Goal: Task Accomplishment & Management: Manage account settings

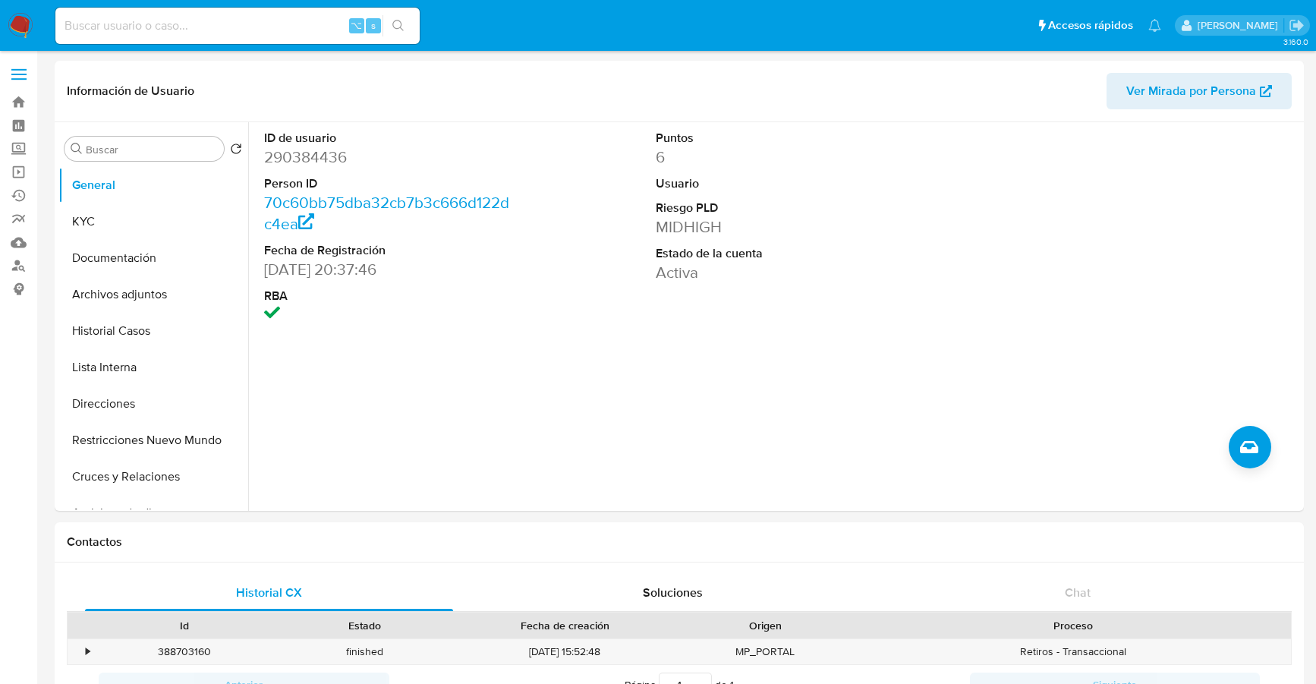
select select "10"
click at [112, 331] on button "Historial Casos" at bounding box center [147, 331] width 178 height 36
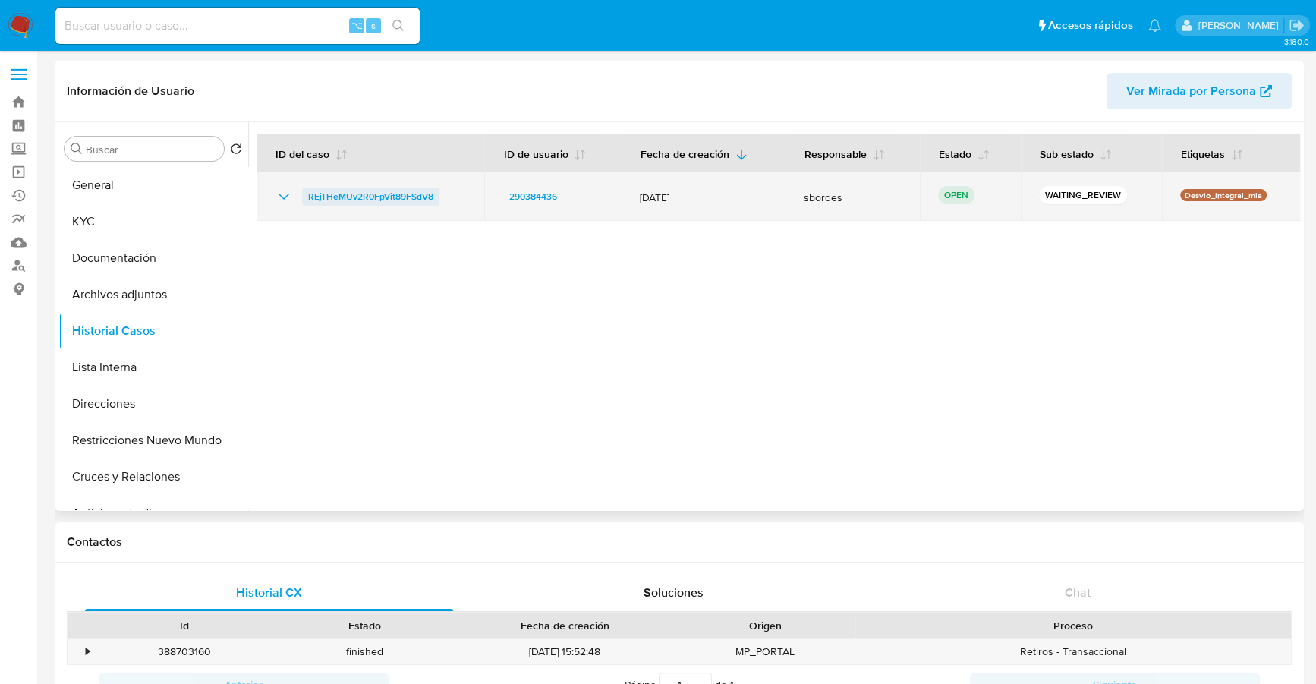
click at [356, 188] on span "REjTHeMUv2R0FpVit89FSdV8" at bounding box center [370, 196] width 125 height 18
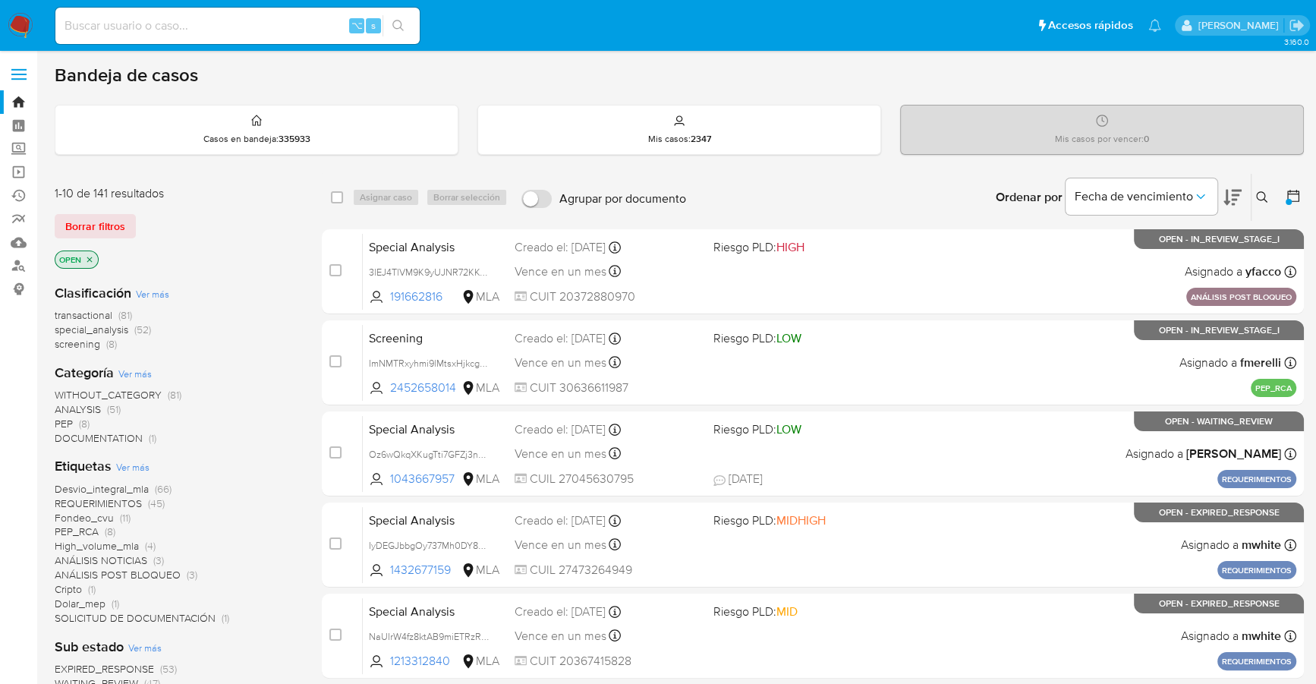
click at [1261, 194] on icon at bounding box center [1262, 197] width 12 height 12
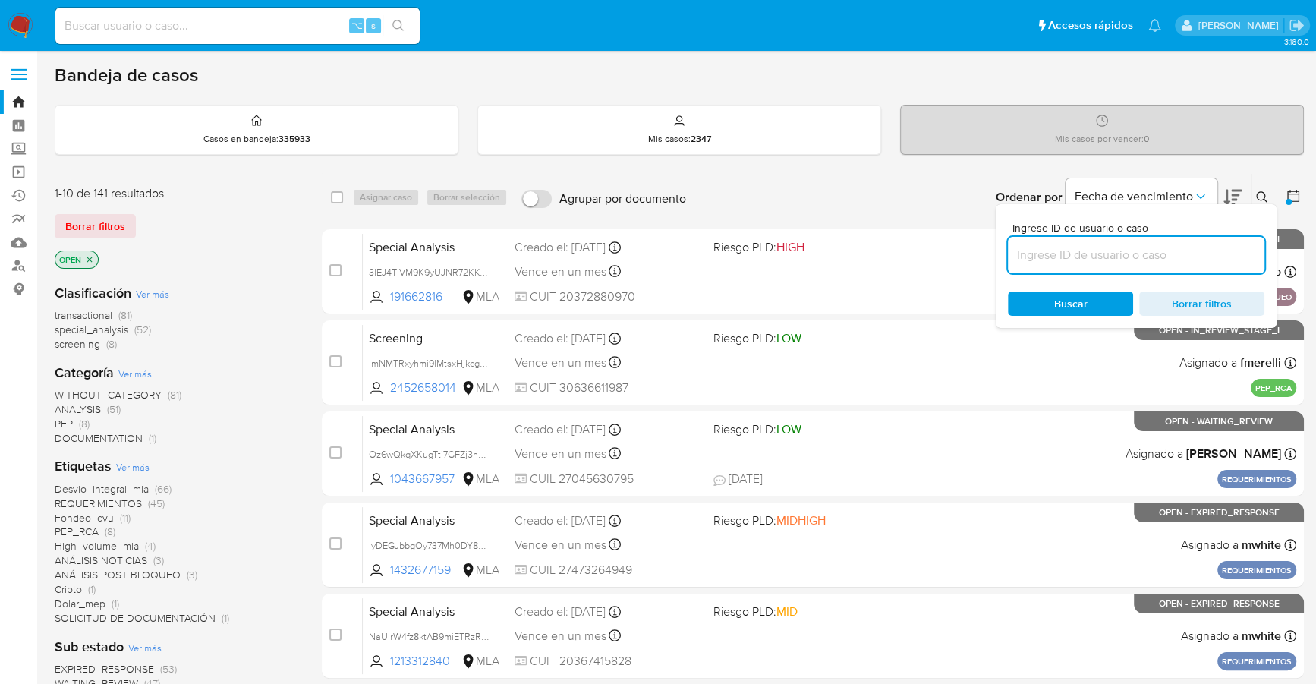
click at [1205, 249] on input at bounding box center [1136, 255] width 257 height 20
type input "REjTHeMUv2R0FpVit89FSdV8"
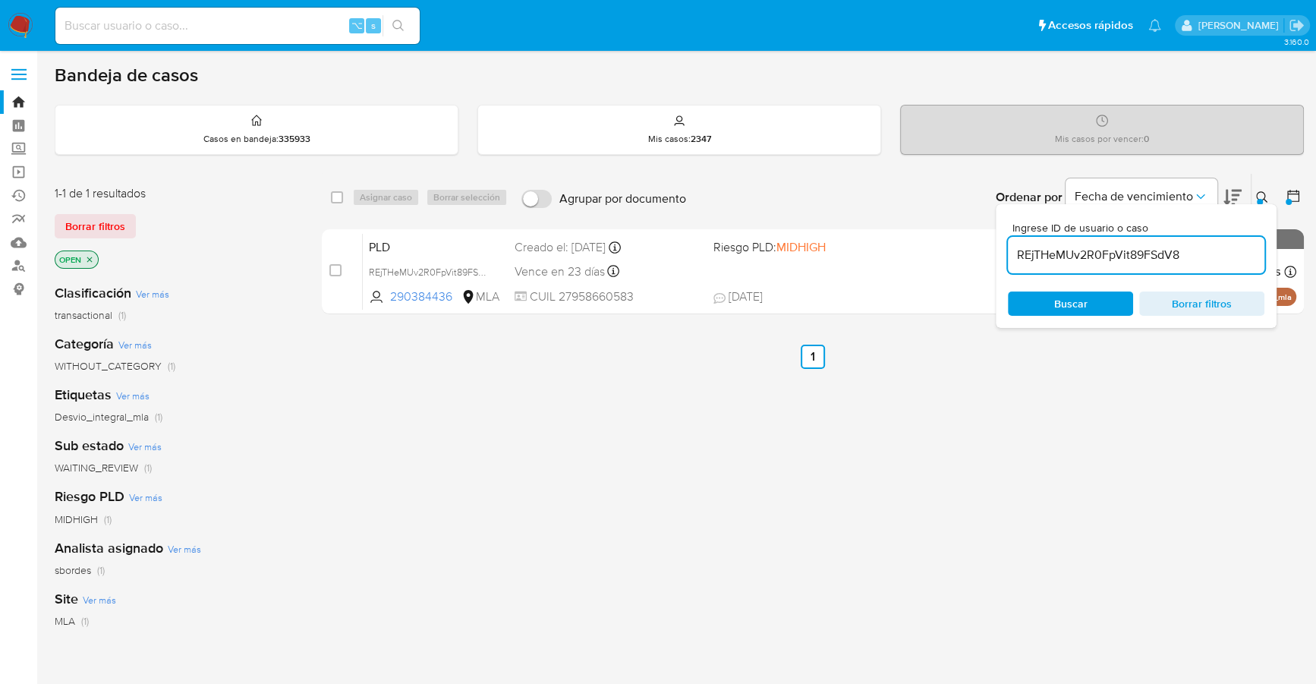
click at [1261, 192] on icon at bounding box center [1262, 197] width 12 height 12
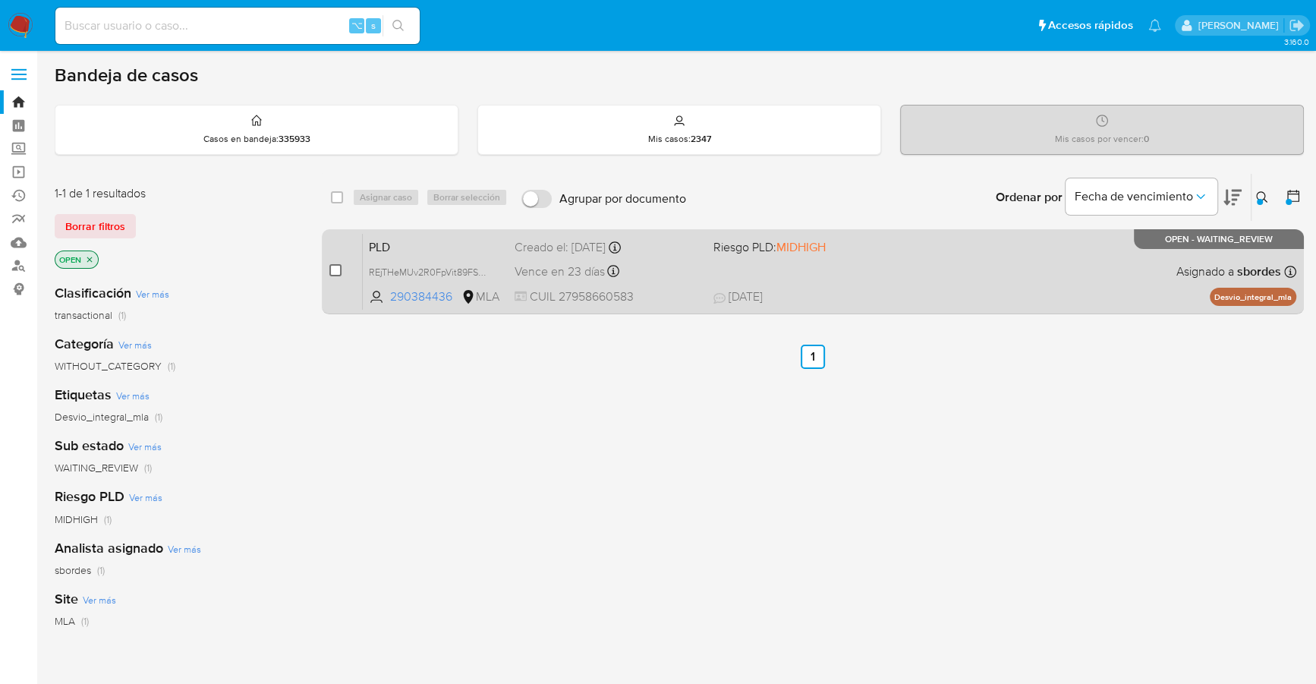
click at [337, 266] on input "checkbox" at bounding box center [335, 270] width 12 height 12
checkbox input "true"
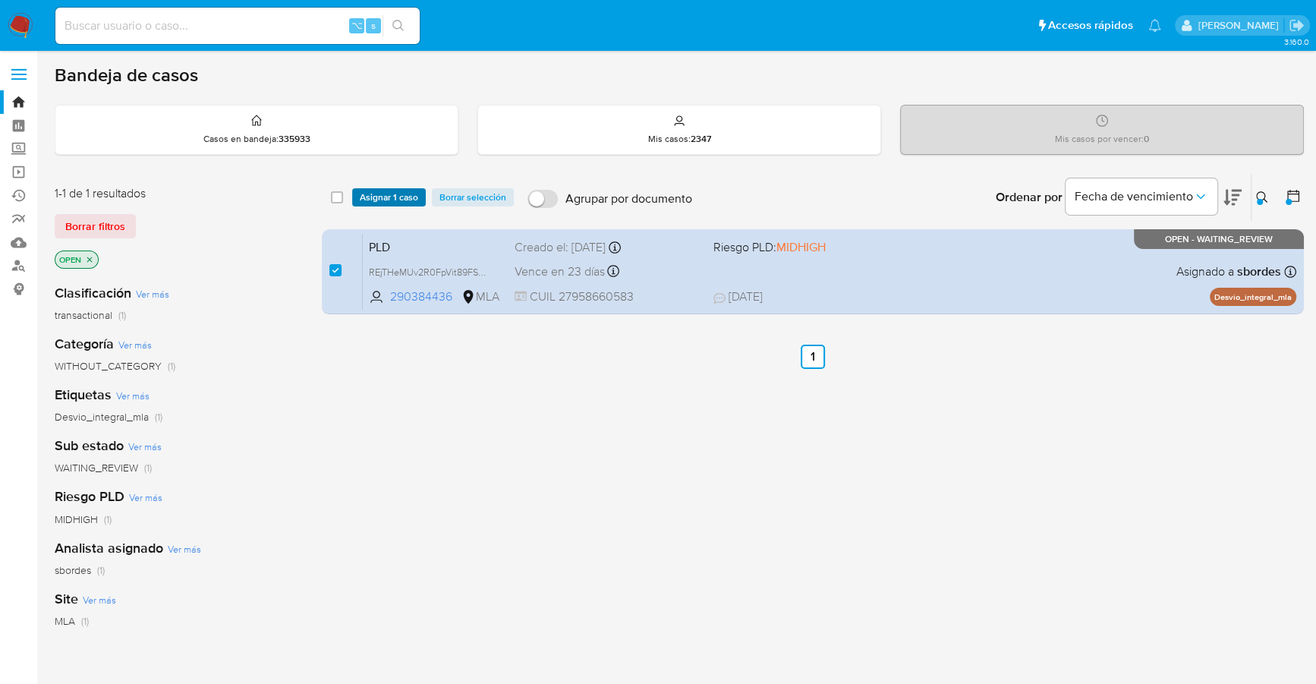
click at [360, 191] on span "Asignar 1 caso" at bounding box center [389, 197] width 58 height 15
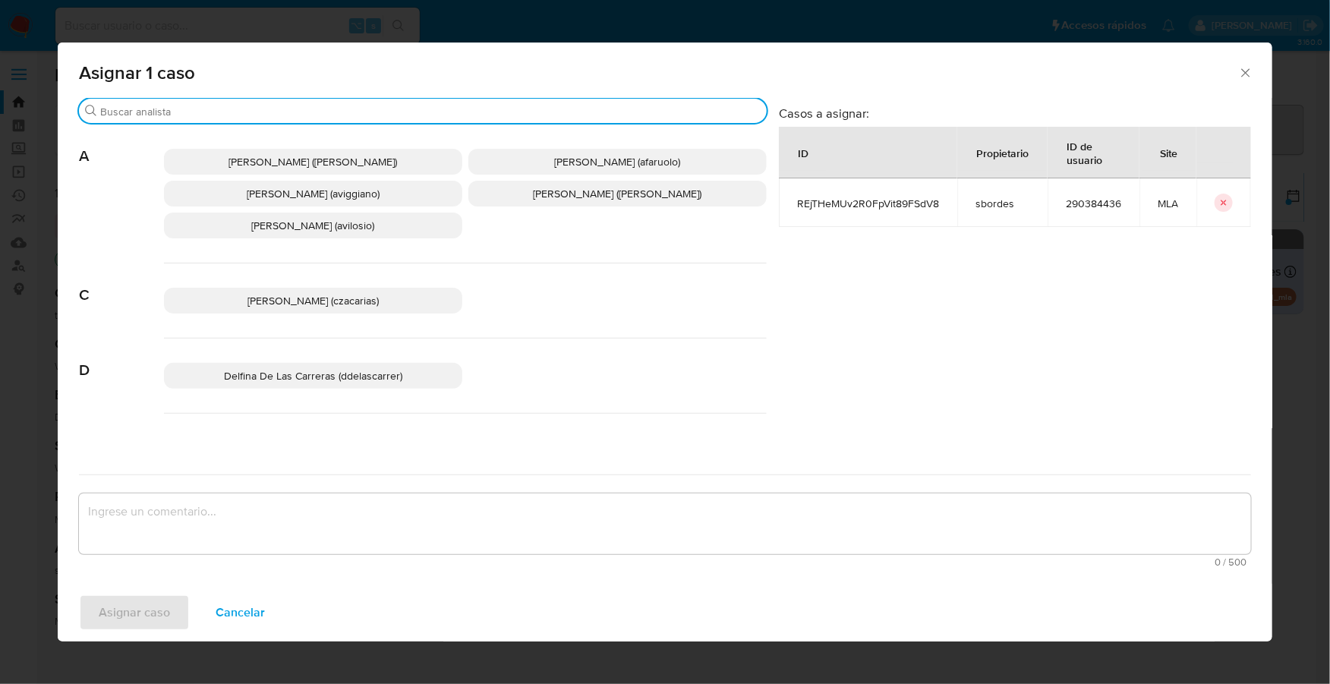
click at [258, 107] on input "Buscar" at bounding box center [430, 112] width 660 height 14
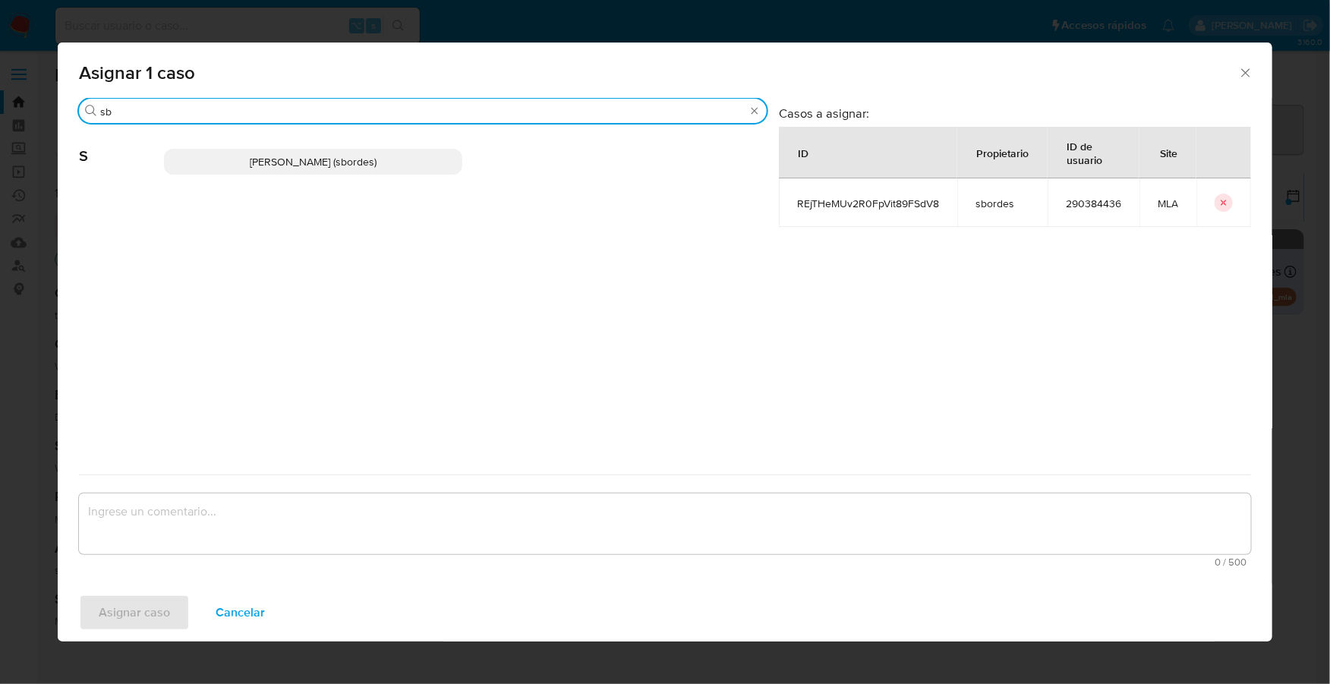
type input "sb"
click at [282, 167] on span "Stefania Bordes (sbordes)" at bounding box center [313, 161] width 127 height 15
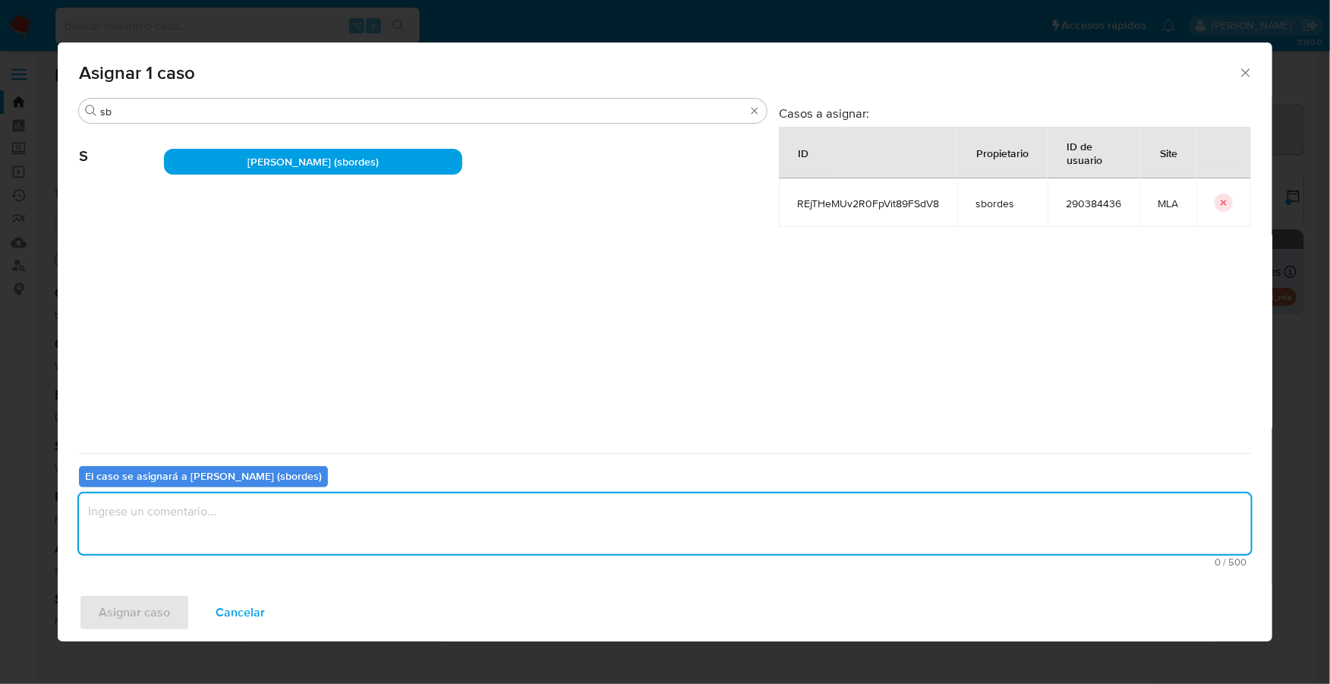
click at [220, 515] on textarea "assign-modal" at bounding box center [665, 523] width 1172 height 61
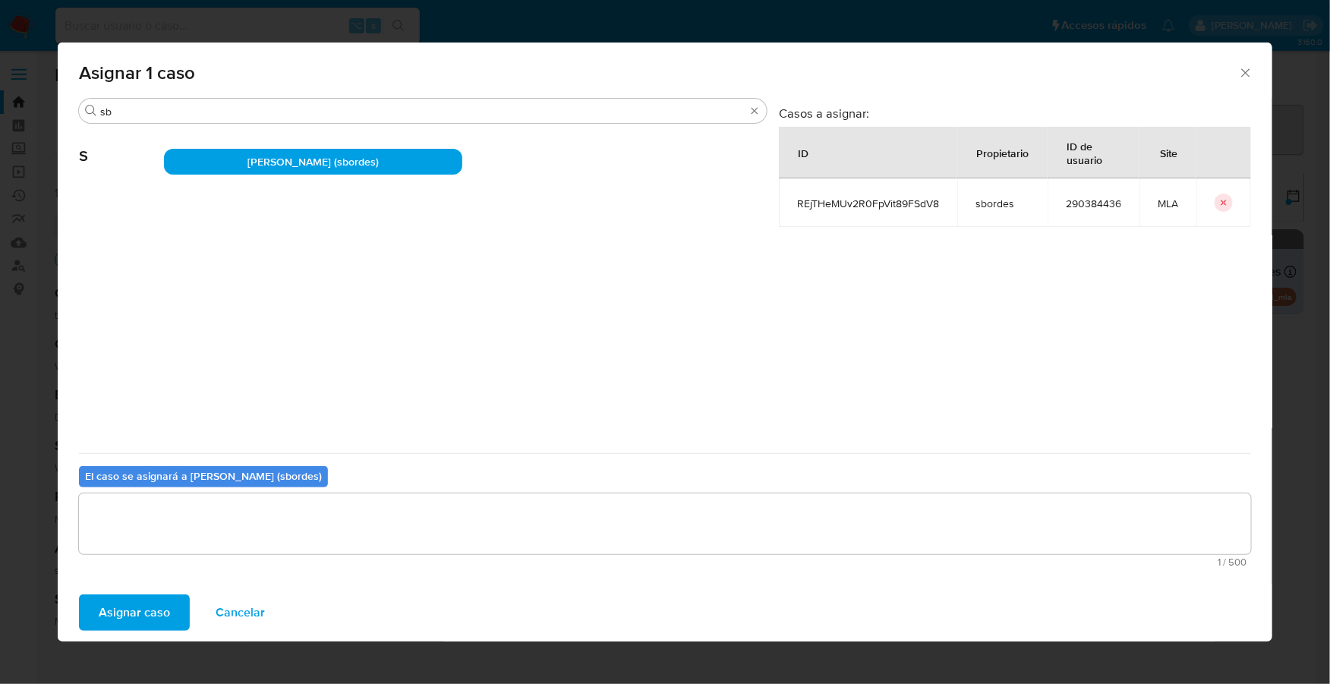
click at [143, 613] on span "Asignar caso" at bounding box center [134, 612] width 71 height 33
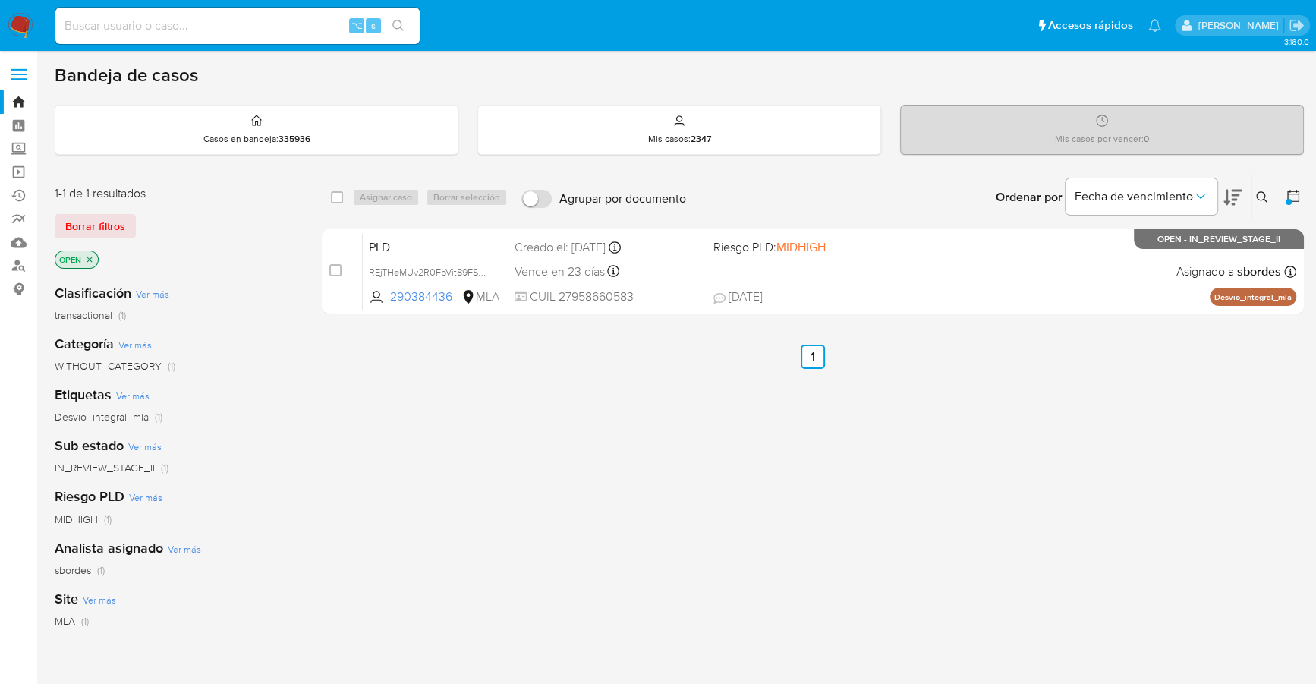
click at [17, 34] on img at bounding box center [21, 26] width 26 height 26
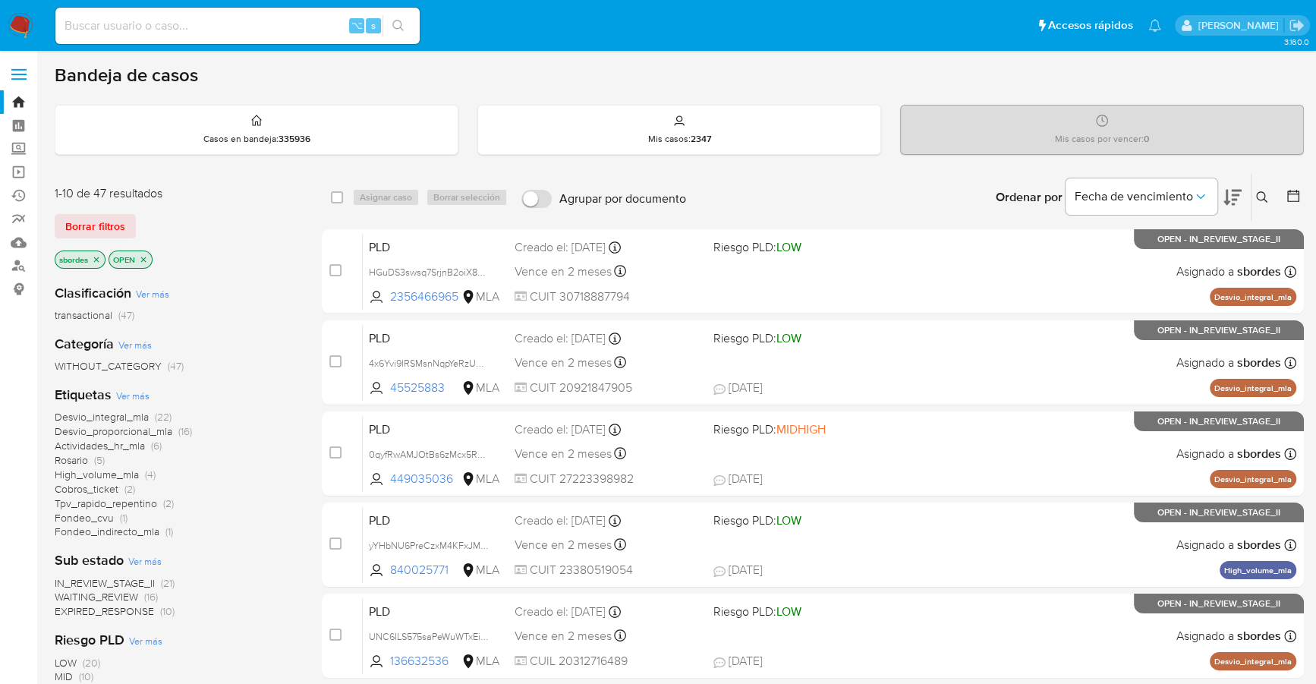
click at [96, 260] on icon "close-filter" at bounding box center [96, 259] width 9 height 9
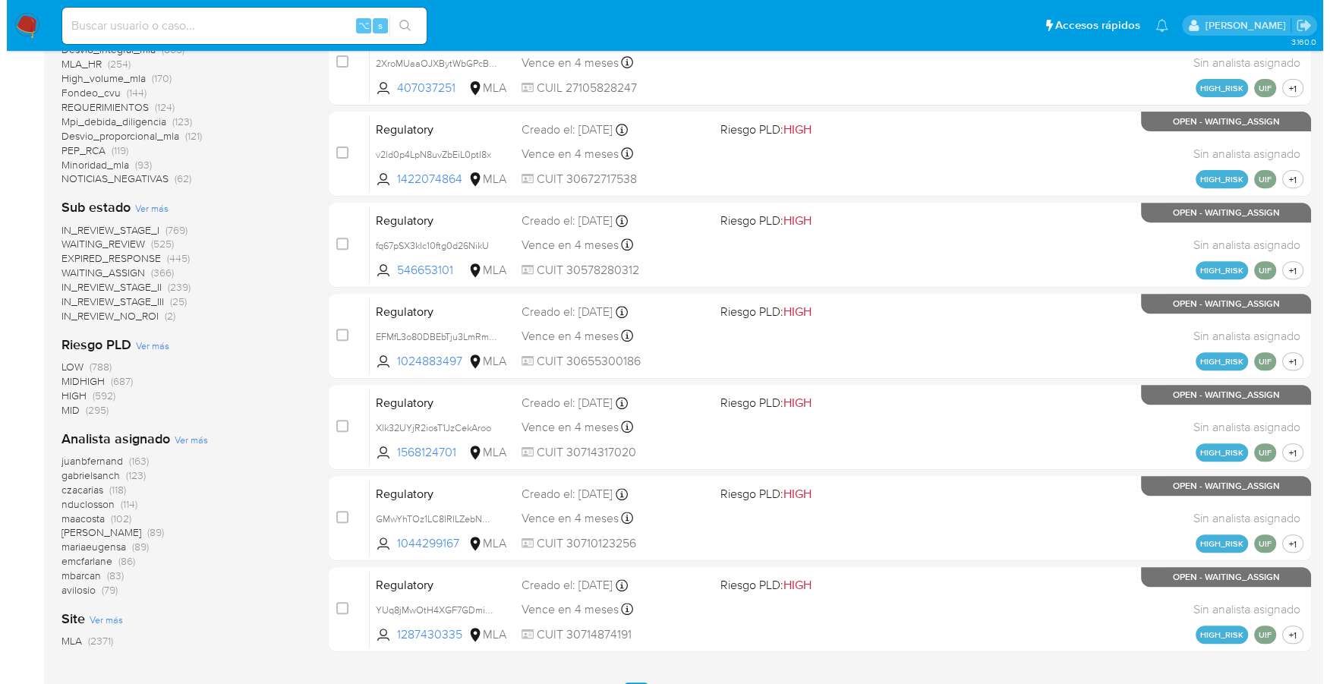
scroll to position [581, 0]
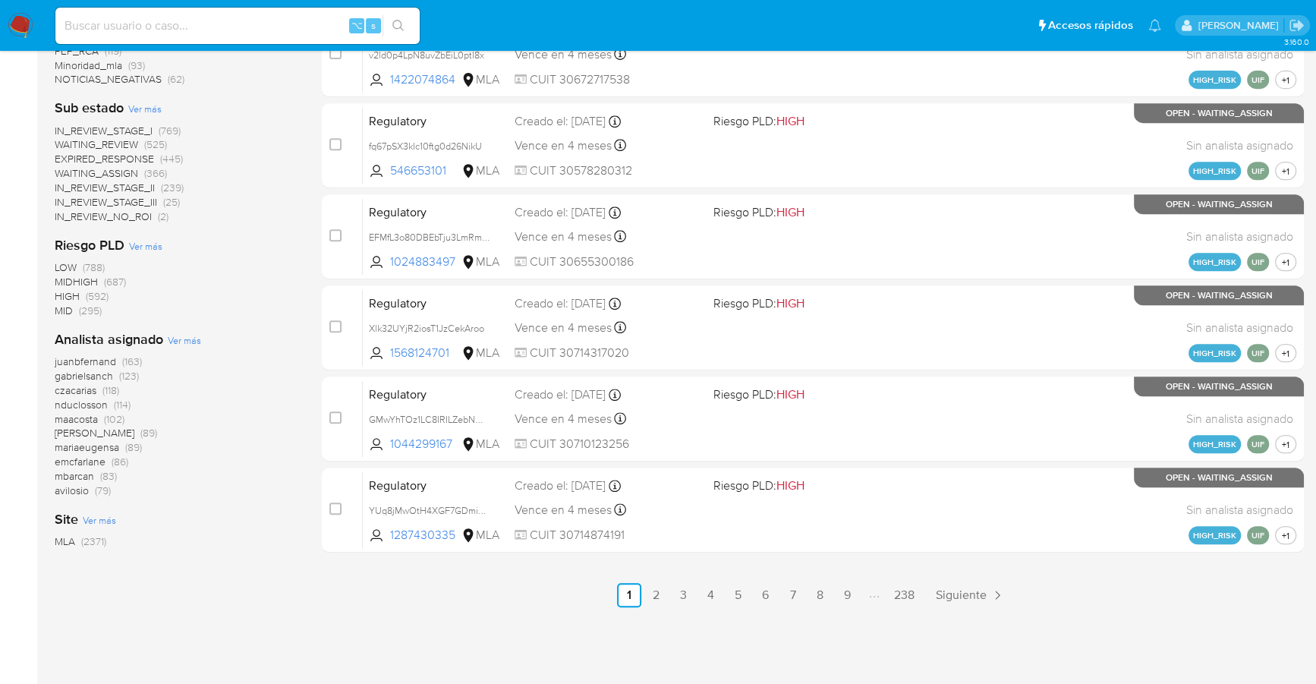
click at [177, 342] on span "Ver más" at bounding box center [184, 340] width 33 height 14
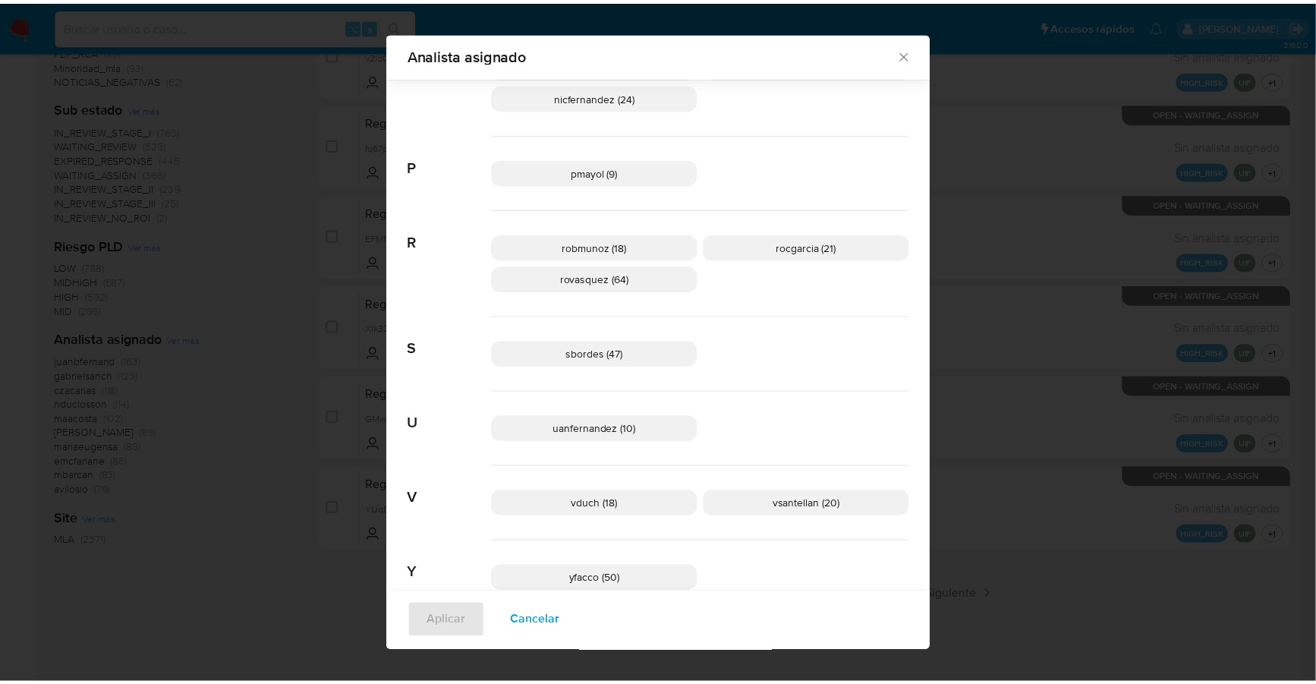
scroll to position [661, 0]
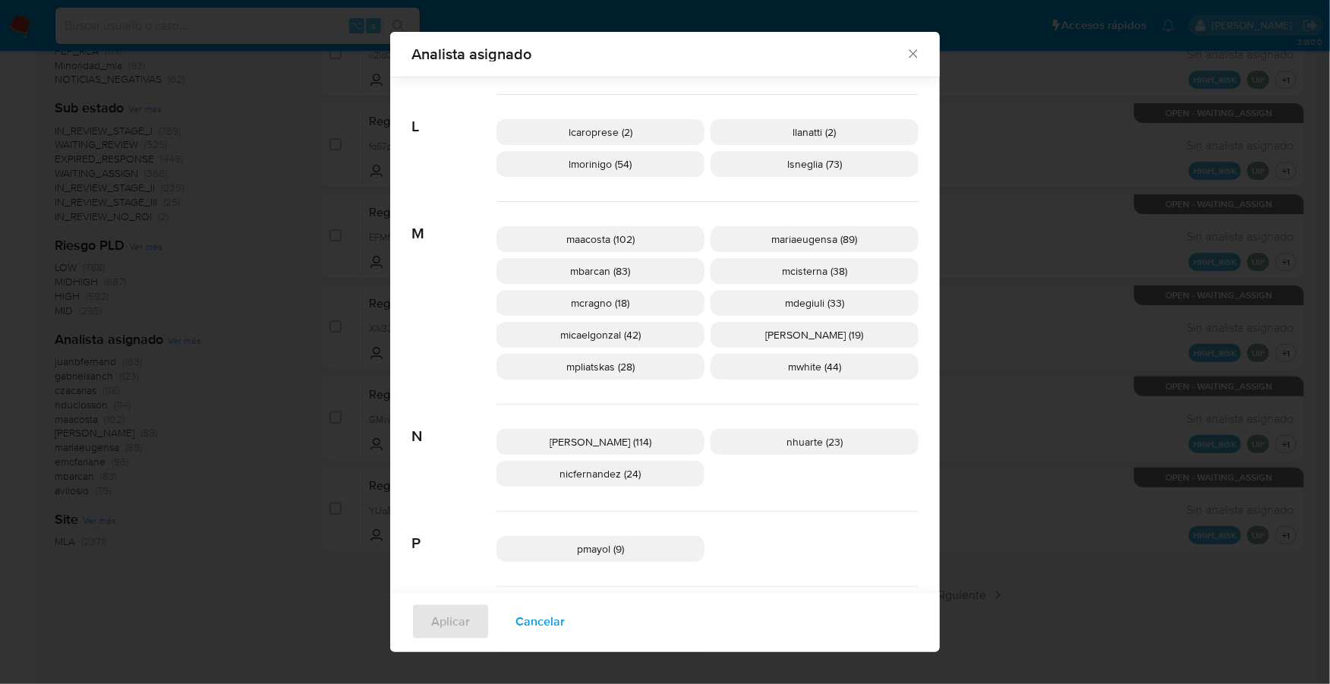
click at [907, 52] on icon "Cerrar" at bounding box center [912, 53] width 15 height 15
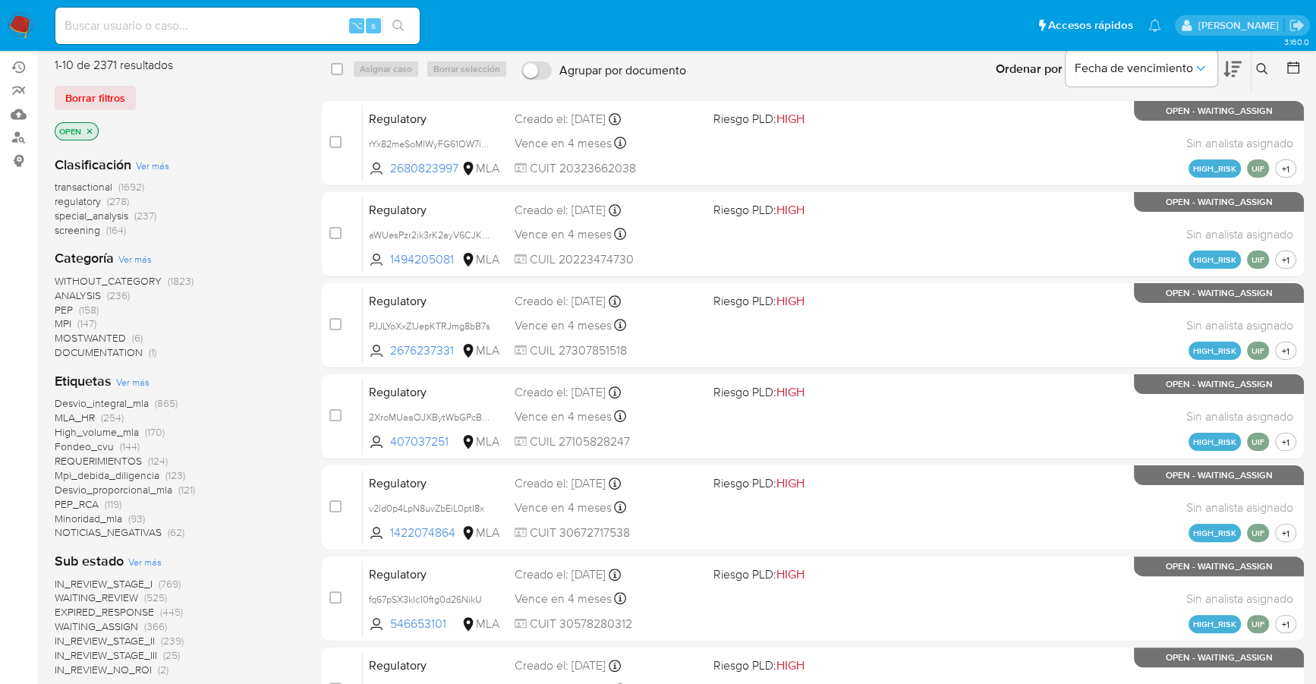
scroll to position [0, 0]
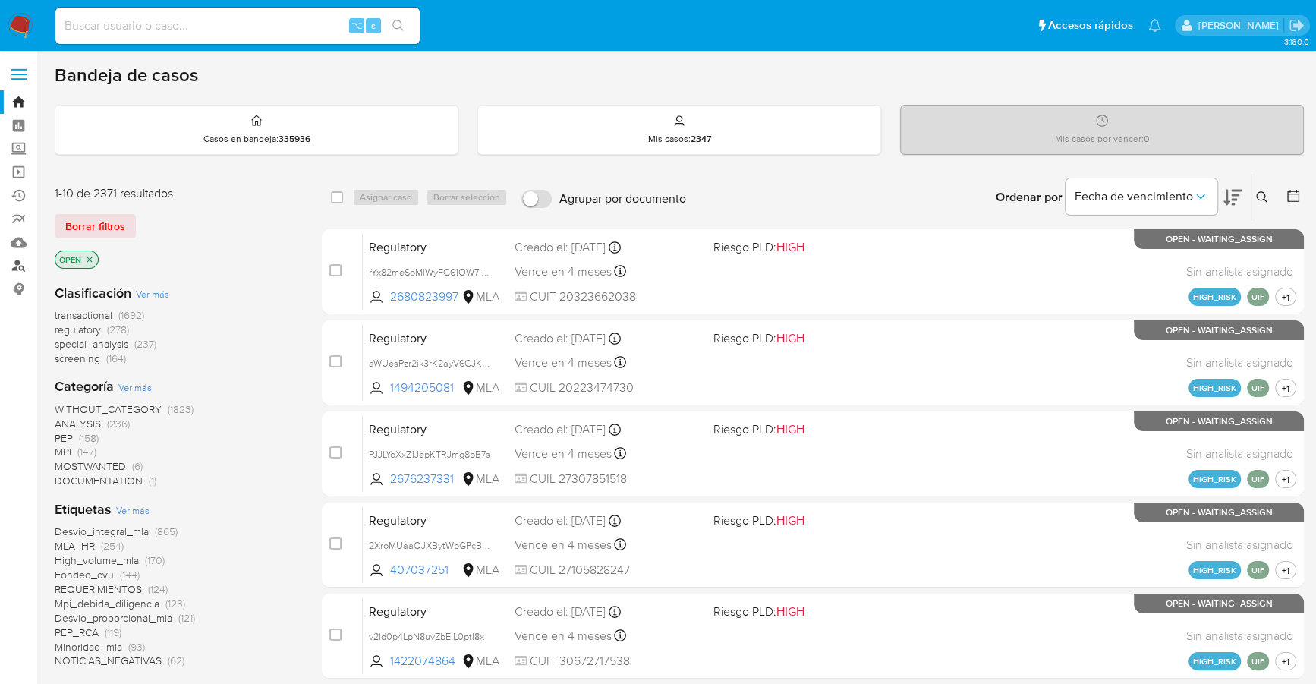
click at [16, 274] on link "Buscador de personas" at bounding box center [90, 266] width 181 height 24
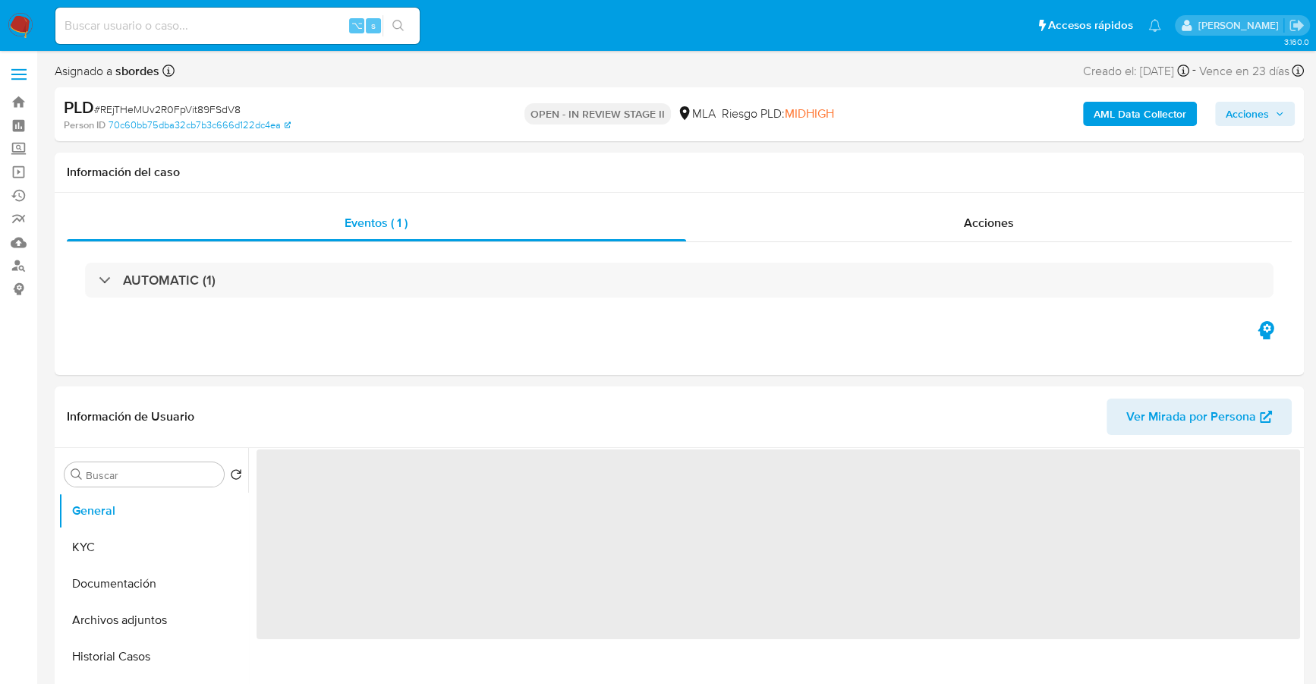
select select "10"
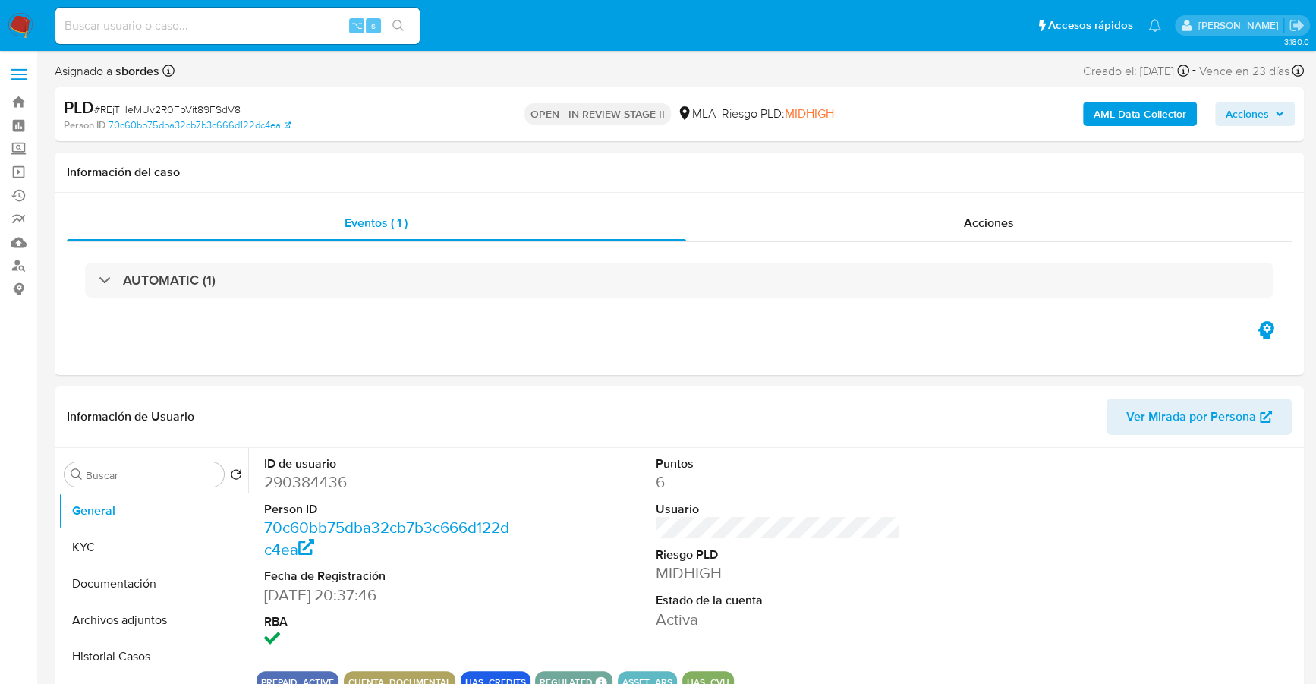
click at [226, 14] on div "⌥ s" at bounding box center [237, 26] width 364 height 36
click at [237, 34] on input at bounding box center [237, 26] width 364 height 20
paste input "290384436"
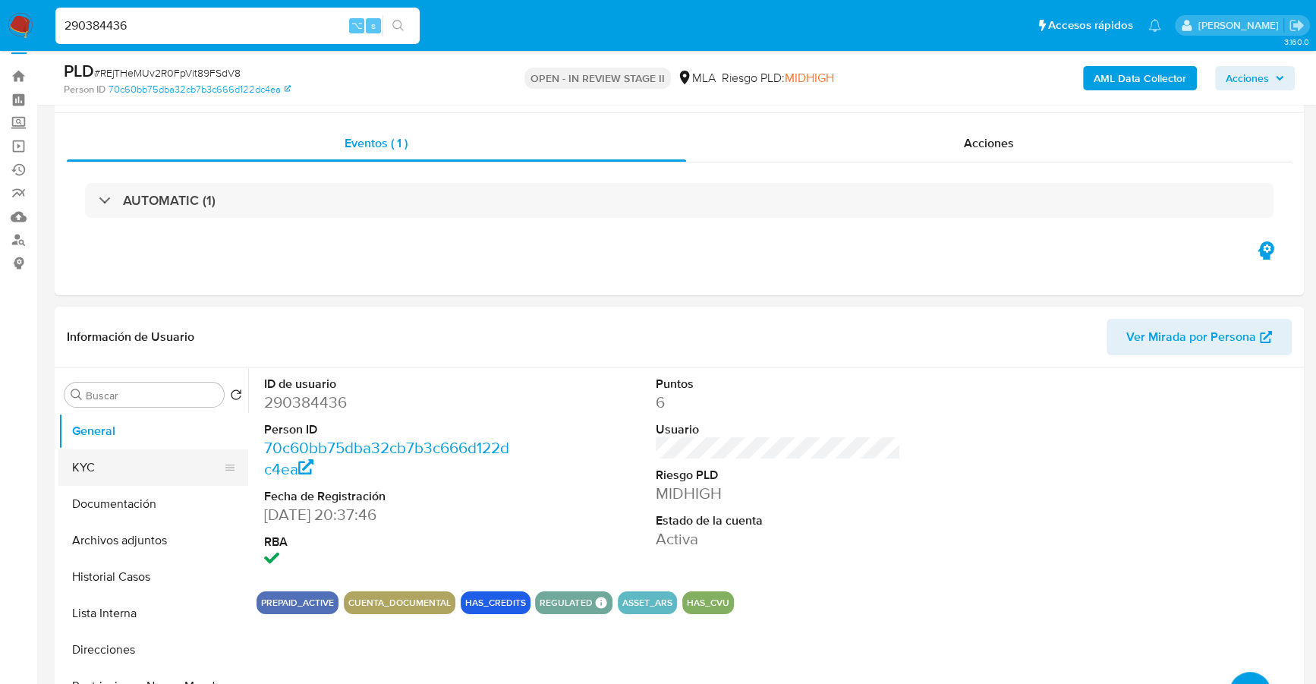
scroll to position [125, 0]
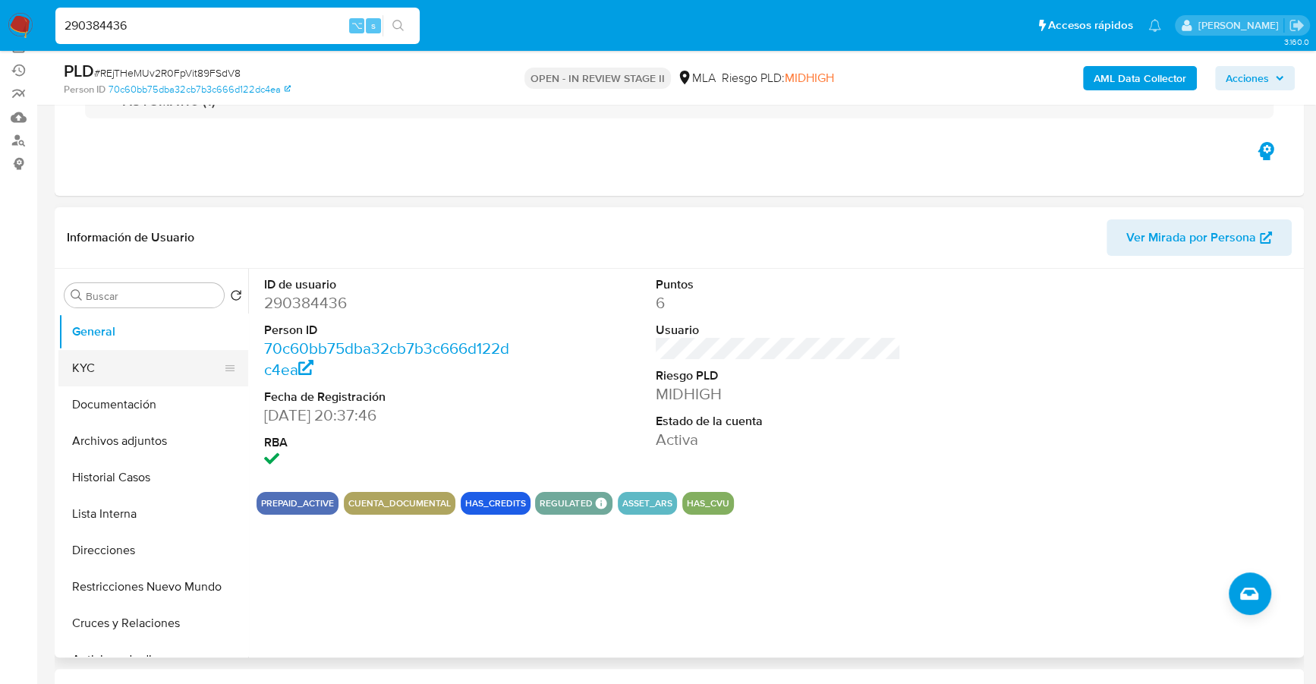
type input "290384436"
click at [64, 375] on button "KYC" at bounding box center [147, 368] width 178 height 36
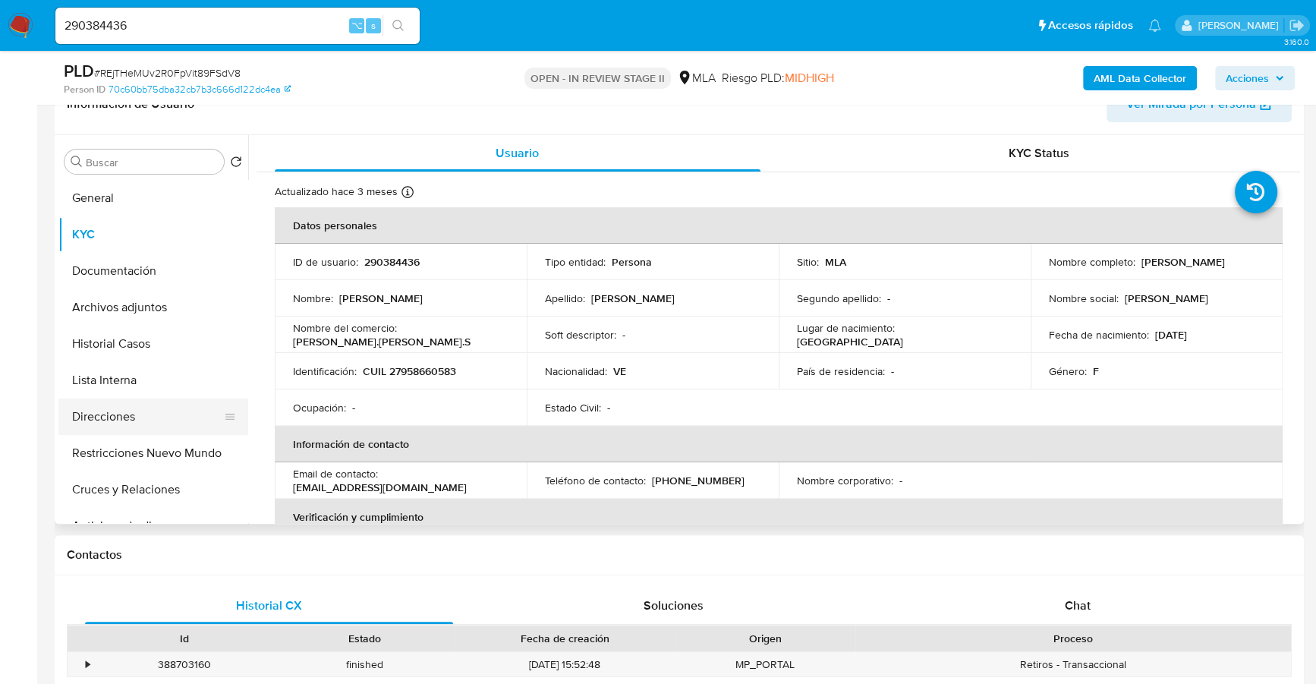
scroll to position [277, 0]
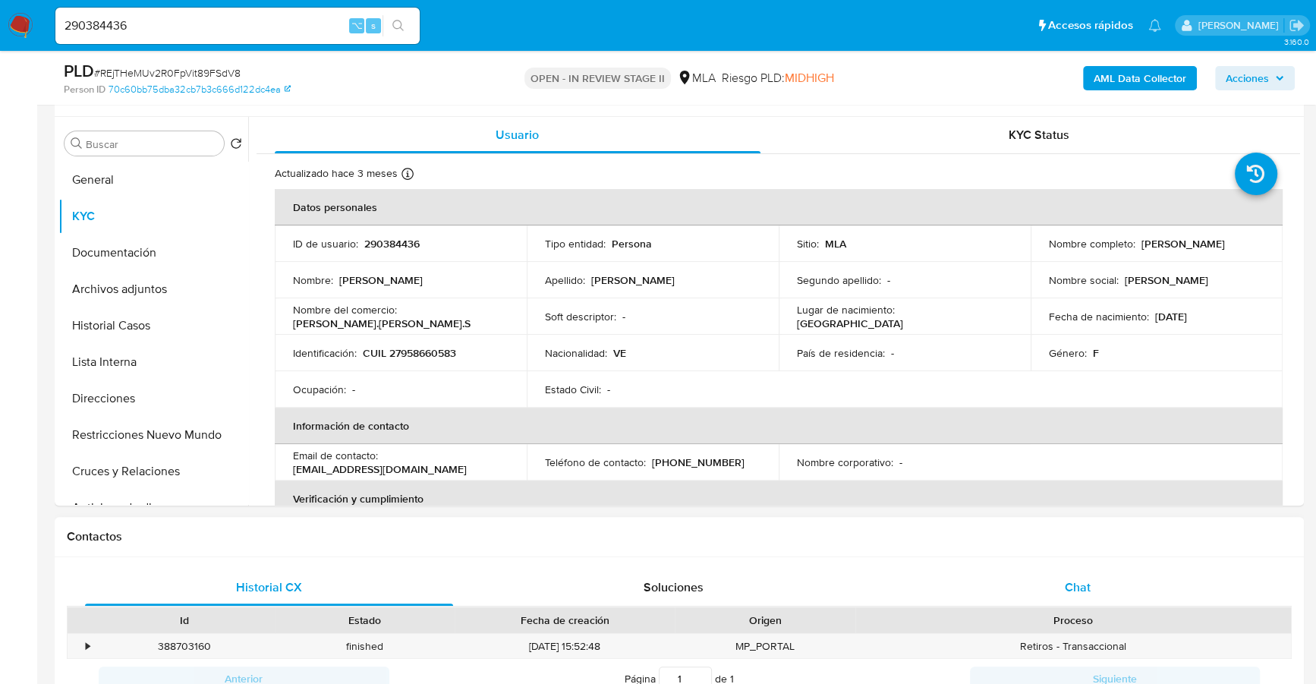
click at [1062, 599] on div "Chat" at bounding box center [1077, 587] width 368 height 36
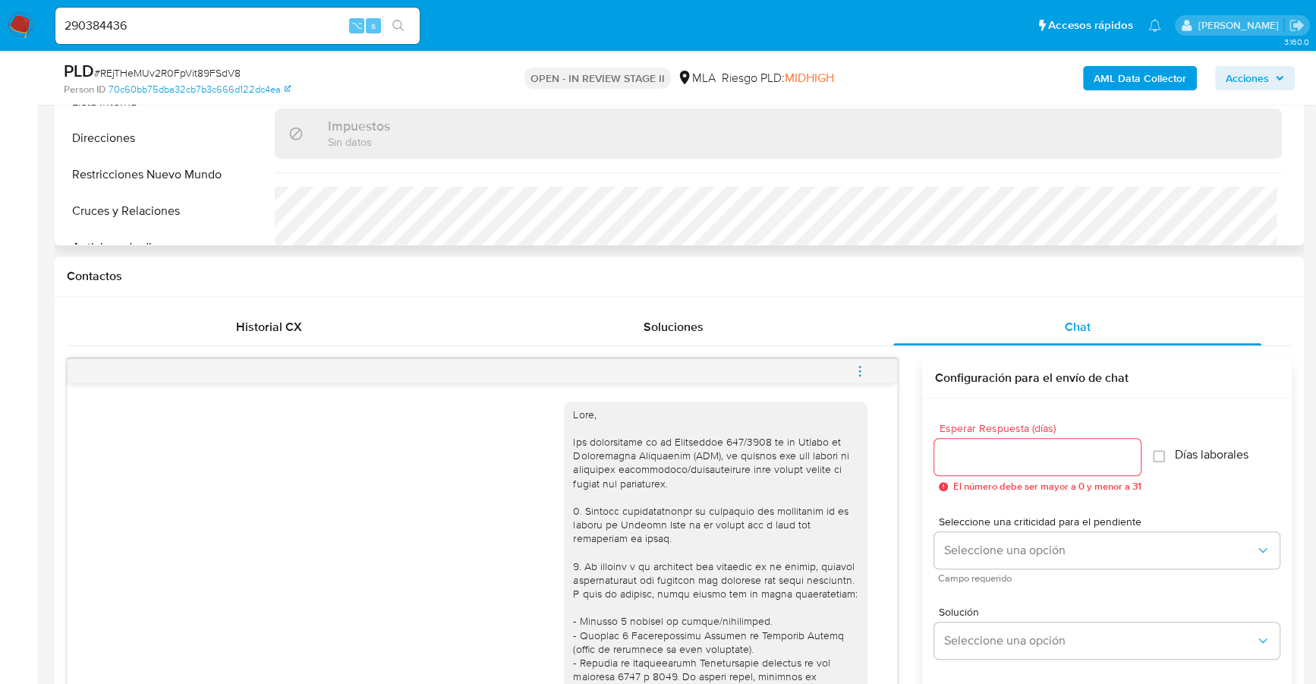
scroll to position [155, 0]
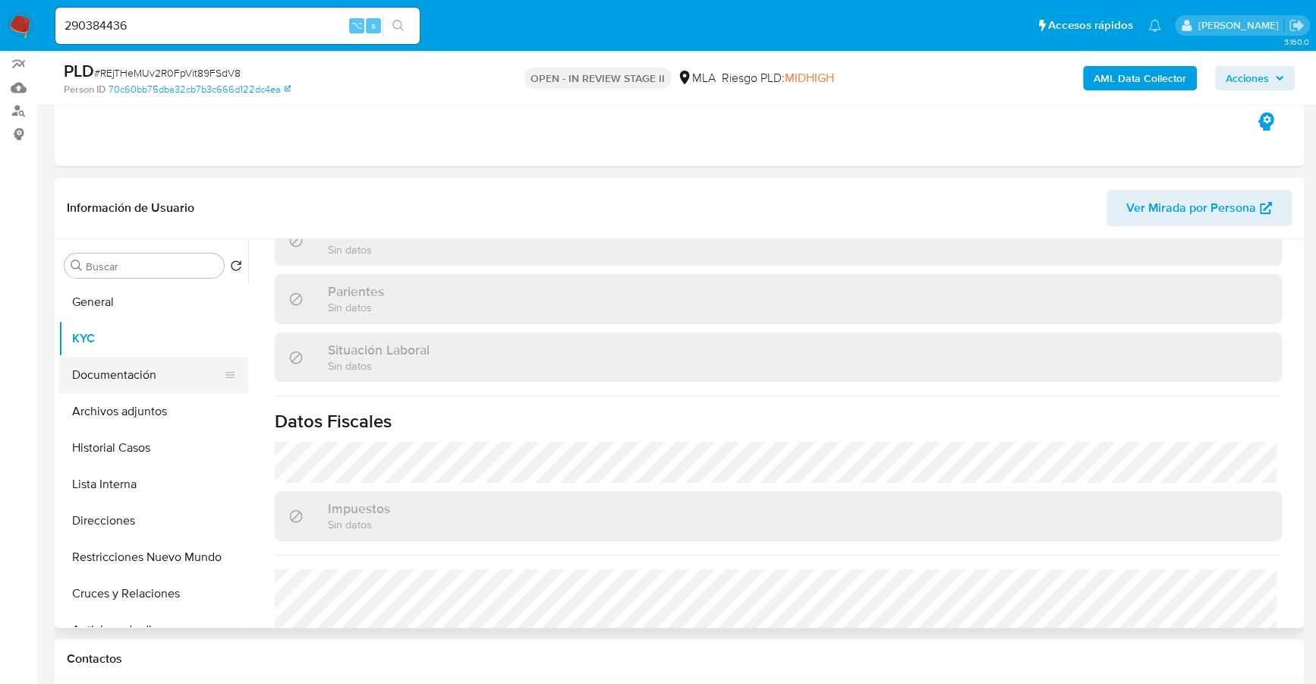
click at [122, 373] on button "Documentación" at bounding box center [147, 375] width 178 height 36
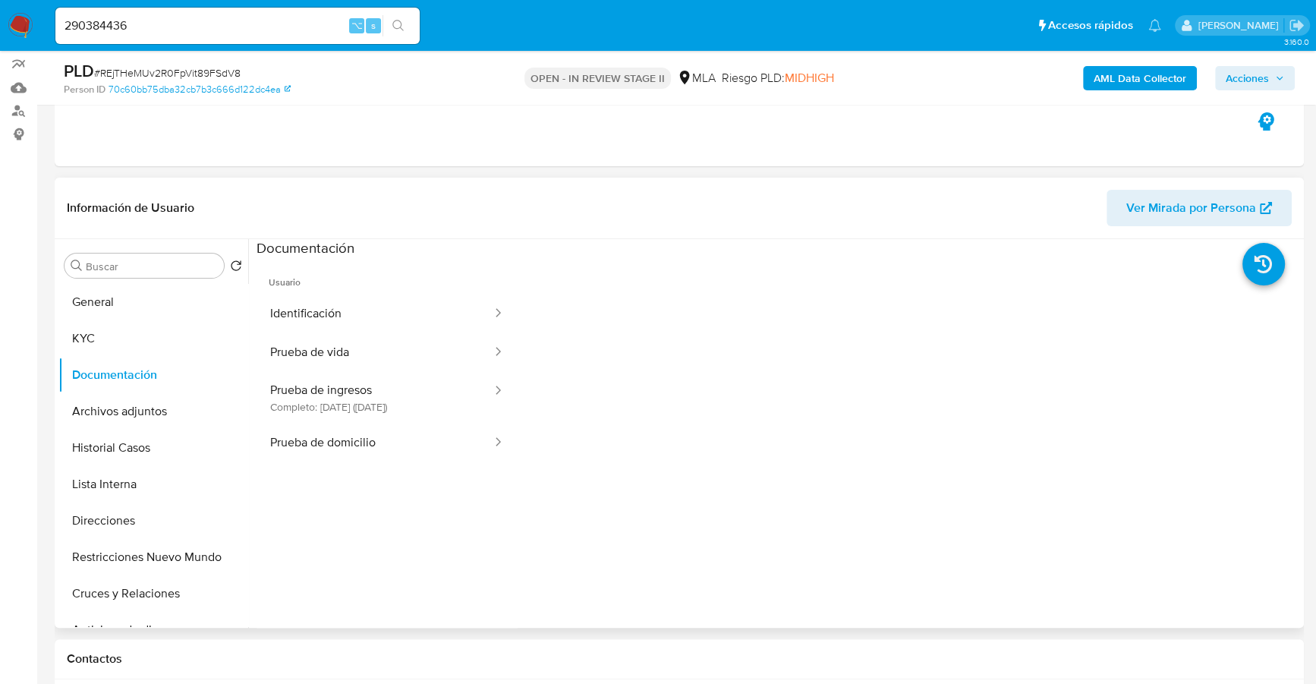
click at [371, 379] on button "Prueba de ingresos Completo: 28/04/2025 (hace 5 meses)" at bounding box center [375, 398] width 237 height 52
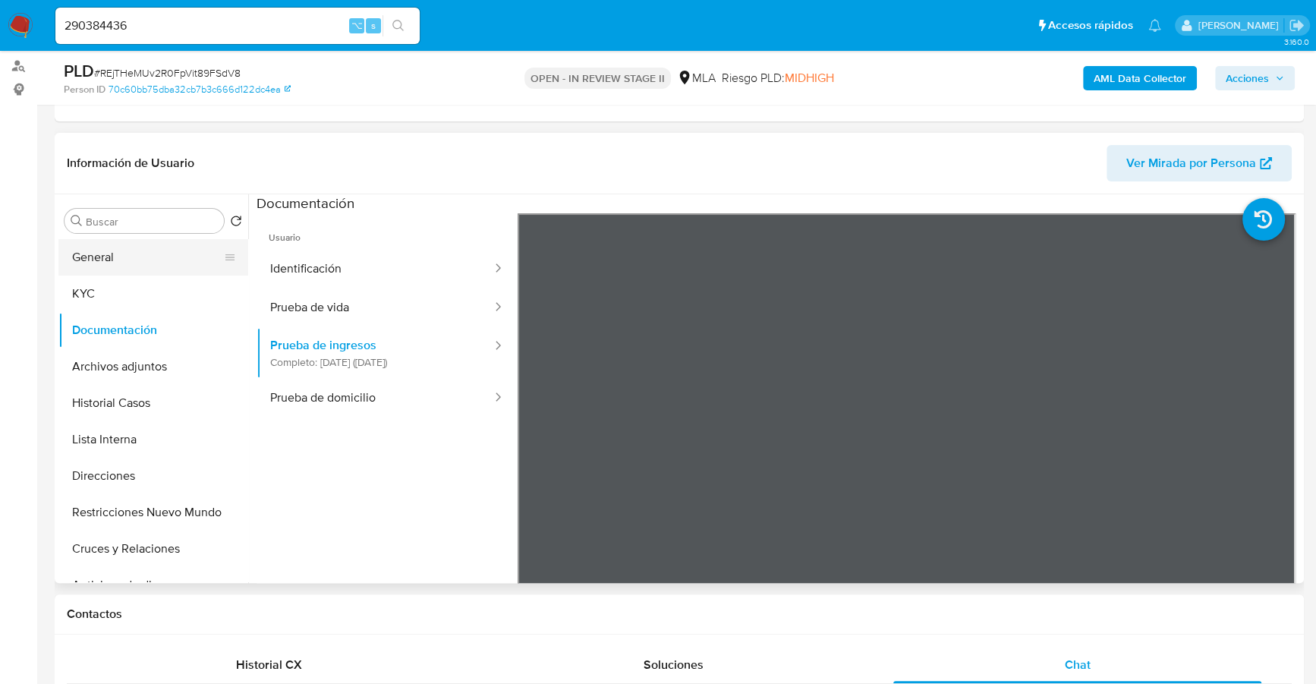
click at [144, 260] on button "General" at bounding box center [147, 257] width 178 height 36
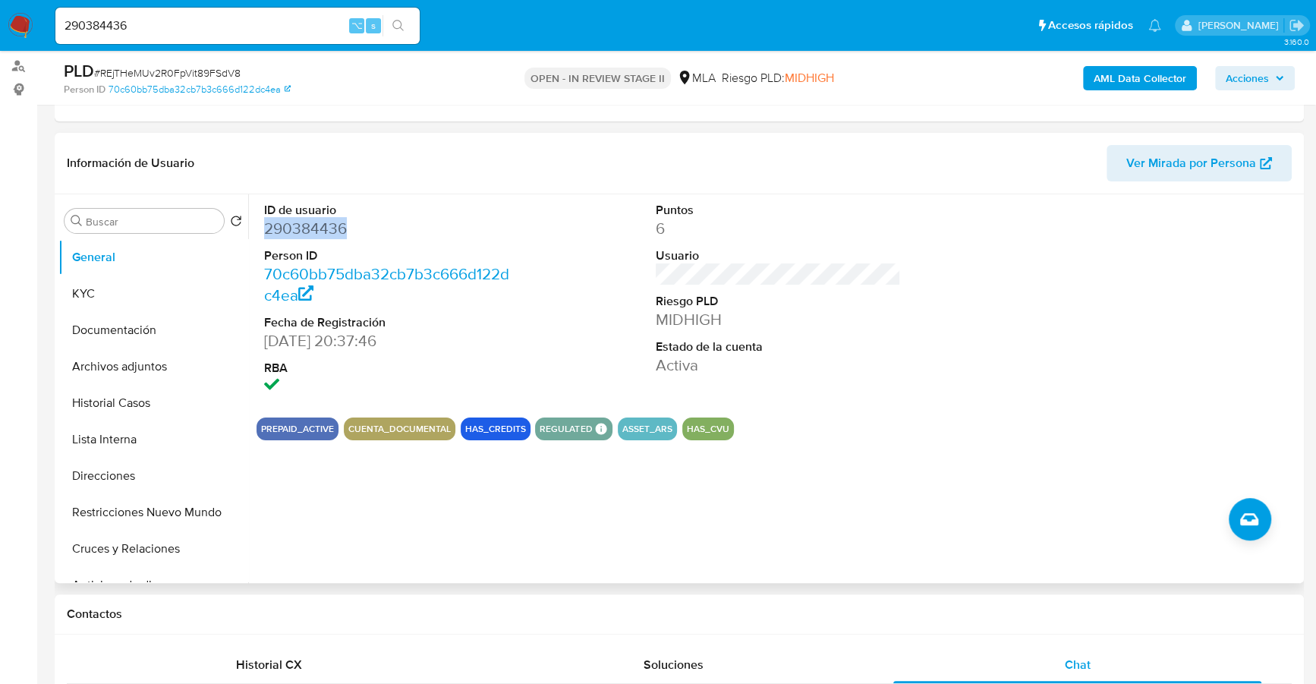
copy dd "290384436"
click at [102, 285] on button "KYC" at bounding box center [147, 294] width 178 height 36
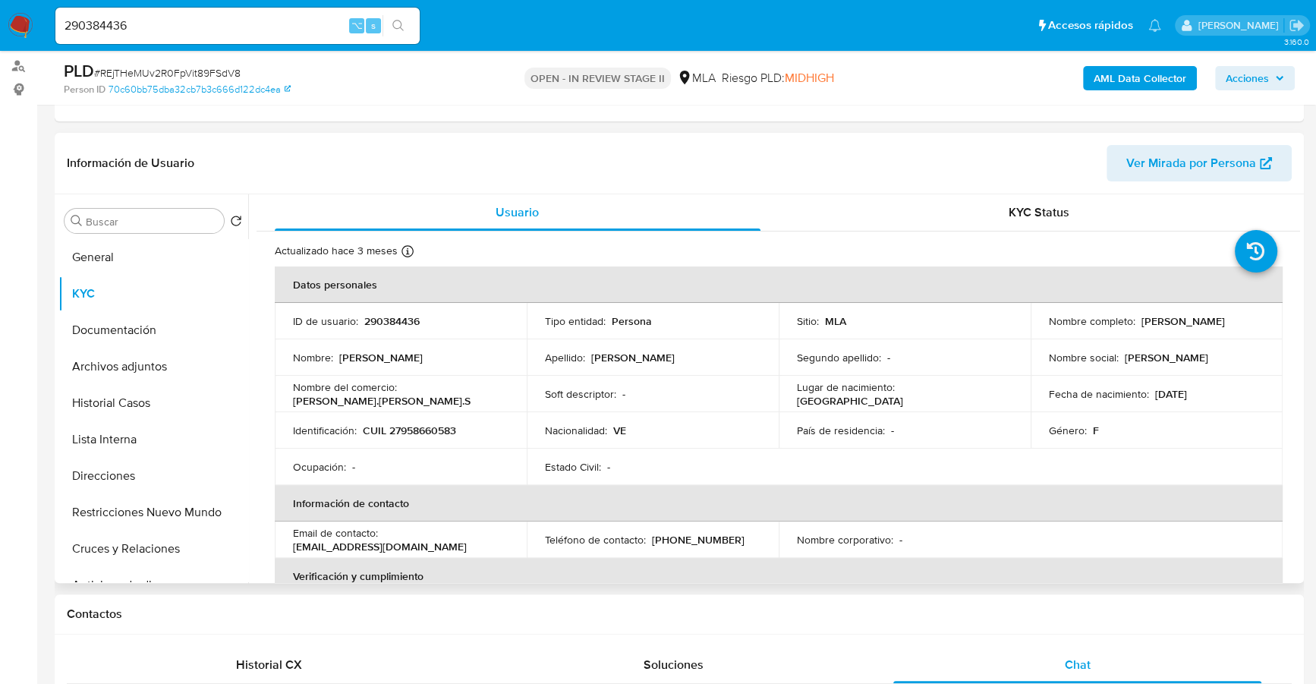
drag, startPoint x: 293, startPoint y: 546, endPoint x: 458, endPoint y: 550, distance: 164.8
click at [458, 550] on div "Email de contacto : sheylapublicity2006@gmail.com" at bounding box center [401, 539] width 216 height 27
copy p "[EMAIL_ADDRESS][DOMAIN_NAME]"
copy p "27958660583"
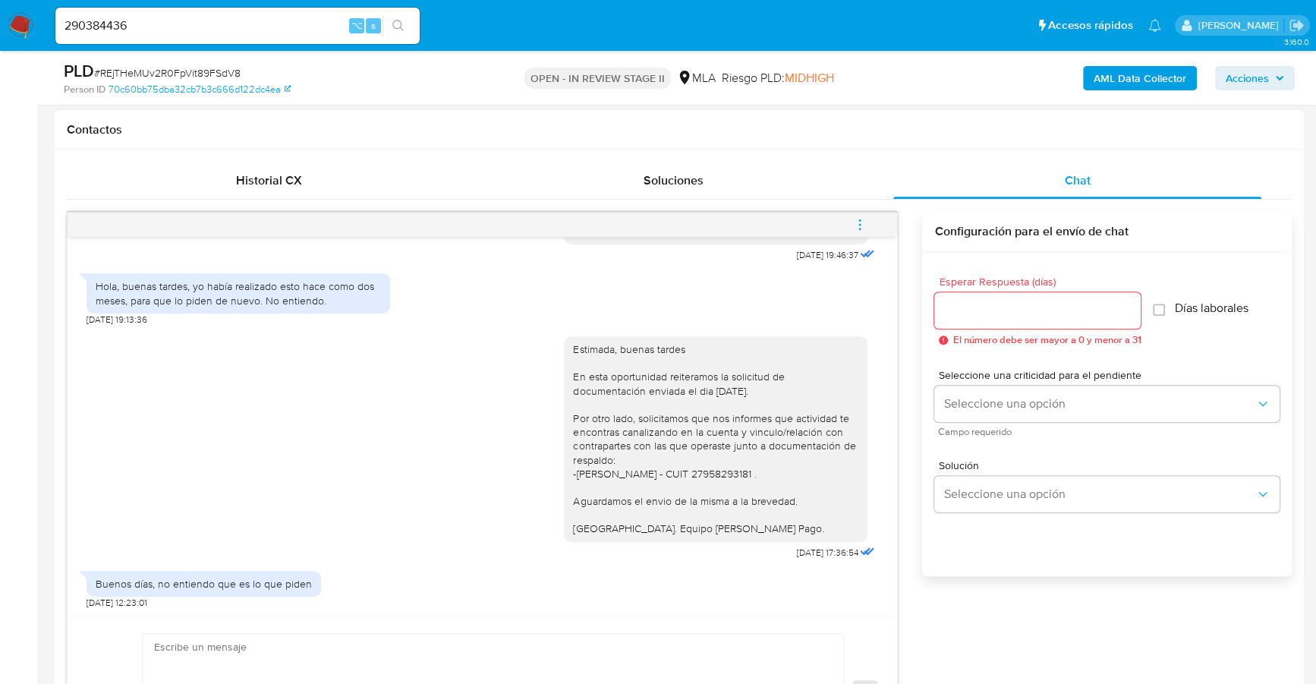
scroll to position [761, 0]
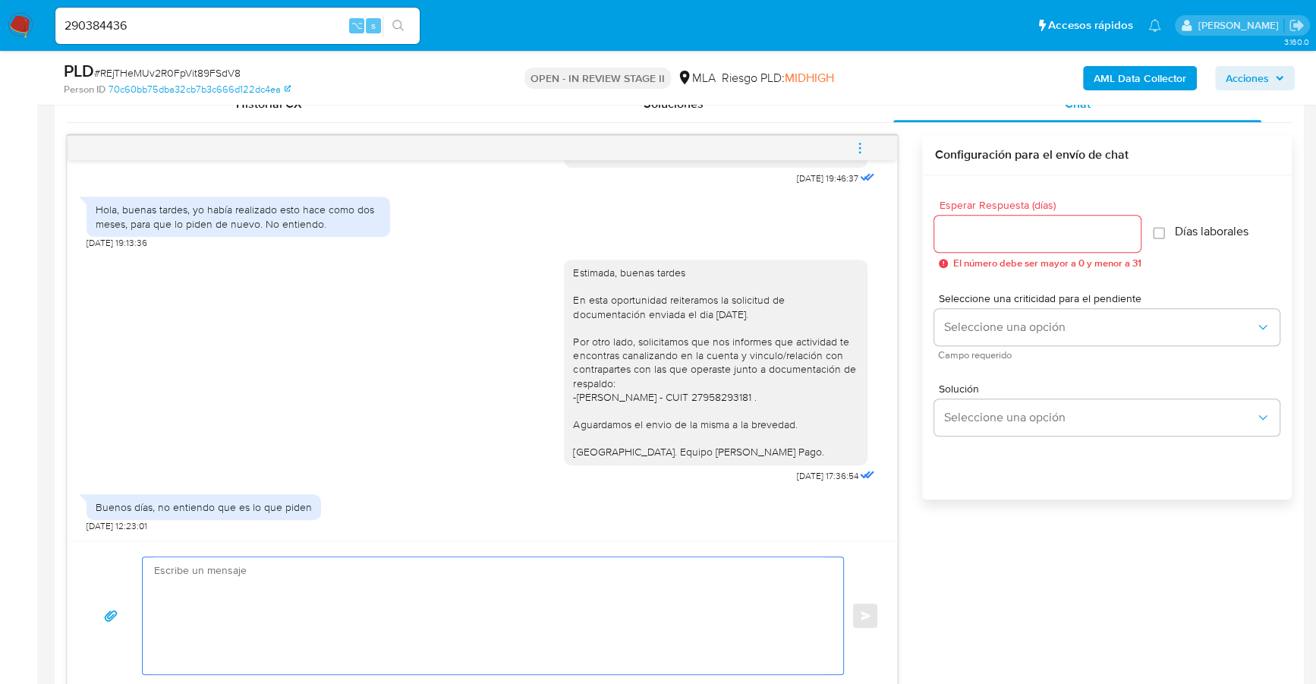
click at [326, 572] on textarea at bounding box center [489, 615] width 670 height 117
paste textarea "Hola, Muchas gracias por la respuesta. Analizamos tu caso y notamos que la info…"
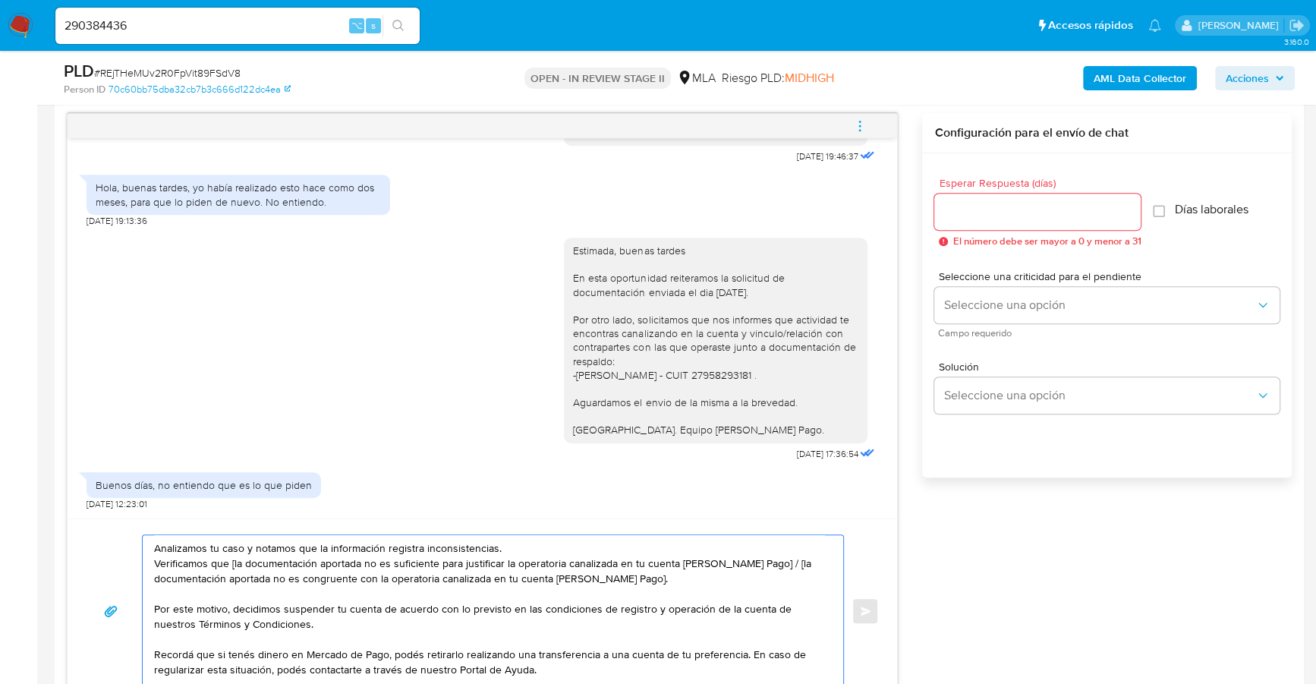
scroll to position [42, 0]
drag, startPoint x: 689, startPoint y: 577, endPoint x: 762, endPoint y: 561, distance: 74.6
click at [762, 561] on textarea "Hola, Muchas gracias por la respuesta. Analizamos tu caso y notamos que la info…" at bounding box center [489, 611] width 670 height 152
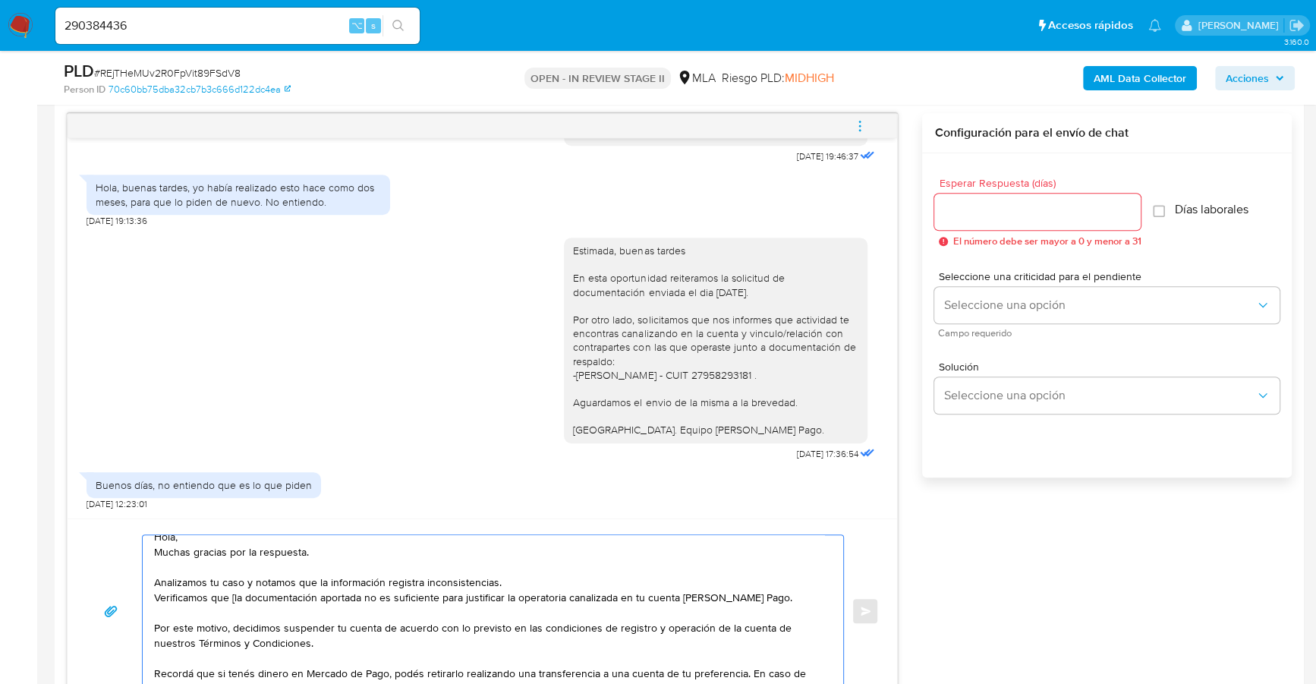
scroll to position [8, 0]
click at [232, 597] on textarea "Hola, Muchas gracias por la respuesta. Analizamos tu caso y notamos que la info…" at bounding box center [489, 611] width 670 height 152
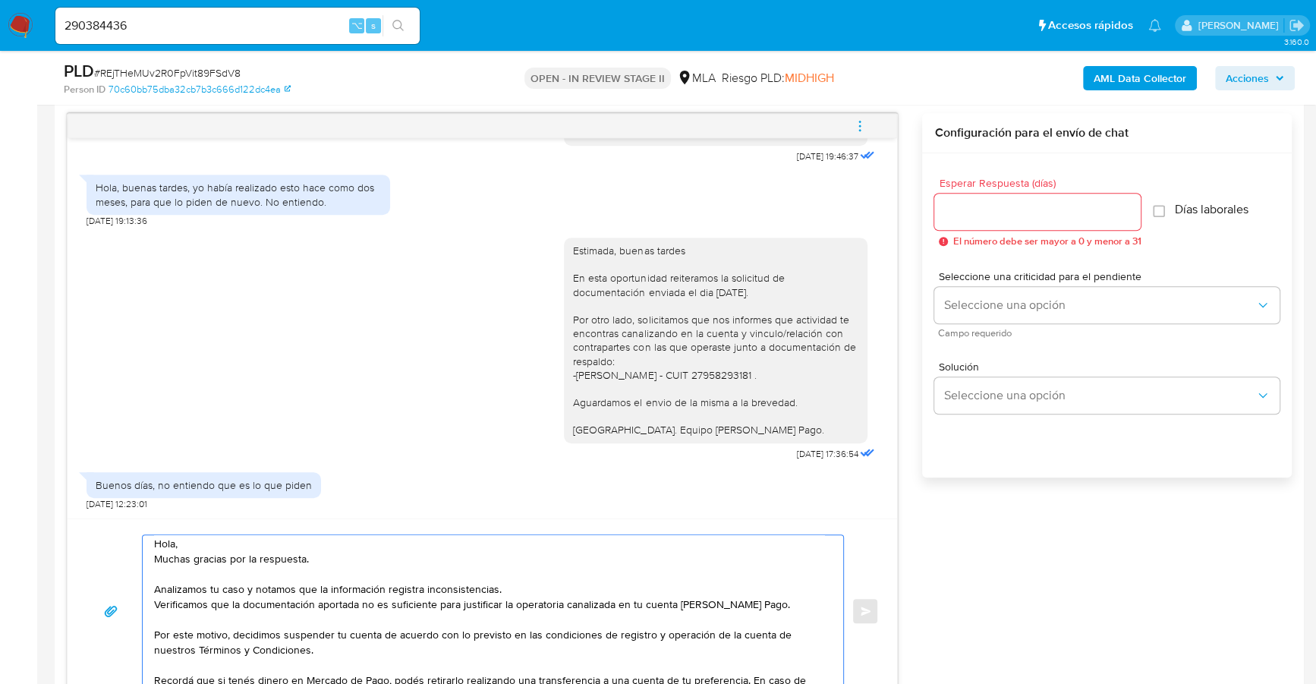
type textarea "Hola, Muchas gracias por la respuesta. Analizamos tu caso y notamos que la info…"
click at [1002, 220] on div at bounding box center [1037, 212] width 206 height 36
click at [1007, 206] on input "Esperar Respuesta (días)" at bounding box center [1037, 212] width 206 height 20
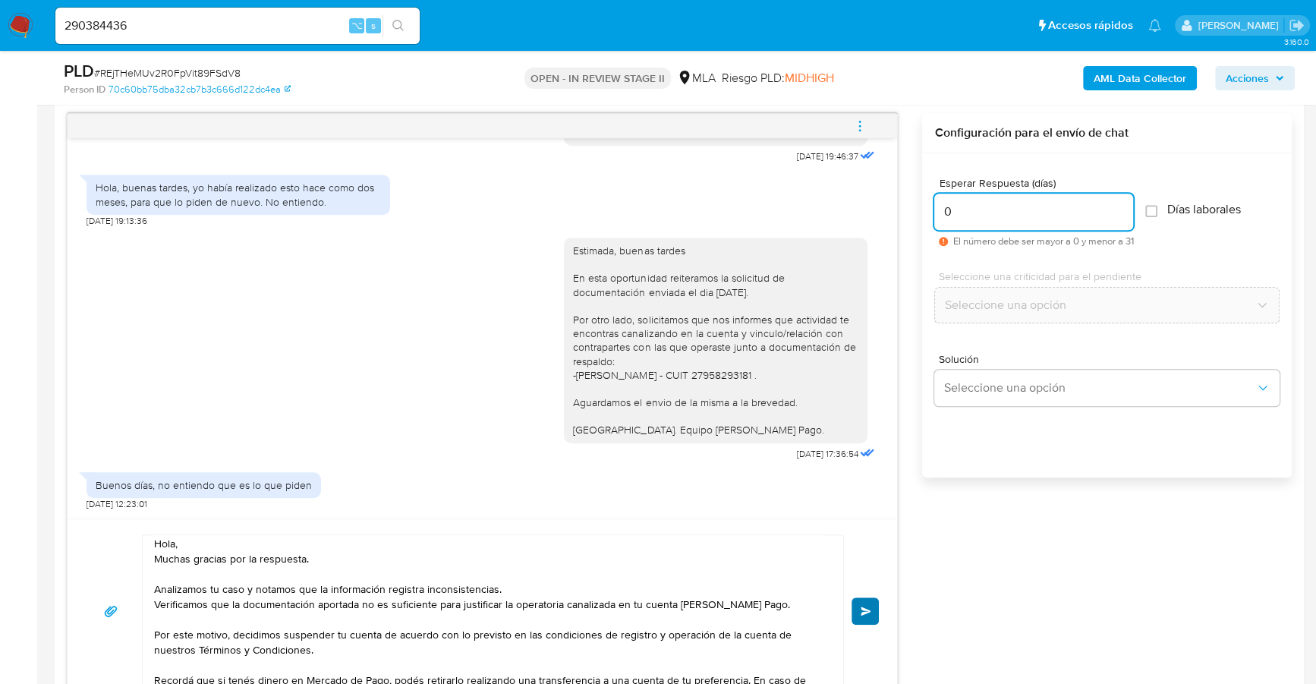
type input "0"
click at [861, 606] on span "Enviar" at bounding box center [866, 610] width 11 height 9
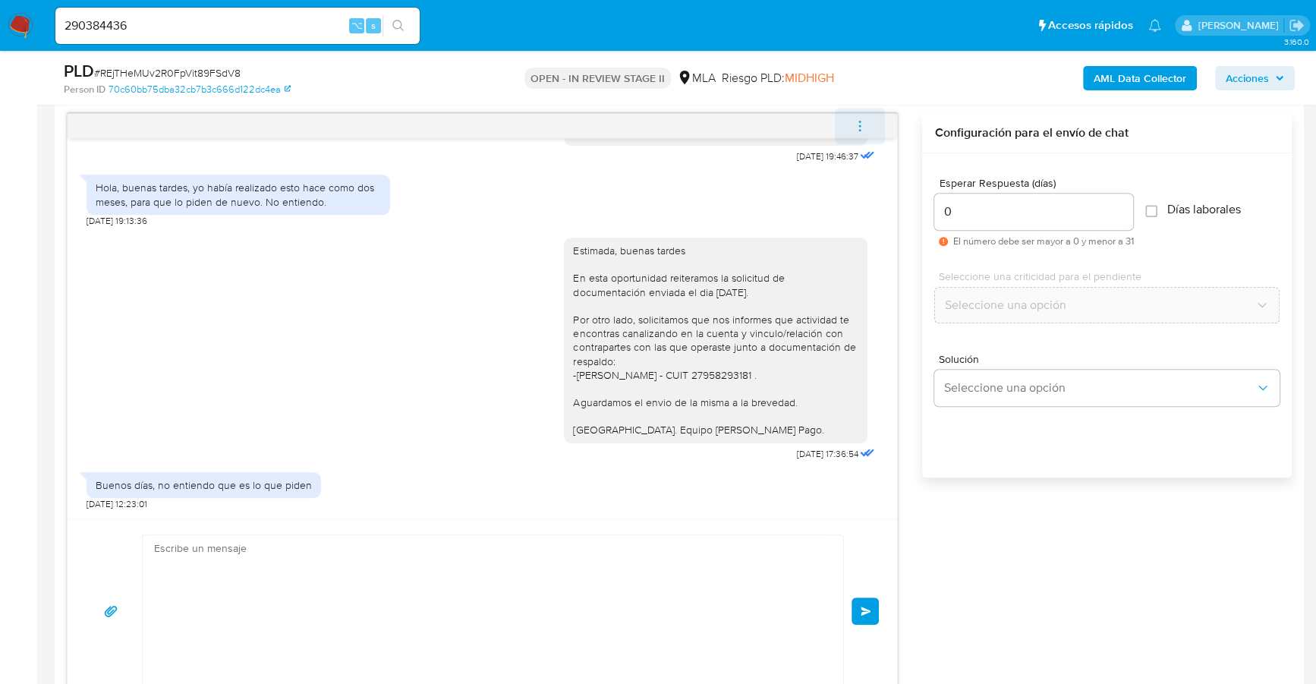
scroll to position [1144, 0]
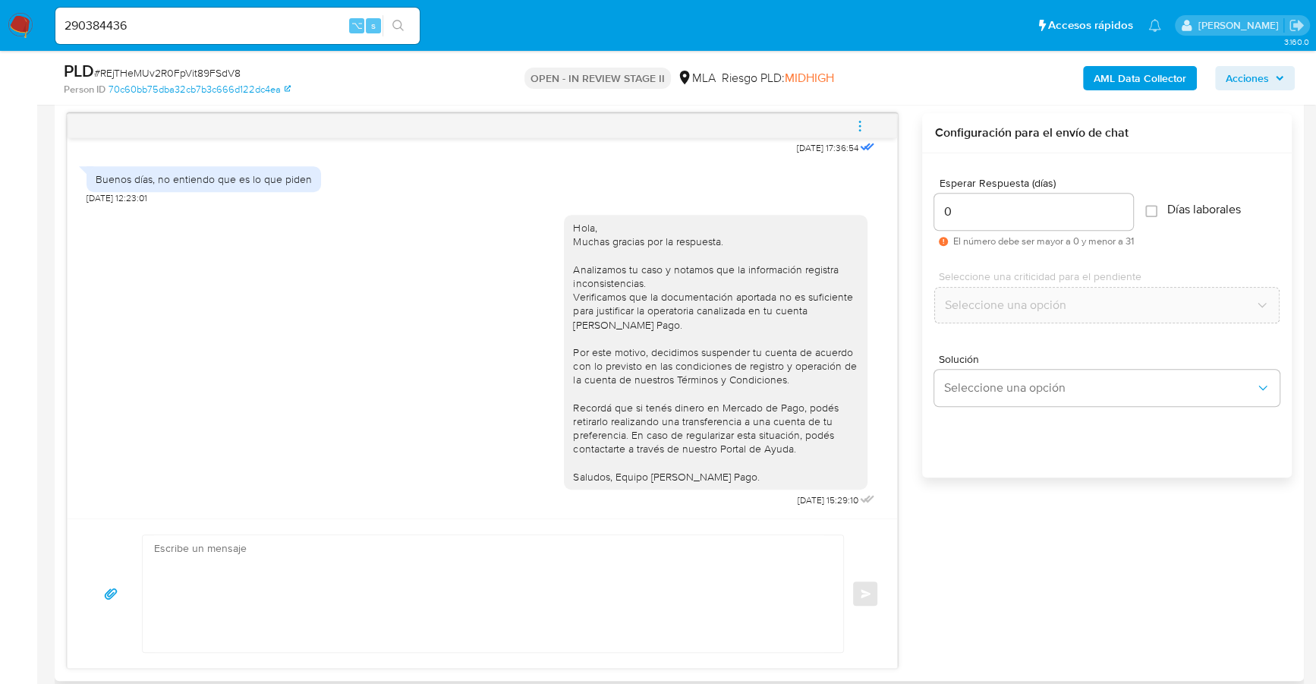
click at [866, 121] on icon "menu-action" at bounding box center [860, 126] width 14 height 14
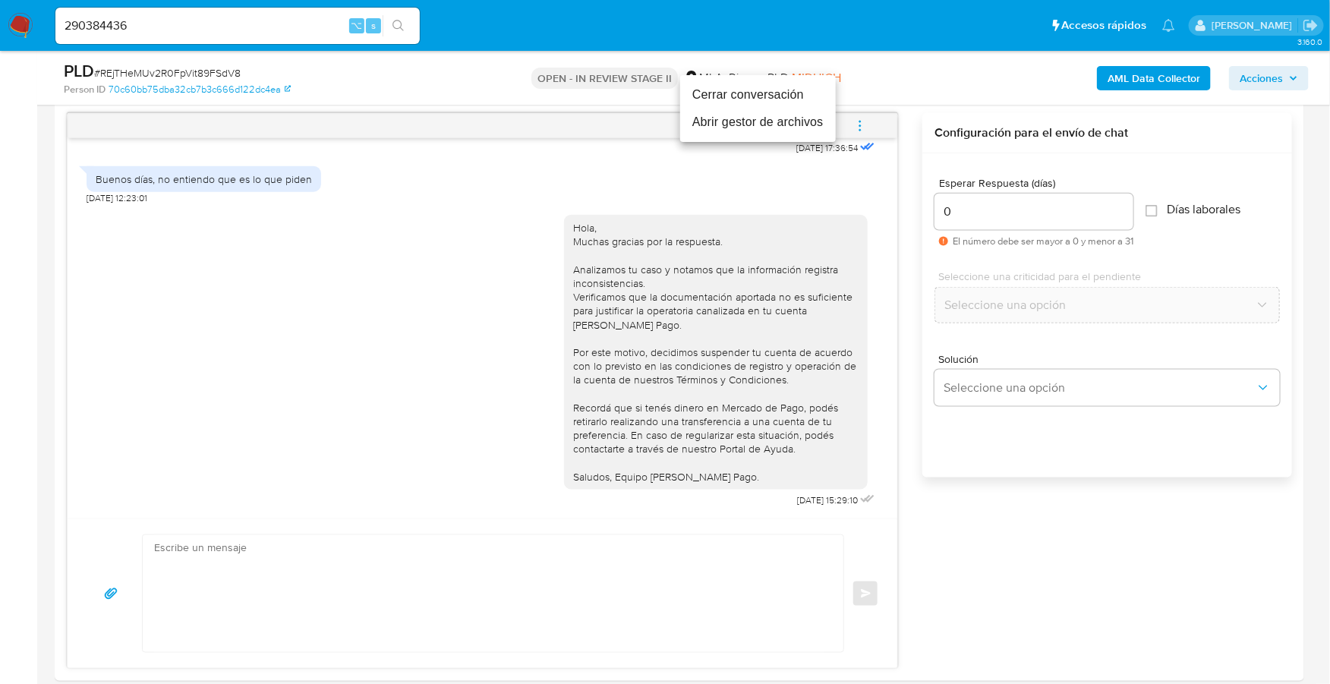
click at [767, 86] on li "Cerrar conversación" at bounding box center [758, 94] width 156 height 27
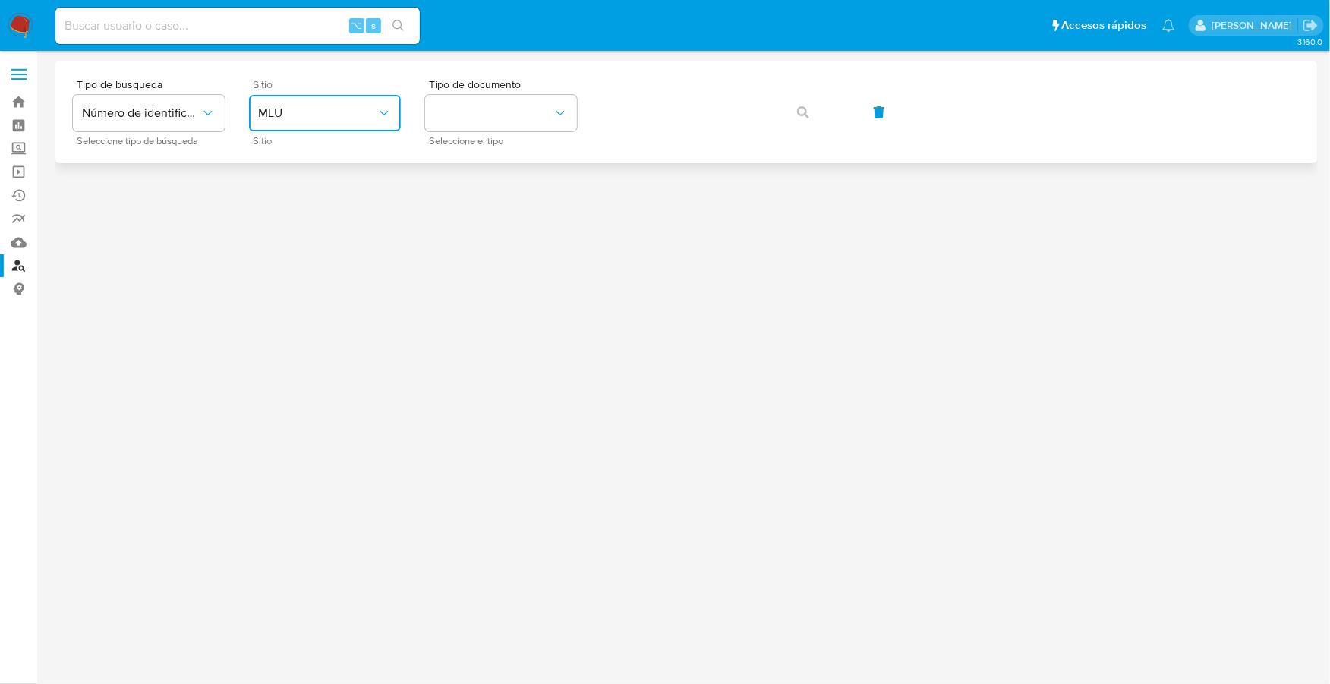
click at [357, 116] on span "MLU" at bounding box center [317, 113] width 118 height 15
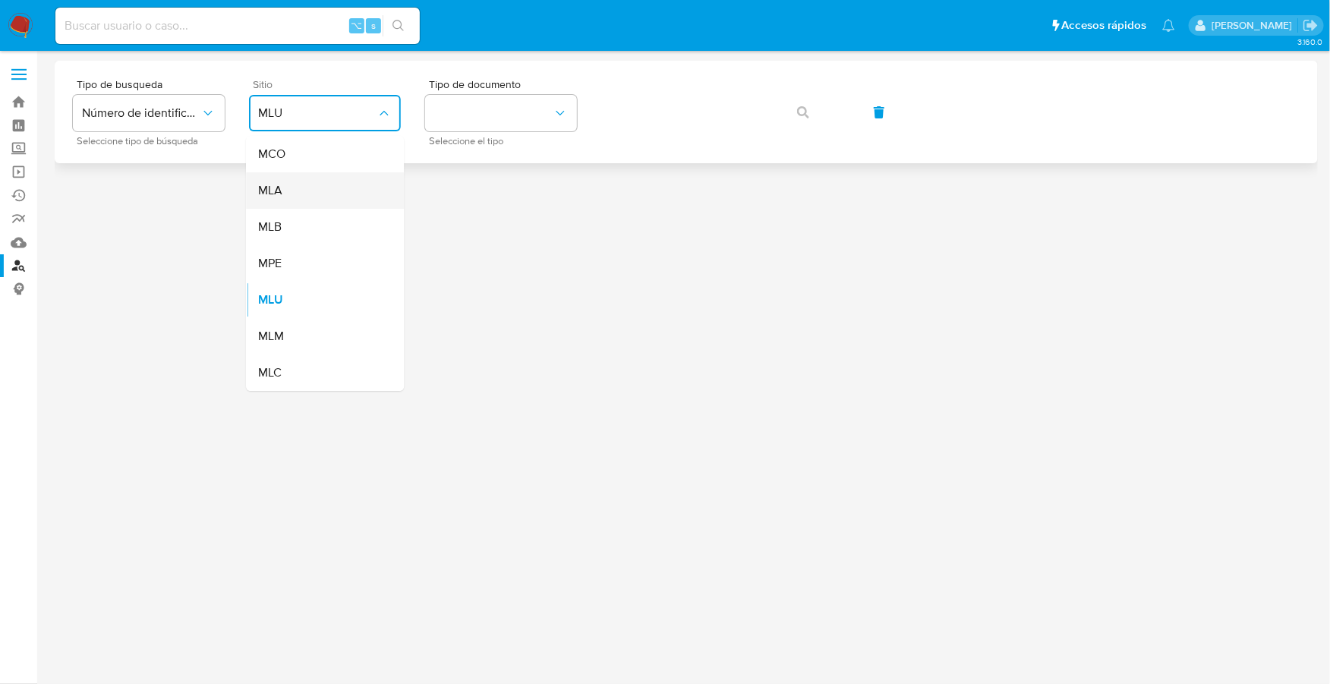
click at [317, 196] on div "MLA" at bounding box center [320, 190] width 124 height 36
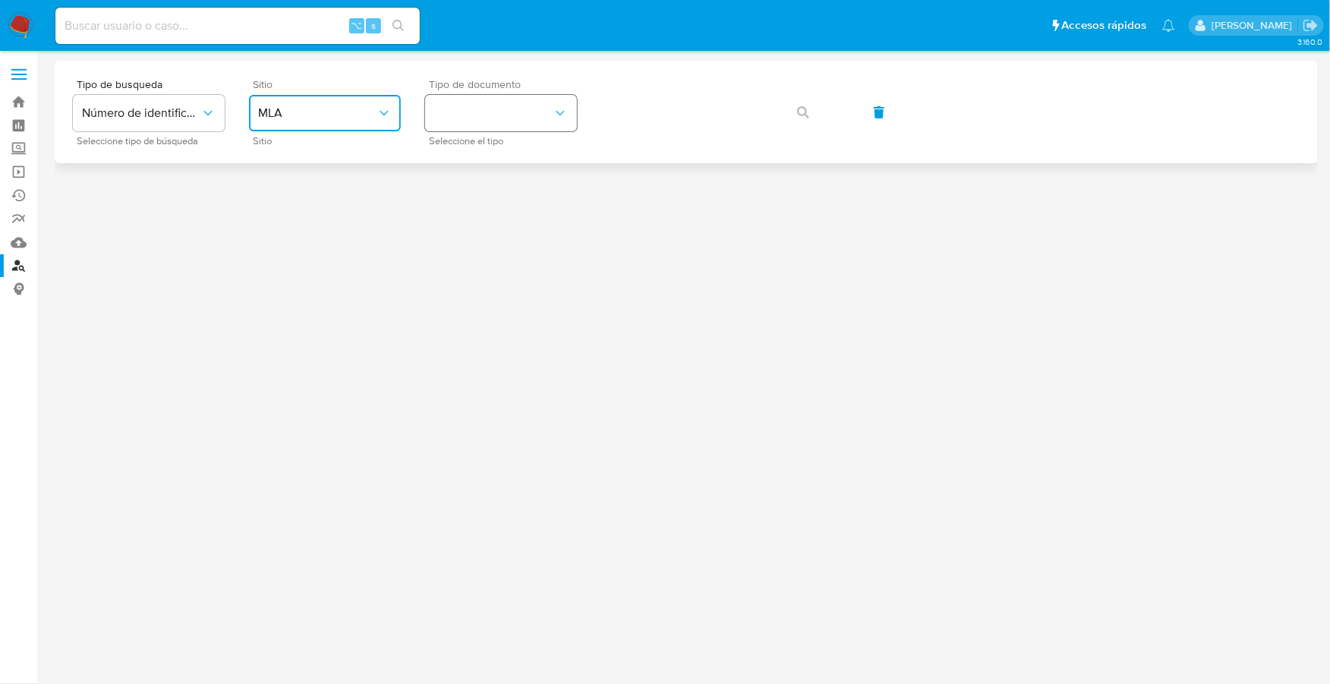
click at [497, 106] on button "identificationType" at bounding box center [501, 113] width 152 height 36
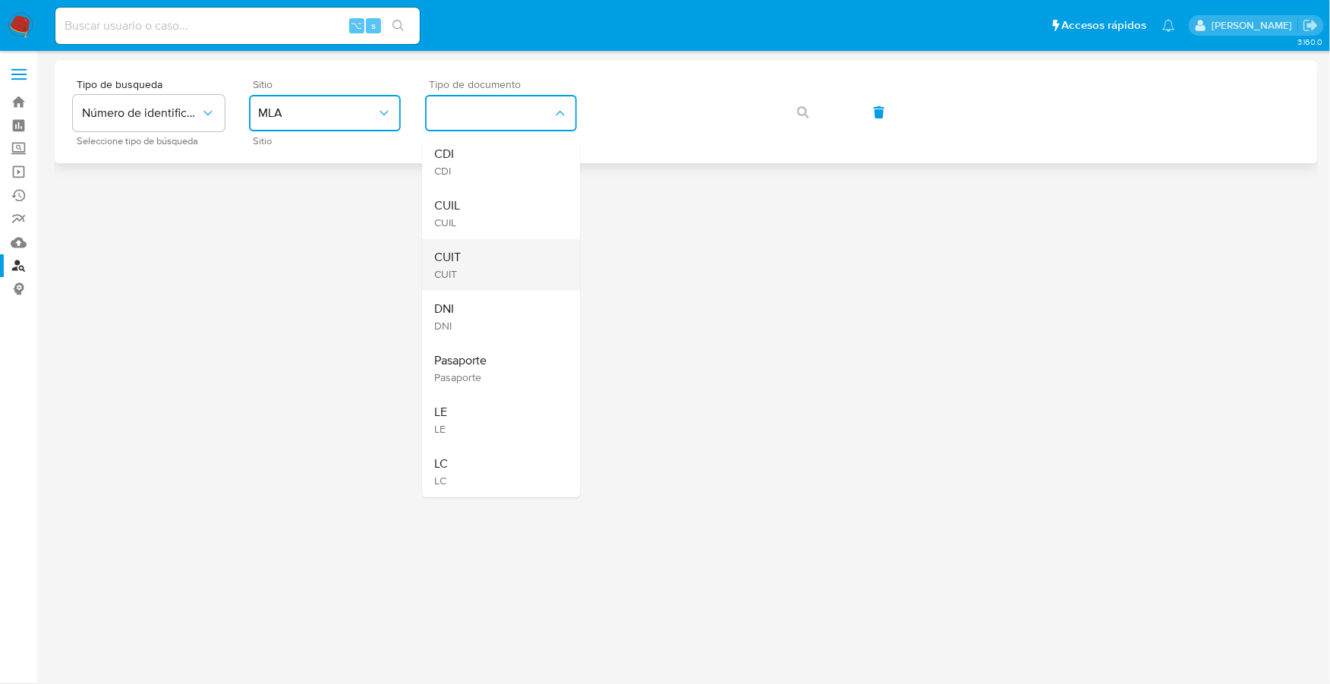
click at [487, 253] on div "CUIT CUIT" at bounding box center [496, 265] width 124 height 52
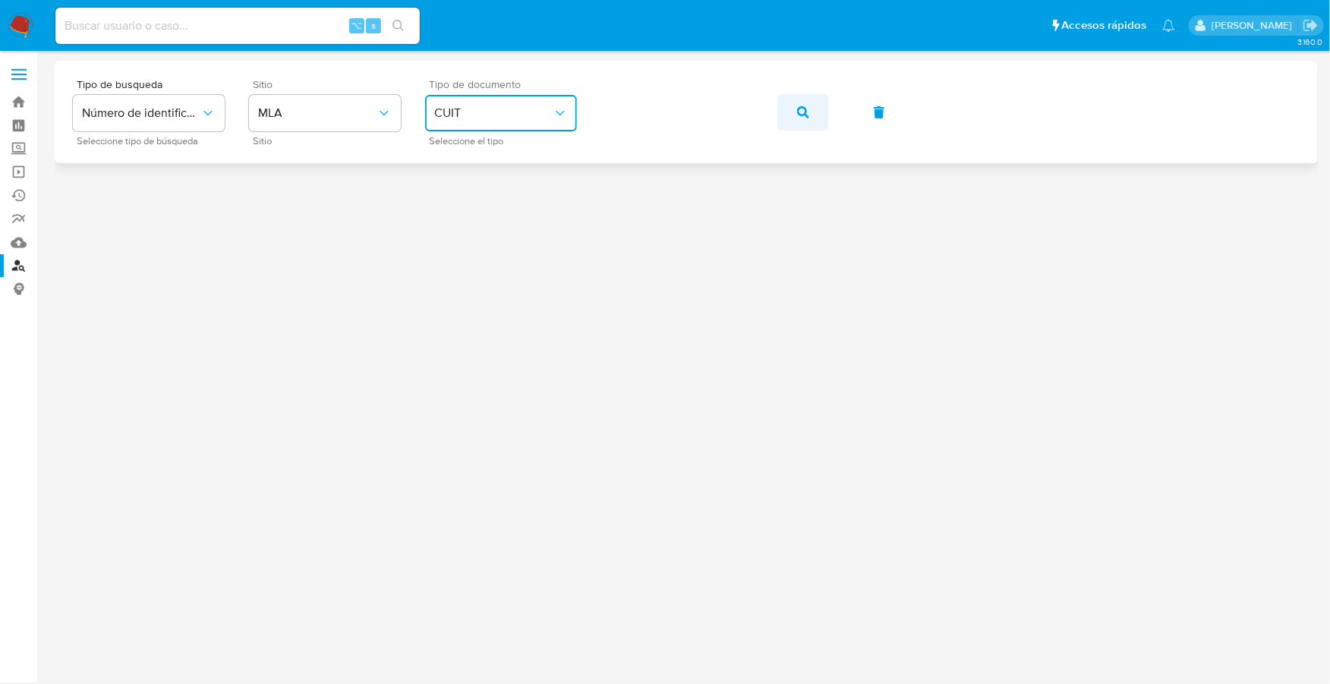
click at [790, 115] on button "button" at bounding box center [803, 112] width 52 height 36
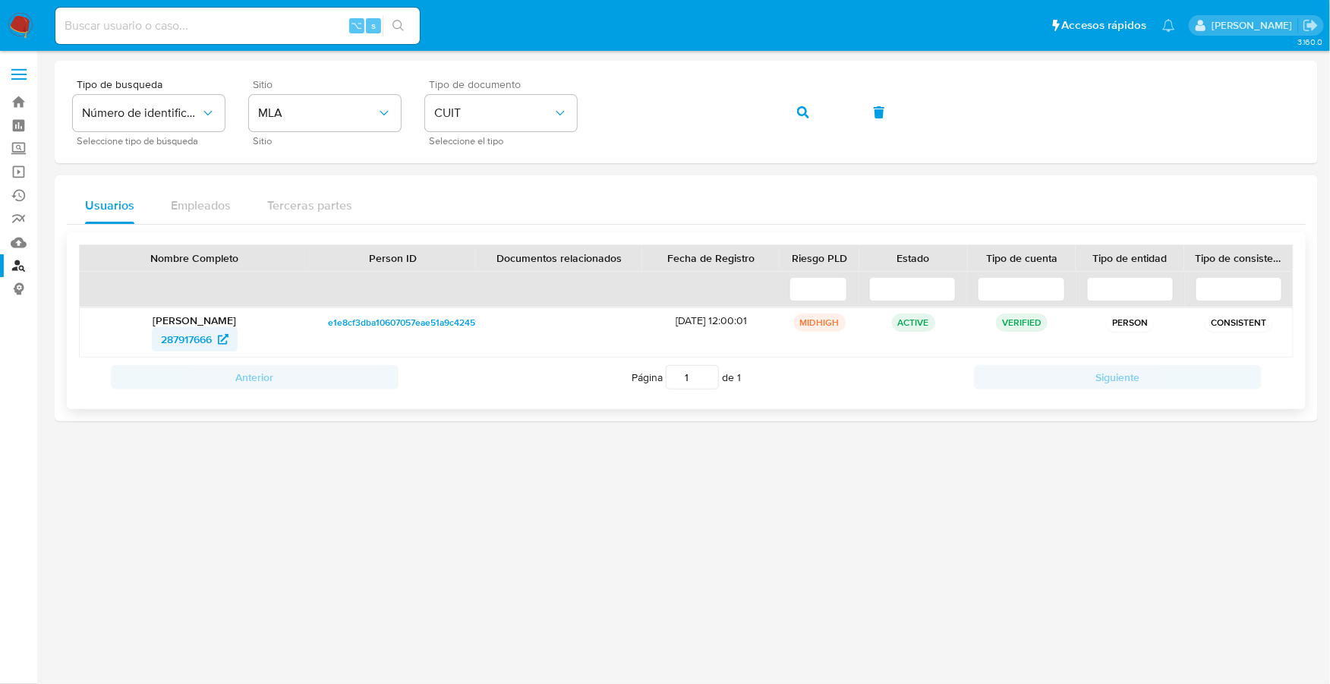
click at [181, 337] on span "287917666" at bounding box center [186, 339] width 51 height 24
click at [28, 17] on img at bounding box center [21, 26] width 26 height 26
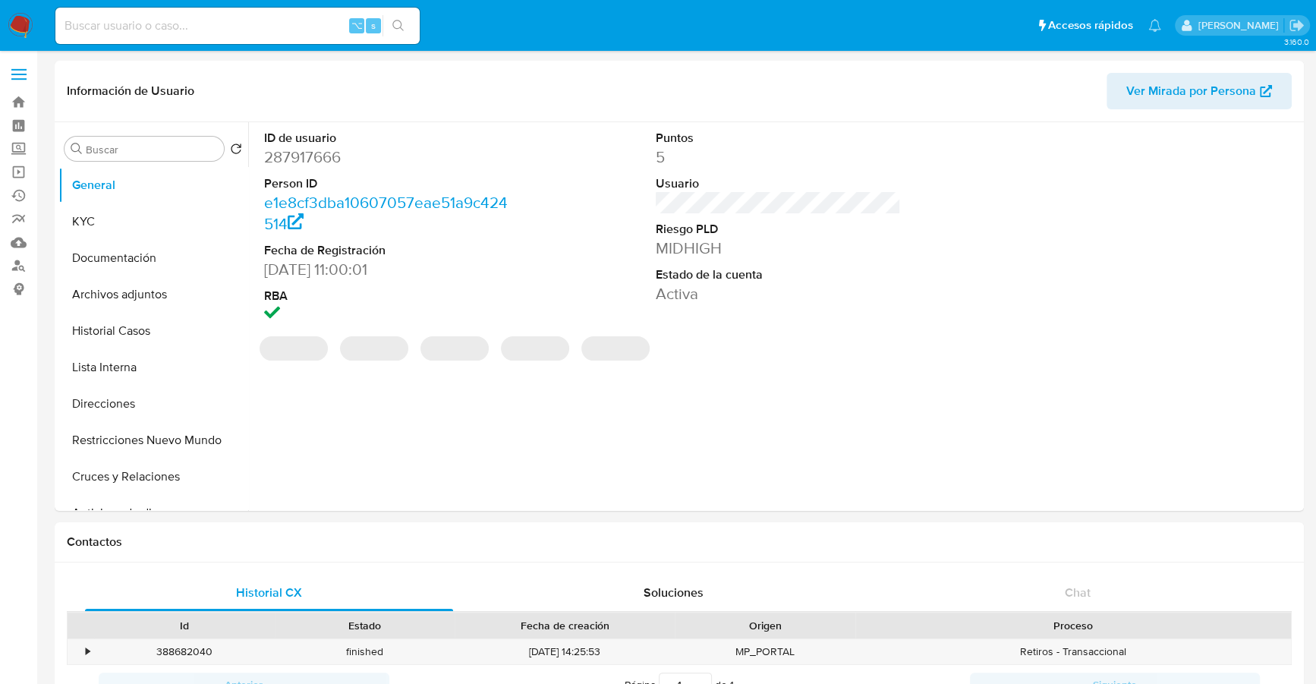
select select "10"
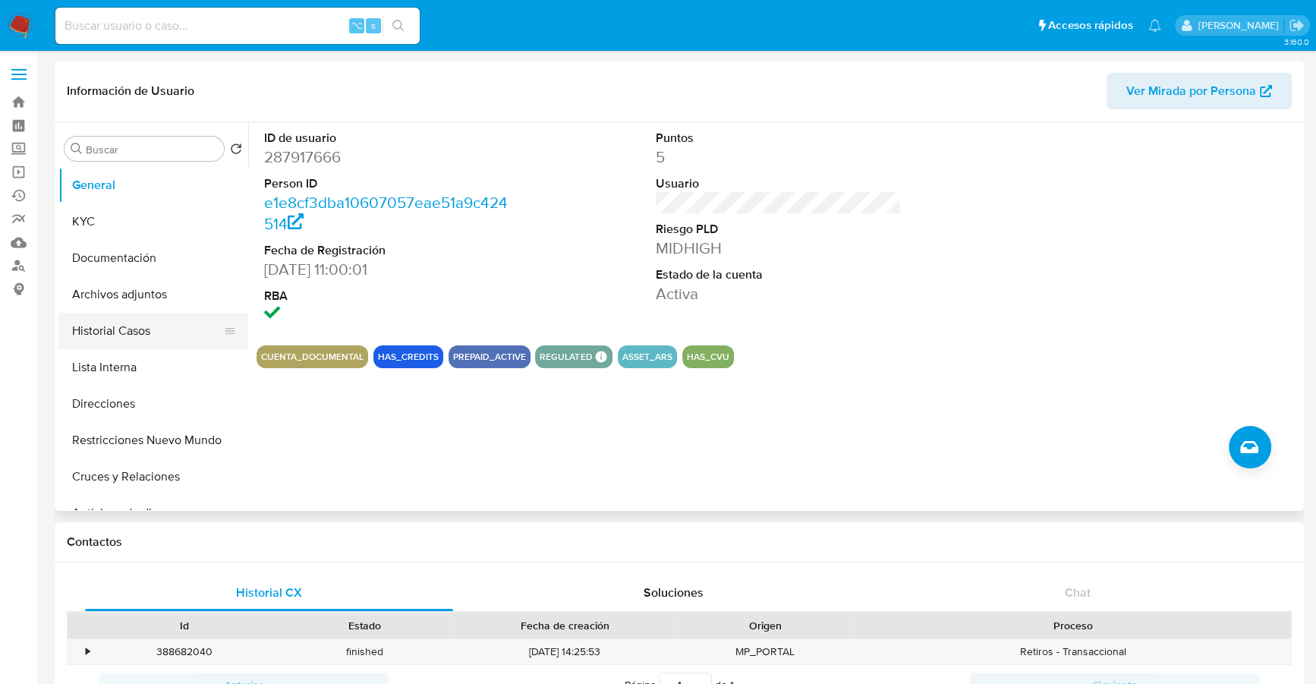
click at [138, 335] on button "Historial Casos" at bounding box center [147, 331] width 178 height 36
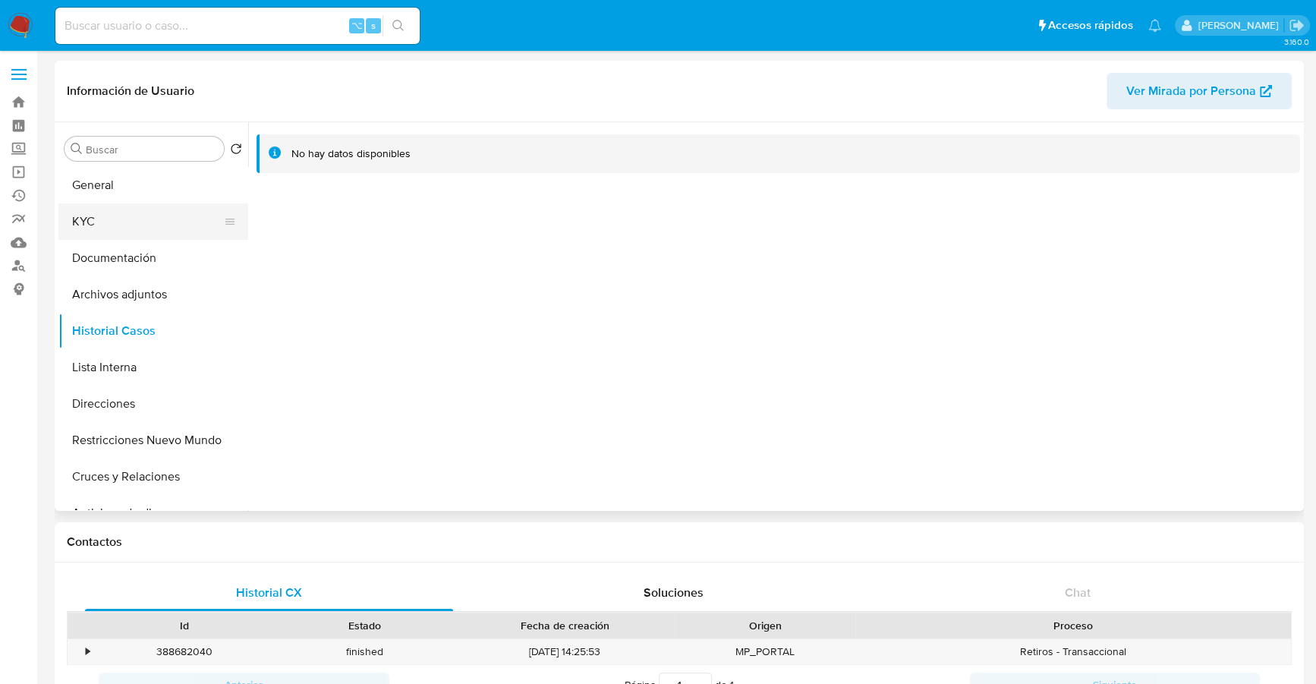
click at [134, 223] on button "KYC" at bounding box center [147, 221] width 178 height 36
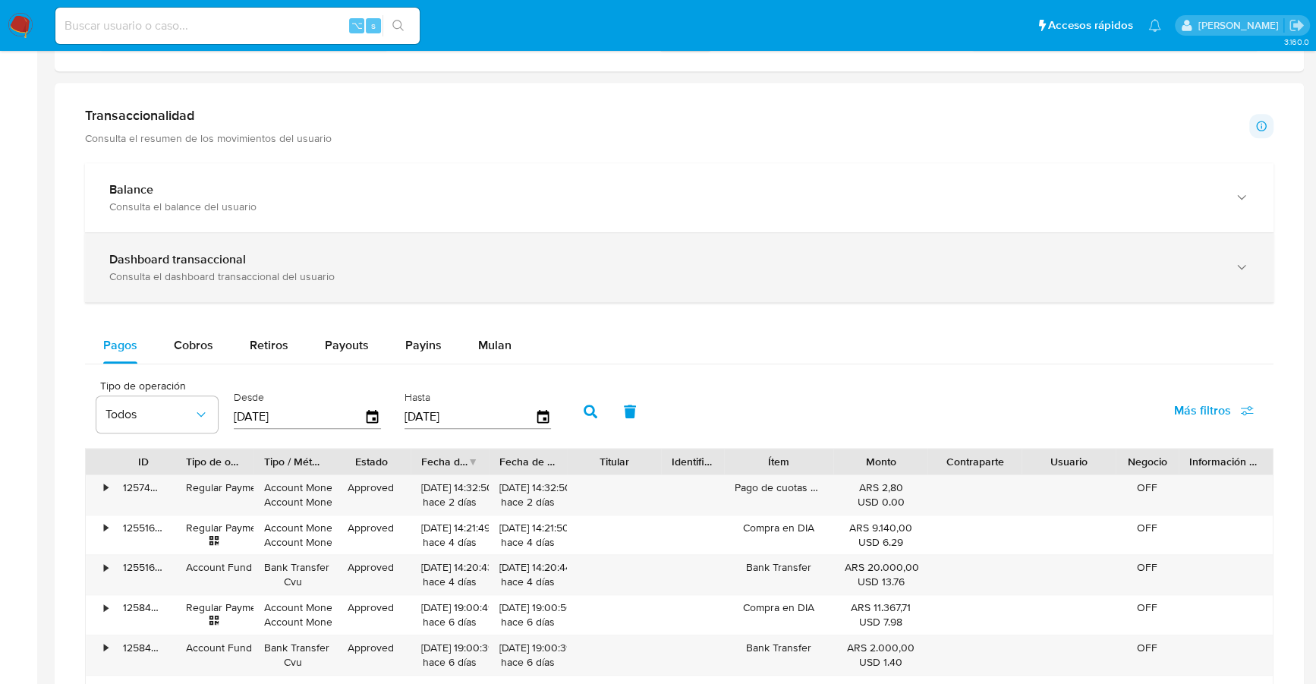
scroll to position [621, 0]
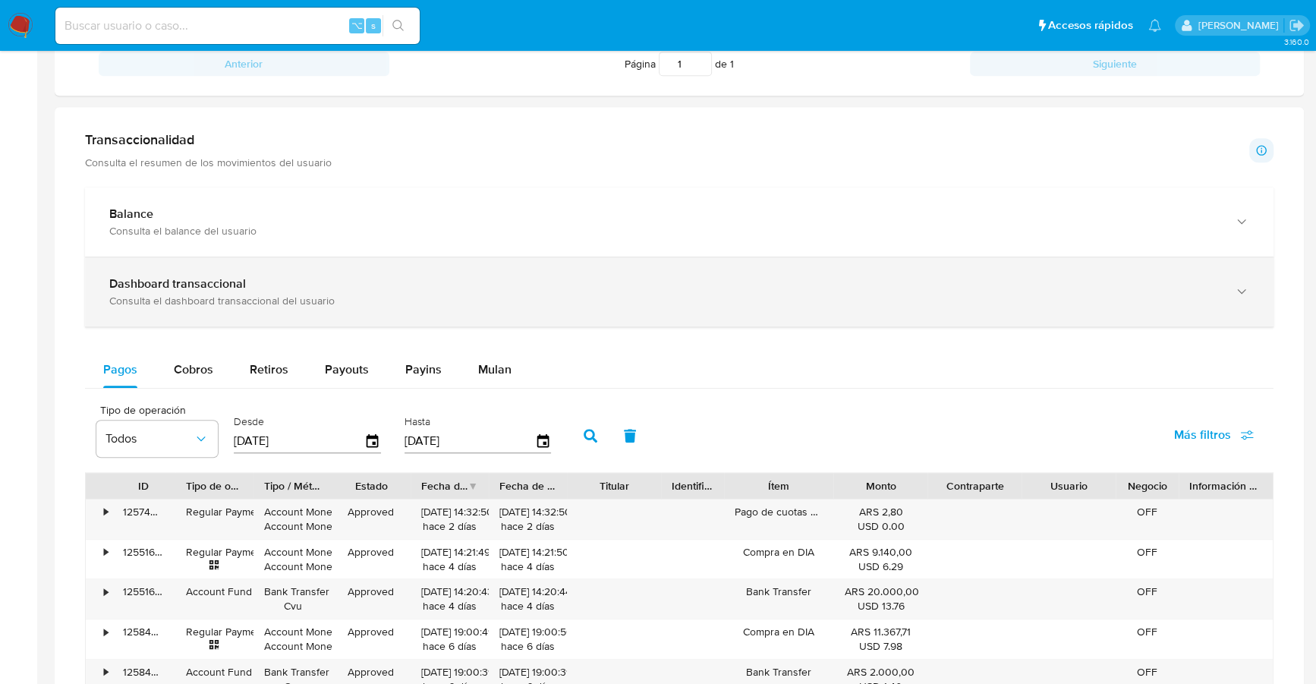
click at [541, 288] on div "Dashboard transaccional Consulta el dashboard transaccional del usuario" at bounding box center [664, 291] width 1110 height 31
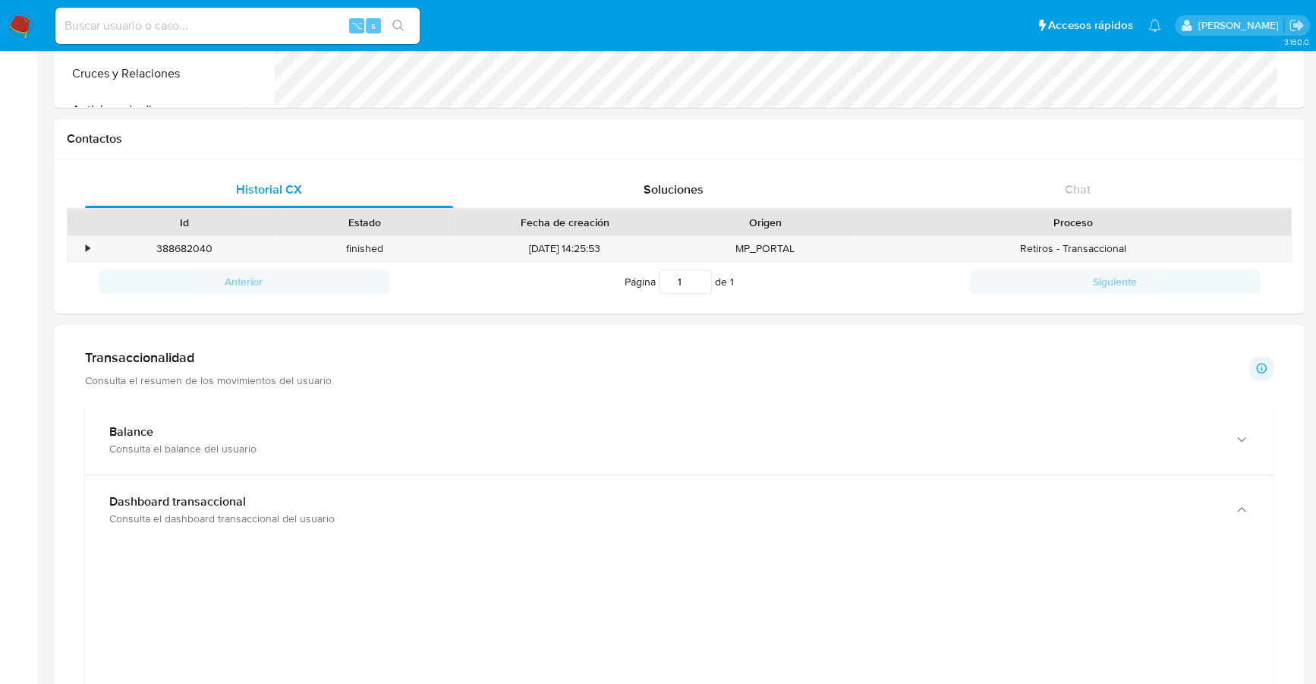
scroll to position [380, 0]
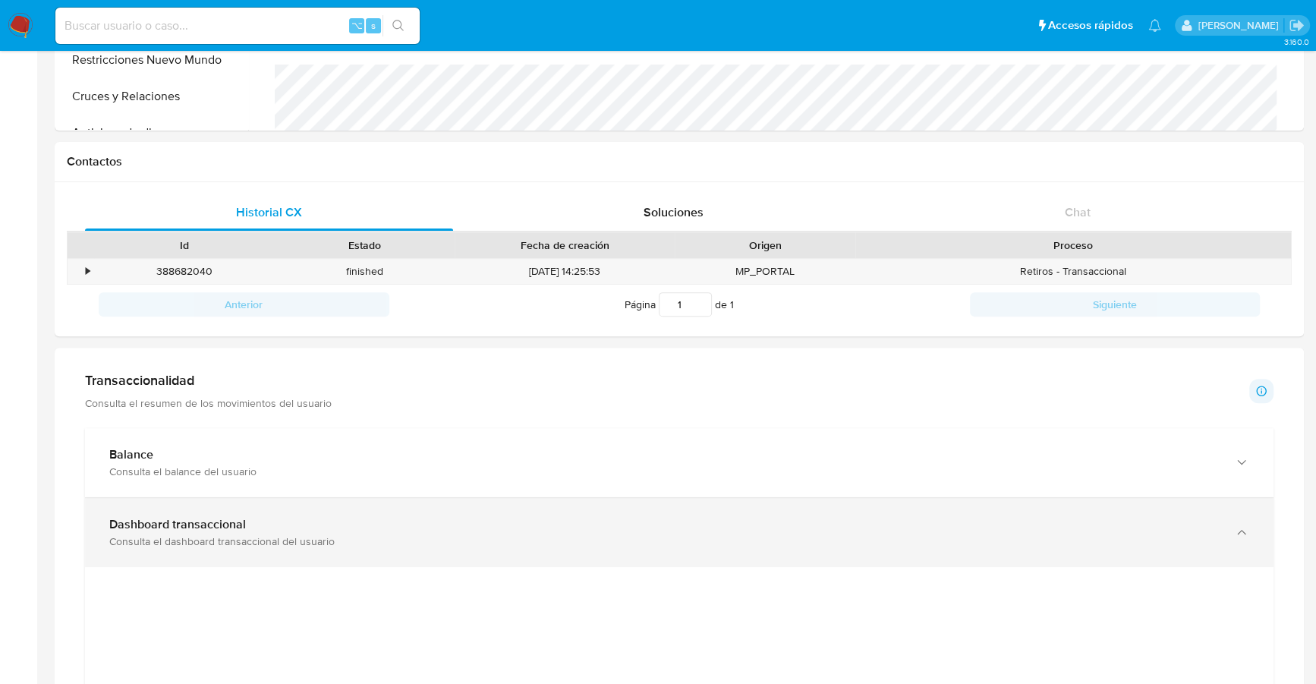
click at [180, 501] on div "Dashboard transaccional Consulta el dashboard transaccional del usuario" at bounding box center [679, 532] width 1189 height 69
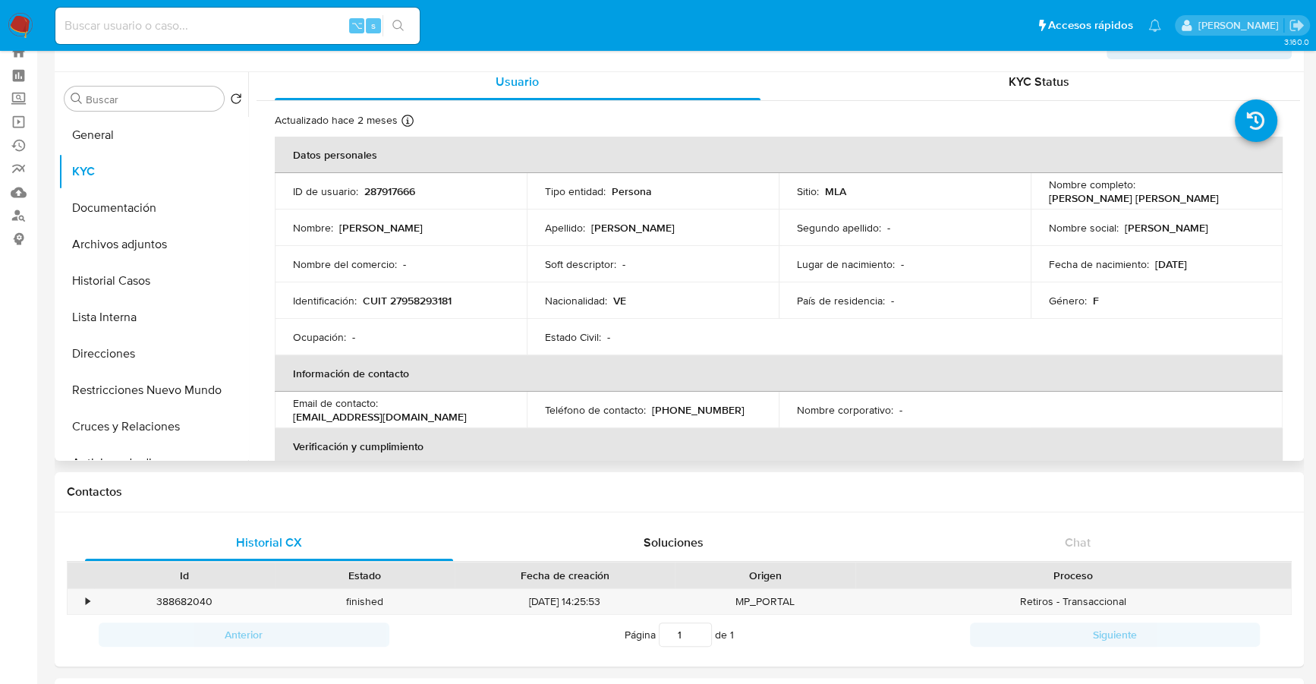
scroll to position [0, 0]
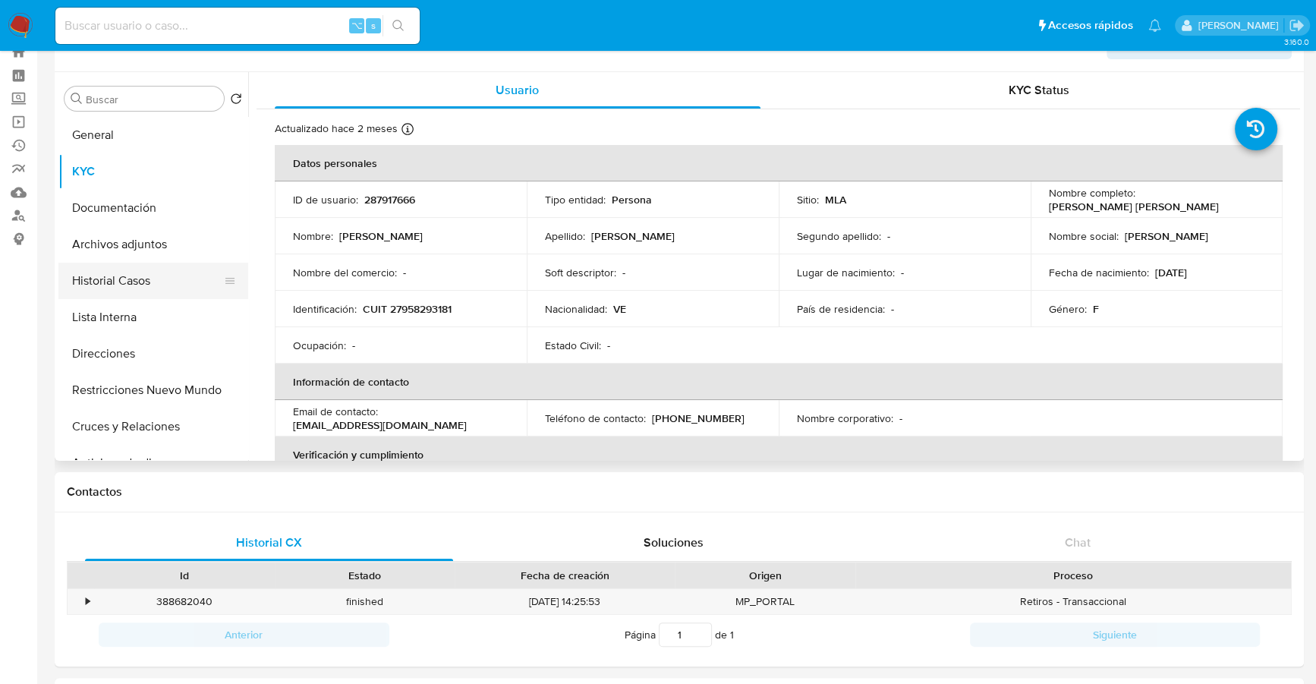
click at [125, 290] on button "Historial Casos" at bounding box center [147, 281] width 178 height 36
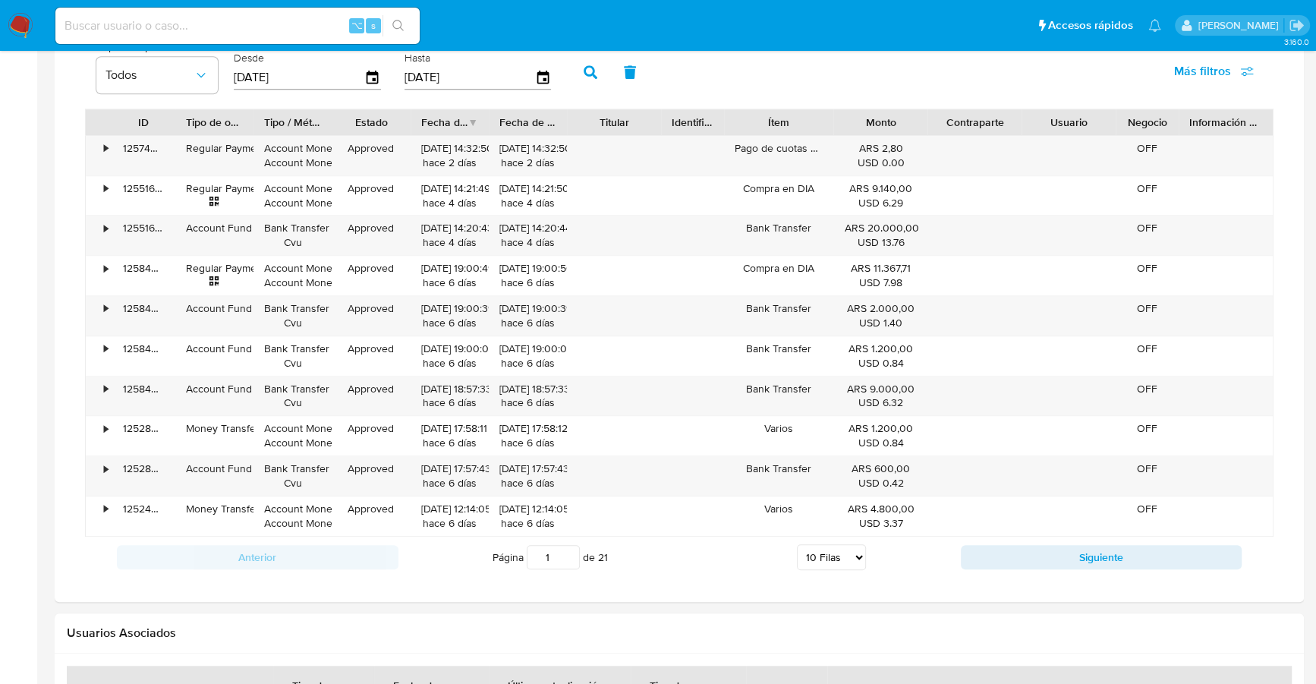
scroll to position [1060, 0]
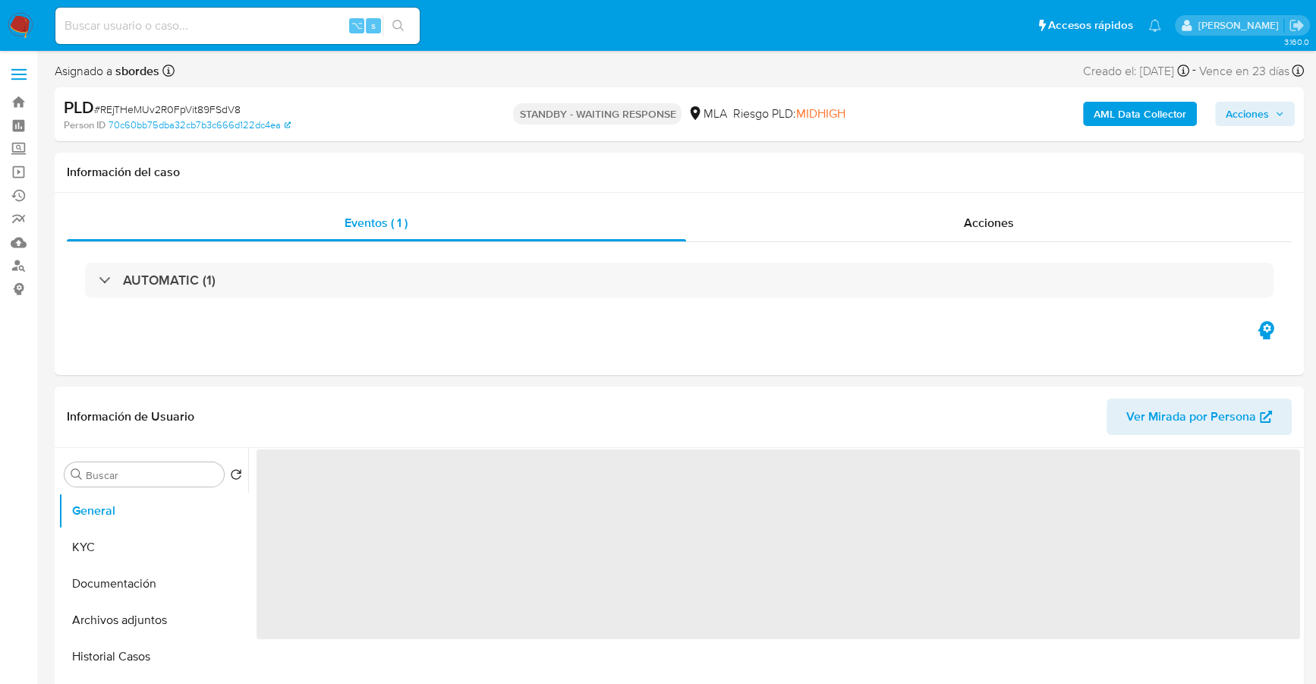
select select "10"
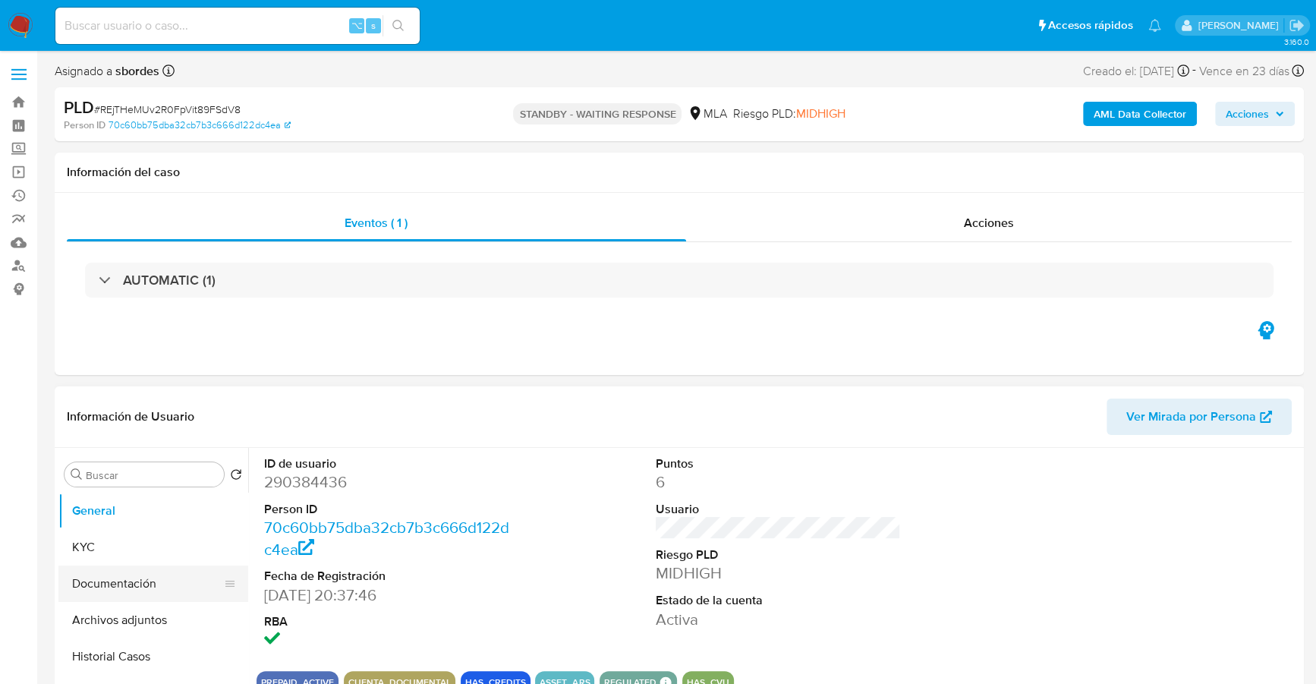
click at [146, 572] on button "Documentación" at bounding box center [147, 583] width 178 height 36
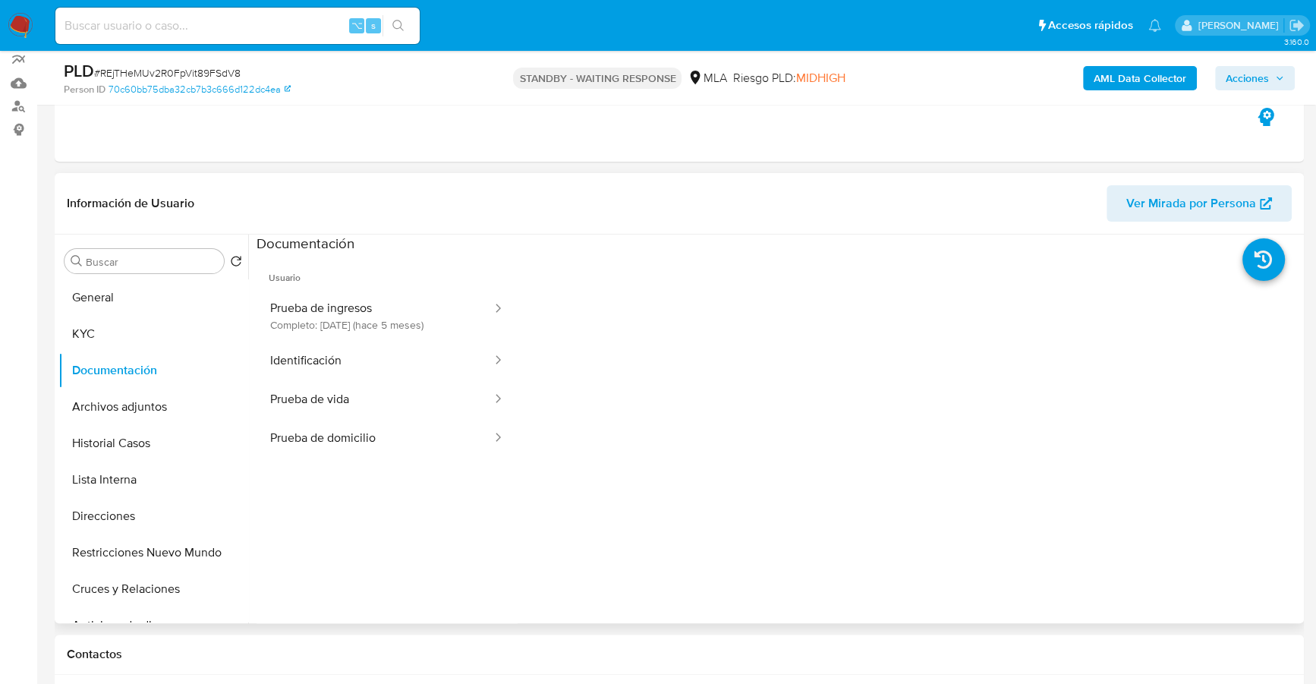
scroll to position [159, 0]
click at [398, 307] on button "Prueba de ingresos Completo: [DATE] (hace 5 meses)" at bounding box center [375, 316] width 237 height 52
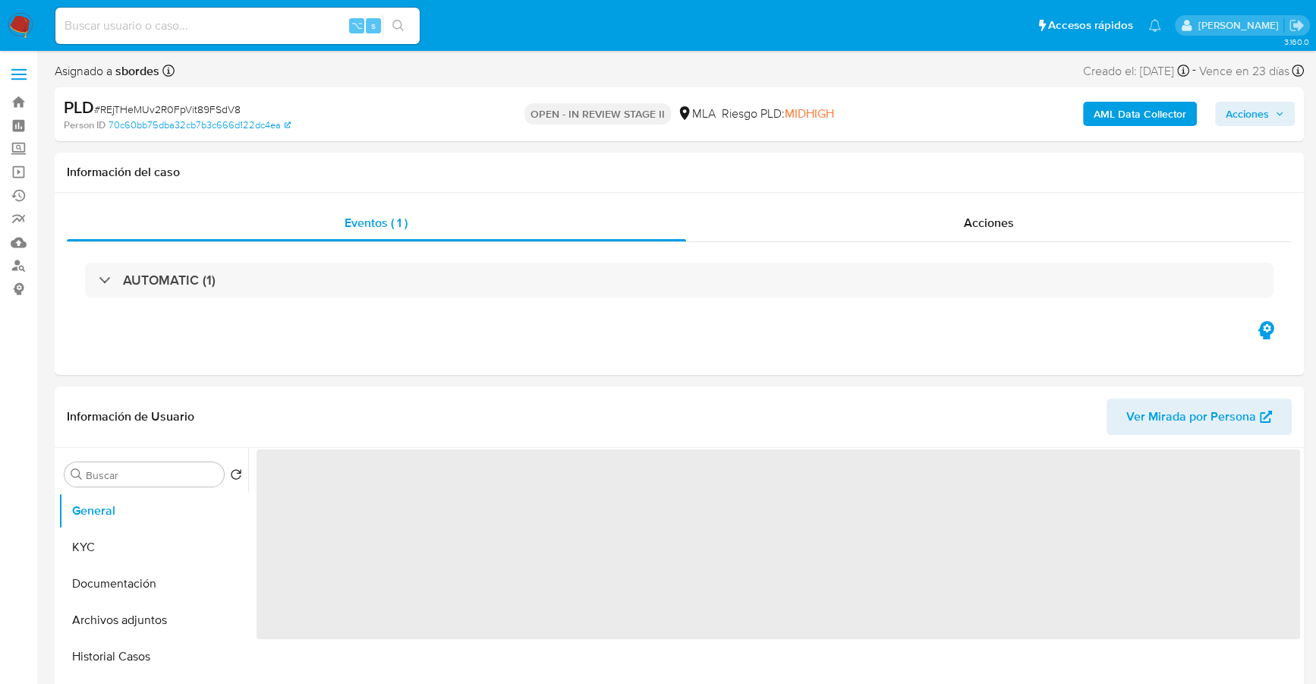
select select "10"
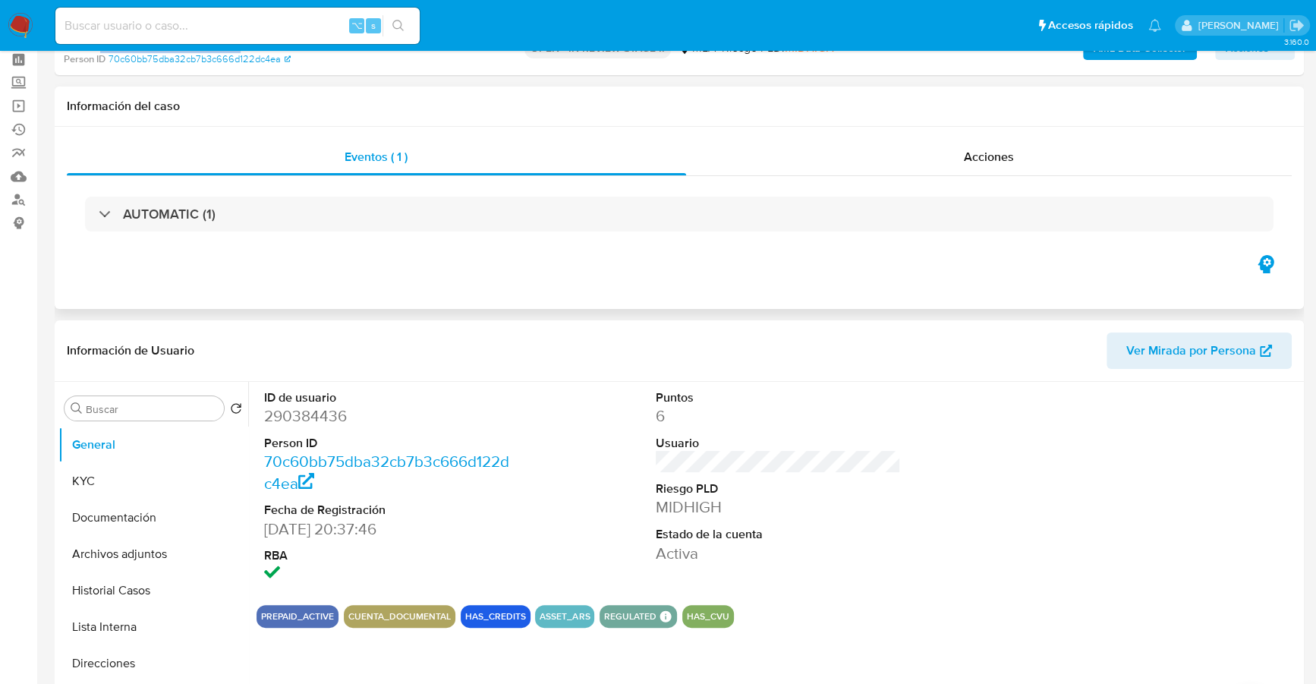
scroll to position [117, 0]
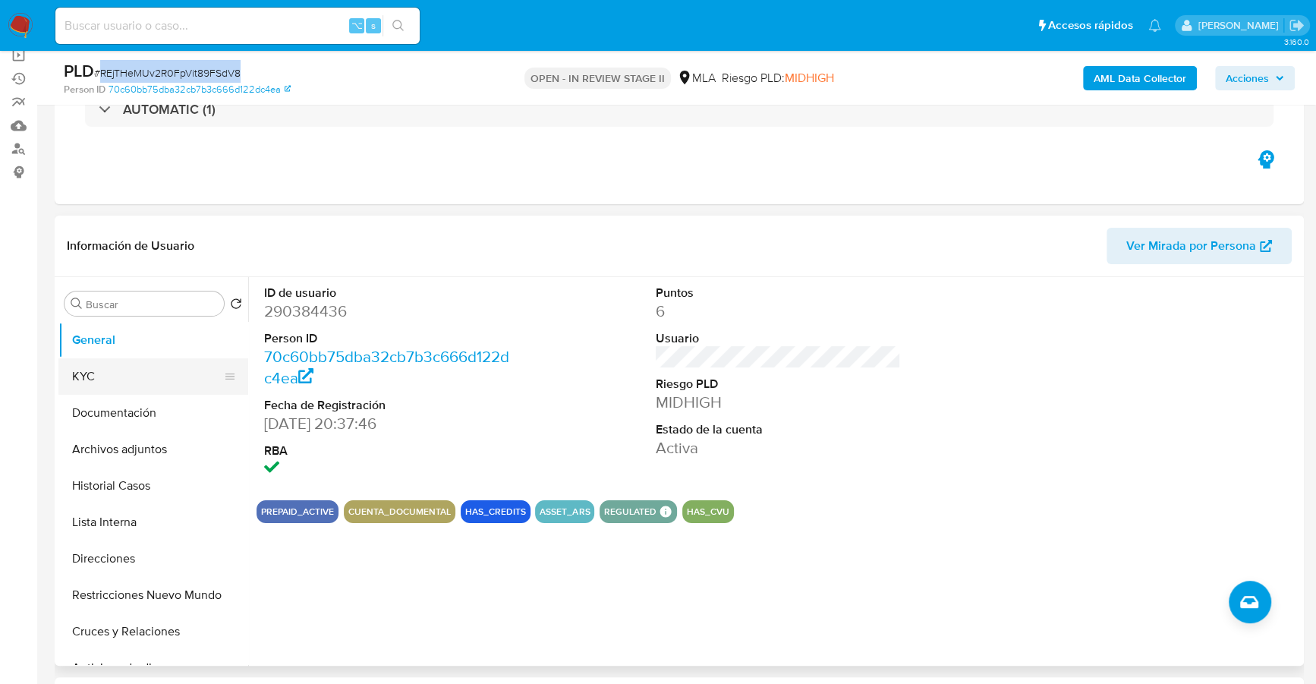
click at [103, 384] on button "KYC" at bounding box center [147, 376] width 178 height 36
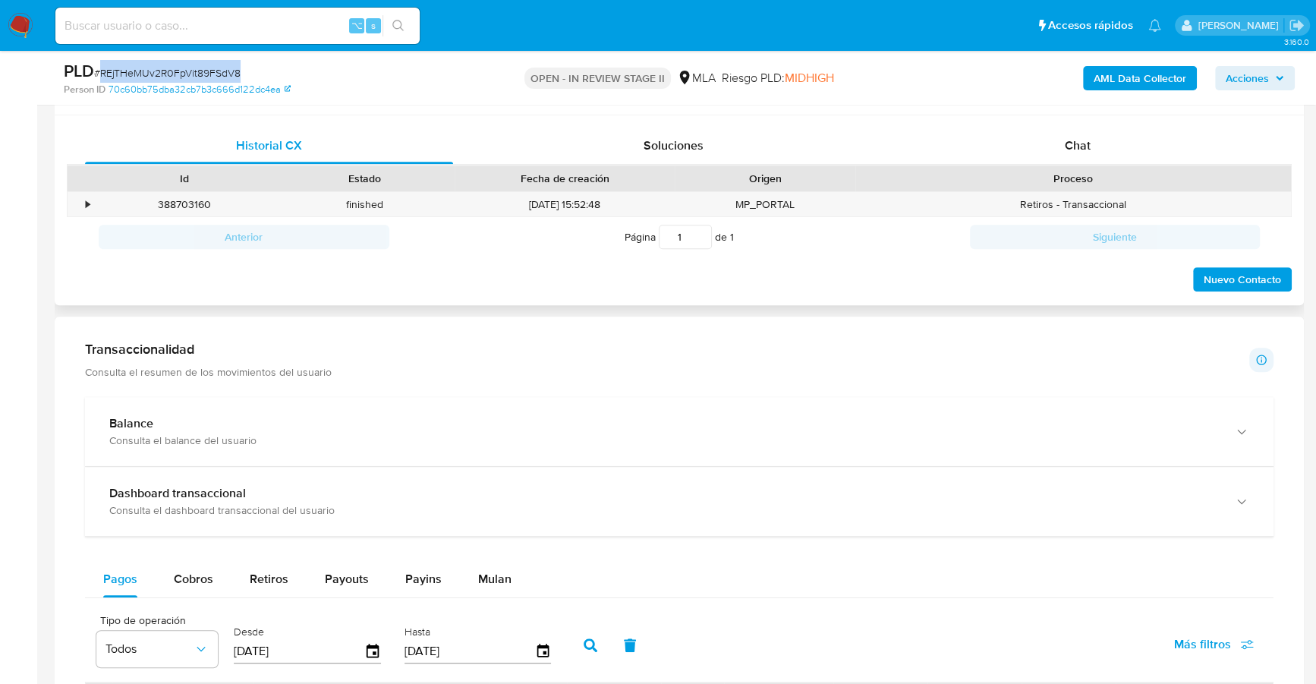
scroll to position [735, 0]
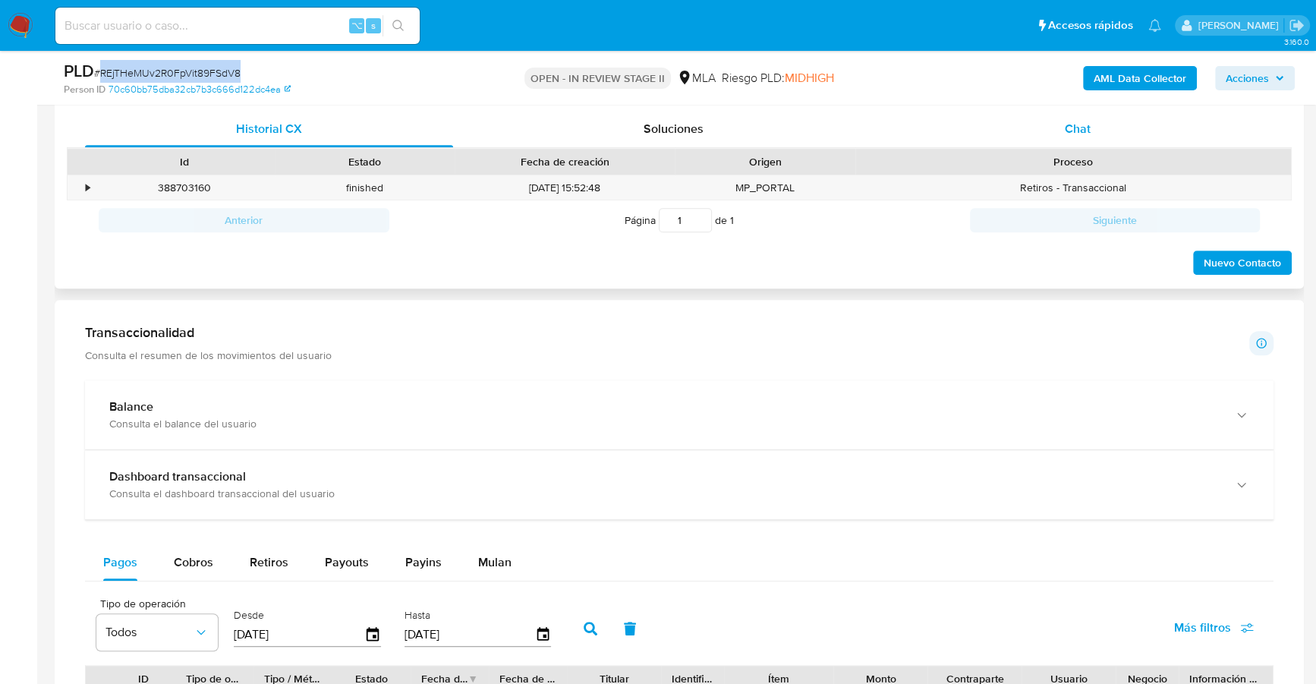
click at [1066, 126] on span "Chat" at bounding box center [1078, 128] width 26 height 17
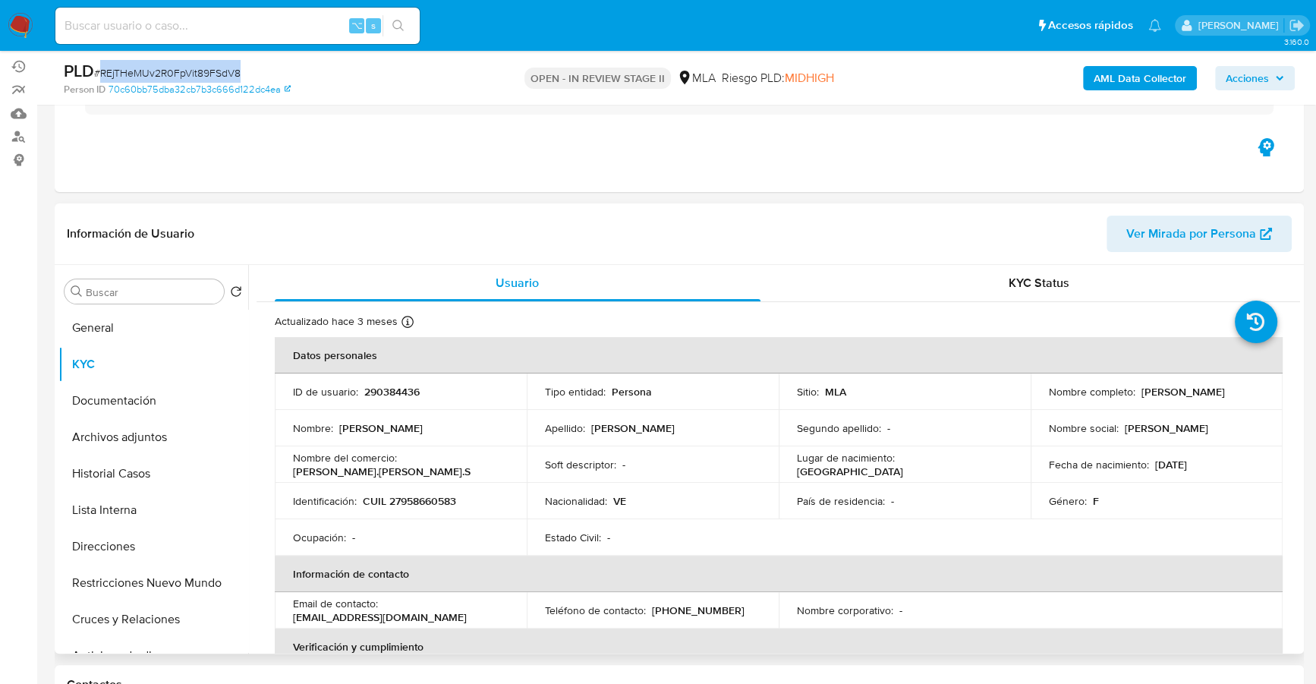
scroll to position [0, 0]
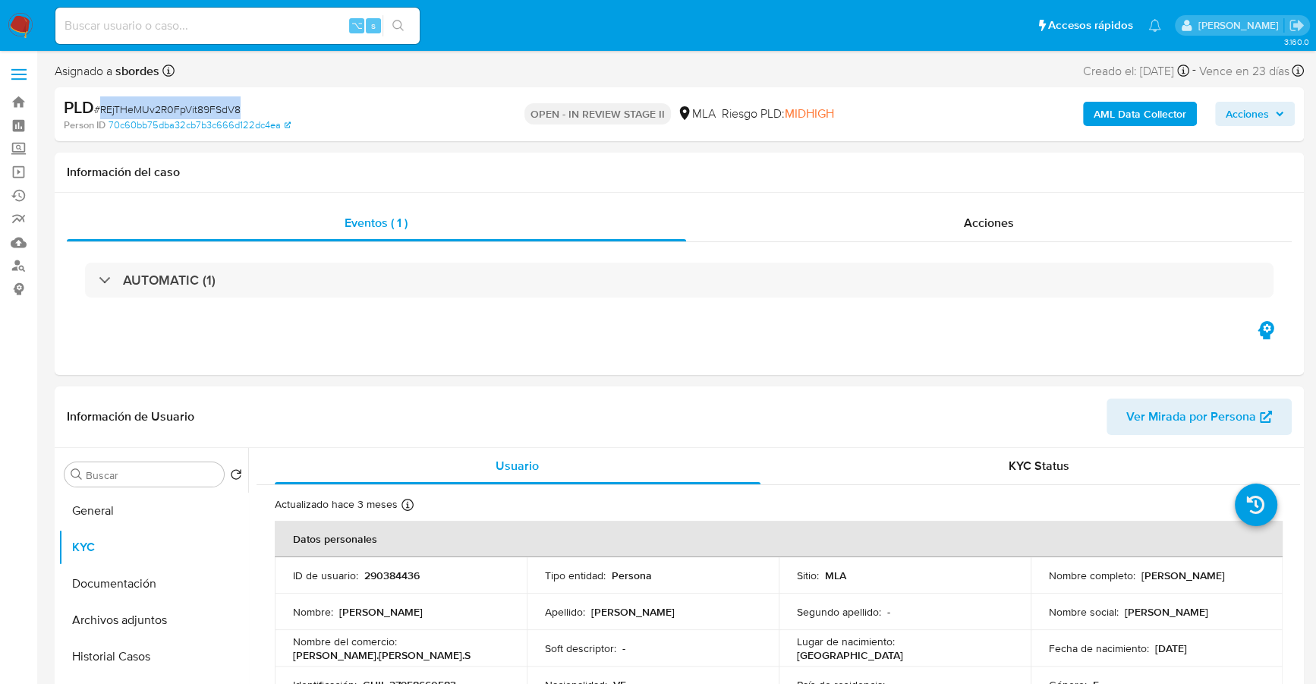
click at [1266, 115] on span "Acciones" at bounding box center [1247, 114] width 43 height 24
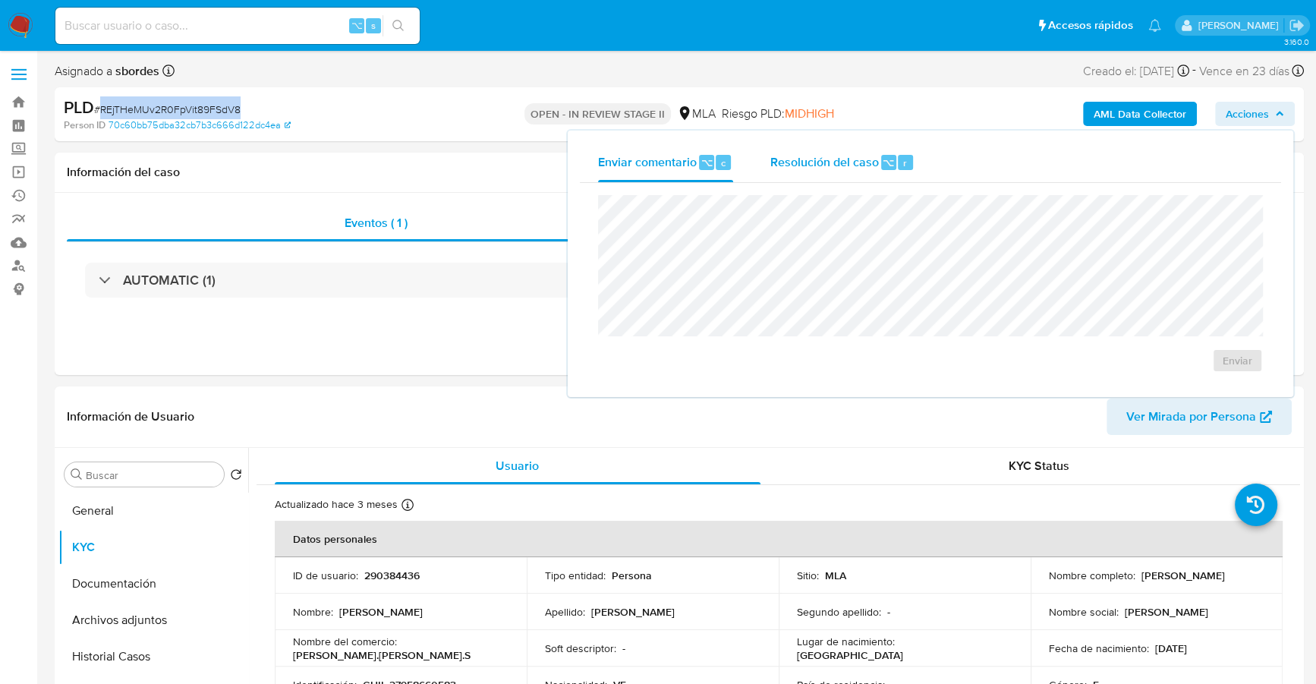
click at [793, 165] on span "Resolución del caso" at bounding box center [824, 161] width 109 height 17
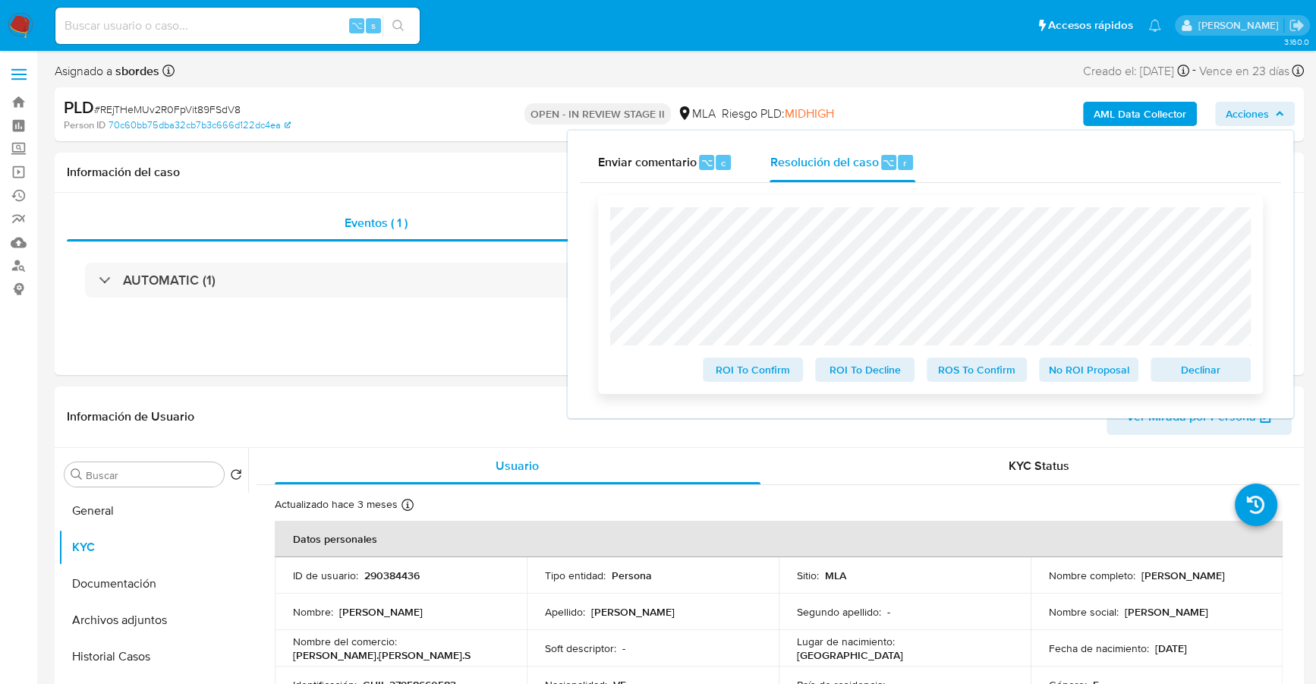
click at [1198, 362] on span "Declinar" at bounding box center [1200, 369] width 79 height 21
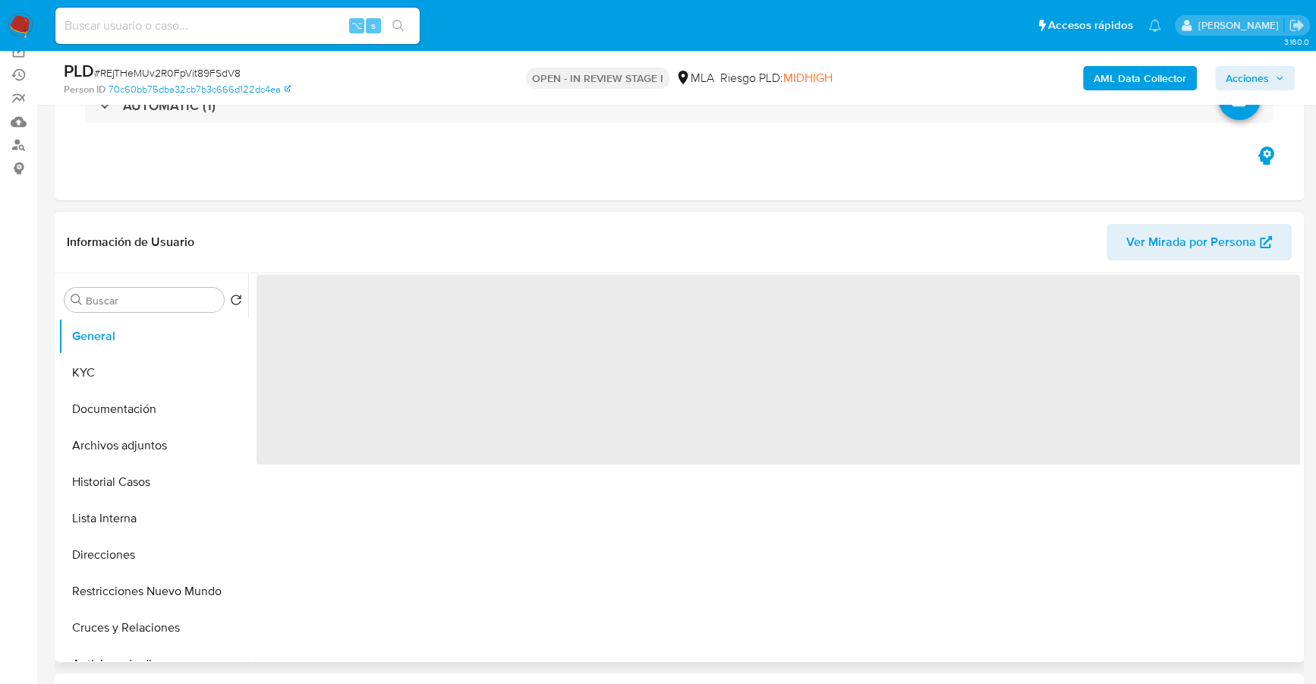
select select "10"
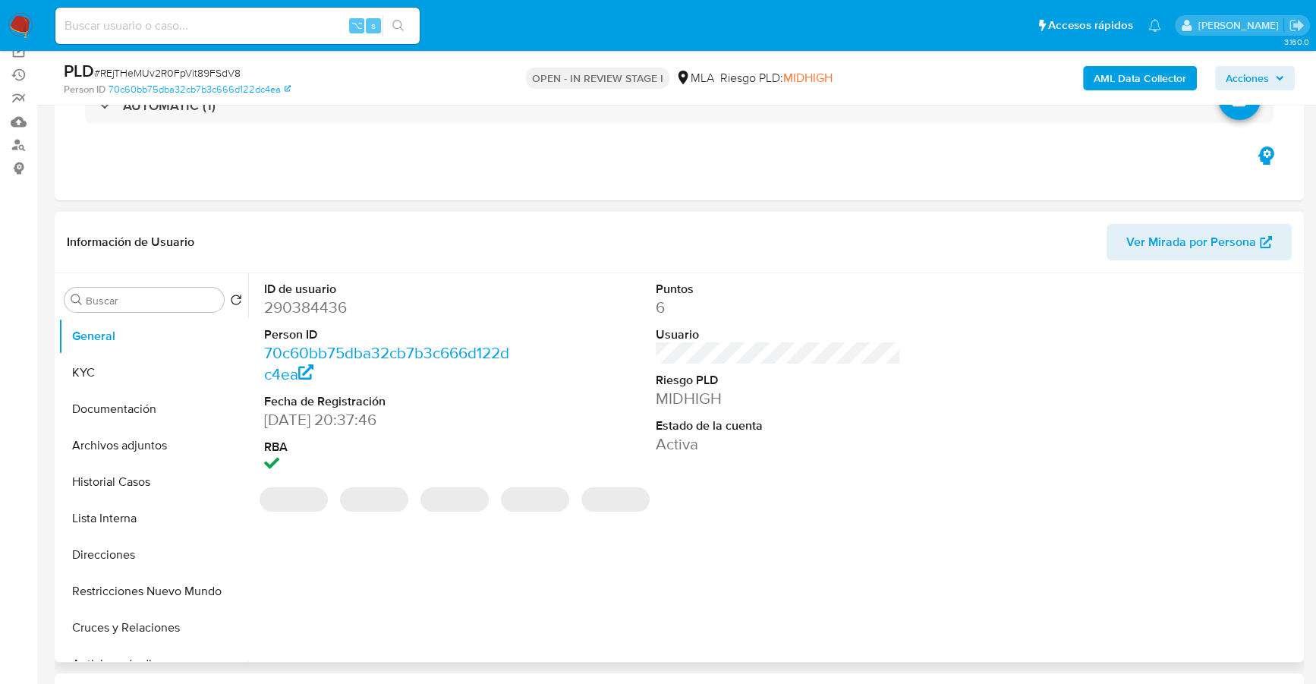
scroll to position [278, 0]
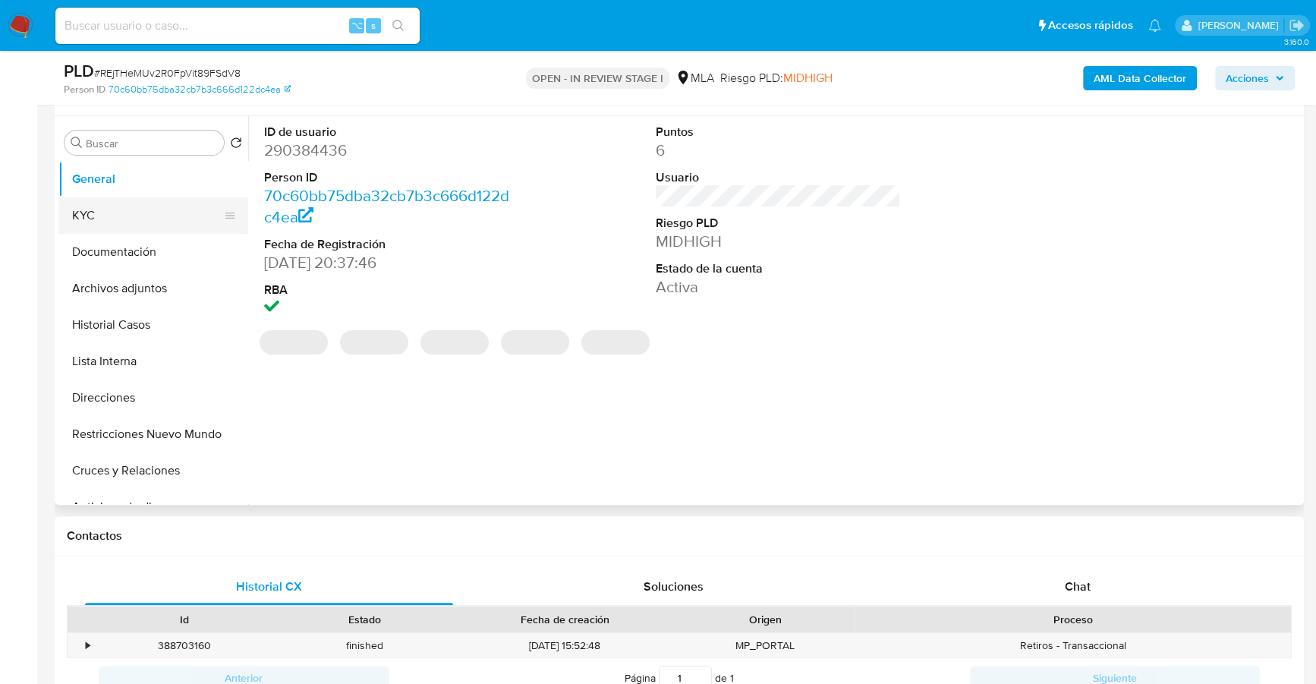
click at [104, 221] on button "KYC" at bounding box center [147, 215] width 178 height 36
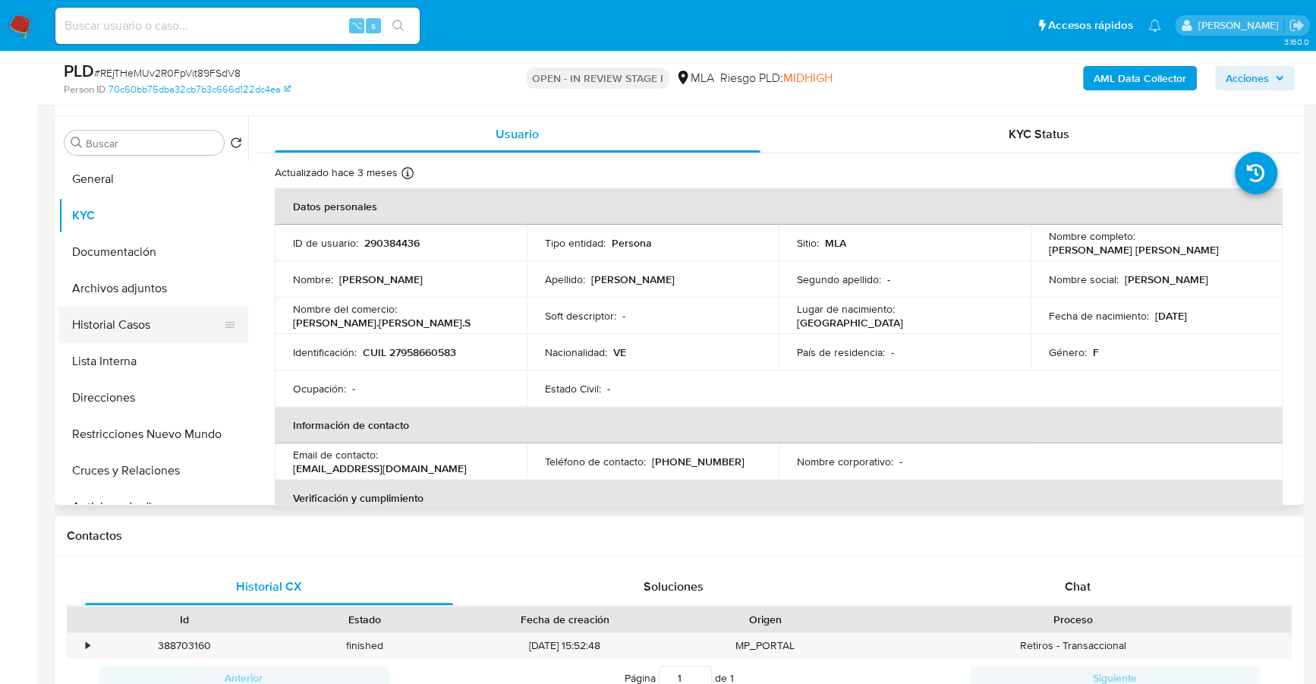
click at [110, 320] on button "Historial Casos" at bounding box center [147, 325] width 178 height 36
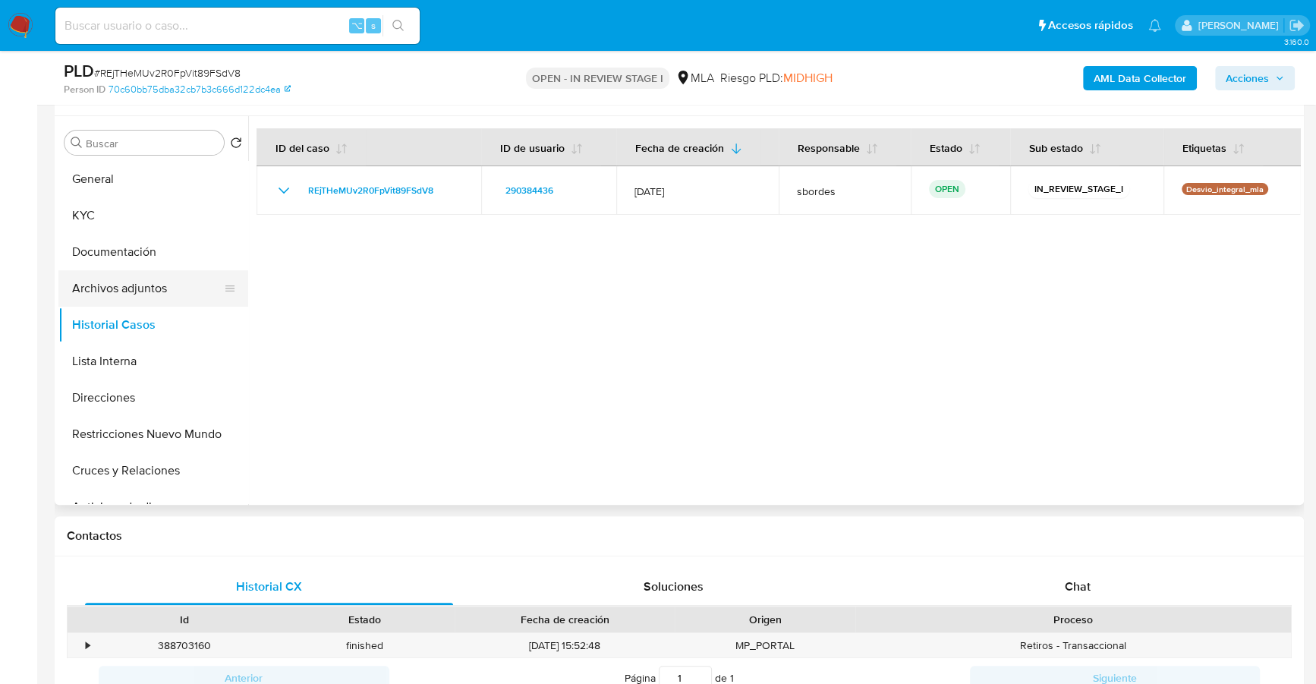
click at [134, 296] on button "Archivos adjuntos" at bounding box center [147, 288] width 178 height 36
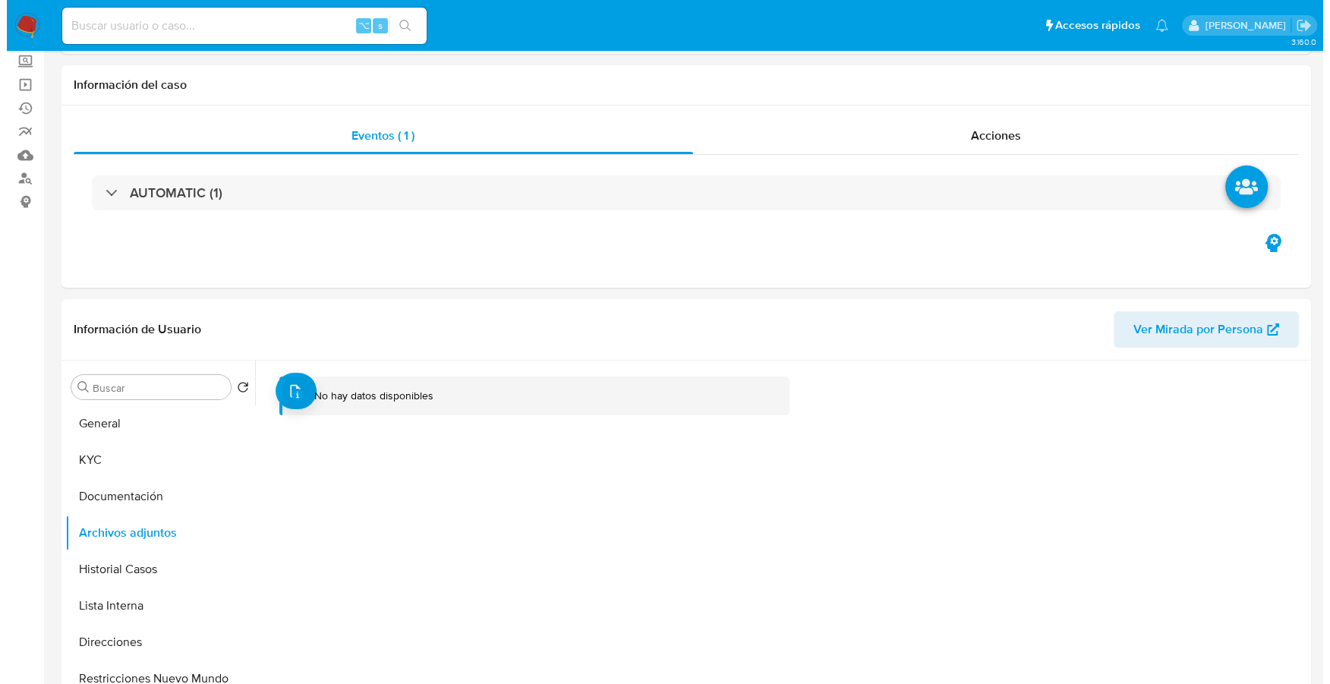
scroll to position [0, 0]
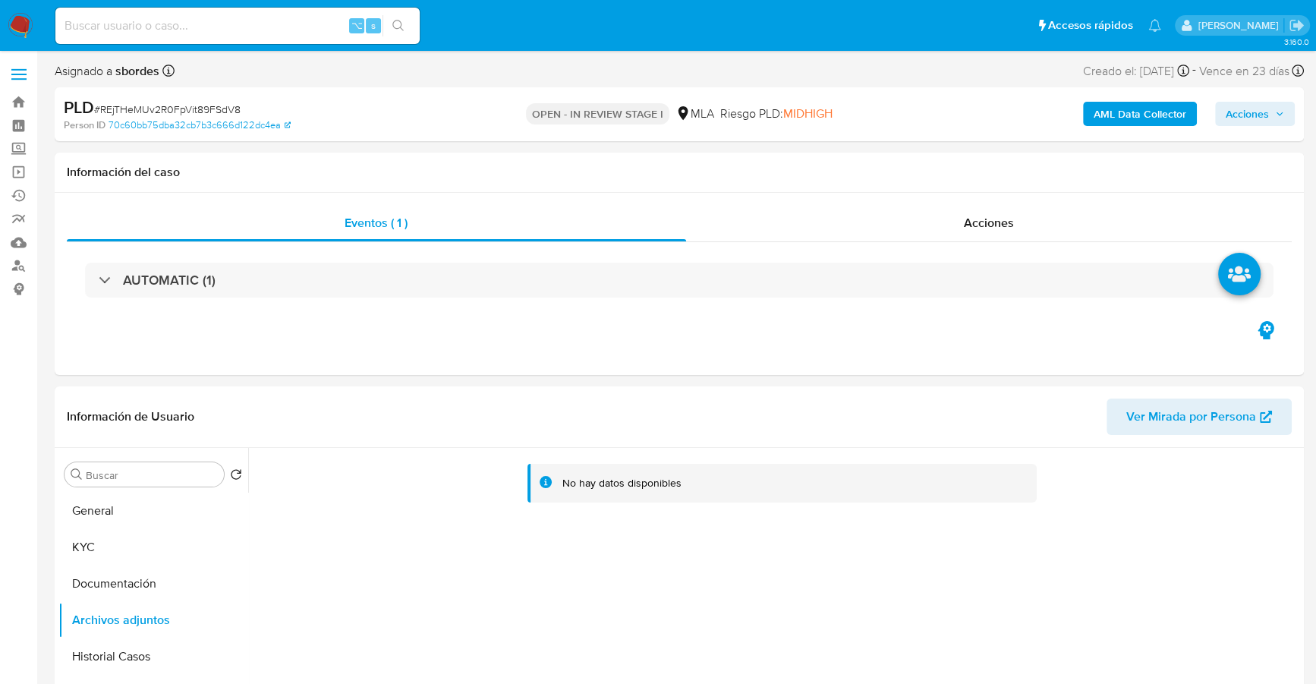
click at [1141, 118] on b "AML Data Collector" at bounding box center [1140, 114] width 93 height 24
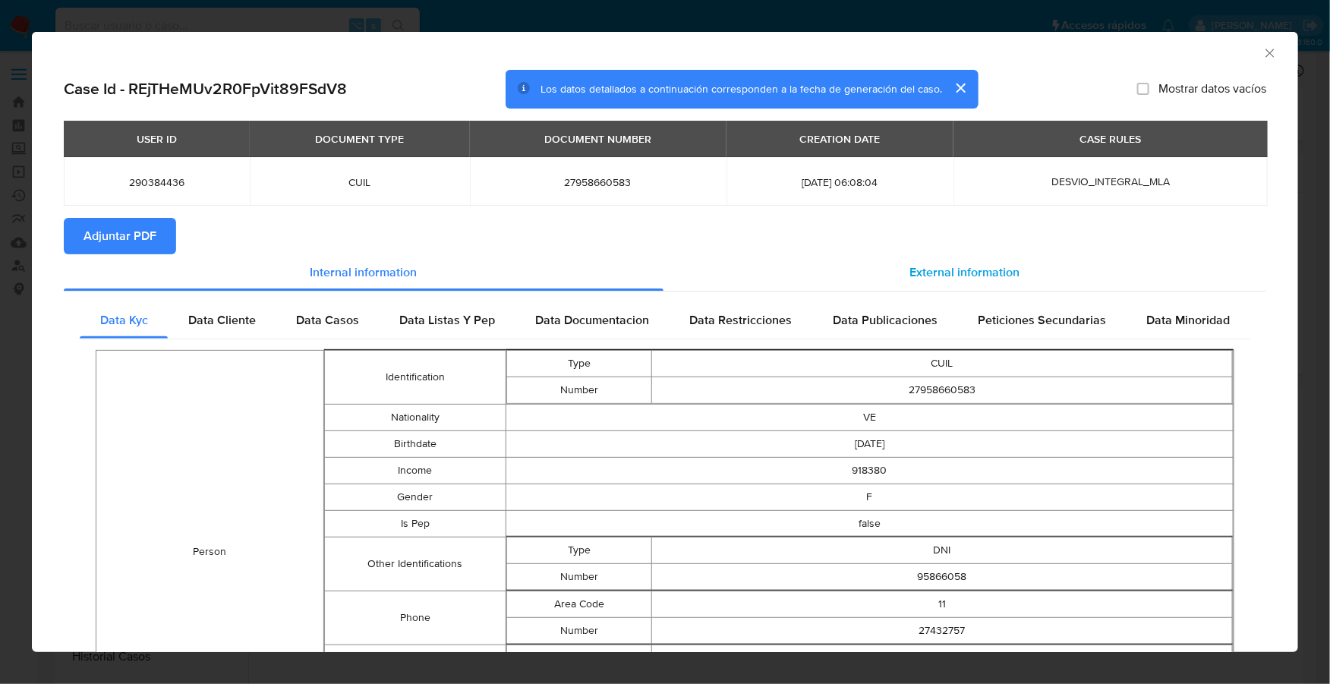
click at [940, 276] on span "External information" at bounding box center [965, 271] width 110 height 17
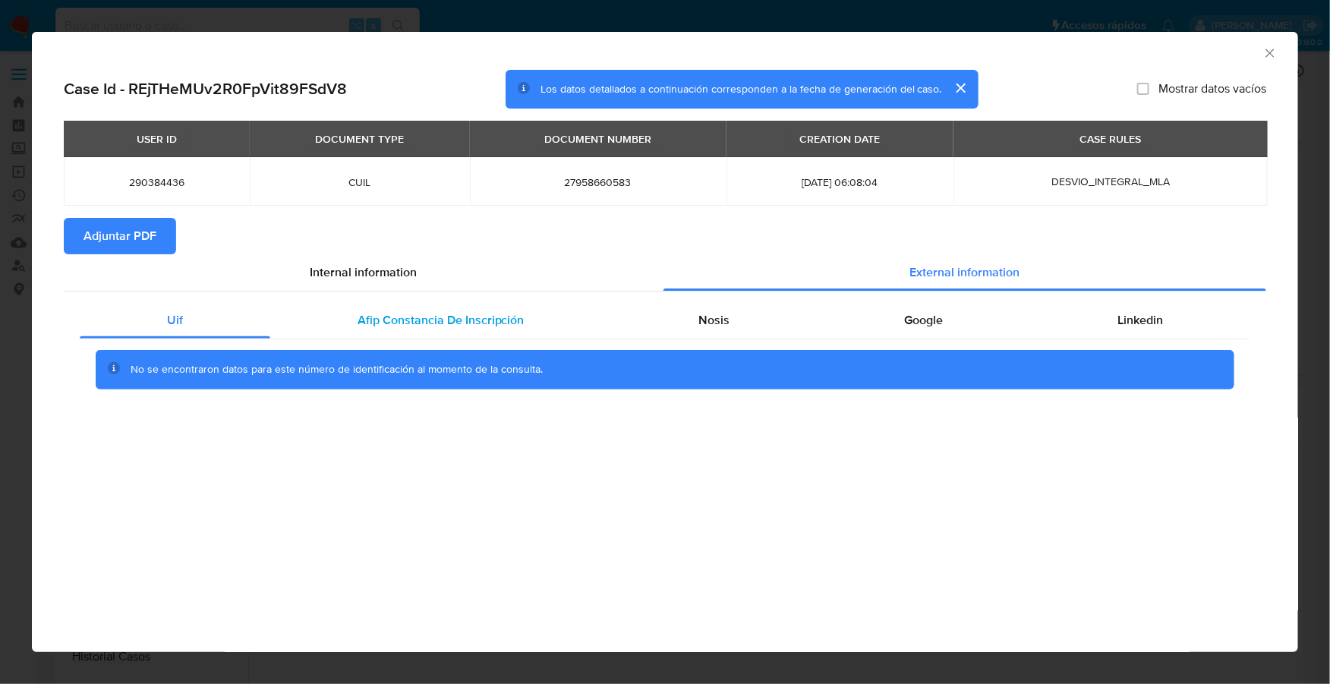
click at [429, 304] on div "Afip Constancia De Inscripción" at bounding box center [441, 320] width 342 height 36
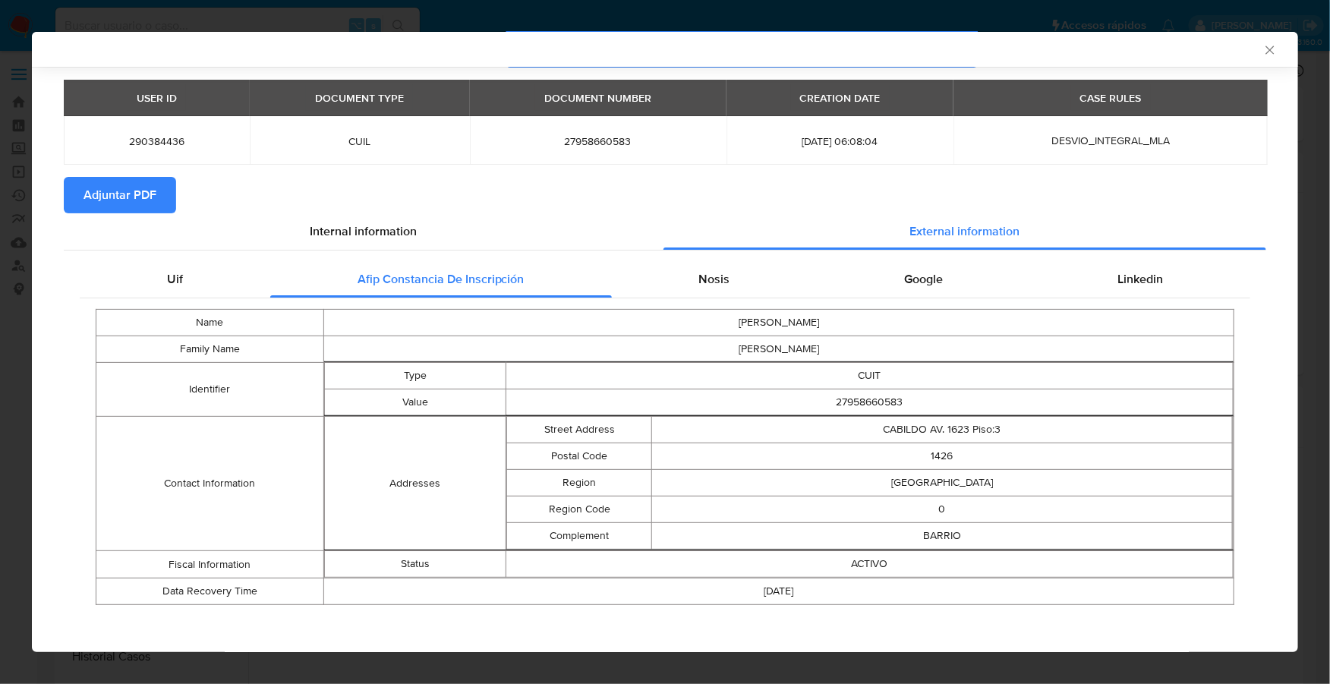
scroll to position [43, 0]
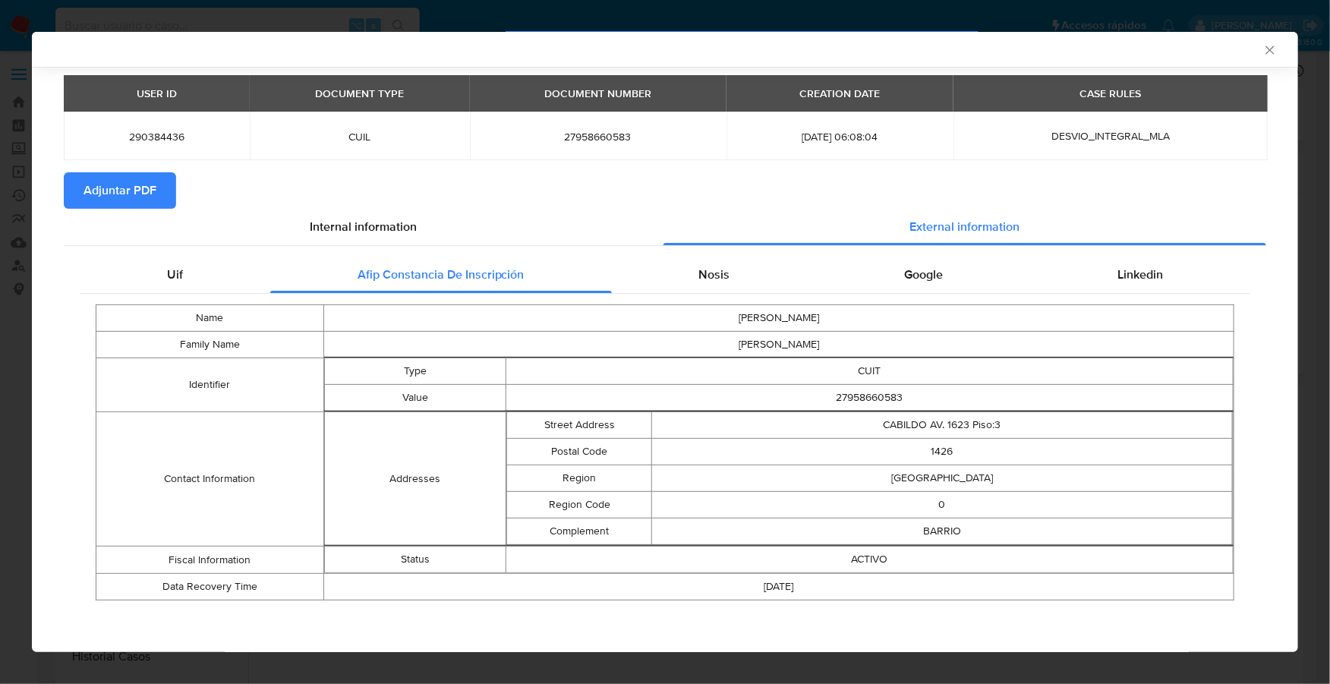
click at [710, 295] on div "Name SHEYLA SARIT Family Name SANDOVAL SALAZAR Identifier Type CUIT Value 27958…" at bounding box center [665, 452] width 1170 height 317
click at [779, 269] on div "Nosis" at bounding box center [715, 275] width 206 height 36
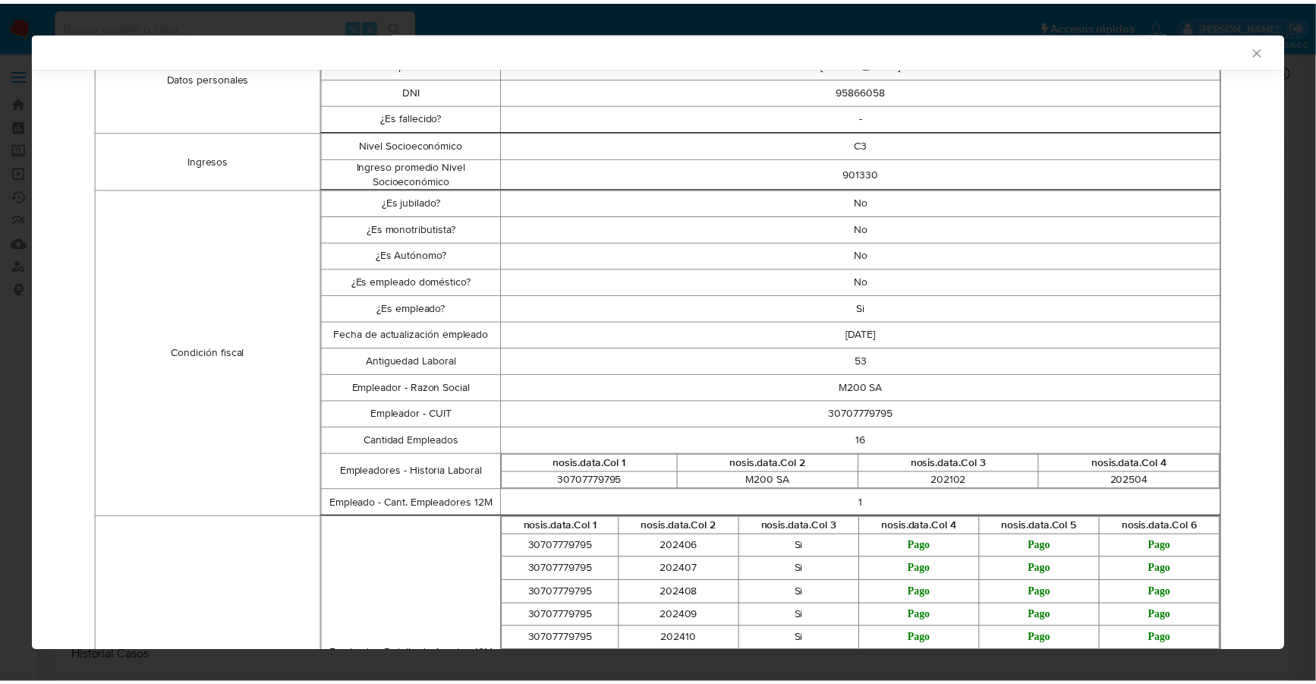
scroll to position [0, 0]
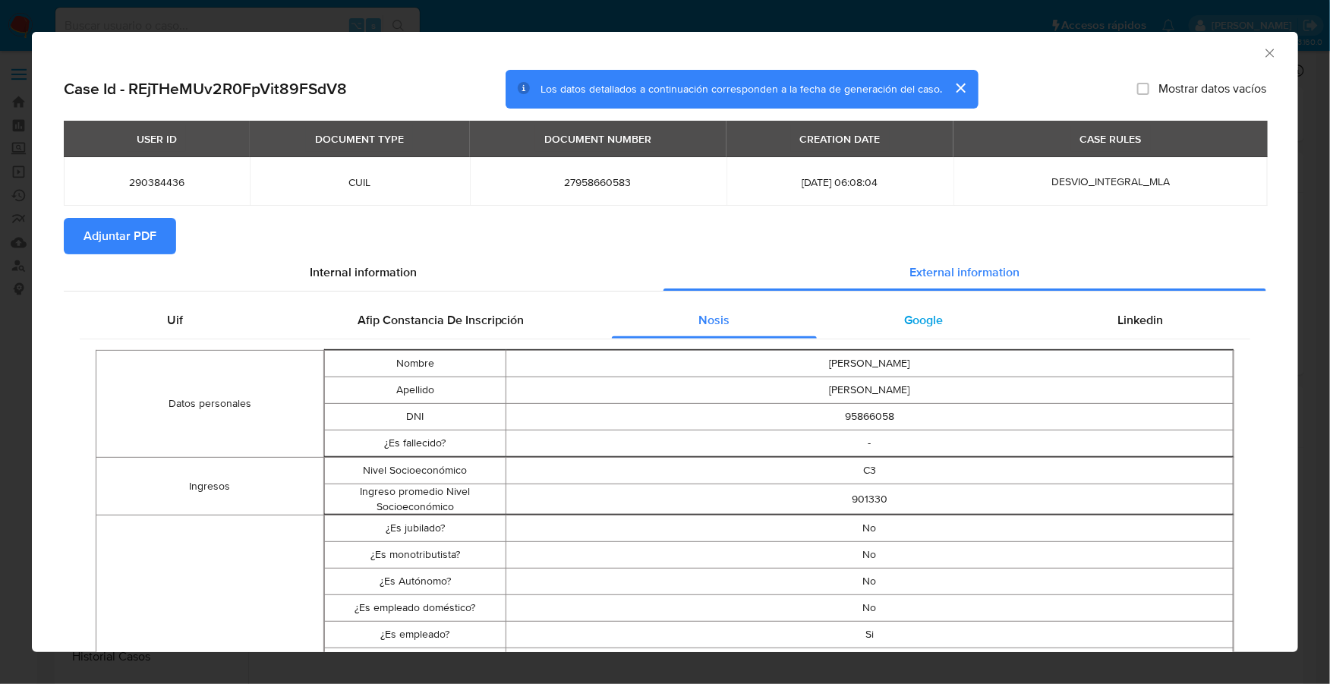
click at [916, 323] on span "Google" at bounding box center [923, 319] width 39 height 17
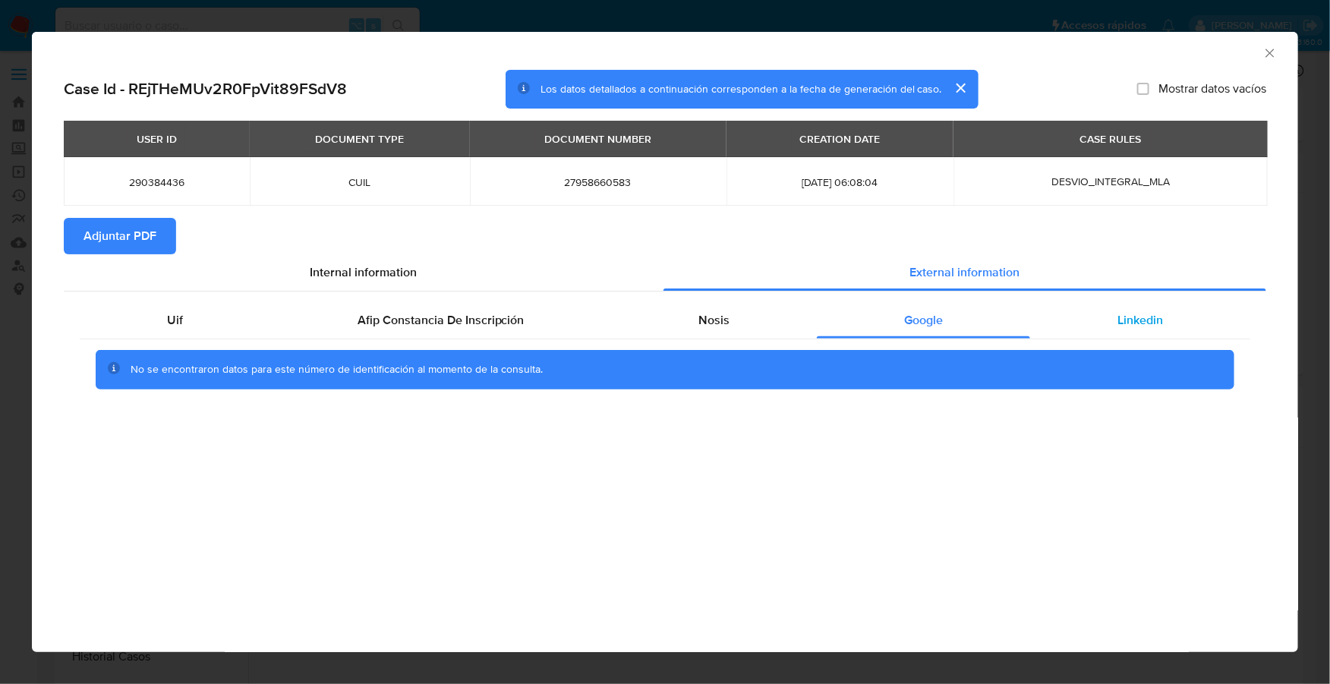
click at [1138, 318] on span "Linkedin" at bounding box center [1140, 319] width 46 height 17
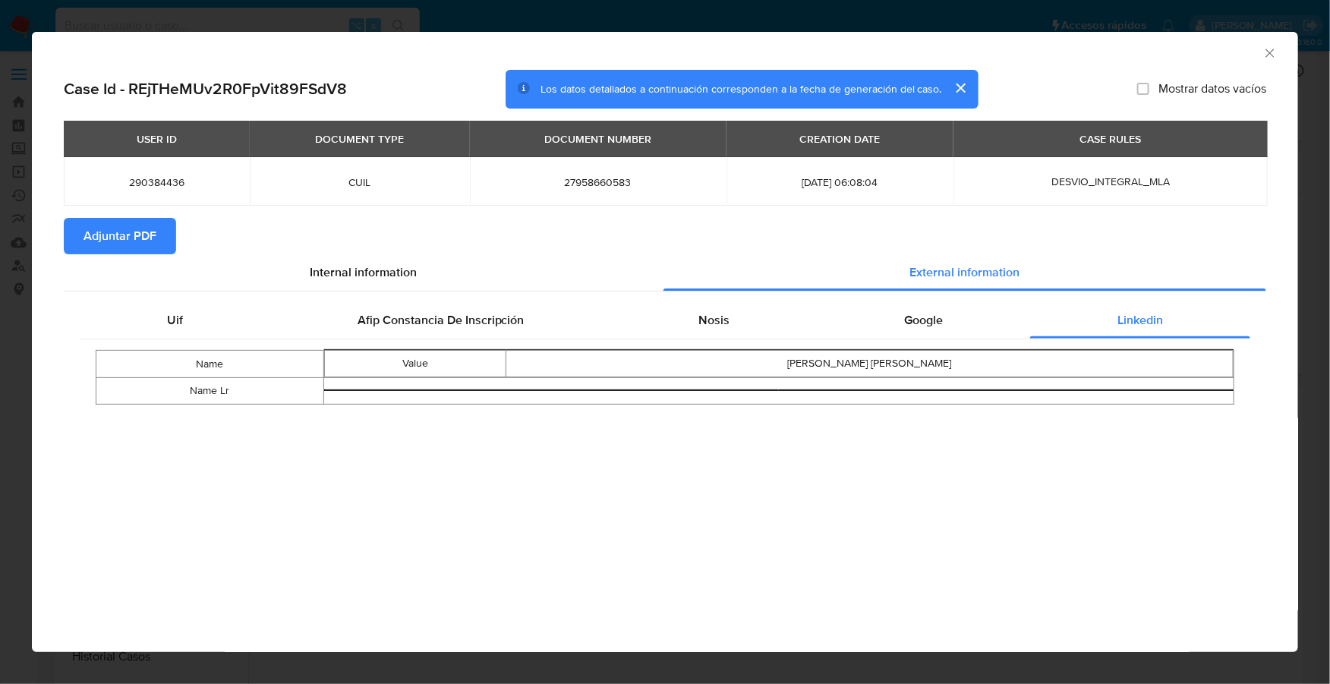
click at [68, 231] on button "Adjuntar PDF" at bounding box center [120, 236] width 112 height 36
click at [1266, 47] on icon "Cerrar ventana" at bounding box center [1269, 53] width 15 height 15
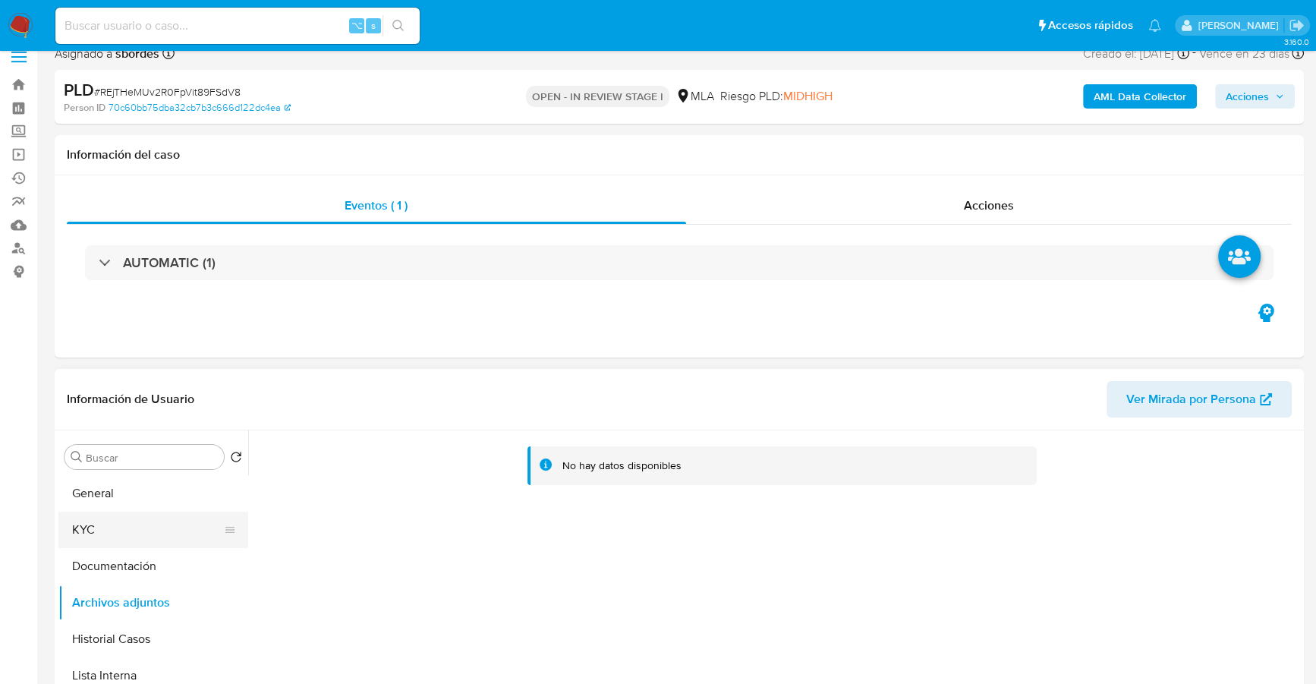
scroll to position [33, 0]
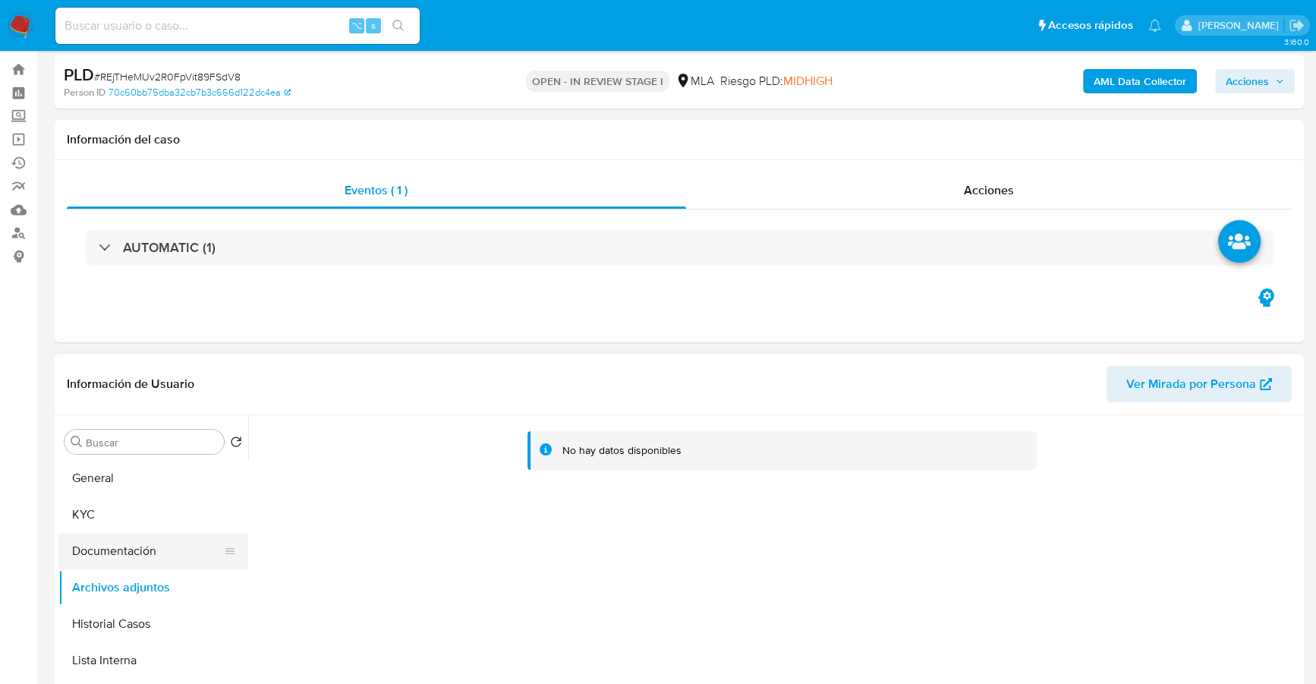
click at [109, 556] on button "Documentación" at bounding box center [147, 551] width 178 height 36
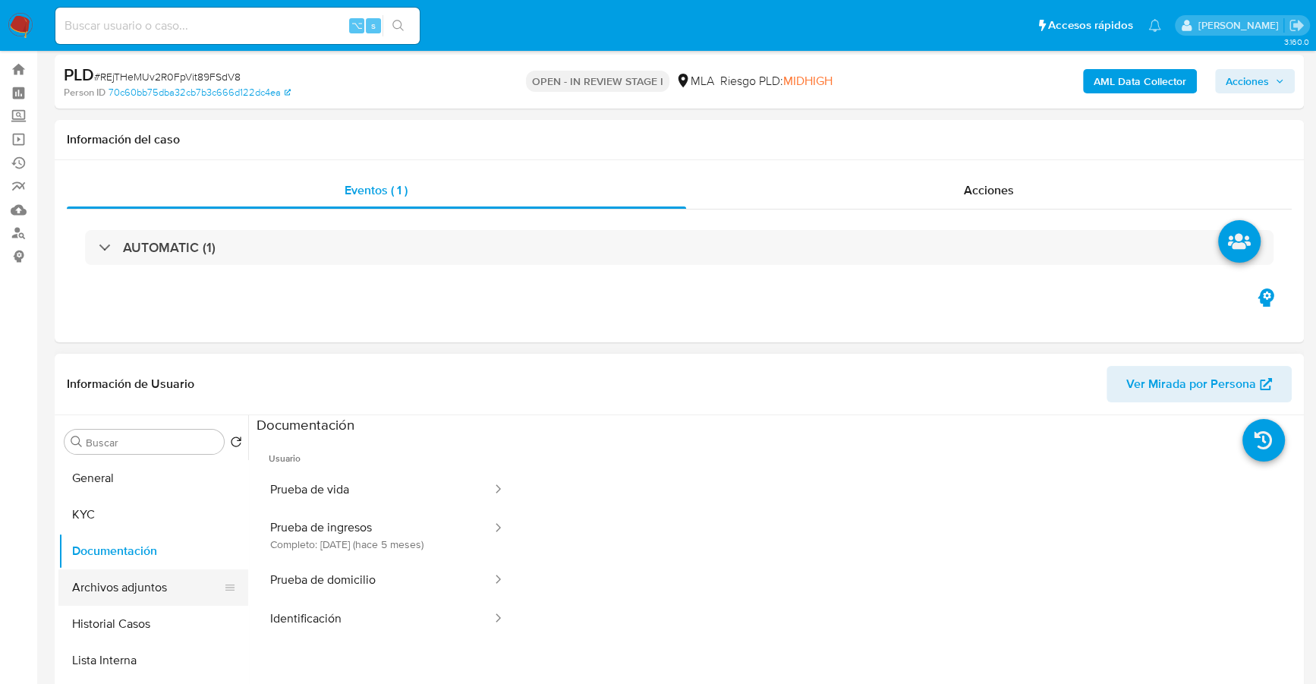
click at [118, 580] on button "Archivos adjuntos" at bounding box center [147, 587] width 178 height 36
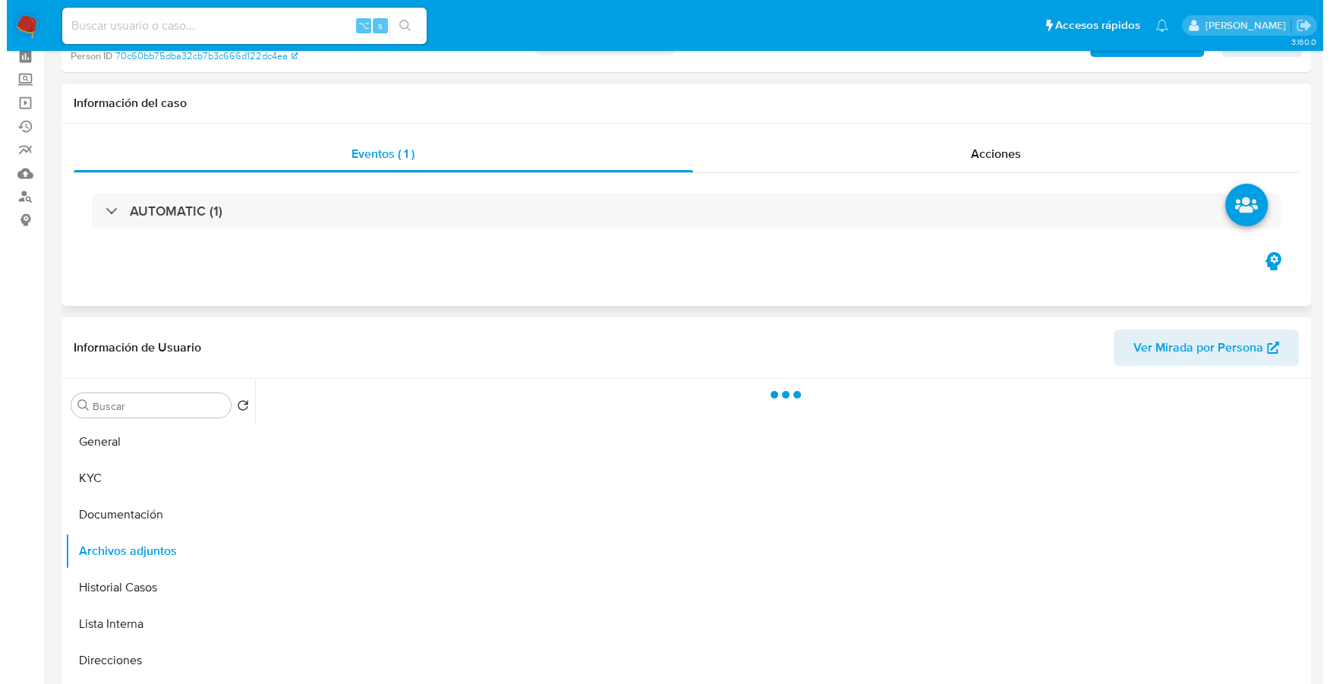
scroll to position [173, 0]
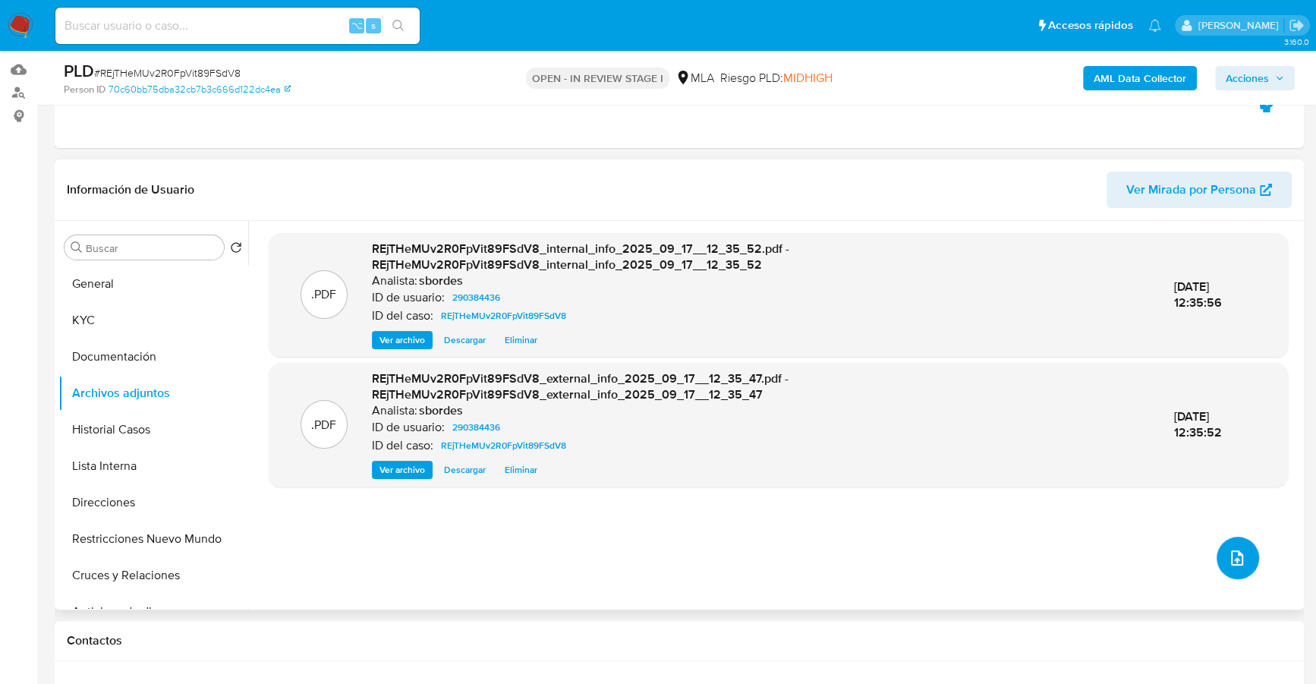
click at [1231, 554] on icon "upload-file" at bounding box center [1237, 557] width 12 height 15
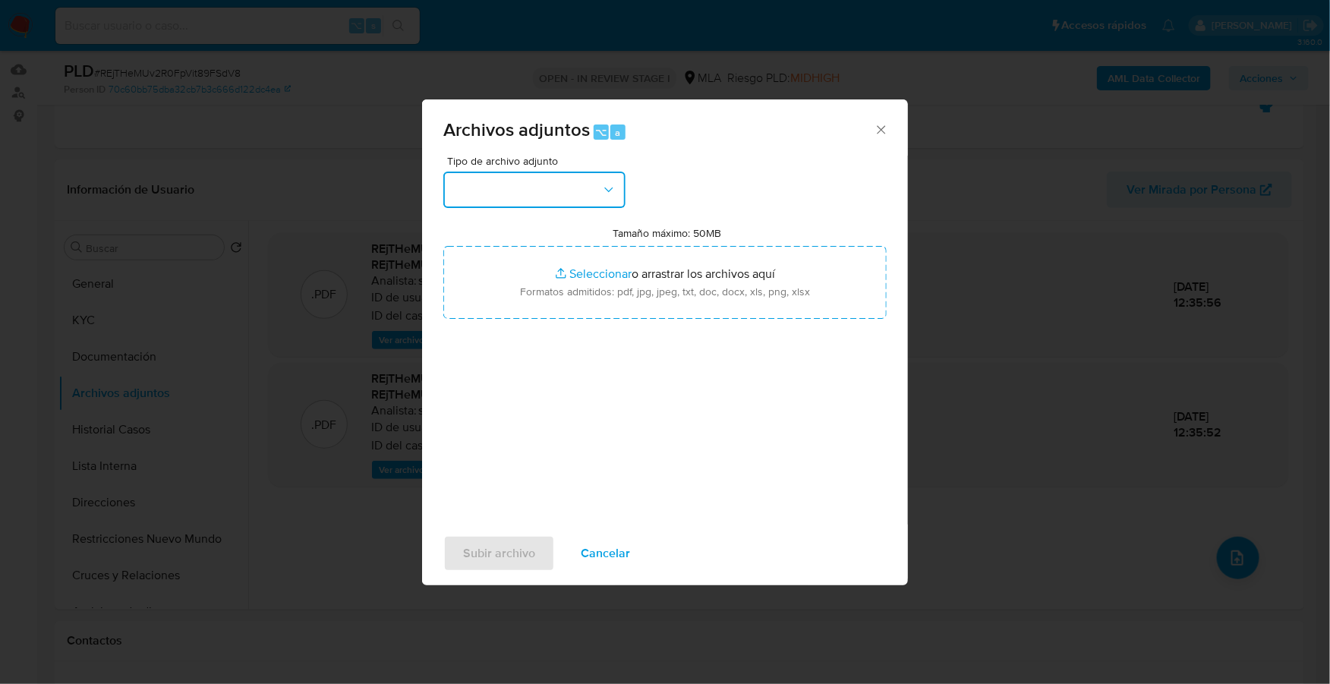
click at [540, 194] on button "button" at bounding box center [534, 190] width 182 height 36
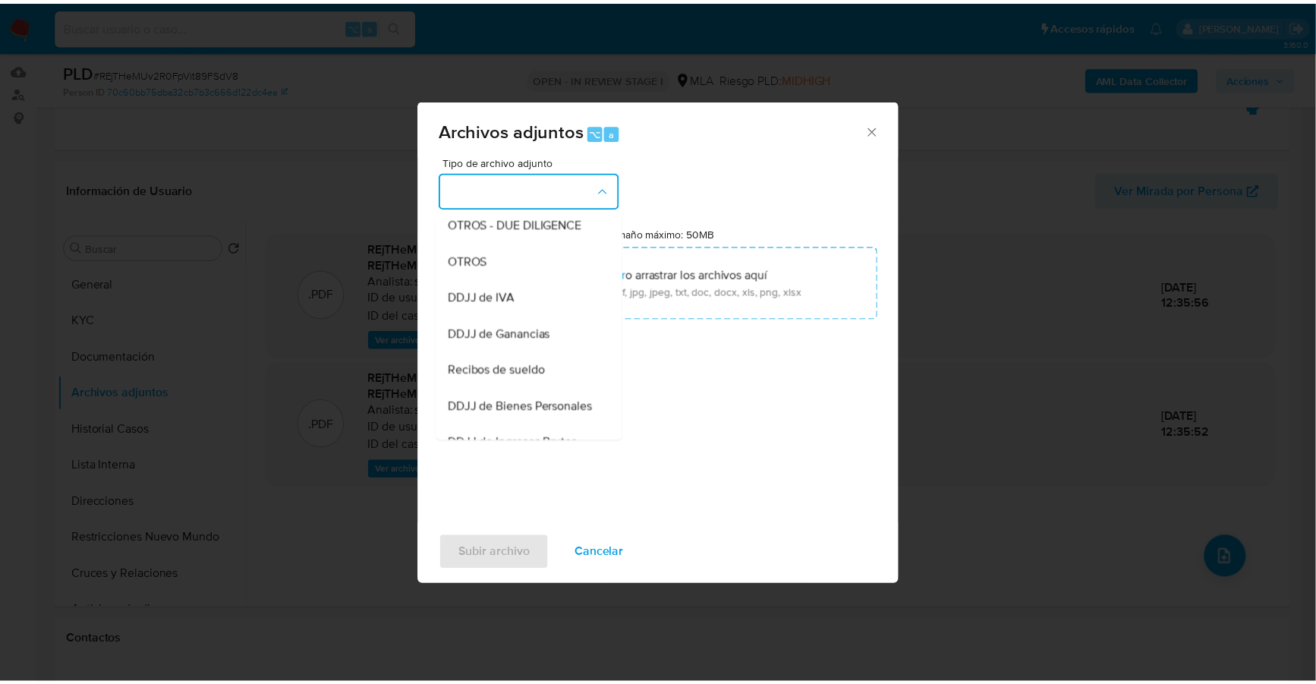
scroll to position [181, 0]
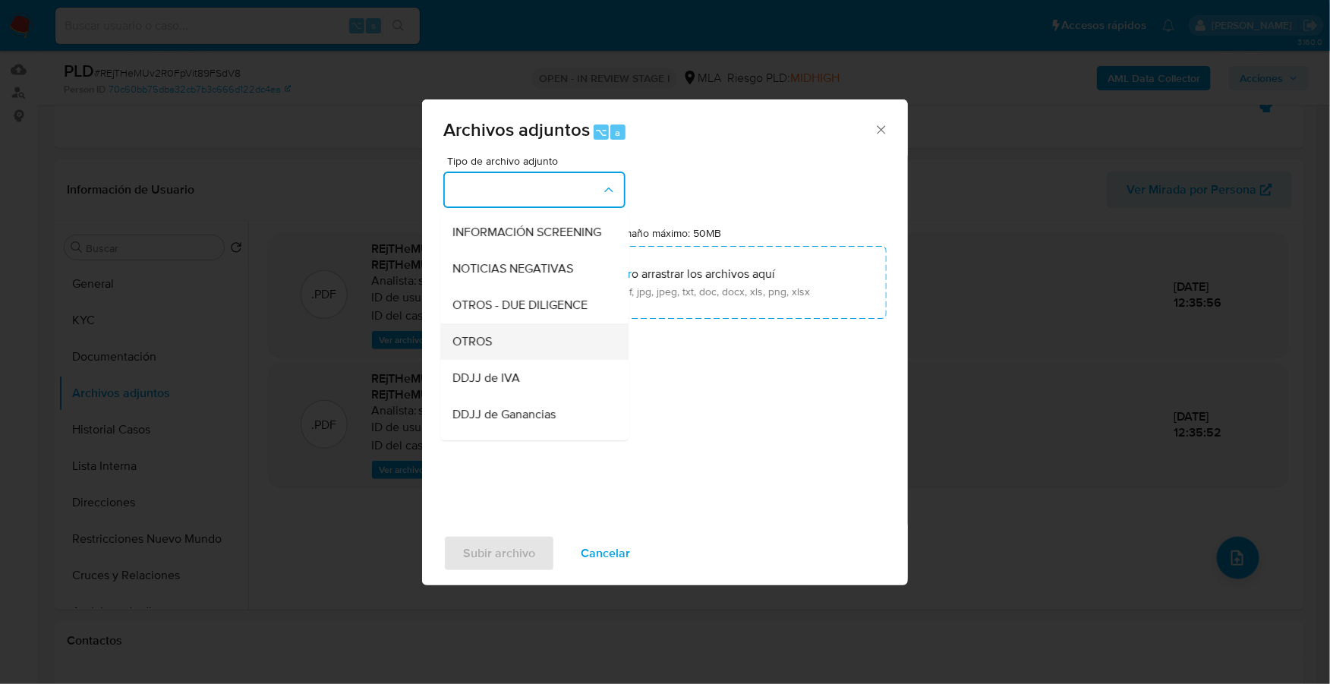
click at [510, 352] on div "OTROS" at bounding box center [529, 341] width 155 height 36
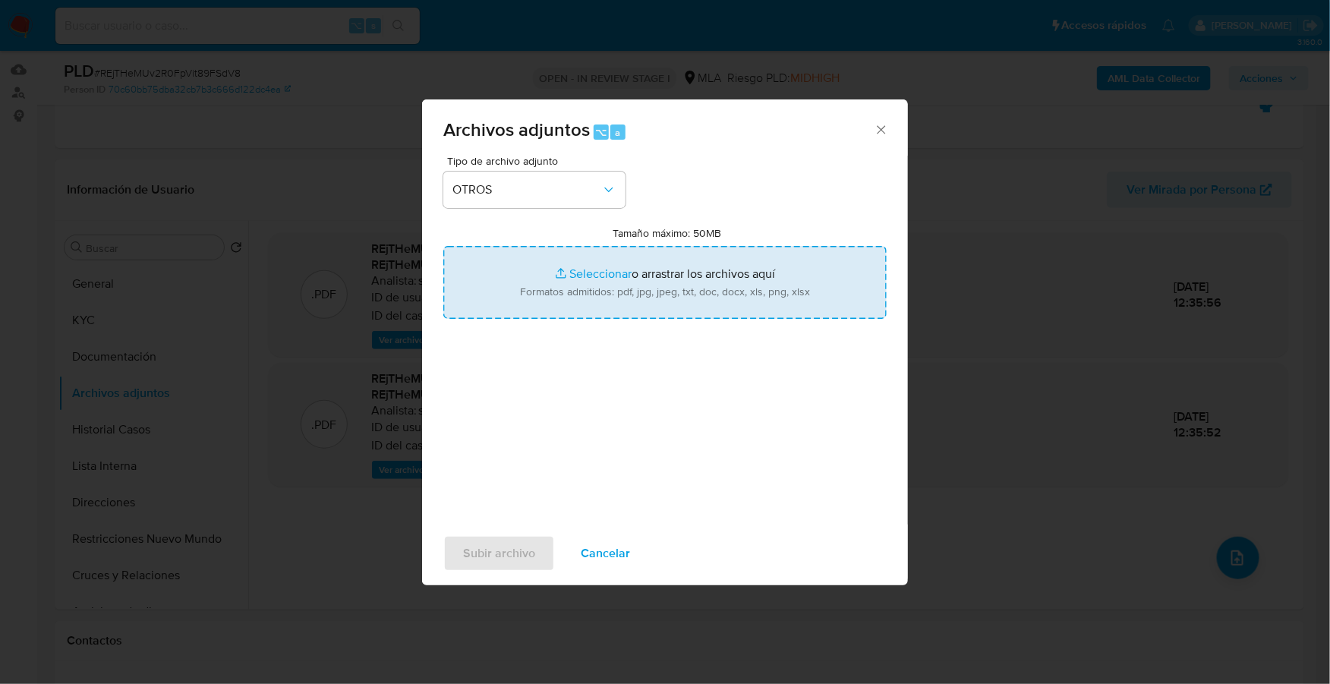
click at [620, 263] on input "Tamaño máximo: 50MB Seleccionar archivos" at bounding box center [664, 282] width 443 height 73
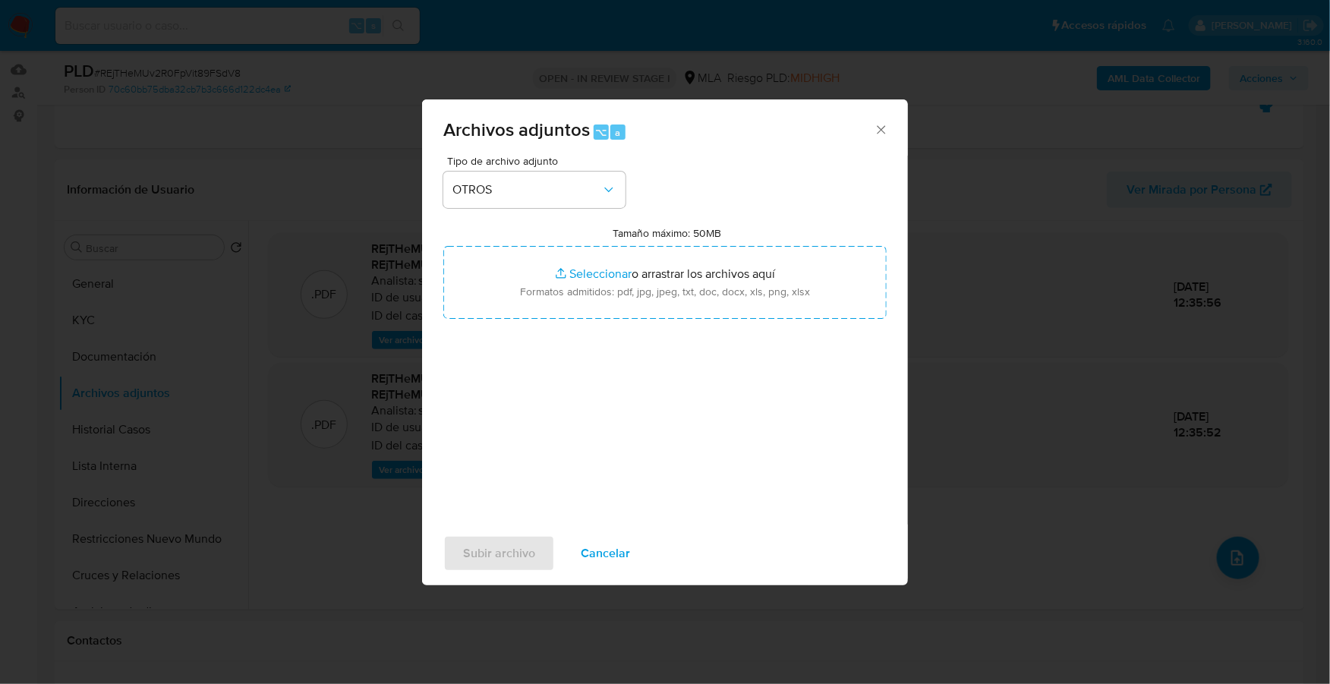
type input "C:\fakepath\Caselog REjTHeMUv2R0FpVit89FSdV8_2025_07_17_16_01_19.docx"
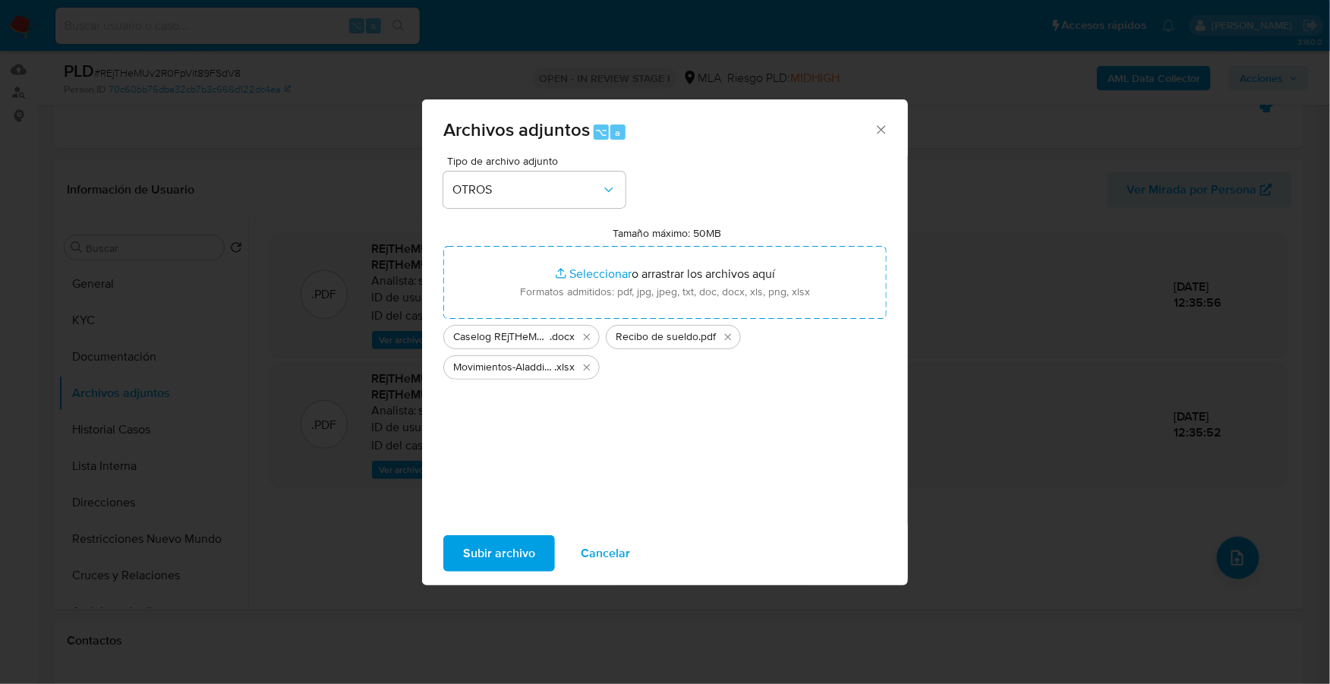
click at [481, 553] on span "Subir archivo" at bounding box center [499, 553] width 72 height 33
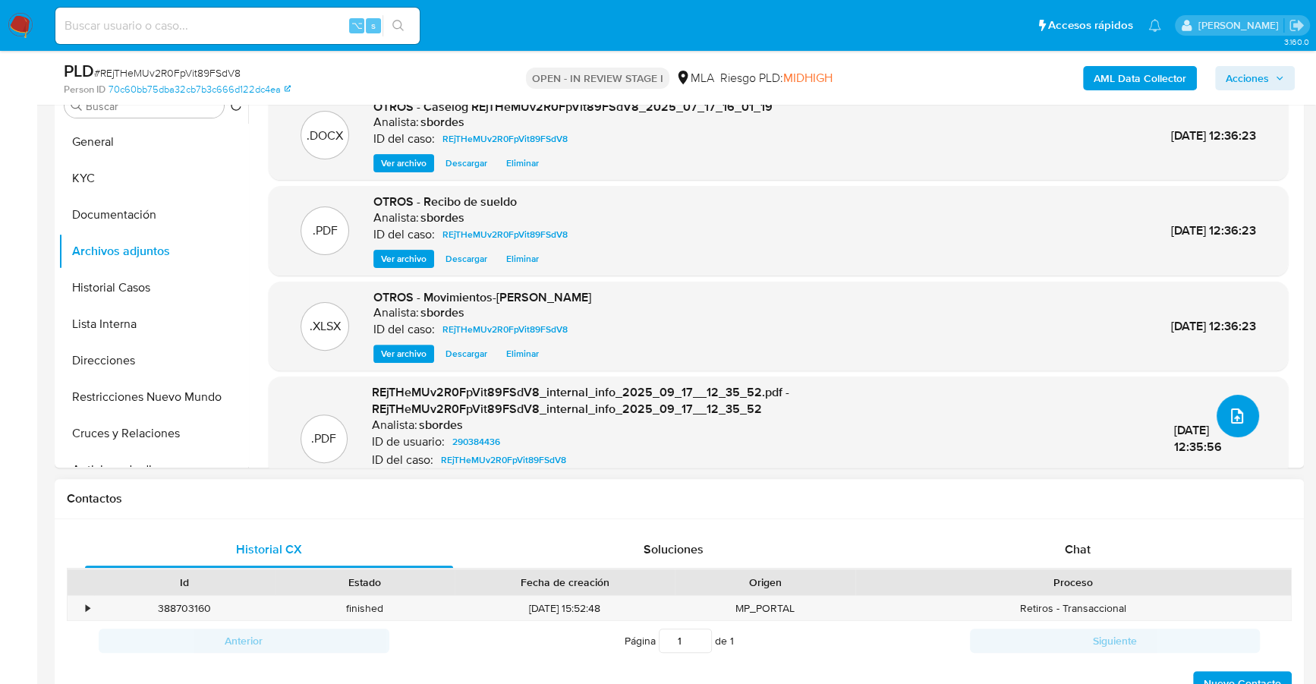
scroll to position [24, 0]
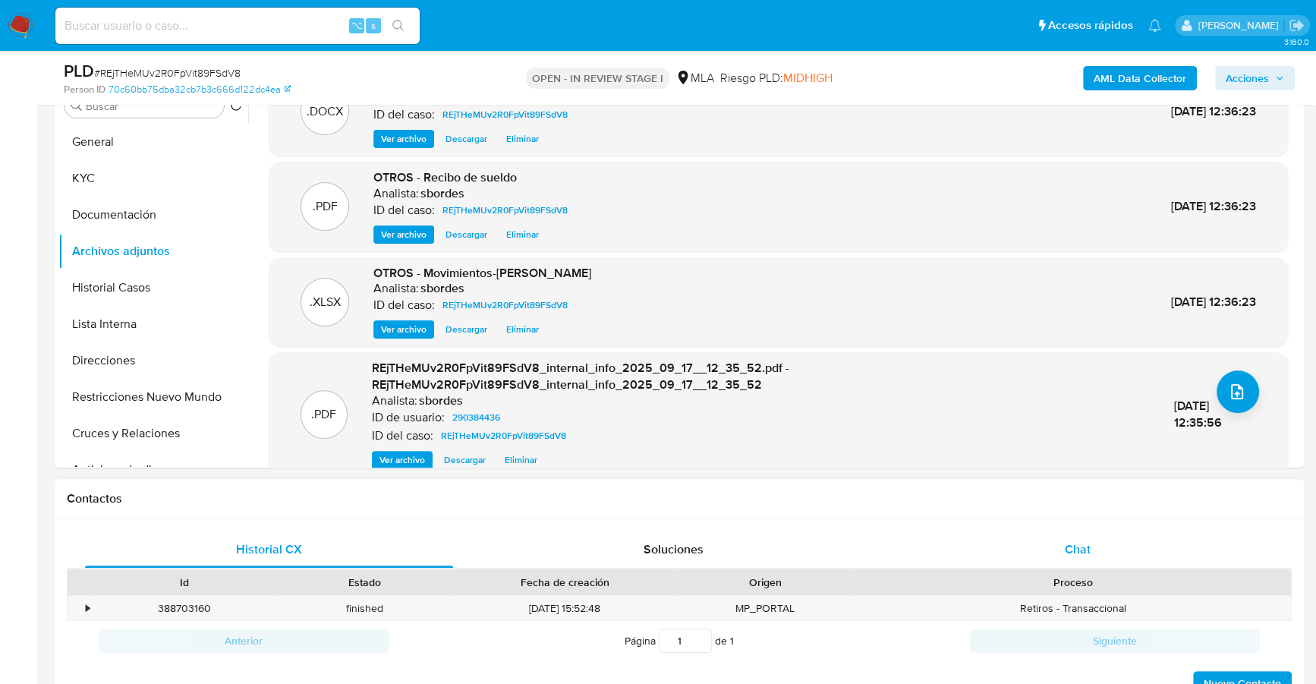
click at [1063, 540] on div "Chat" at bounding box center [1077, 549] width 368 height 36
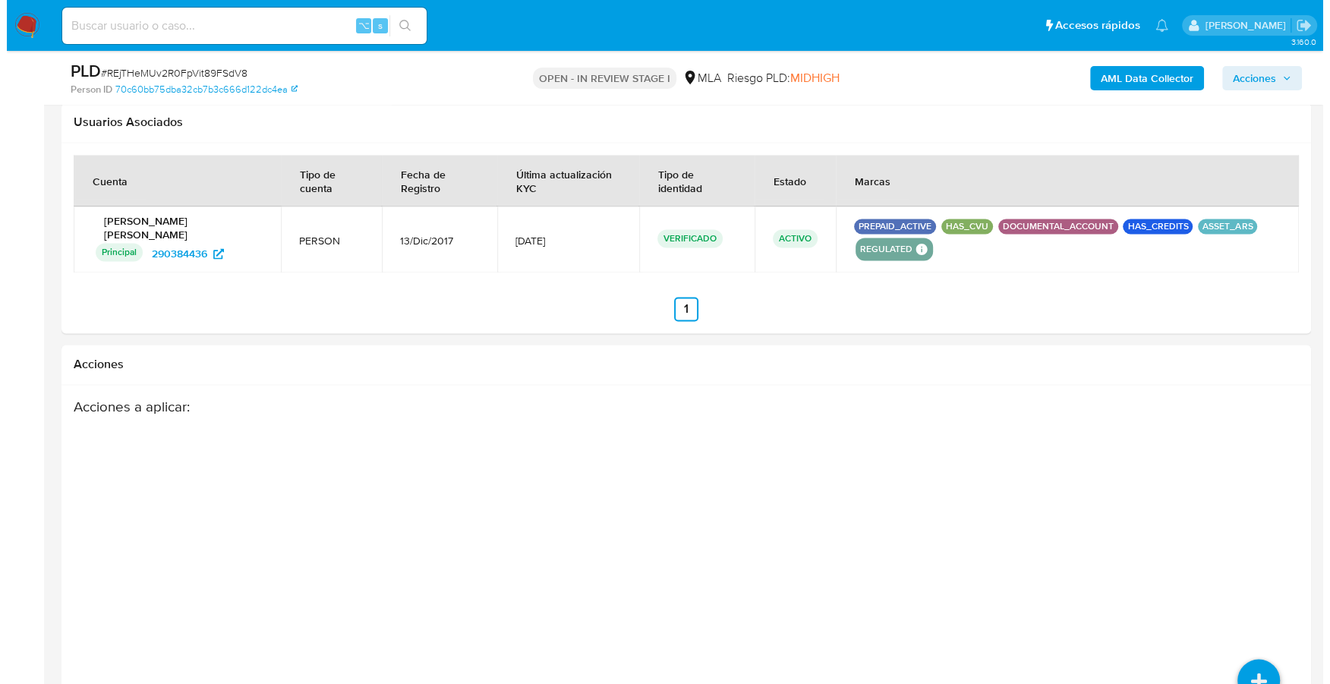
scroll to position [2345, 0]
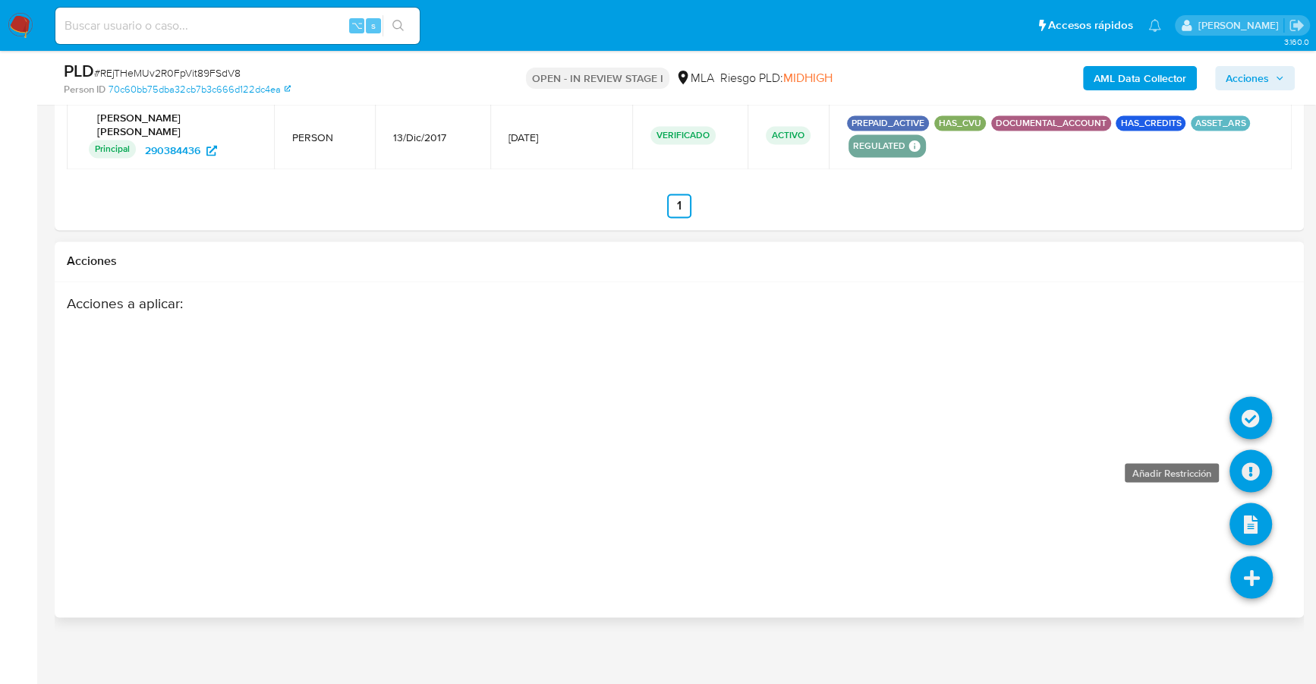
click at [1245, 457] on icon at bounding box center [1251, 470] width 43 height 43
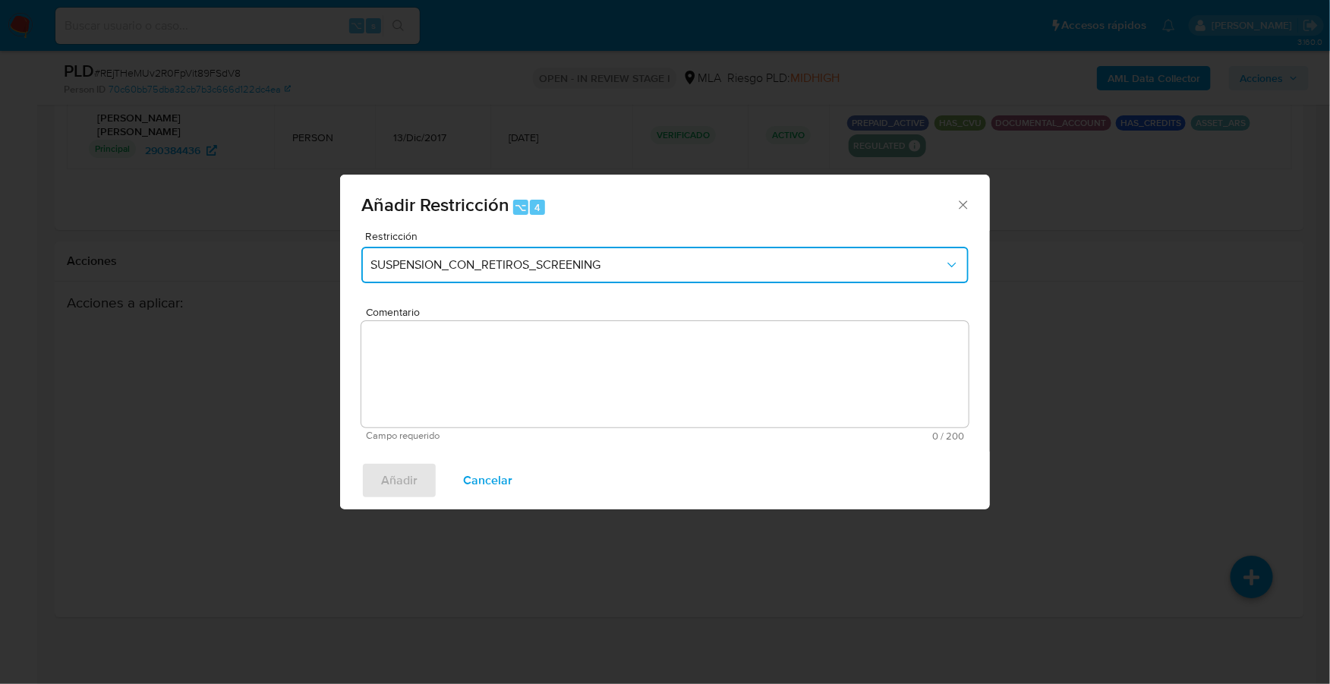
click at [568, 269] on span "SUSPENSION_CON_RETIROS_SCREENING" at bounding box center [657, 264] width 574 height 15
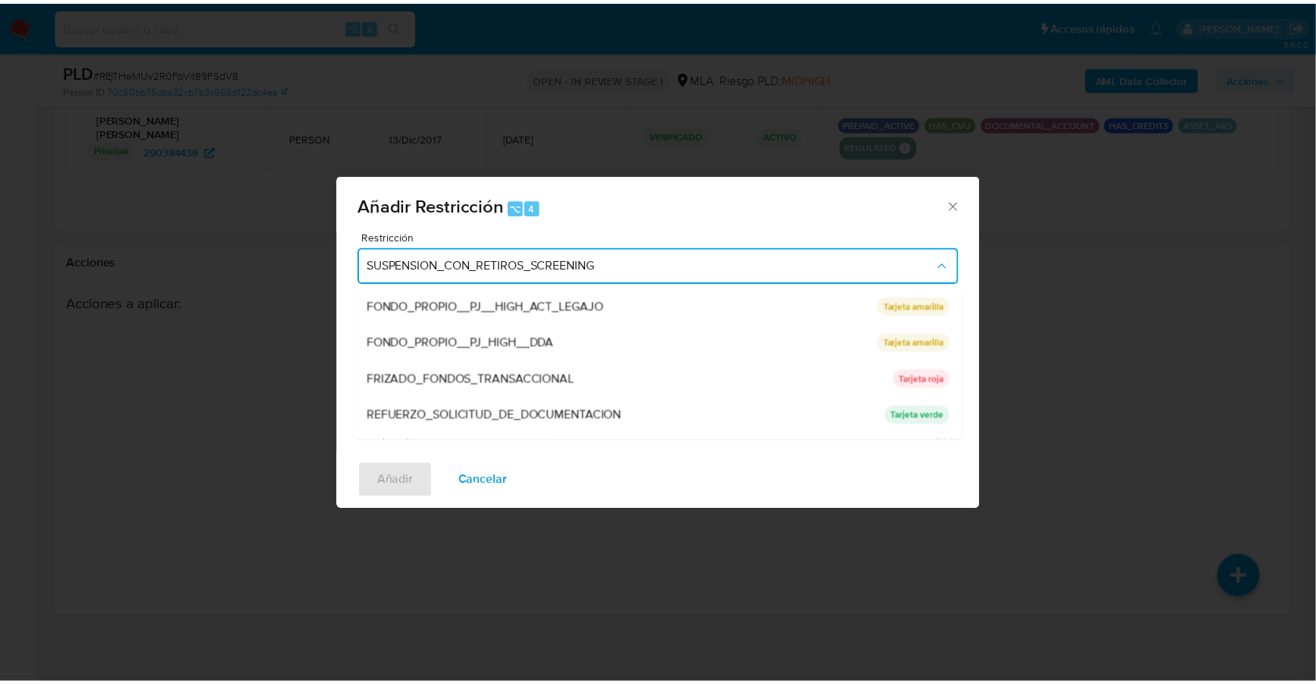
scroll to position [321, 0]
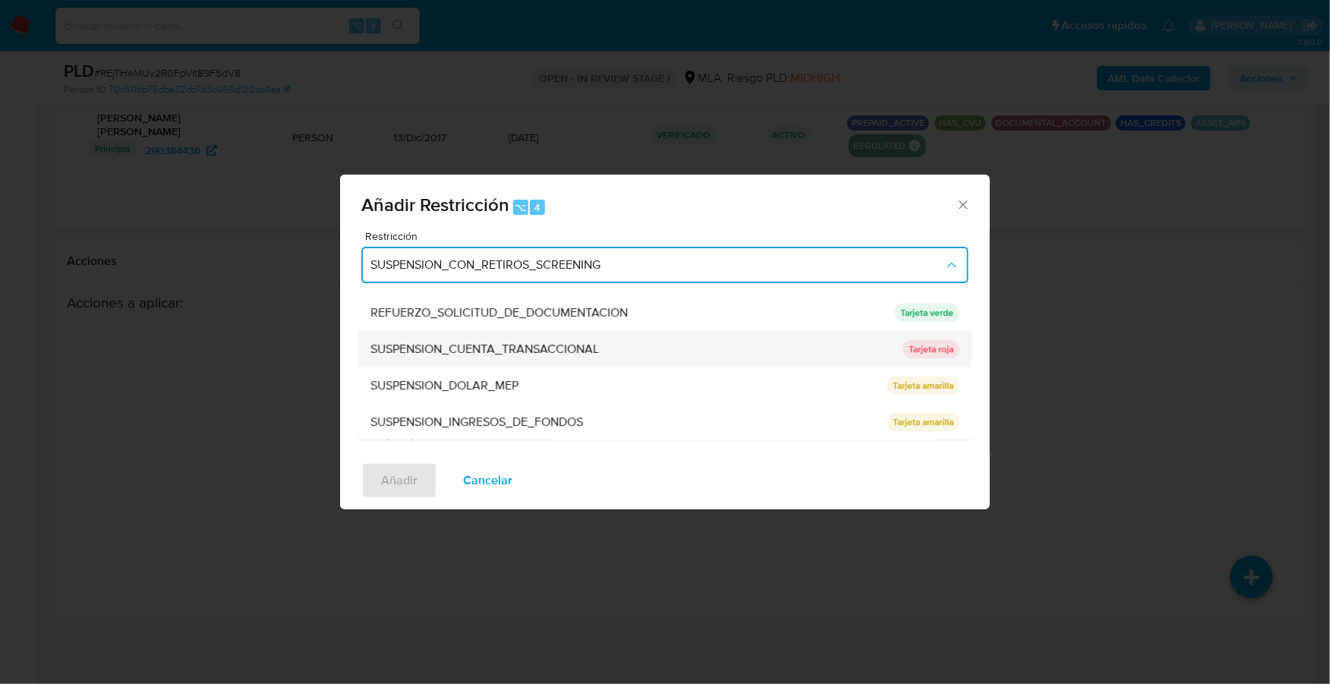
click at [516, 342] on span "SUSPENSION_CUENTA_TRANSACCIONAL" at bounding box center [484, 349] width 228 height 15
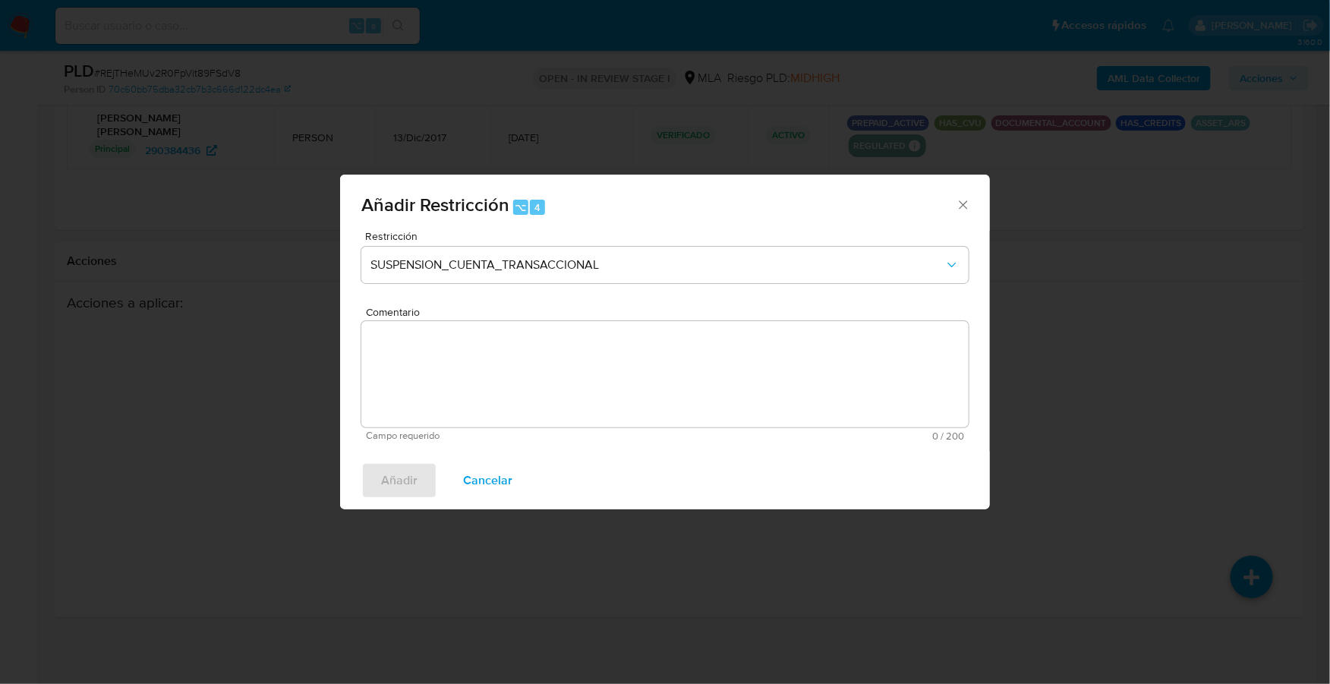
click at [534, 343] on textarea "Comentario" at bounding box center [664, 374] width 607 height 106
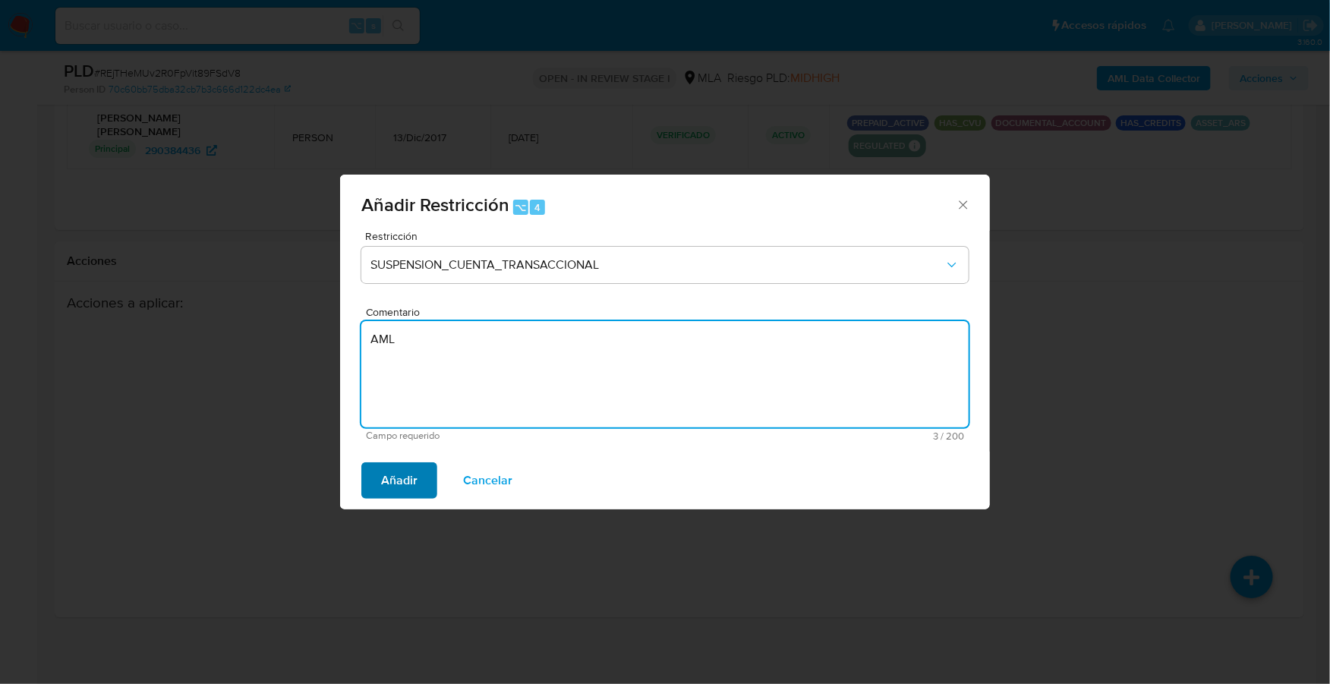
type textarea "AML"
click at [400, 469] on span "Añadir" at bounding box center [399, 480] width 36 height 33
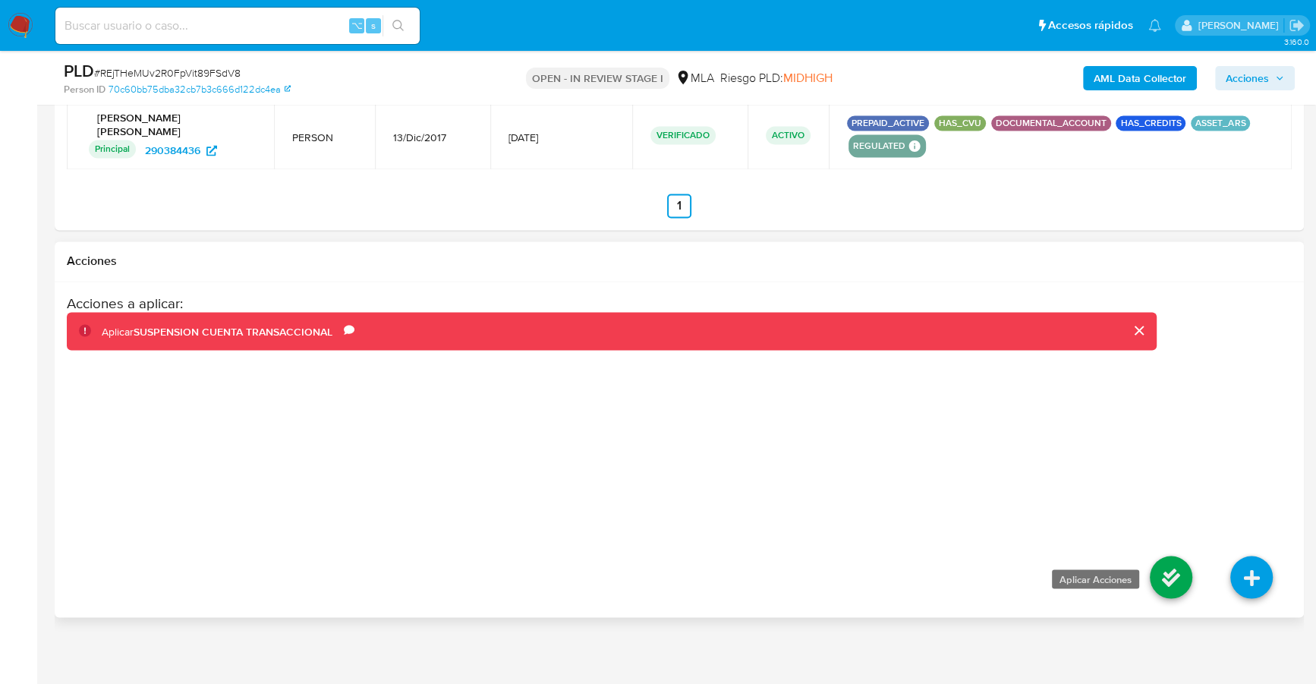
click at [1164, 565] on icon at bounding box center [1171, 577] width 43 height 43
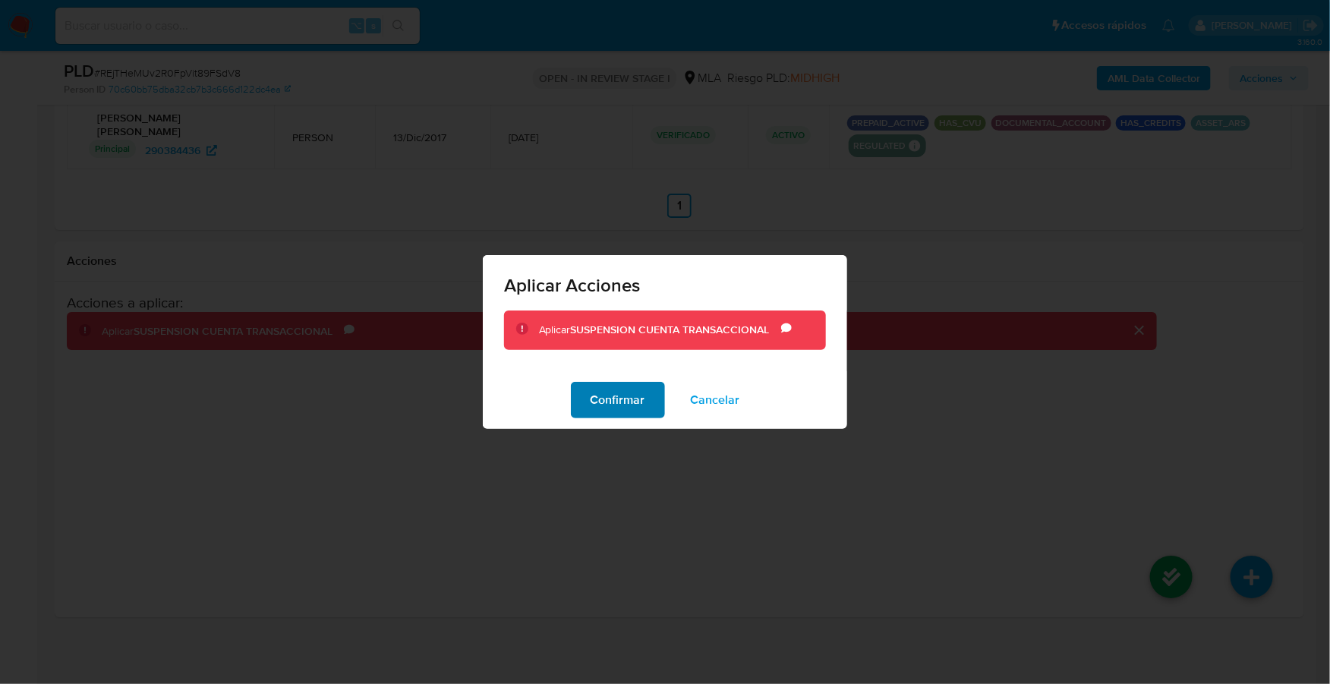
click at [588, 390] on button "Confirmar" at bounding box center [618, 400] width 94 height 36
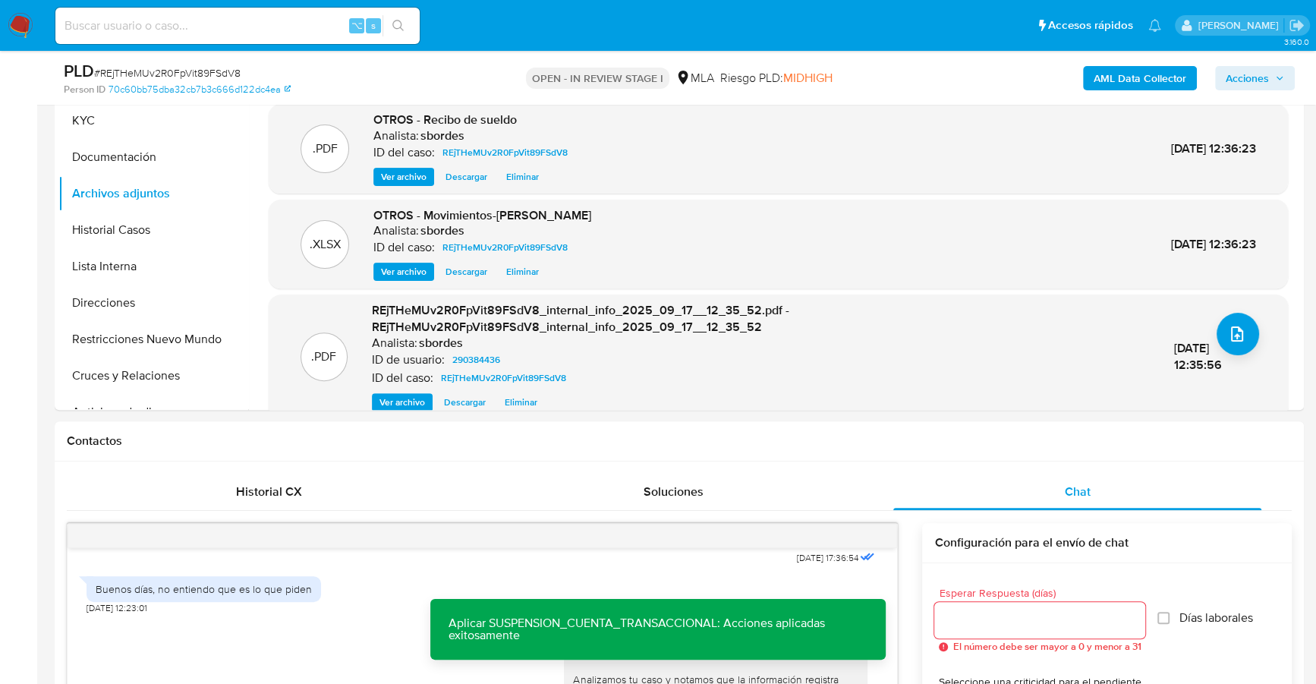
scroll to position [0, 0]
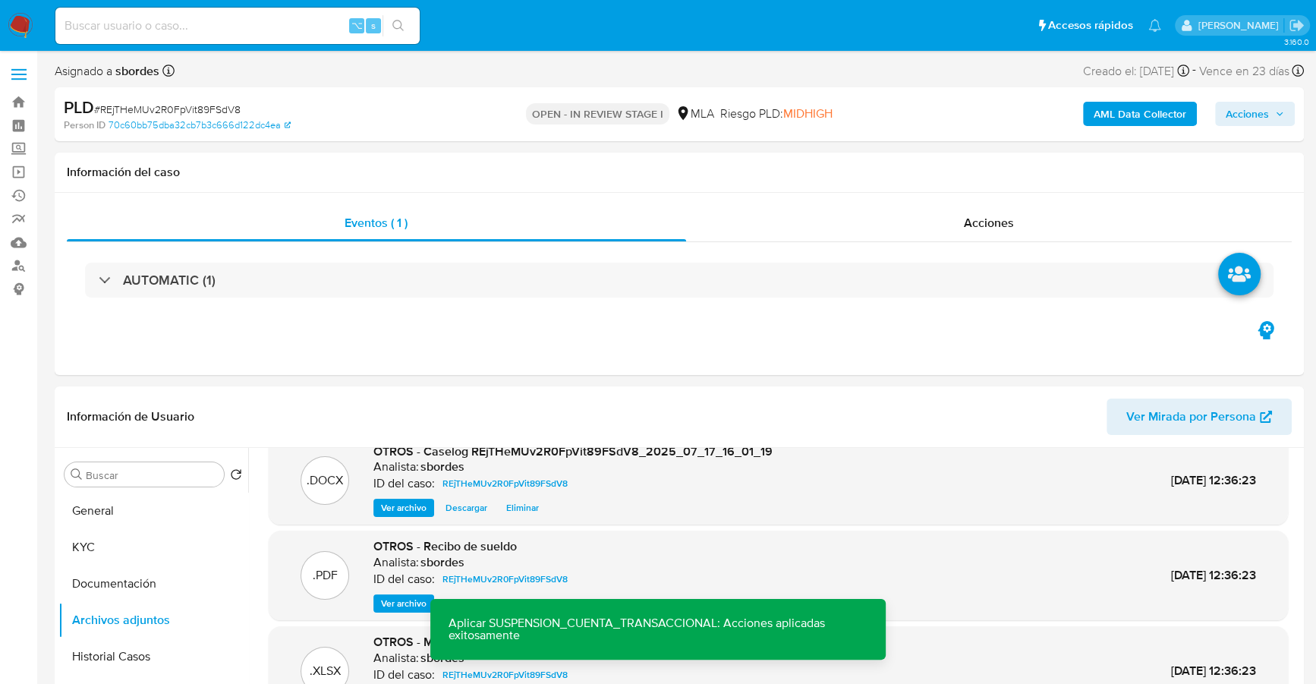
click at [1268, 109] on span "Acciones" at bounding box center [1247, 114] width 43 height 24
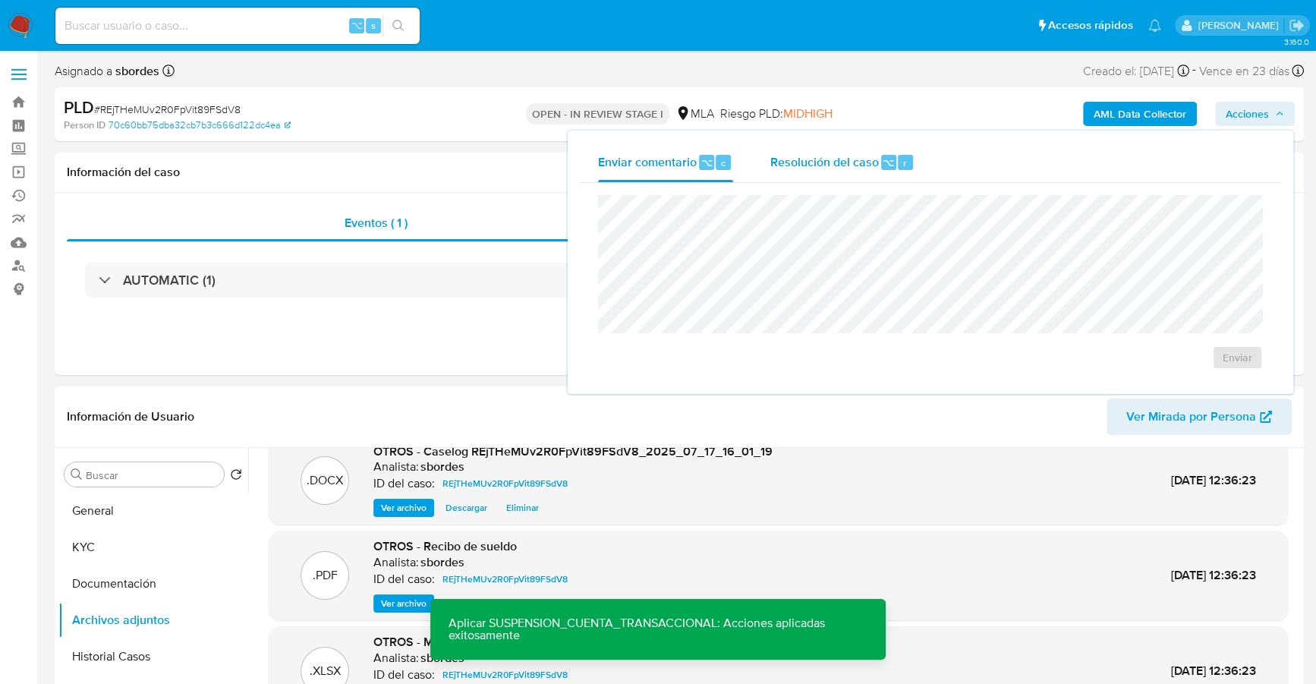
click at [873, 174] on div "Resolución del caso ⌥ r" at bounding box center [842, 162] width 145 height 39
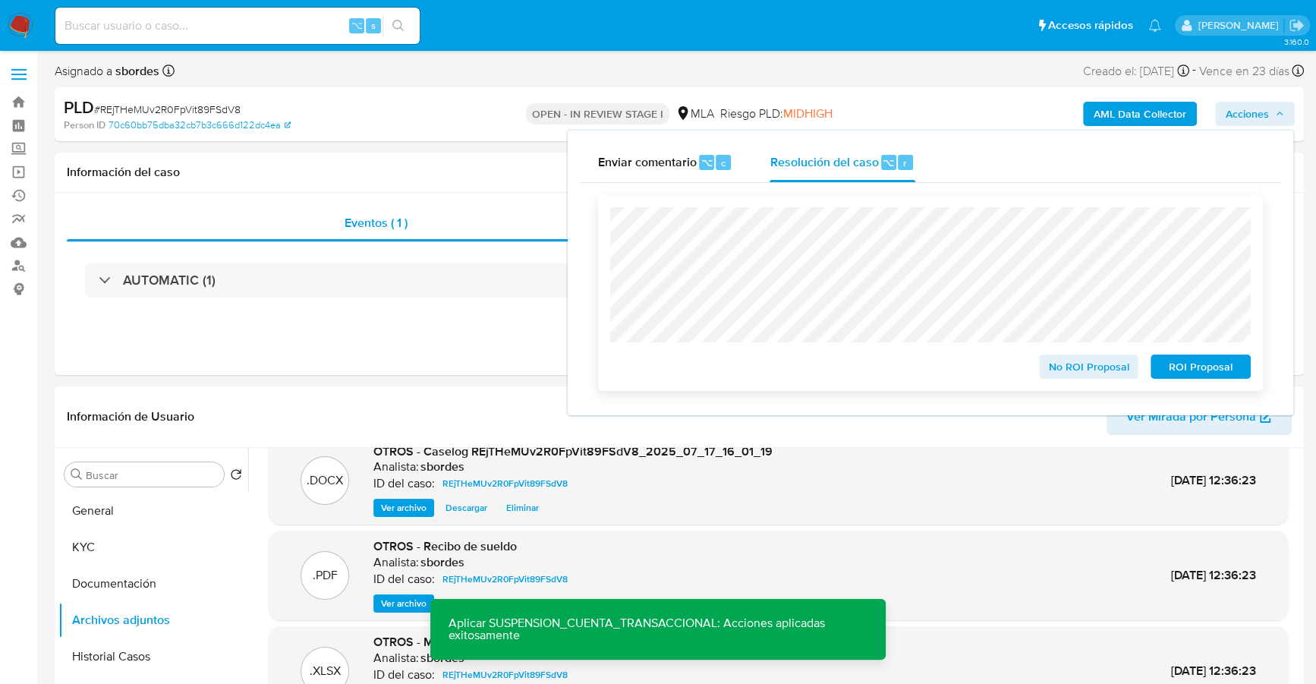
click at [1195, 365] on span "ROI Proposal" at bounding box center [1200, 366] width 79 height 21
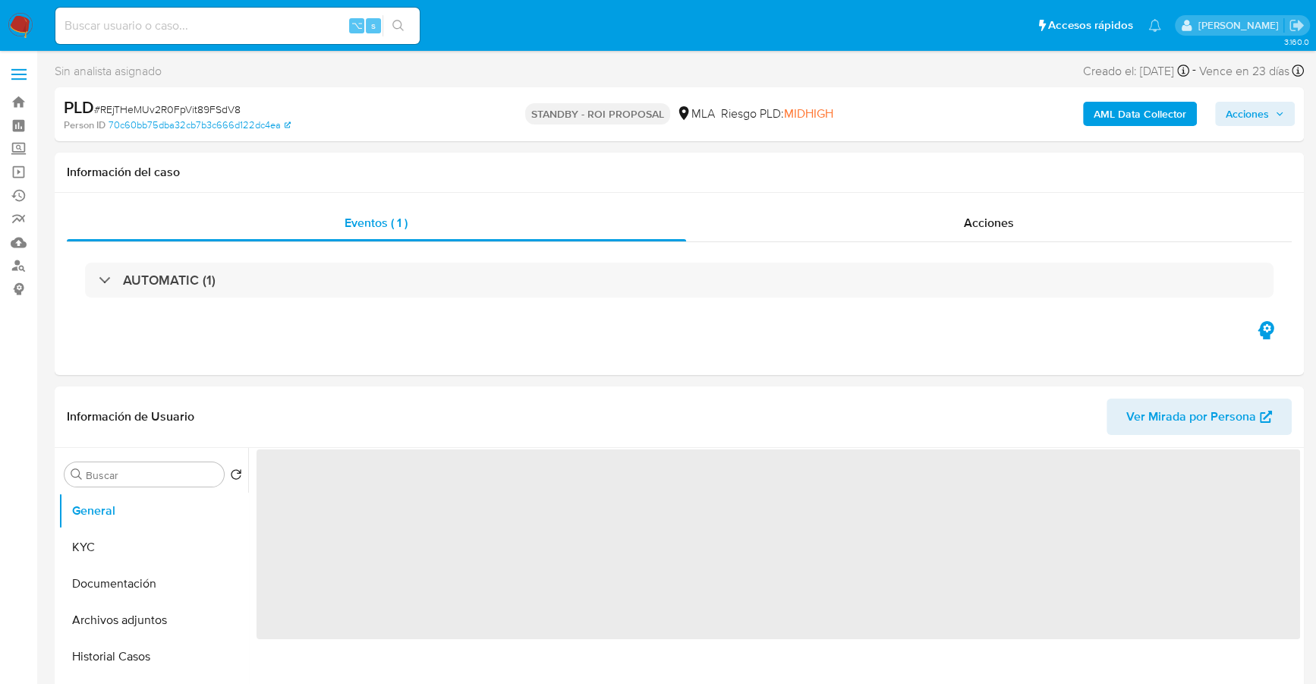
click at [288, 22] on input at bounding box center [237, 26] width 364 height 20
select select "10"
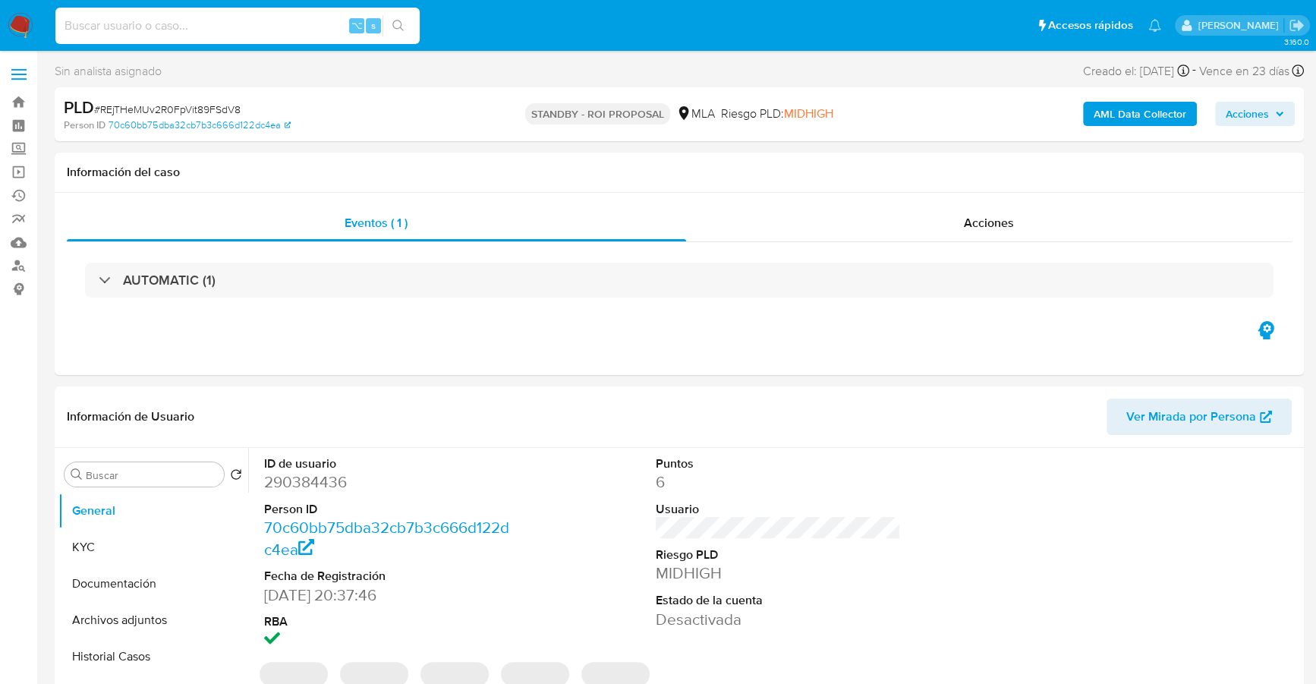
paste input "1050335162"
type input "1050335162"
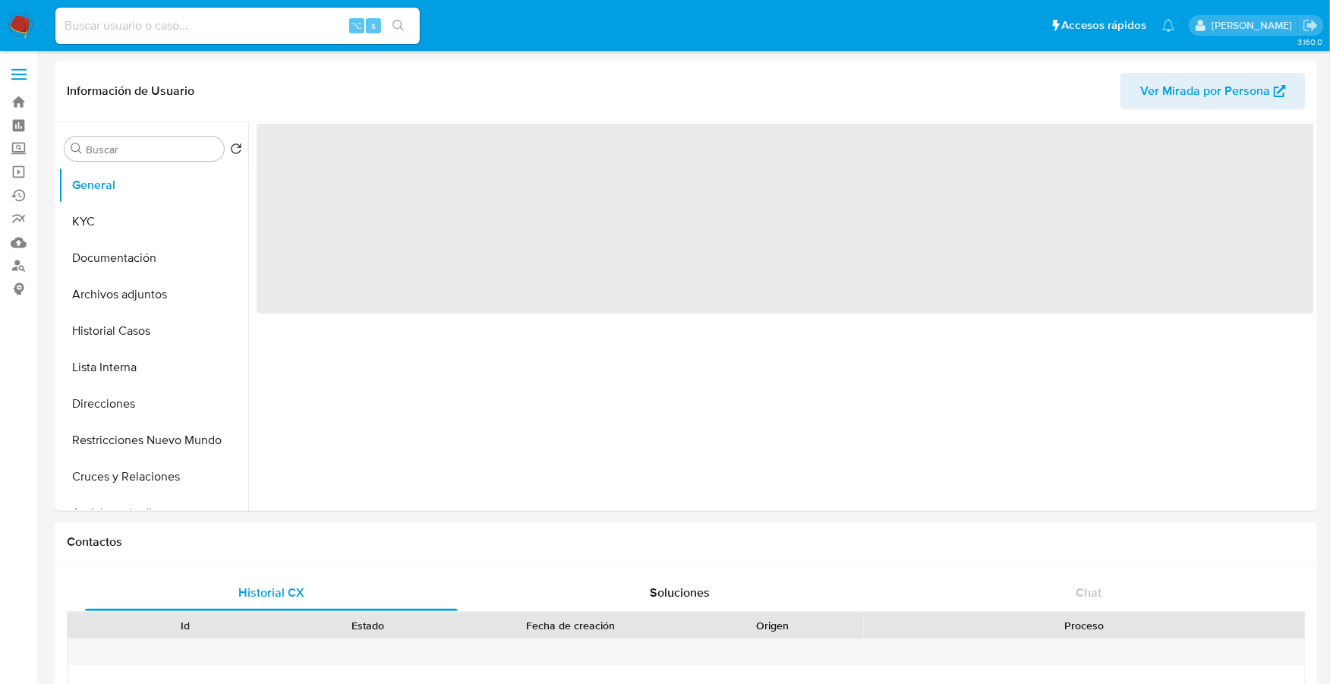
select select "10"
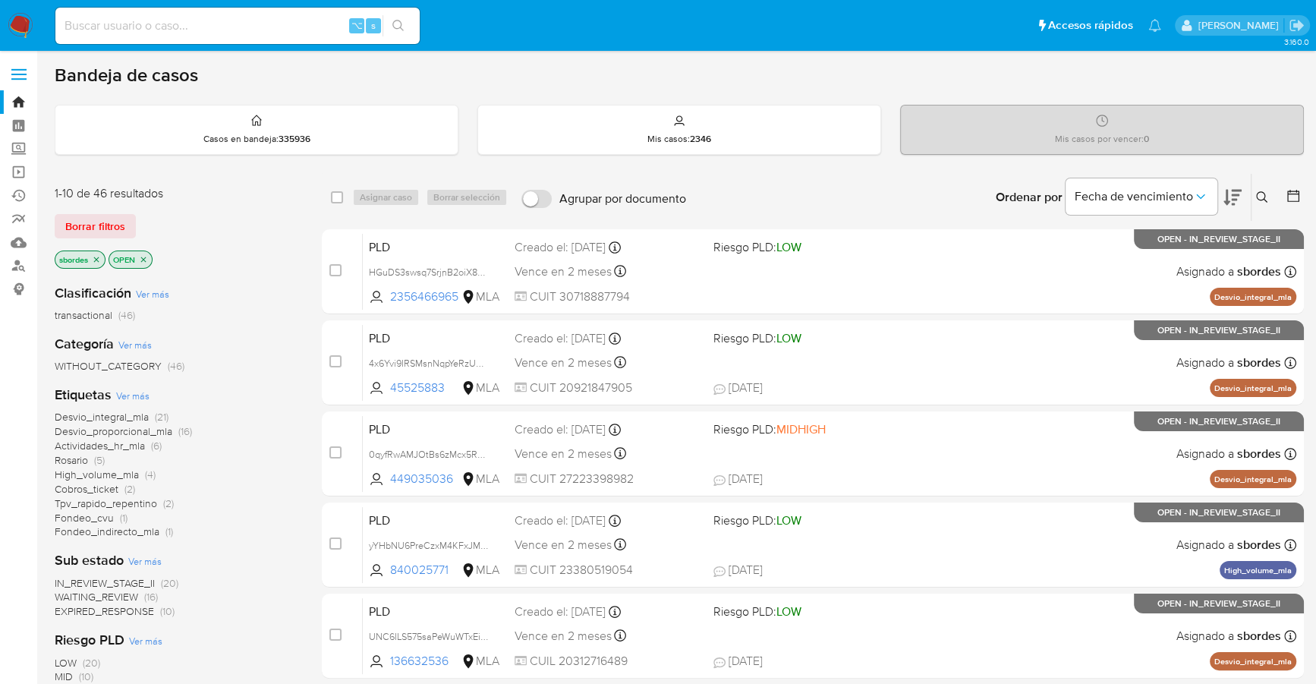
click at [95, 262] on p "sbordes" at bounding box center [79, 259] width 49 height 17
click at [96, 260] on icon "close-filter" at bounding box center [96, 259] width 9 height 9
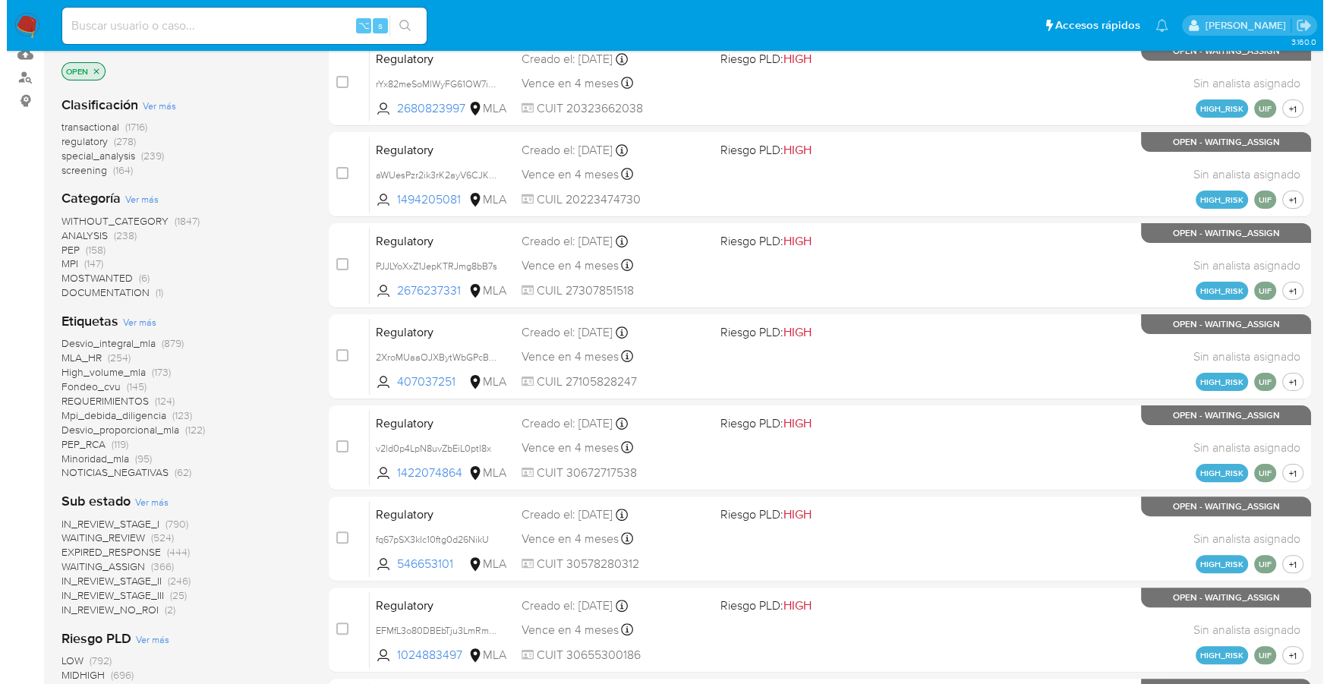
scroll to position [550, 0]
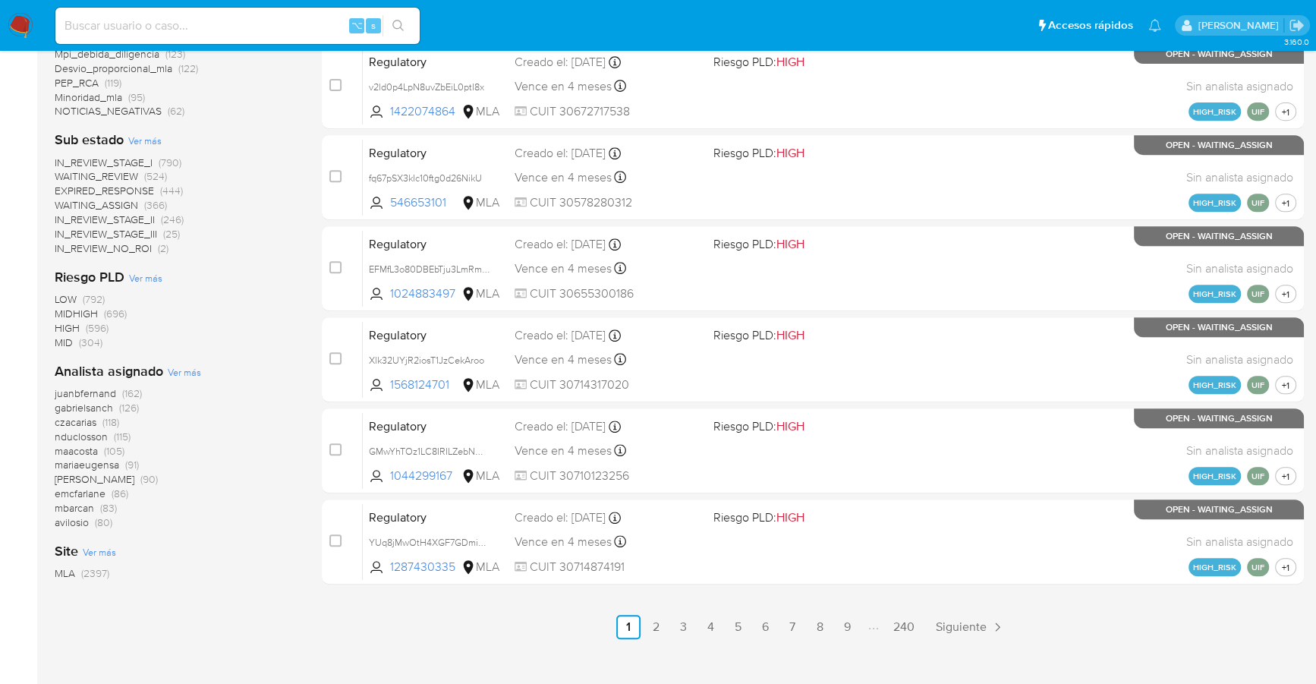
click at [184, 371] on span "Ver más" at bounding box center [184, 372] width 33 height 14
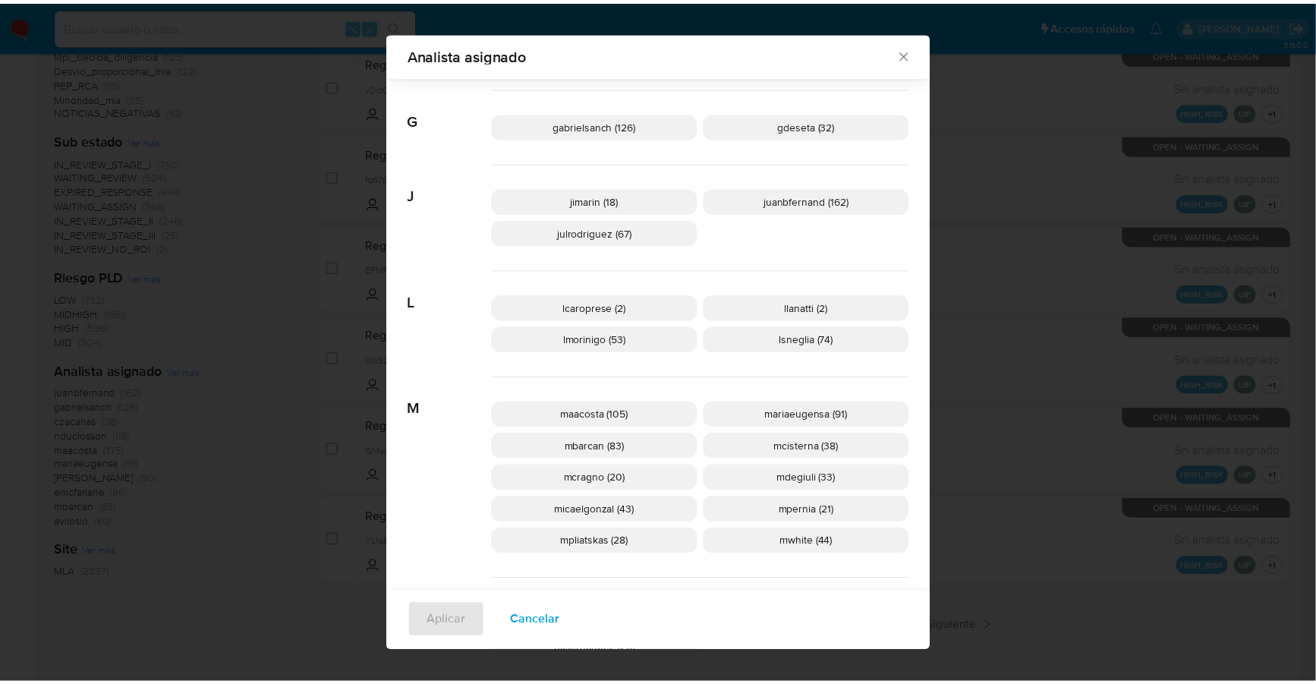
scroll to position [373, 0]
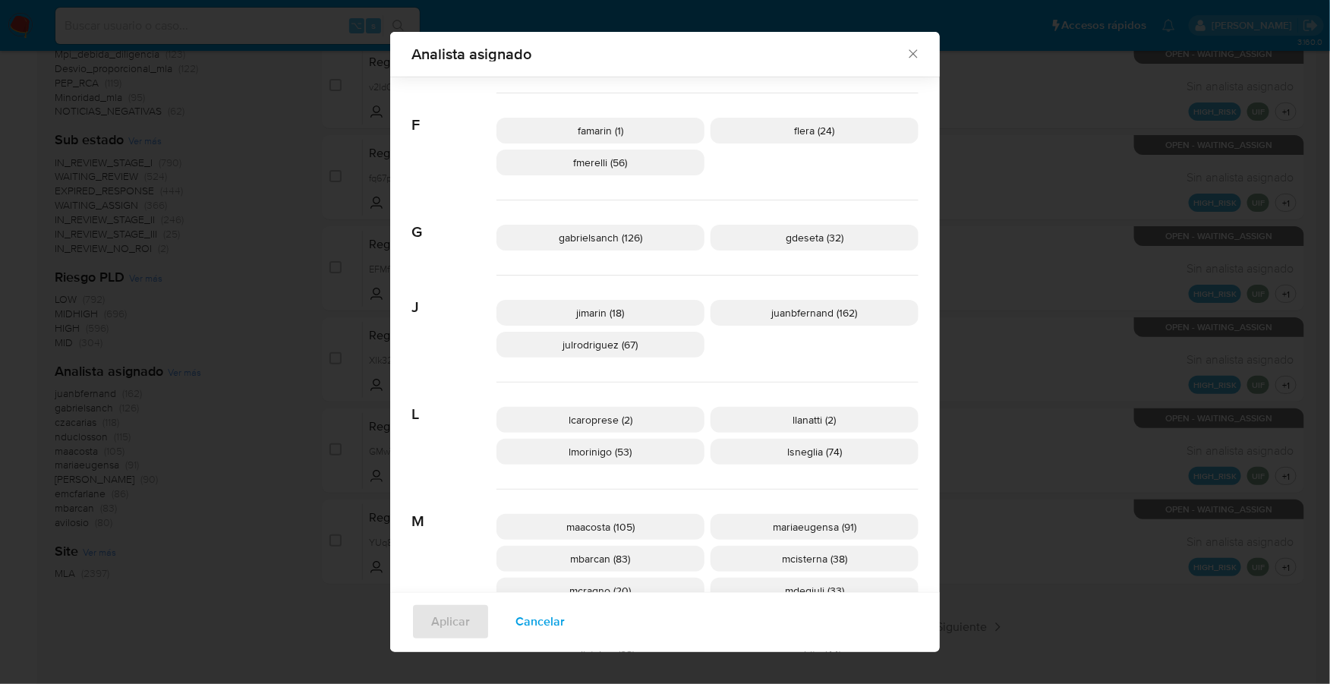
click at [906, 50] on icon "Cerrar" at bounding box center [912, 53] width 15 height 15
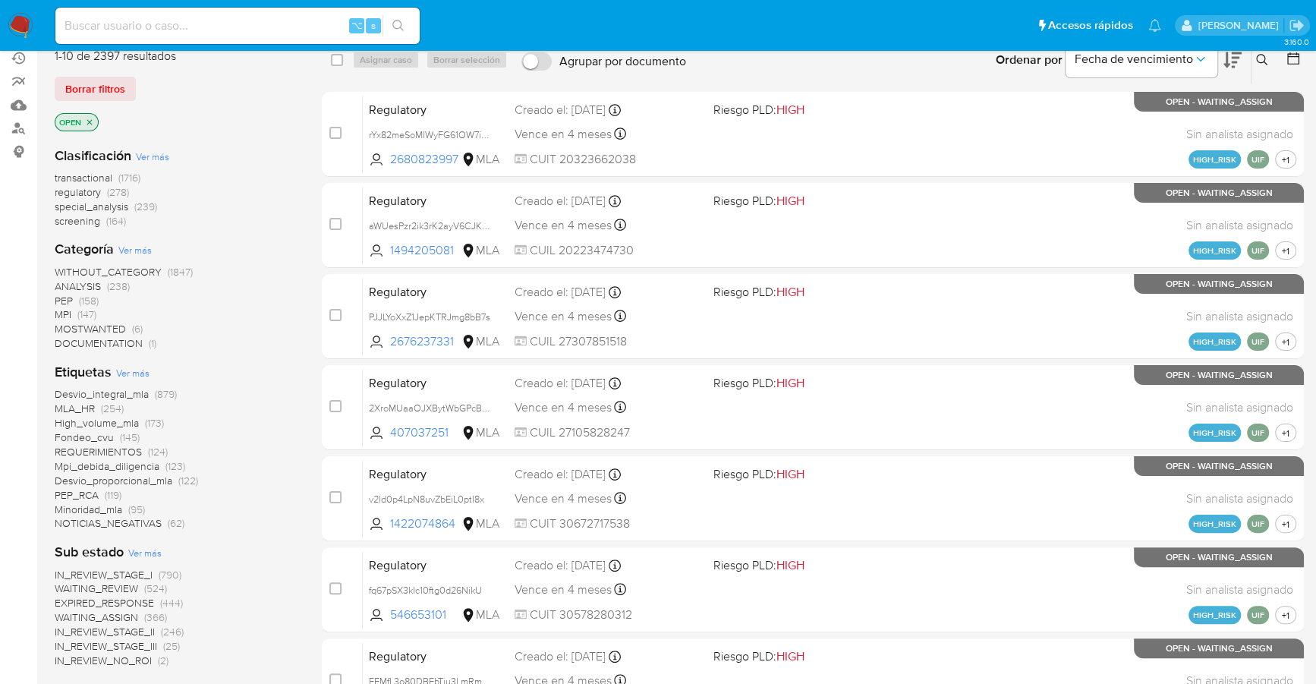
scroll to position [4, 0]
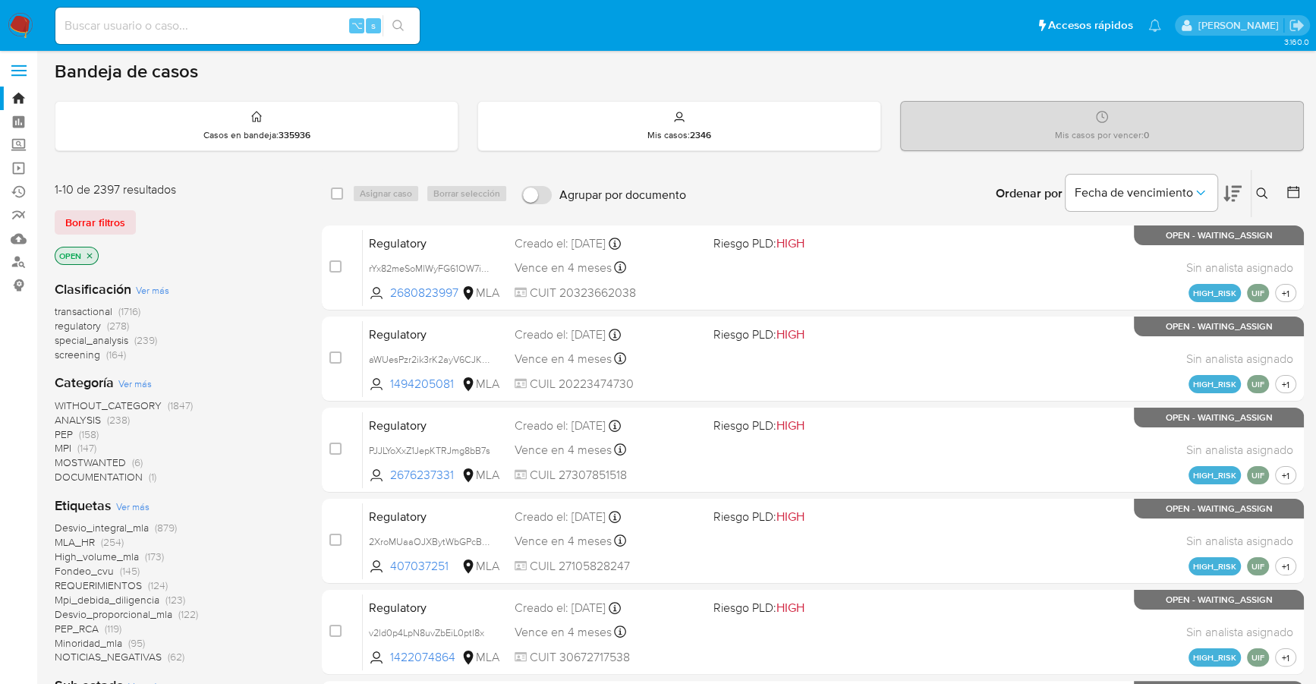
click at [1289, 187] on icon at bounding box center [1293, 191] width 15 height 15
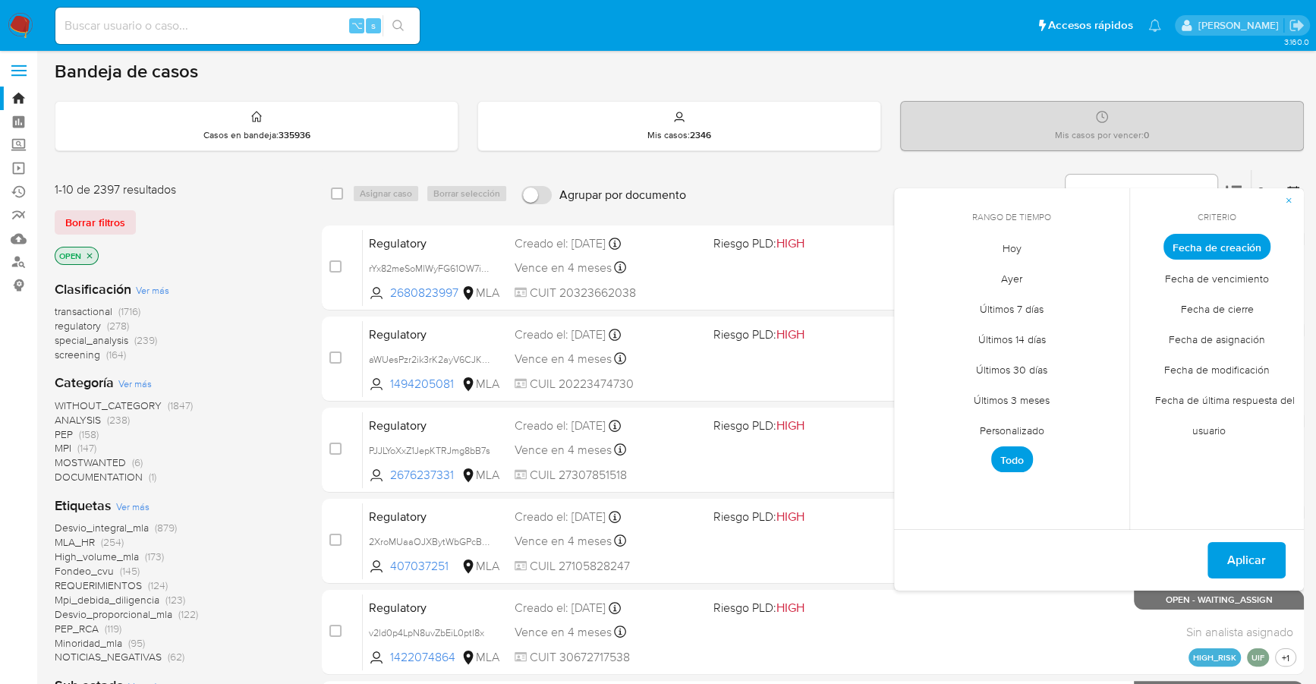
click at [989, 426] on span "Personalizado" at bounding box center [1012, 429] width 96 height 31
click at [919, 270] on icon "Mes anterior" at bounding box center [918, 275] width 18 height 18
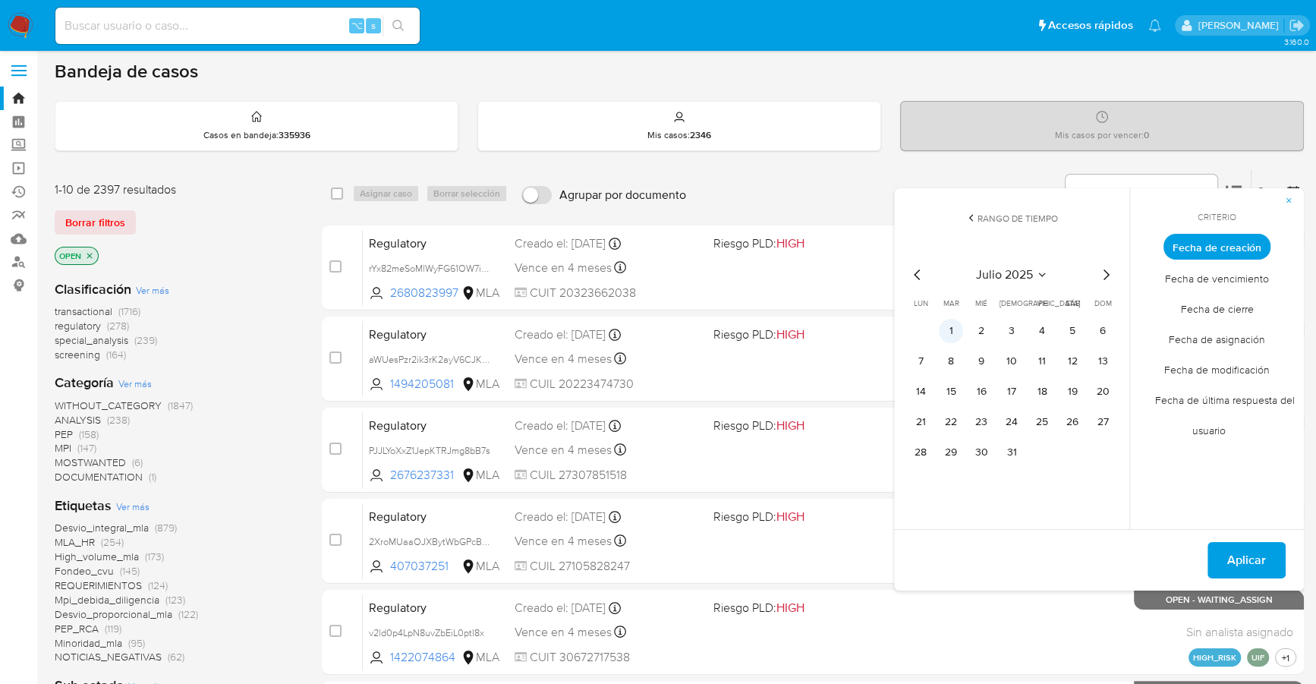
click at [940, 334] on button "1" at bounding box center [951, 331] width 24 height 24
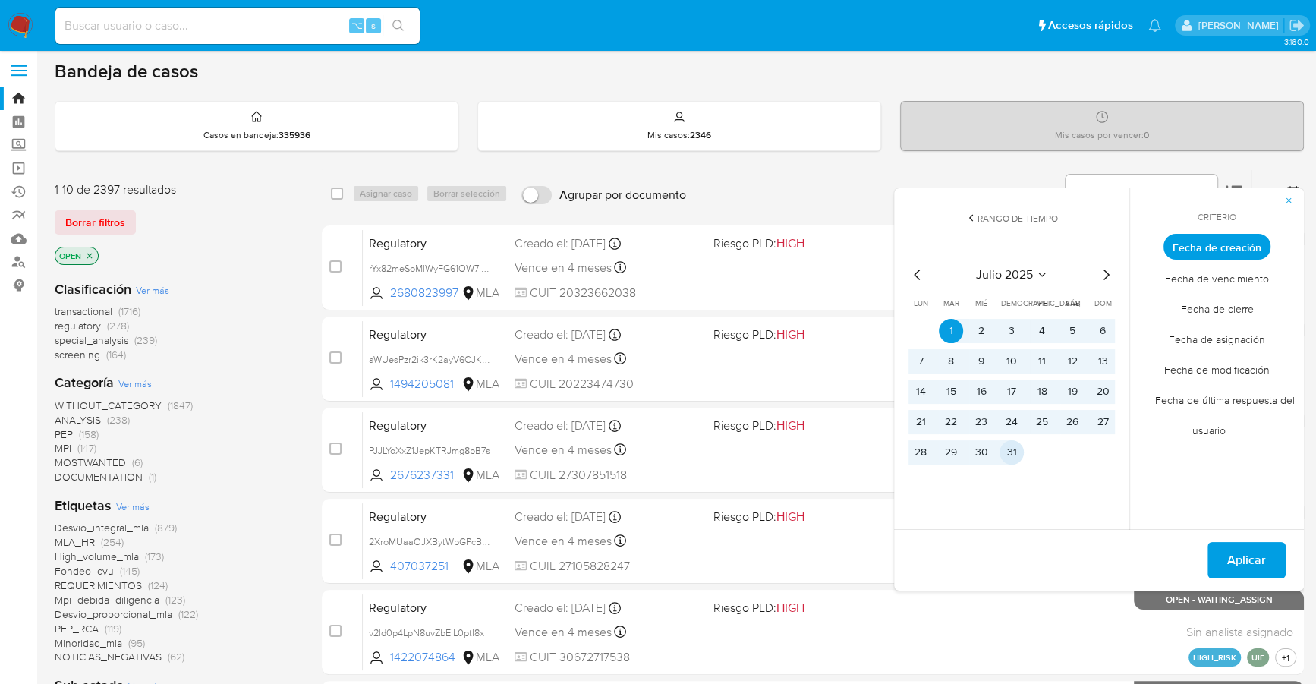
click at [1016, 446] on button "31" at bounding box center [1012, 452] width 24 height 24
click at [1235, 548] on span "Aplicar" at bounding box center [1246, 559] width 39 height 33
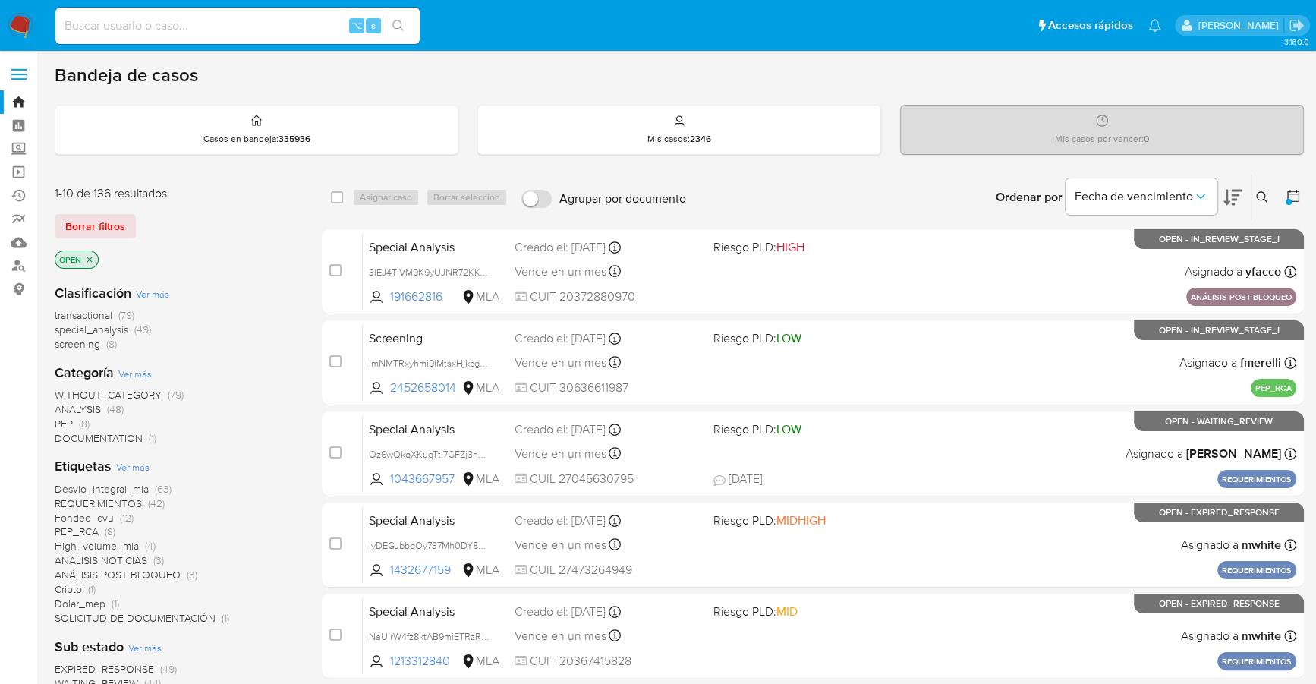
click at [1290, 199] on div at bounding box center [1289, 202] width 6 height 6
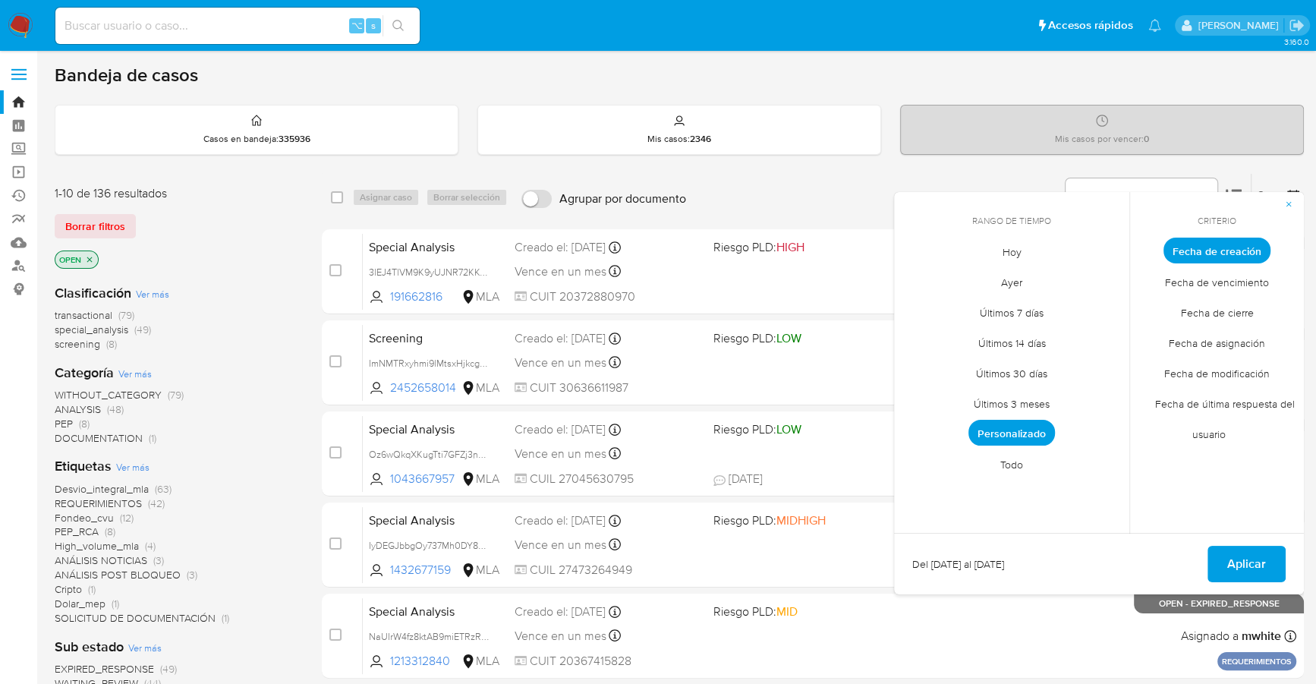
click at [1006, 440] on span "Personalizado" at bounding box center [1011, 433] width 87 height 26
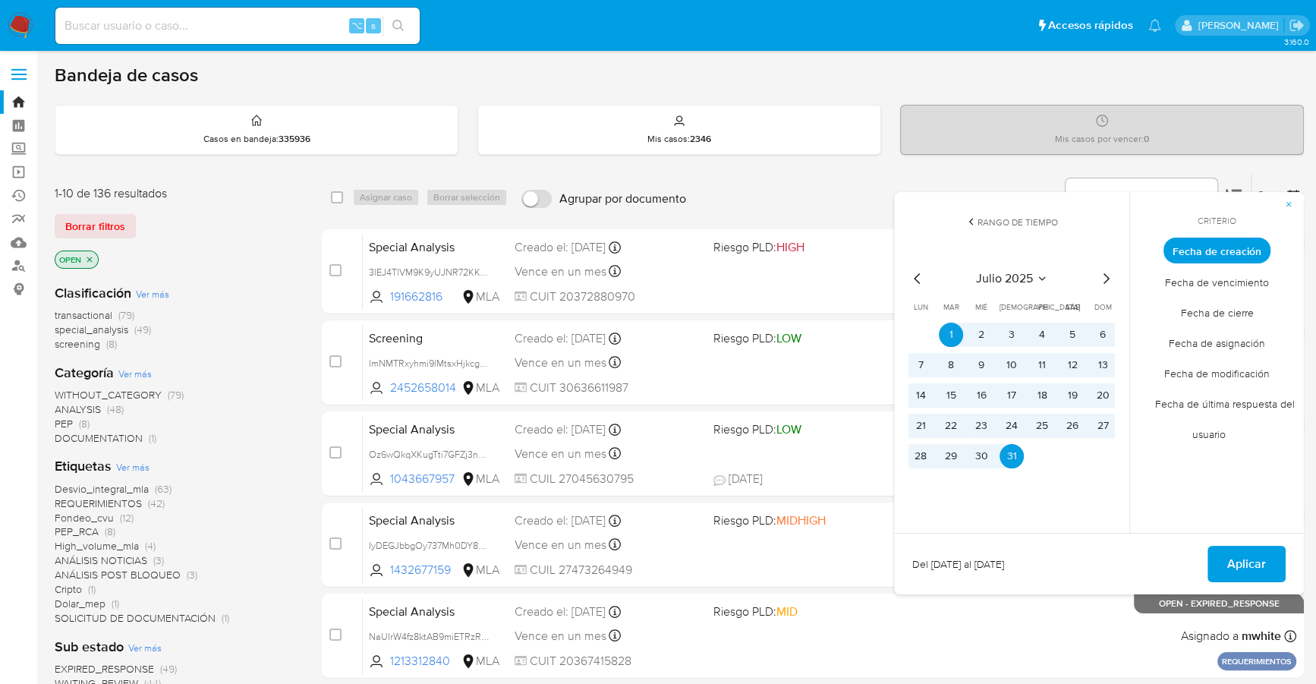
click at [1104, 273] on icon "Mes siguiente" at bounding box center [1107, 278] width 6 height 11
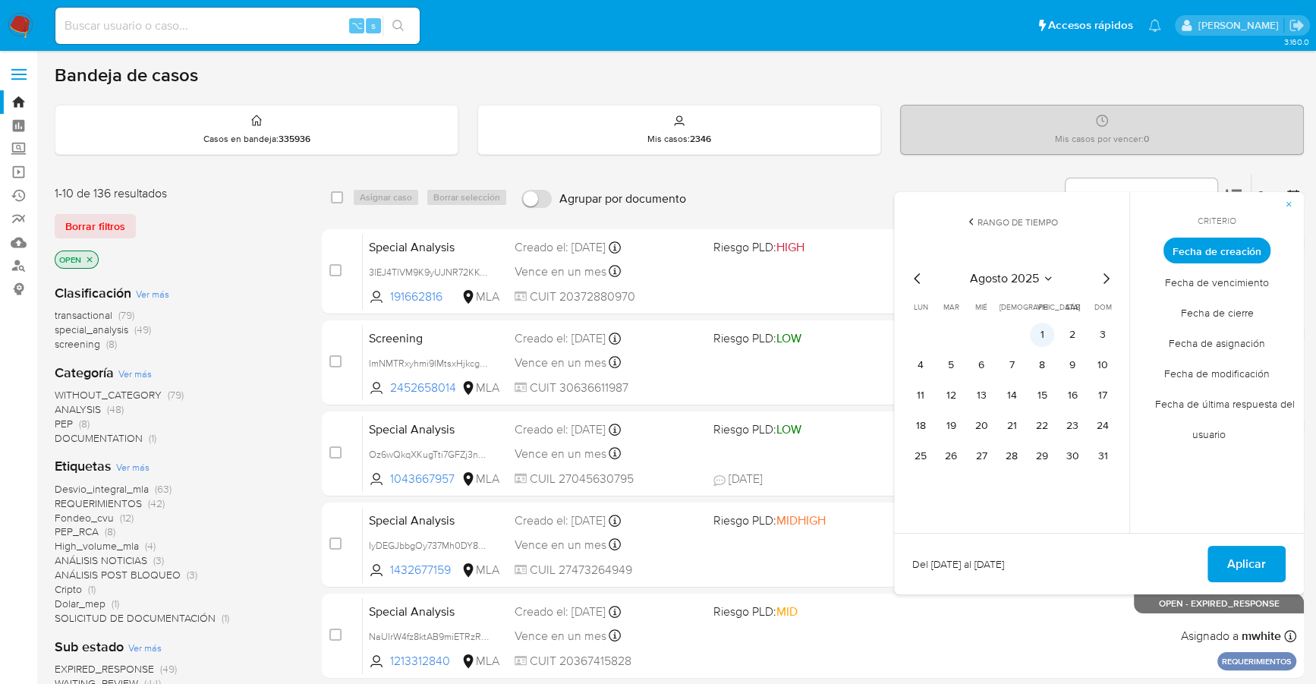
click at [1042, 335] on button "1" at bounding box center [1042, 335] width 24 height 24
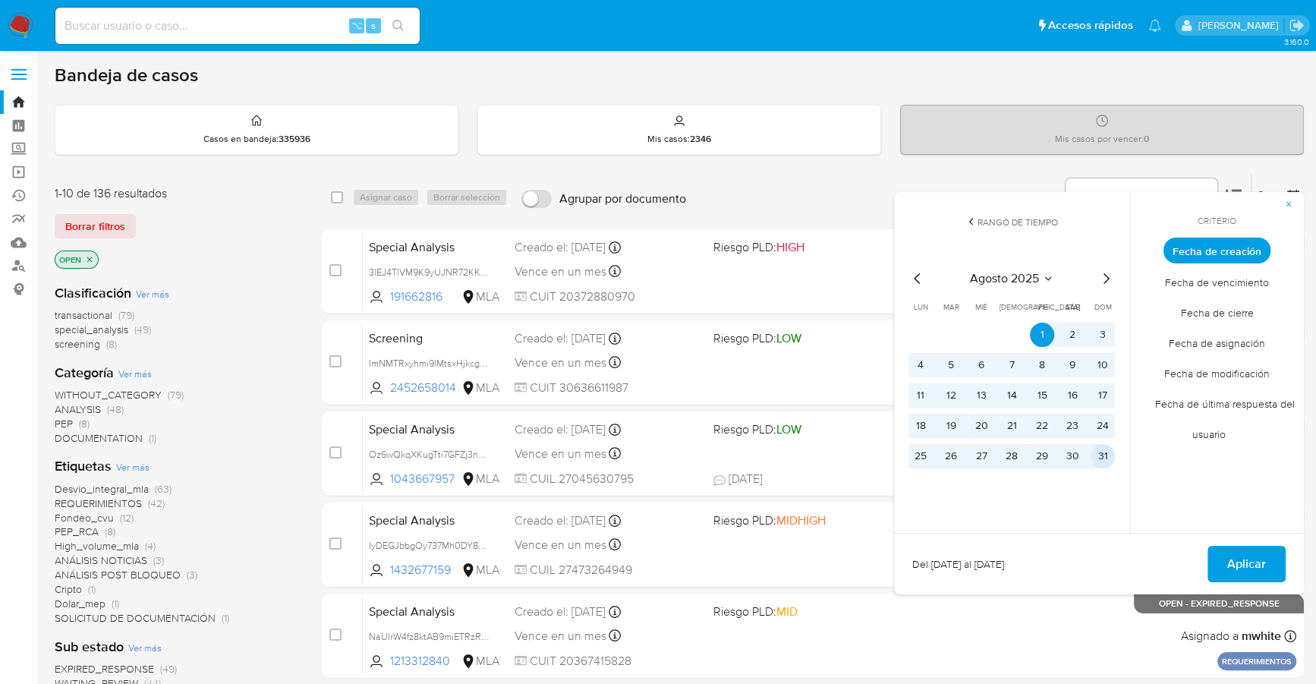
click at [1100, 464] on button "31" at bounding box center [1103, 456] width 24 height 24
click at [1239, 566] on span "Aplicar" at bounding box center [1246, 563] width 39 height 33
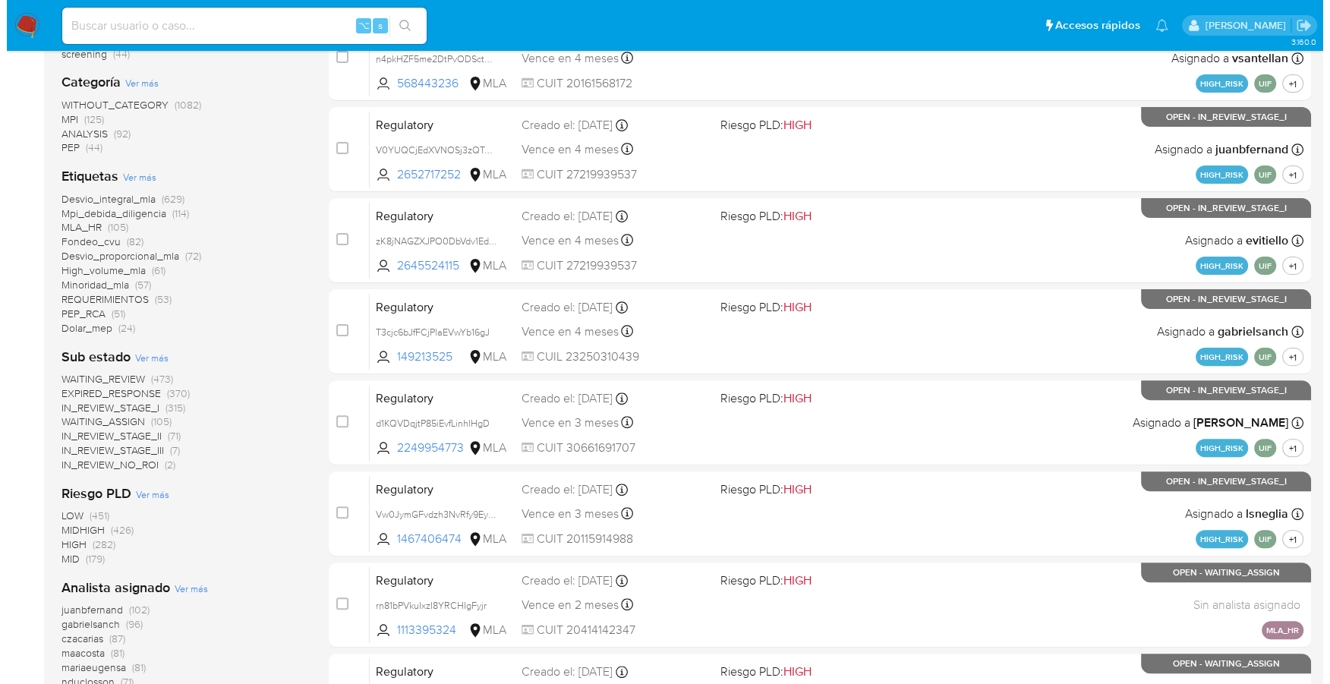
scroll to position [496, 0]
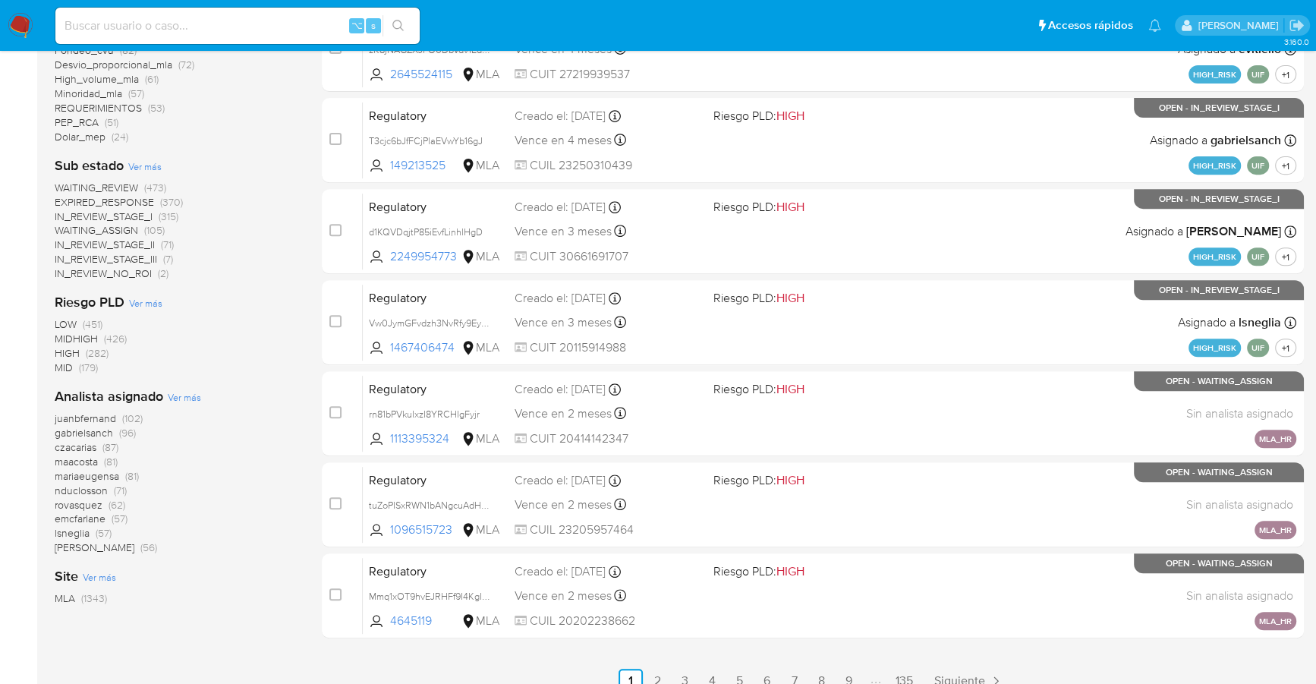
click at [171, 395] on span "Ver más" at bounding box center [184, 397] width 33 height 14
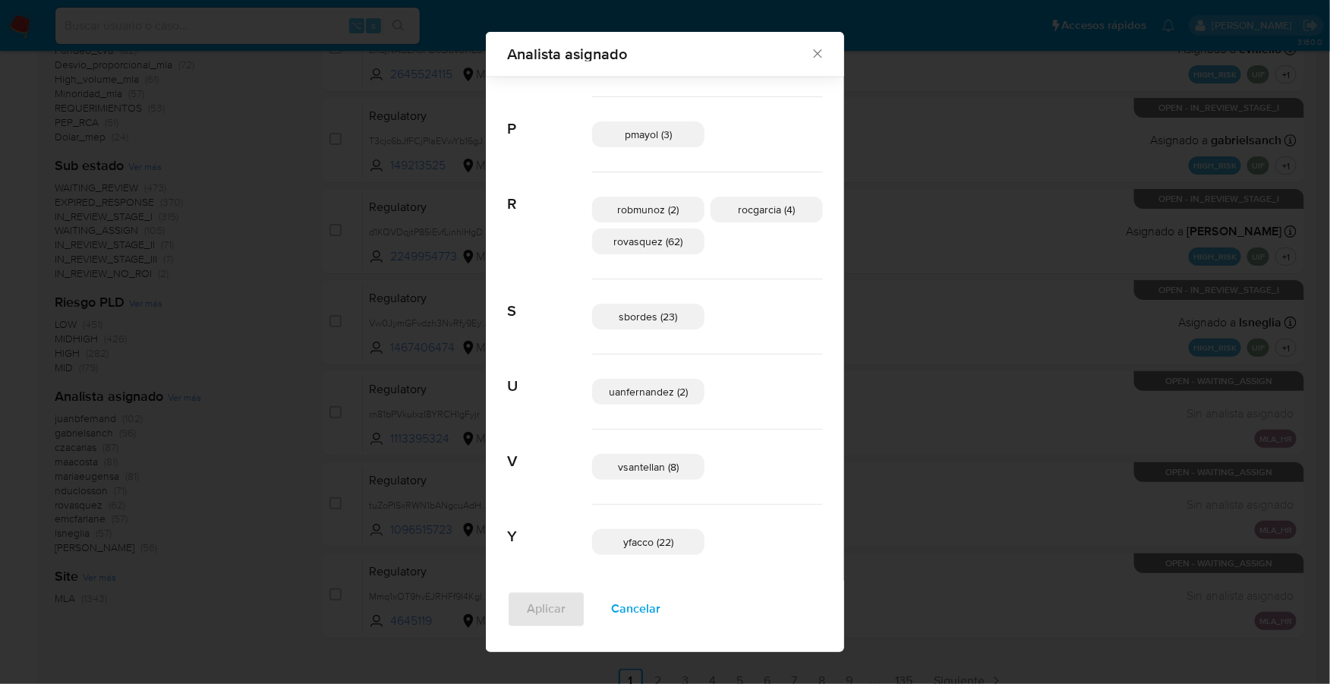
scroll to position [972, 0]
click at [792, 46] on div "Analista asignado" at bounding box center [665, 54] width 358 height 45
click at [810, 46] on icon "Cerrar" at bounding box center [817, 53] width 15 height 15
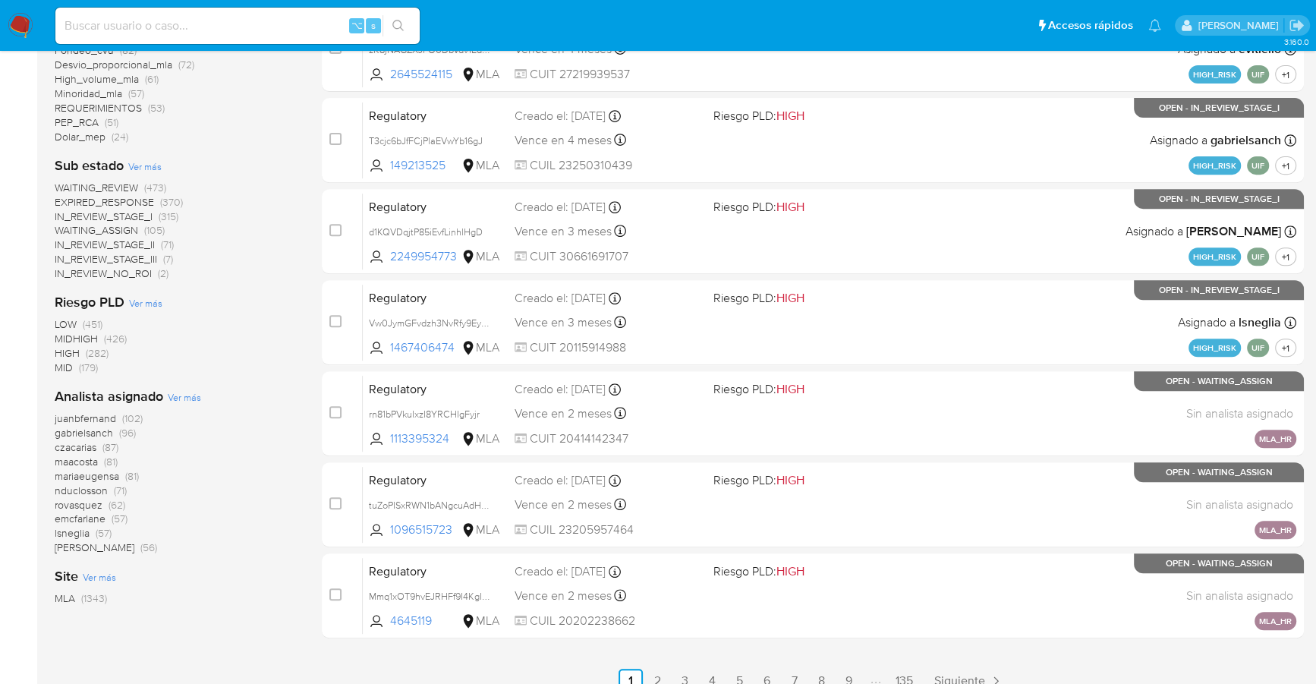
click at [184, 395] on span "Ver más" at bounding box center [184, 397] width 33 height 14
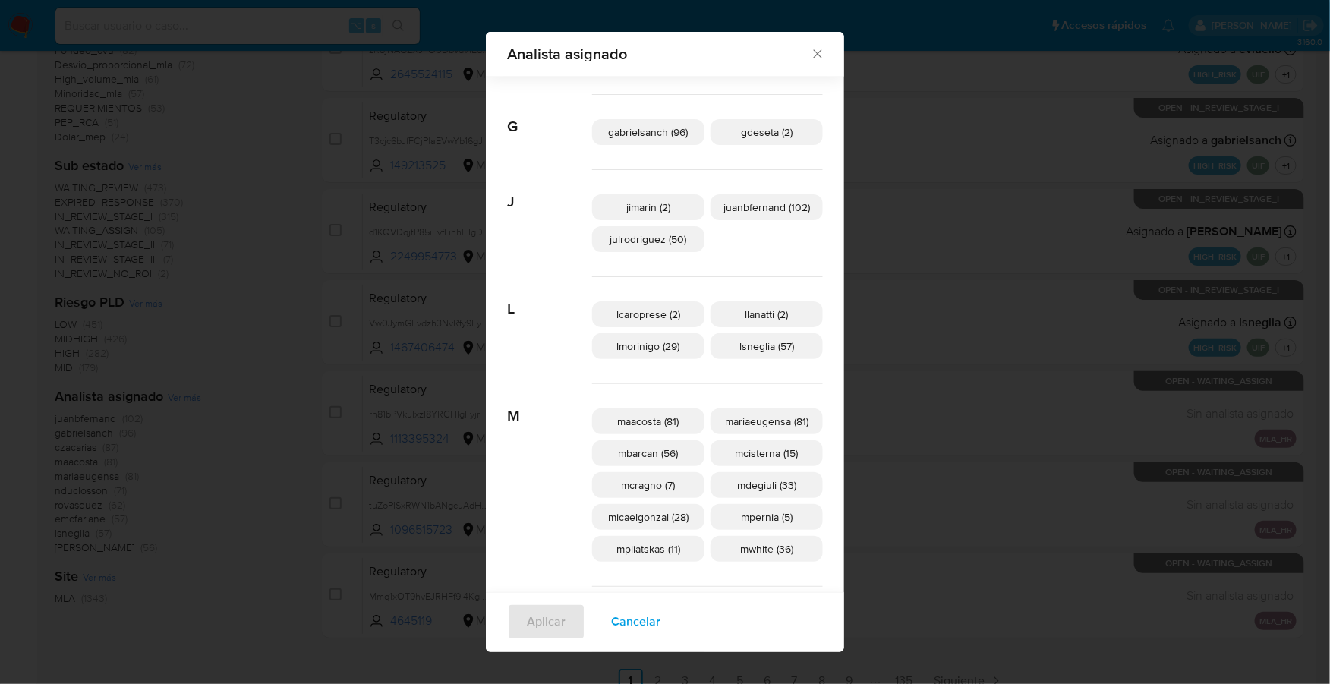
scroll to position [36, 0]
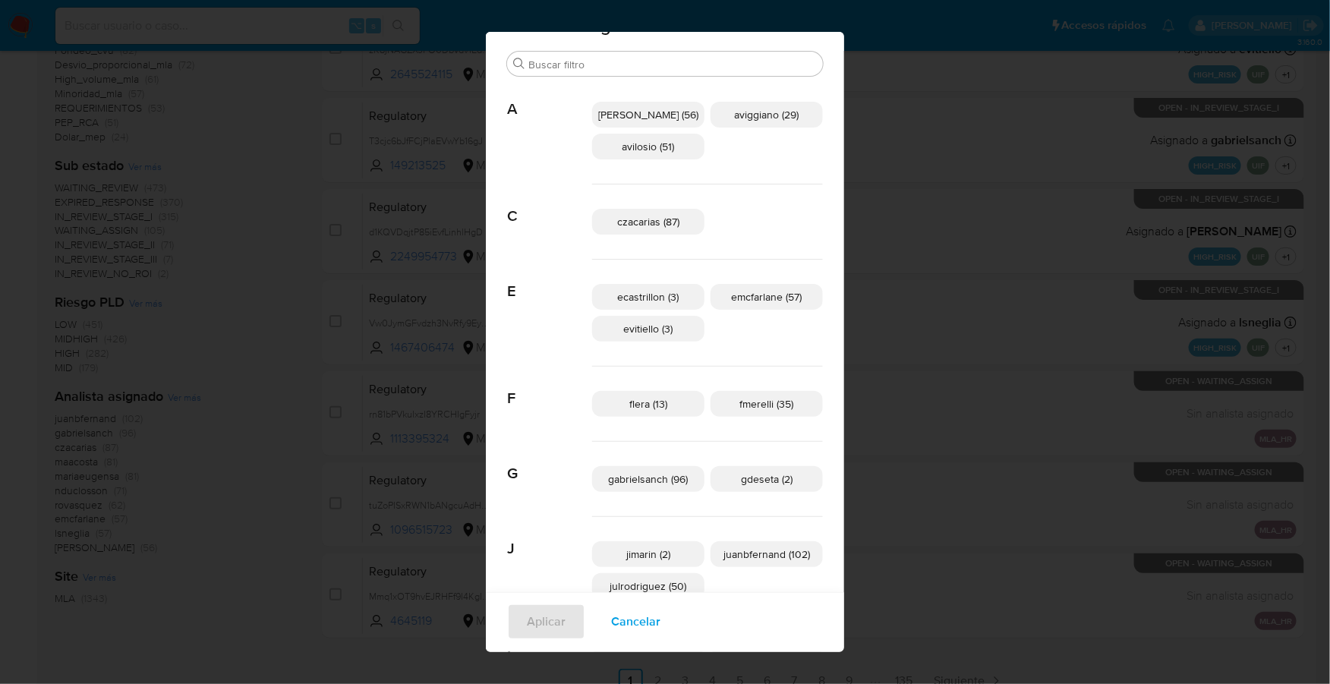
click at [625, 616] on span "Cancelar" at bounding box center [635, 621] width 49 height 33
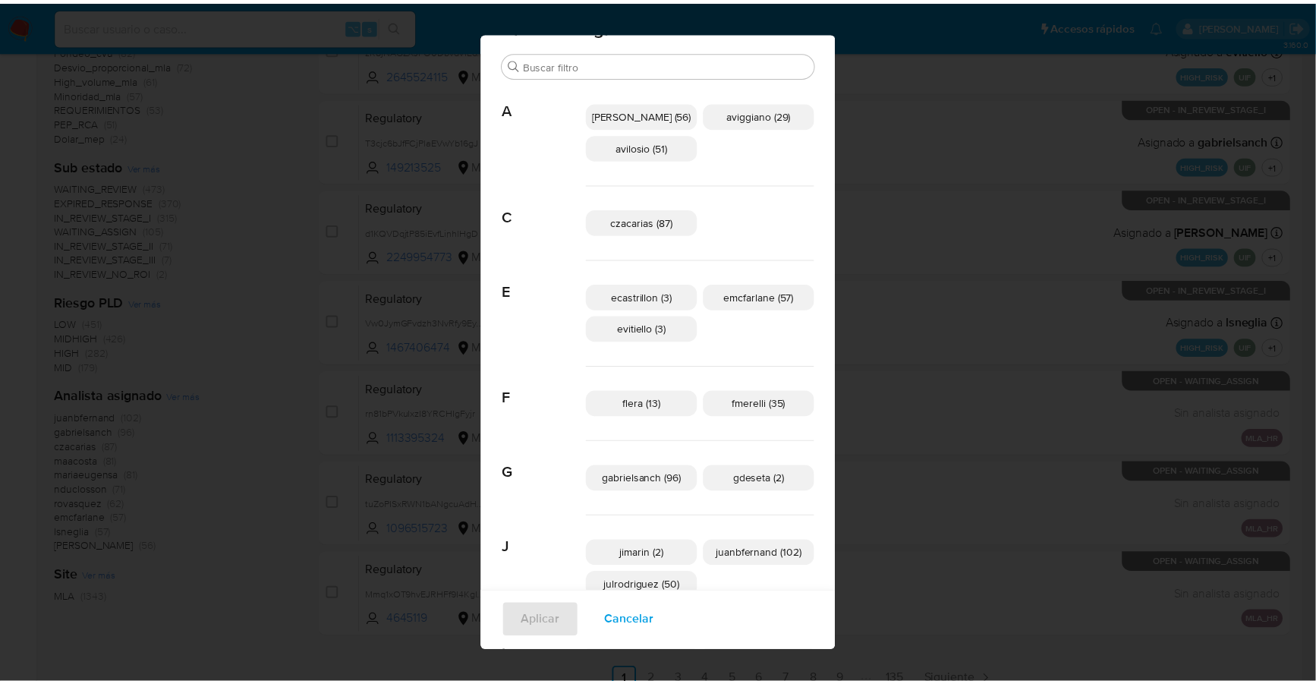
scroll to position [0, 0]
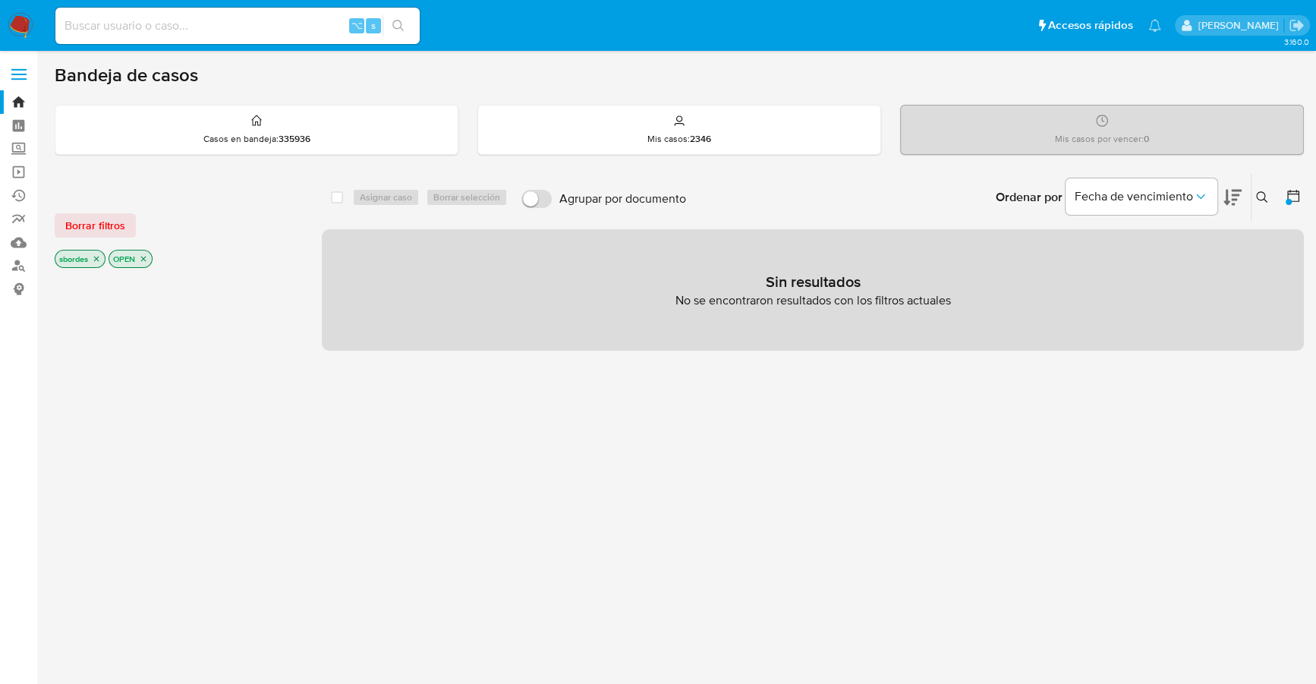
click at [194, 20] on input at bounding box center [237, 26] width 364 height 20
paste input "301383430"
type input "301383430"
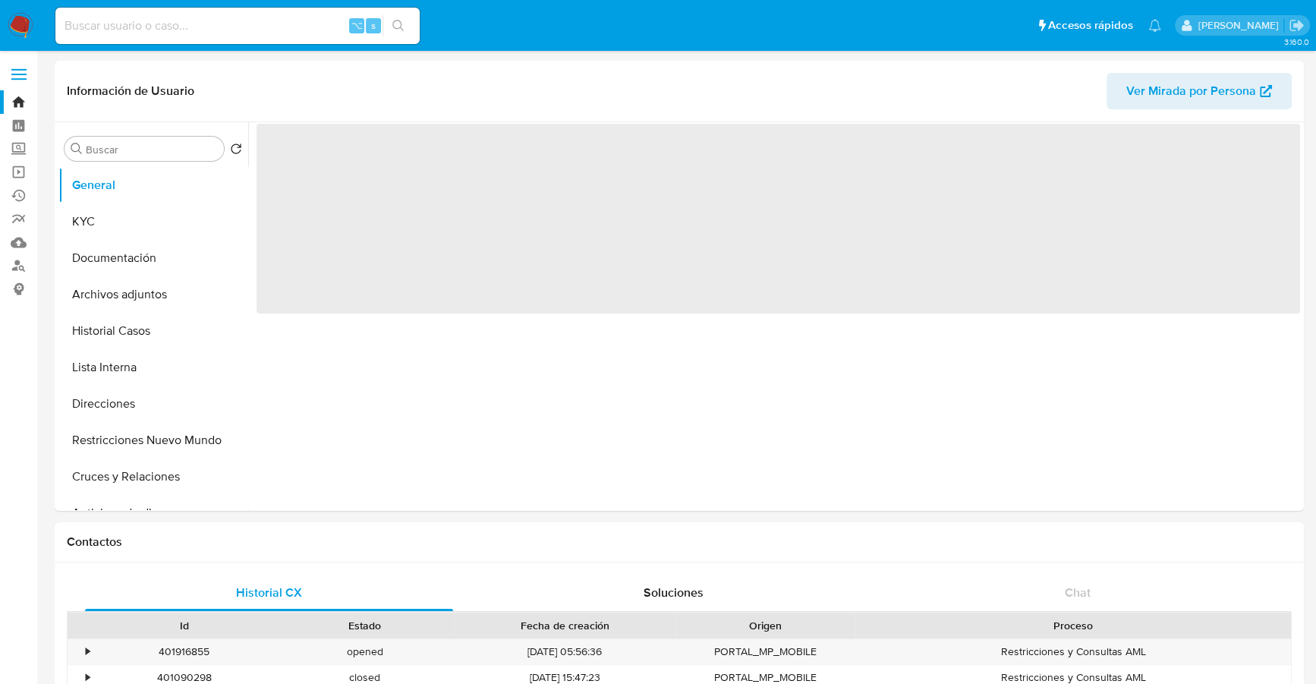
select select "10"
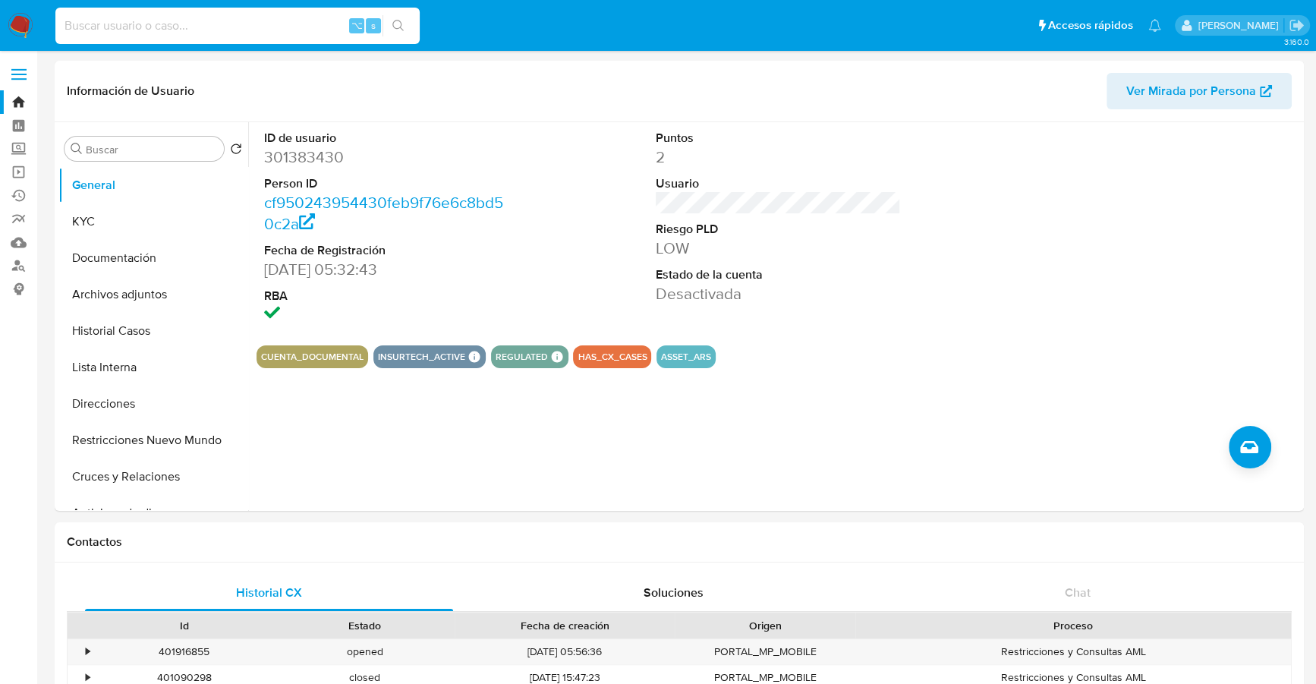
click at [196, 16] on input at bounding box center [237, 26] width 364 height 20
paste input "301383430"
type input "301383430"
click at [127, 334] on button "Historial Casos" at bounding box center [147, 331] width 178 height 36
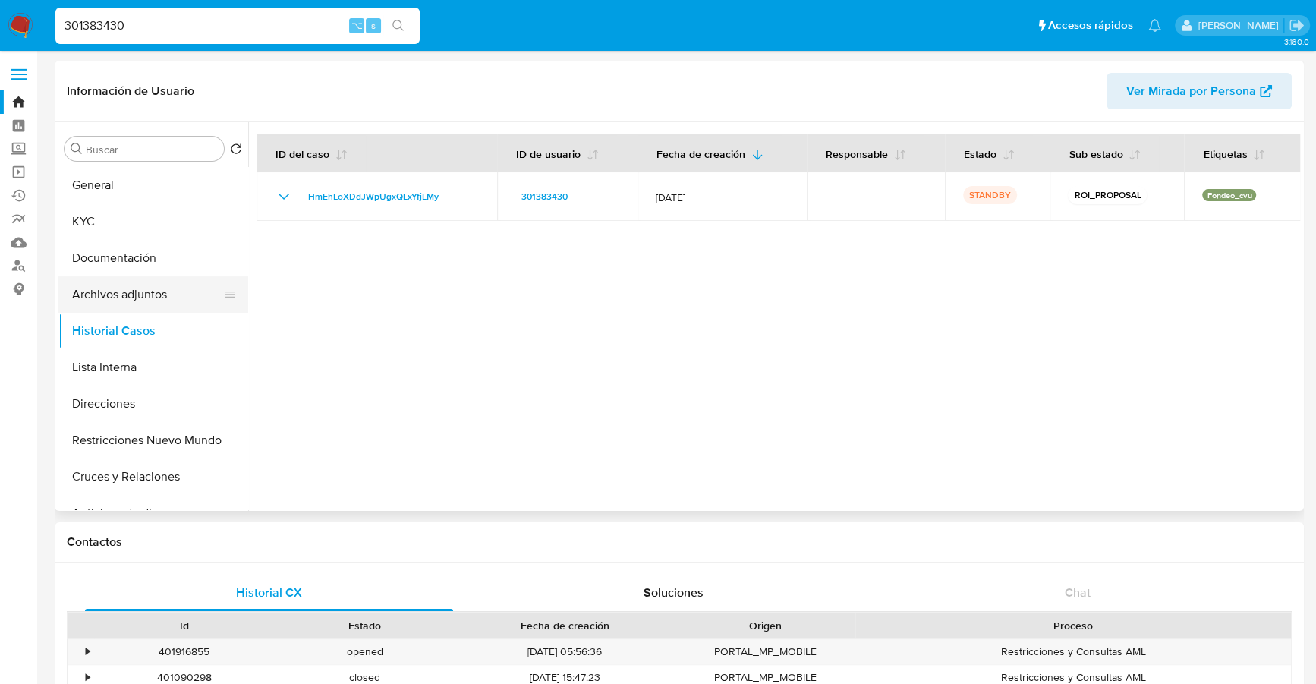
click at [106, 298] on button "Archivos adjuntos" at bounding box center [147, 294] width 178 height 36
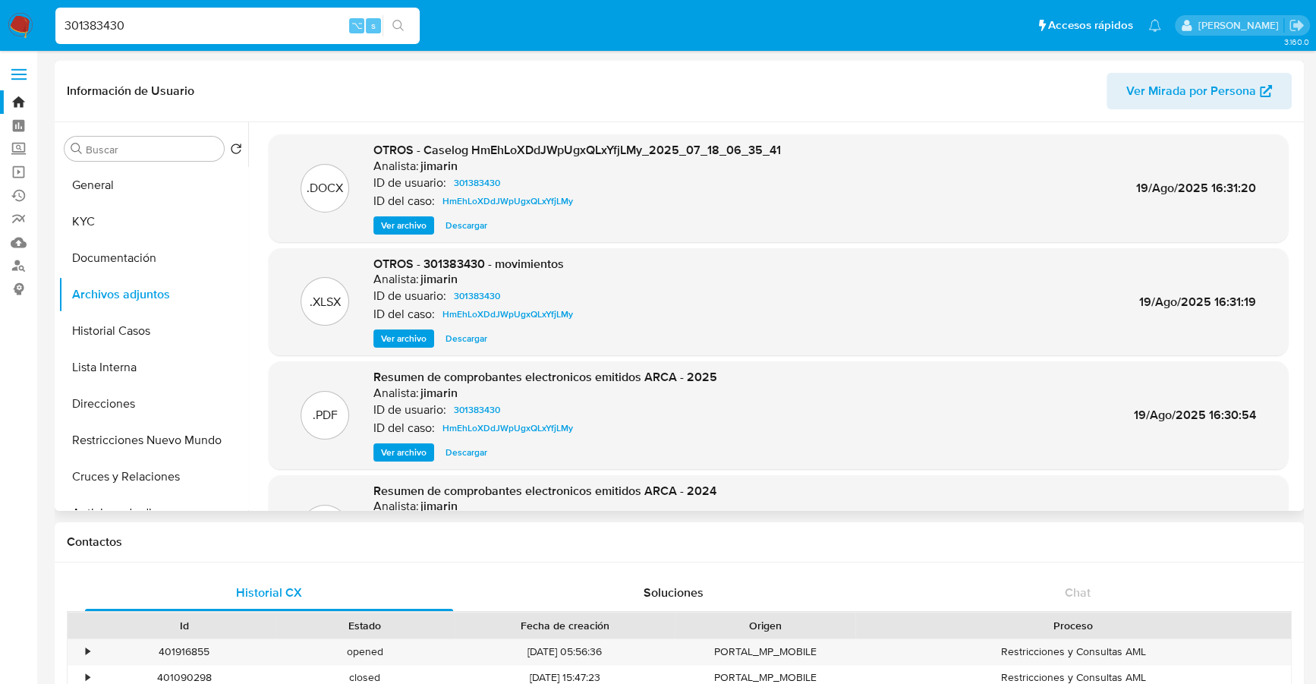
click at [408, 228] on span "Ver archivo" at bounding box center [404, 225] width 46 height 15
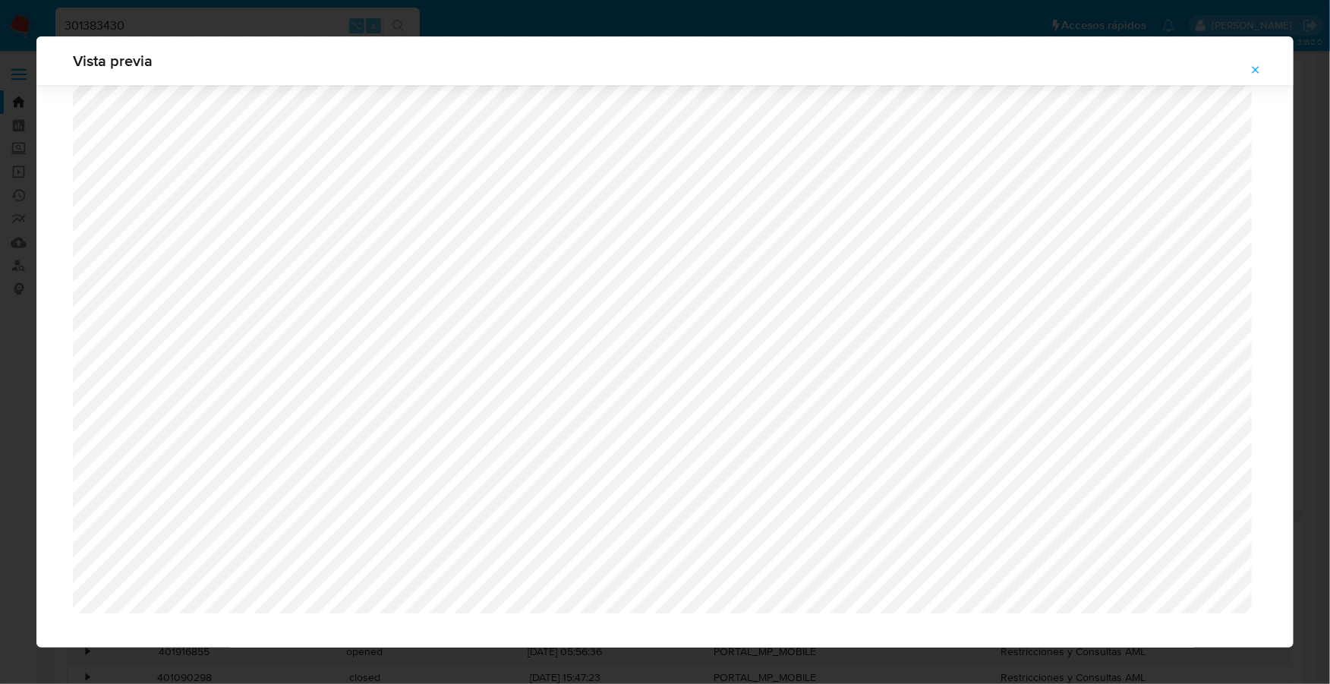
scroll to position [1547, 0]
click at [1254, 72] on icon "Attachment preview" at bounding box center [1255, 70] width 12 height 12
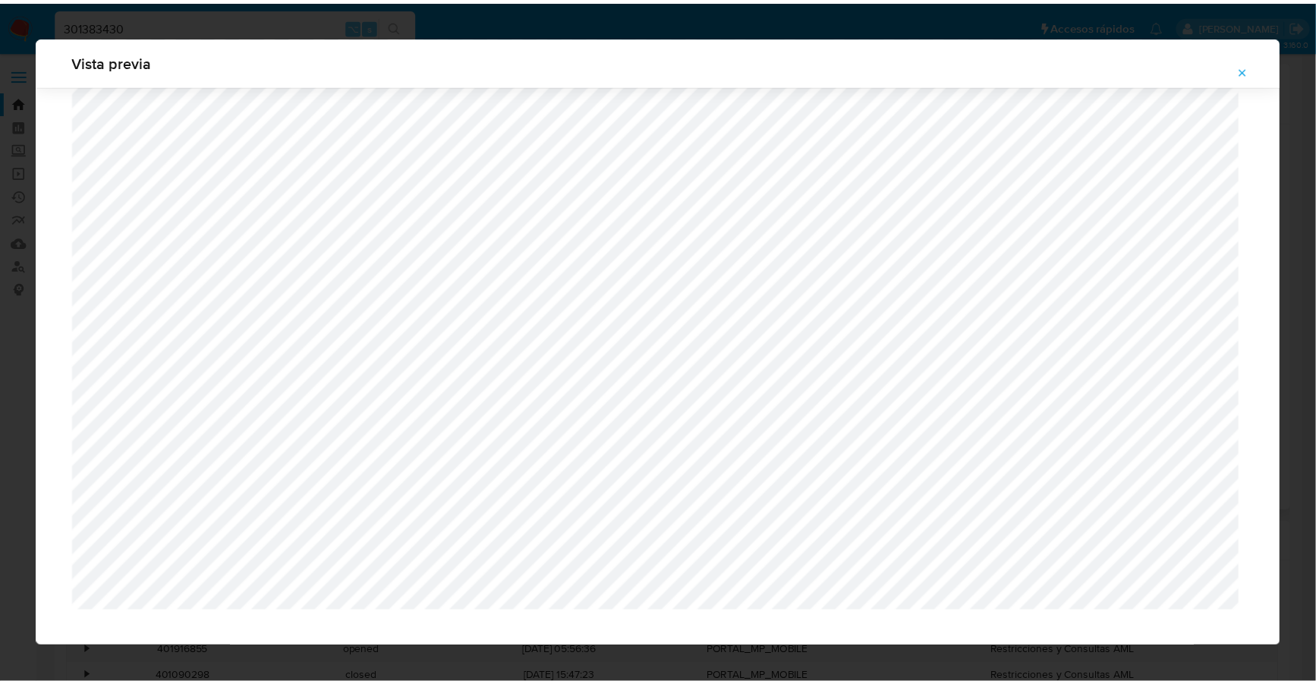
scroll to position [0, 0]
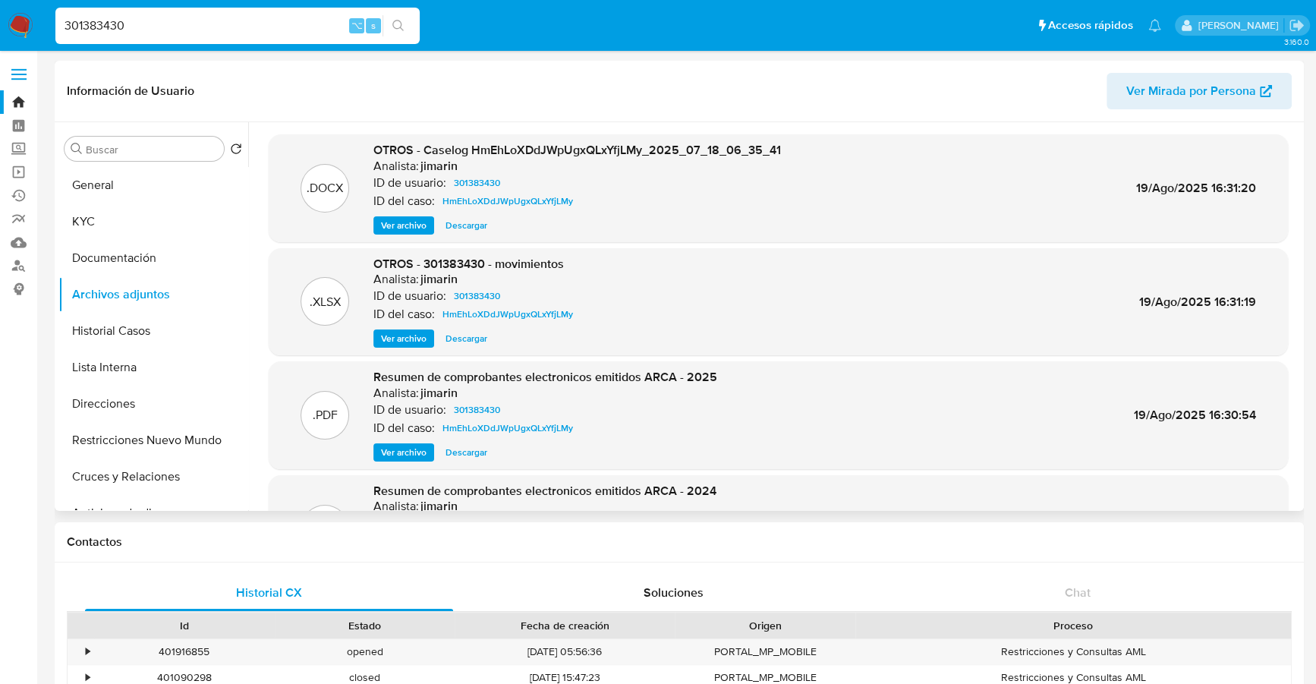
click at [474, 225] on span "Descargar" at bounding box center [467, 225] width 42 height 15
click at [150, 332] on button "Historial Casos" at bounding box center [147, 331] width 178 height 36
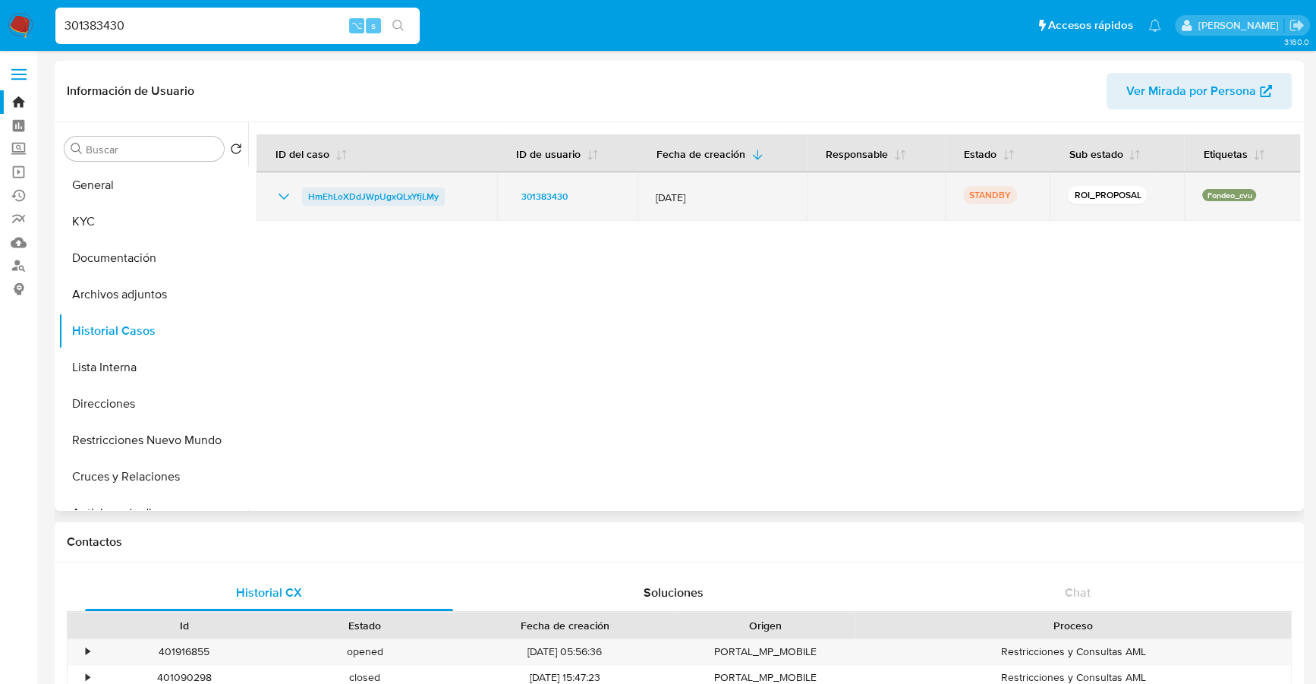
click at [346, 195] on span "HmEhLoXDdJWpUgxQLxYfjLMy" at bounding box center [373, 196] width 131 height 18
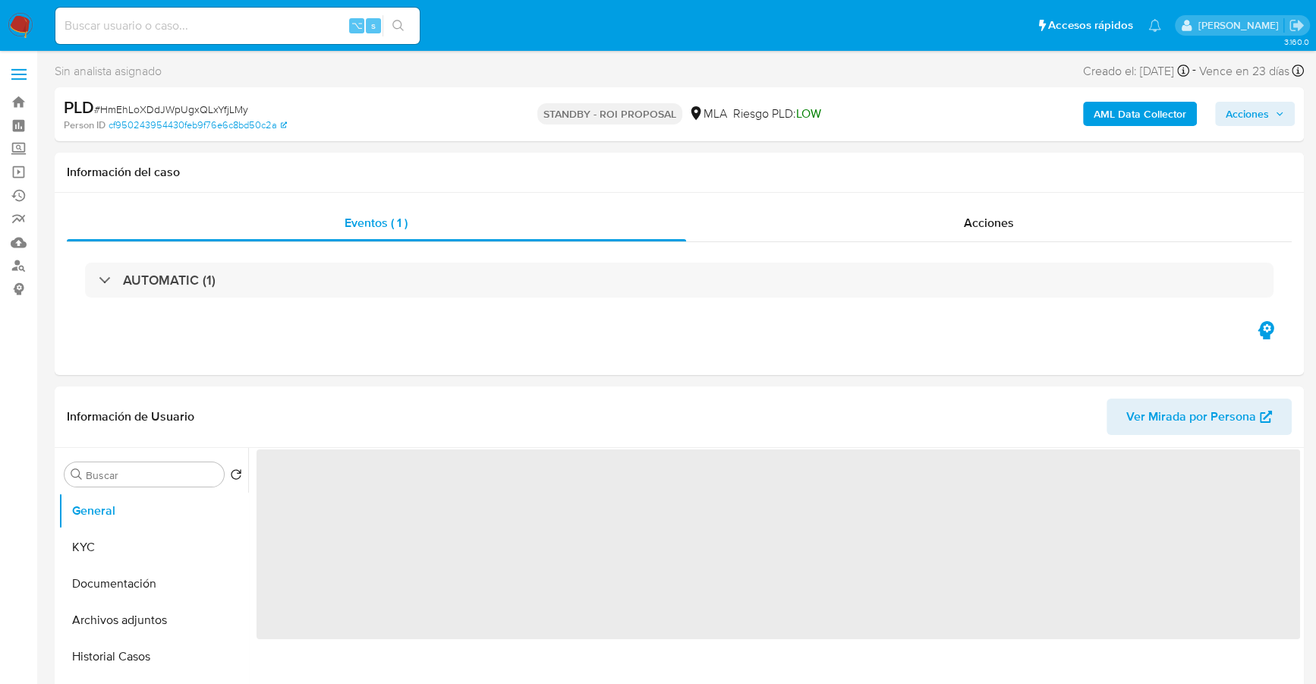
select select "10"
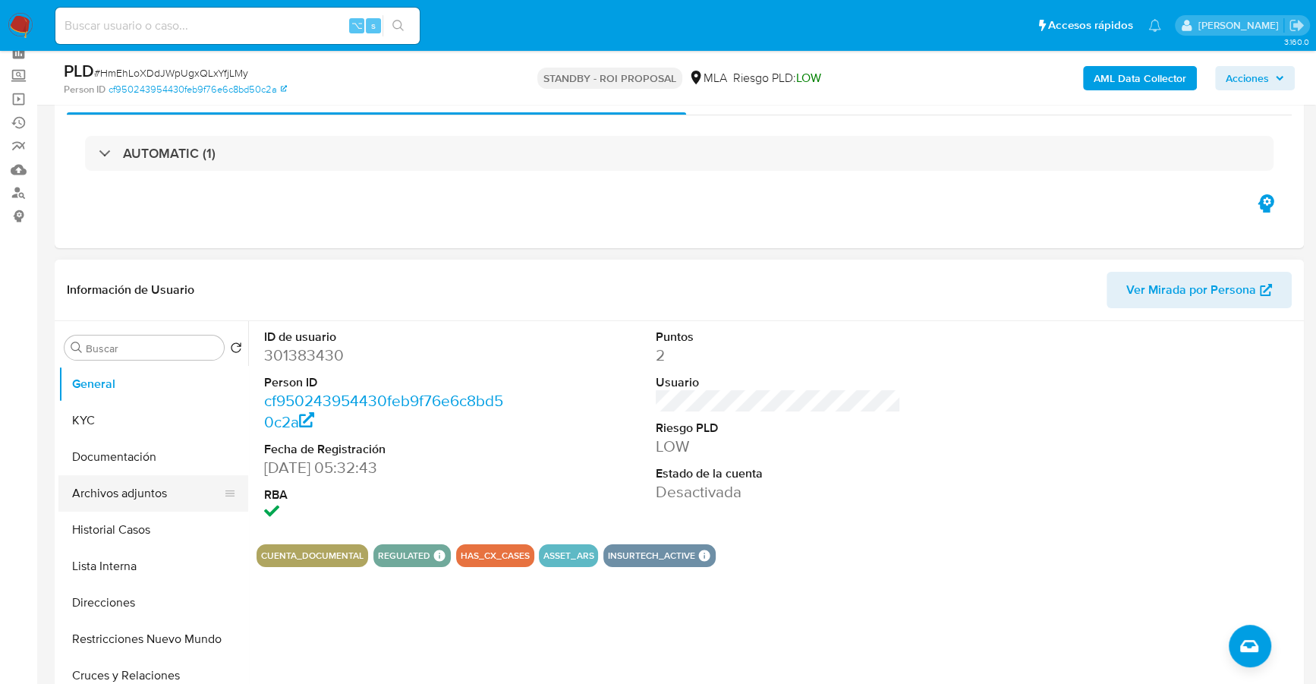
scroll to position [74, 0]
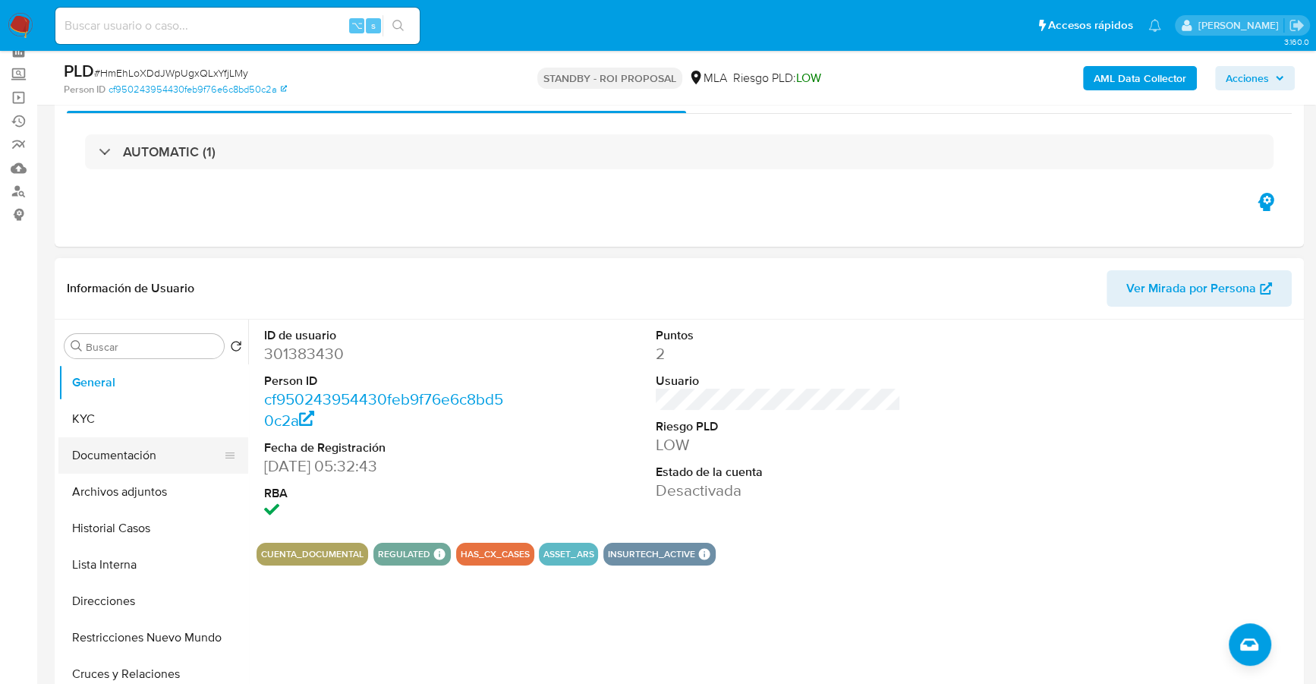
click at [135, 471] on button "Documentación" at bounding box center [147, 455] width 178 height 36
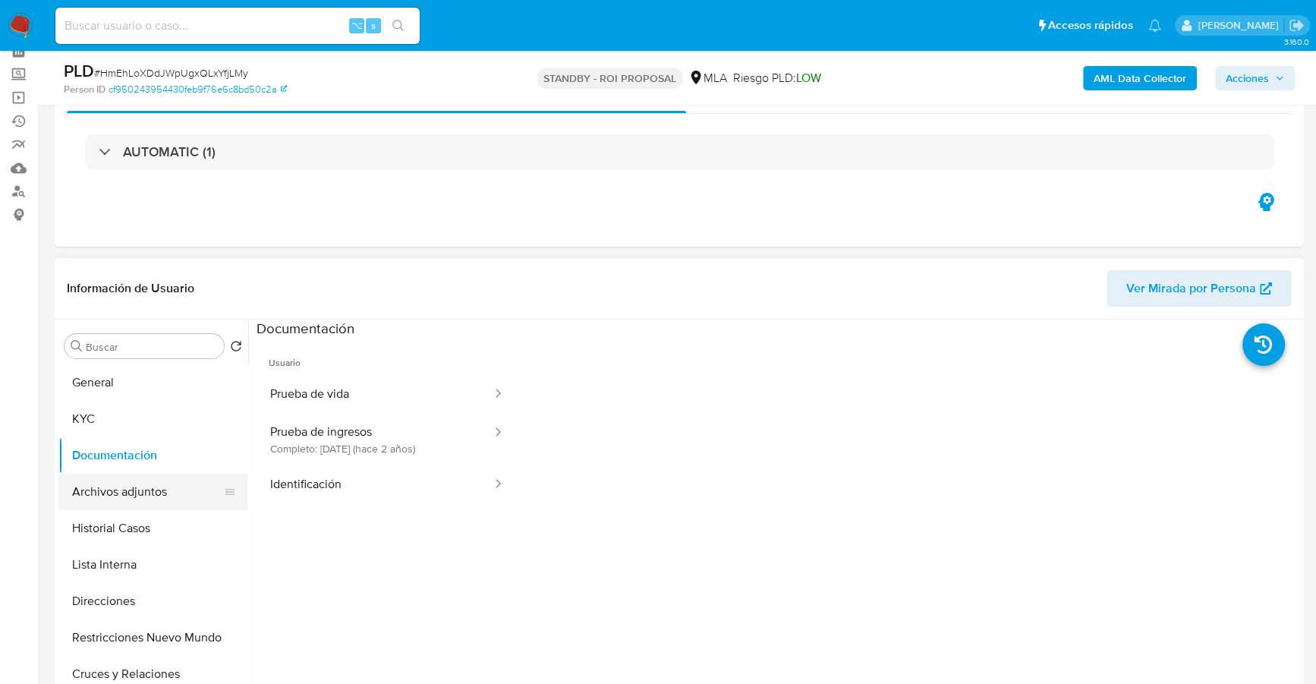
click at [138, 487] on button "Archivos adjuntos" at bounding box center [147, 492] width 178 height 36
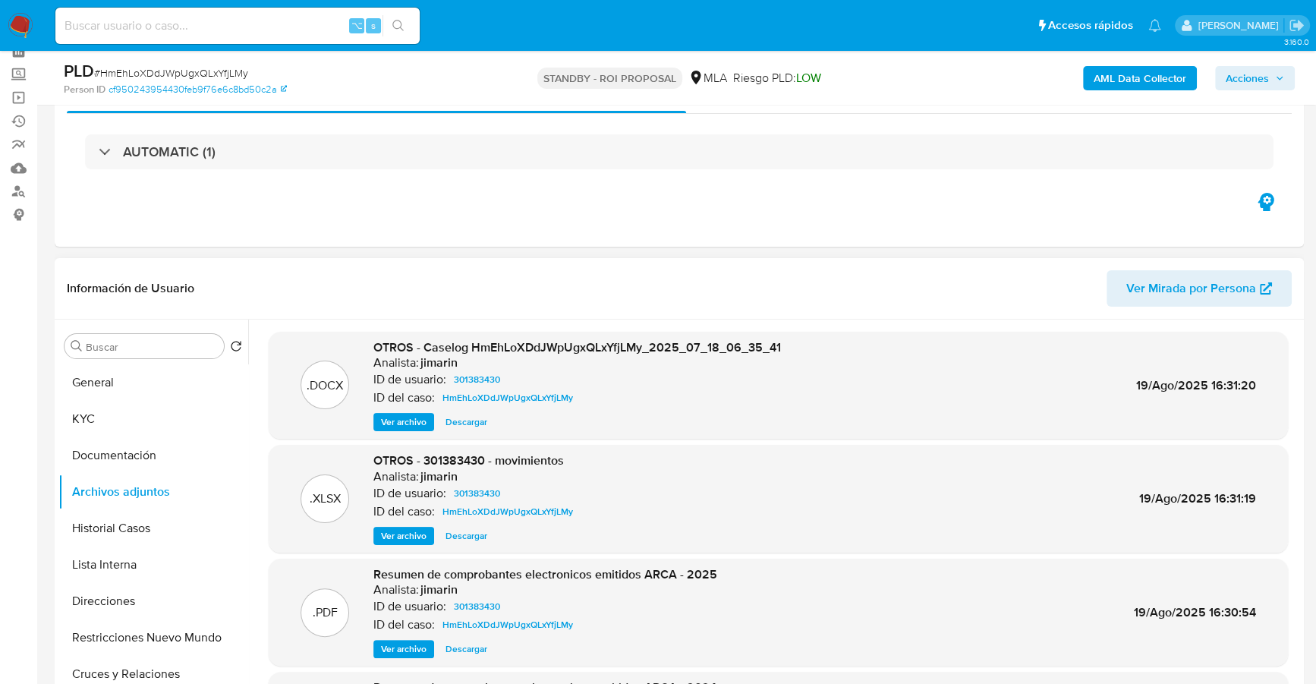
click at [476, 538] on span "Descargar" at bounding box center [467, 535] width 42 height 15
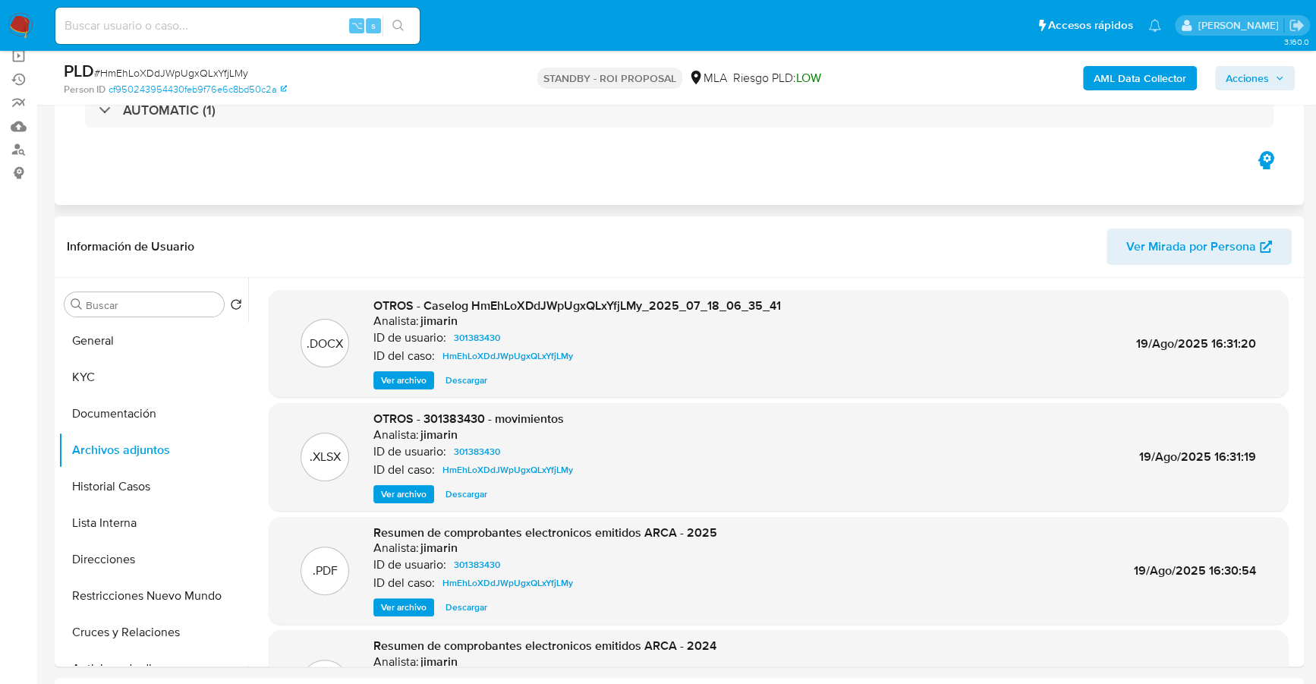
scroll to position [119, 0]
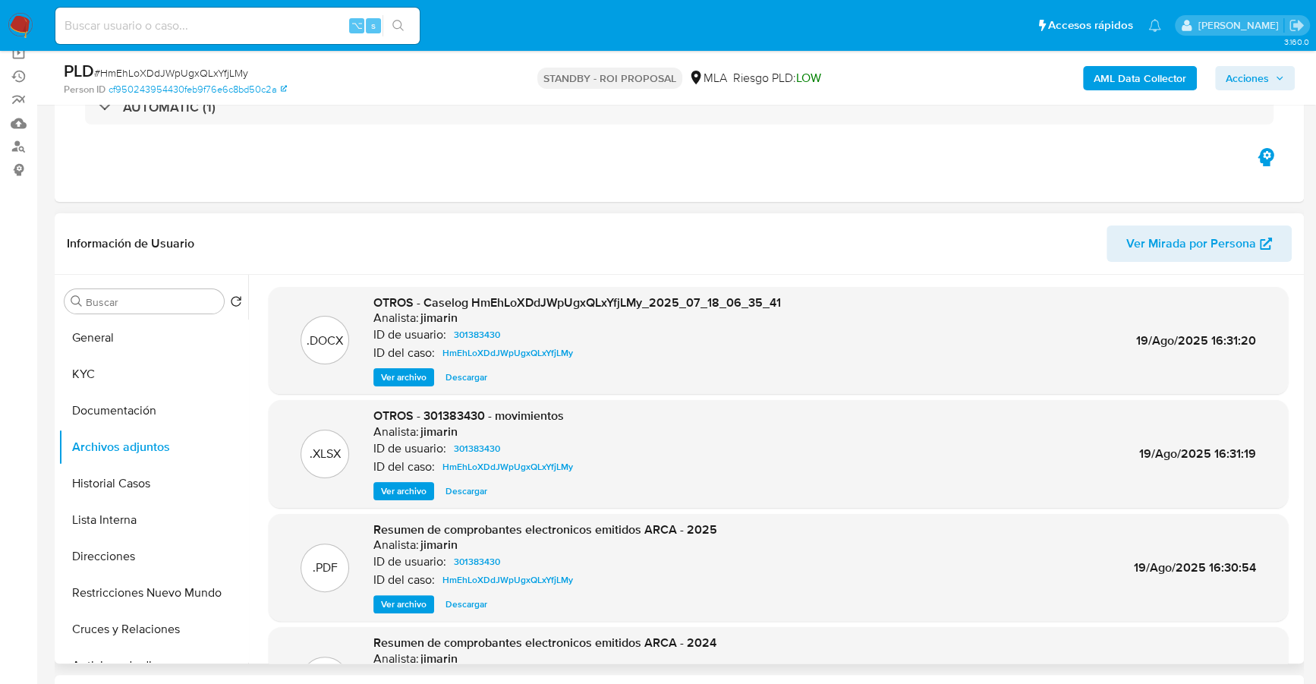
click at [403, 606] on span "Ver archivo" at bounding box center [404, 604] width 46 height 15
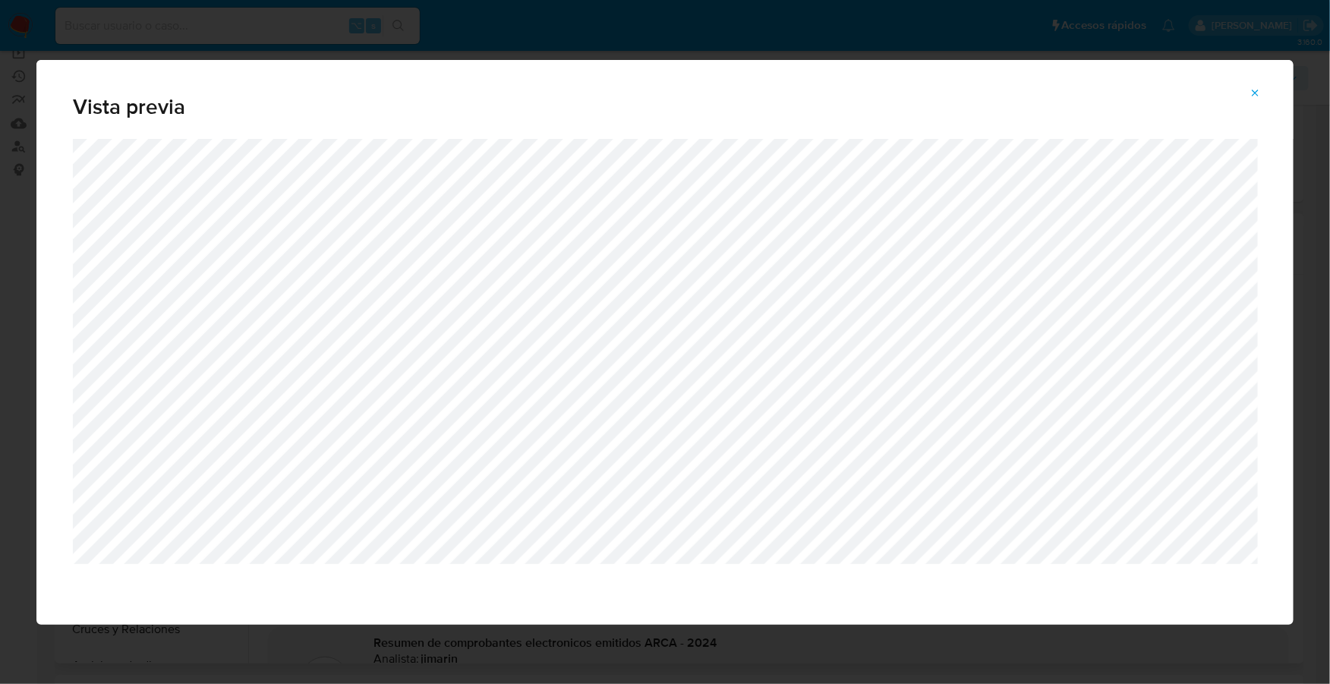
click at [1258, 93] on icon "Attachment preview" at bounding box center [1255, 93] width 12 height 12
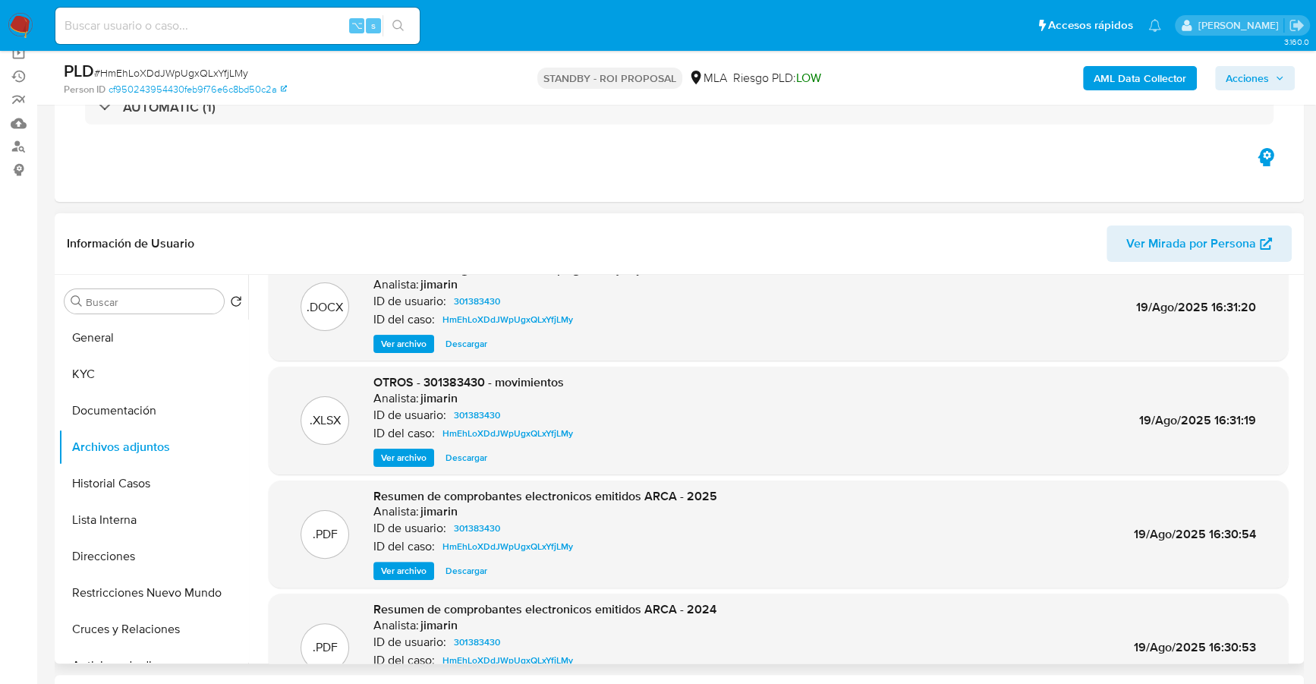
scroll to position [124, 0]
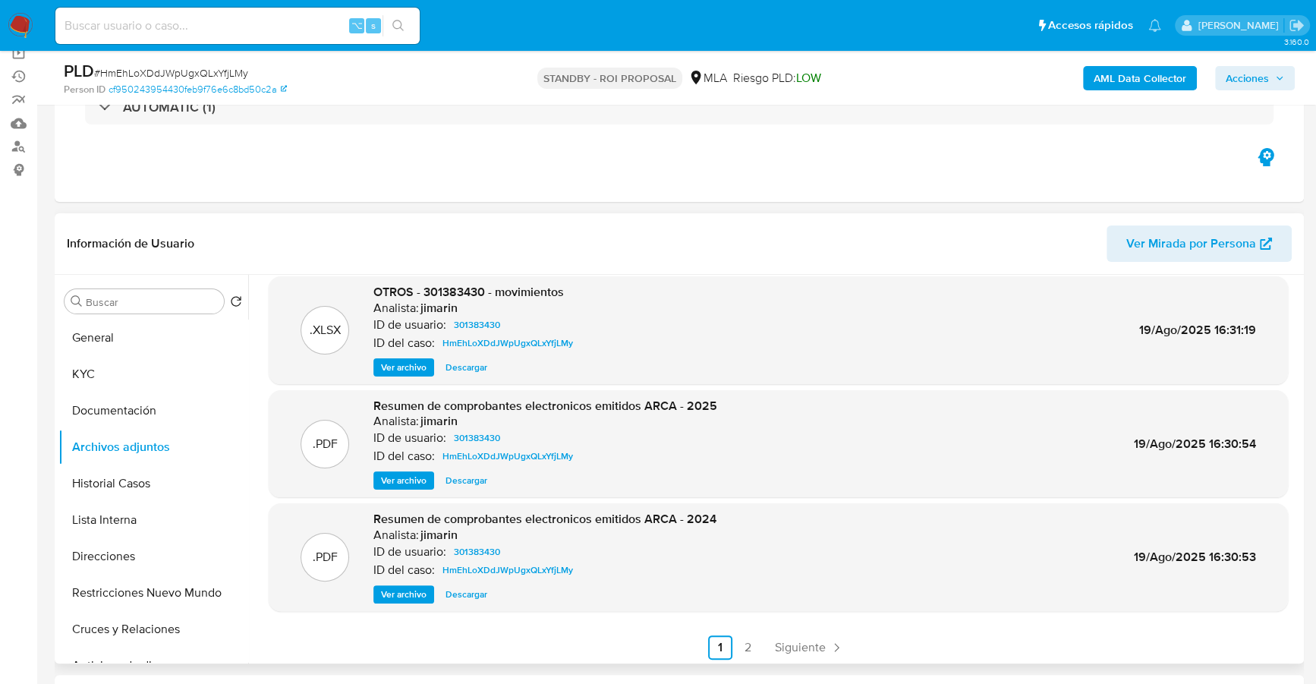
click at [408, 587] on span "Ver archivo" at bounding box center [404, 594] width 46 height 15
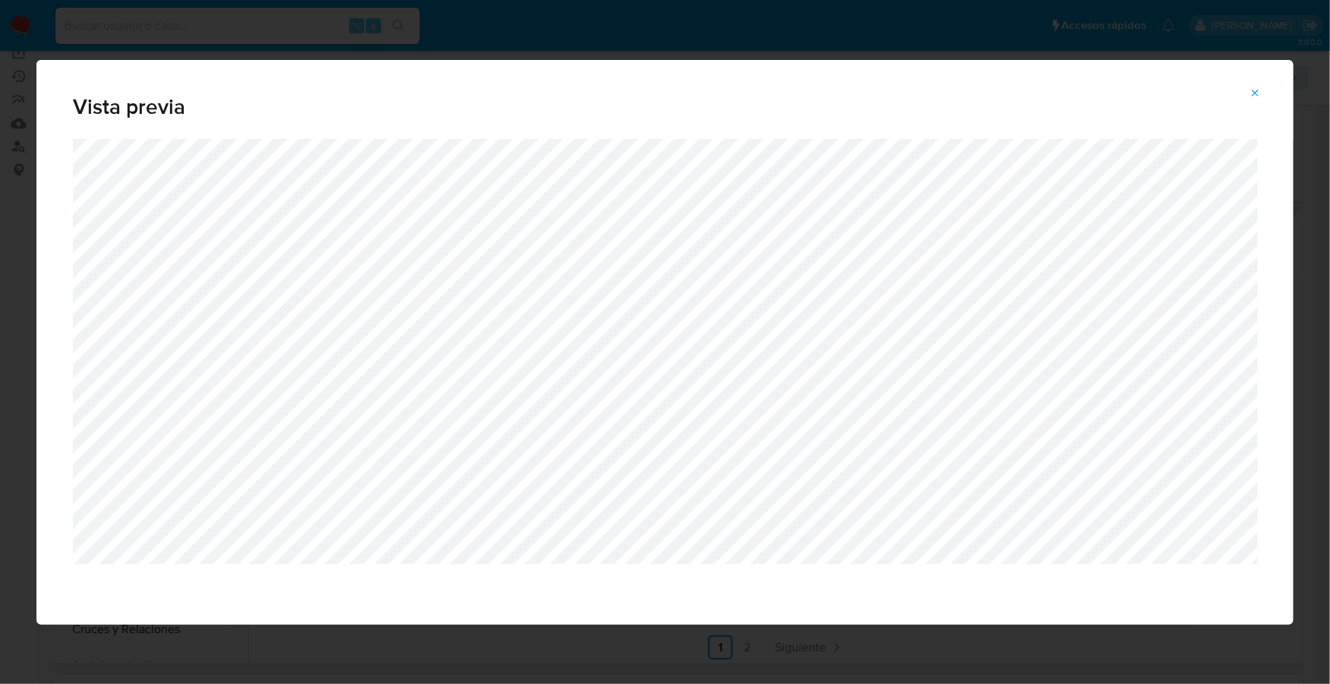
click at [1259, 87] on icon "Attachment preview" at bounding box center [1255, 93] width 12 height 12
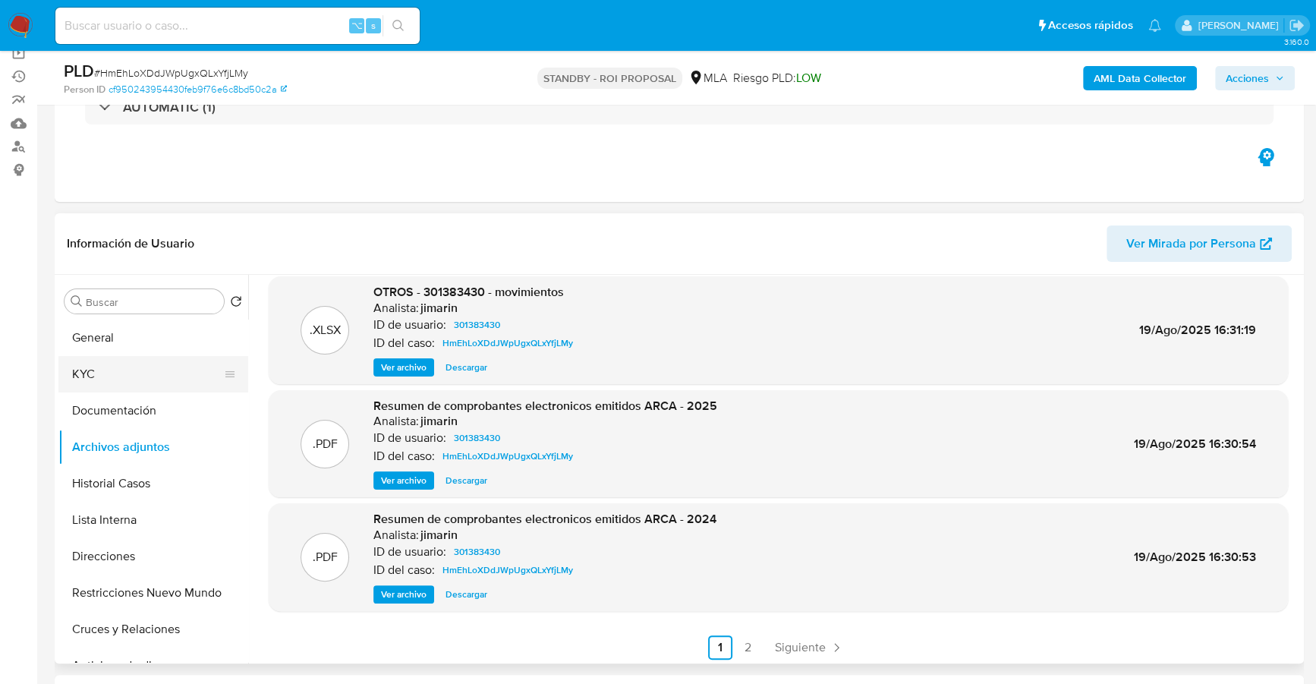
click at [118, 383] on button "KYC" at bounding box center [147, 374] width 178 height 36
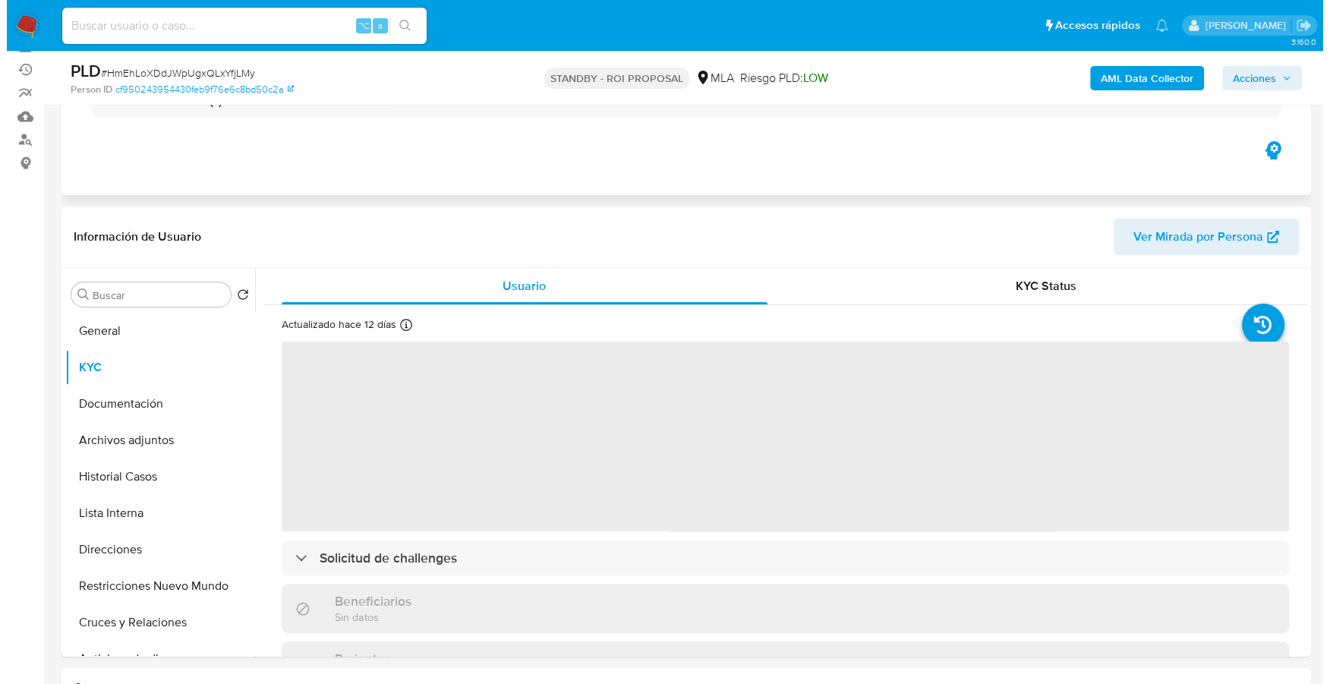
scroll to position [141, 0]
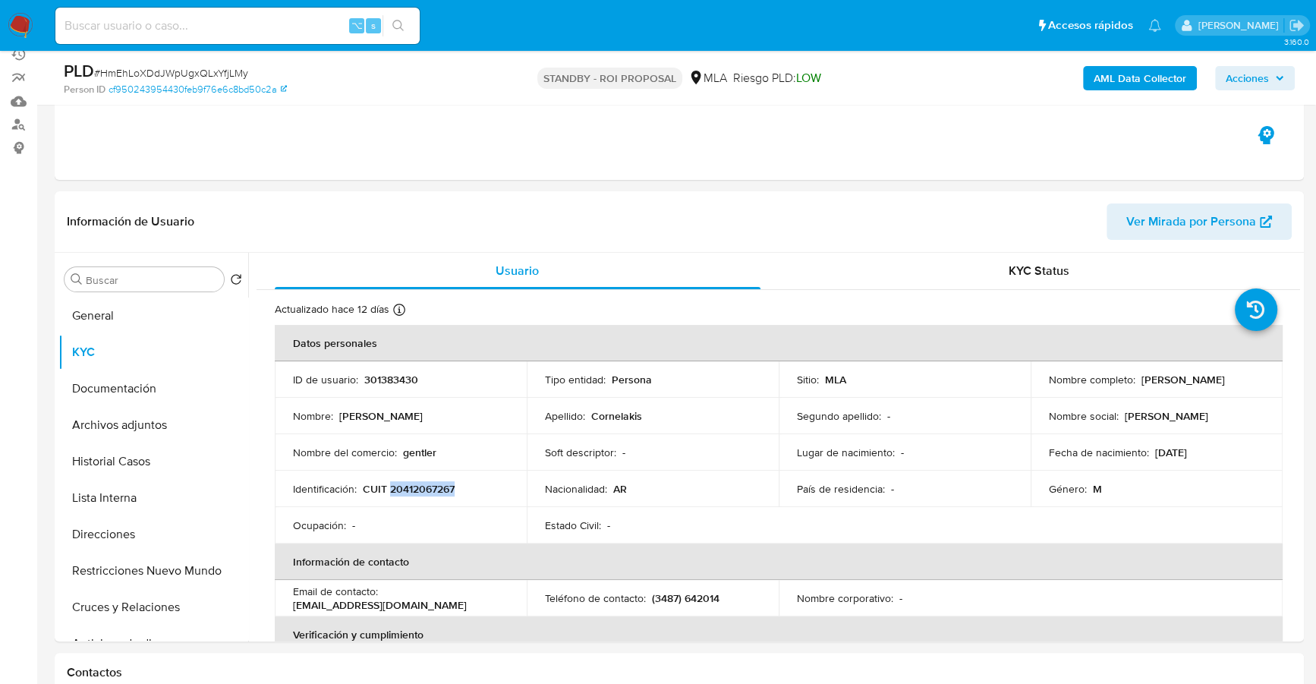
click at [1148, 77] on b "AML Data Collector" at bounding box center [1140, 78] width 93 height 24
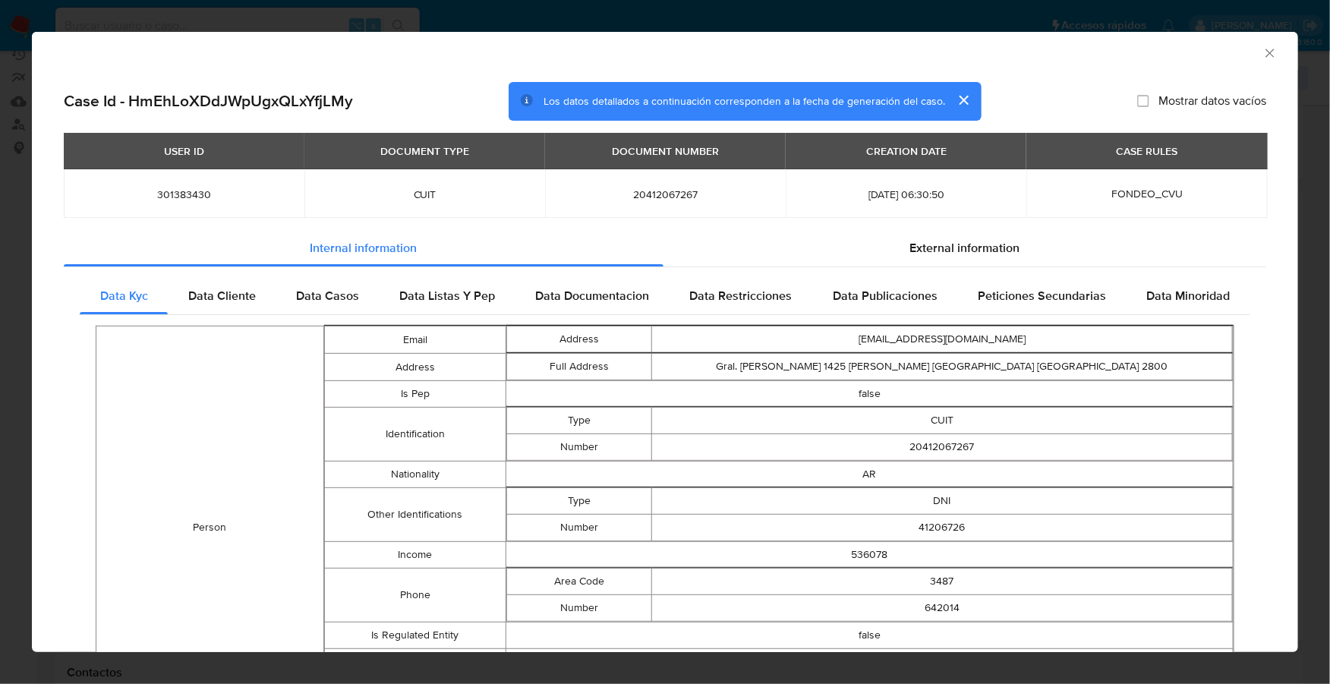
click at [1091, 224] on div "USER ID DOCUMENT TYPE DOCUMENT NUMBER CREATION DATE CASE RULES 301383430 CUIT 2…" at bounding box center [665, 181] width 1202 height 97
click at [1028, 230] on div "External information" at bounding box center [964, 248] width 603 height 36
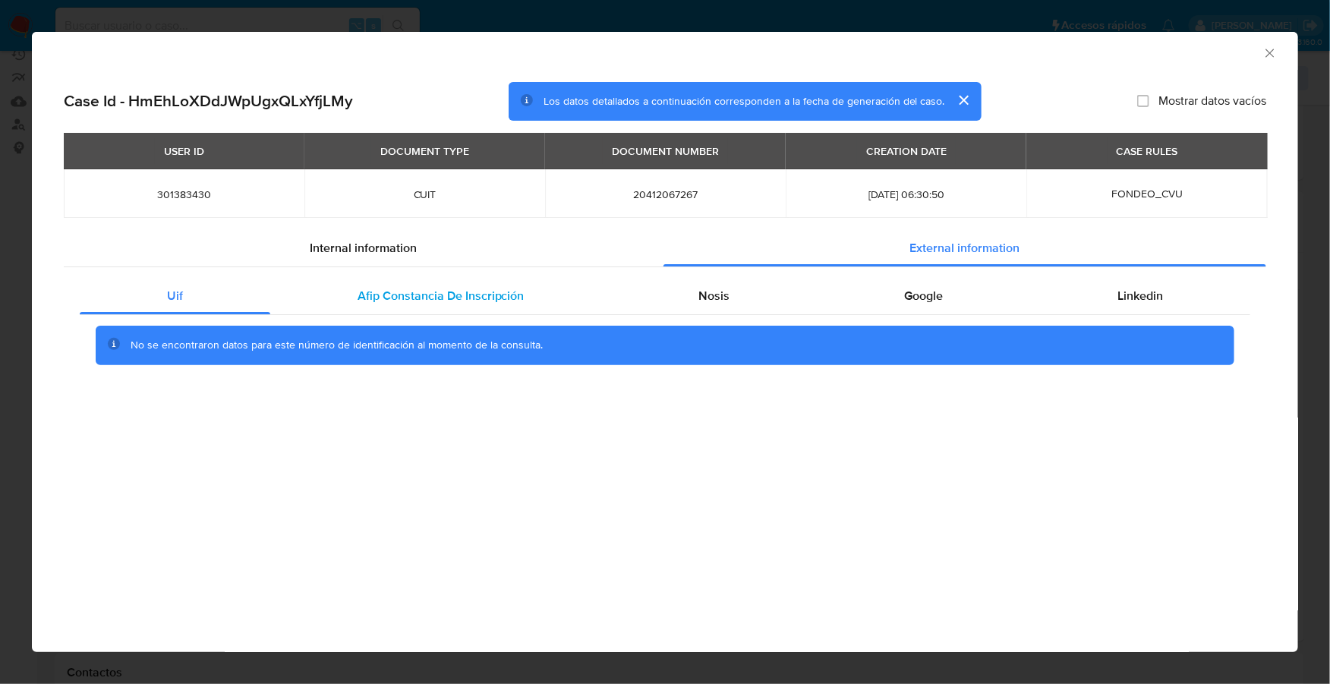
click at [370, 308] on div "Afip Constancia De Inscripción" at bounding box center [441, 296] width 342 height 36
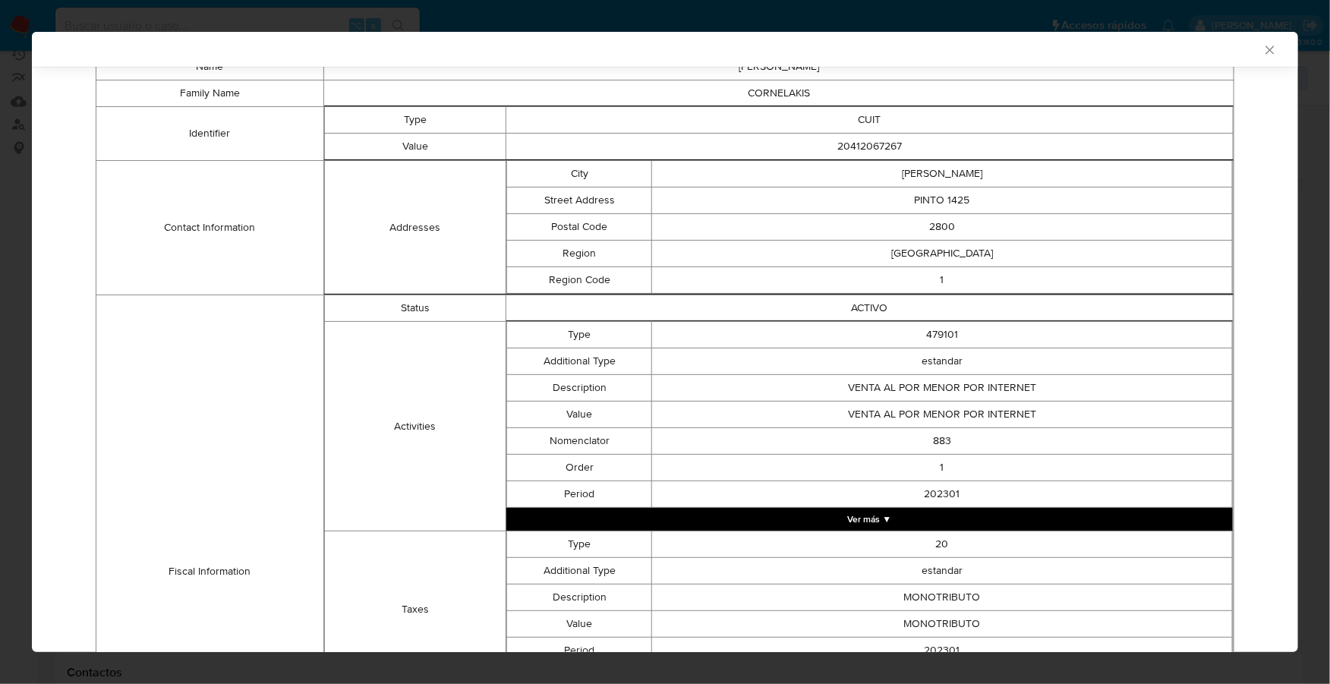
scroll to position [247, 0]
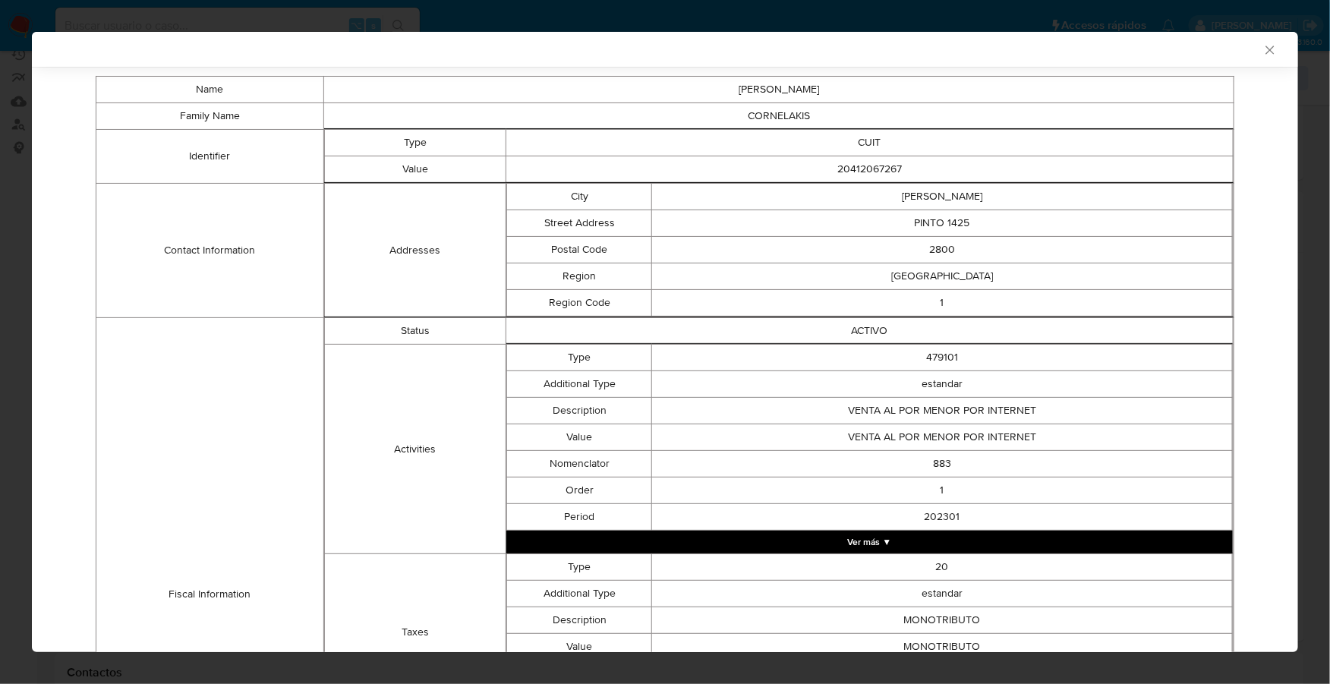
click at [846, 537] on button "Ver más ▼" at bounding box center [869, 542] width 726 height 23
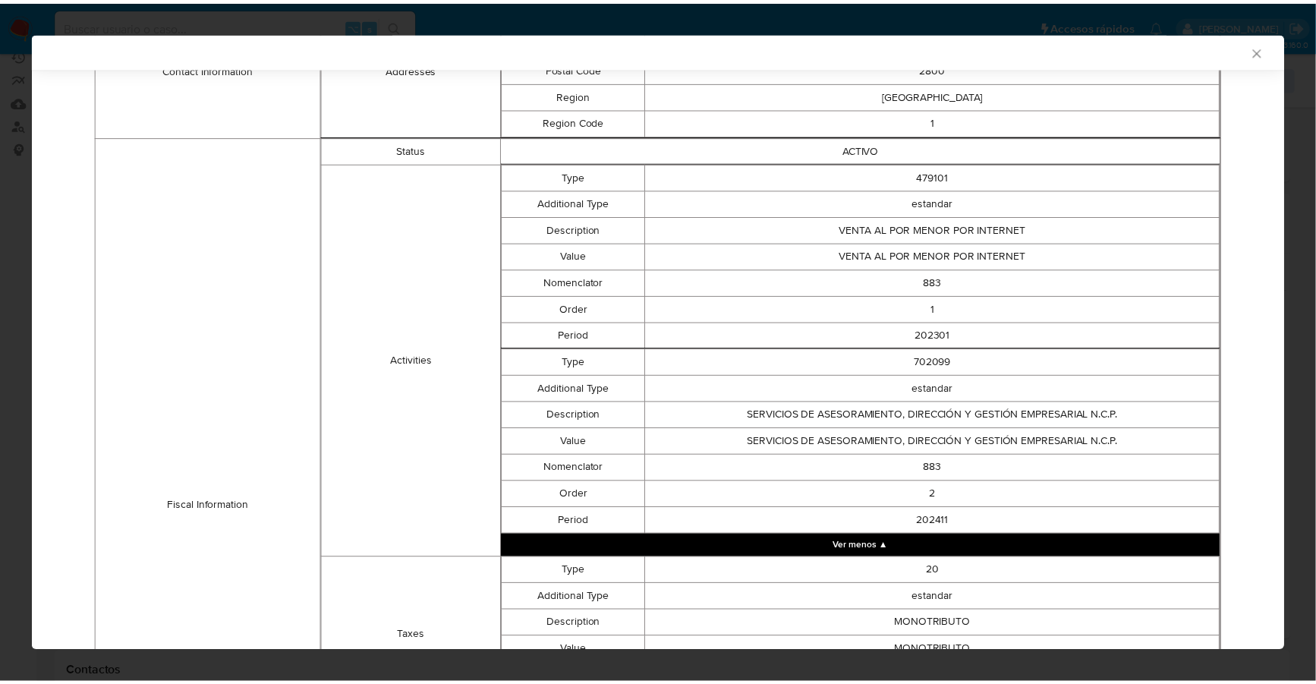
scroll to position [531, 0]
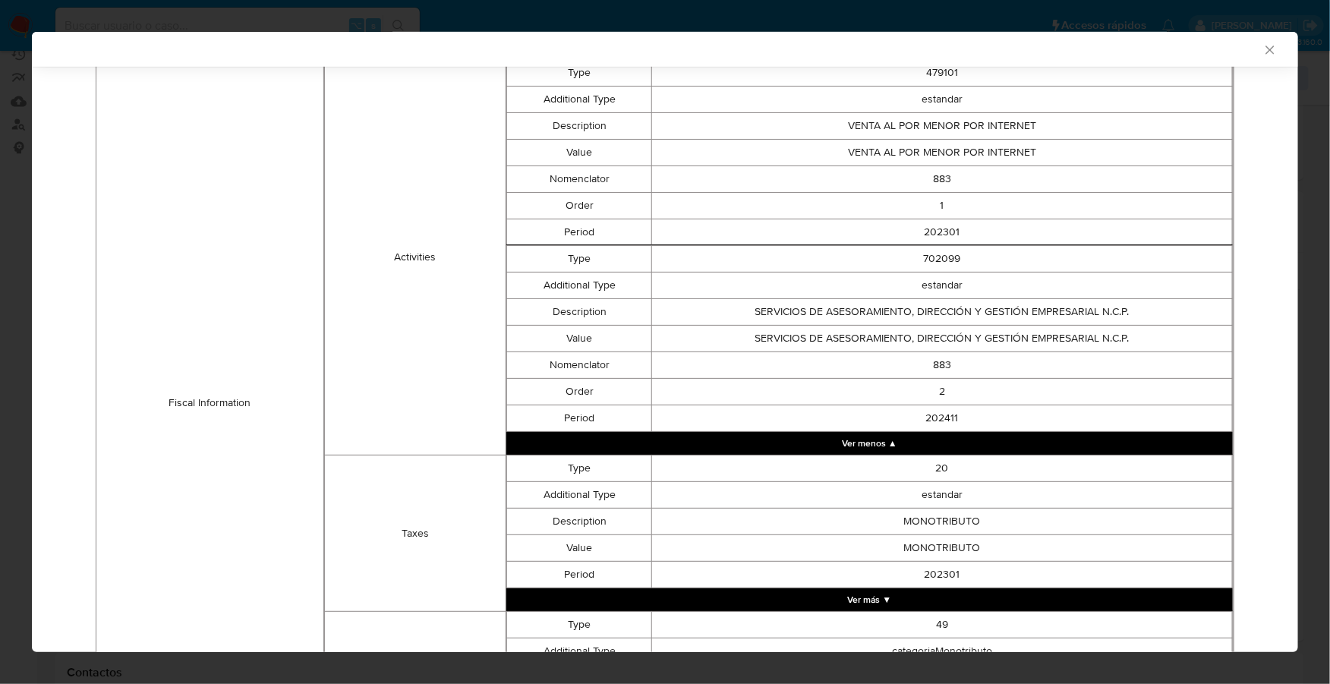
click at [936, 443] on button "Ver menos ▲" at bounding box center [869, 443] width 726 height 23
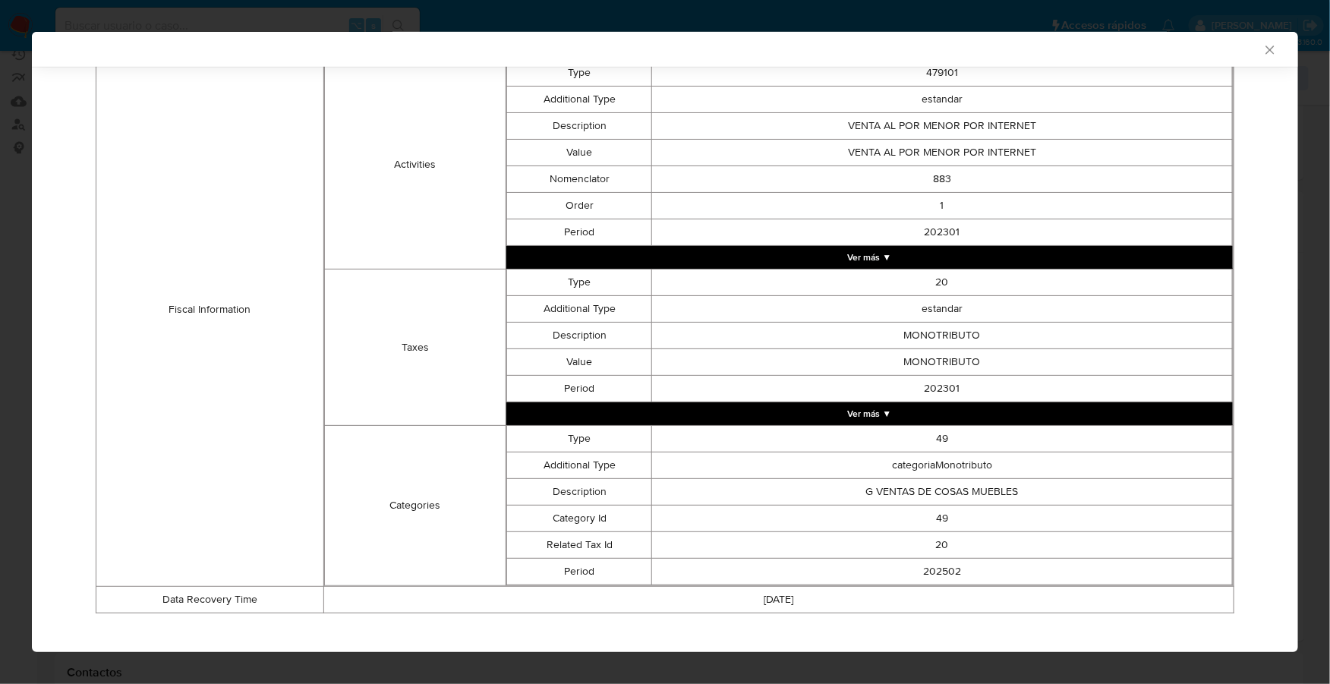
click at [946, 415] on button "Ver más ▼" at bounding box center [869, 413] width 726 height 23
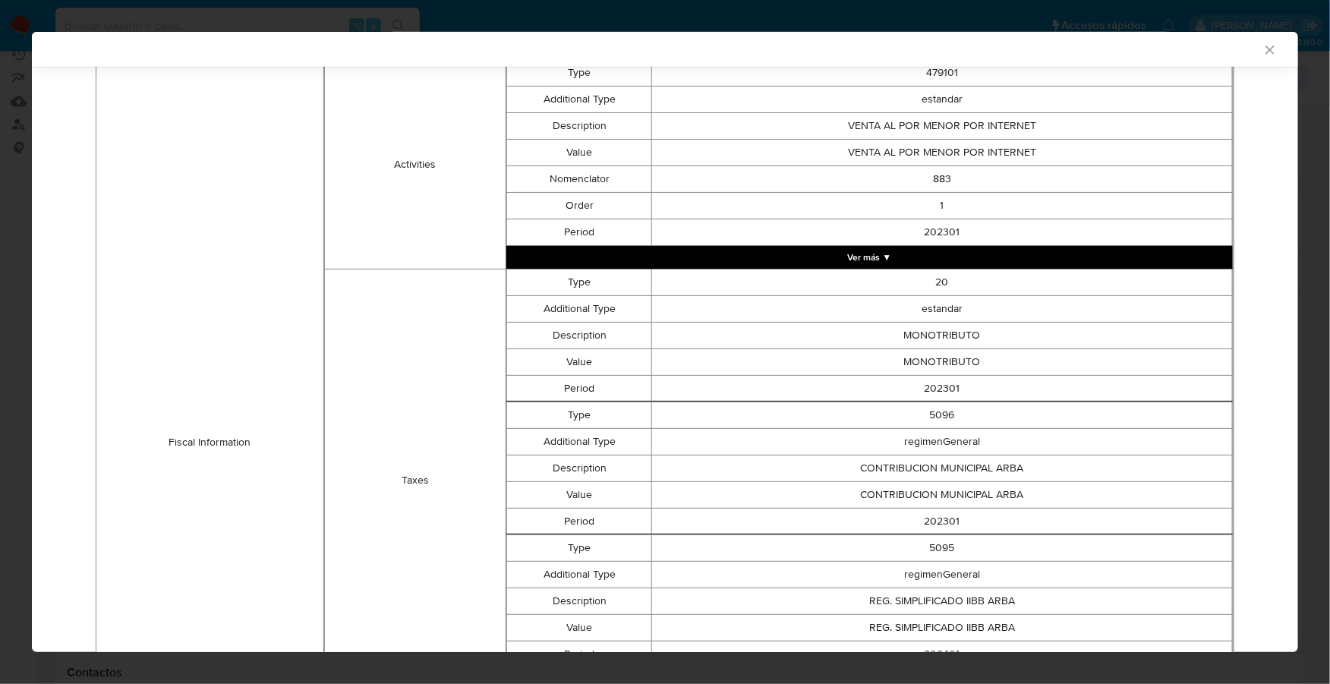
click at [1265, 48] on icon "Cerrar ventana" at bounding box center [1269, 50] width 8 height 8
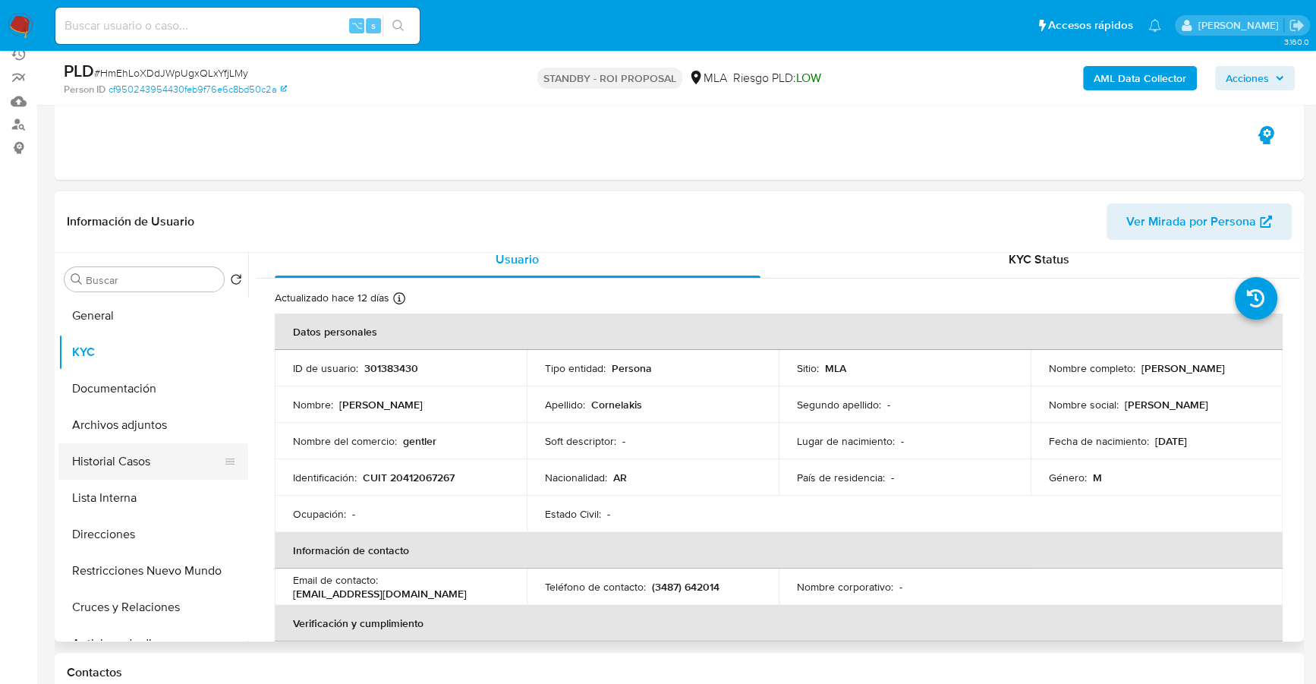
scroll to position [27, 0]
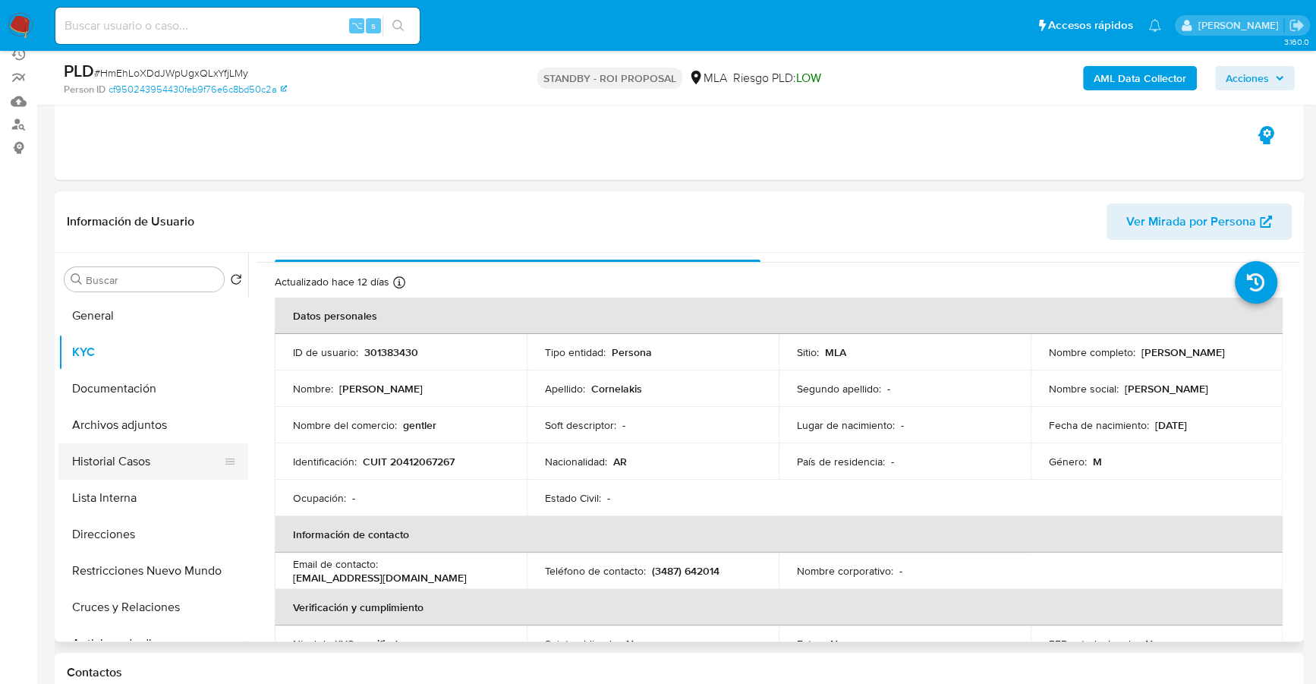
click at [131, 458] on button "Historial Casos" at bounding box center [147, 461] width 178 height 36
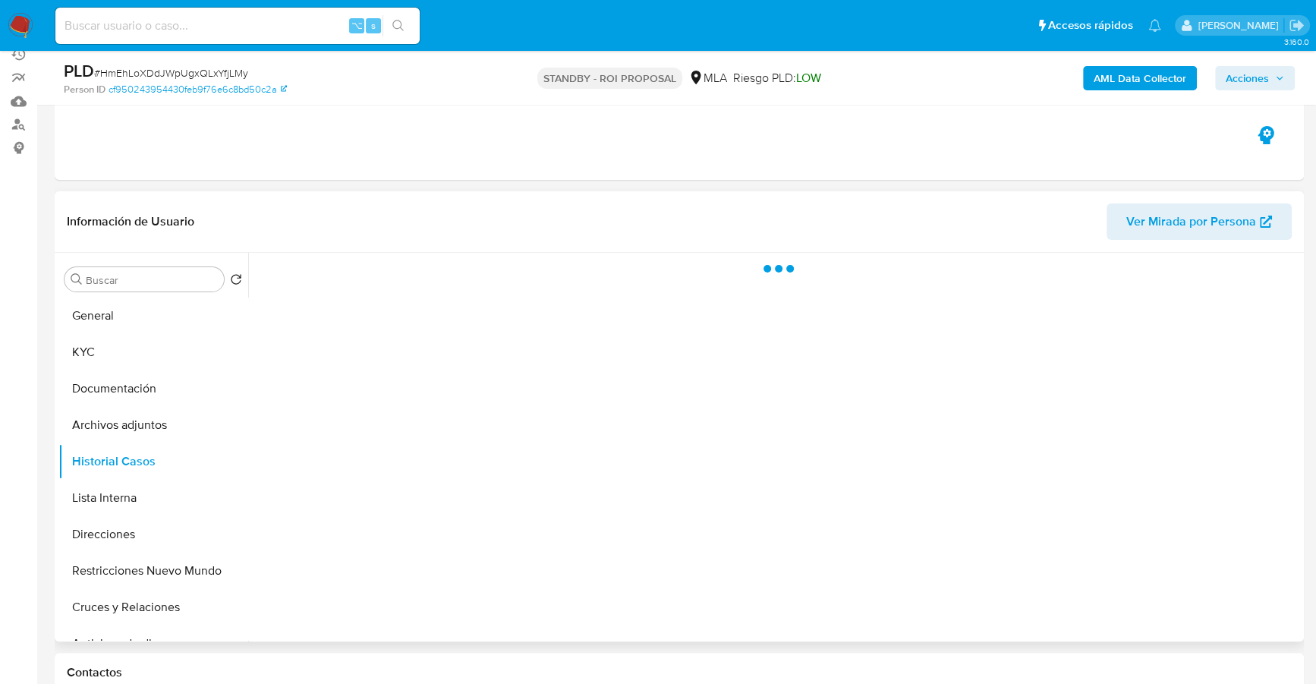
scroll to position [0, 0]
click at [123, 431] on button "Archivos adjuntos" at bounding box center [147, 425] width 178 height 36
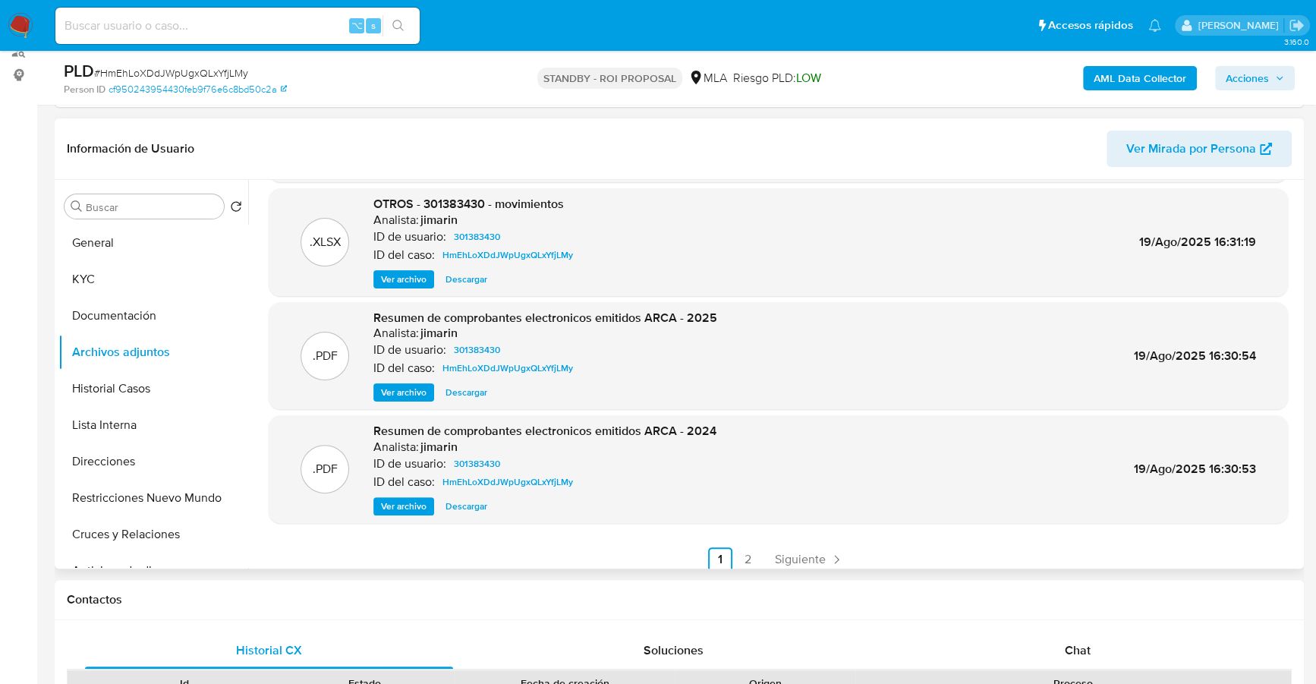
scroll to position [128, 0]
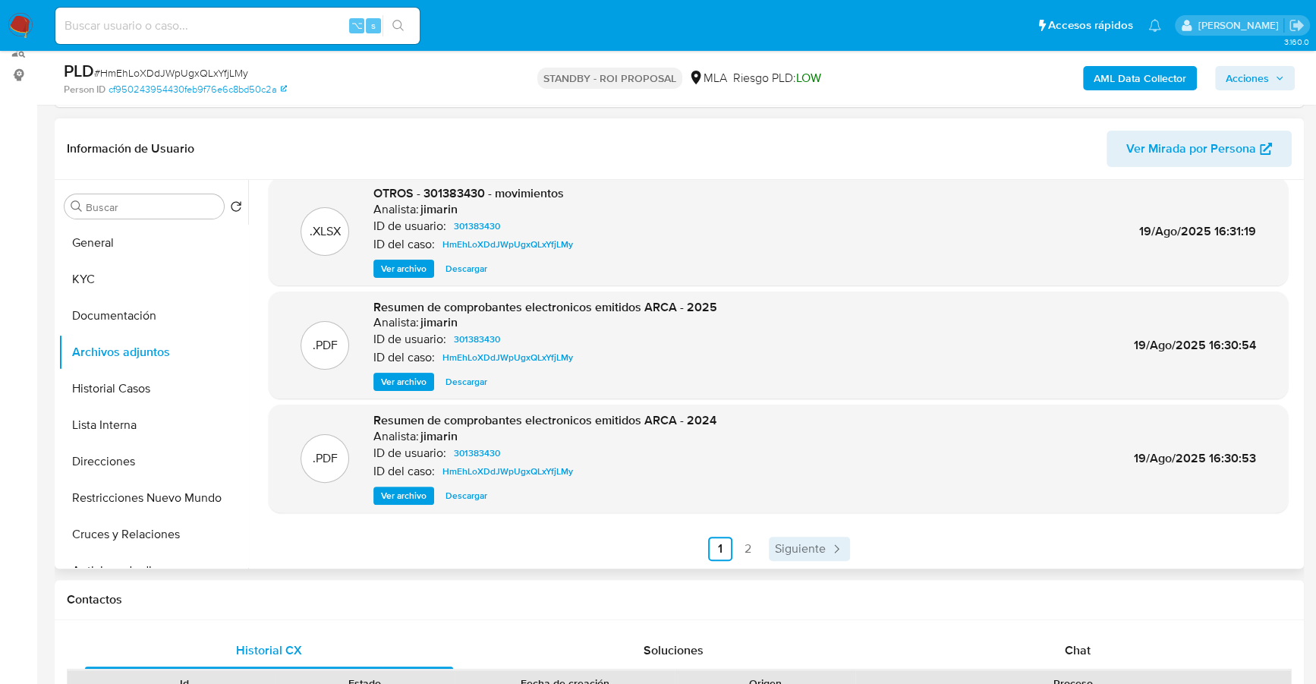
click at [833, 541] on icon "Paginación" at bounding box center [836, 548] width 15 height 15
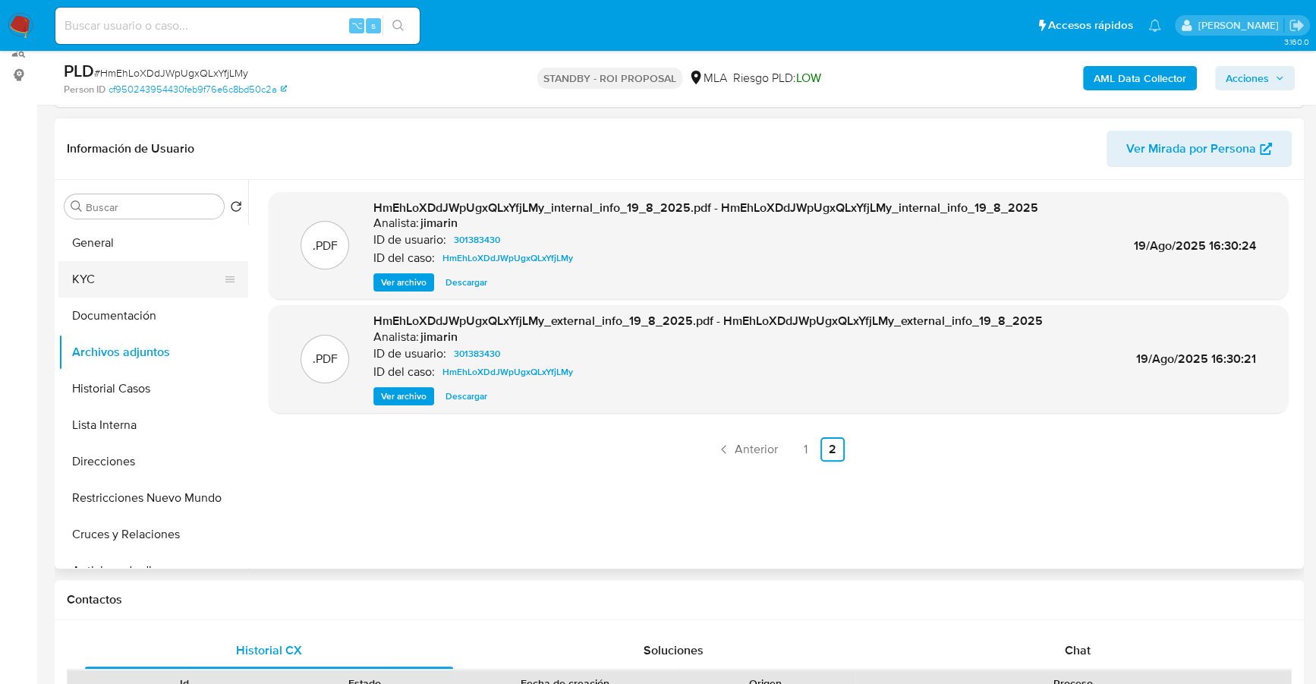
click at [90, 285] on button "KYC" at bounding box center [147, 279] width 178 height 36
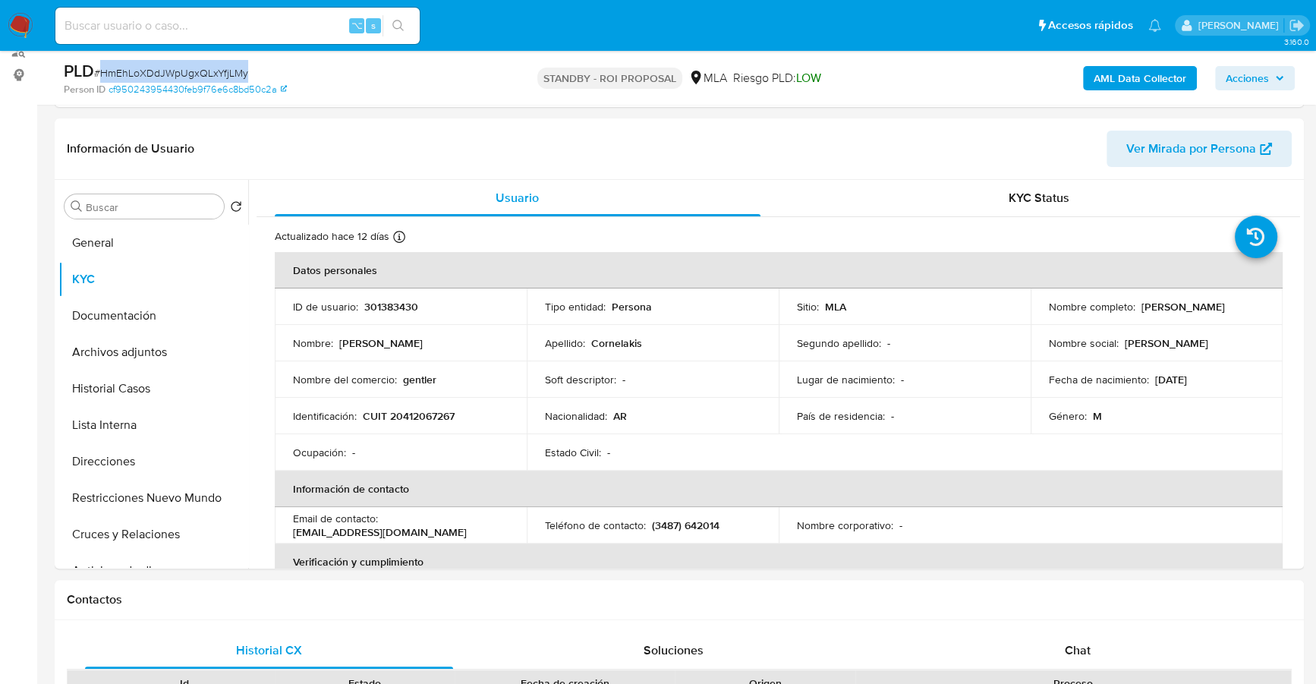
copy span "HmEhLoXDdJWpUgxQLxYfjLMy"
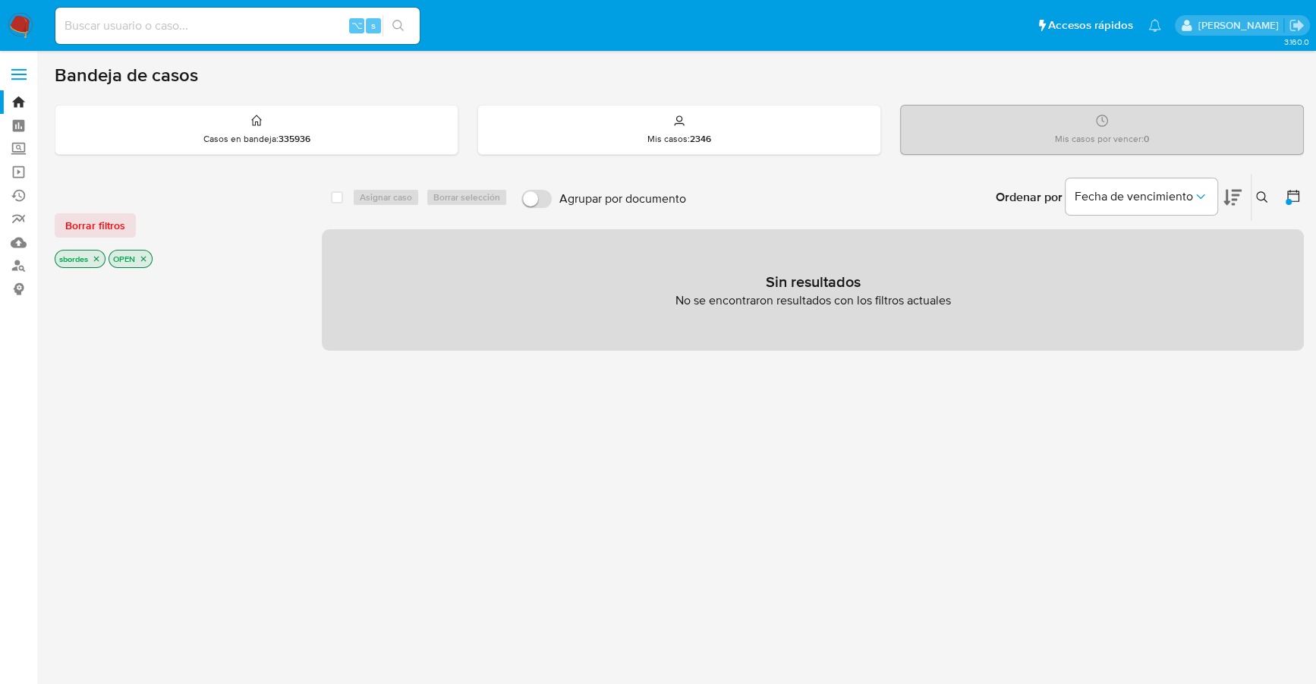
click at [85, 237] on div "Borrar filtros sbordes OPEN" at bounding box center [176, 228] width 243 height 86
click at [88, 223] on span "Borrar filtros" at bounding box center [95, 225] width 60 height 21
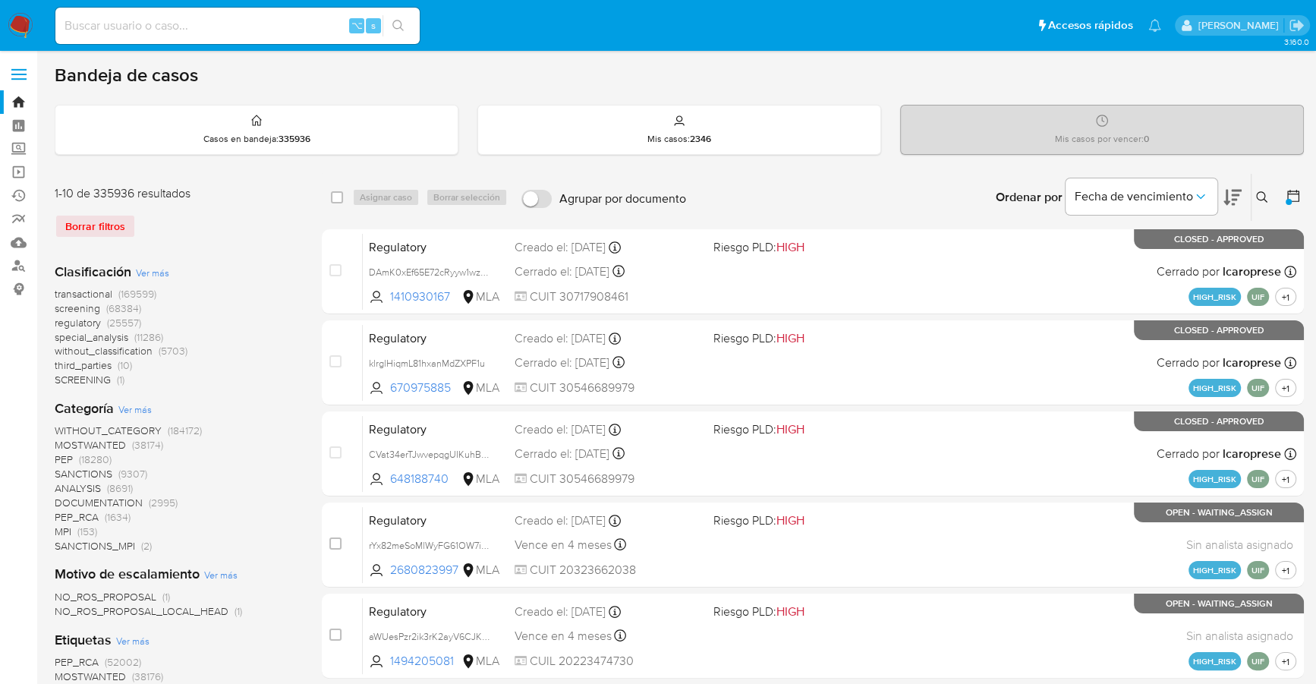
click at [1265, 198] on icon at bounding box center [1261, 196] width 11 height 11
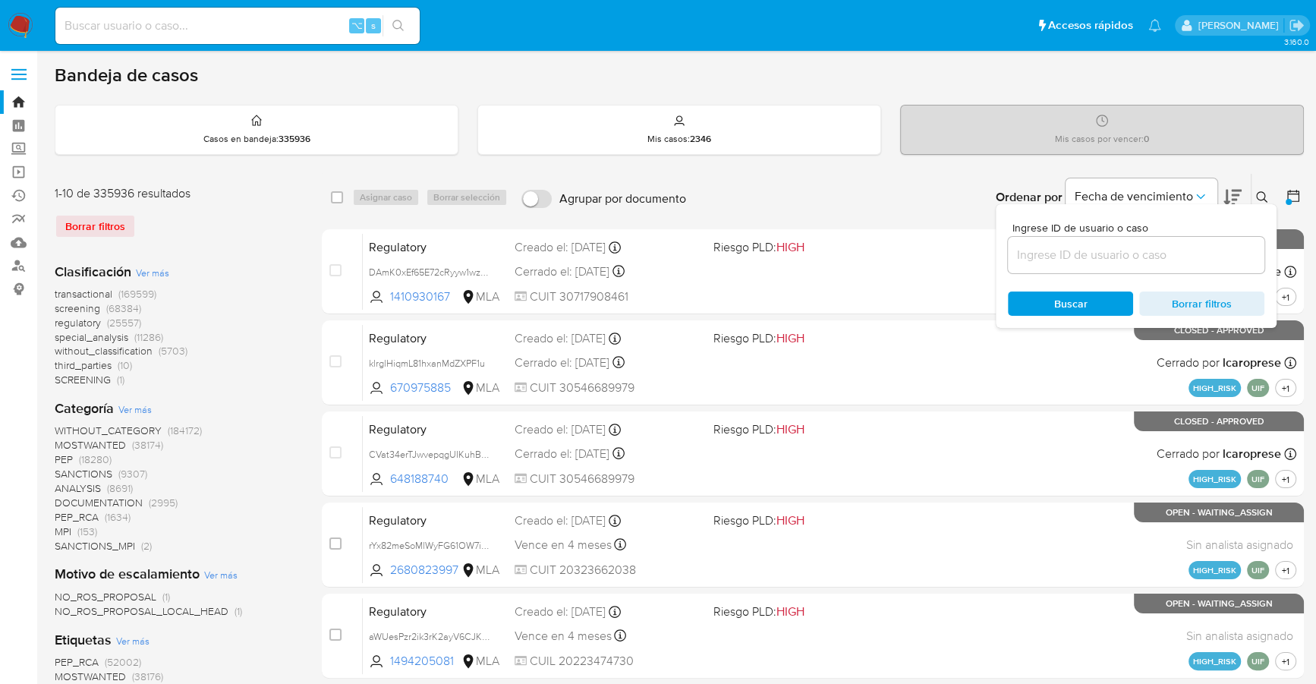
click at [1129, 247] on input at bounding box center [1136, 255] width 257 height 20
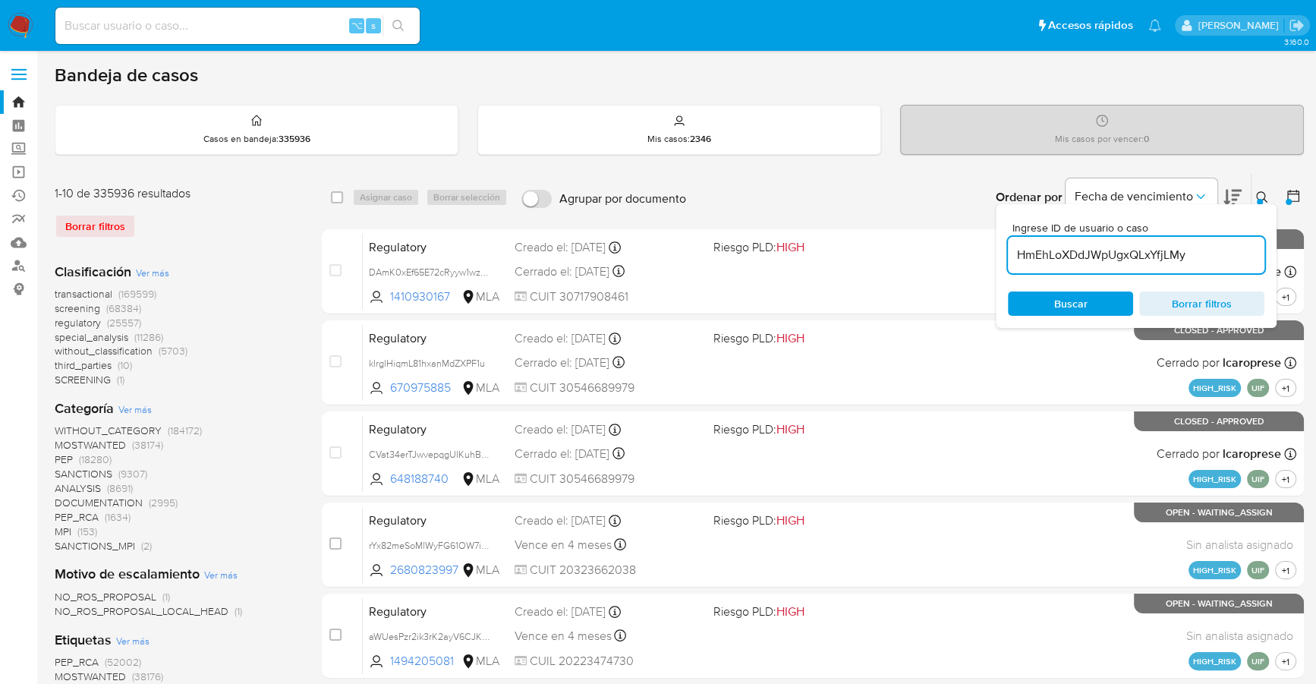
type input "HmEhLoXDdJWpUgxQLxYfjLMy"
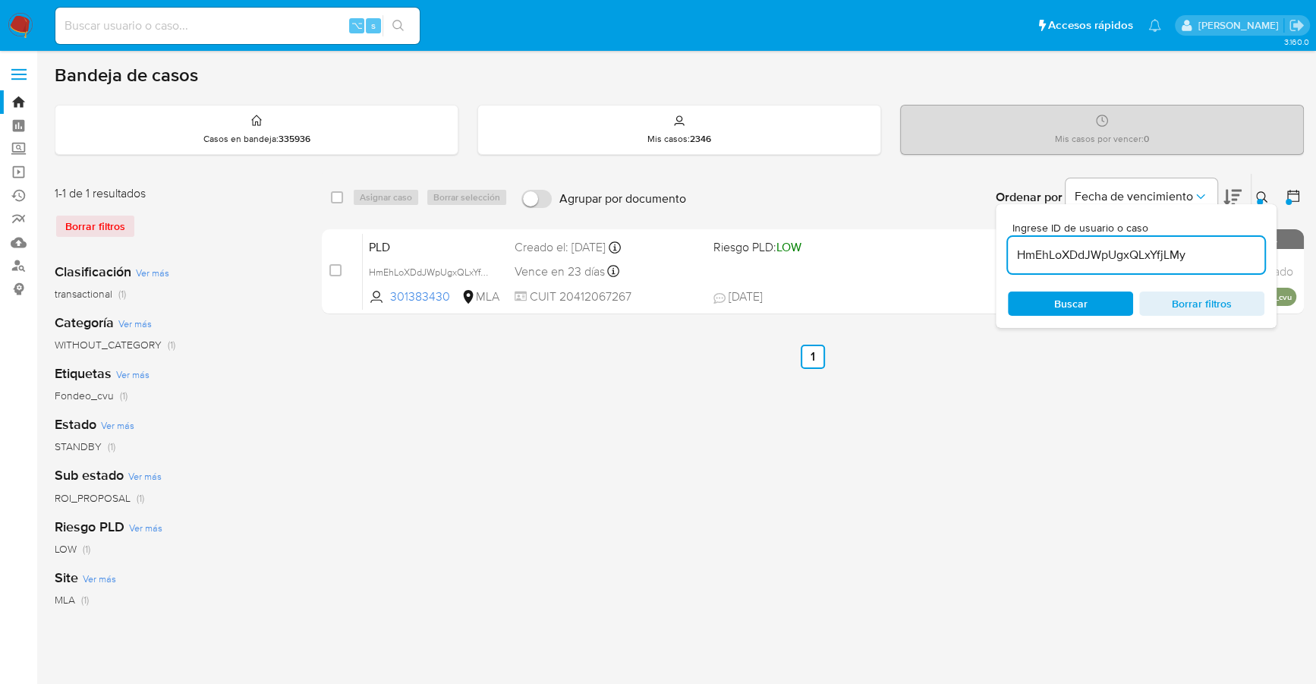
click at [1261, 188] on button at bounding box center [1264, 197] width 25 height 18
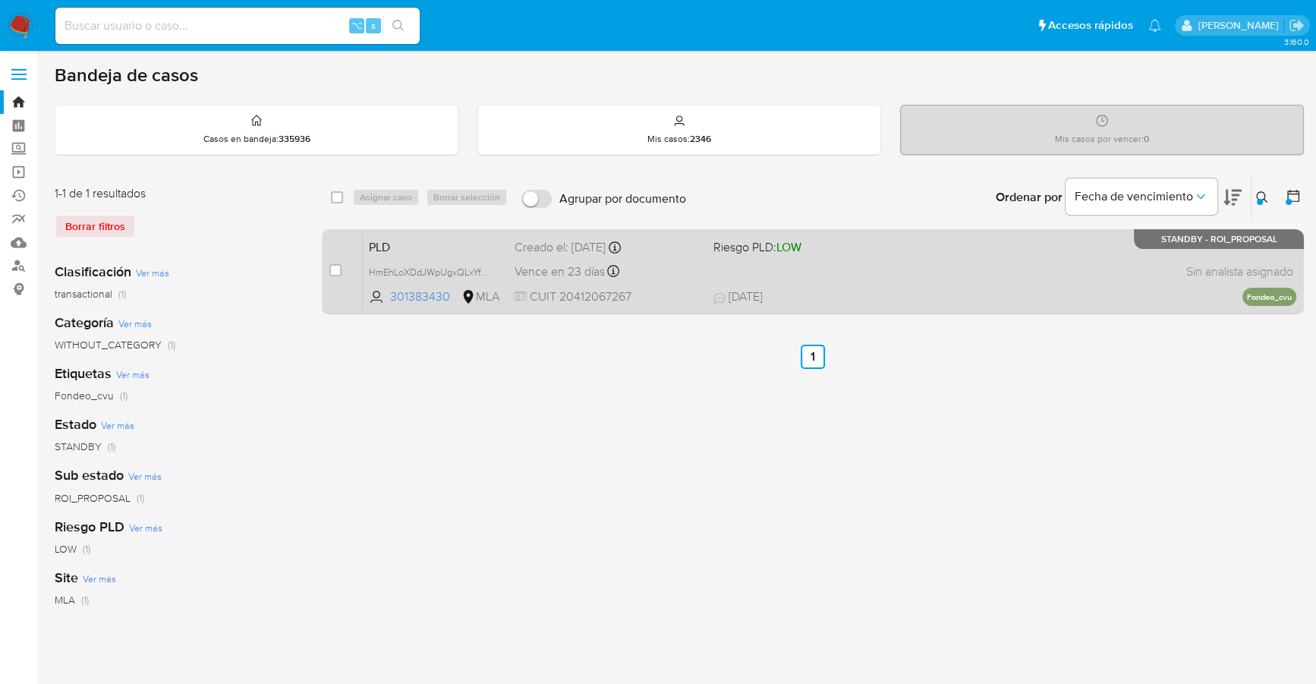
drag, startPoint x: 334, startPoint y: 266, endPoint x: 351, endPoint y: 241, distance: 30.5
click at [335, 266] on input "checkbox" at bounding box center [335, 270] width 12 height 12
checkbox input "true"
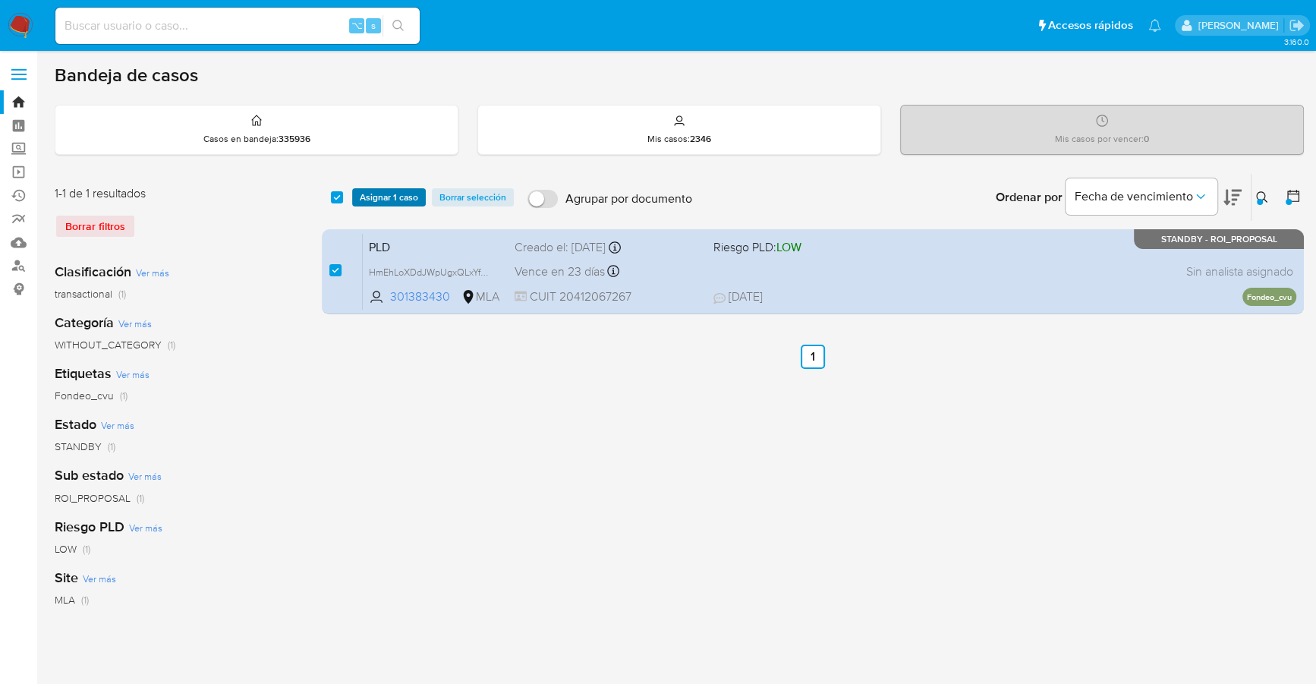
click at [370, 203] on span "Asignar 1 caso" at bounding box center [389, 197] width 58 height 15
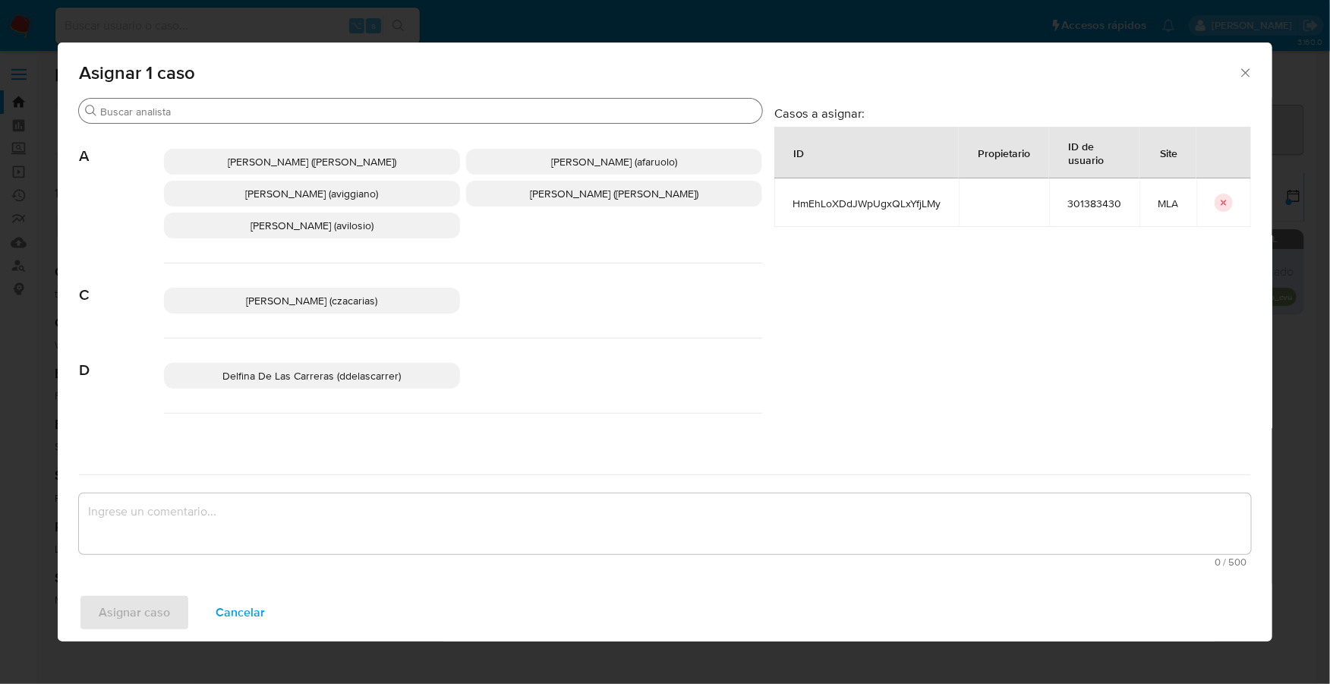
click at [282, 104] on div "Buscar" at bounding box center [420, 111] width 683 height 24
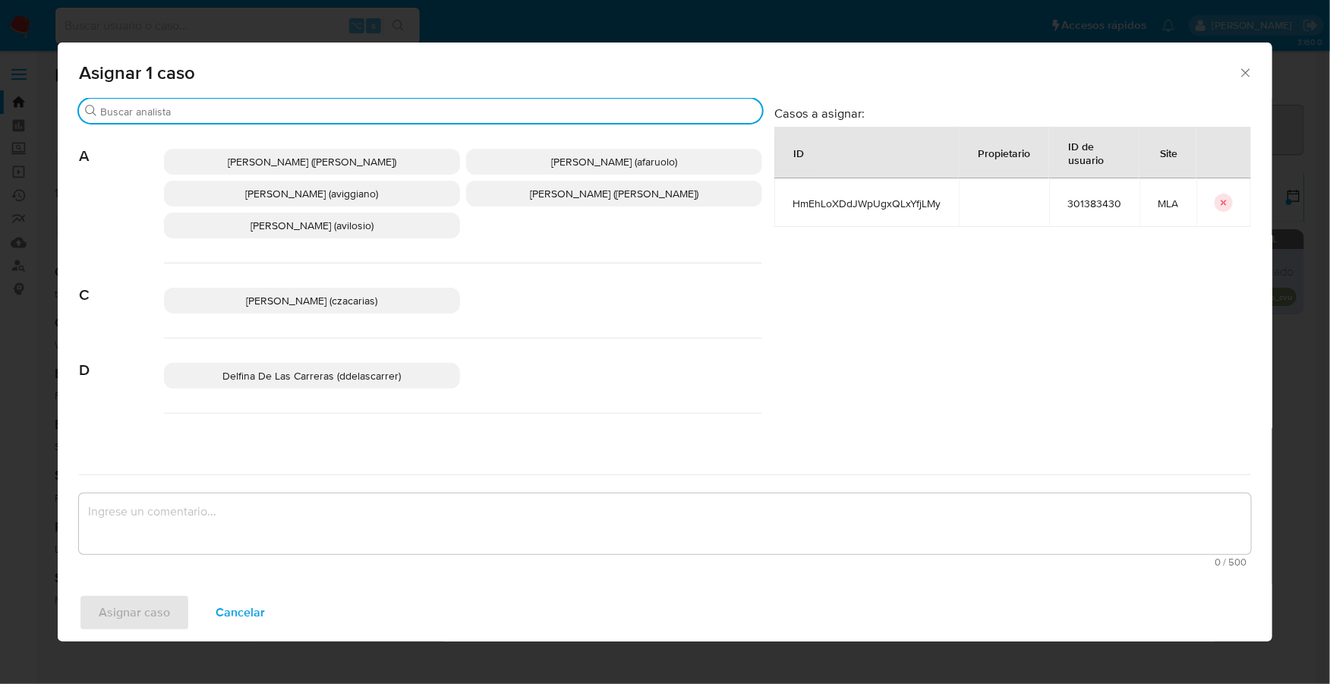
click at [286, 109] on input "Buscar" at bounding box center [428, 112] width 656 height 14
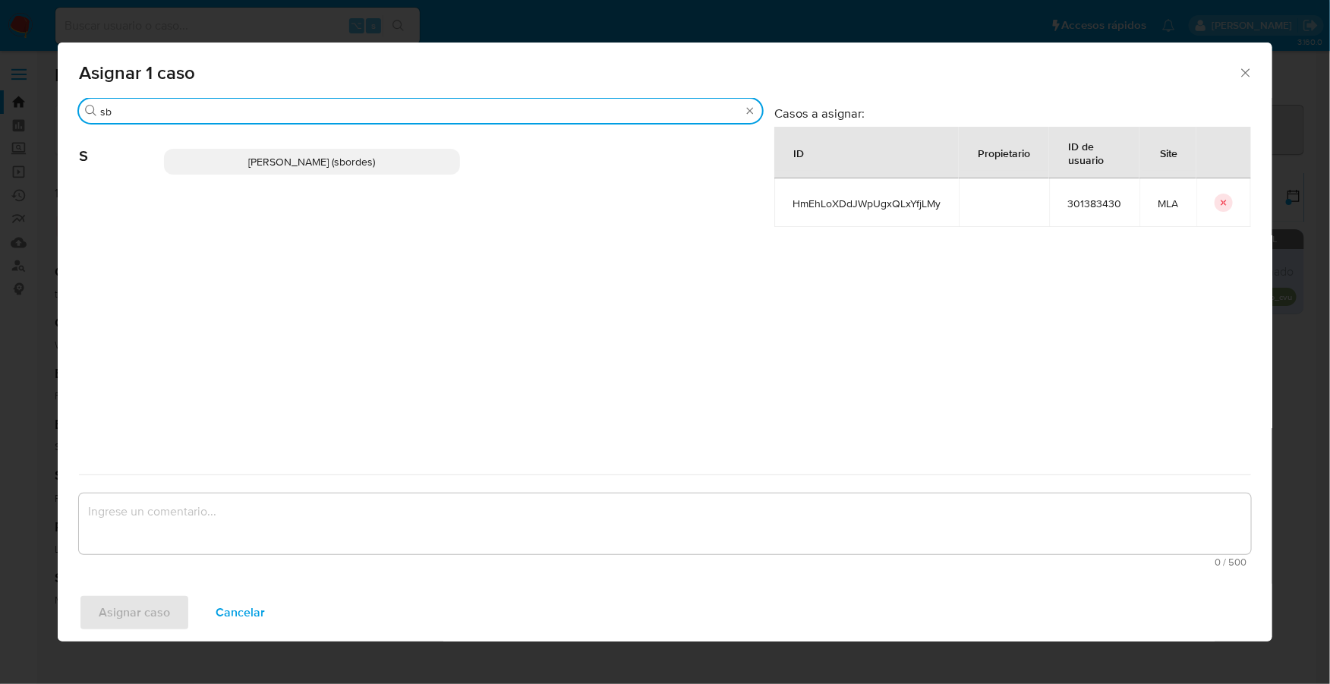
type input "sb"
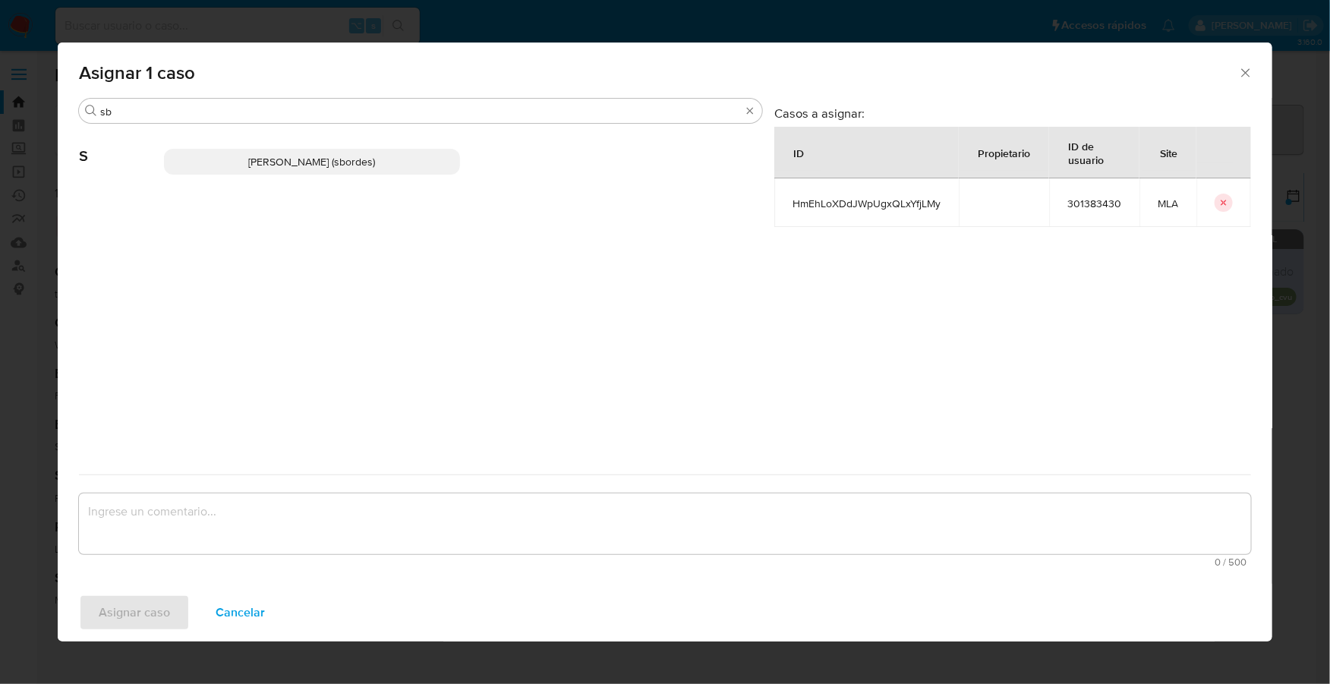
click at [291, 168] on span "Stefania Bordes (sbordes)" at bounding box center [312, 161] width 127 height 15
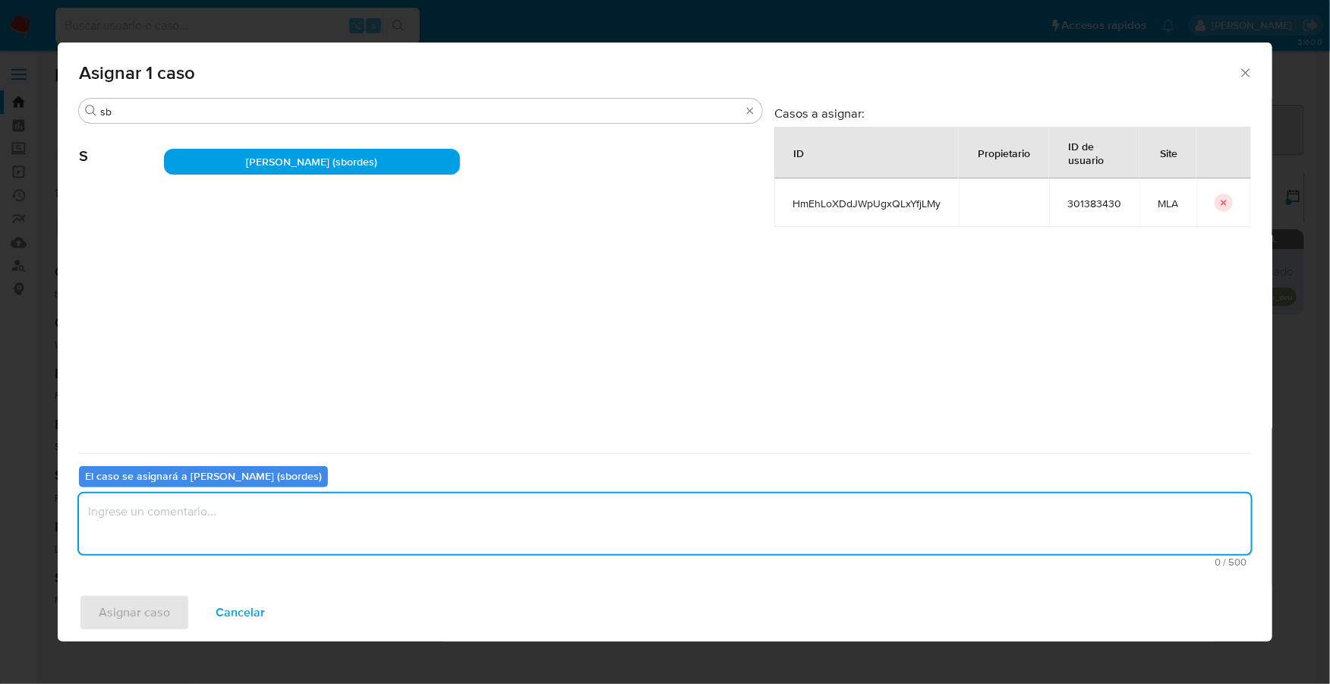
click at [199, 527] on textarea "assign-modal" at bounding box center [665, 523] width 1172 height 61
click at [135, 609] on span "Asignar caso" at bounding box center [134, 612] width 71 height 33
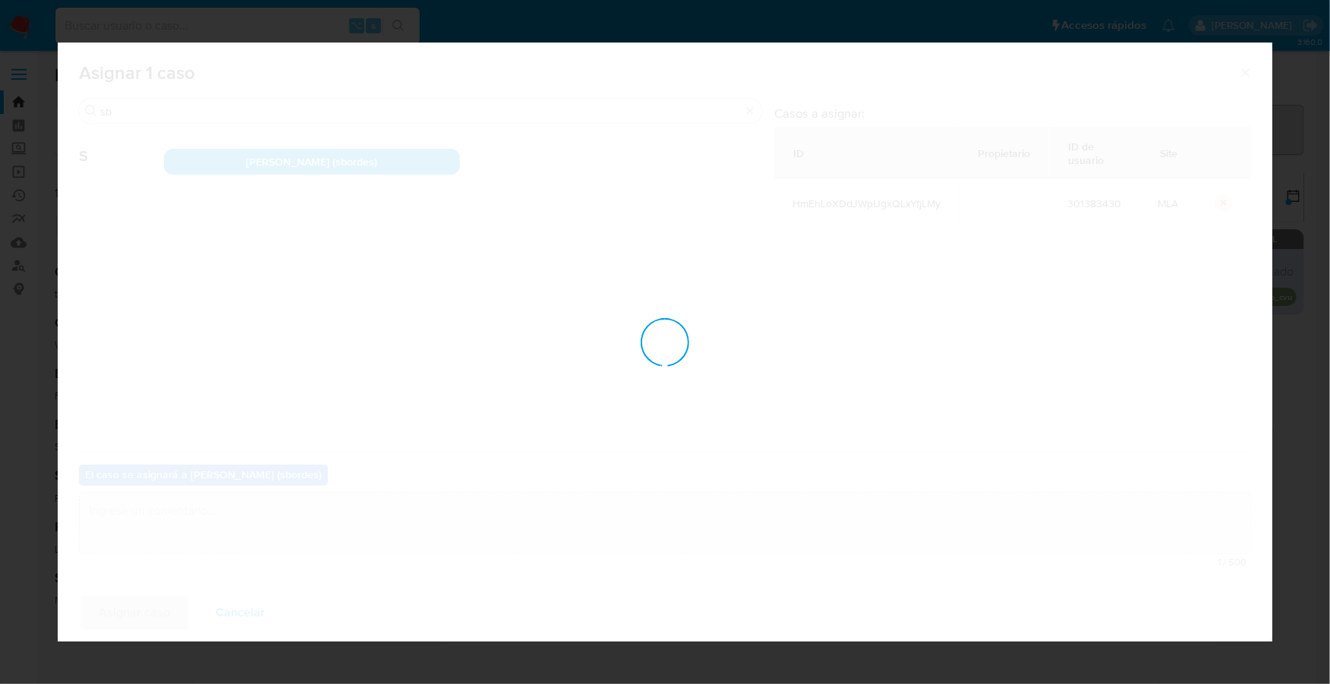
checkbox input "false"
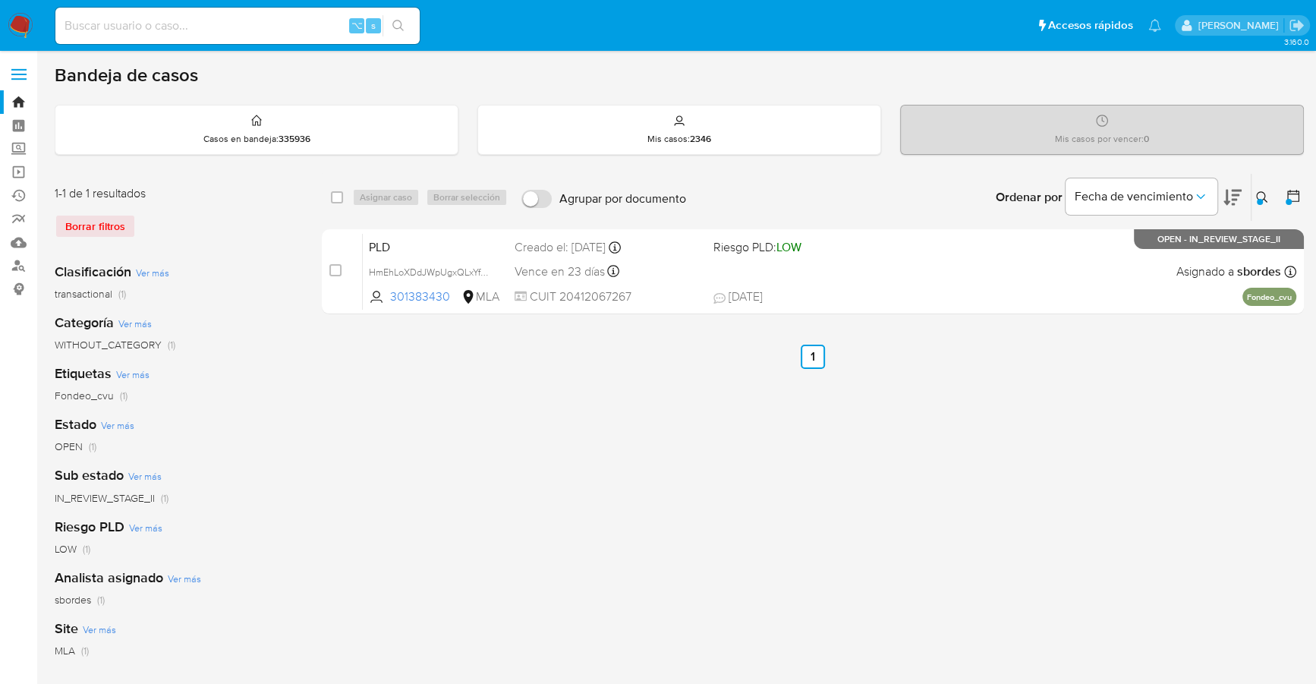
click at [1260, 196] on icon at bounding box center [1262, 197] width 12 height 12
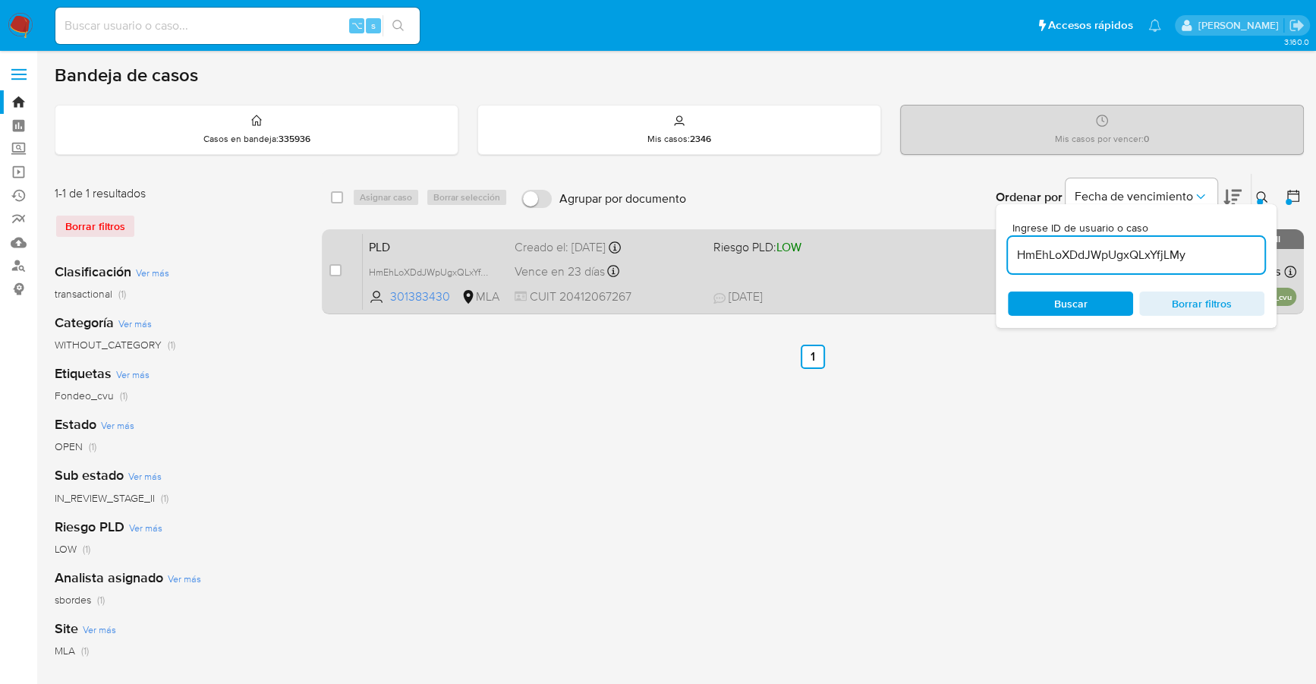
drag, startPoint x: 1194, startPoint y: 261, endPoint x: 983, endPoint y: 247, distance: 211.4
click at [983, 247] on div "select-all-cases-checkbox Asignar caso Borrar selección Agrupar por documento O…" at bounding box center [813, 246] width 982 height 147
type input "IBsVqhILZbkEH5xj8GWTRIdf"
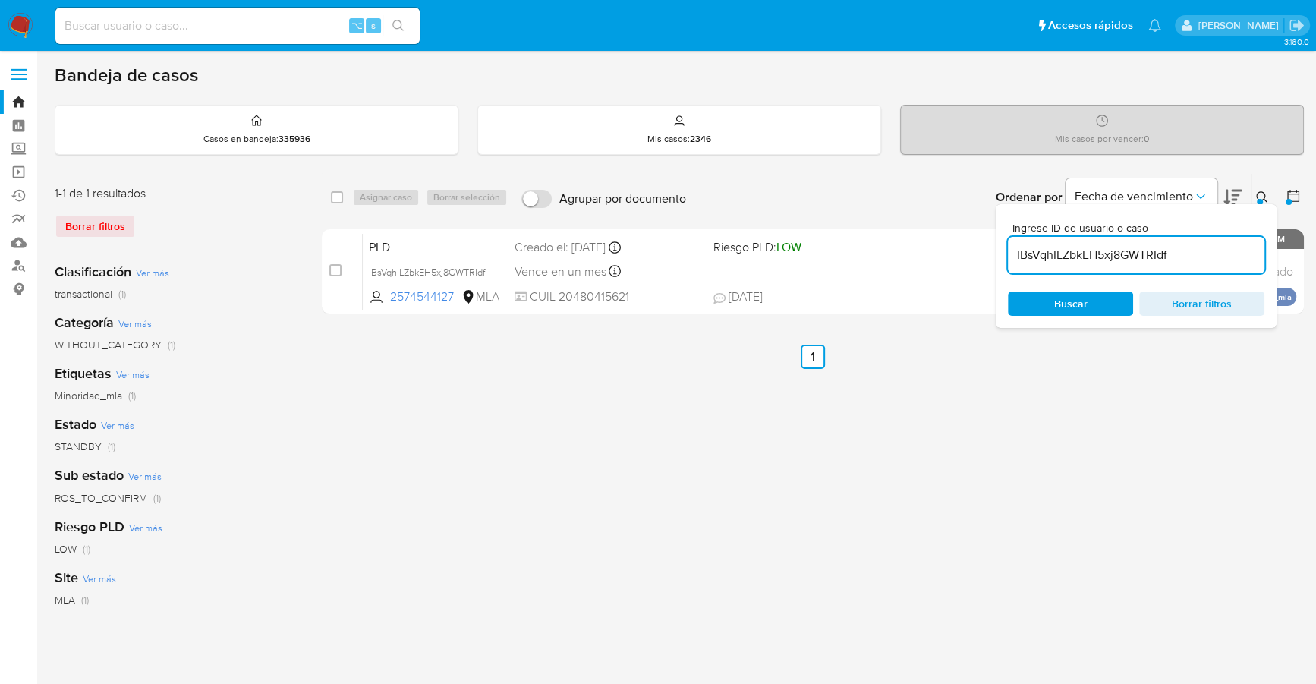
click at [1262, 200] on div at bounding box center [1260, 202] width 6 height 6
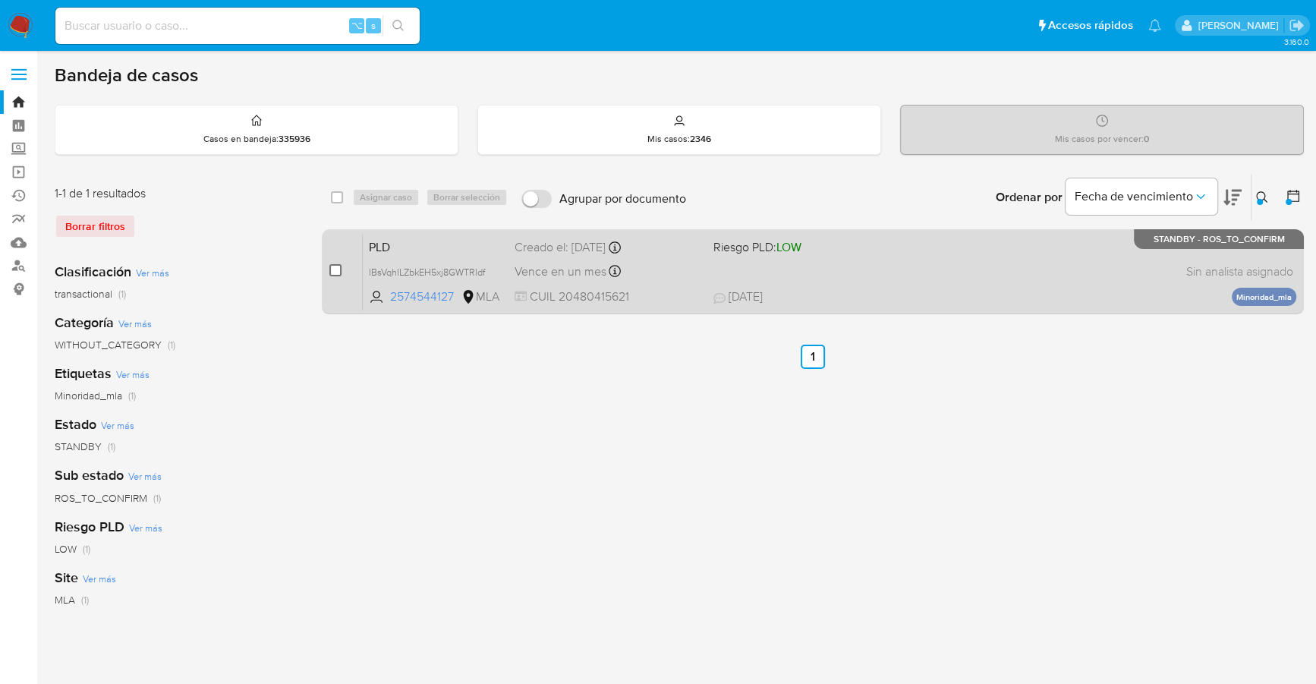
click at [334, 273] on input "checkbox" at bounding box center [335, 270] width 12 height 12
checkbox input "true"
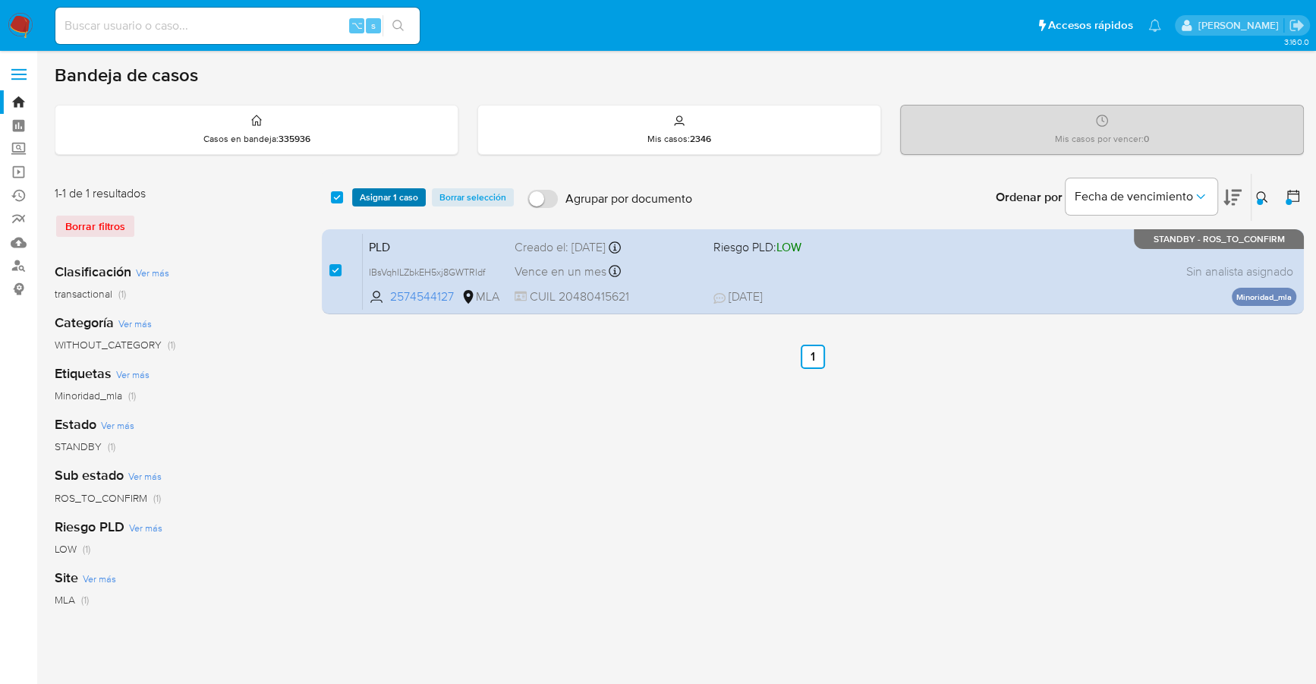
click at [389, 197] on span "Asignar 1 caso" at bounding box center [389, 197] width 58 height 15
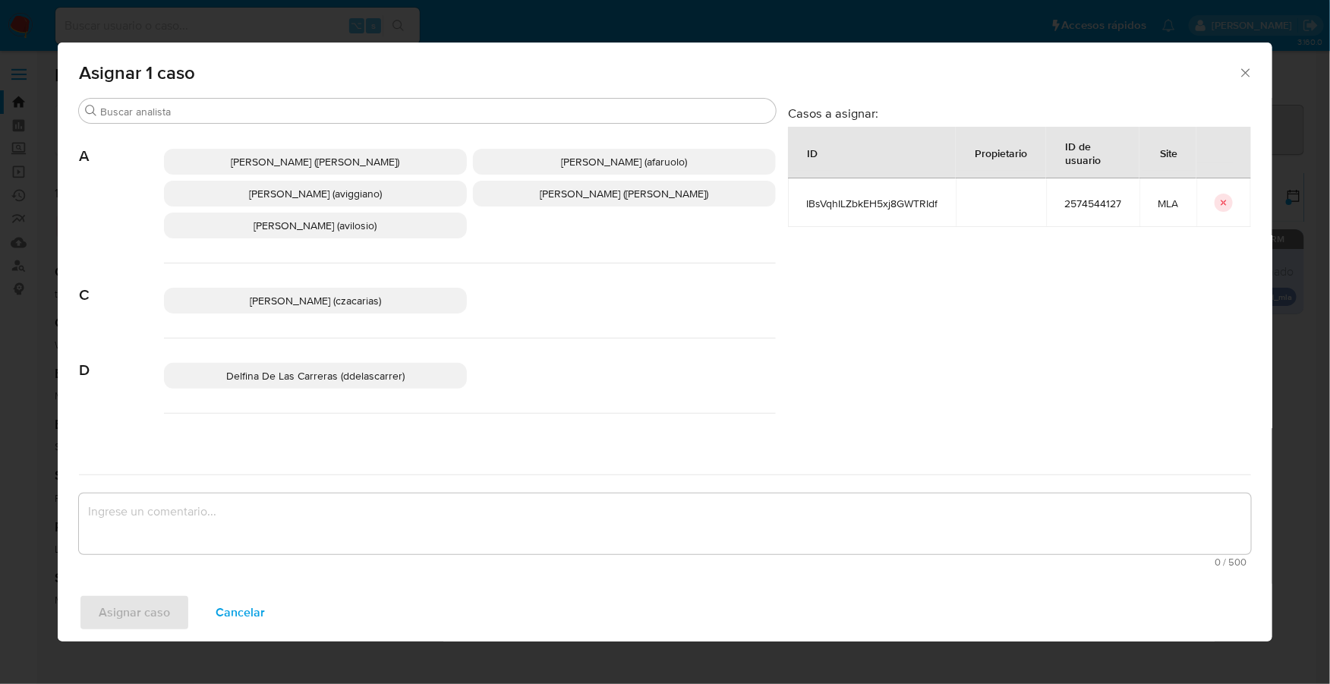
click at [428, 130] on div "Abril Karina Medzovich (amedzovich) Agostina Dinora Faruolo (afaruolo) Agustina…" at bounding box center [470, 193] width 612 height 139
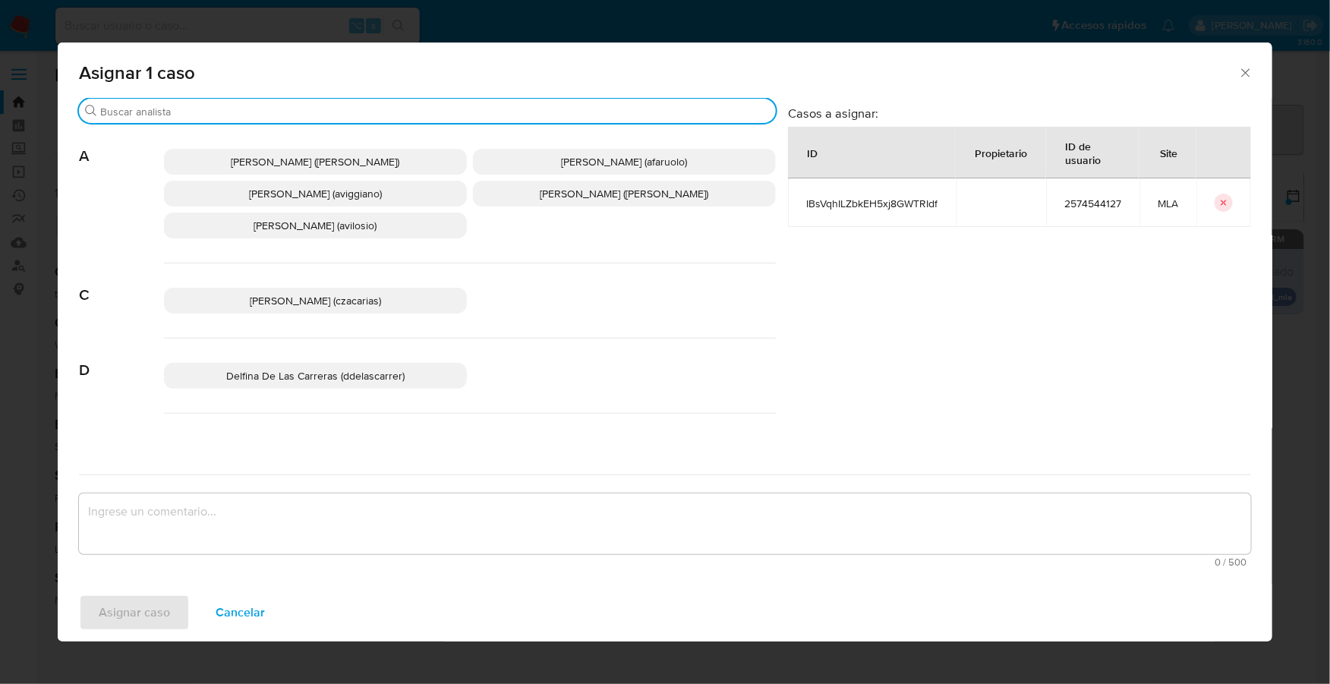
click at [439, 115] on input "Buscar" at bounding box center [434, 112] width 669 height 14
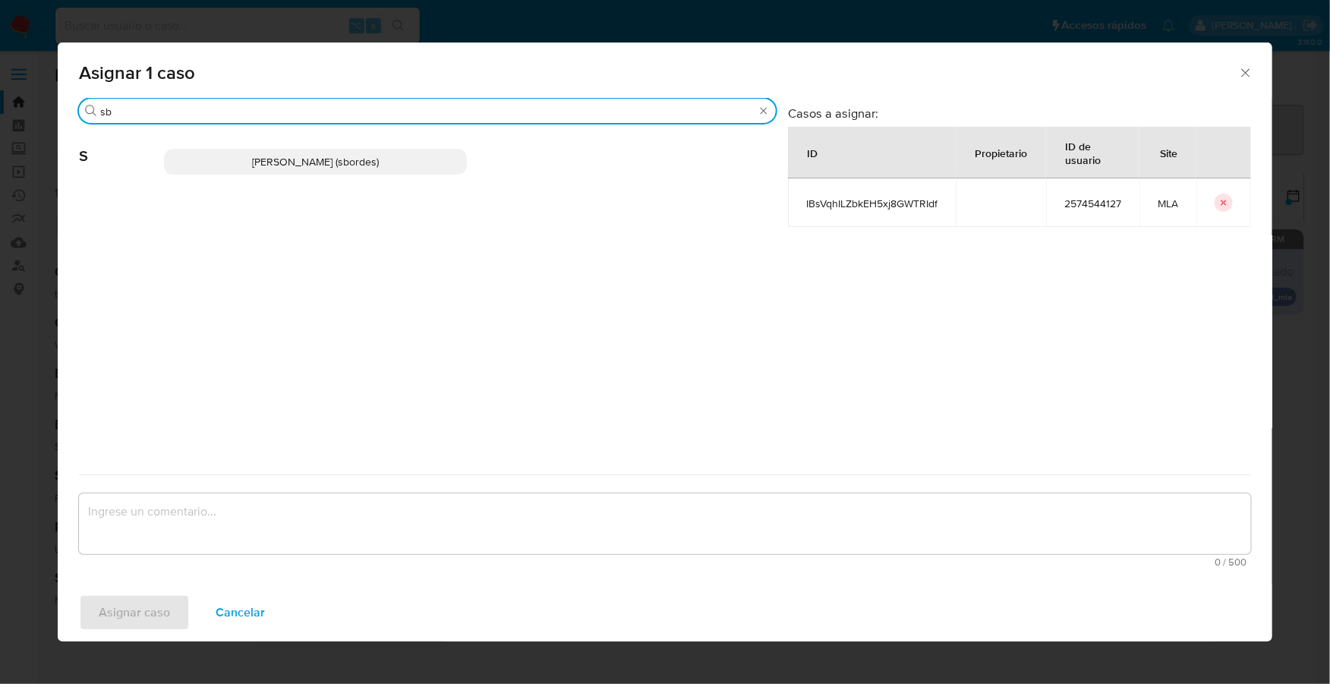
type input "sb"
click at [287, 175] on div "Stefania Bordes (sbordes)" at bounding box center [470, 161] width 612 height 74
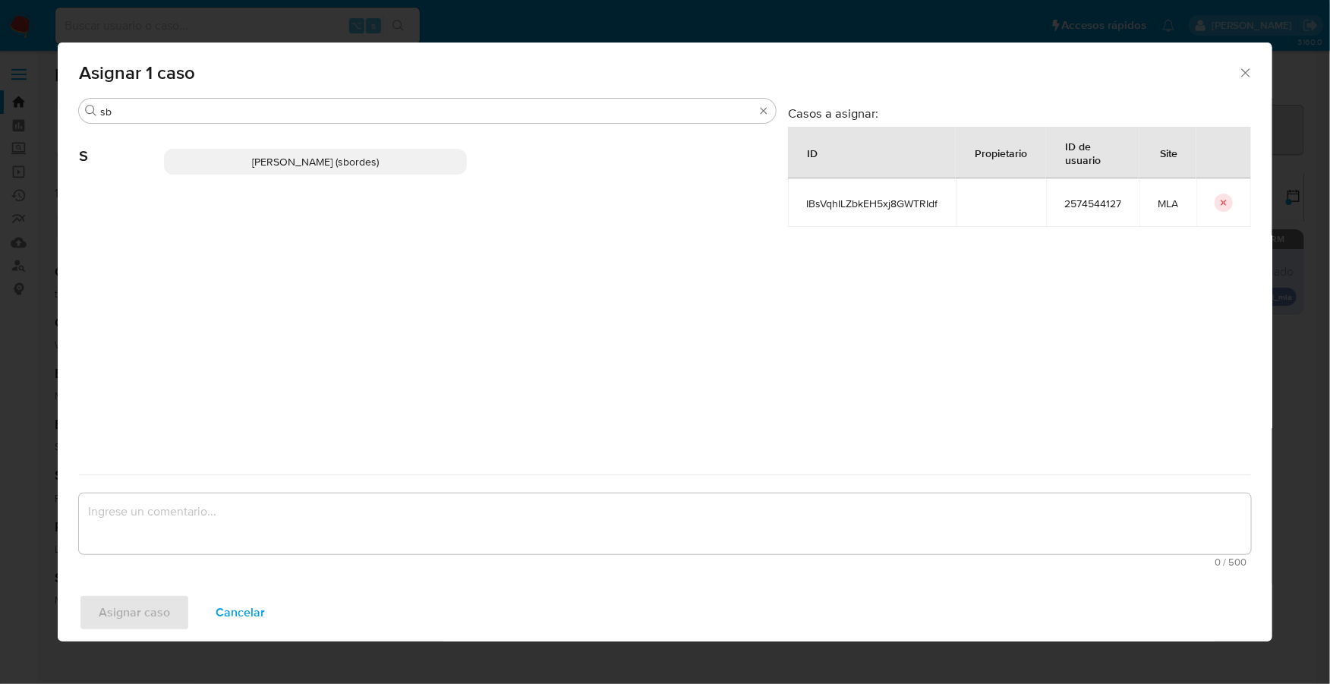
click at [301, 166] on span "Stefania Bordes (sbordes)" at bounding box center [315, 161] width 127 height 15
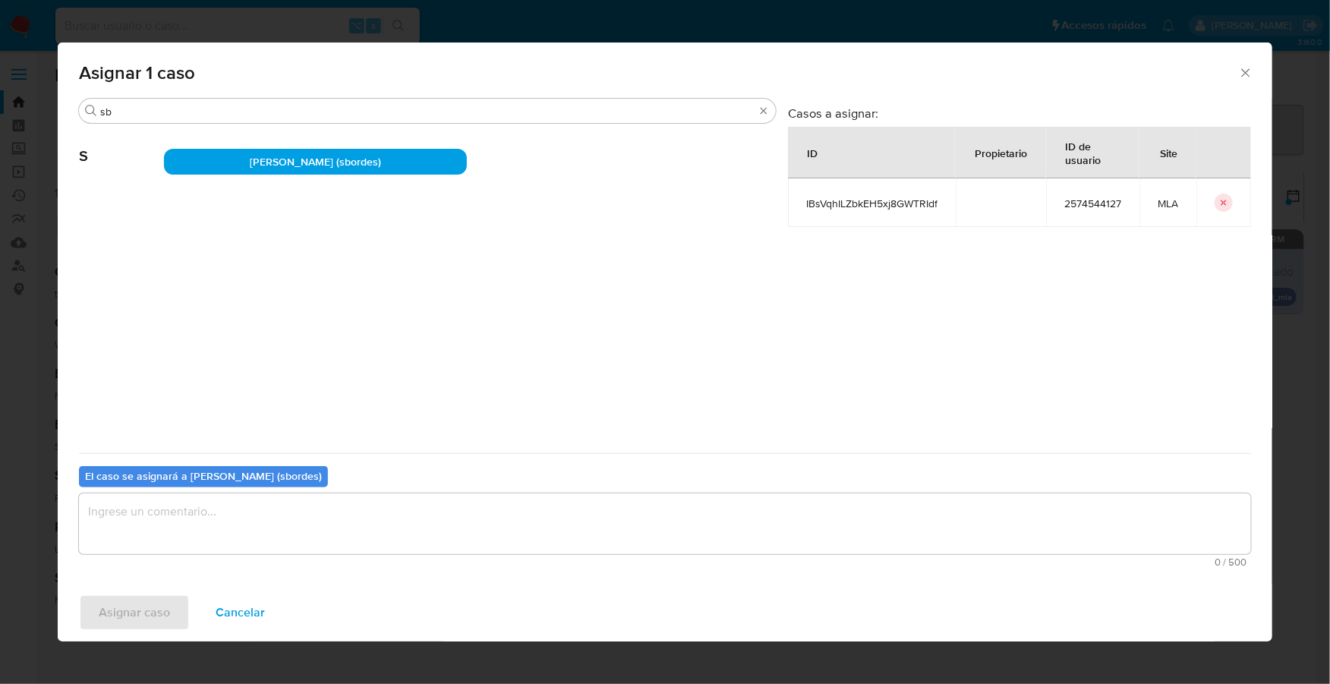
click at [225, 560] on span "0 / 500" at bounding box center [664, 562] width 1163 height 10
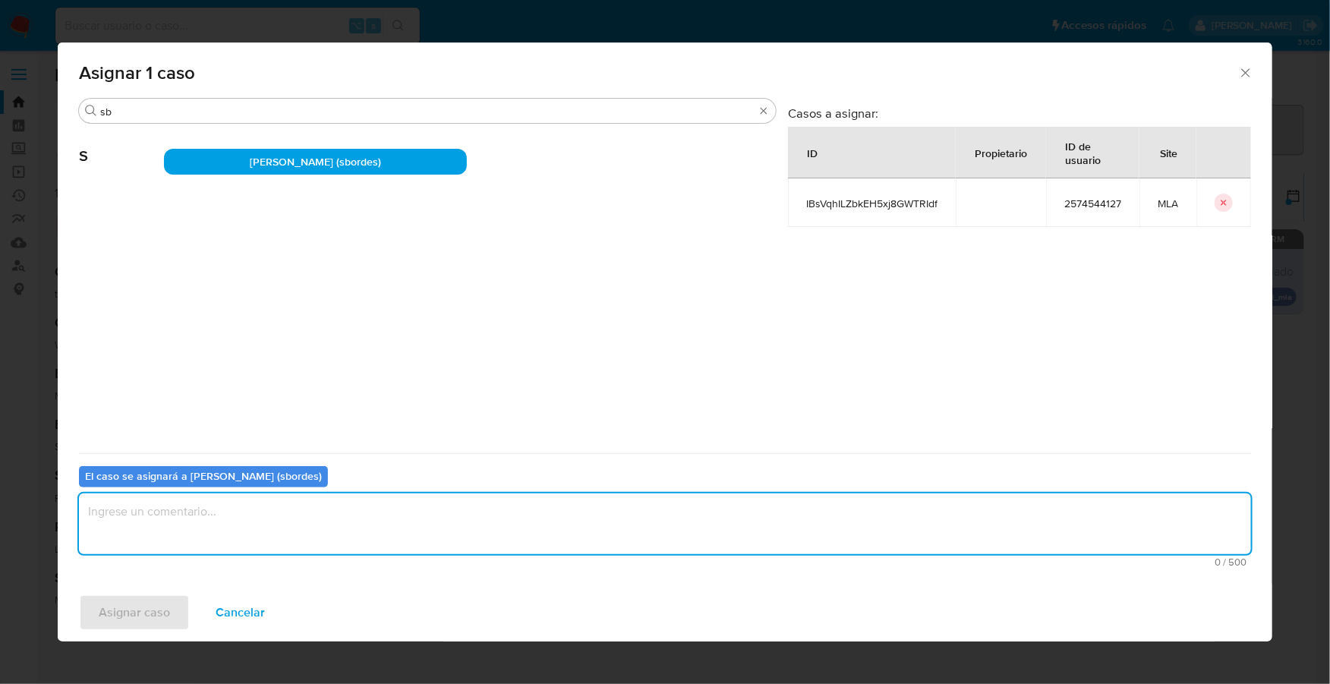
click at [240, 512] on textarea "assign-modal" at bounding box center [665, 523] width 1172 height 61
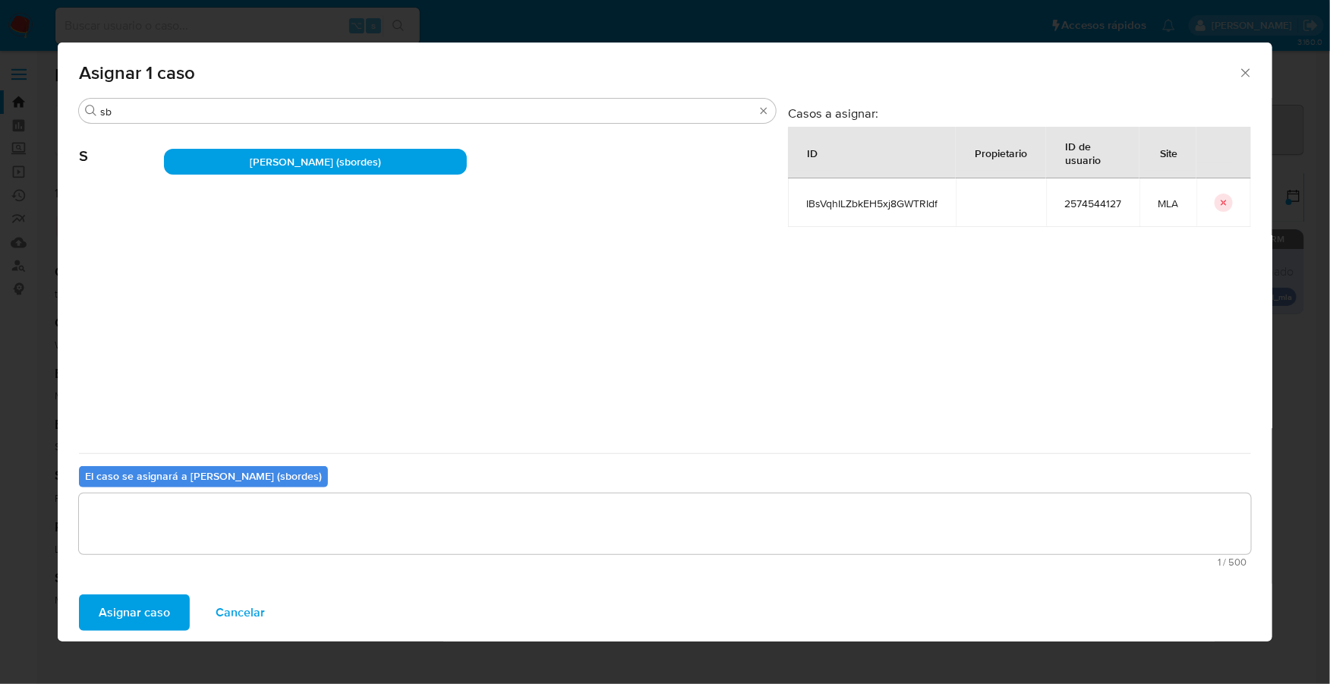
click at [153, 588] on div "Asignar caso Cancelar" at bounding box center [665, 613] width 1214 height 58
click at [163, 600] on span "Asignar caso" at bounding box center [134, 612] width 71 height 33
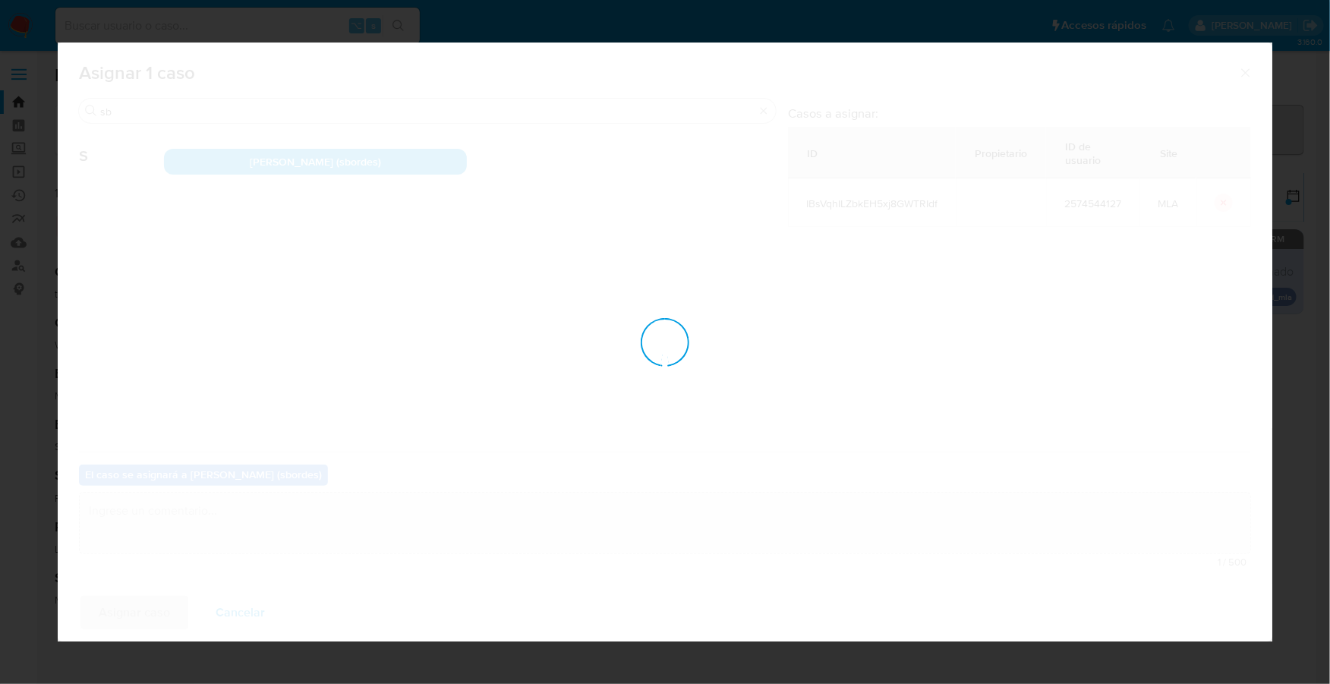
checkbox input "false"
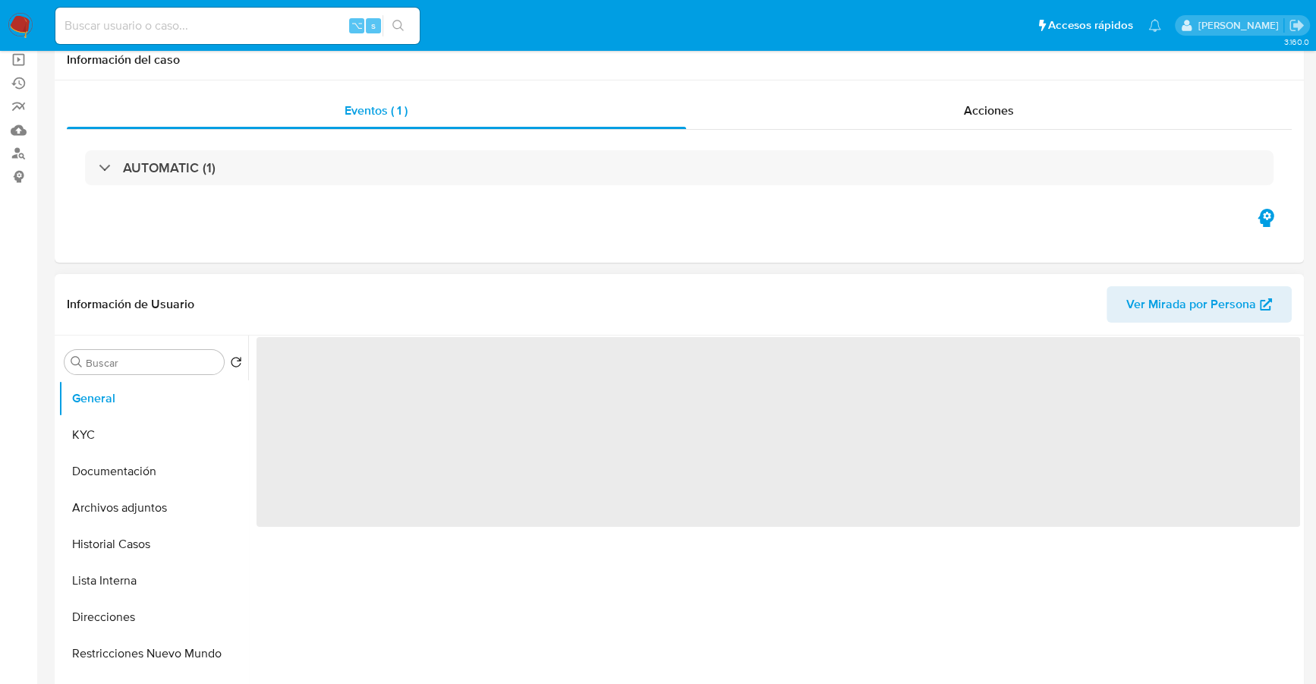
select select "10"
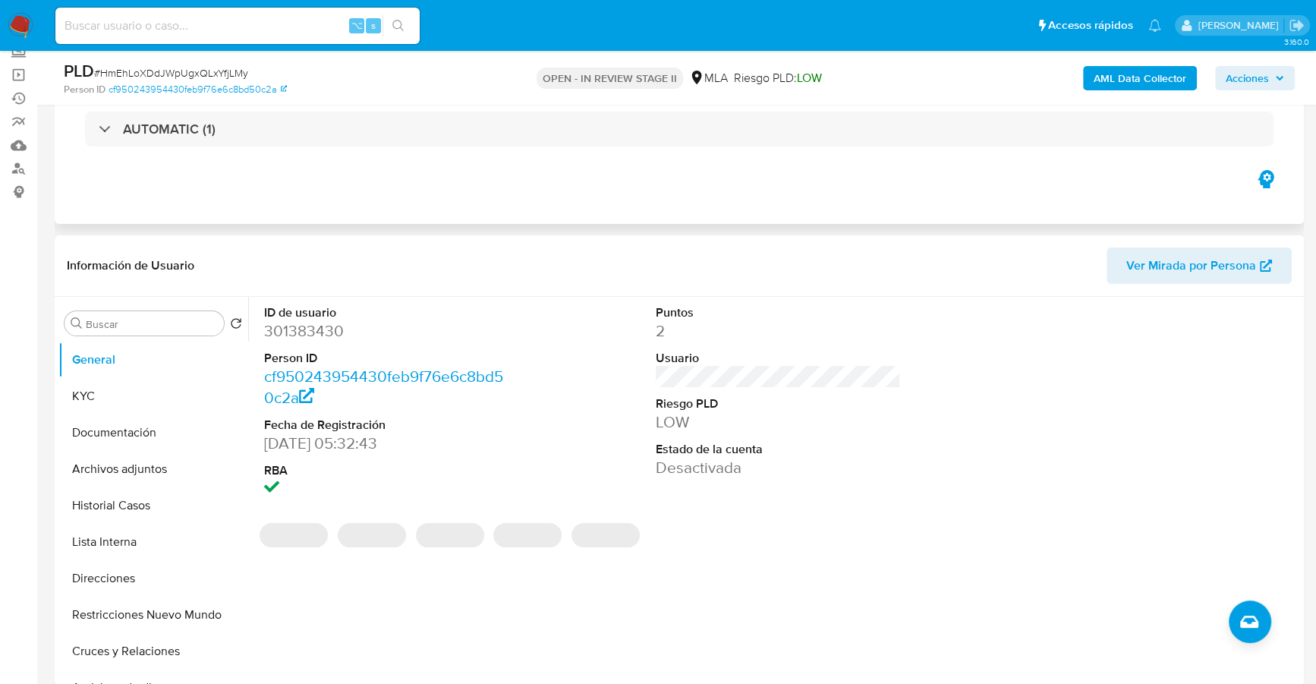
scroll to position [65, 0]
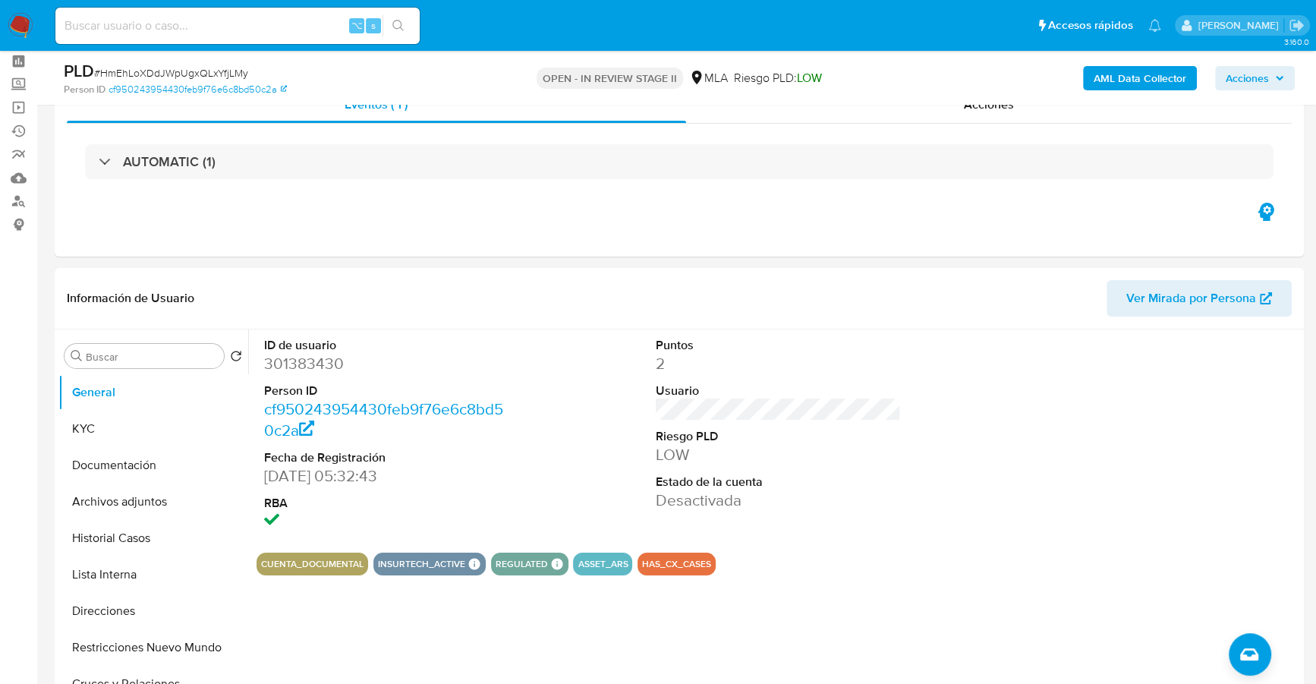
click at [1243, 89] on span "Acciones" at bounding box center [1247, 78] width 43 height 24
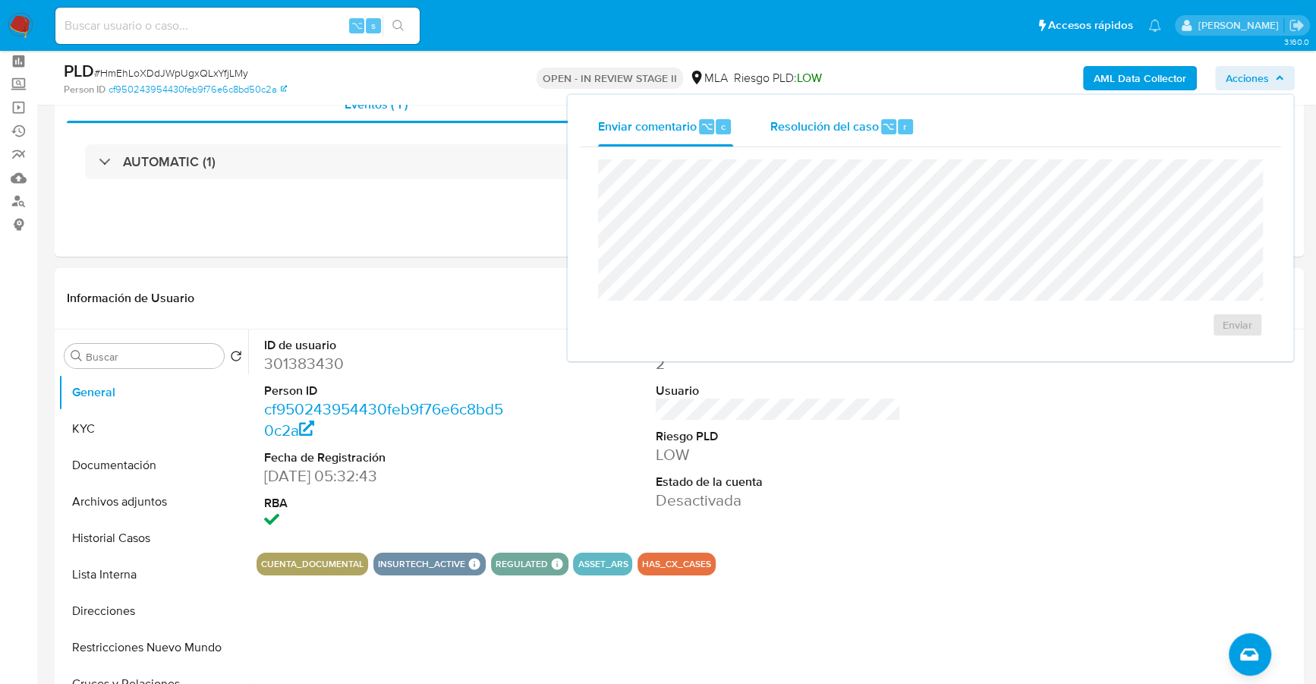
click at [858, 136] on div "Resolución del caso ⌥ r" at bounding box center [842, 126] width 145 height 39
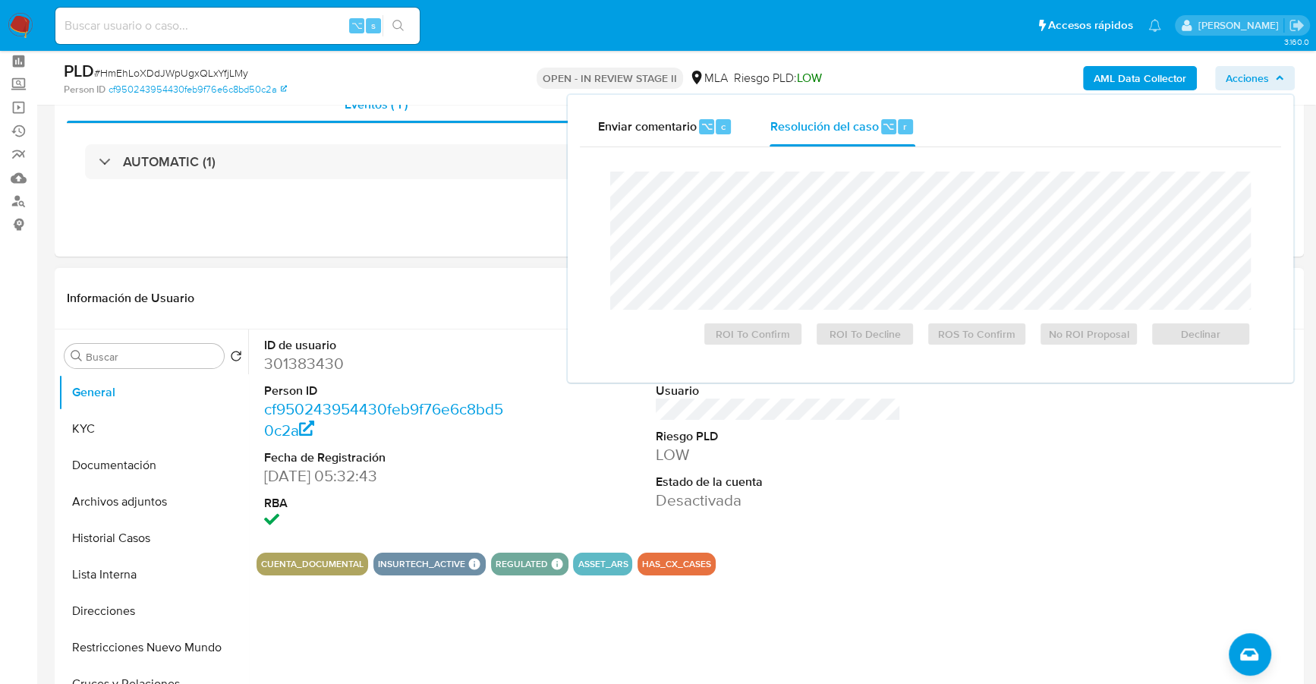
click at [283, 277] on div "Información de Usuario Ver Mirada por Persona" at bounding box center [679, 298] width 1249 height 61
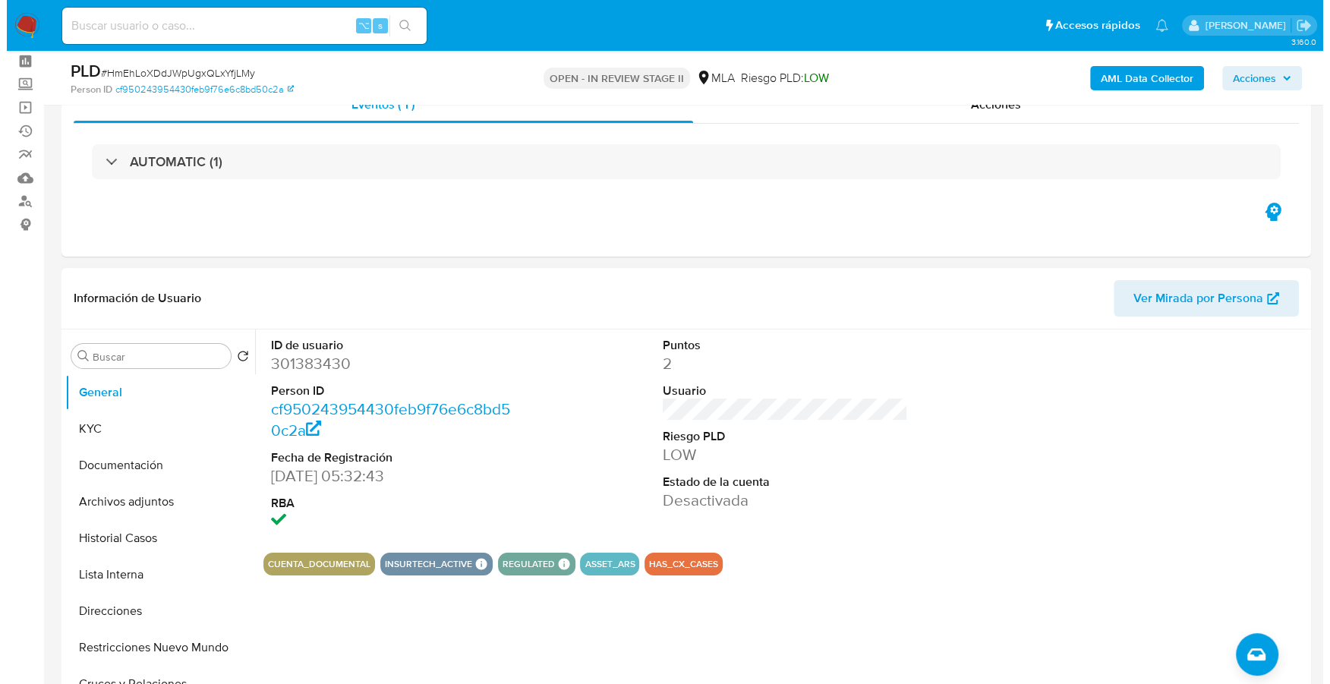
scroll to position [238, 0]
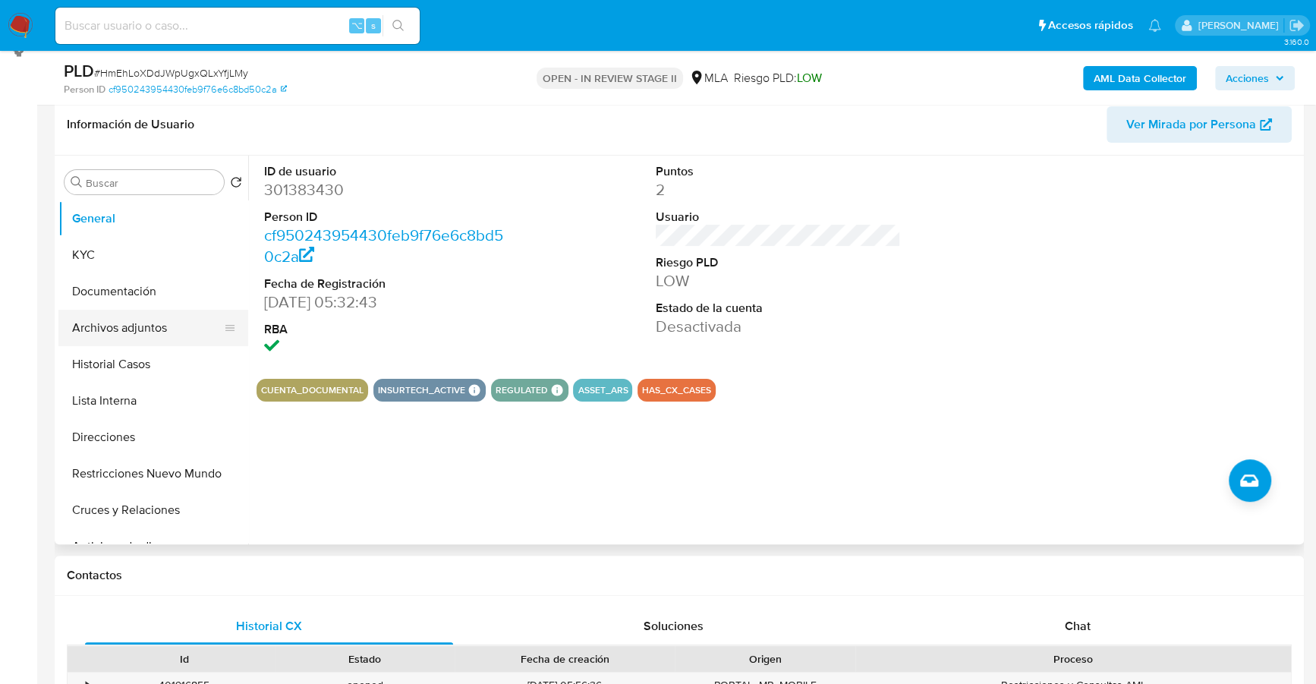
click at [134, 324] on button "Archivos adjuntos" at bounding box center [147, 328] width 178 height 36
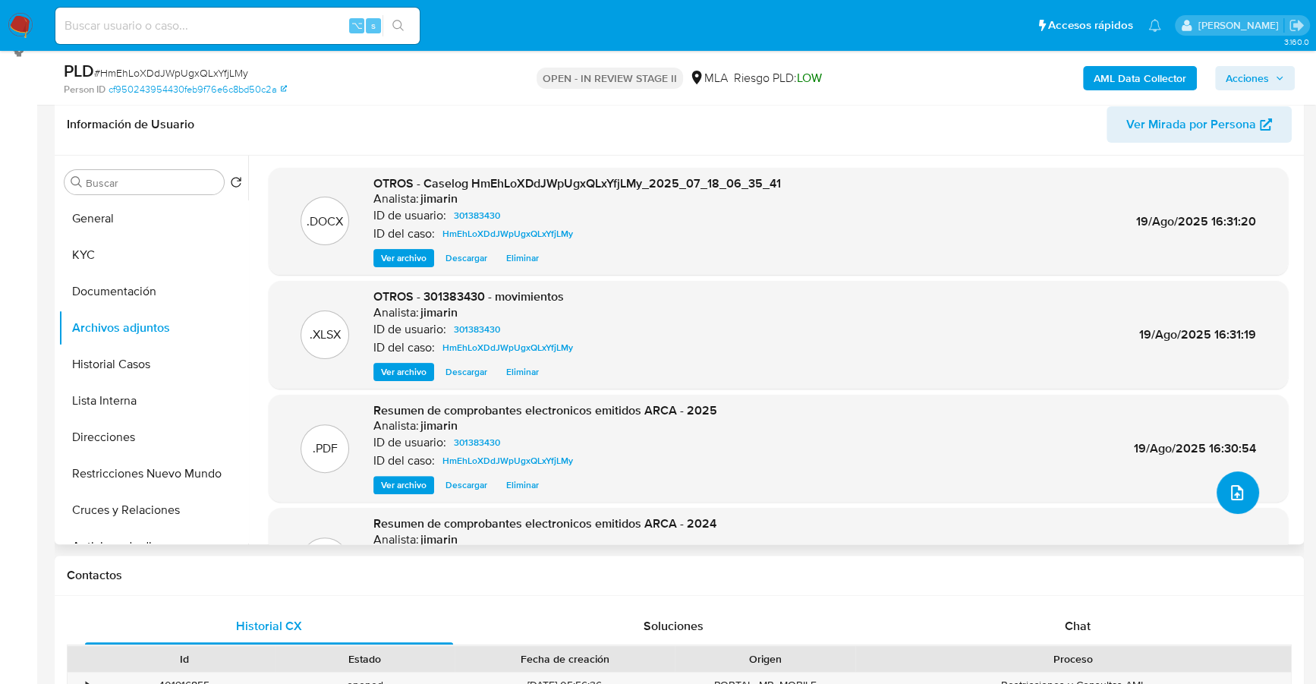
click at [1218, 489] on button "upload-file" at bounding box center [1238, 492] width 43 height 43
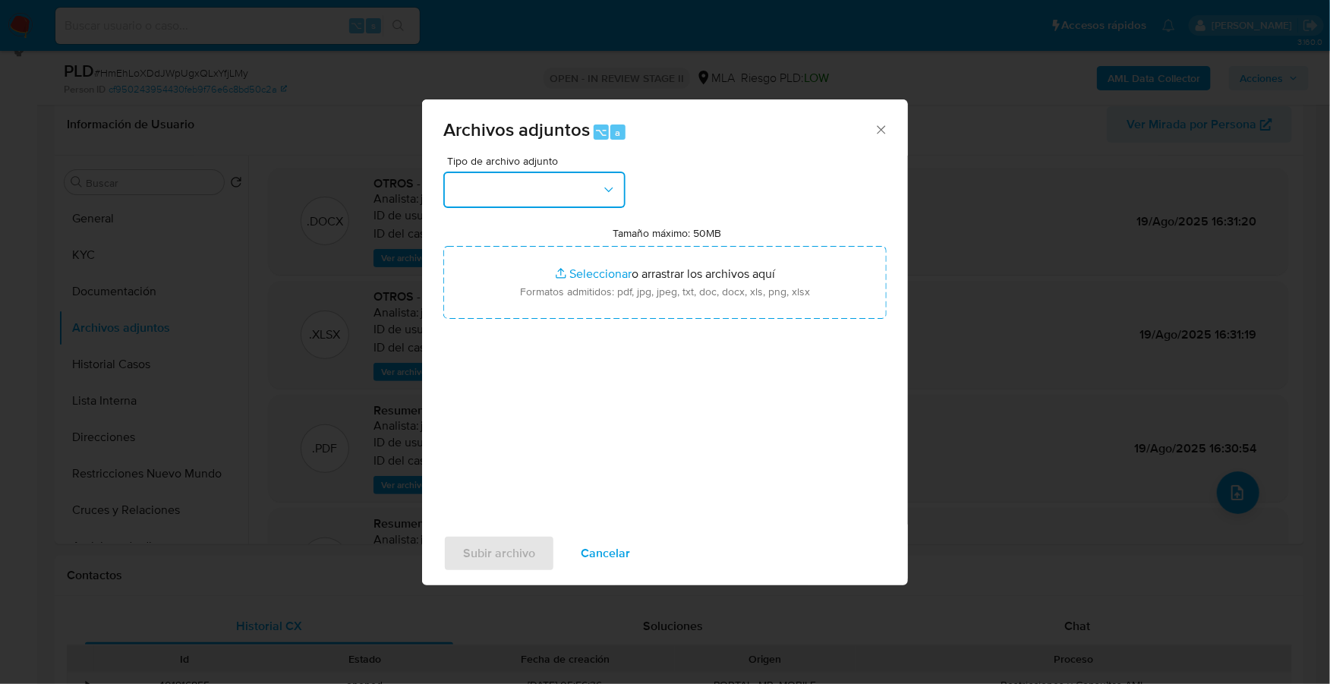
click at [487, 186] on button "button" at bounding box center [534, 190] width 182 height 36
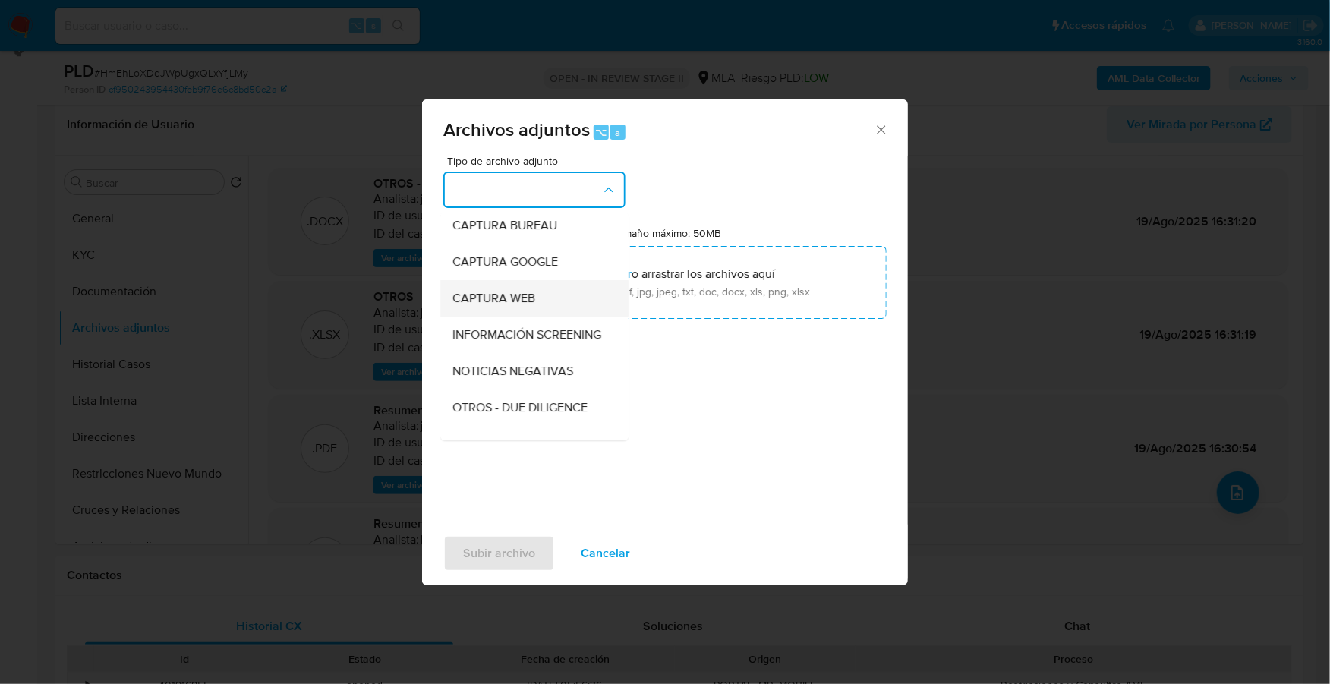
scroll to position [114, 0]
click at [490, 414] on span "OTROS" at bounding box center [471, 408] width 39 height 15
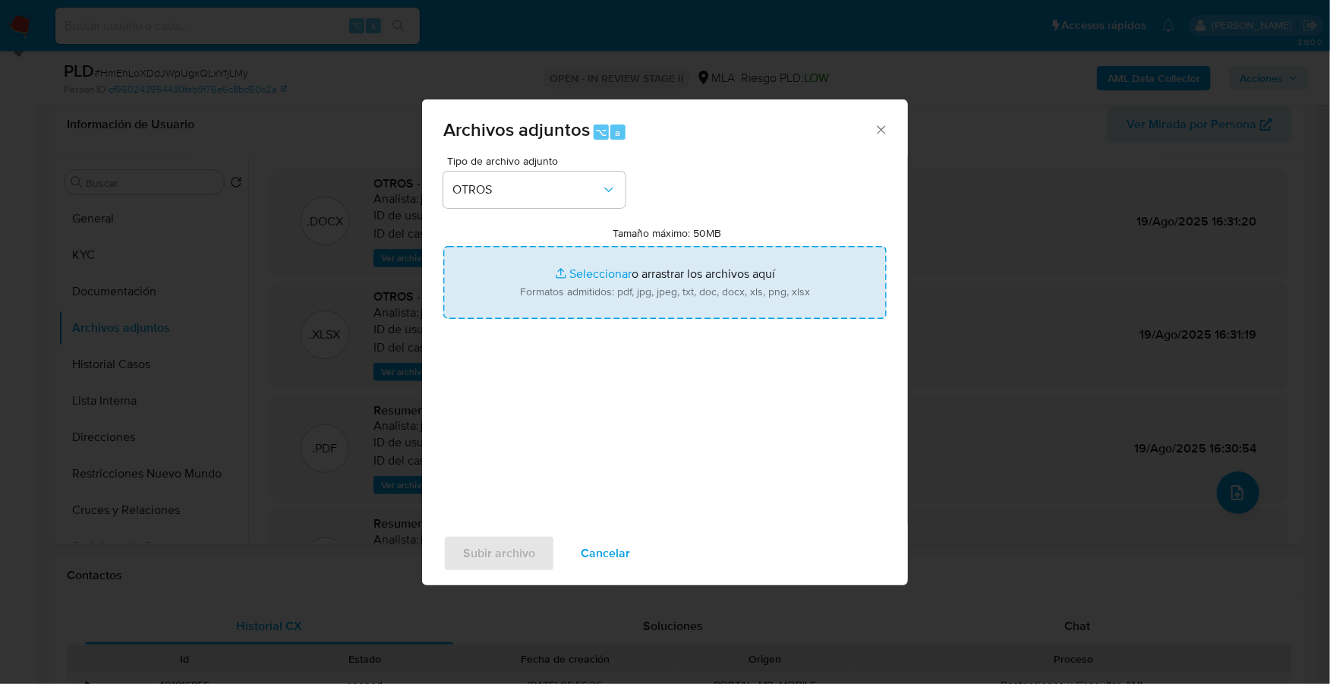
click at [587, 272] on input "Tamaño máximo: 50MB Seleccionar archivos" at bounding box center [664, 282] width 443 height 73
click at [575, 276] on input "Tamaño máximo: 50MB Seleccionar archivos" at bounding box center [664, 282] width 443 height 73
type input "C:\fakepath\Constancia.pdf"
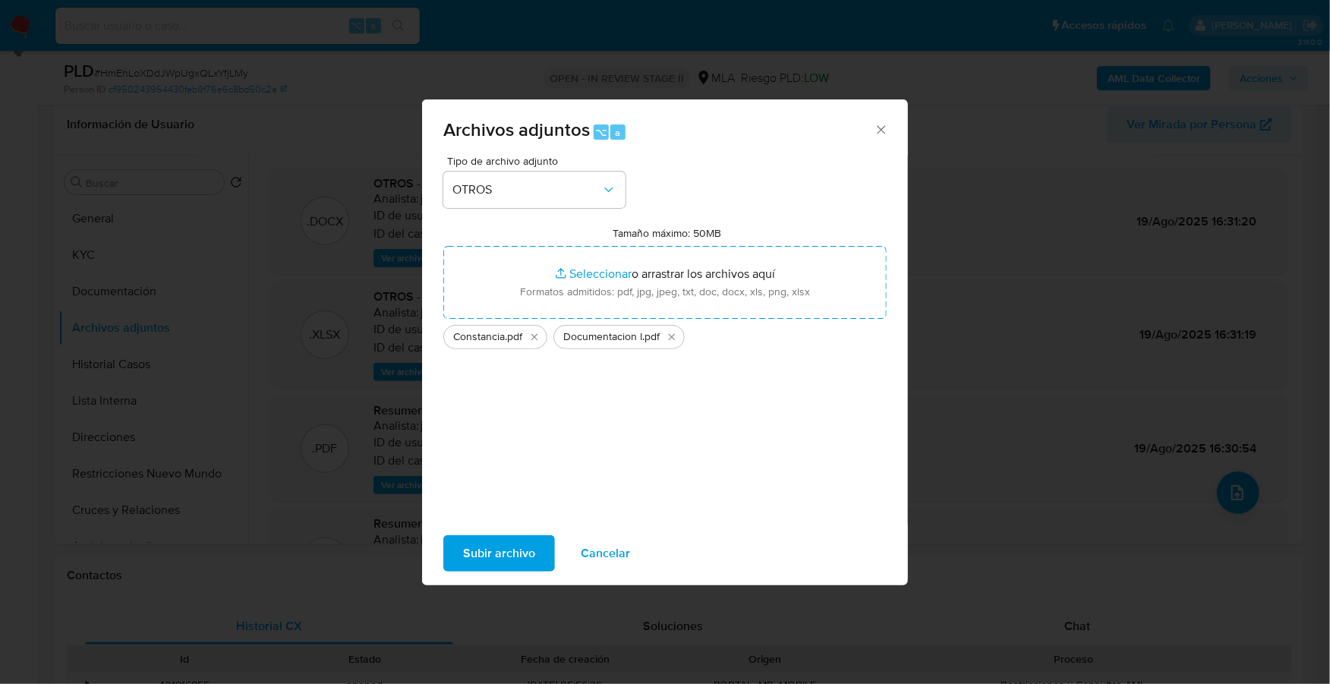
click at [476, 549] on span "Subir archivo" at bounding box center [499, 553] width 72 height 33
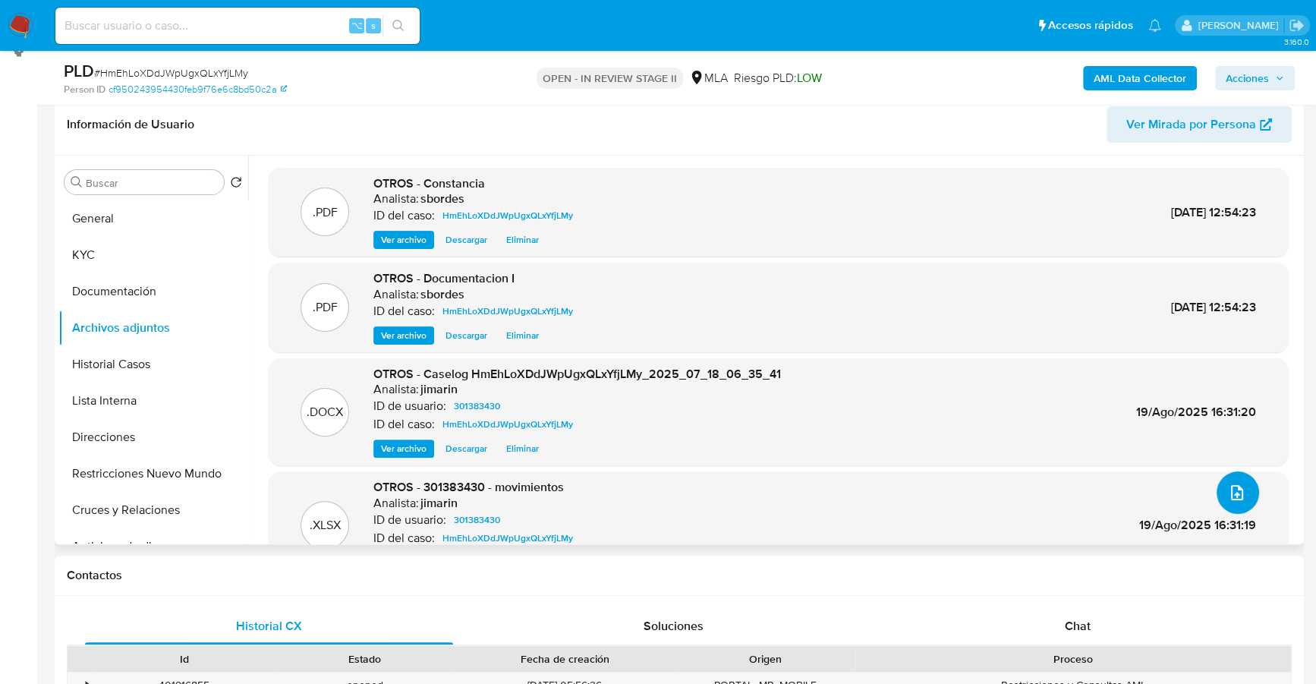
click at [1232, 490] on icon "upload-file" at bounding box center [1237, 492] width 18 height 18
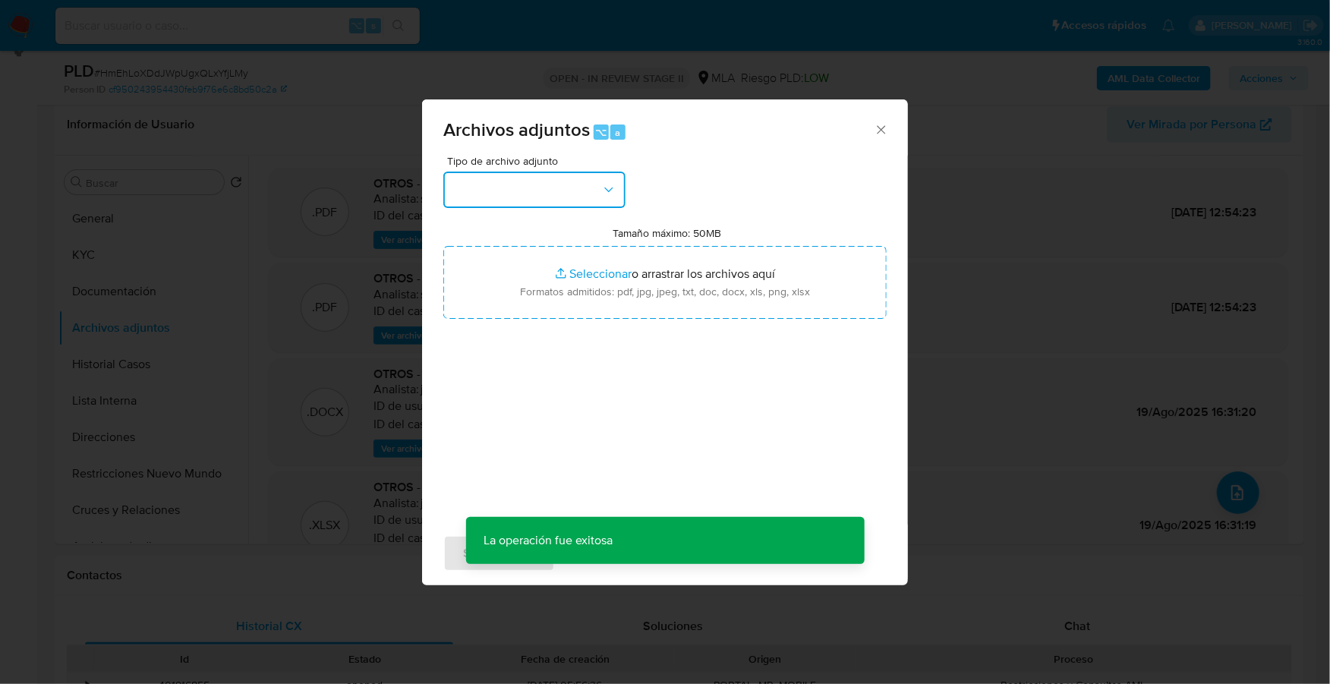
click at [556, 200] on button "button" at bounding box center [534, 190] width 182 height 36
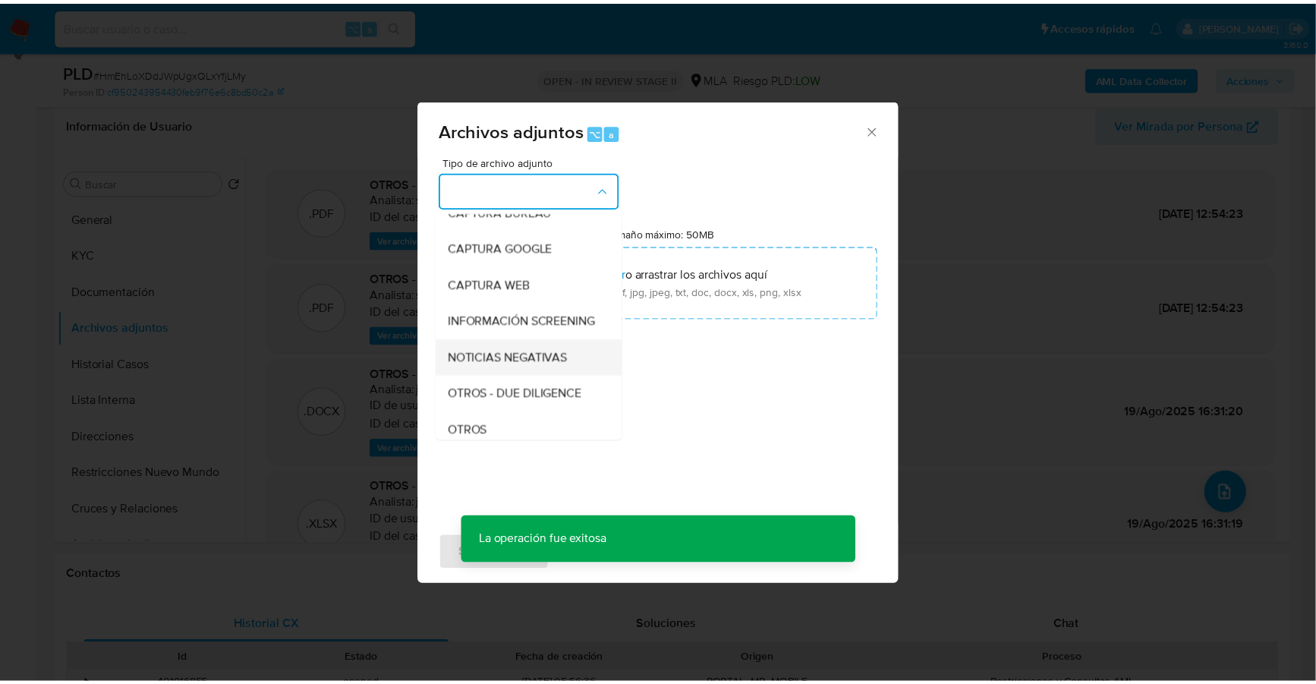
scroll to position [111, 0]
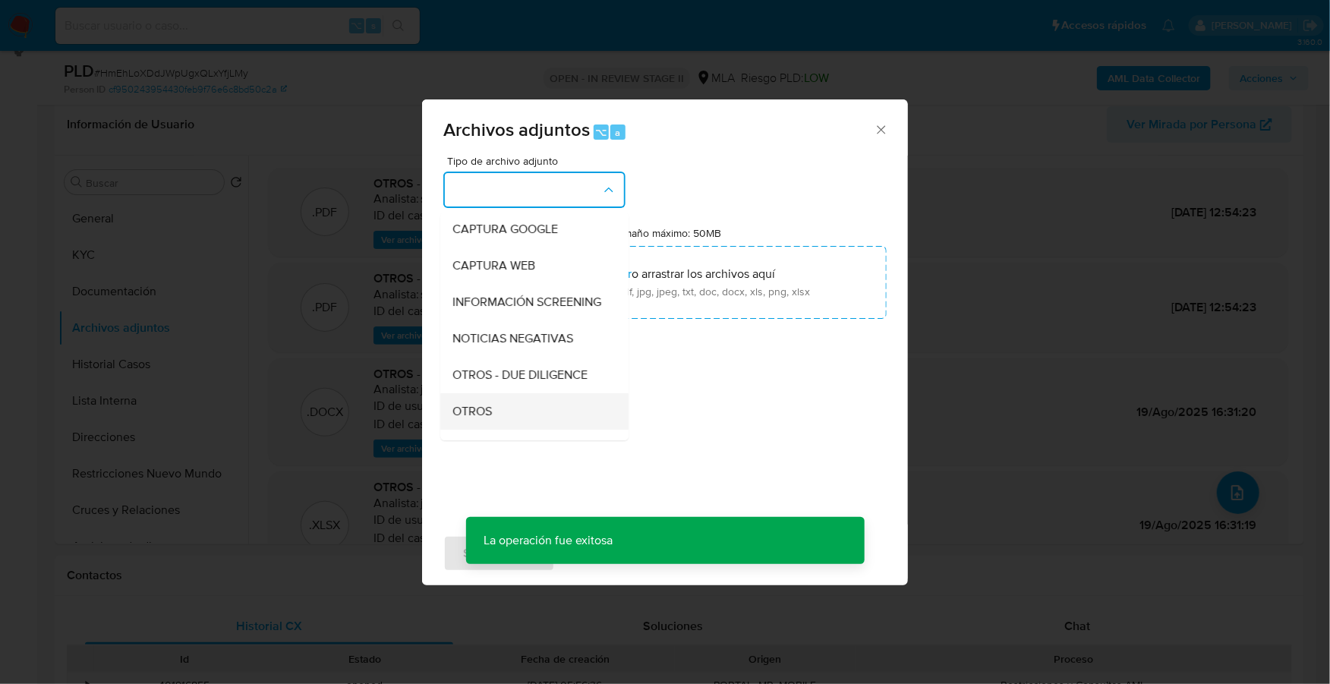
click at [487, 419] on span "OTROS" at bounding box center [471, 411] width 39 height 15
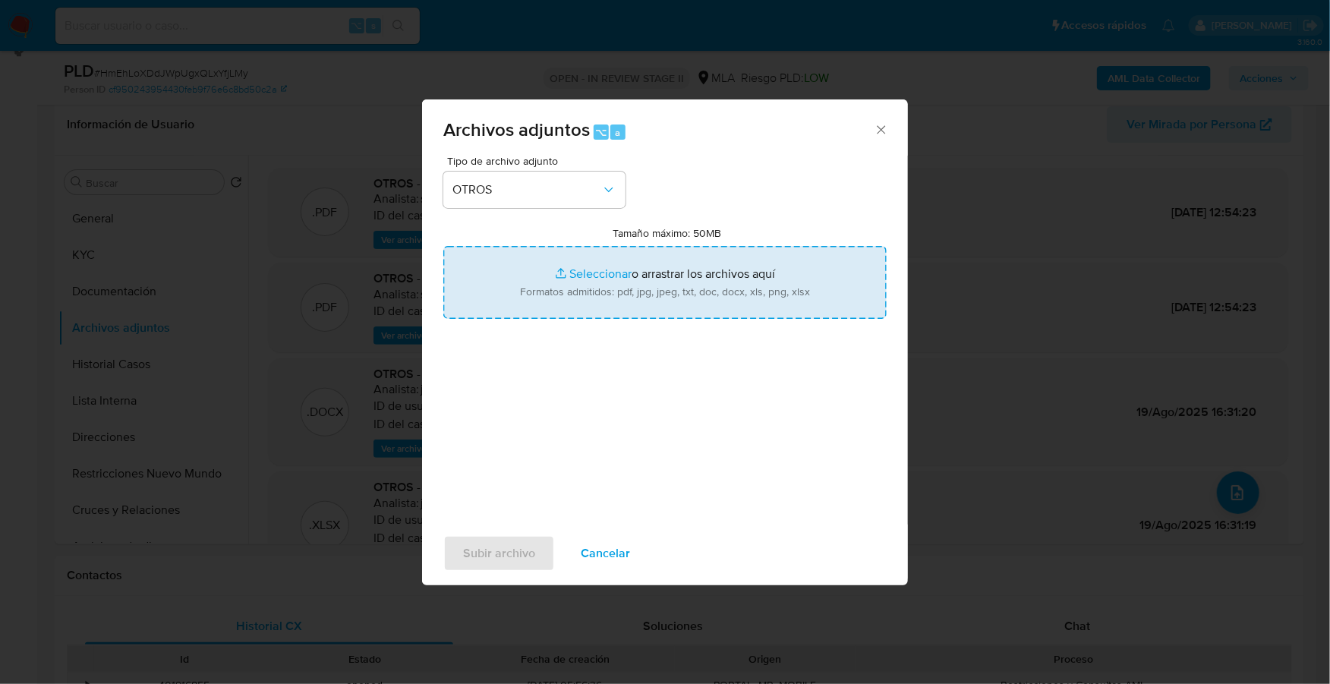
click at [618, 276] on input "Tamaño máximo: 50MB Seleccionar archivos" at bounding box center [664, 282] width 443 height 73
type input "C:\fakepath\V2 - Caselog HmEhLoXDdJWpUgxQLxYfjLMy_2025_07_18_06_35_41.docx"
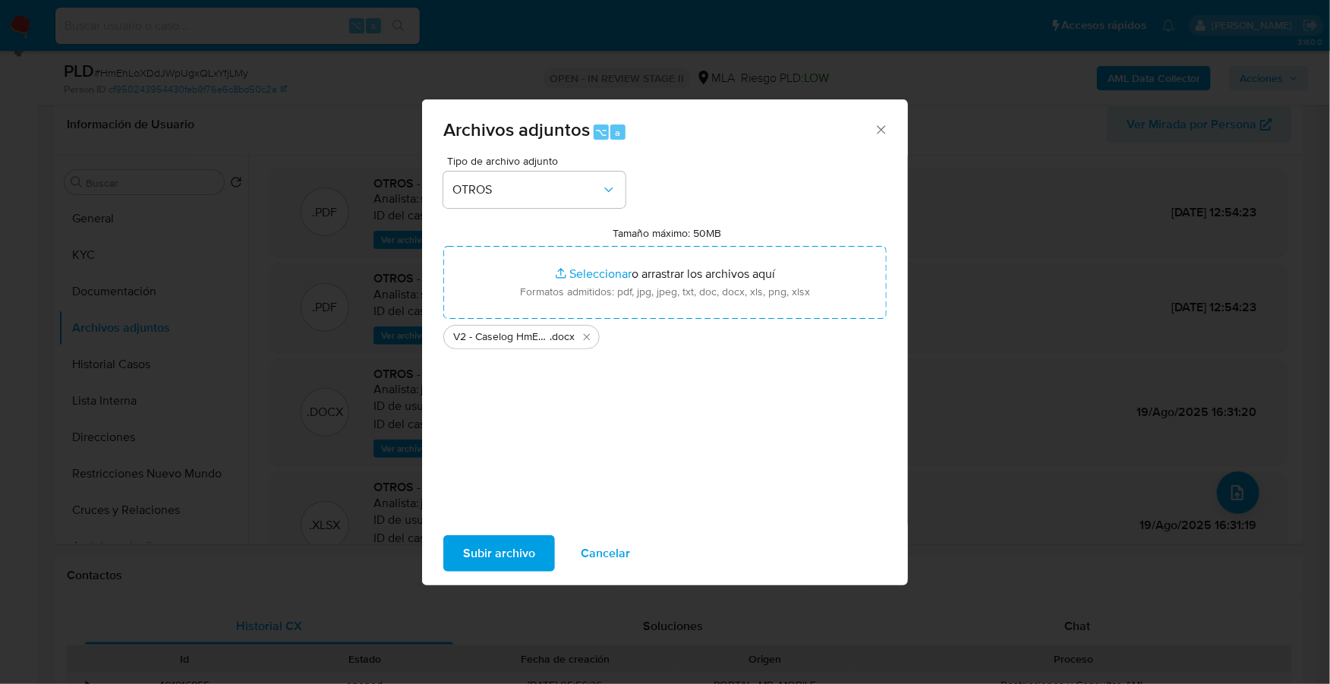
click at [524, 547] on span "Subir archivo" at bounding box center [499, 553] width 72 height 33
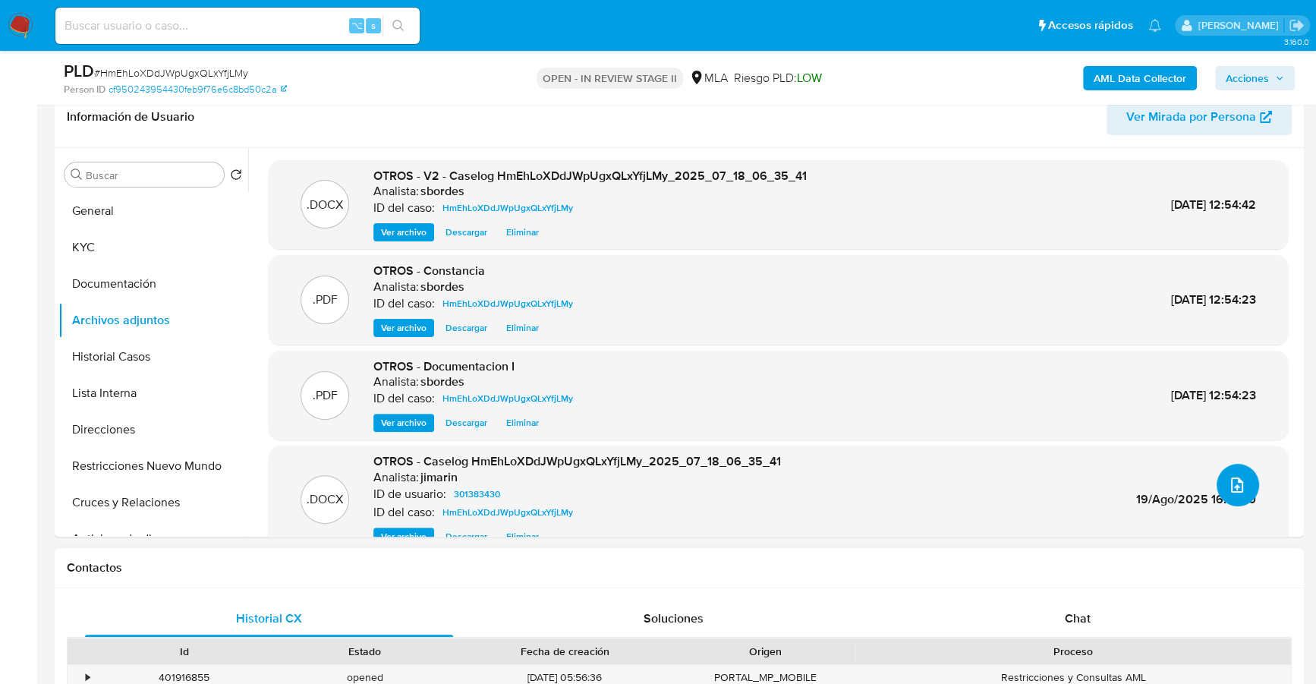
scroll to position [401, 0]
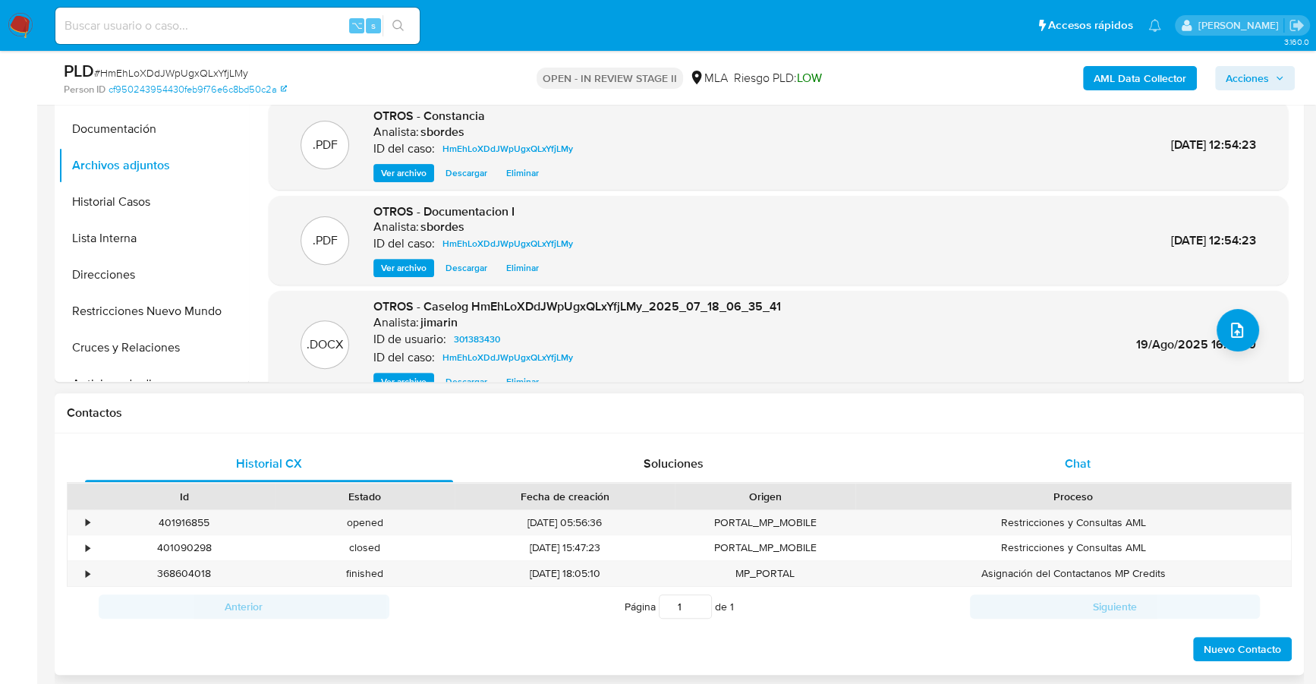
click at [1067, 455] on span "Chat" at bounding box center [1078, 463] width 26 height 17
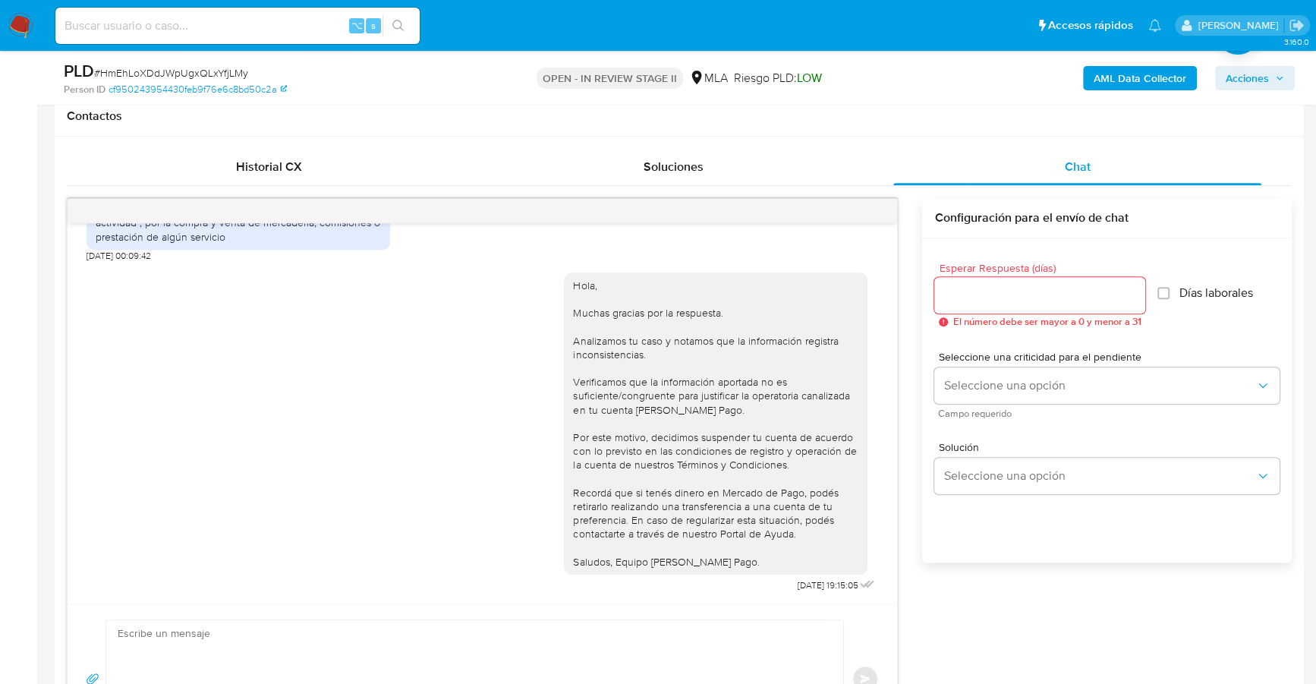
scroll to position [698, 0]
click at [272, 150] on div "Historial CX" at bounding box center [269, 166] width 368 height 36
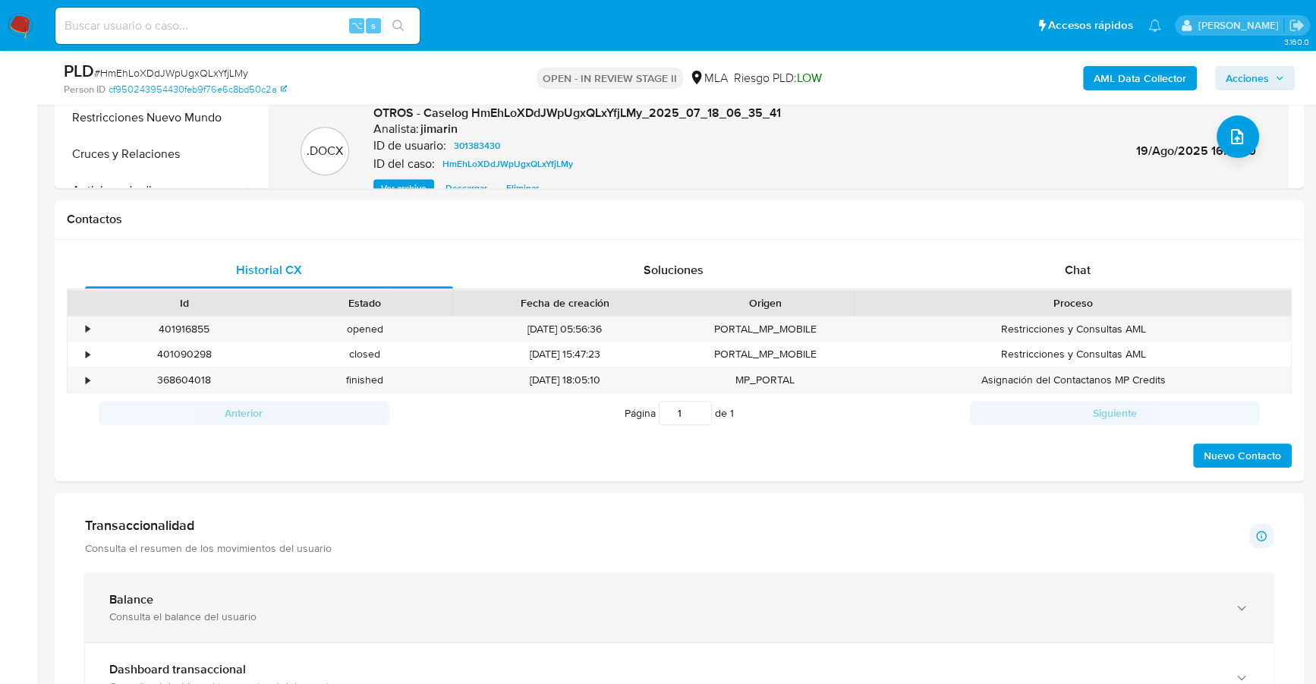
scroll to position [517, 0]
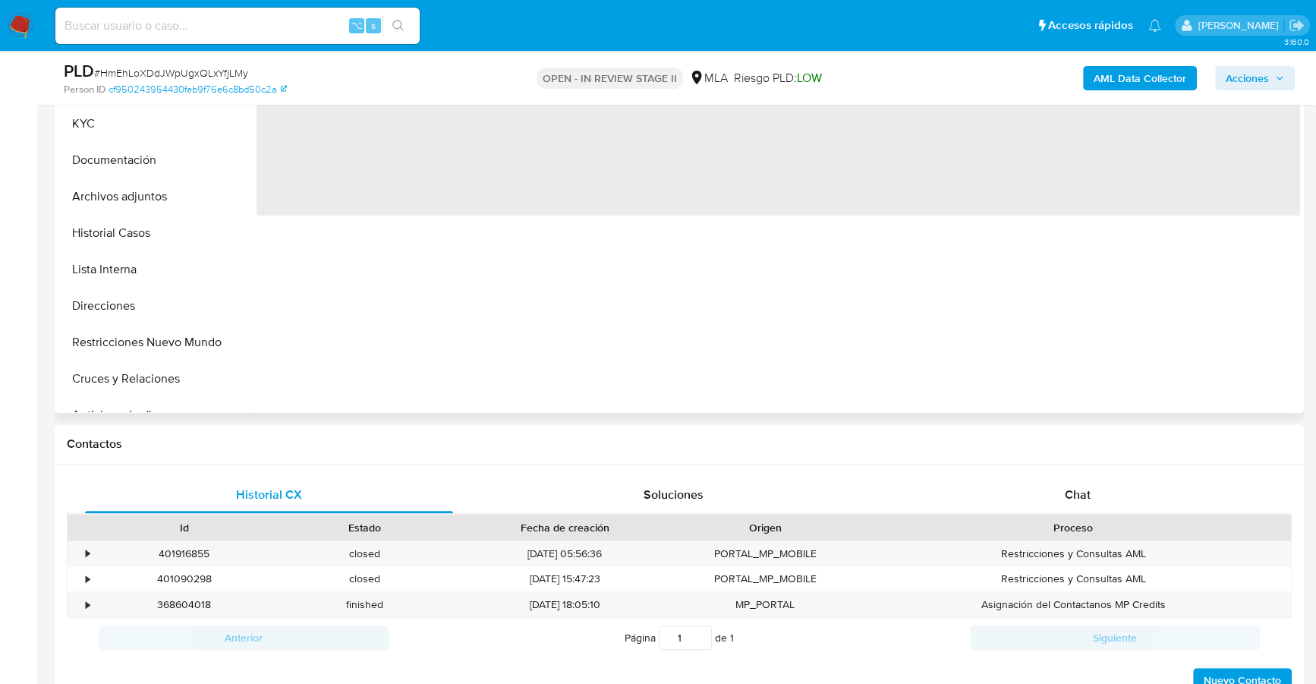
select select "10"
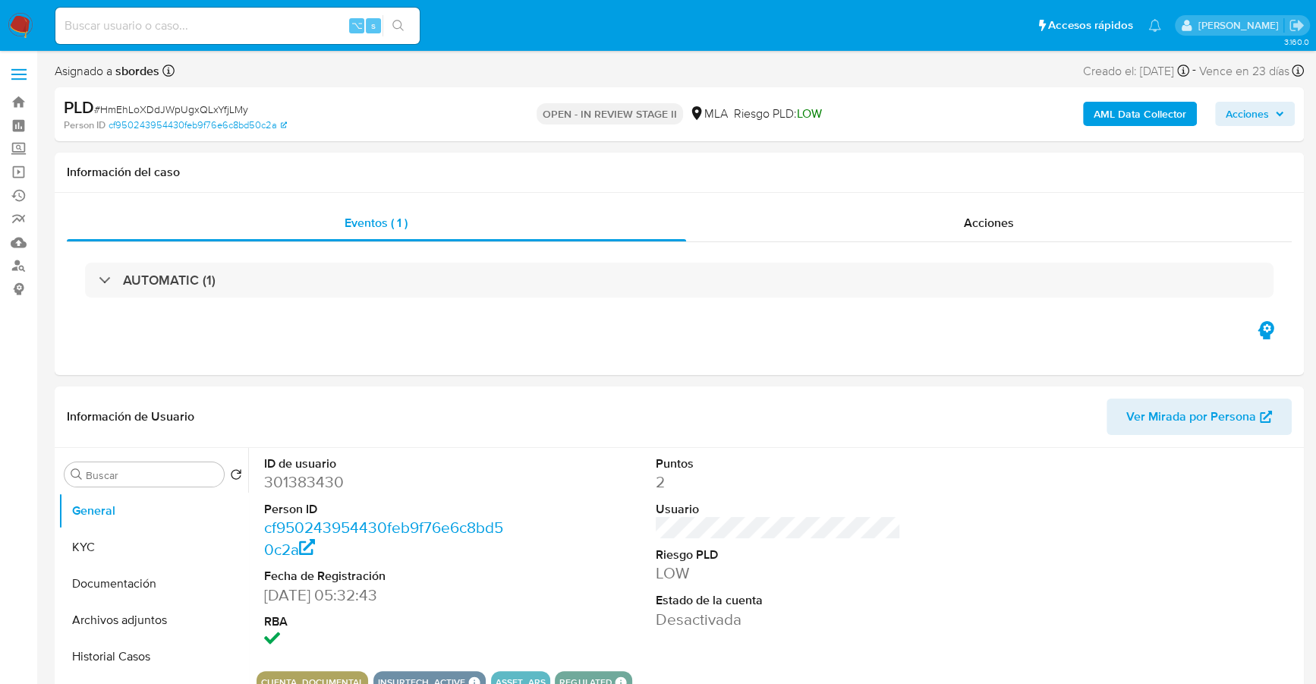
click at [1278, 104] on span "Acciones" at bounding box center [1255, 113] width 58 height 21
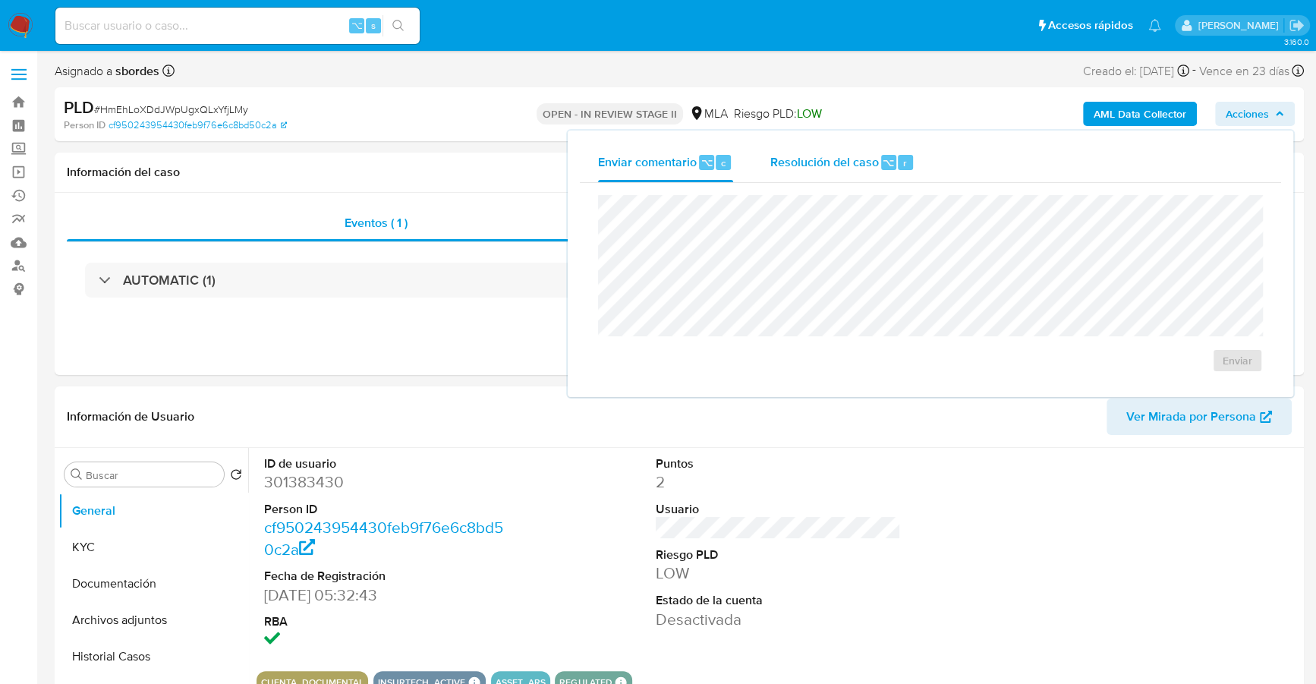
click at [799, 162] on span "Resolución del caso" at bounding box center [824, 161] width 109 height 17
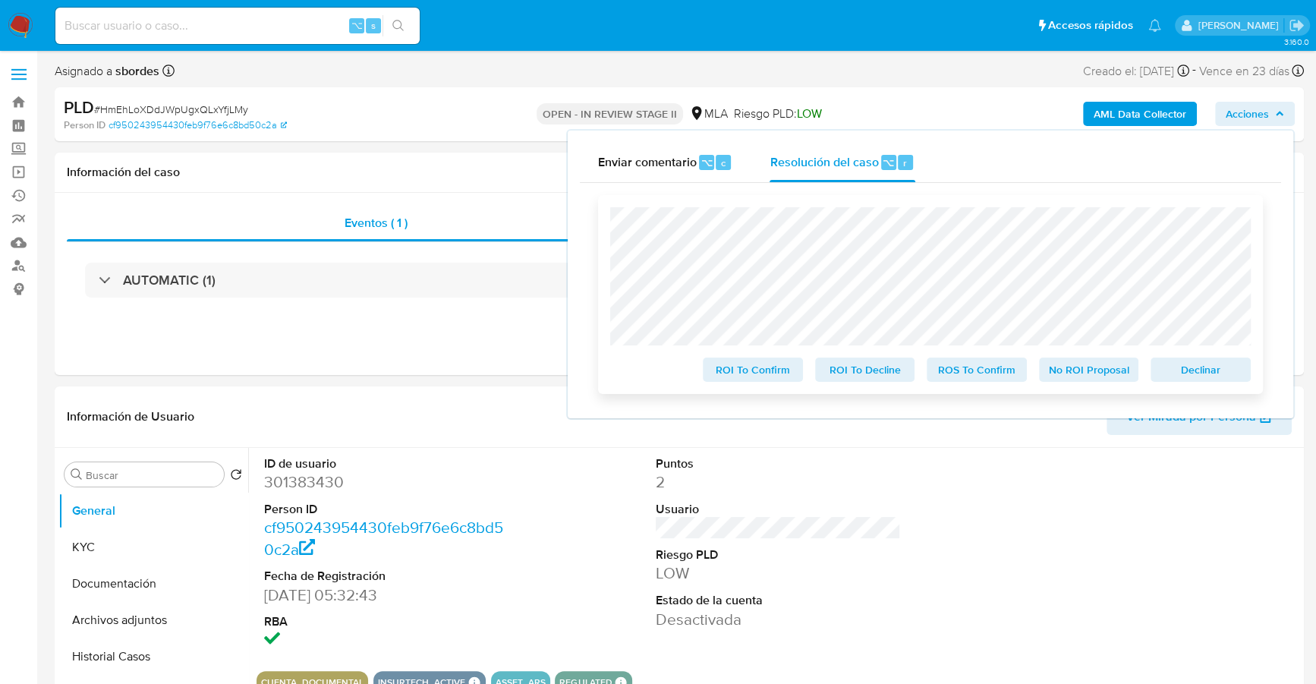
click at [962, 371] on span "ROS To Confirm" at bounding box center [976, 369] width 79 height 21
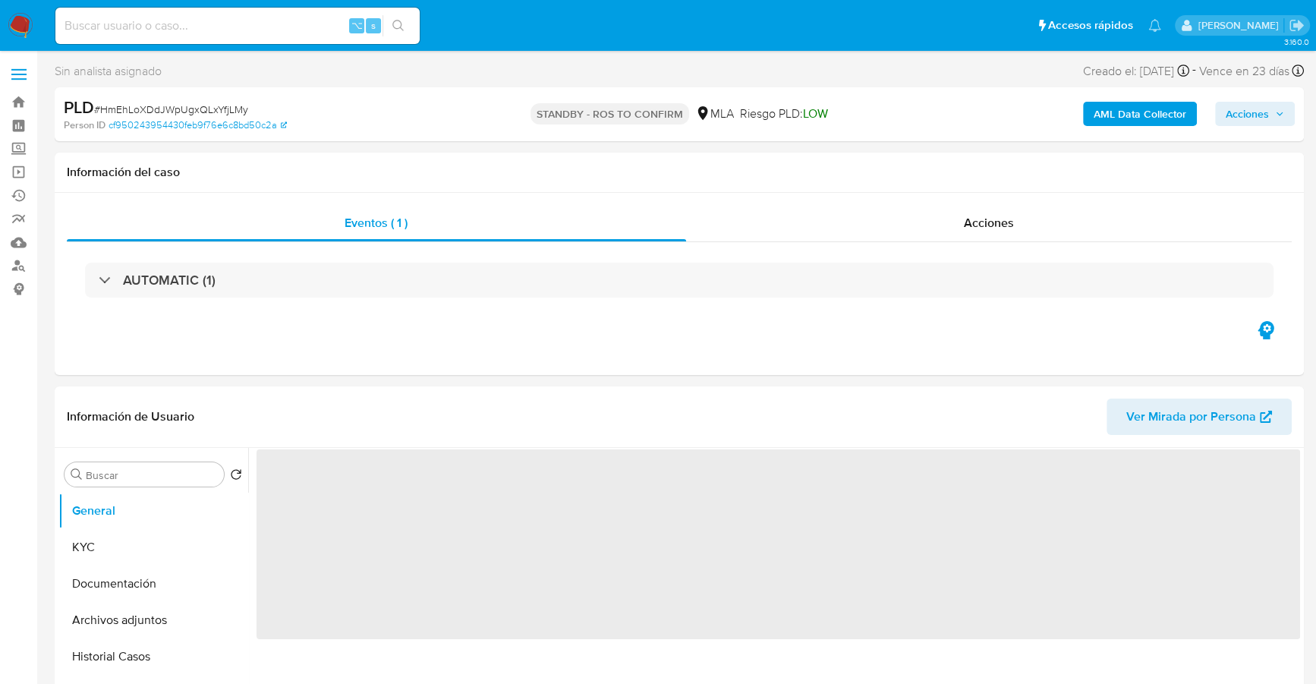
select select "10"
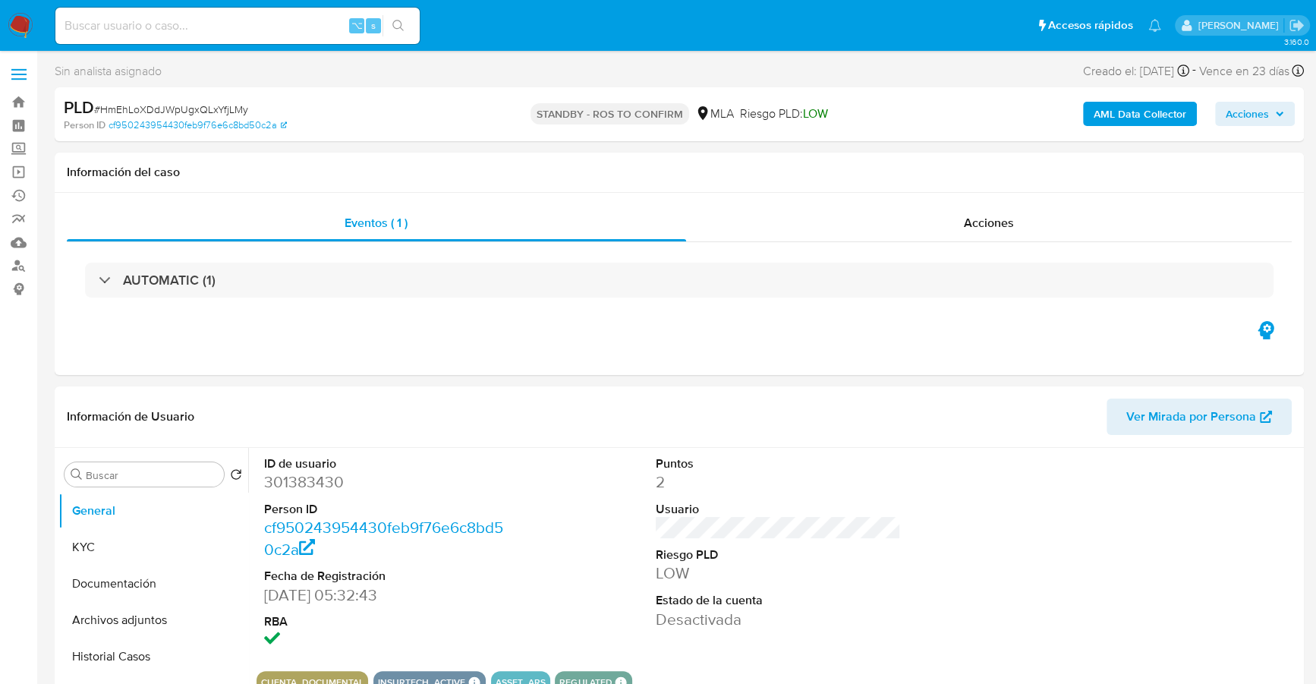
click at [257, 31] on input at bounding box center [237, 26] width 364 height 20
paste input "787468864"
type input "787468864"
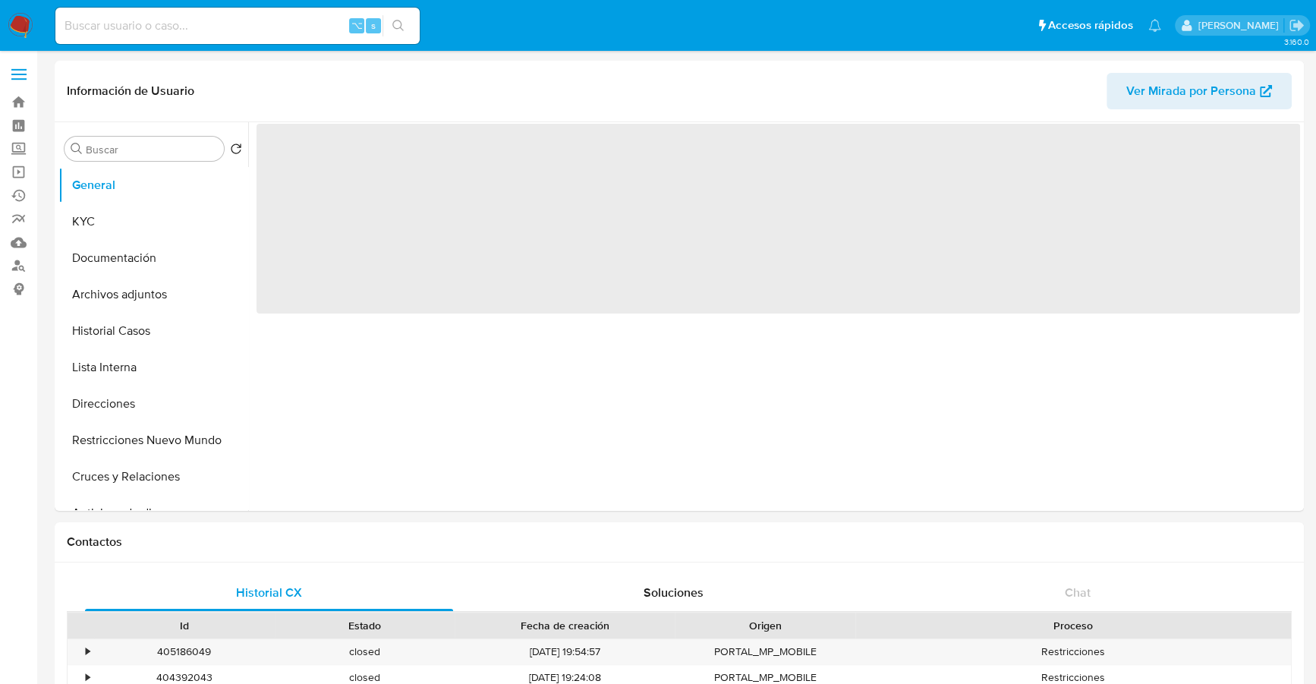
select select "10"
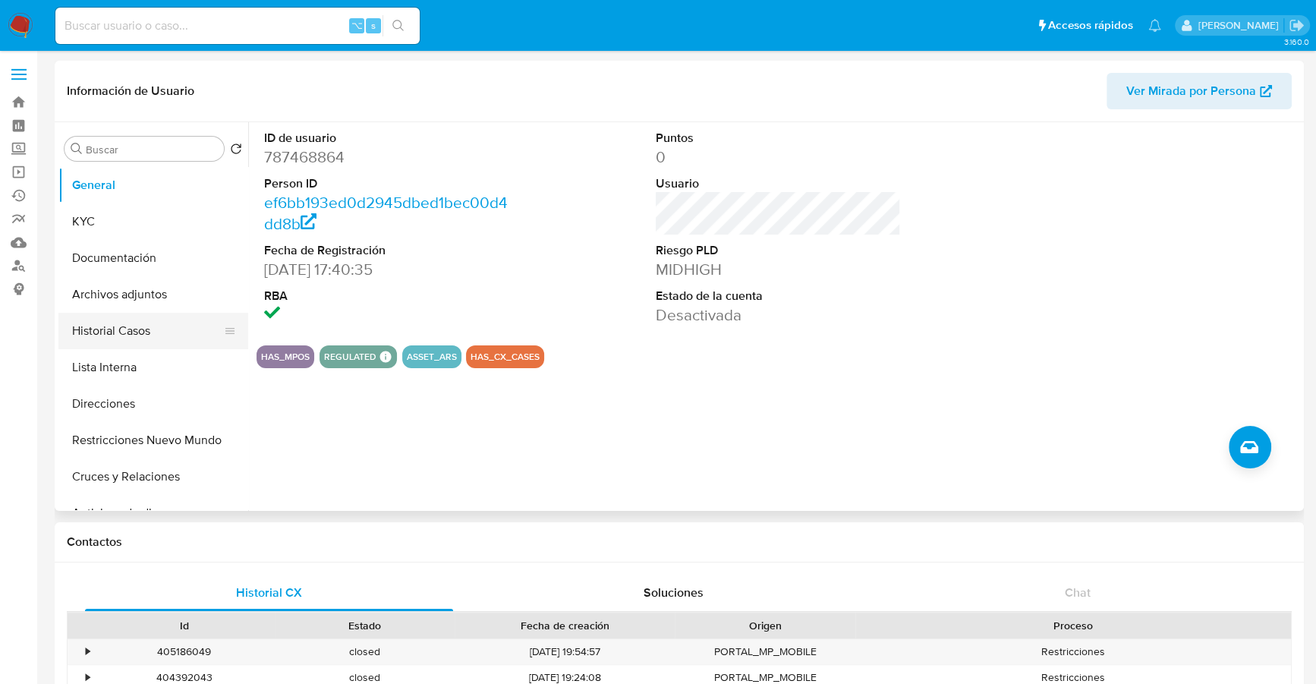
click at [93, 325] on button "Historial Casos" at bounding box center [147, 331] width 178 height 36
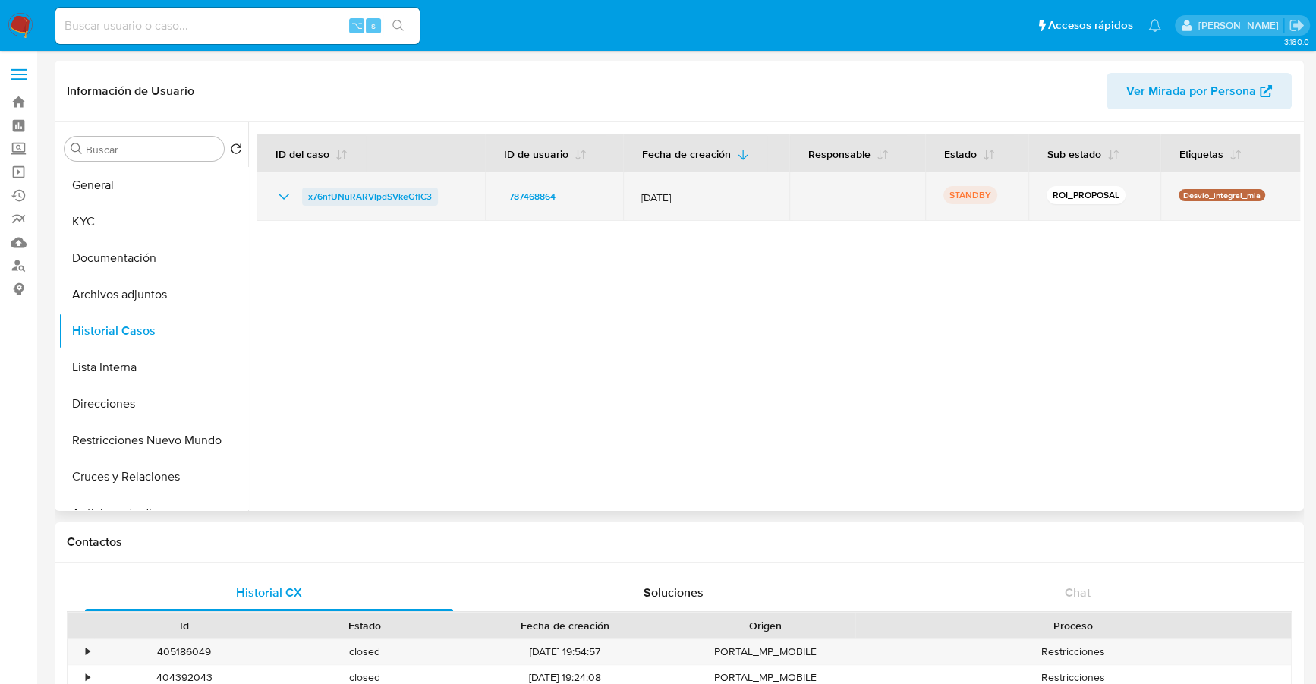
click at [385, 191] on span "x76nfUNuRARVlpdSVkeGflC3" at bounding box center [370, 196] width 124 height 18
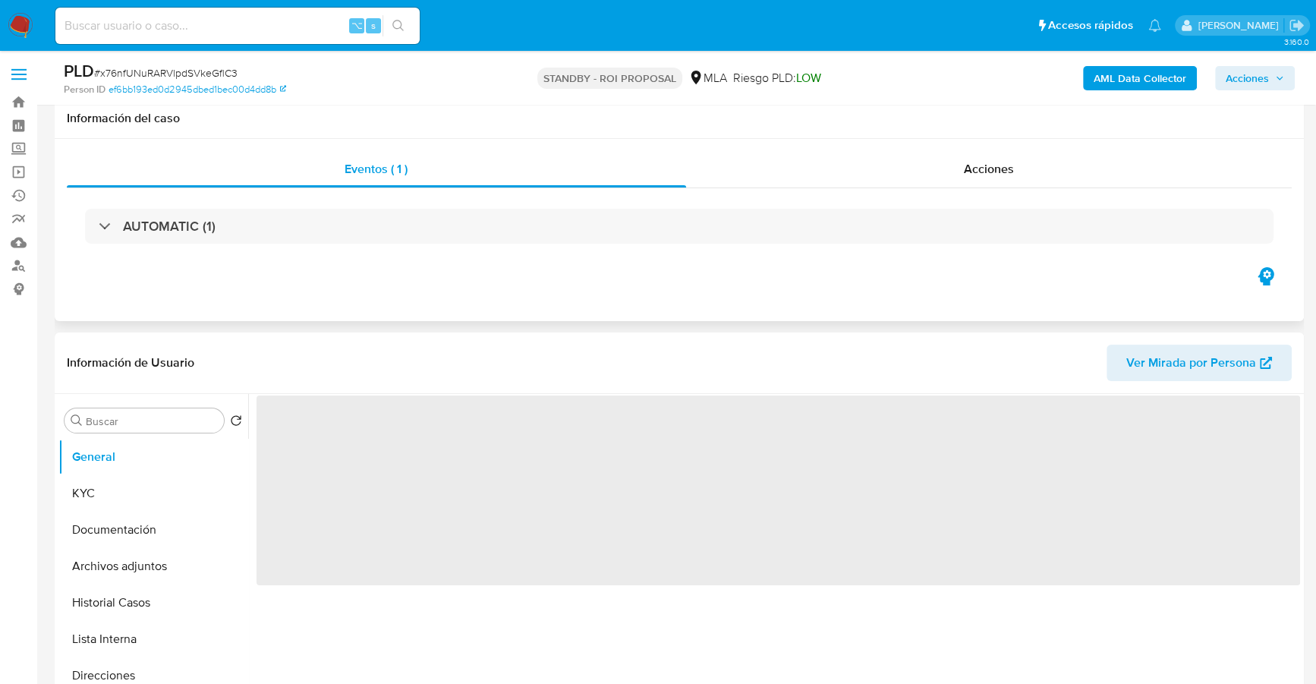
scroll to position [137, 0]
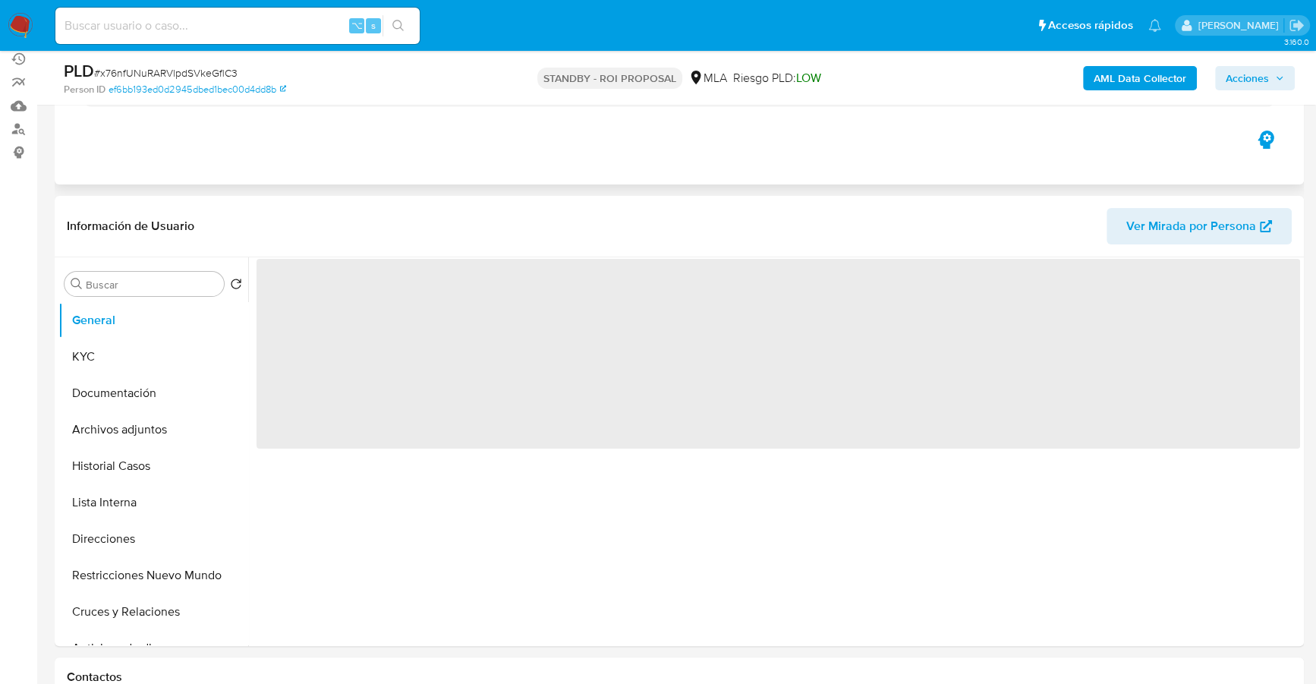
select select "10"
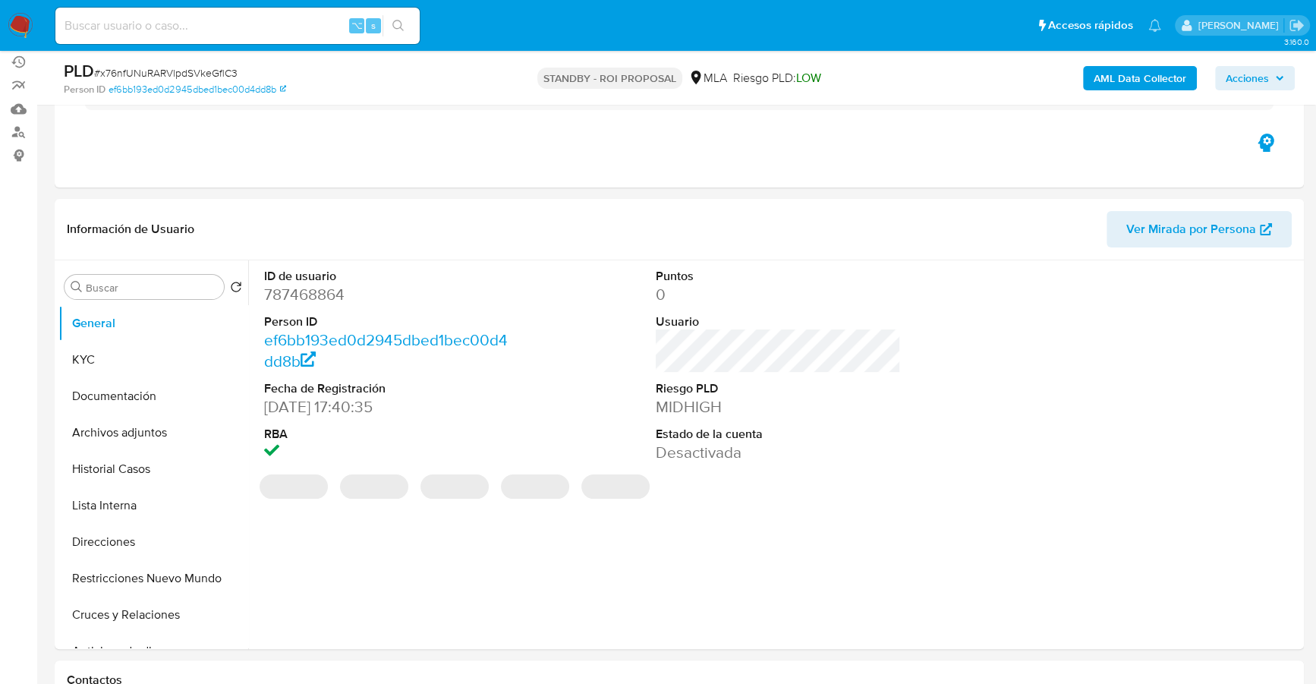
scroll to position [133, 0]
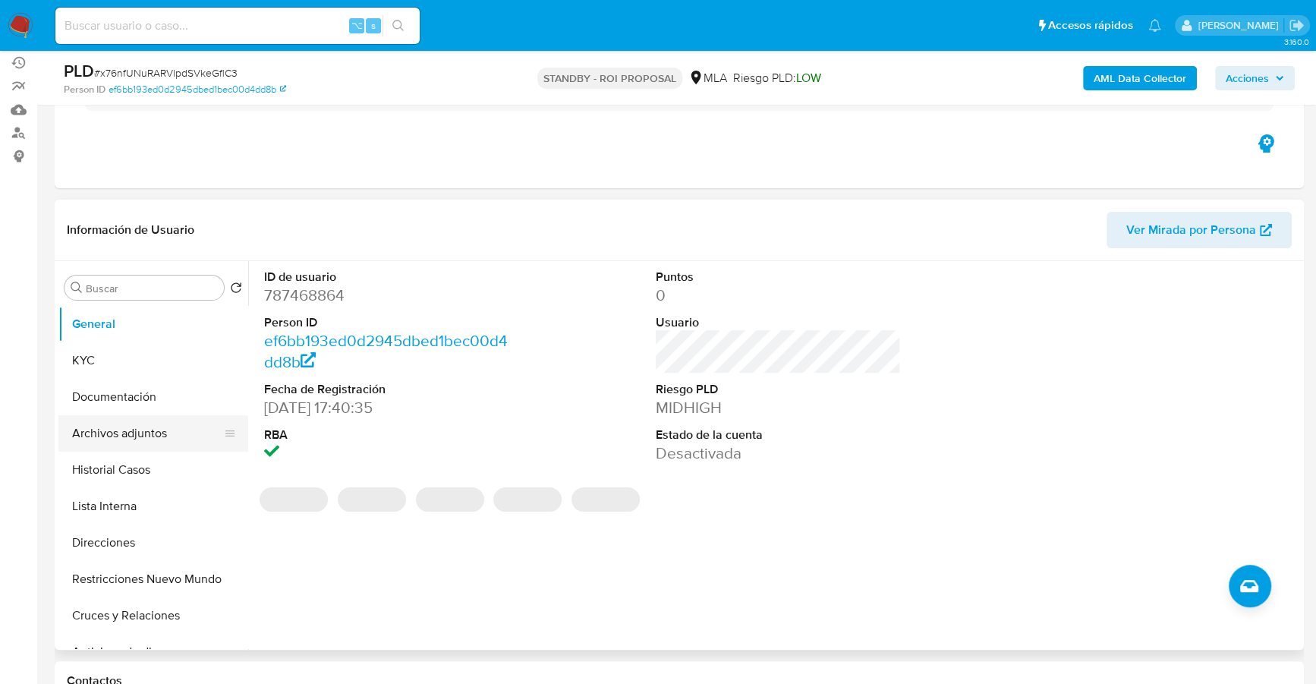
click at [136, 437] on button "Archivos adjuntos" at bounding box center [147, 433] width 178 height 36
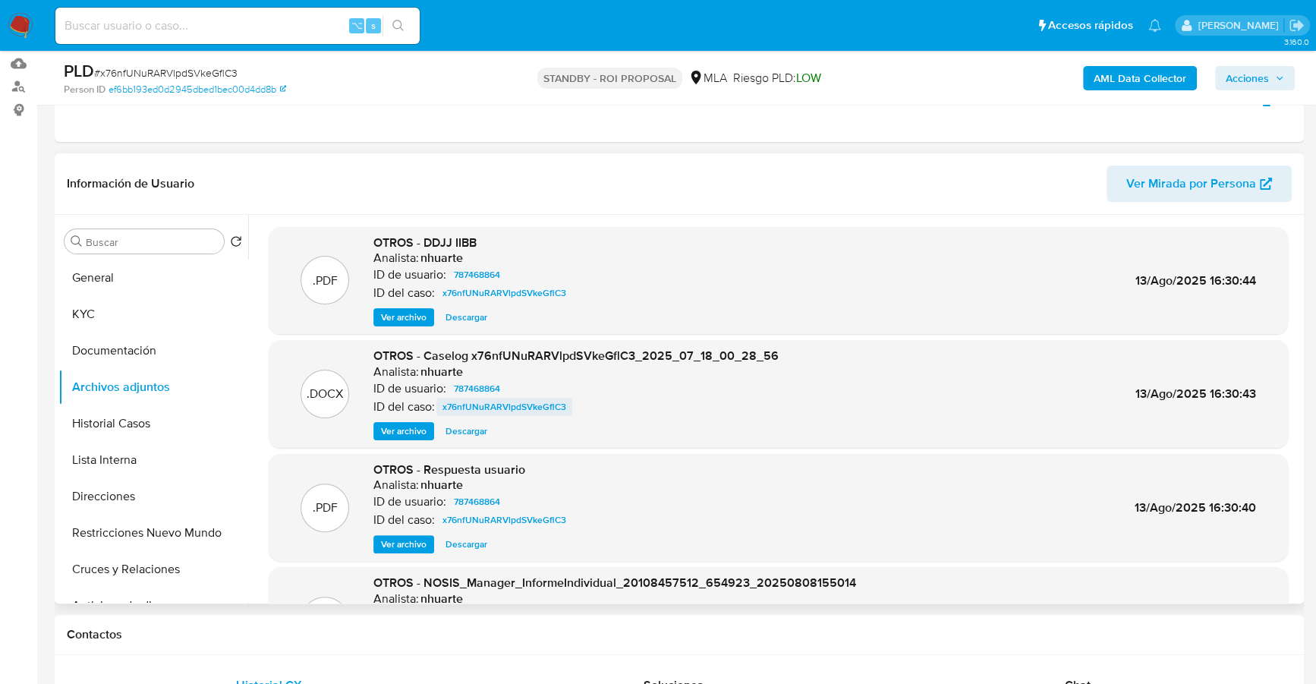
scroll to position [181, 0]
click at [474, 430] on span "Descargar" at bounding box center [467, 429] width 42 height 15
click at [65, 314] on button "KYC" at bounding box center [147, 312] width 178 height 36
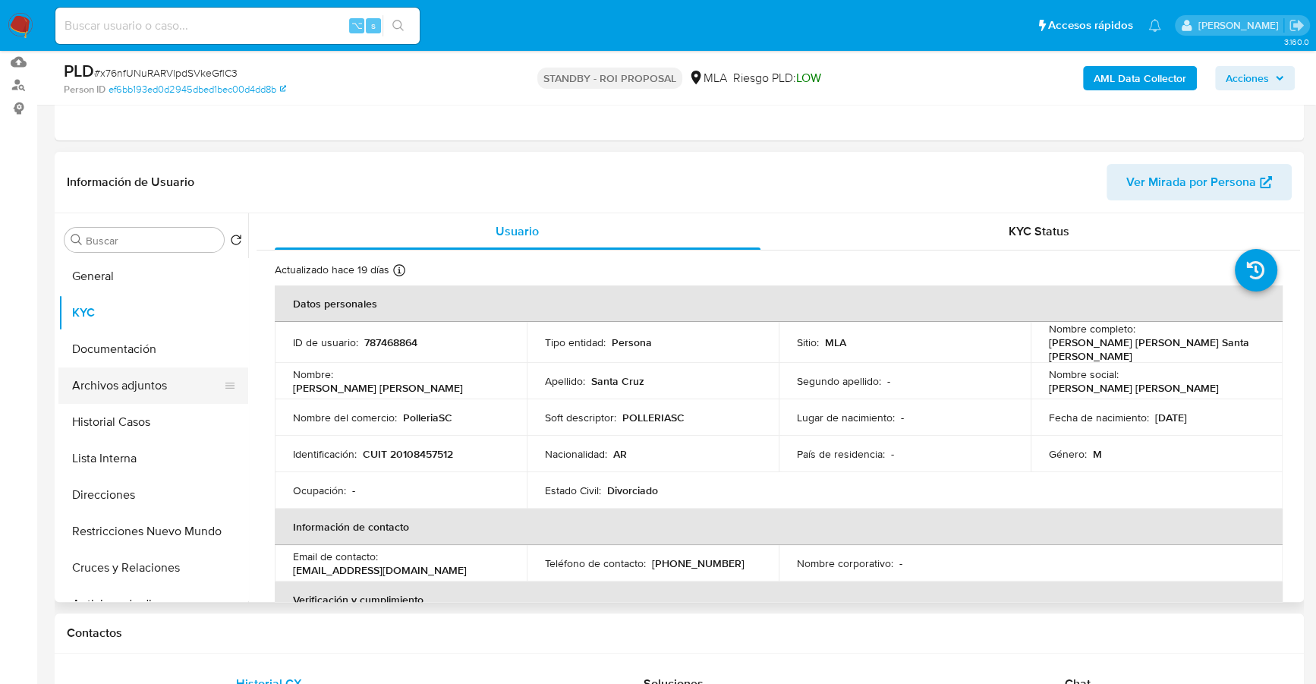
click at [155, 385] on button "Archivos adjuntos" at bounding box center [147, 385] width 178 height 36
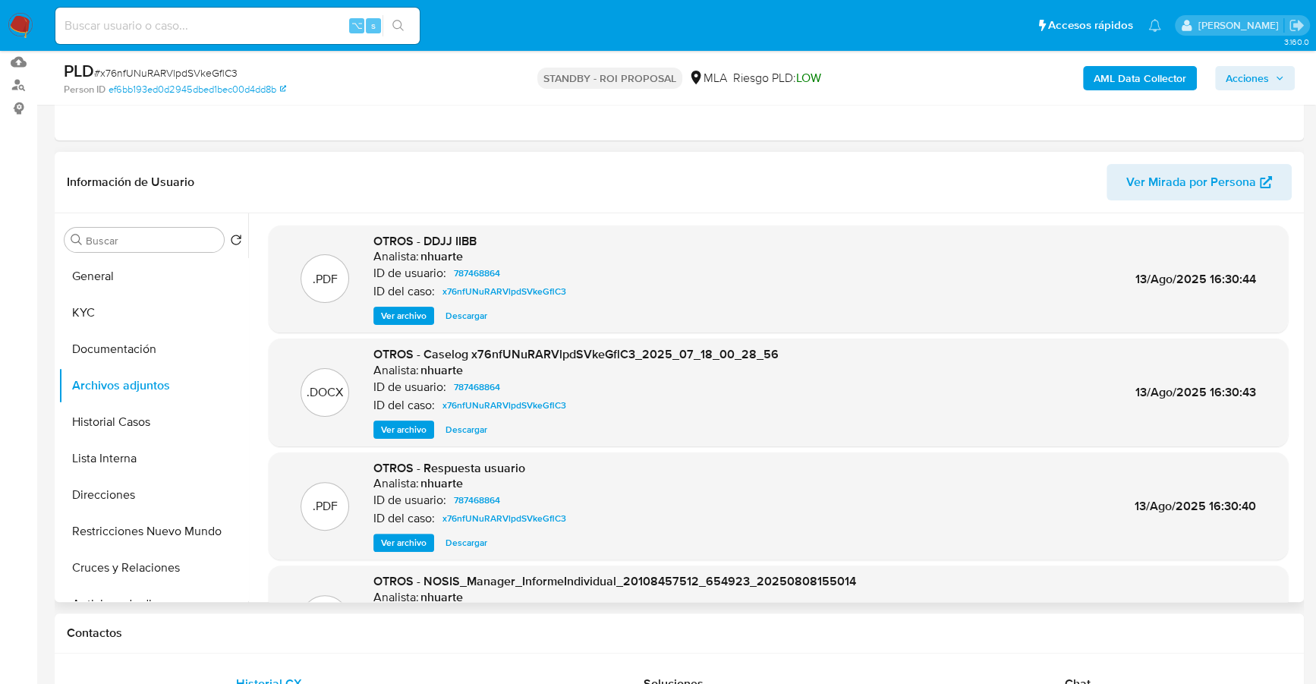
click at [390, 543] on span "Ver archivo" at bounding box center [404, 542] width 46 height 15
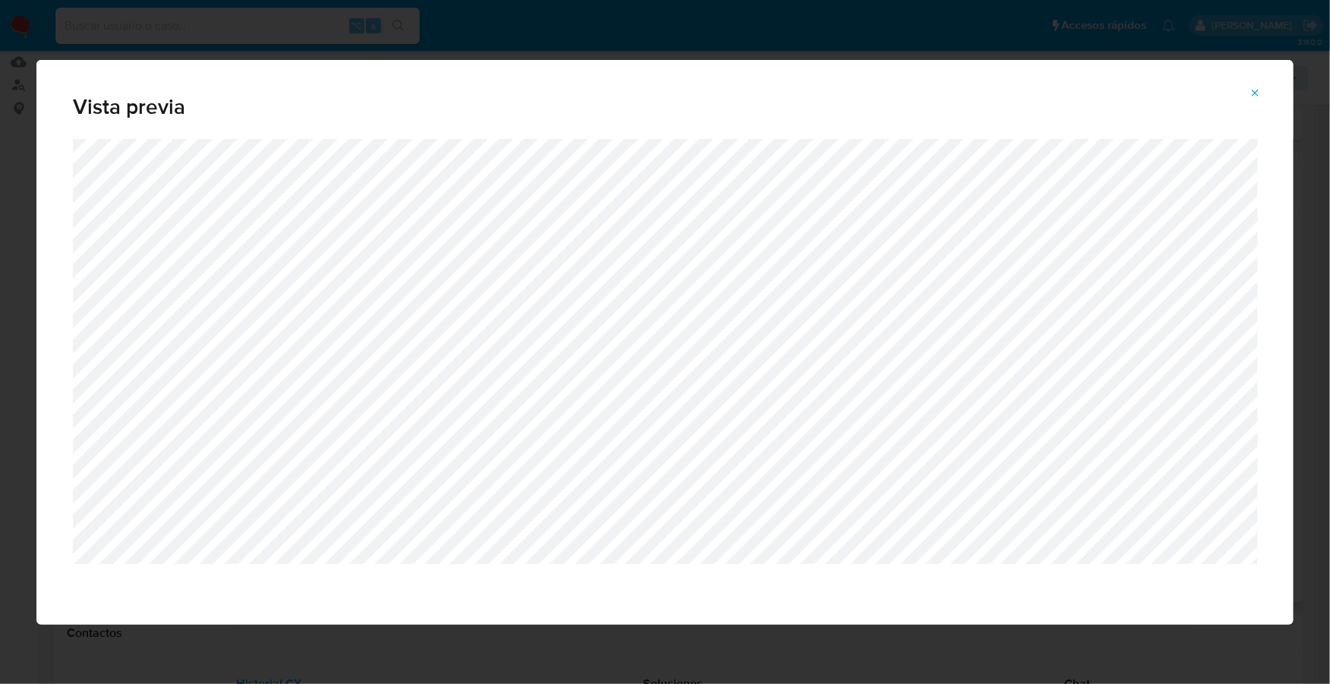
click at [1259, 95] on icon "Attachment preview" at bounding box center [1255, 93] width 12 height 12
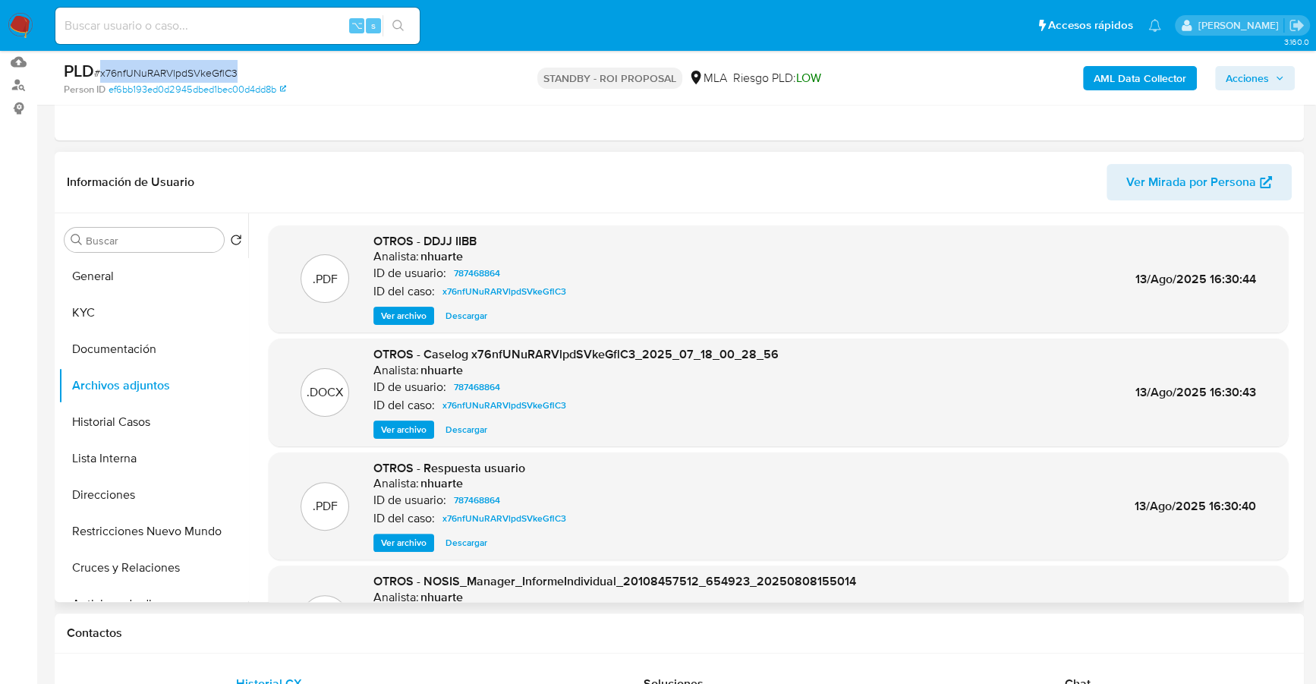
copy span "x76nfUNuRARVlpdSVkeGflC3"
click at [152, 434] on button "Historial Casos" at bounding box center [147, 422] width 178 height 36
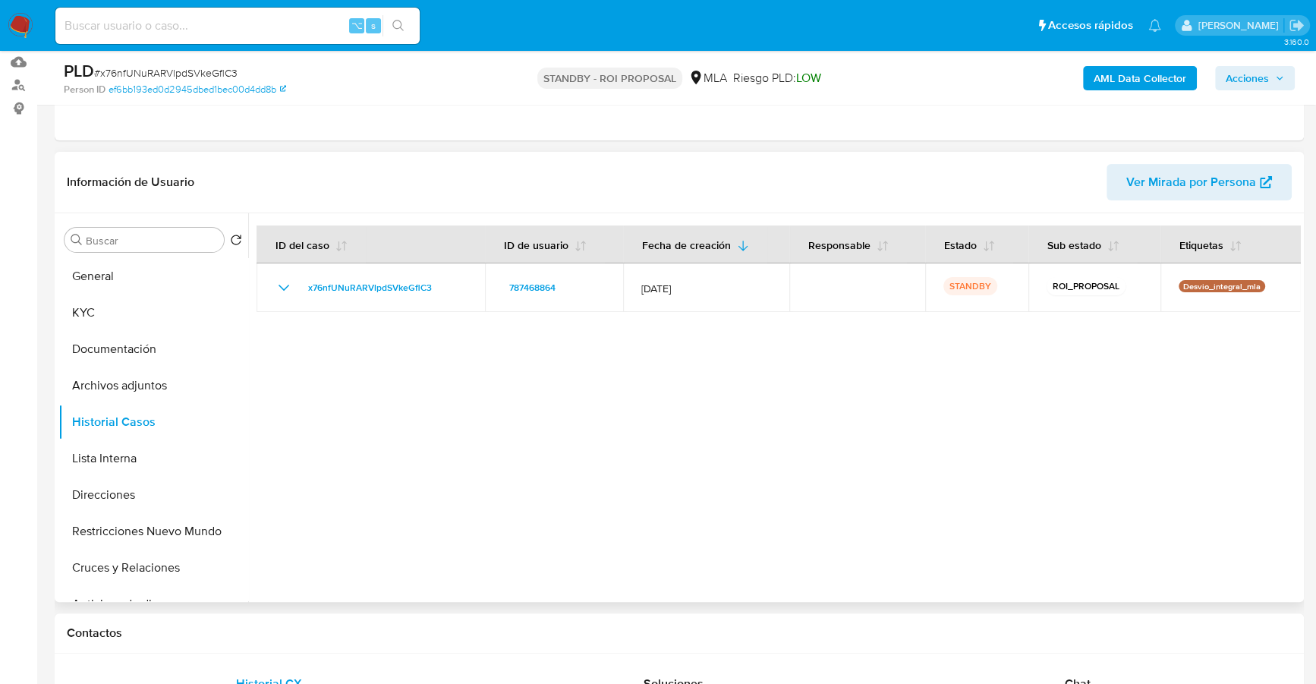
click at [701, 173] on header "Información de Usuario Ver Mirada por Persona" at bounding box center [679, 182] width 1225 height 36
click at [206, 27] on input at bounding box center [237, 26] width 364 height 20
paste input "1079319707"
type input "1079319707"
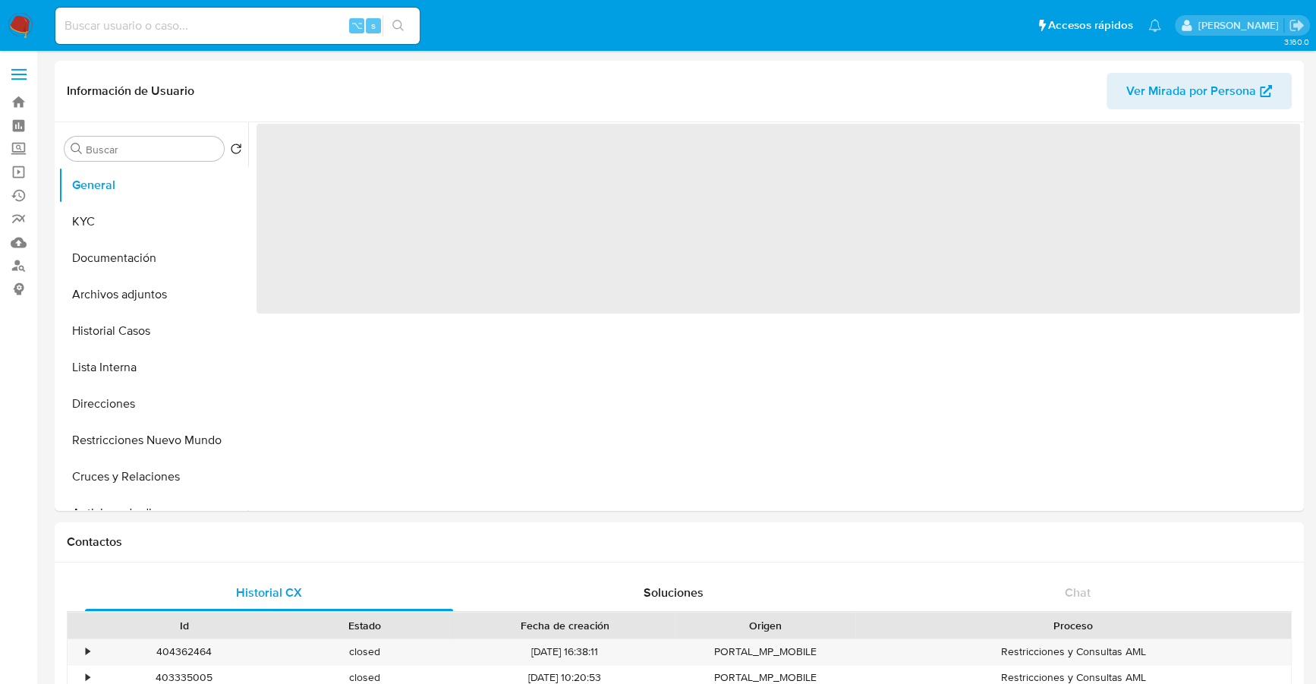
select select "10"
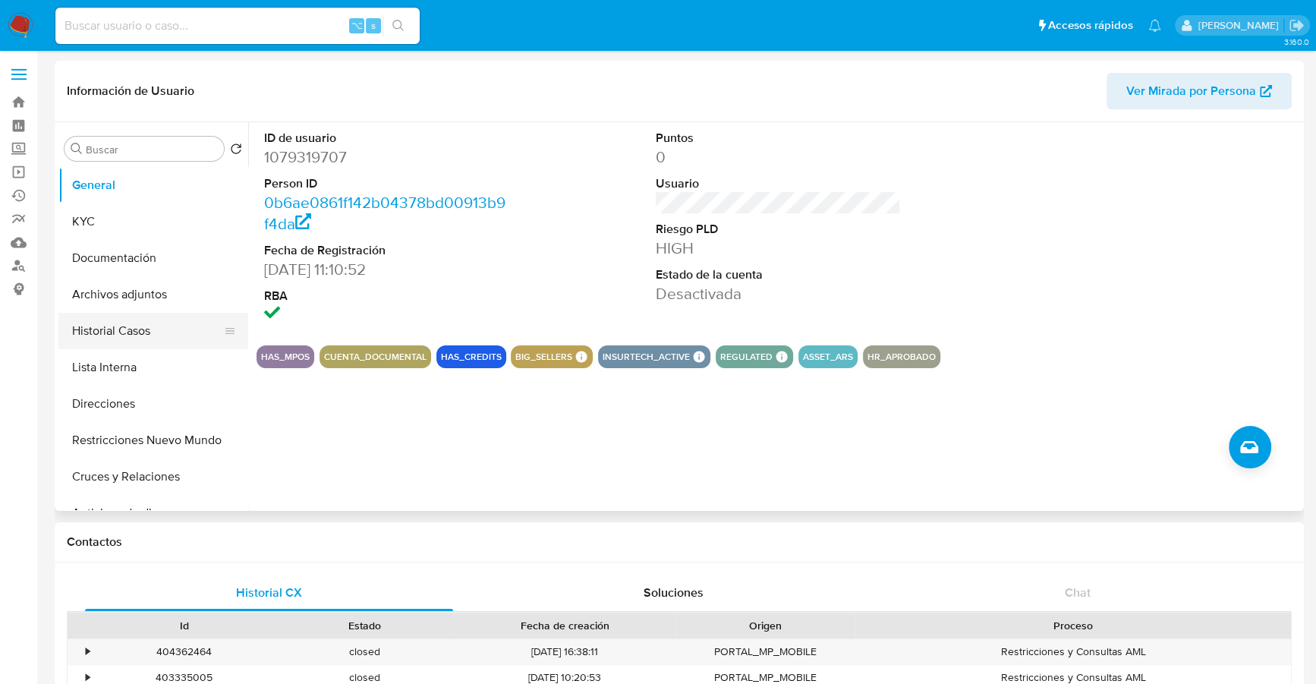
click at [115, 329] on button "Historial Casos" at bounding box center [147, 331] width 178 height 36
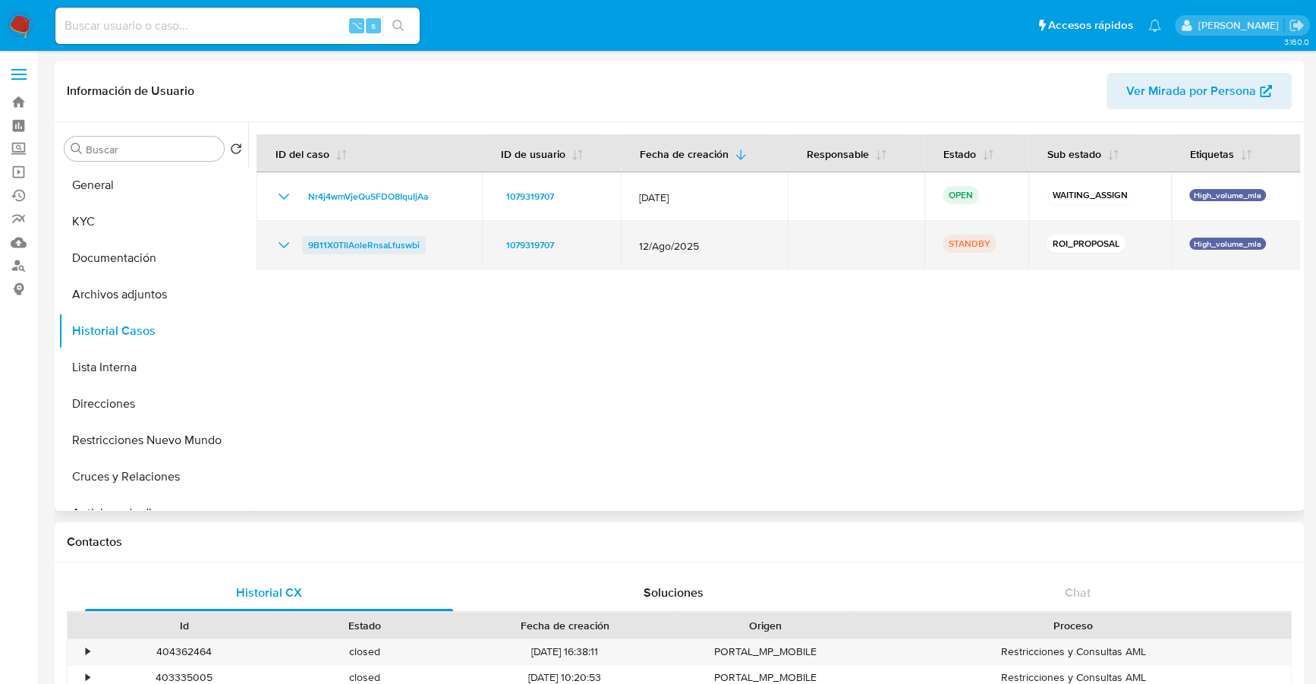
click at [327, 243] on span "9B11X0TllAoleRnsaLfuswbi" at bounding box center [364, 245] width 112 height 18
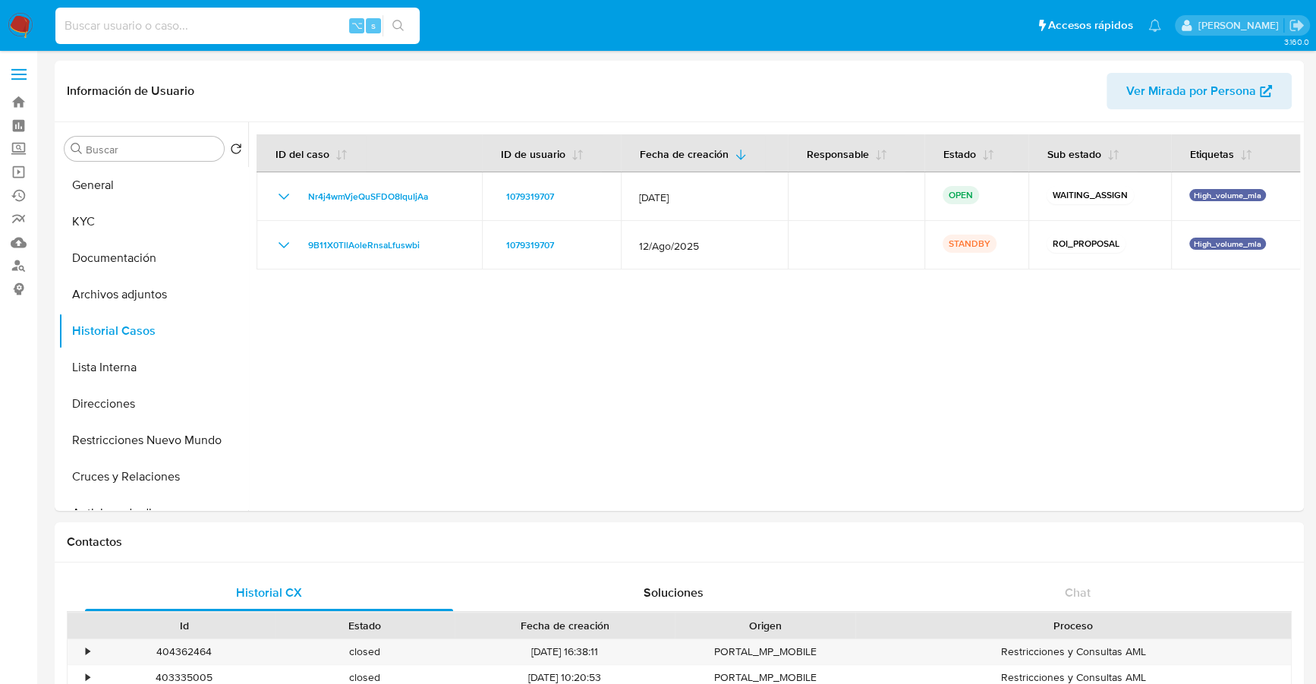
click at [172, 27] on input at bounding box center [237, 26] width 364 height 20
paste input "2574544127"
type input "2574544127"
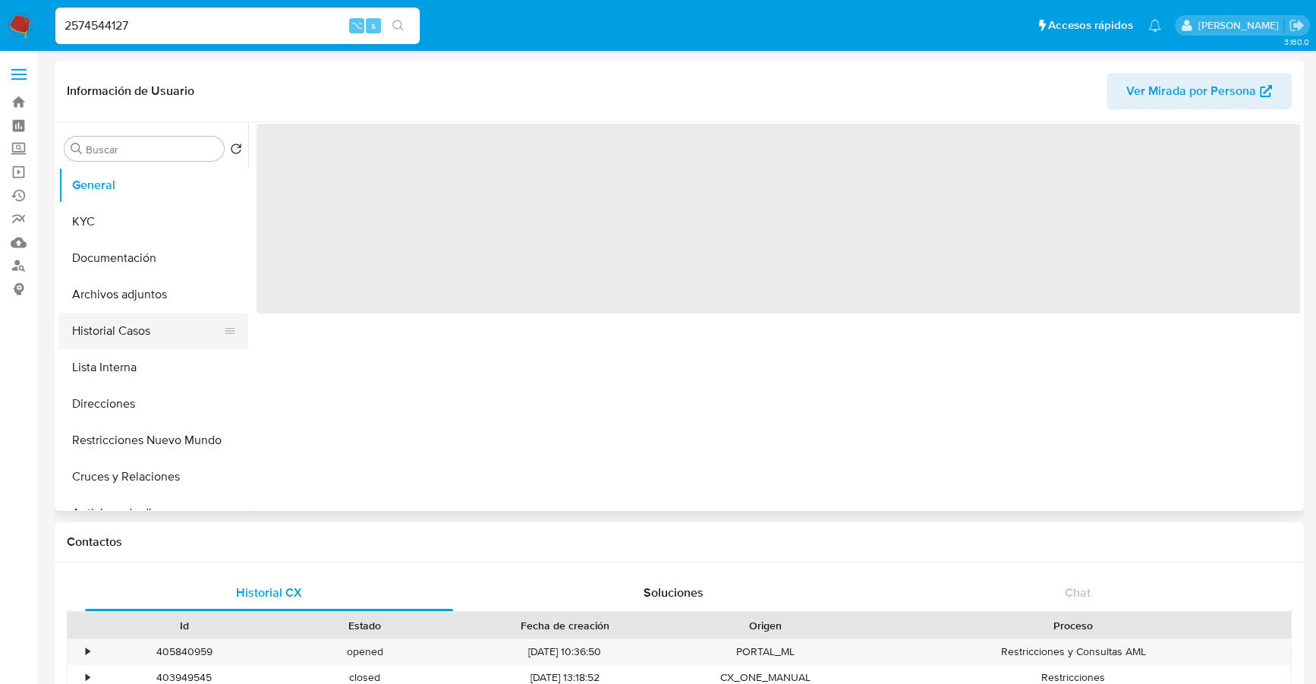
select select "10"
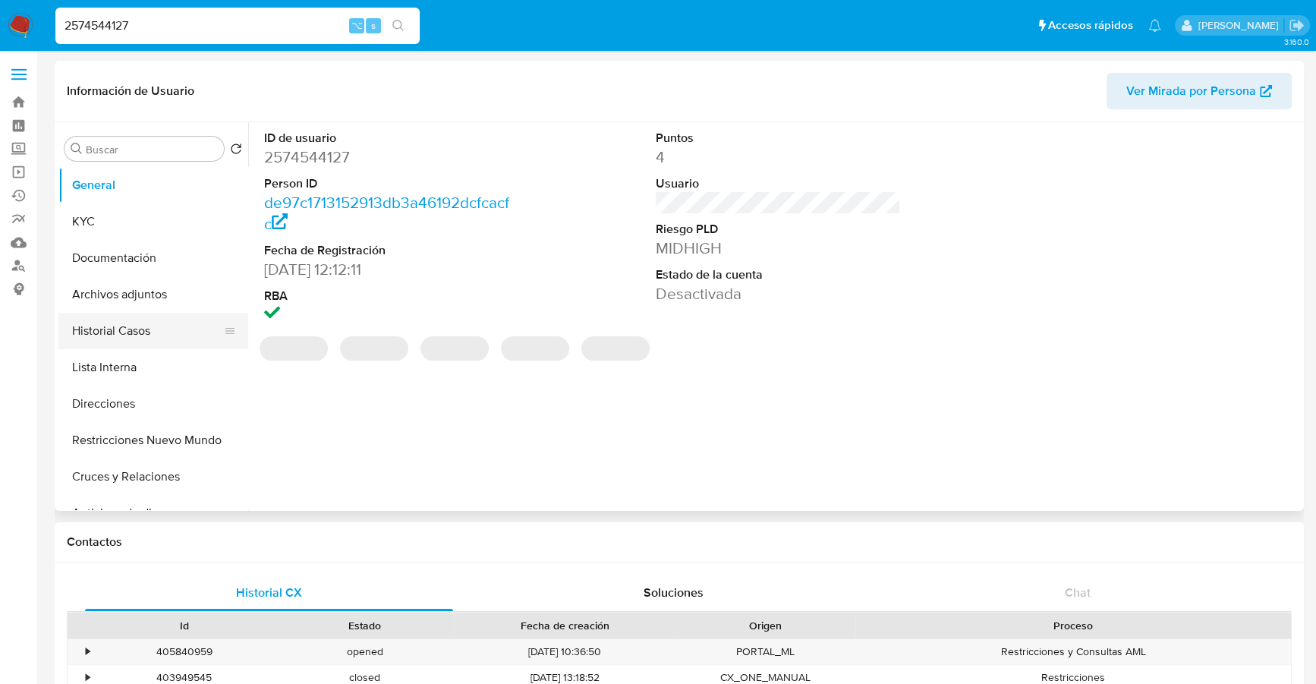
click at [133, 323] on button "Historial Casos" at bounding box center [147, 331] width 178 height 36
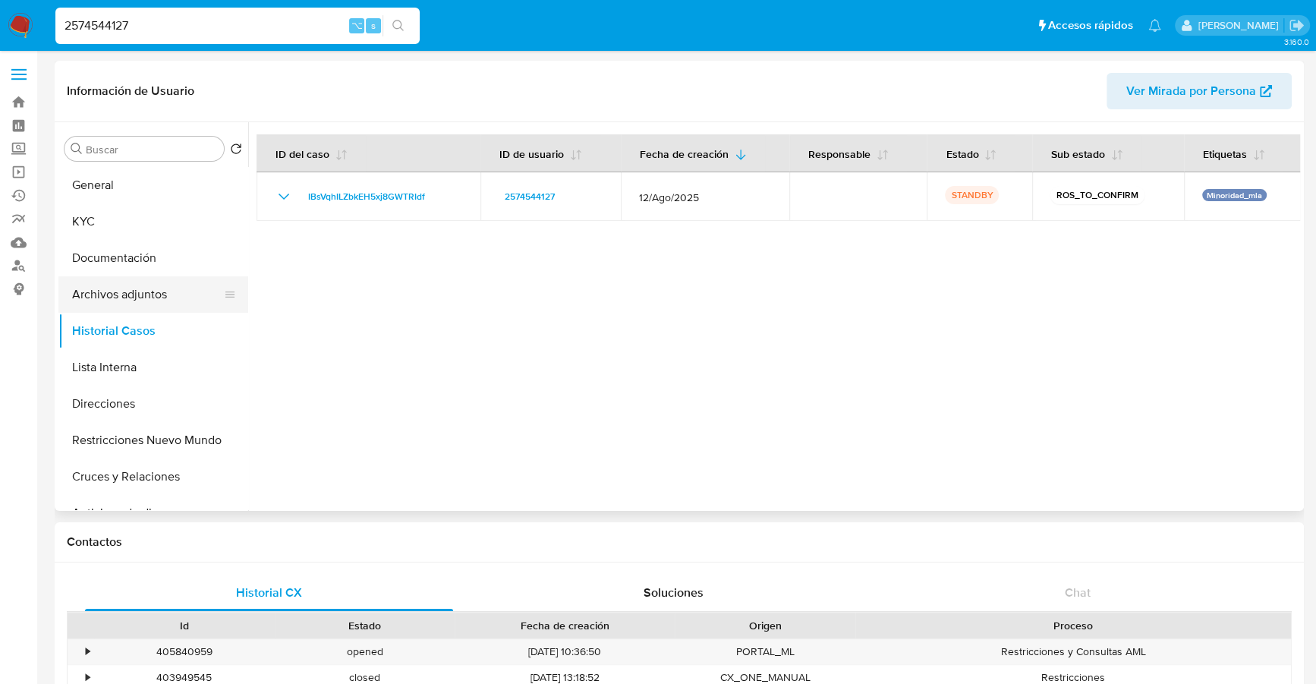
click at [168, 286] on button "Archivos adjuntos" at bounding box center [147, 294] width 178 height 36
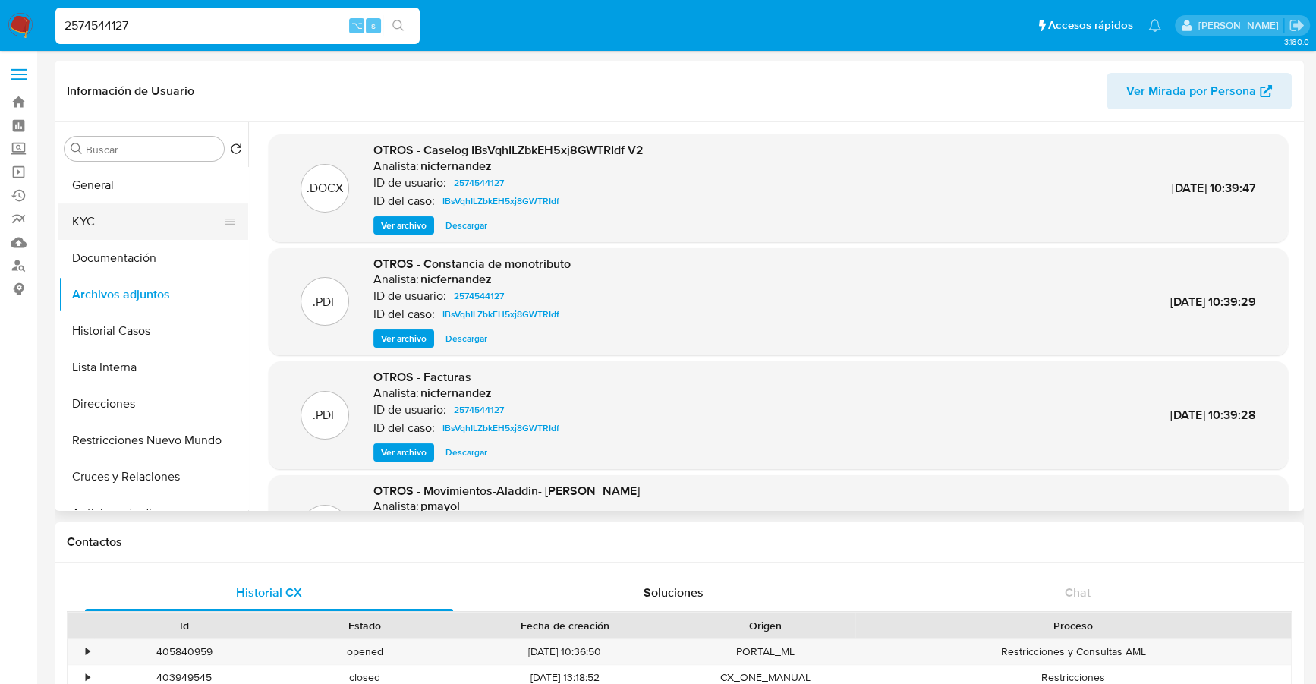
click at [141, 218] on button "KYC" at bounding box center [147, 221] width 178 height 36
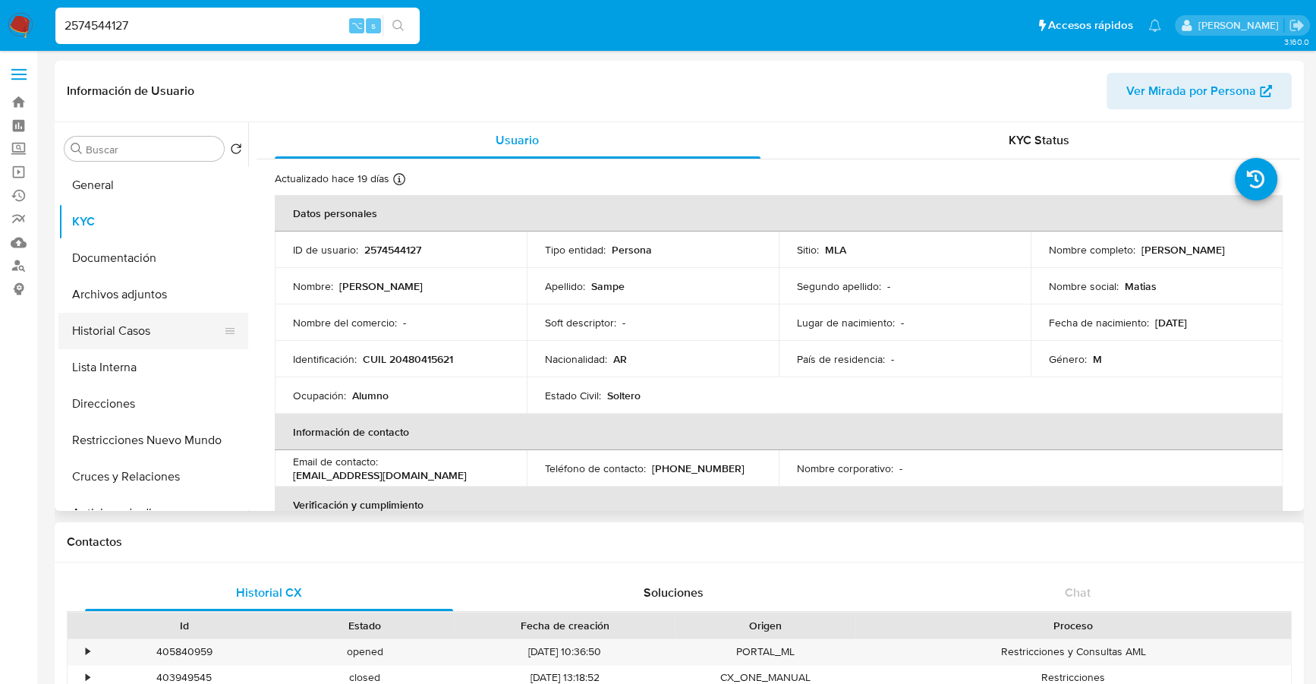
click at [139, 323] on button "Historial Casos" at bounding box center [147, 331] width 178 height 36
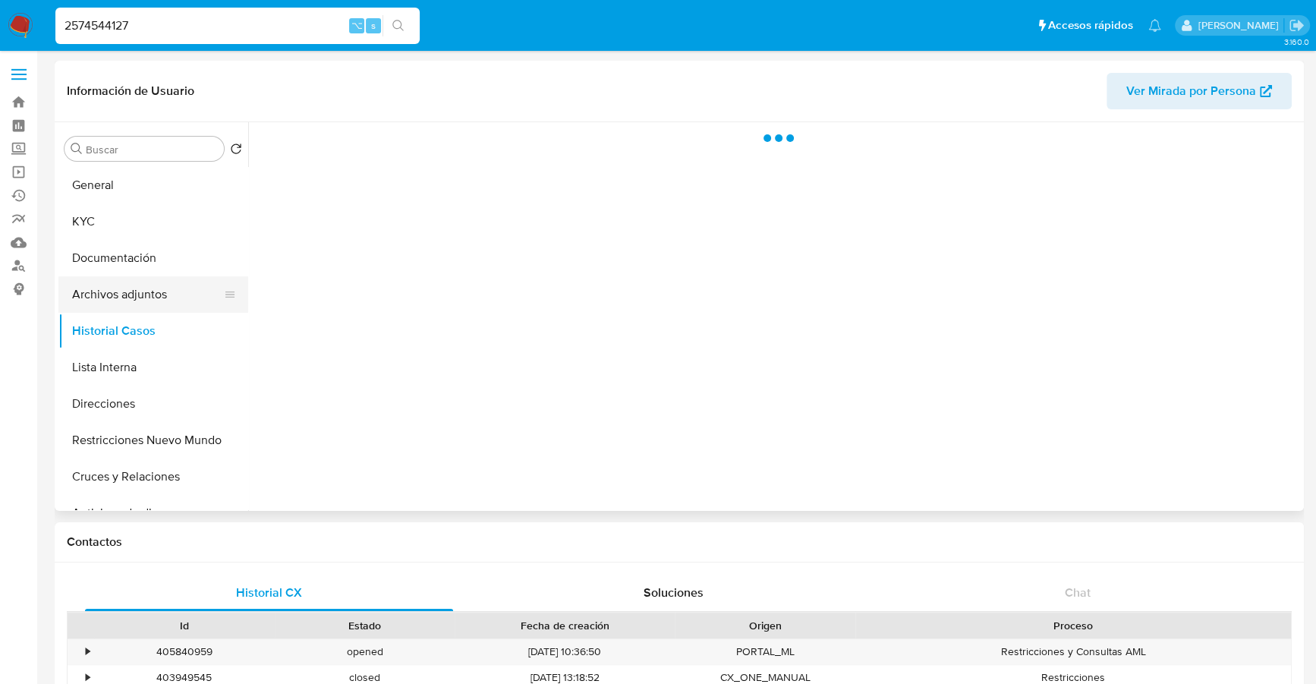
click at [144, 298] on button "Archivos adjuntos" at bounding box center [147, 294] width 178 height 36
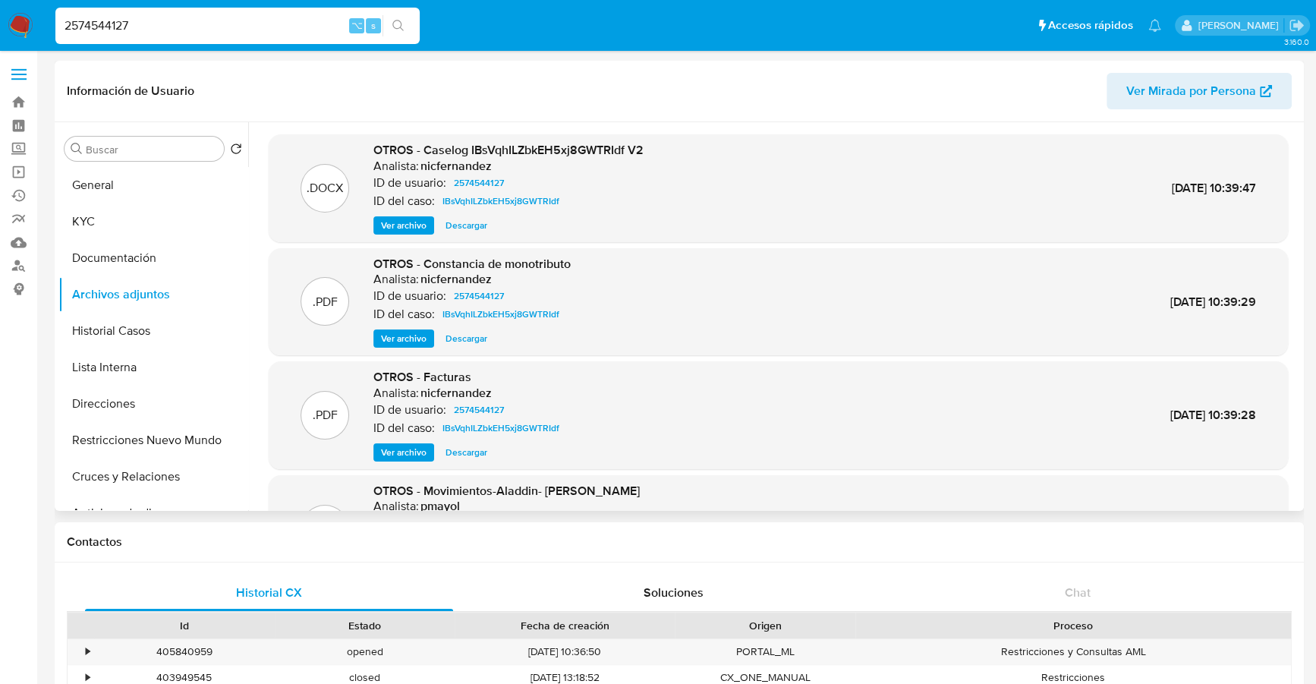
click at [399, 228] on span "Ver archivo" at bounding box center [404, 225] width 46 height 15
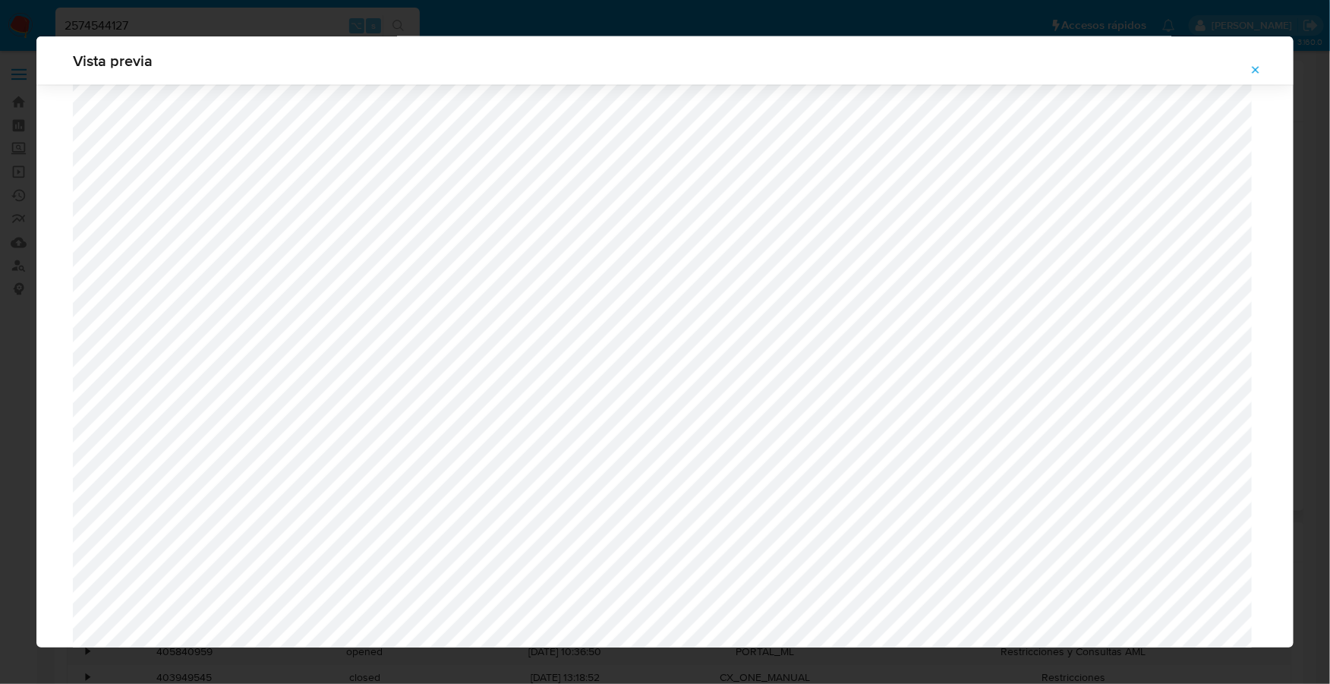
scroll to position [4092, 0]
click at [1255, 68] on icon "Attachment preview" at bounding box center [1255, 69] width 7 height 7
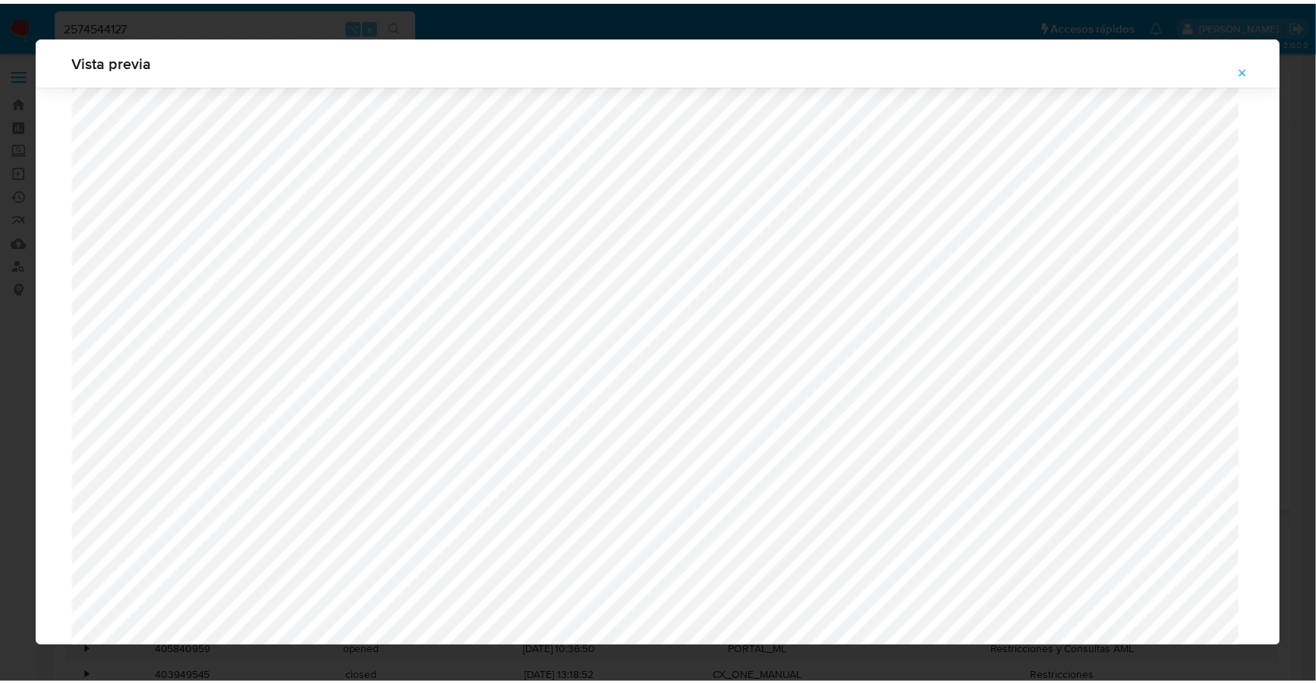
scroll to position [0, 0]
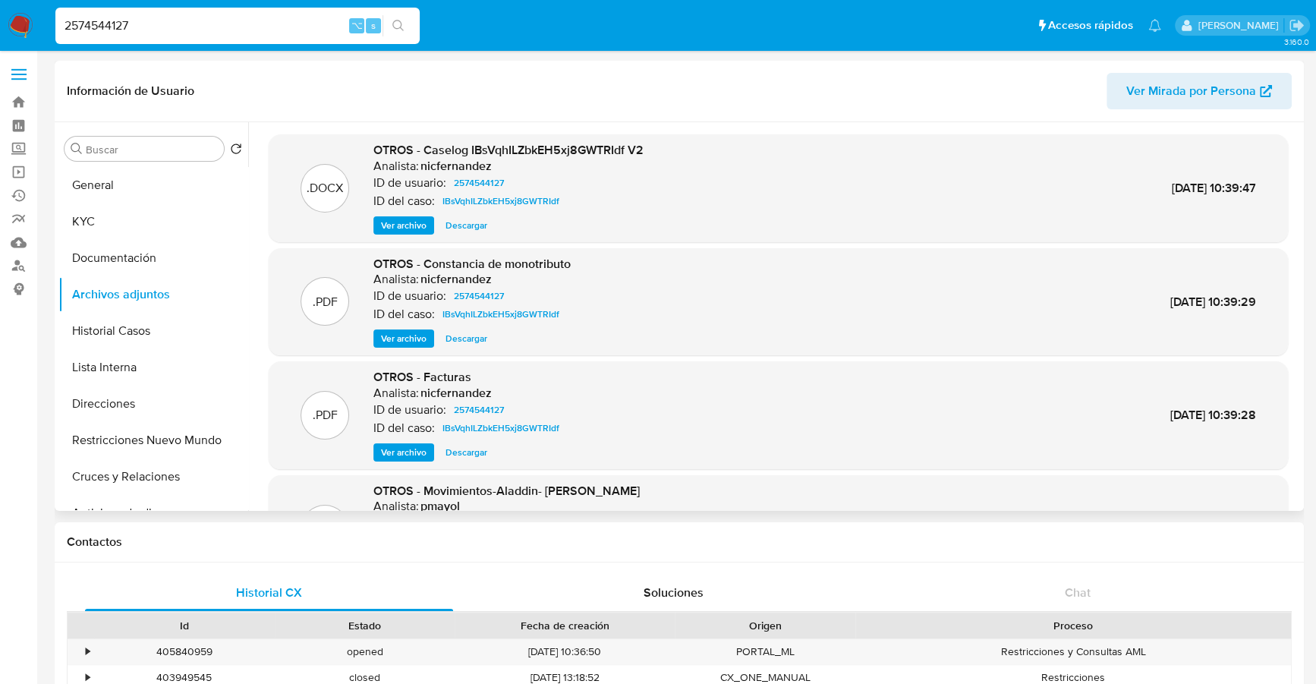
click at [392, 448] on span "Ver archivo" at bounding box center [404, 452] width 46 height 15
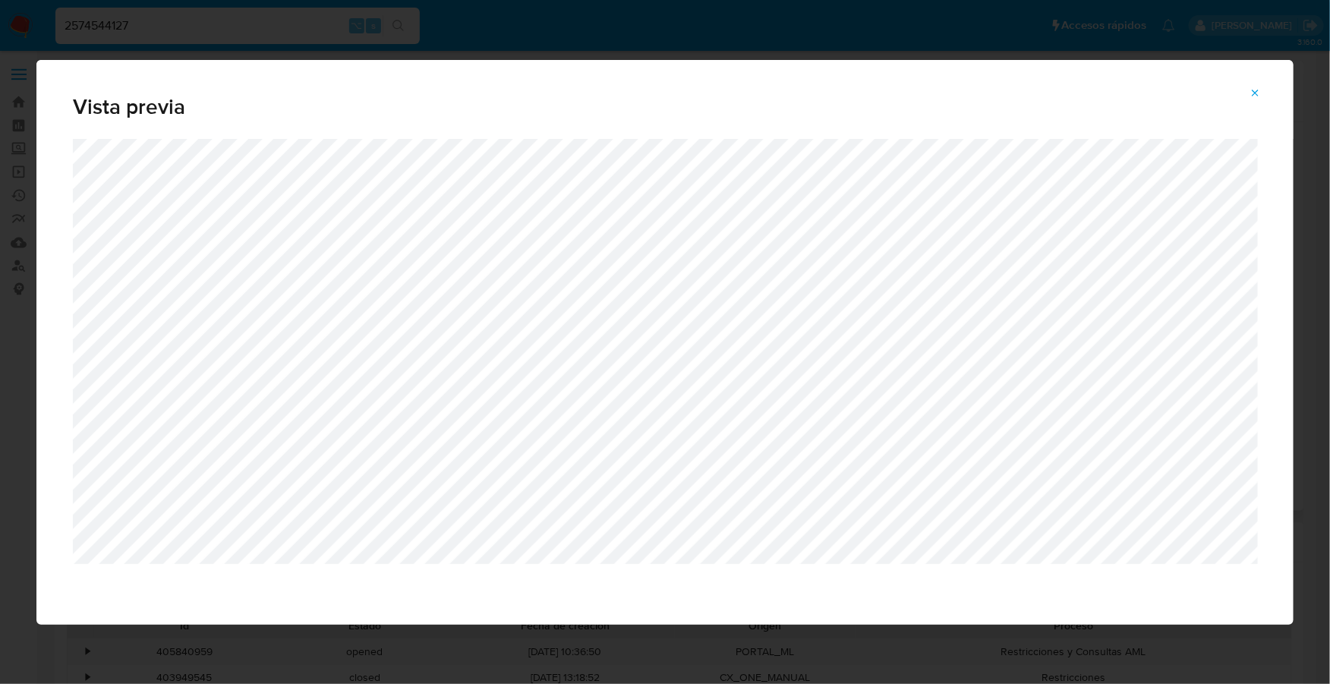
click at [1253, 90] on icon "Attachment preview" at bounding box center [1255, 93] width 12 height 12
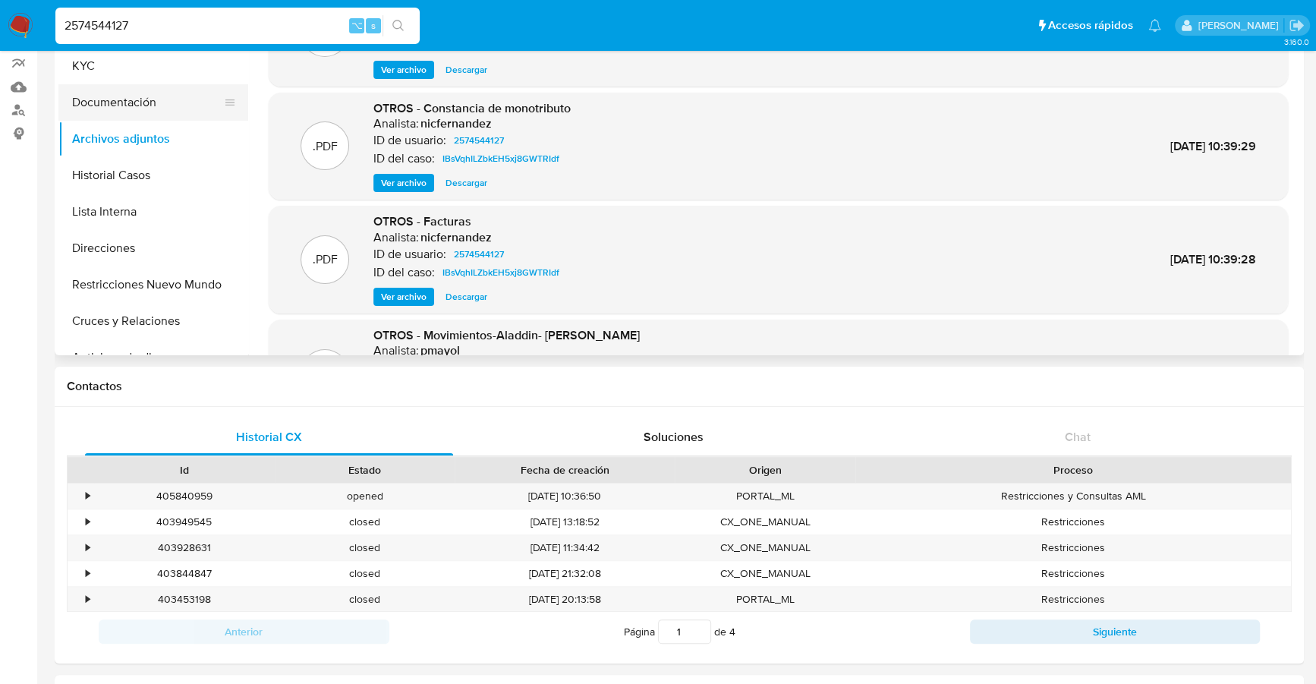
scroll to position [38, 0]
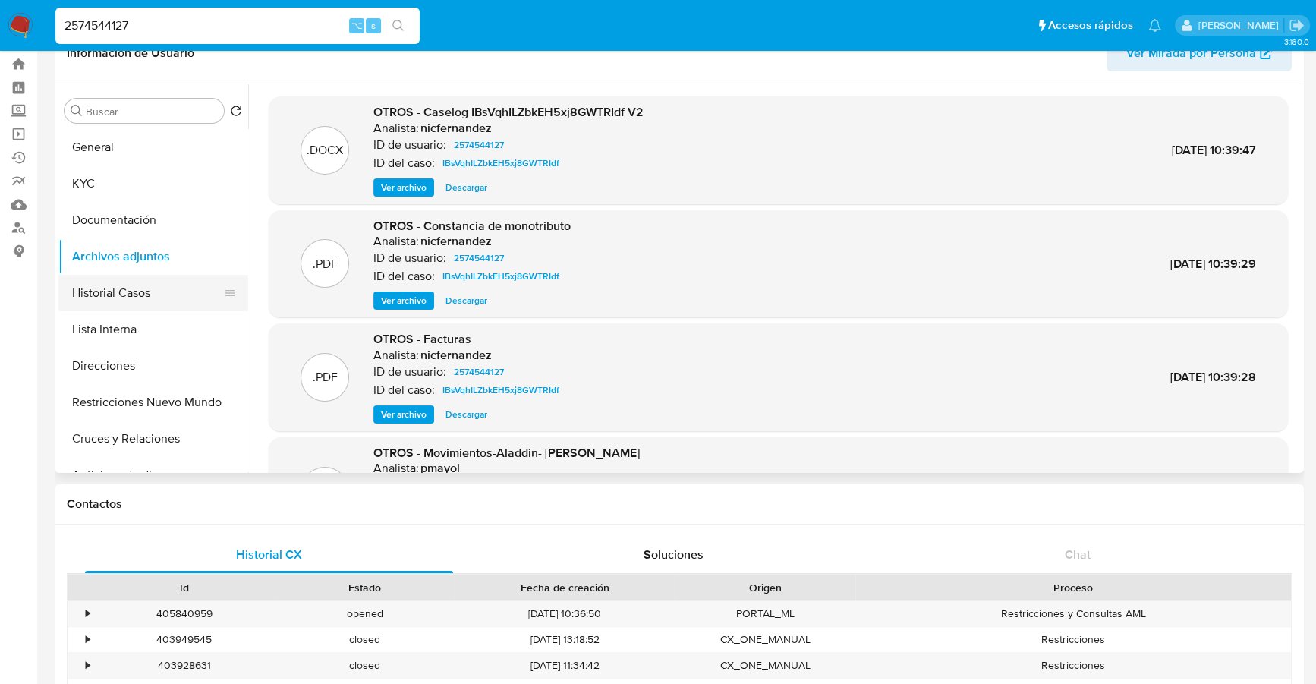
click at [118, 282] on button "Historial Casos" at bounding box center [147, 293] width 178 height 36
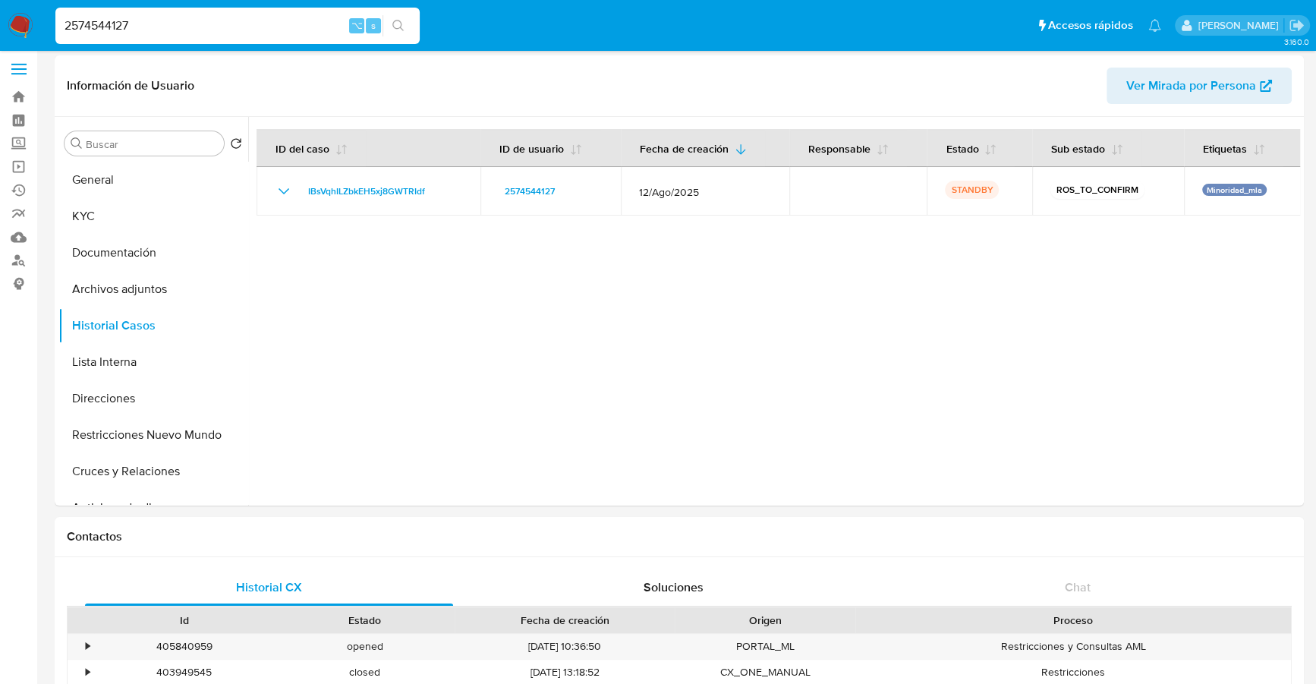
scroll to position [0, 0]
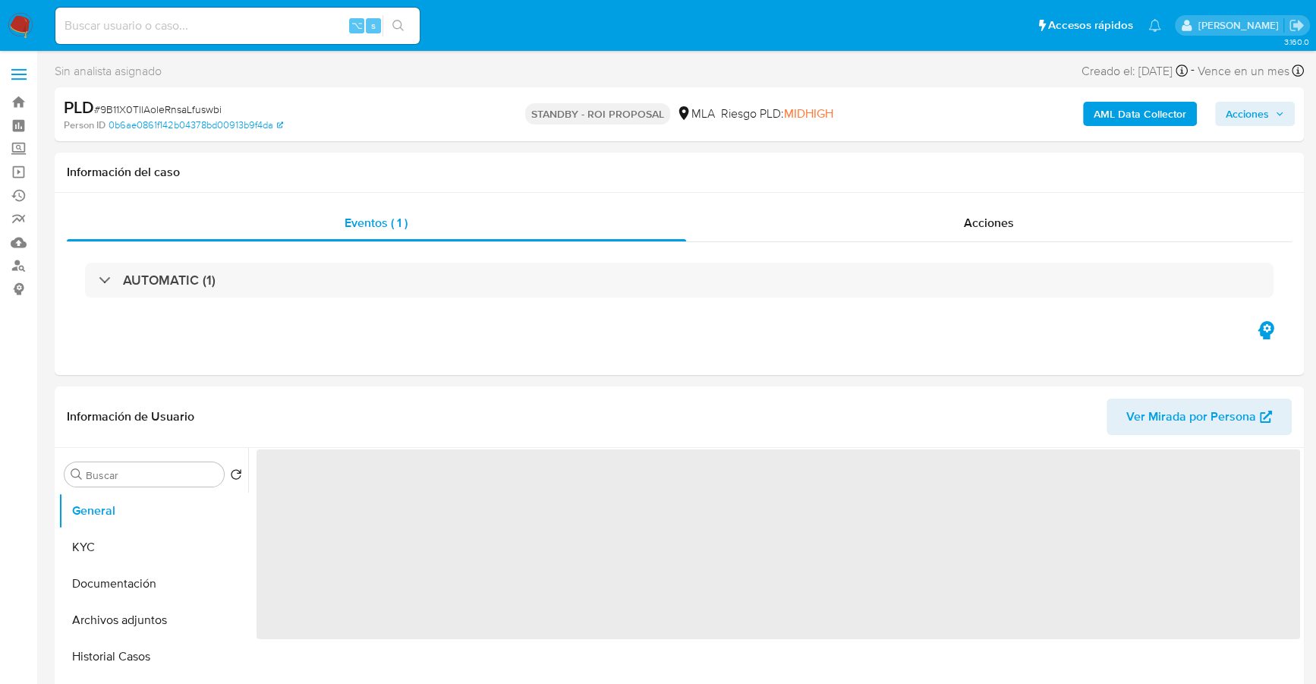
select select "10"
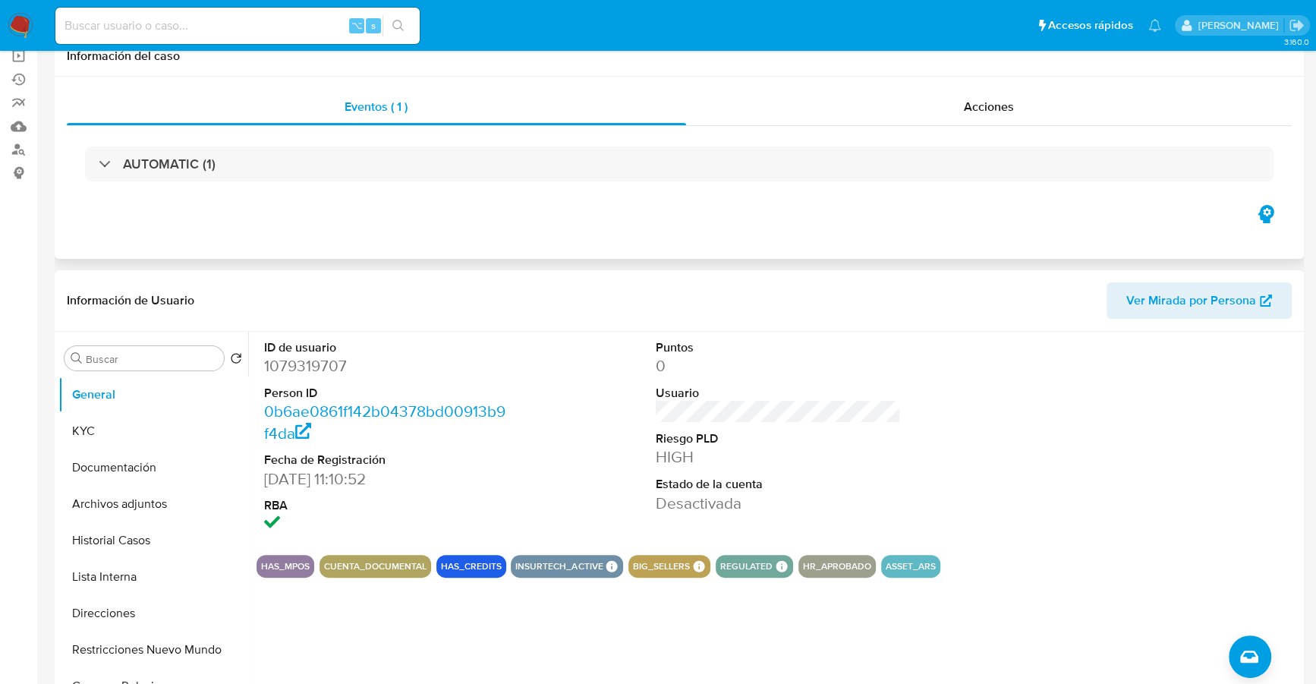
scroll to position [324, 0]
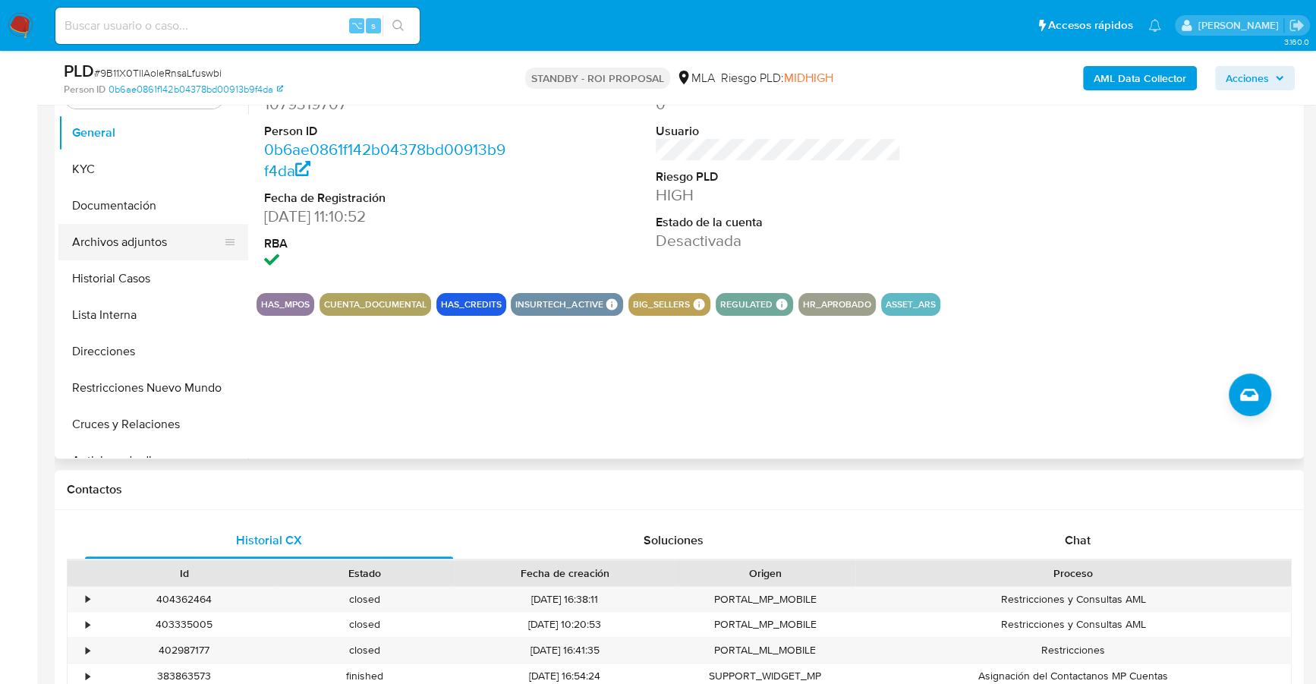
click at [159, 247] on button "Archivos adjuntos" at bounding box center [147, 242] width 178 height 36
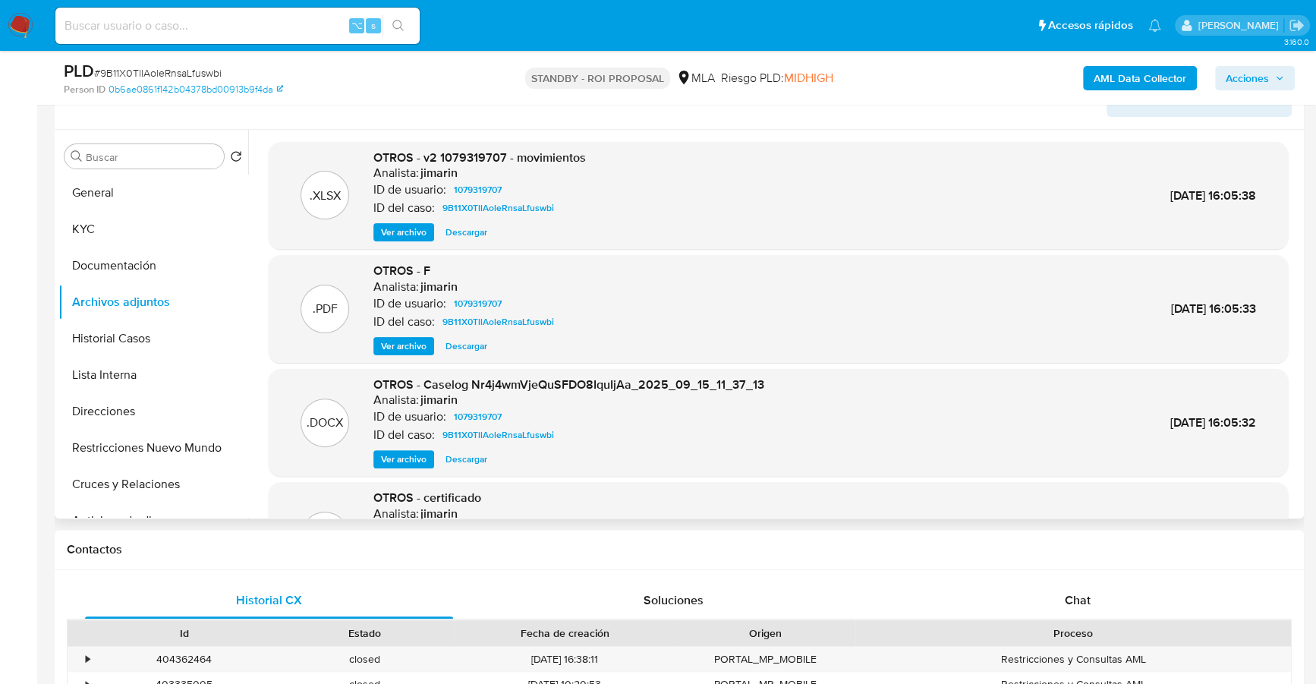
scroll to position [190, 0]
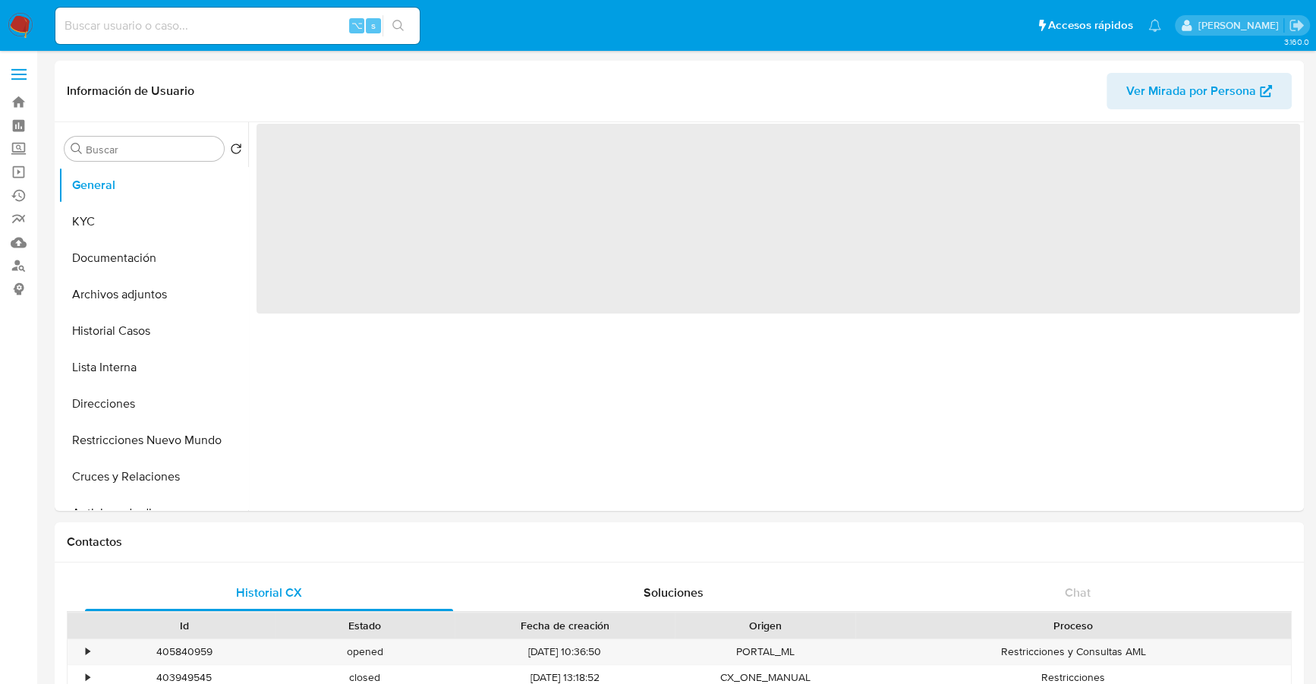
select select "10"
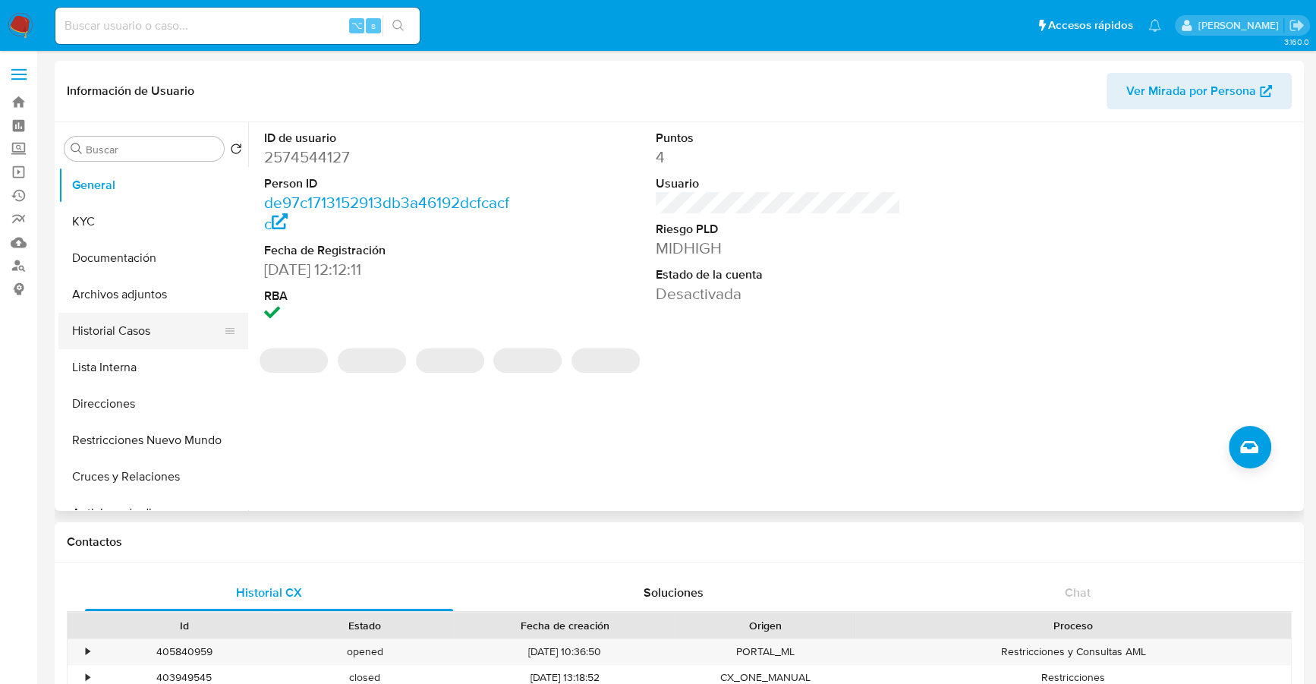
click at [112, 346] on button "Historial Casos" at bounding box center [147, 331] width 178 height 36
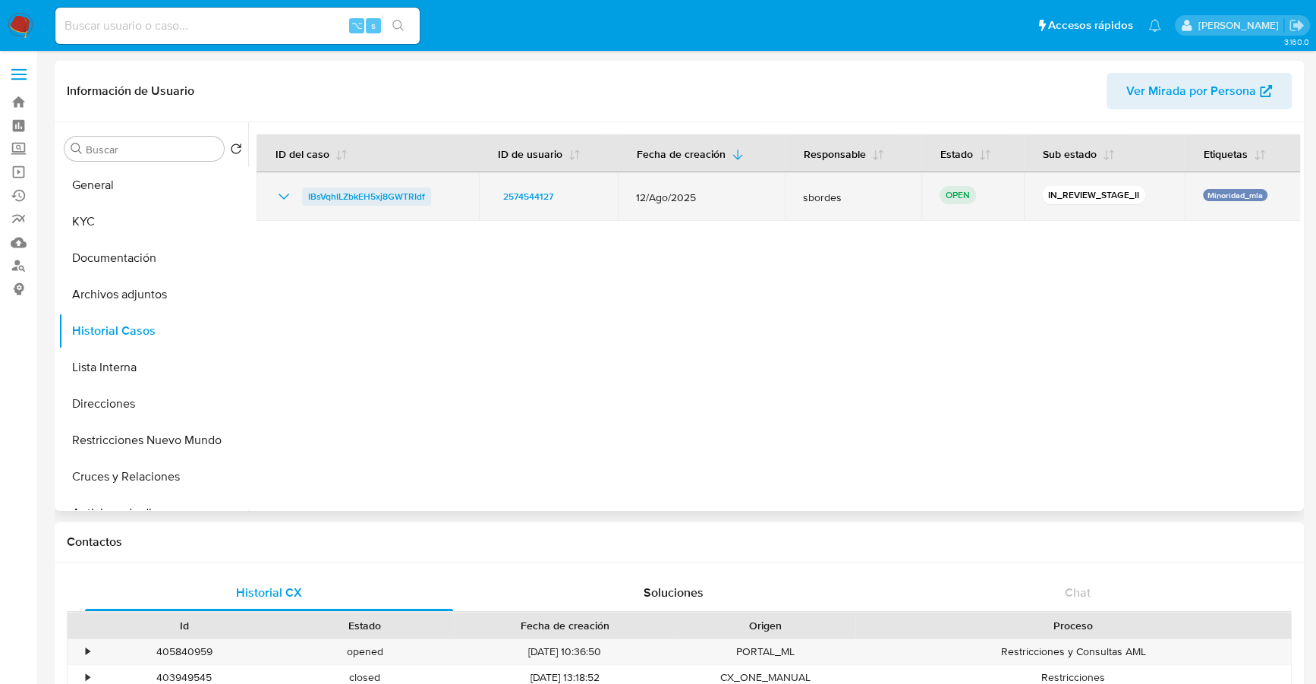
click at [326, 197] on span "IBsVqhILZbkEH5xj8GWTRIdf" at bounding box center [366, 196] width 117 height 18
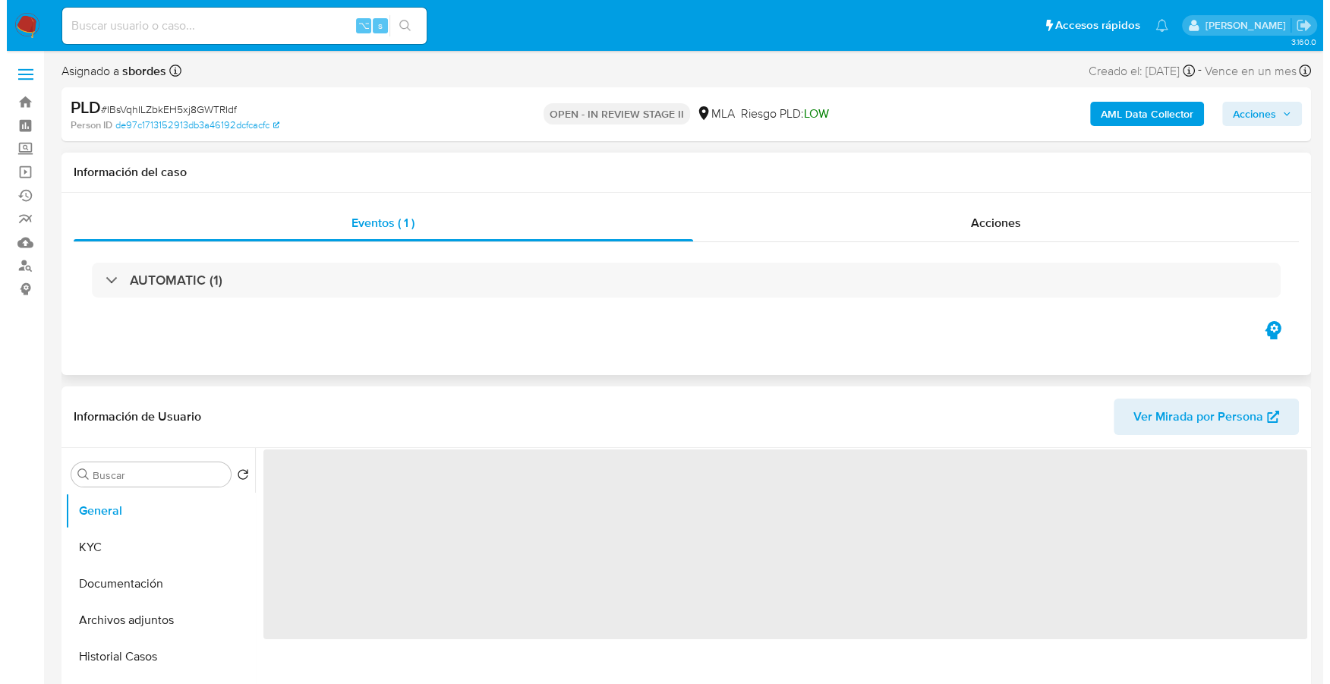
scroll to position [185, 0]
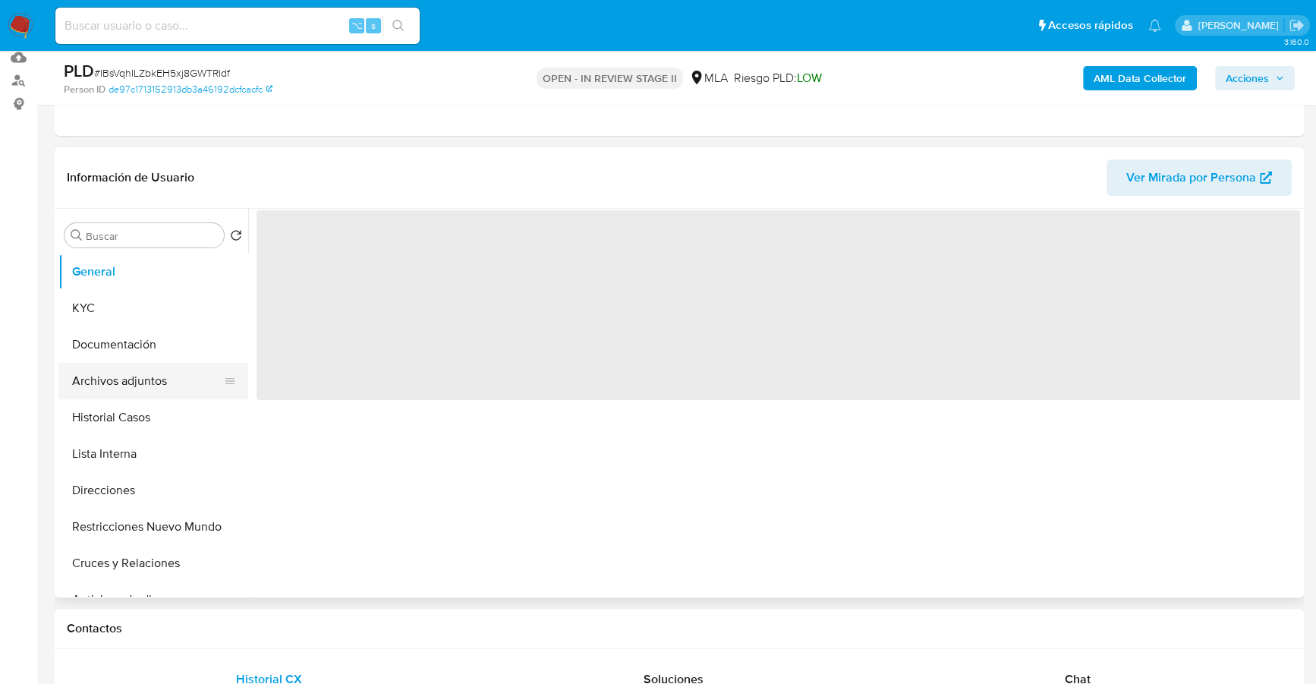
select select "10"
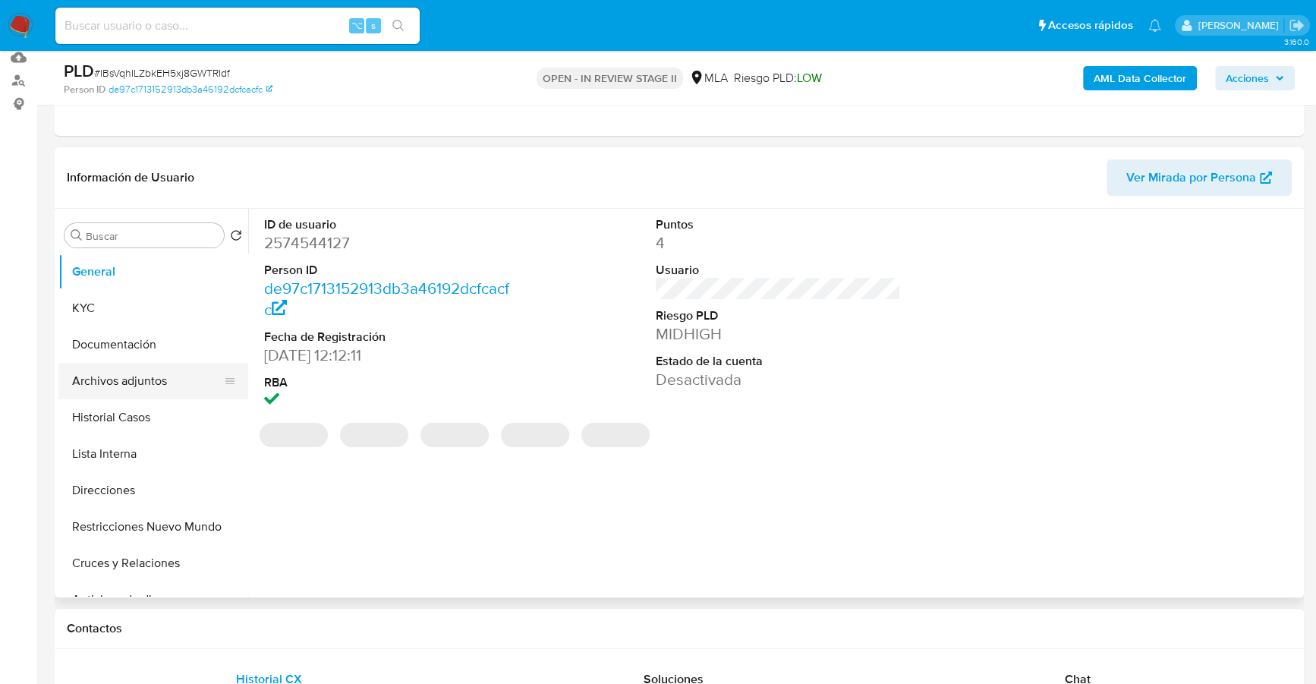
click at [134, 383] on button "Archivos adjuntos" at bounding box center [147, 381] width 178 height 36
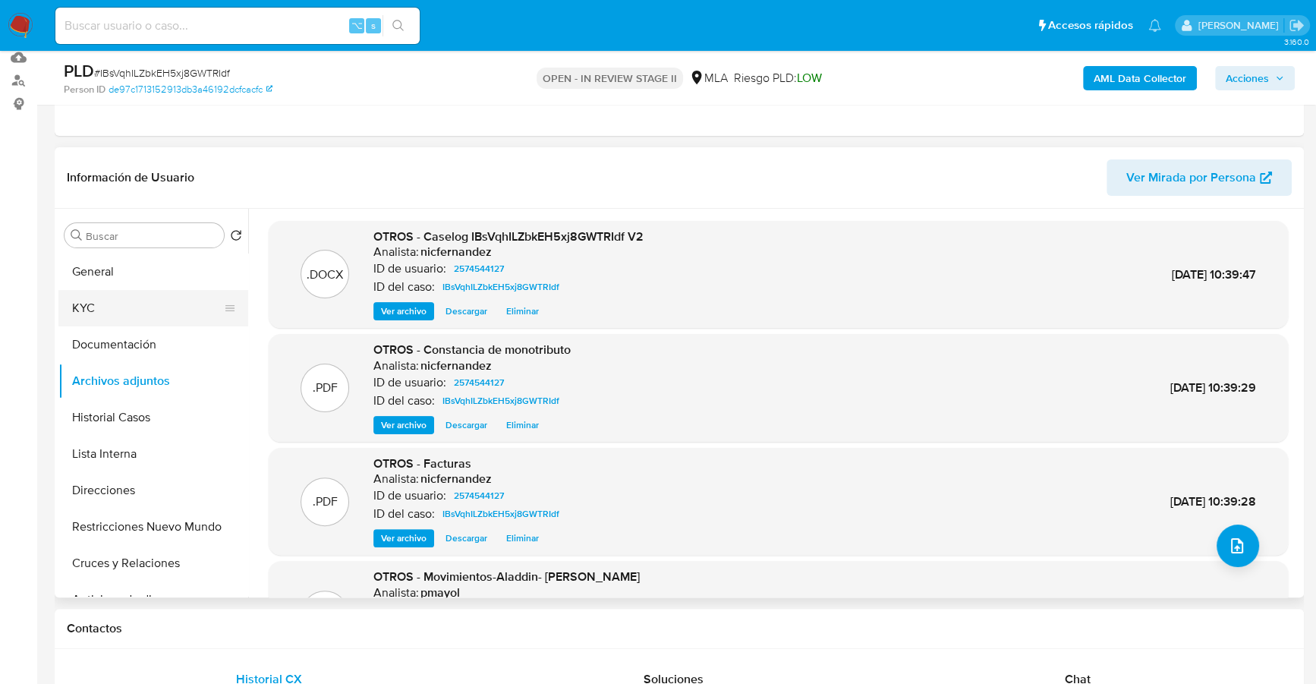
click at [96, 309] on button "KYC" at bounding box center [147, 308] width 178 height 36
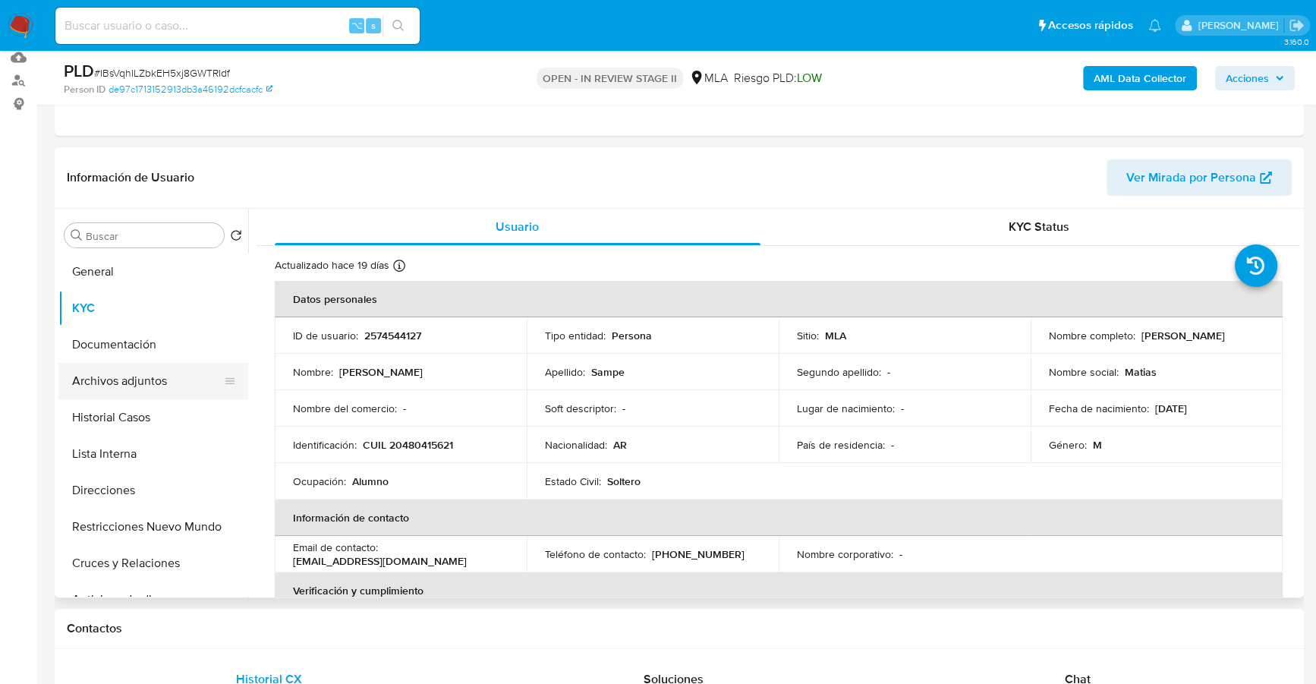
click at [121, 379] on button "Archivos adjuntos" at bounding box center [147, 381] width 178 height 36
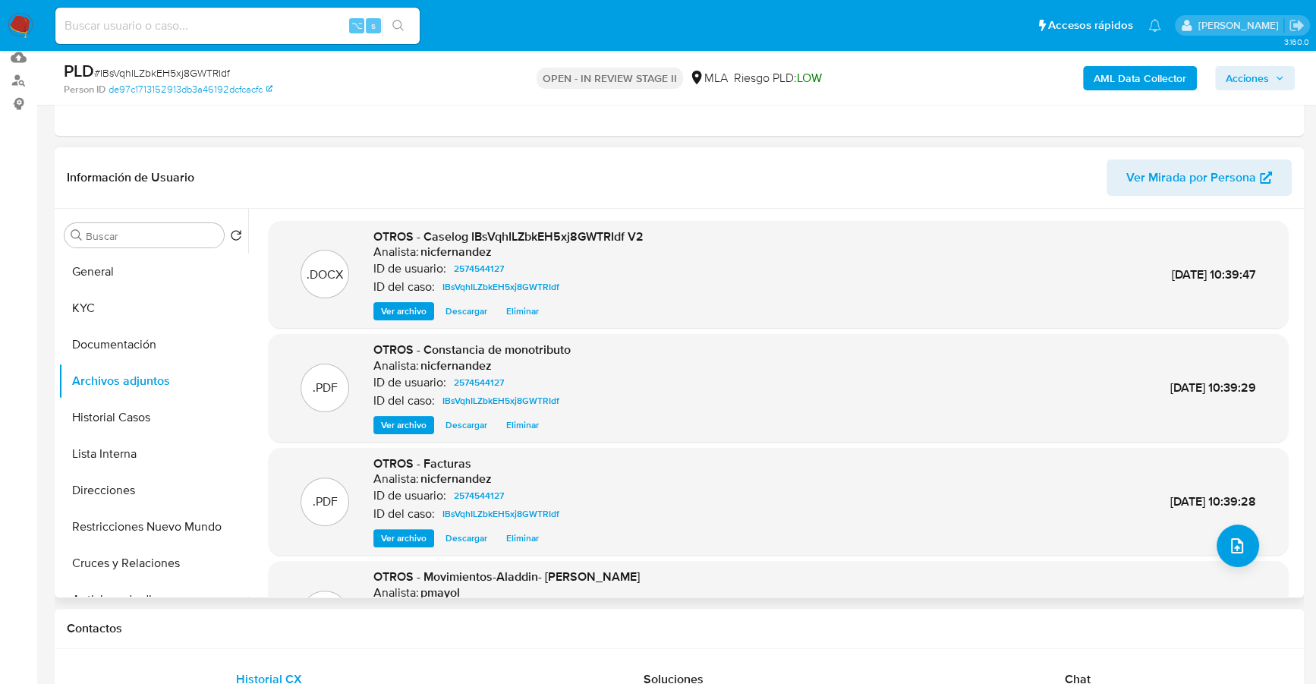
click at [468, 310] on span "Descargar" at bounding box center [467, 311] width 42 height 15
click at [145, 348] on button "Documentación" at bounding box center [147, 344] width 178 height 36
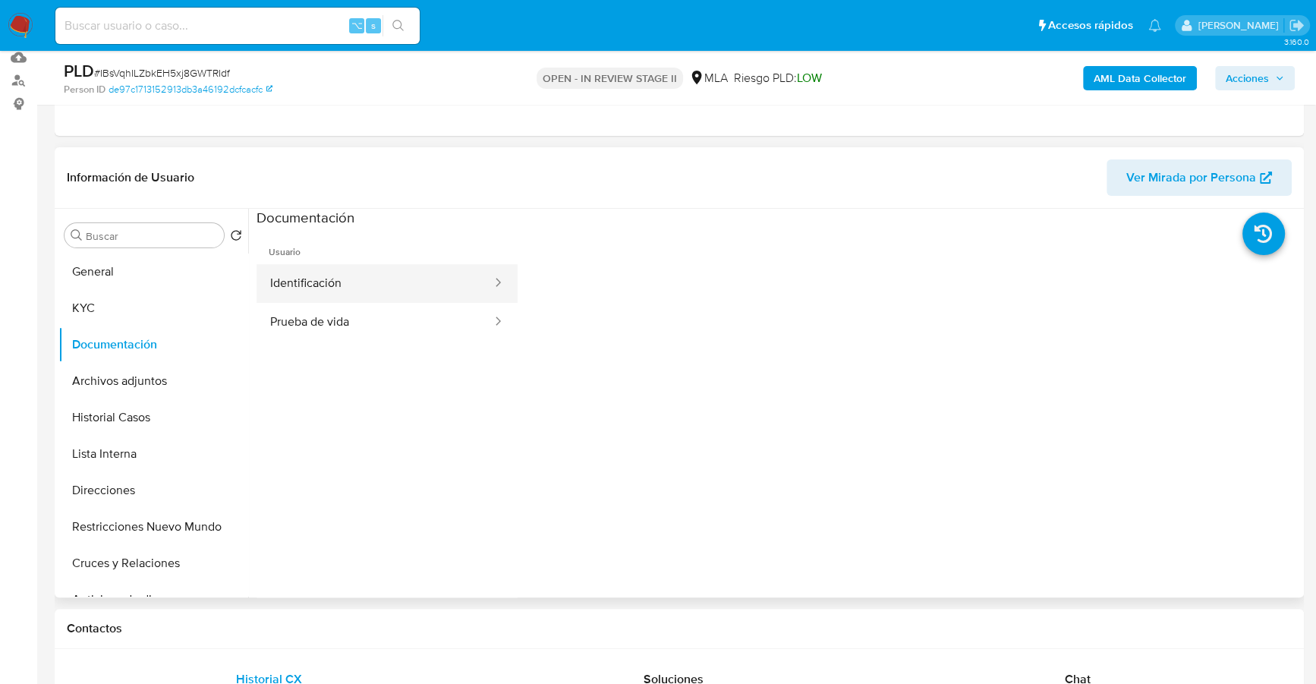
click at [344, 279] on button "Identificación" at bounding box center [375, 283] width 237 height 39
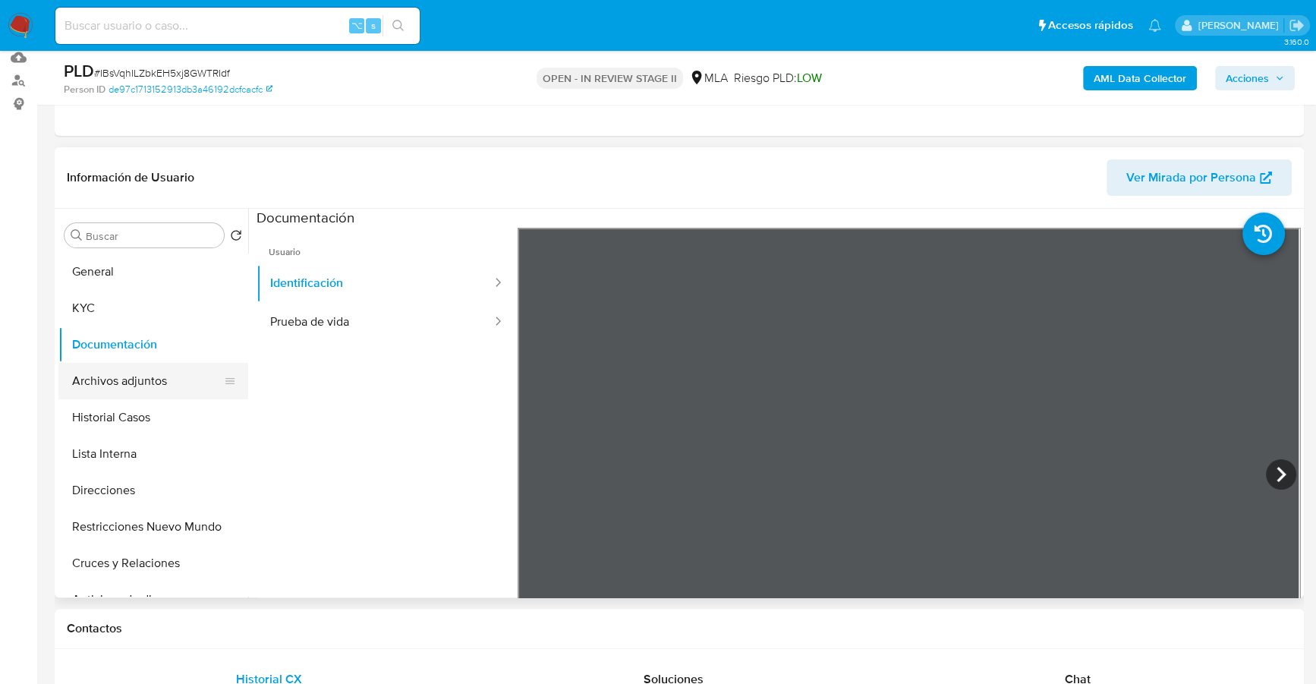
click at [143, 383] on button "Archivos adjuntos" at bounding box center [147, 381] width 178 height 36
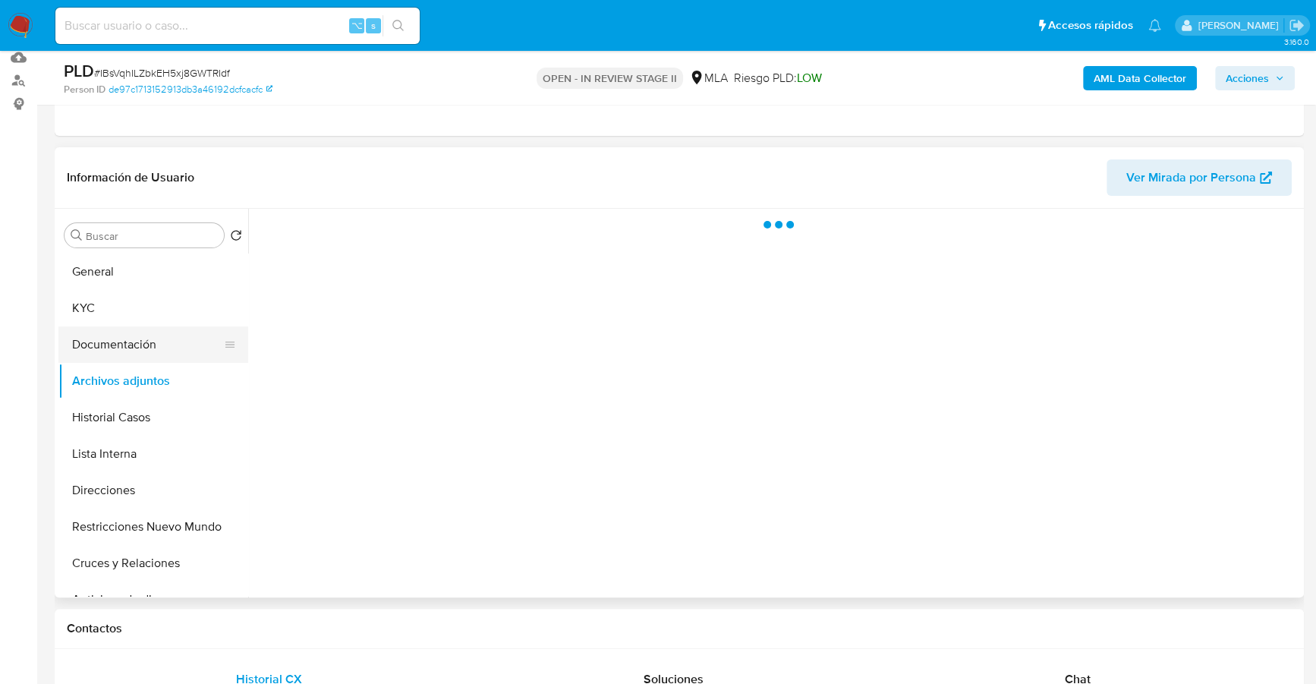
click at [131, 336] on button "Documentación" at bounding box center [147, 344] width 178 height 36
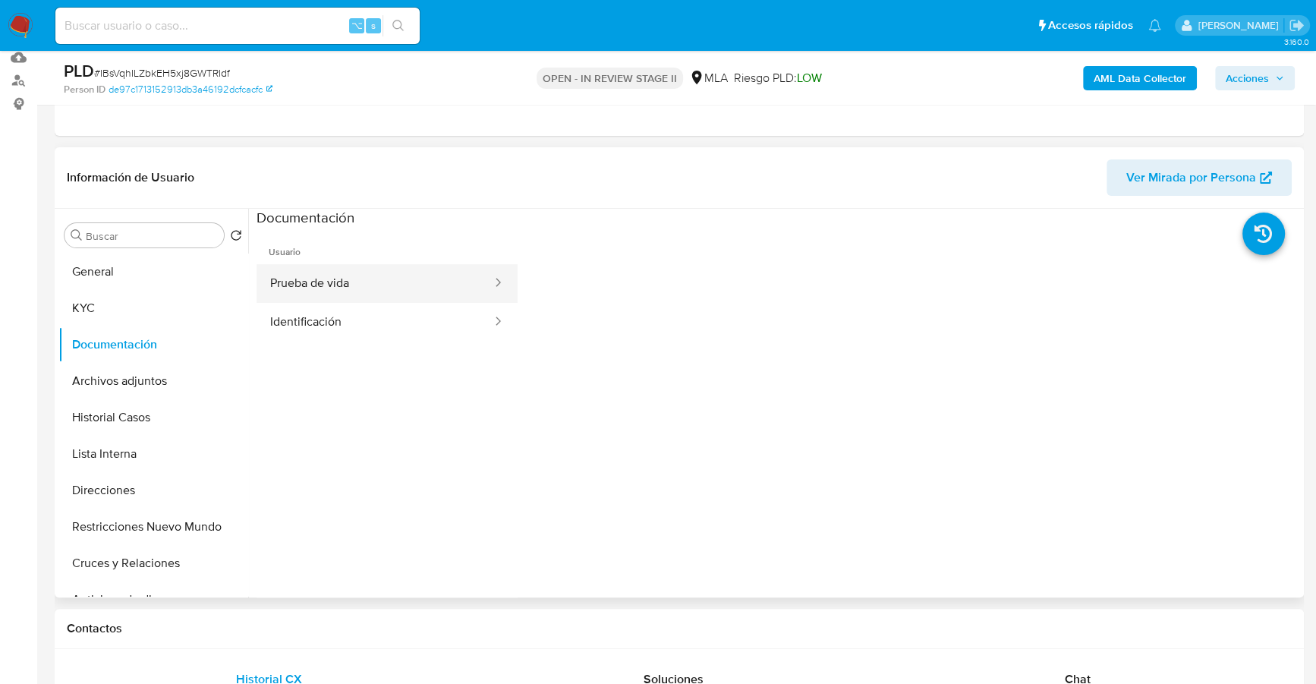
click at [367, 270] on button "Prueba de vida" at bounding box center [375, 283] width 237 height 39
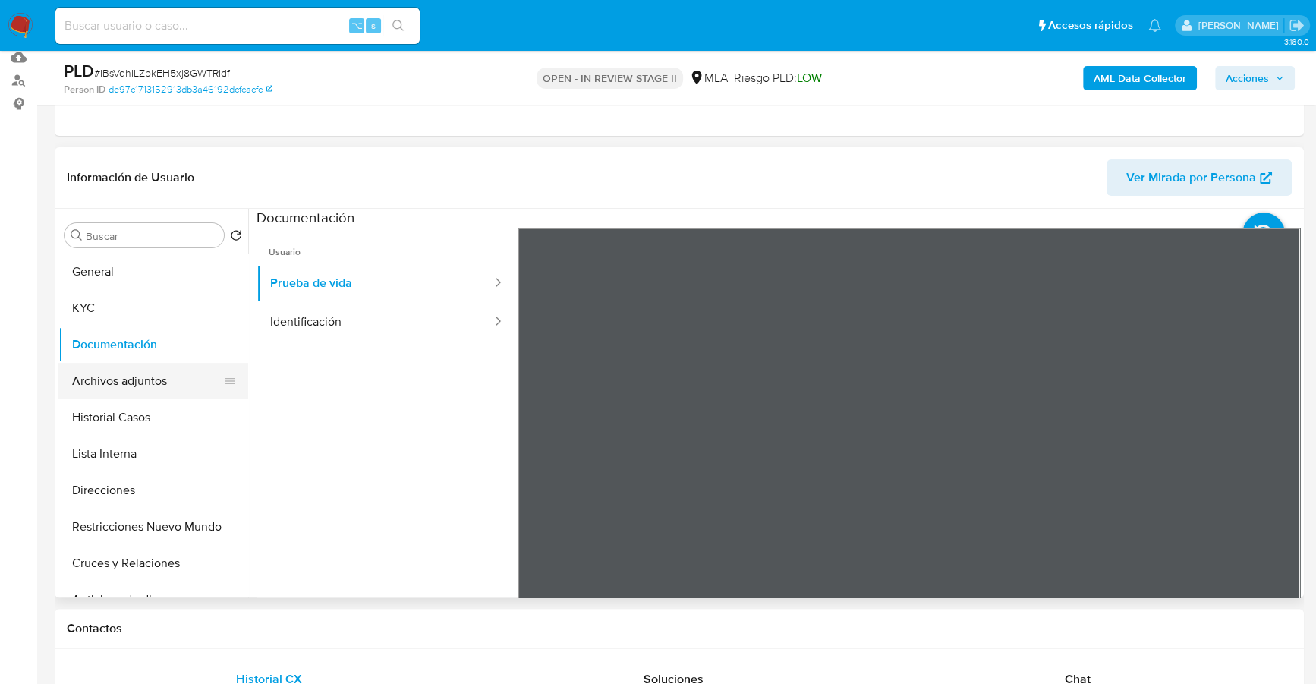
click at [148, 374] on button "Archivos adjuntos" at bounding box center [147, 381] width 178 height 36
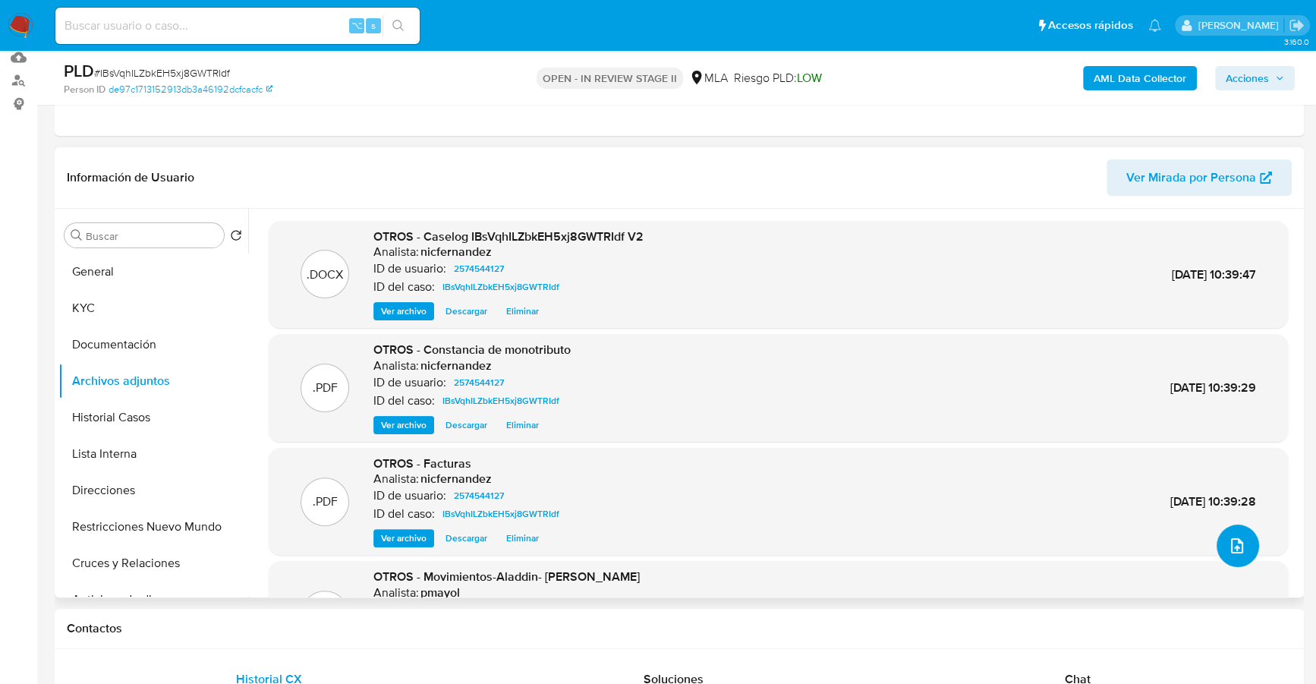
click at [1231, 543] on icon "upload-file" at bounding box center [1237, 545] width 12 height 15
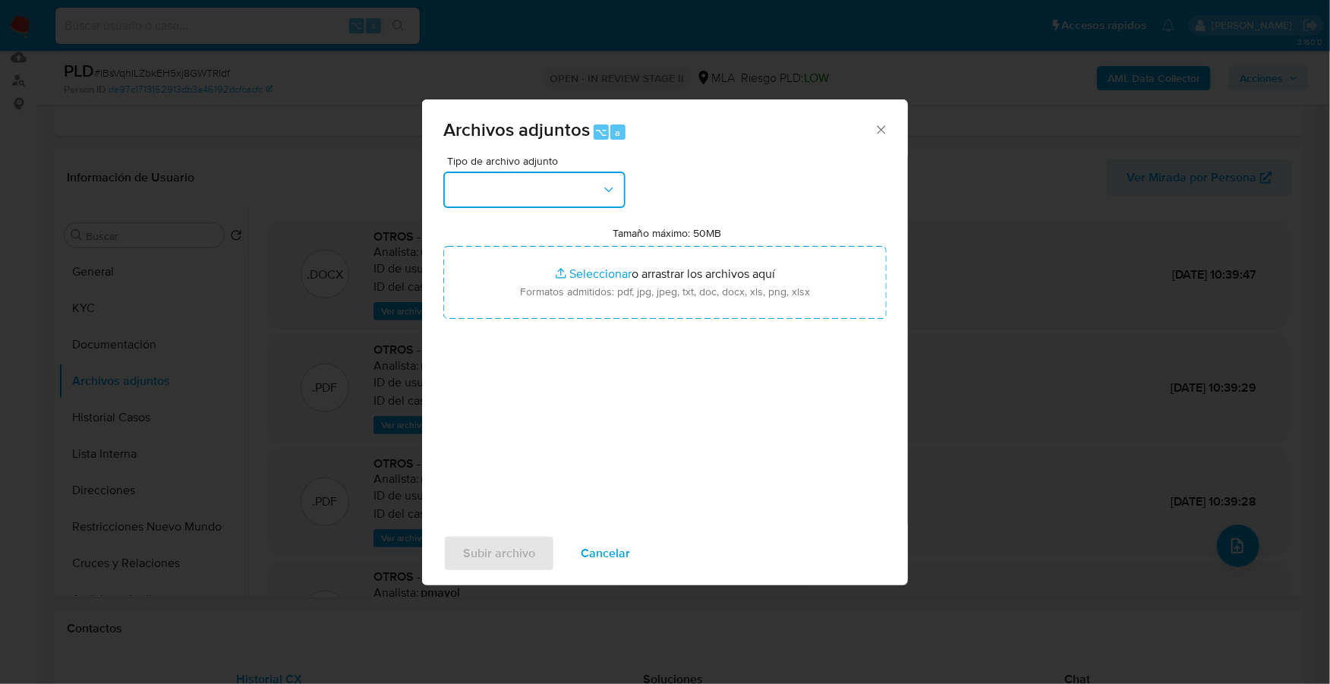
click at [525, 188] on button "button" at bounding box center [534, 190] width 182 height 36
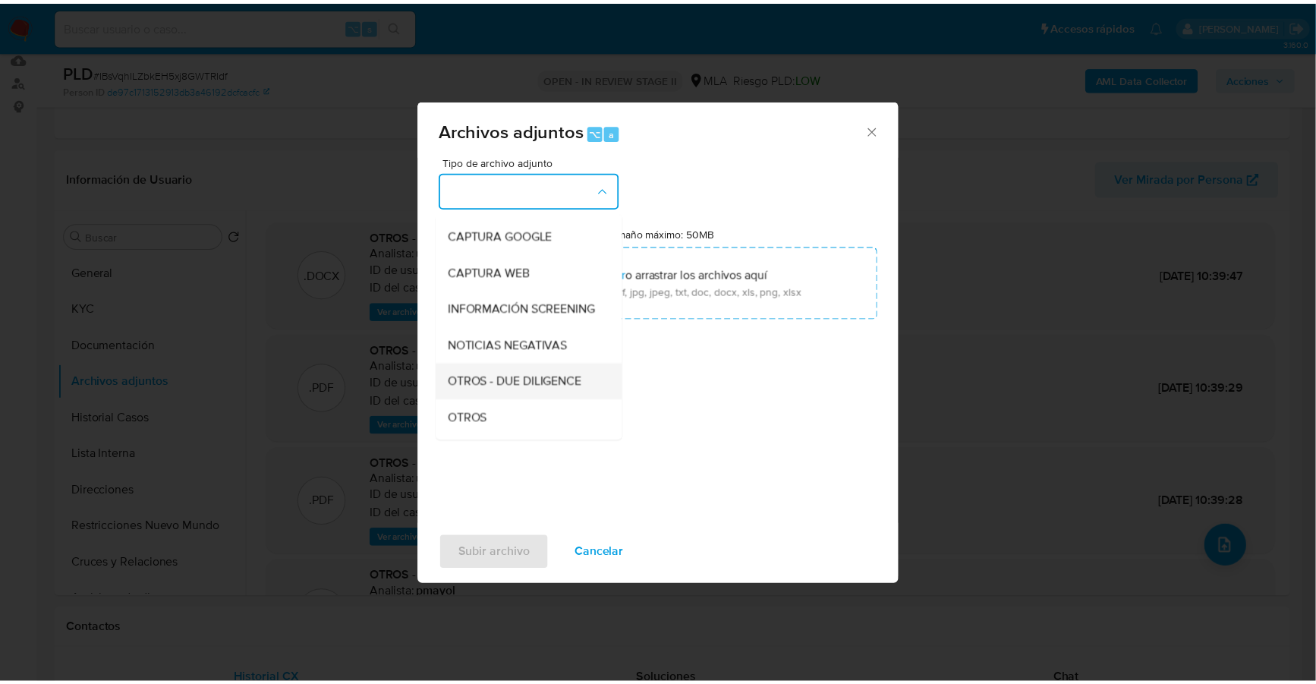
scroll to position [106, 0]
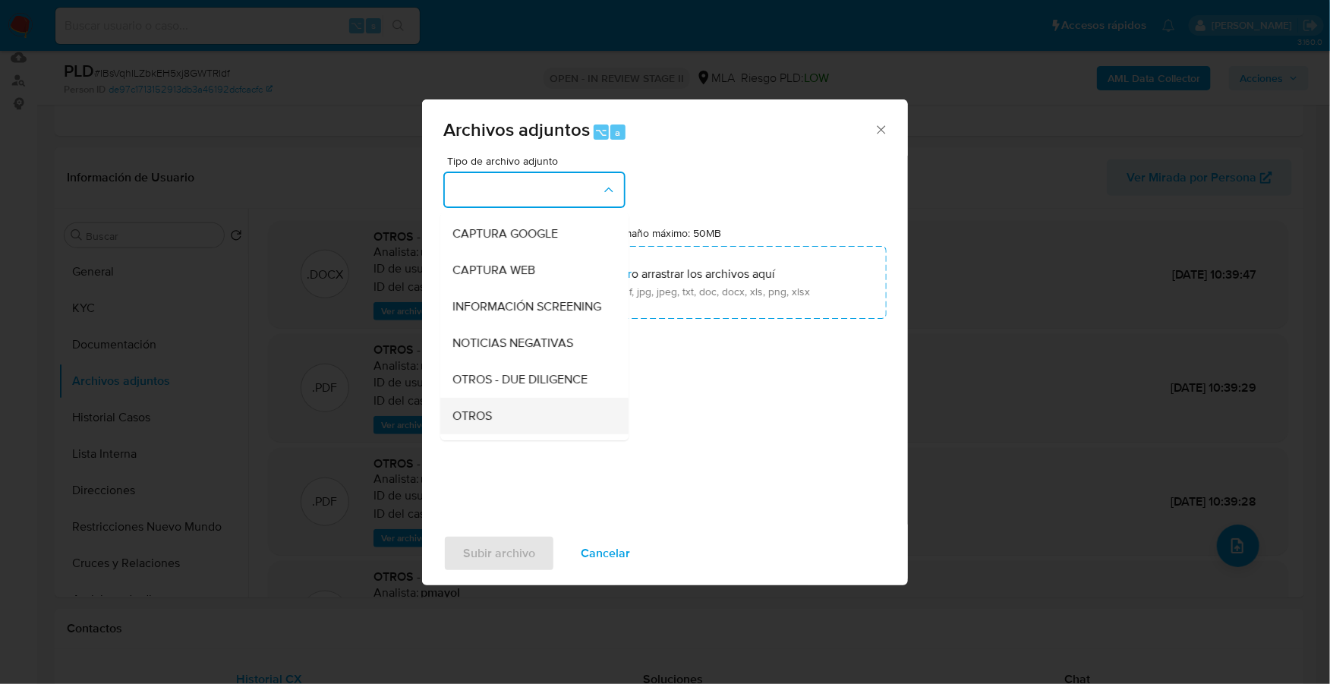
click at [512, 423] on div "OTROS" at bounding box center [529, 416] width 155 height 36
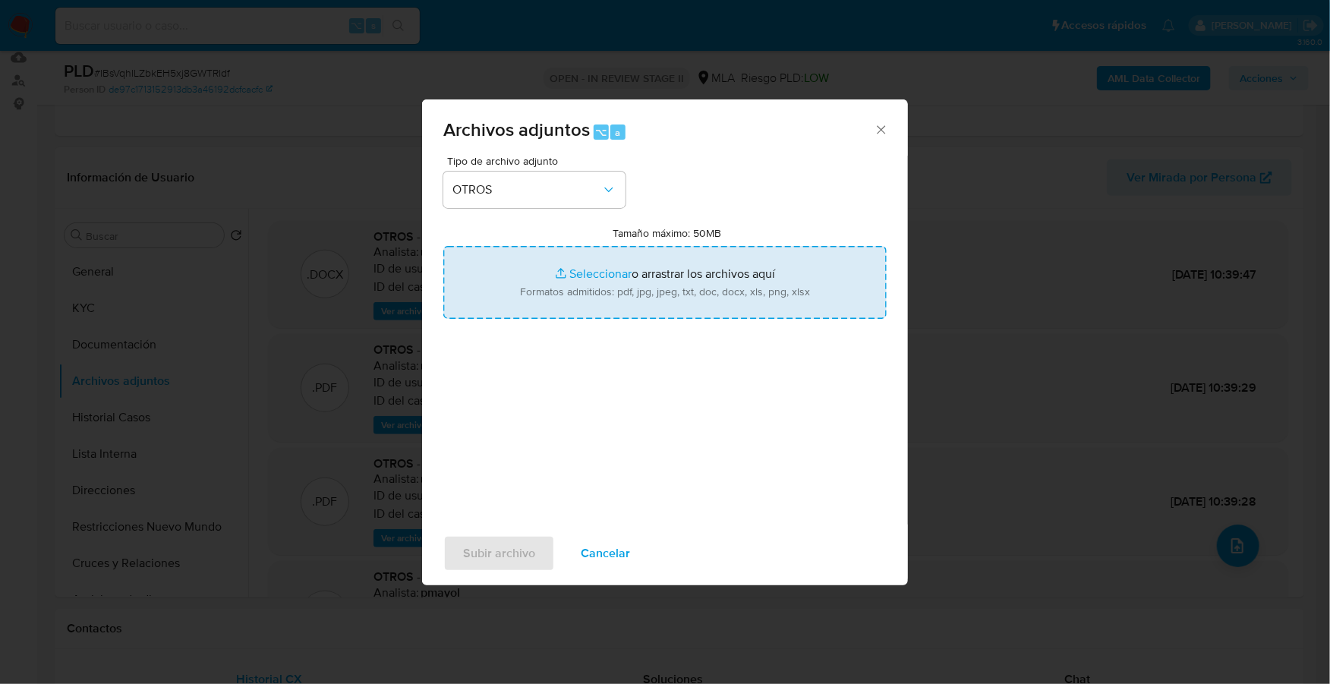
click at [580, 270] on input "Tamaño máximo: 50MB Seleccionar archivos" at bounding box center [664, 282] width 443 height 73
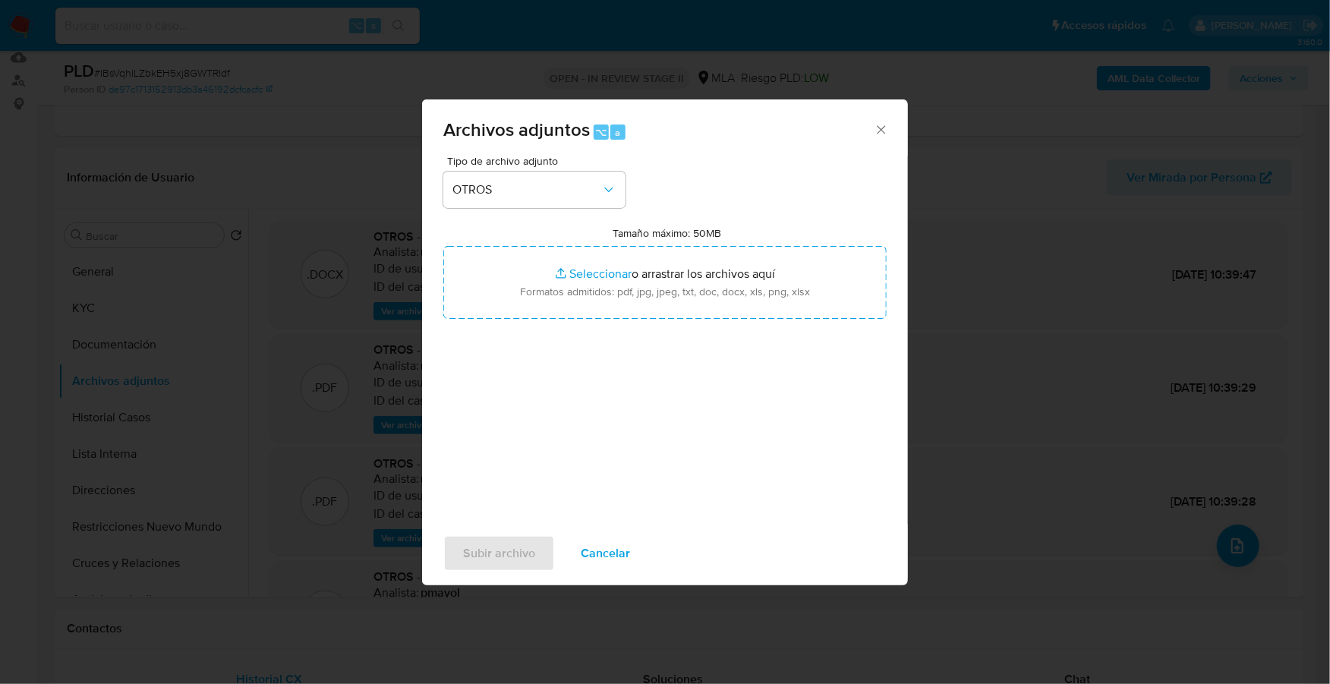
type input "C:\fakepath\CERTIFICACION DE INGRESOS MATIAS 1.pdf"
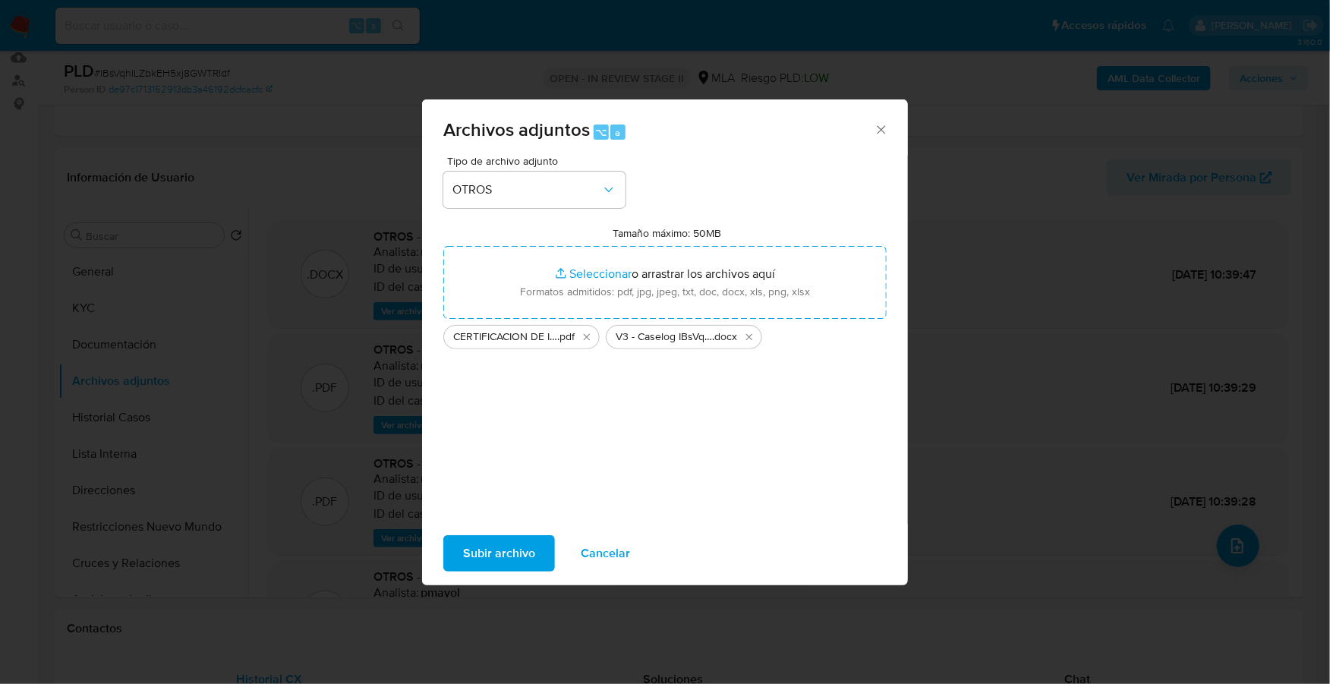
click at [502, 549] on span "Subir archivo" at bounding box center [499, 553] width 72 height 33
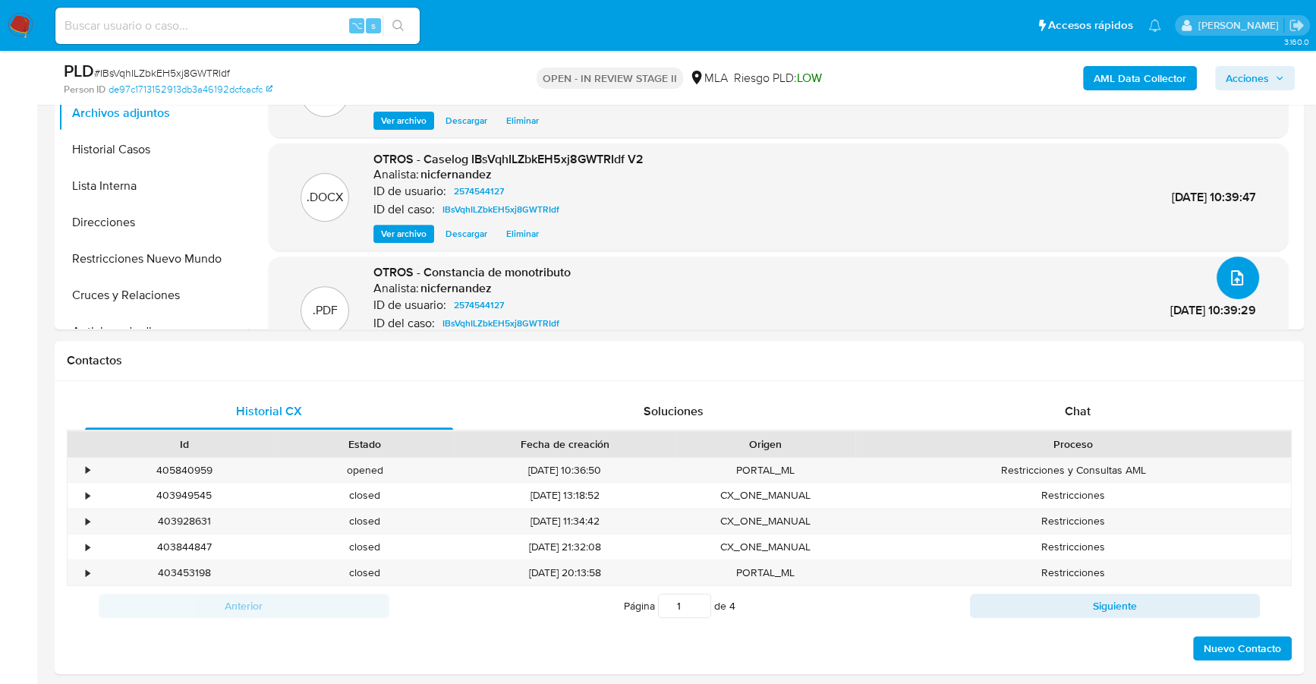
scroll to position [0, 0]
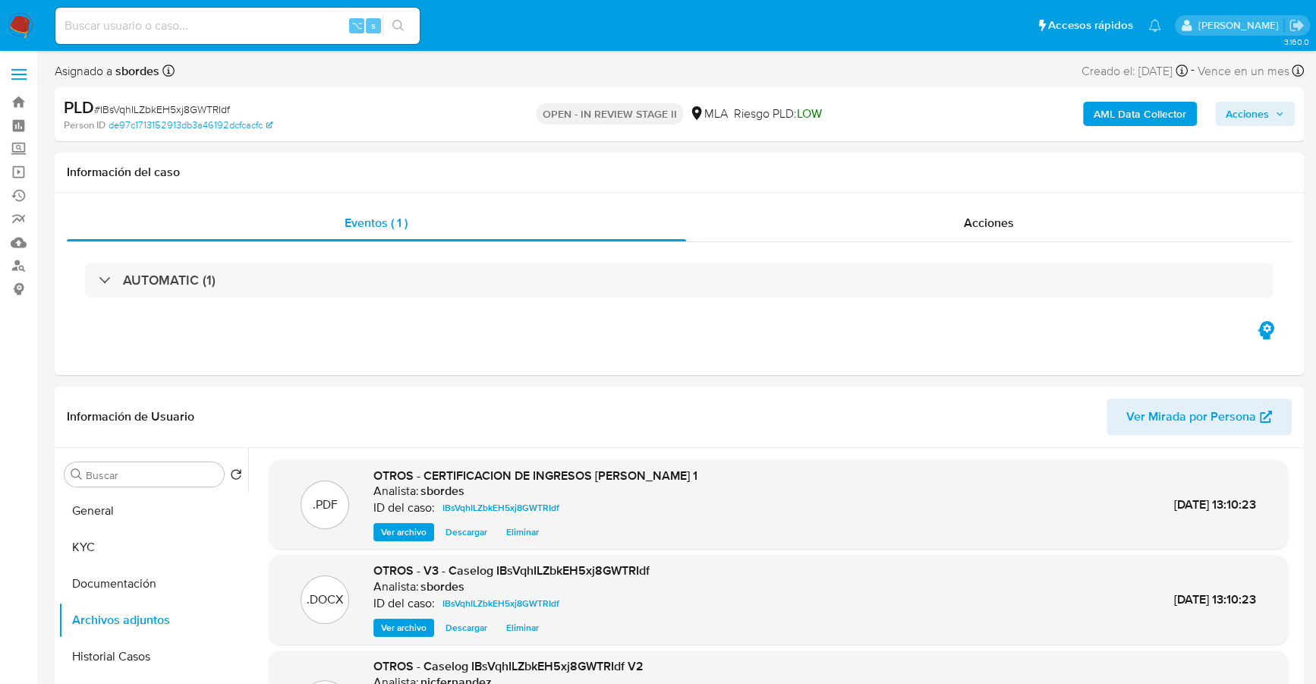
click at [1255, 112] on span "Acciones" at bounding box center [1247, 114] width 43 height 24
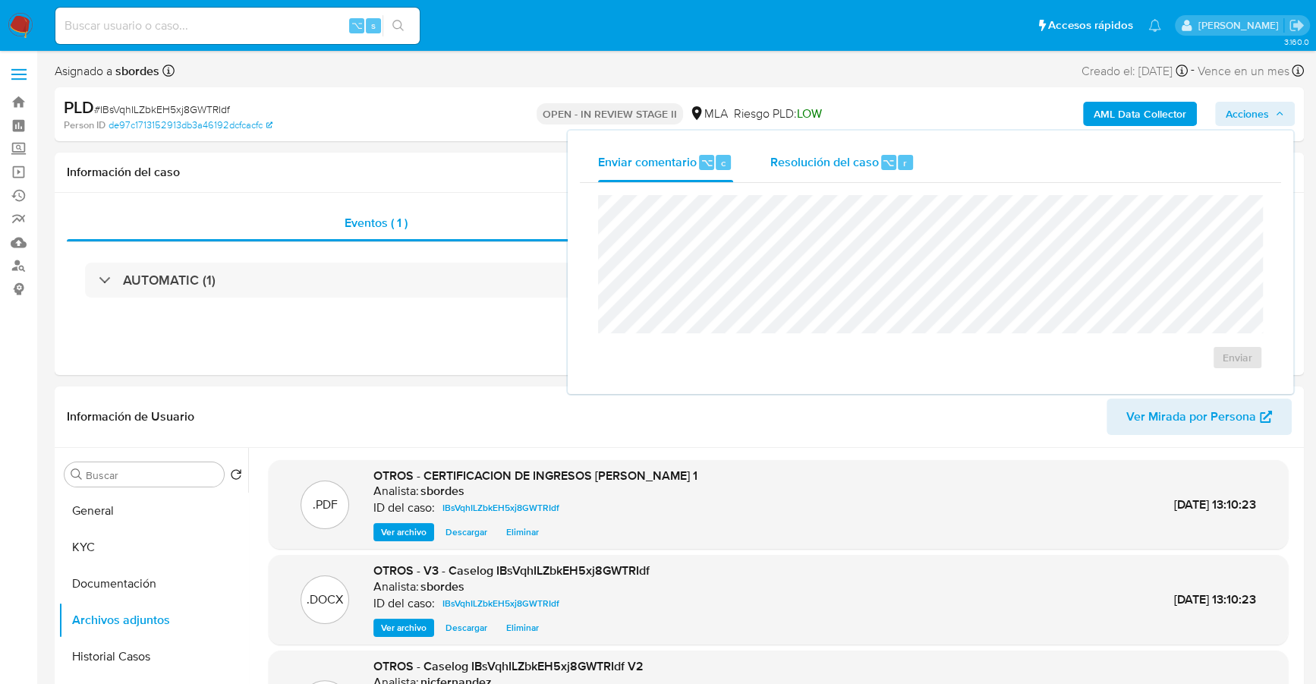
click at [859, 166] on span "Resolución del caso" at bounding box center [824, 161] width 109 height 17
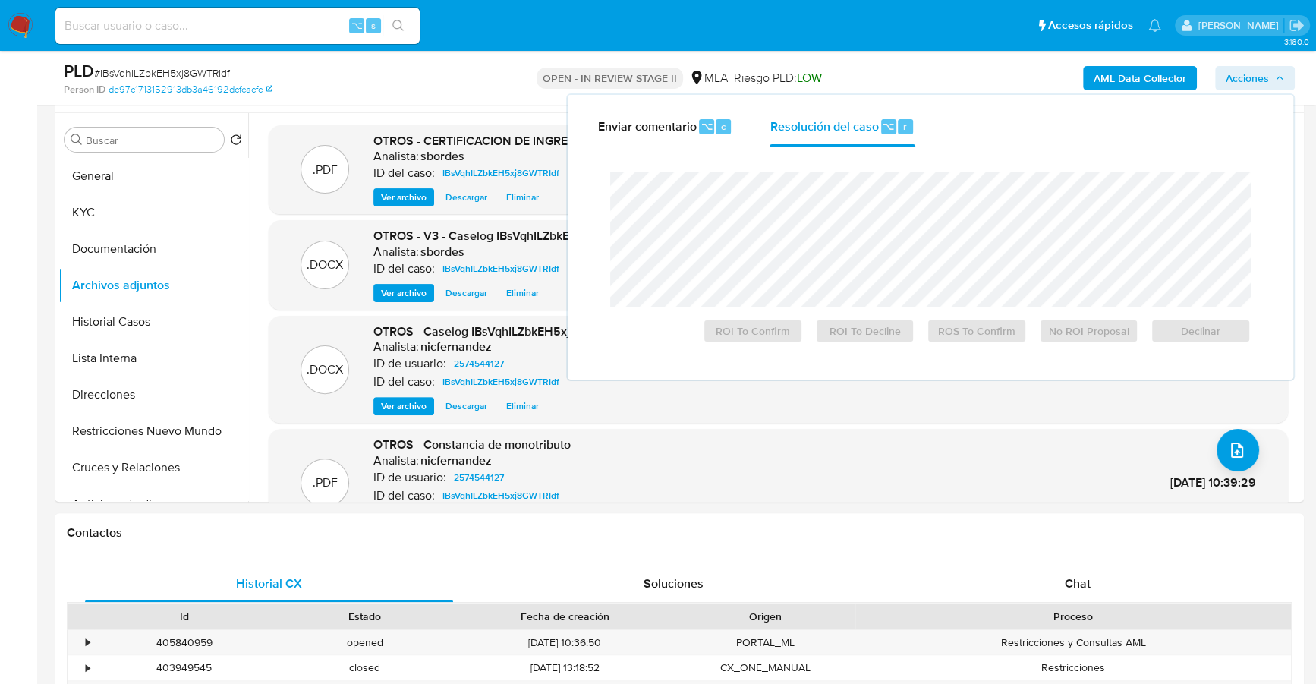
scroll to position [389, 0]
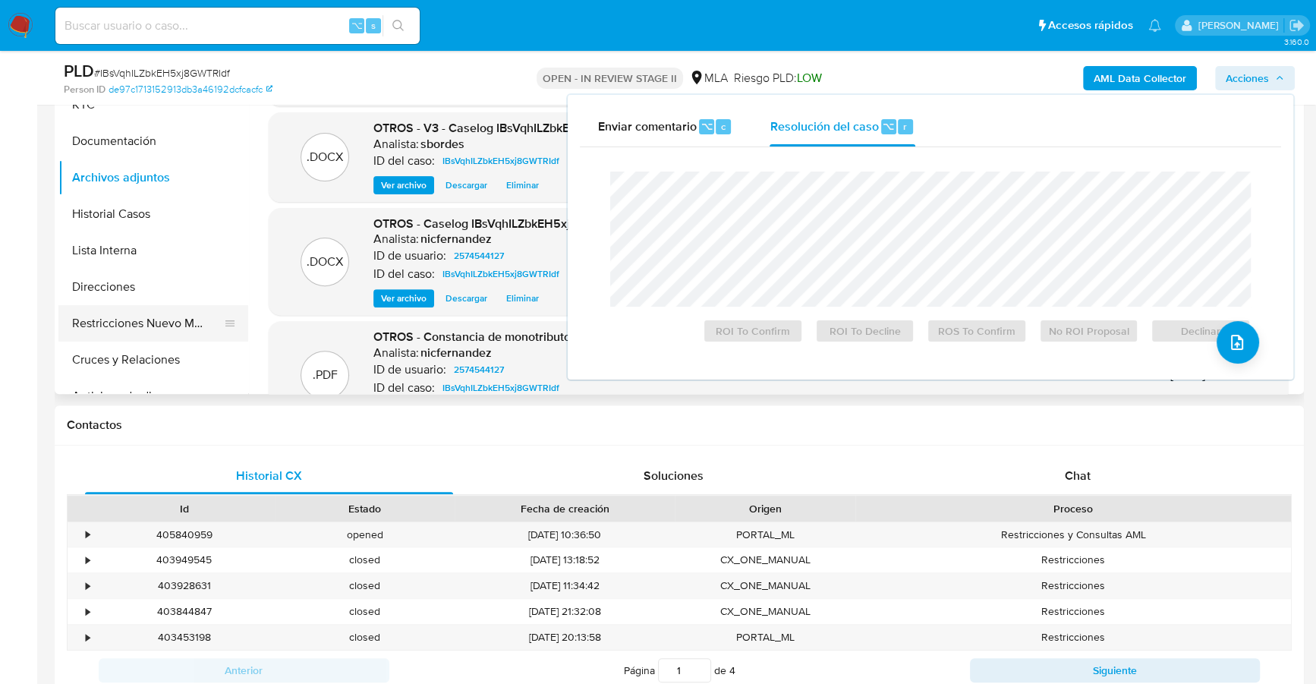
click at [162, 320] on button "Restricciones Nuevo Mundo" at bounding box center [147, 323] width 178 height 36
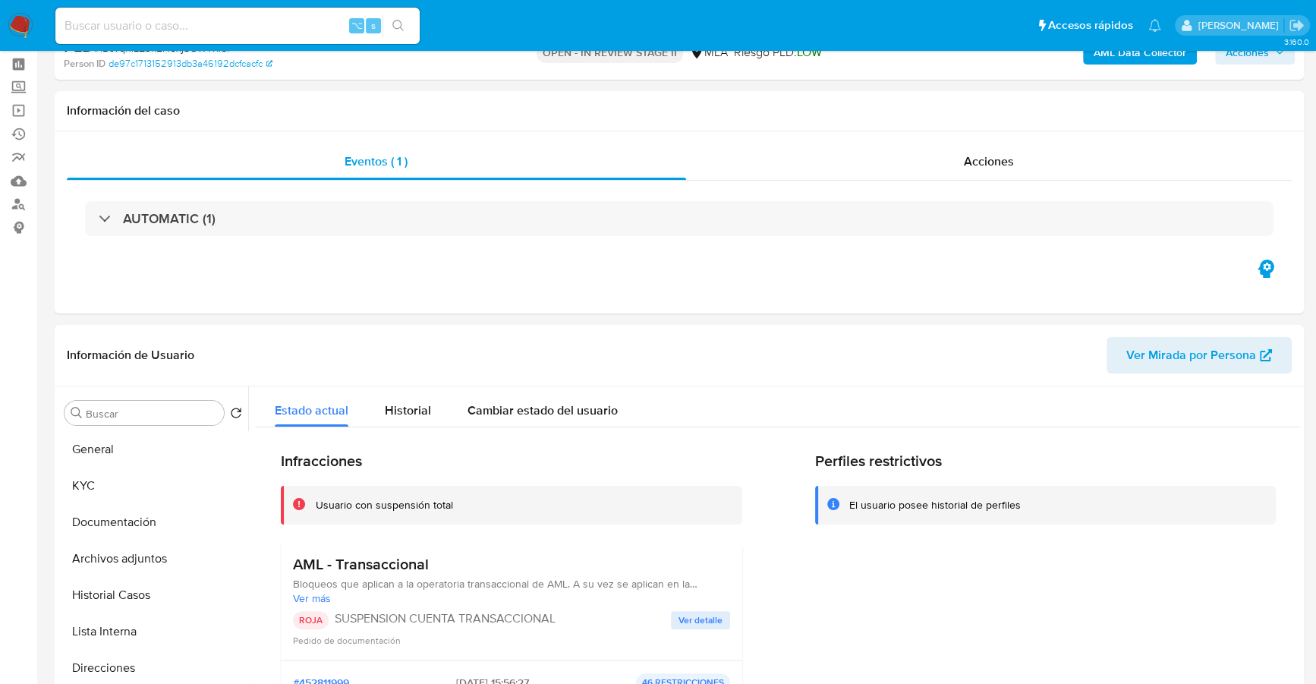
scroll to position [0, 0]
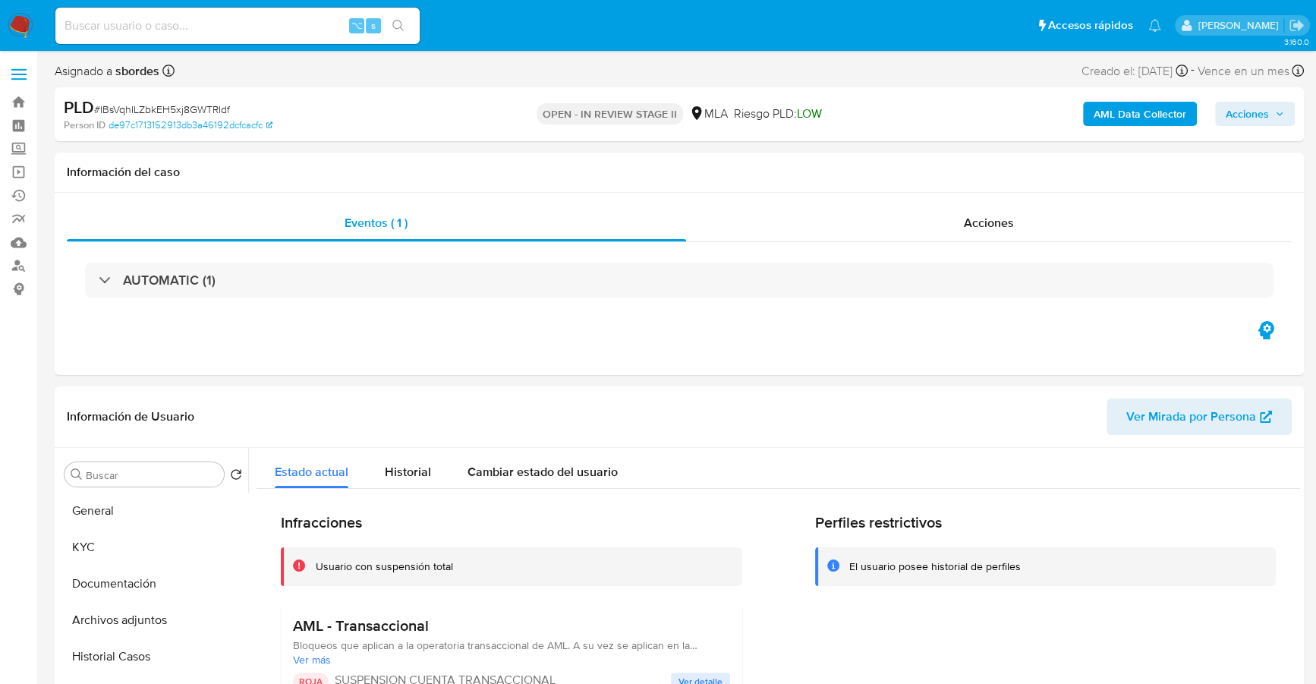
click at [1246, 116] on span "Acciones" at bounding box center [1247, 114] width 43 height 24
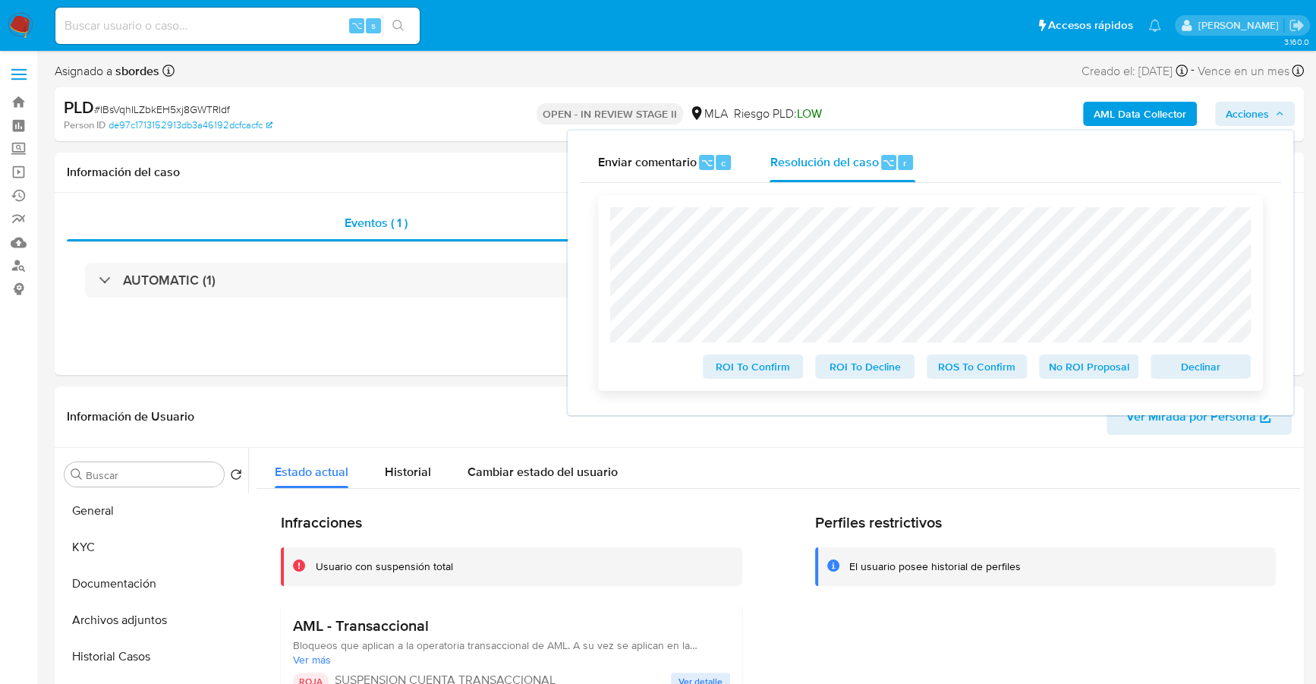
click at [935, 374] on button "ROS To Confirm" at bounding box center [977, 366] width 100 height 24
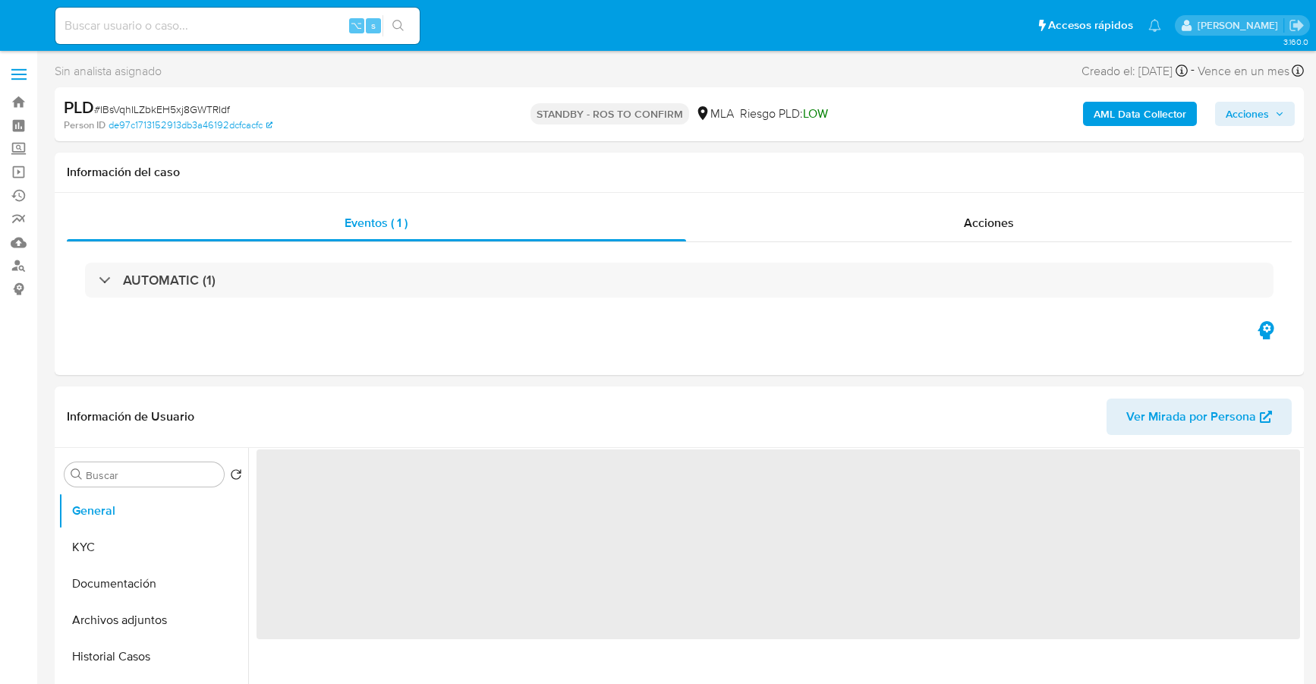
select select "10"
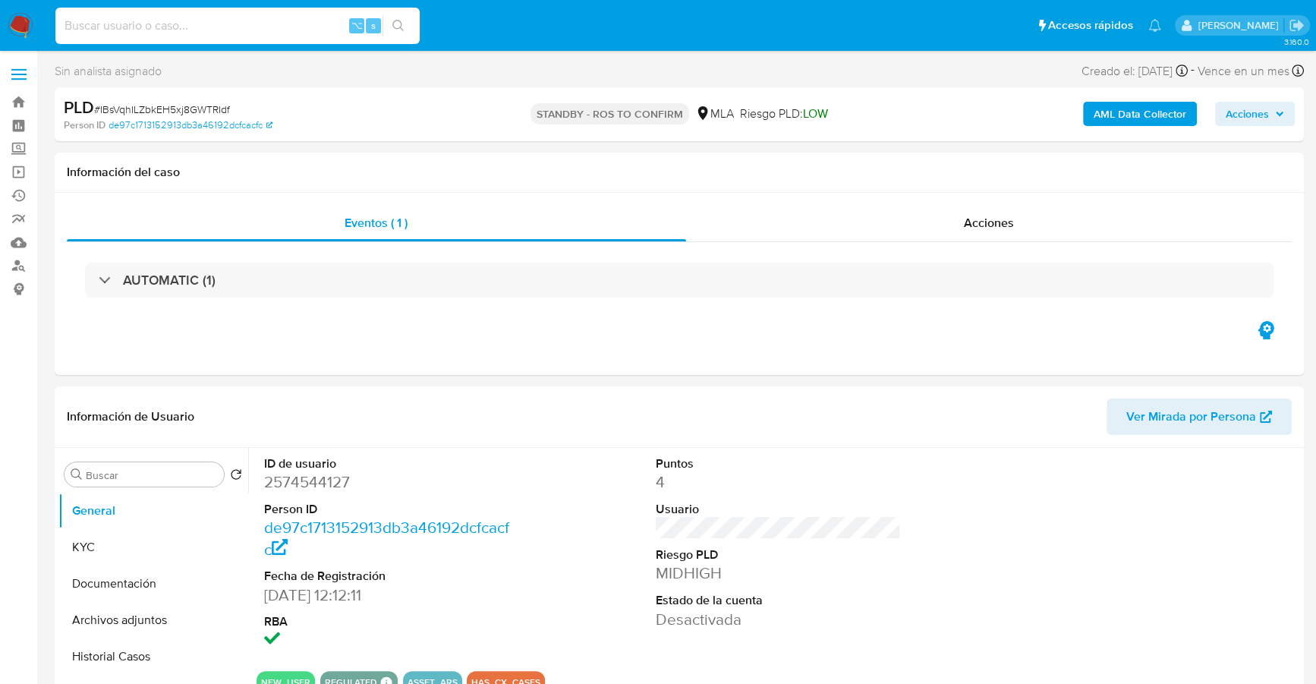
click at [311, 24] on input at bounding box center [237, 26] width 364 height 20
paste input "480247796"
type input "480247796"
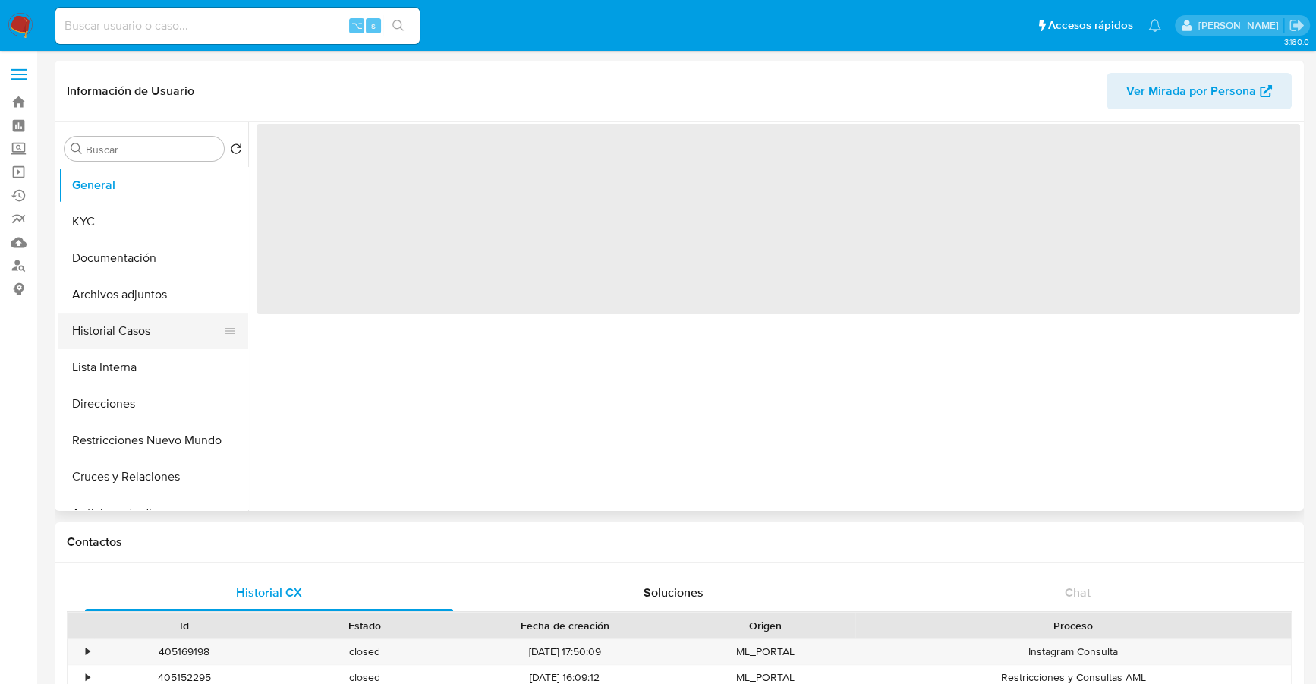
select select "10"
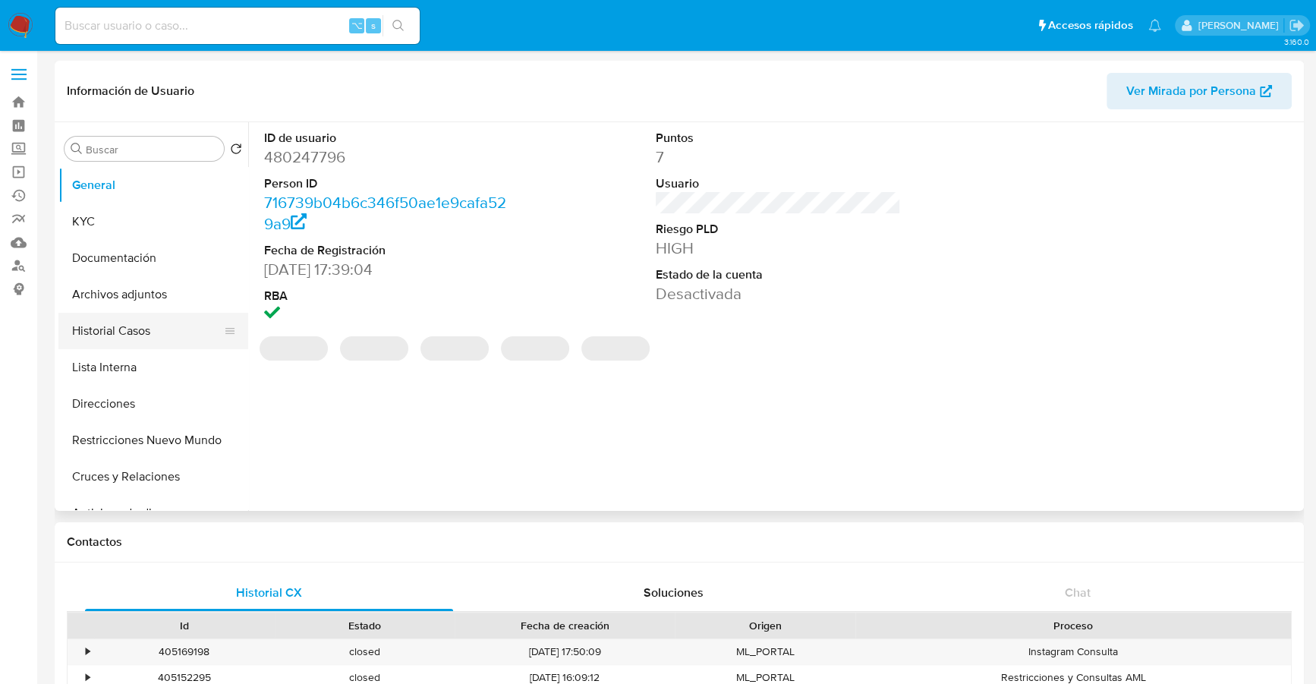
click at [120, 332] on button "Historial Casos" at bounding box center [147, 331] width 178 height 36
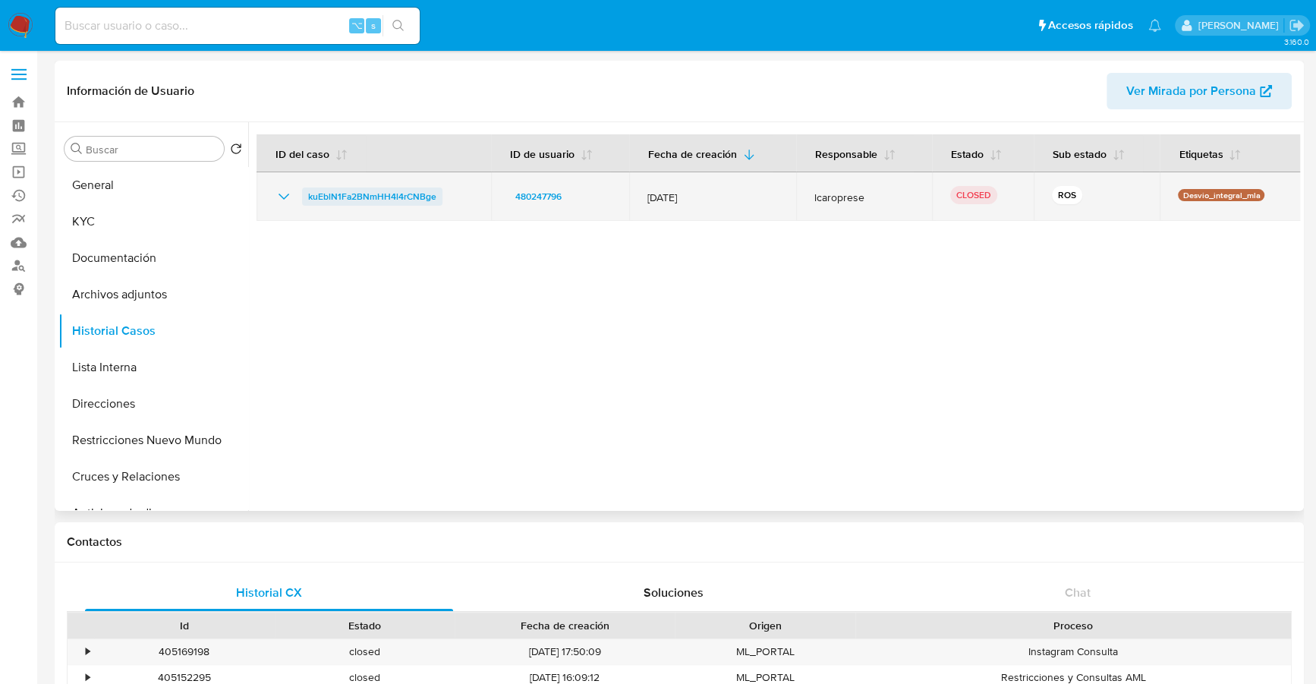
click at [376, 197] on span "kuEblN1Fa2BNmHH4l4rCNBge" at bounding box center [372, 196] width 128 height 18
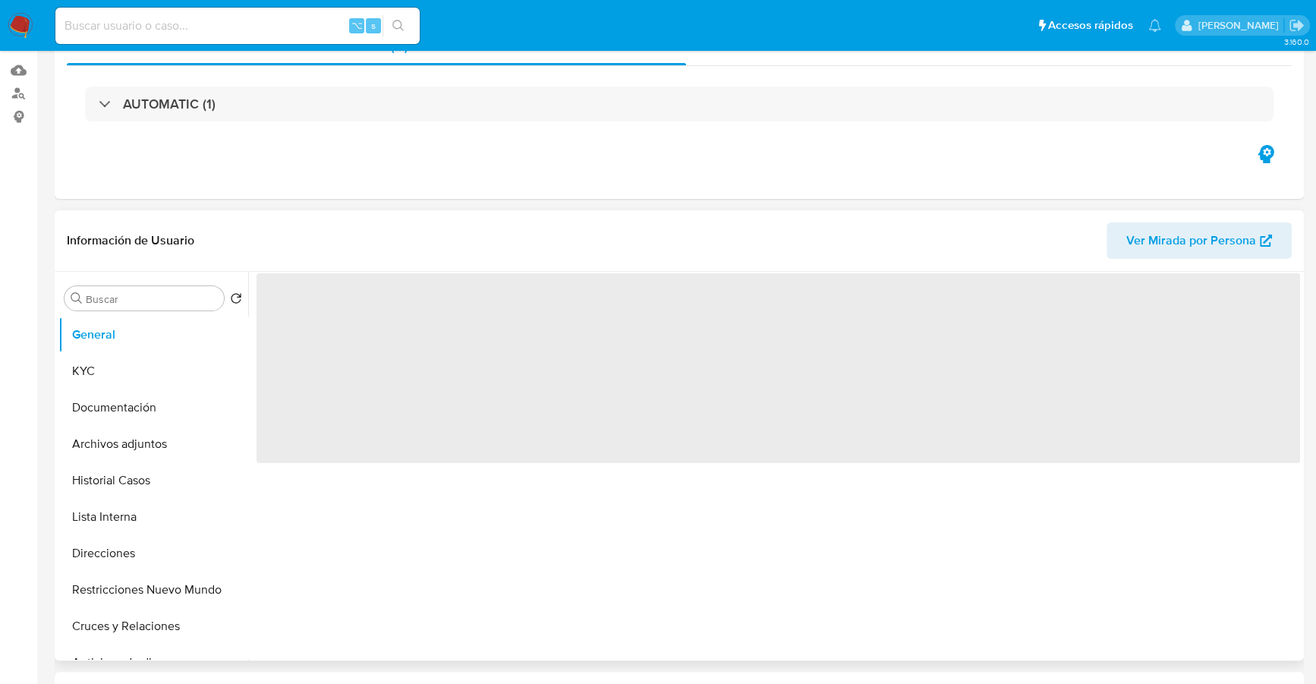
select select "10"
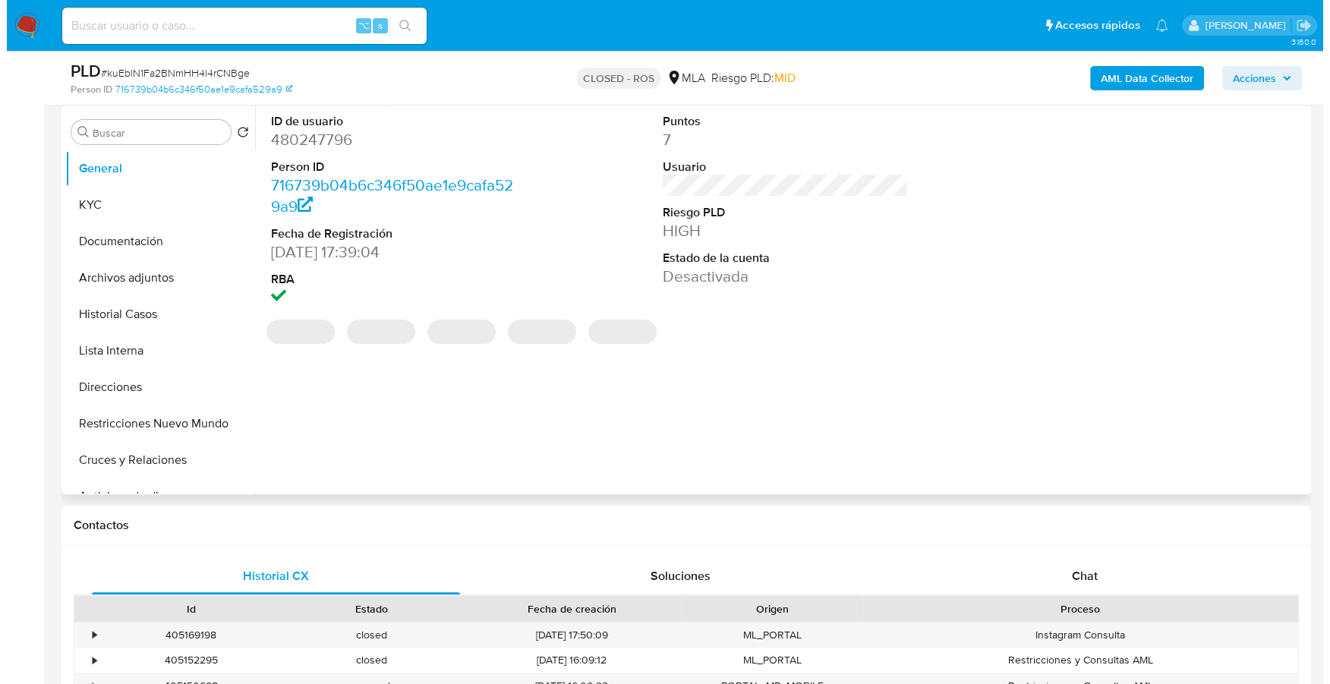
scroll to position [291, 0]
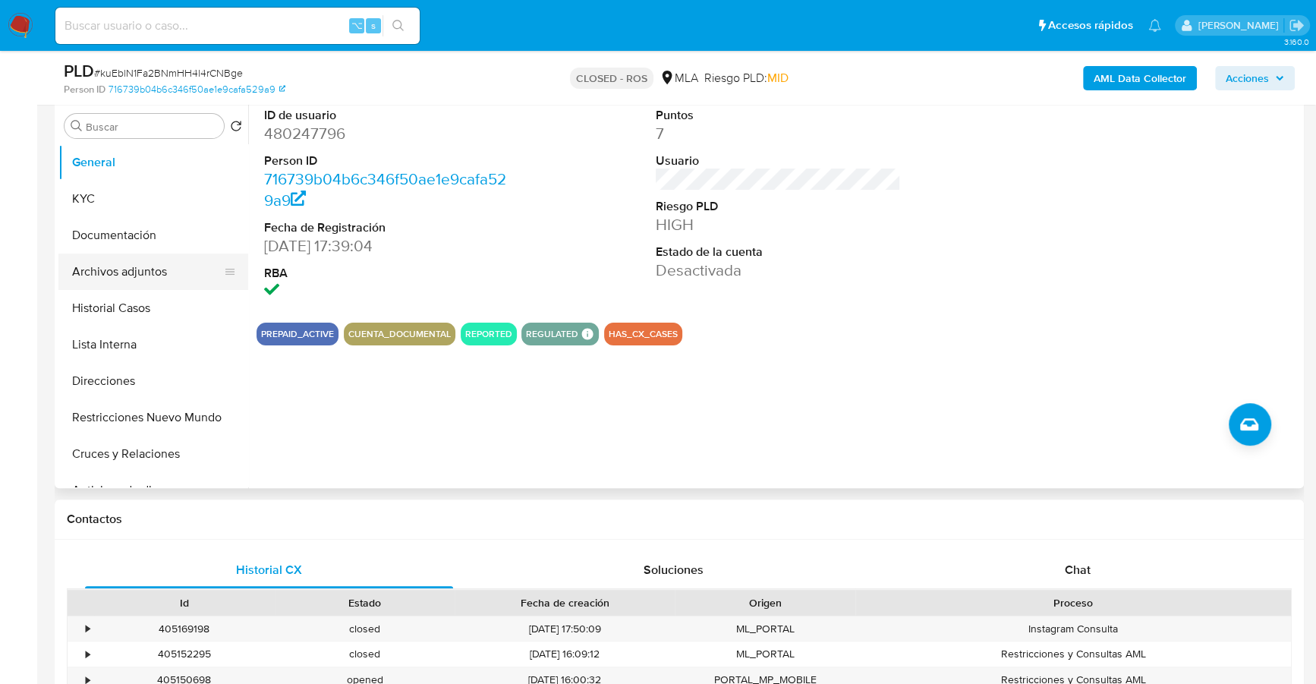
click at [94, 268] on button "Archivos adjuntos" at bounding box center [147, 272] width 178 height 36
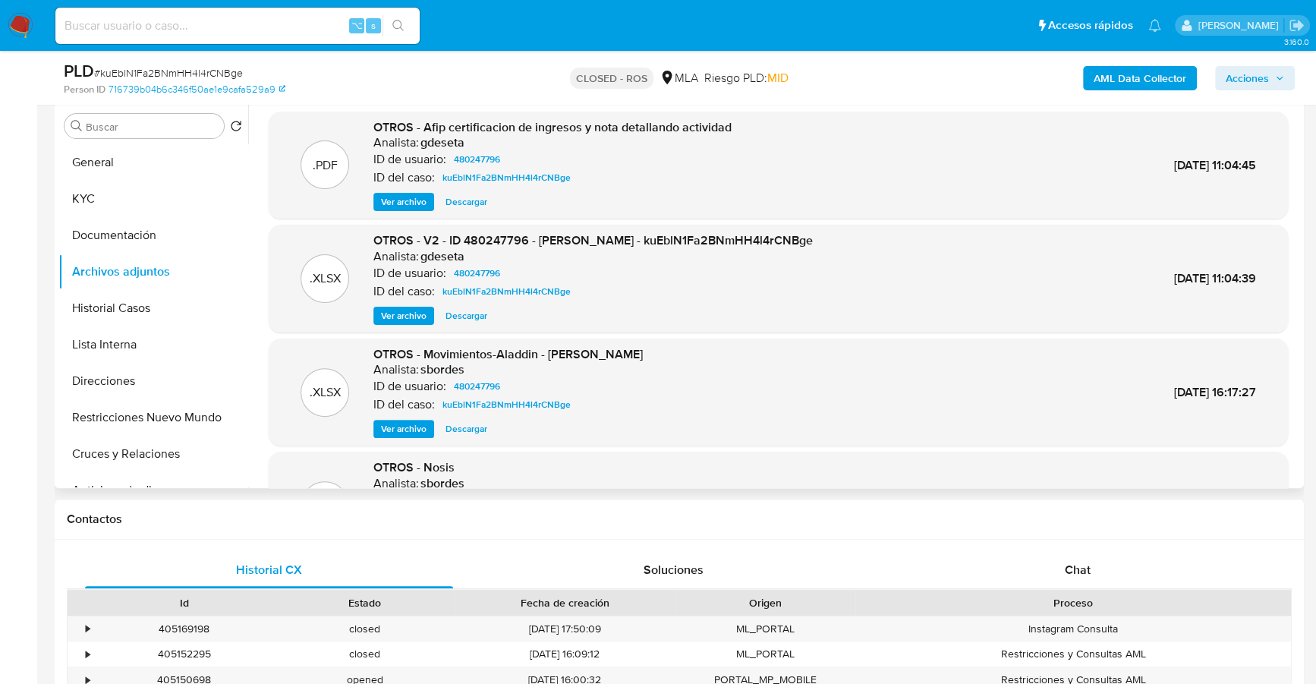
click at [403, 312] on span "Ver archivo" at bounding box center [404, 315] width 46 height 15
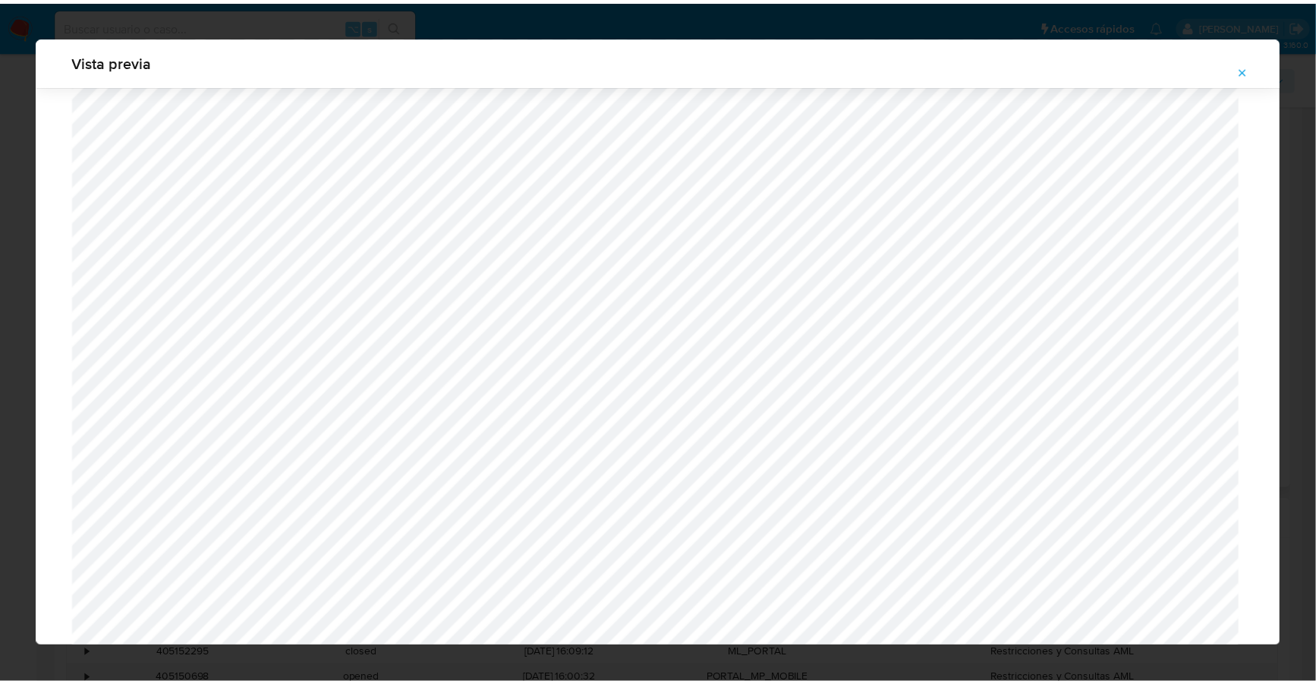
scroll to position [0, 0]
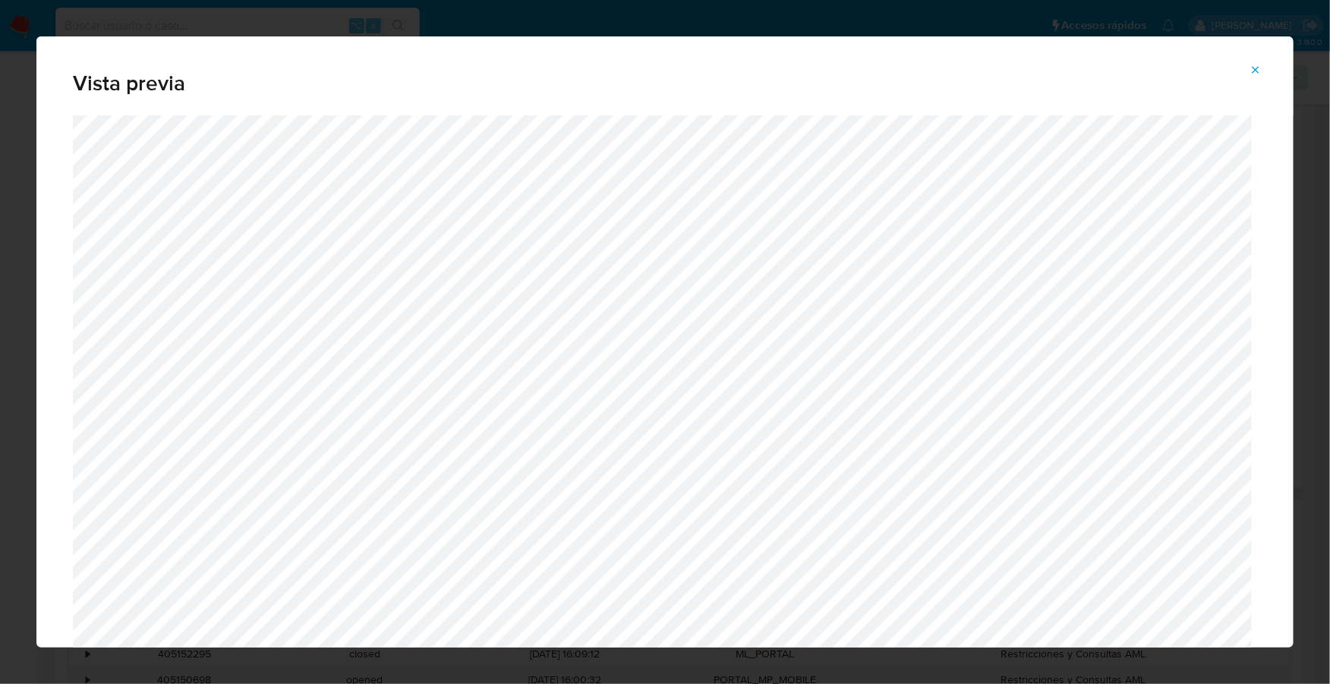
click at [1258, 70] on icon "Attachment preview" at bounding box center [1255, 70] width 12 height 12
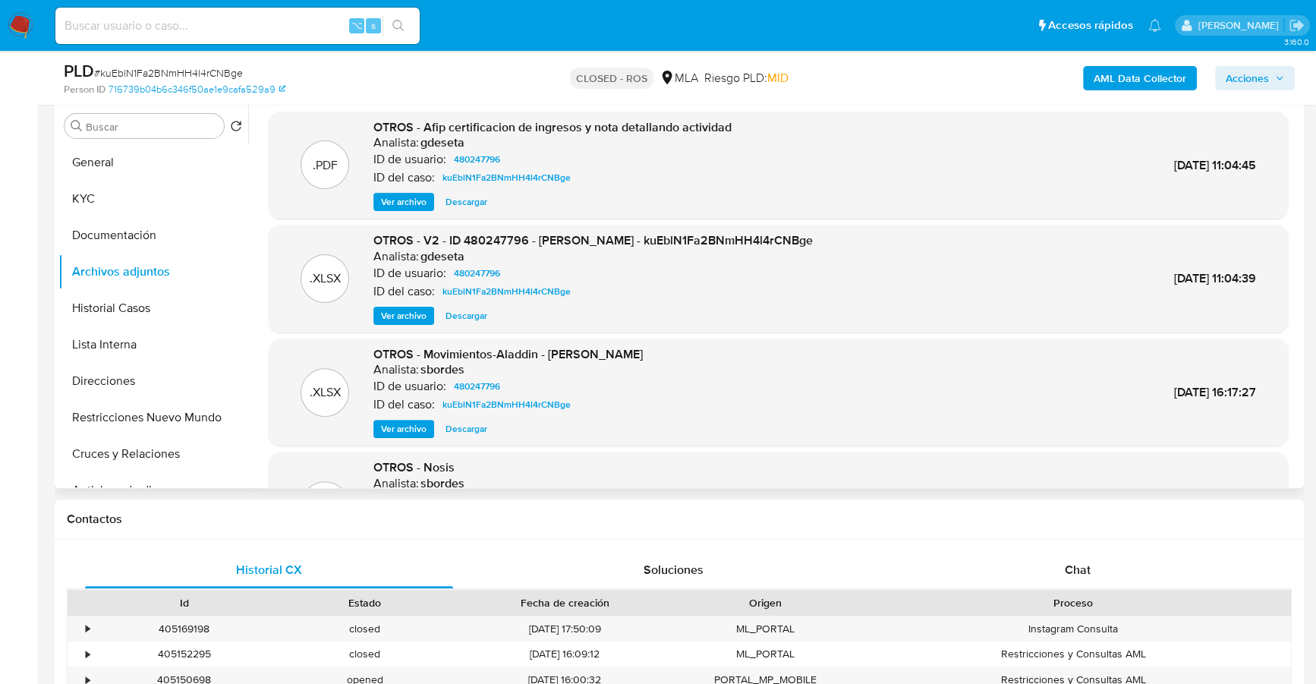
click at [469, 309] on span "Descargar" at bounding box center [467, 315] width 42 height 15
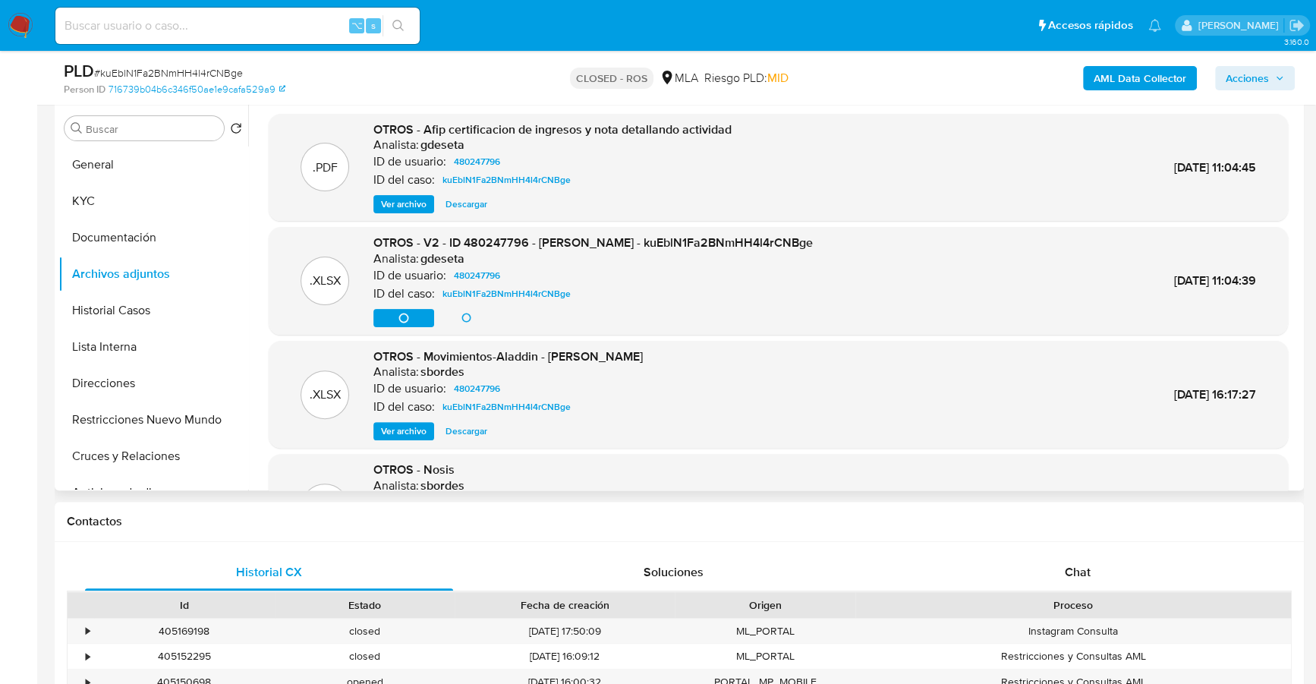
scroll to position [113, 0]
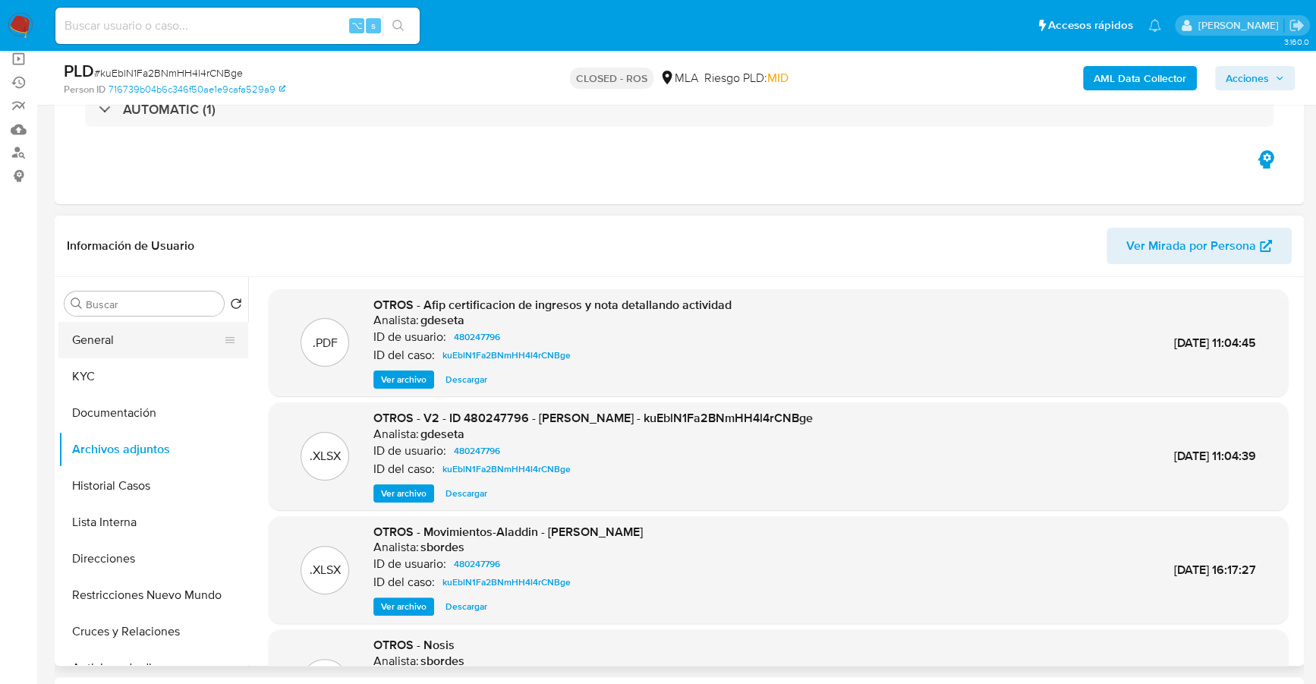
click at [77, 347] on button "General" at bounding box center [147, 340] width 178 height 36
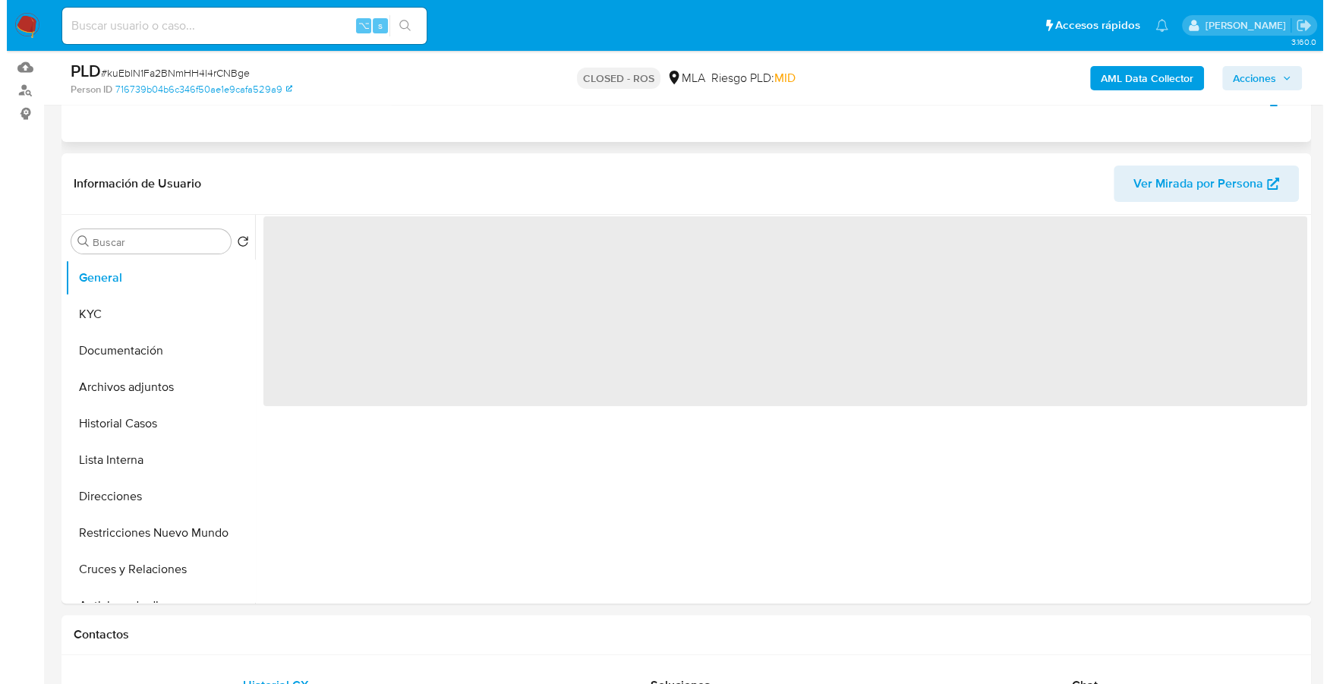
scroll to position [291, 0]
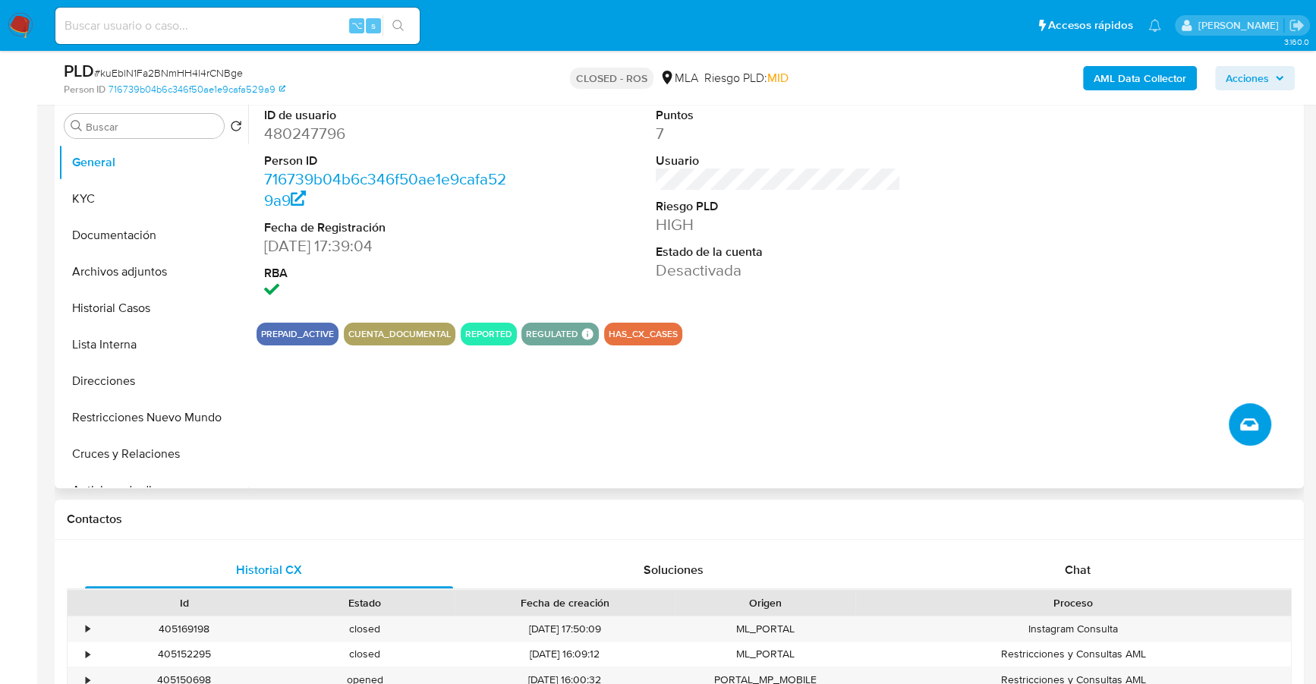
click at [1260, 427] on button "Crear caso manual" at bounding box center [1250, 424] width 43 height 43
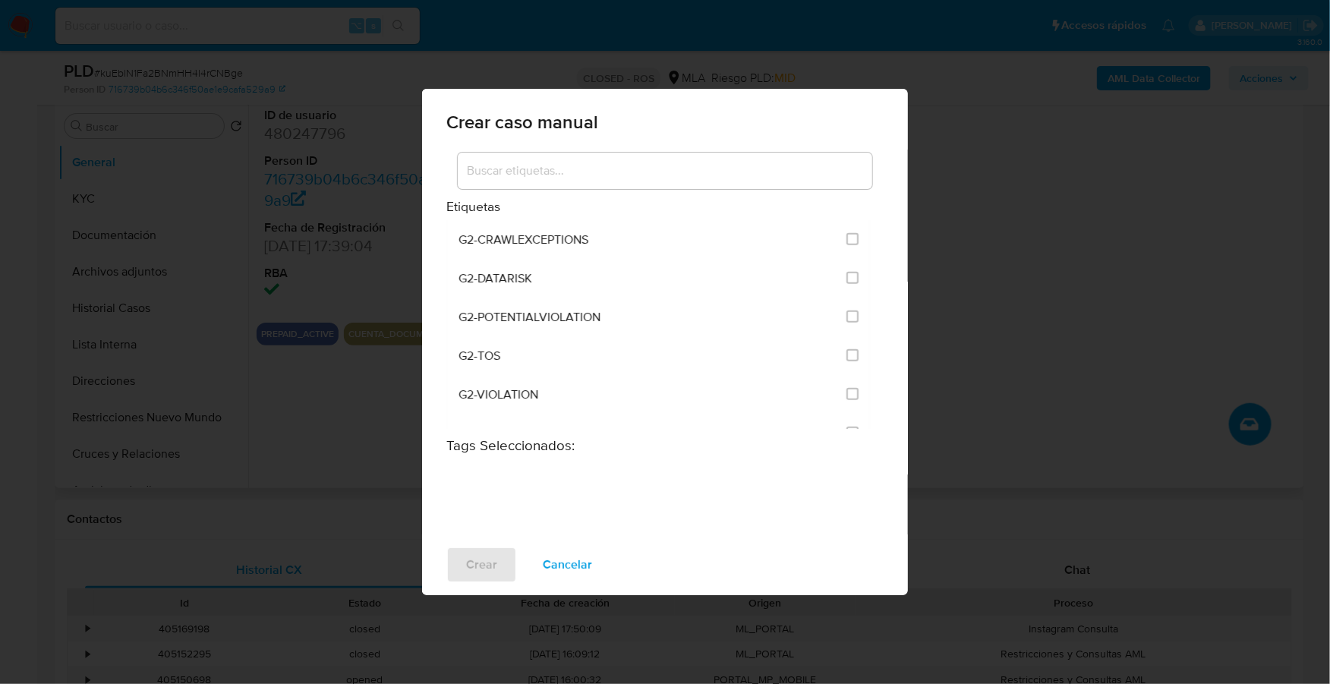
scroll to position [540, 0]
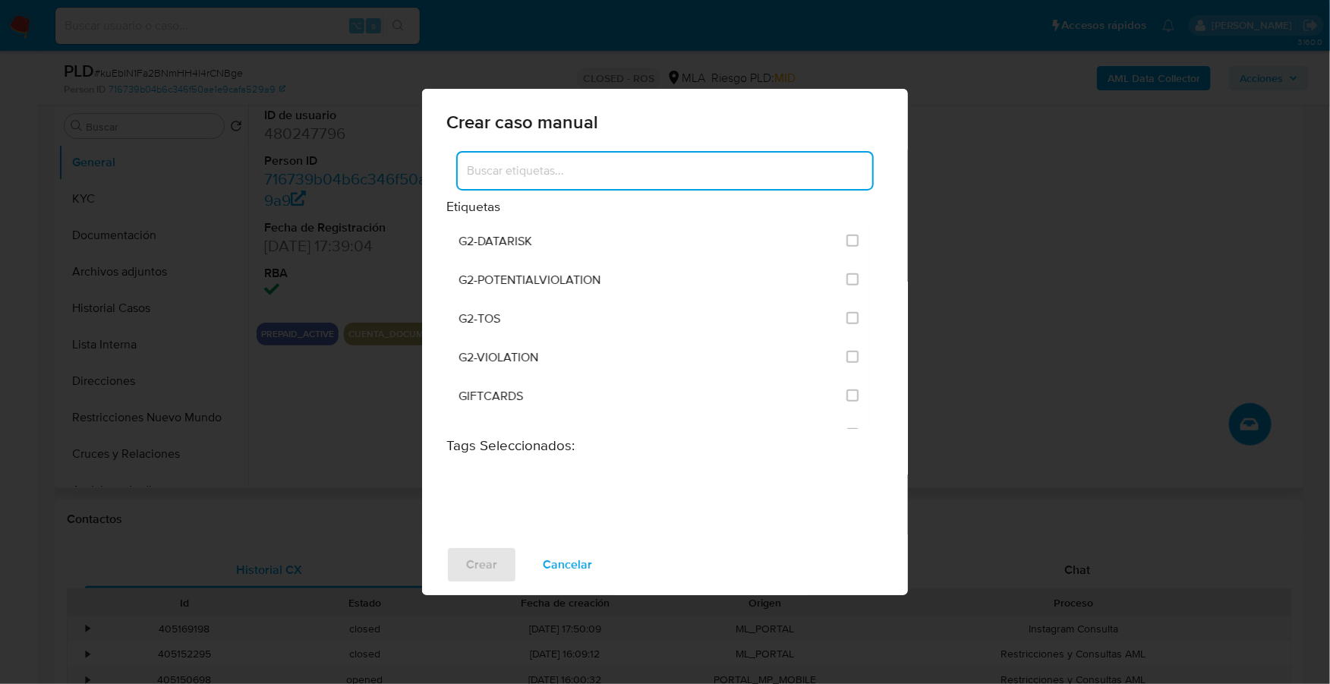
click at [603, 178] on input at bounding box center [665, 171] width 414 height 20
type input "analisis"
drag, startPoint x: 540, startPoint y: 175, endPoint x: 409, endPoint y: 172, distance: 131.3
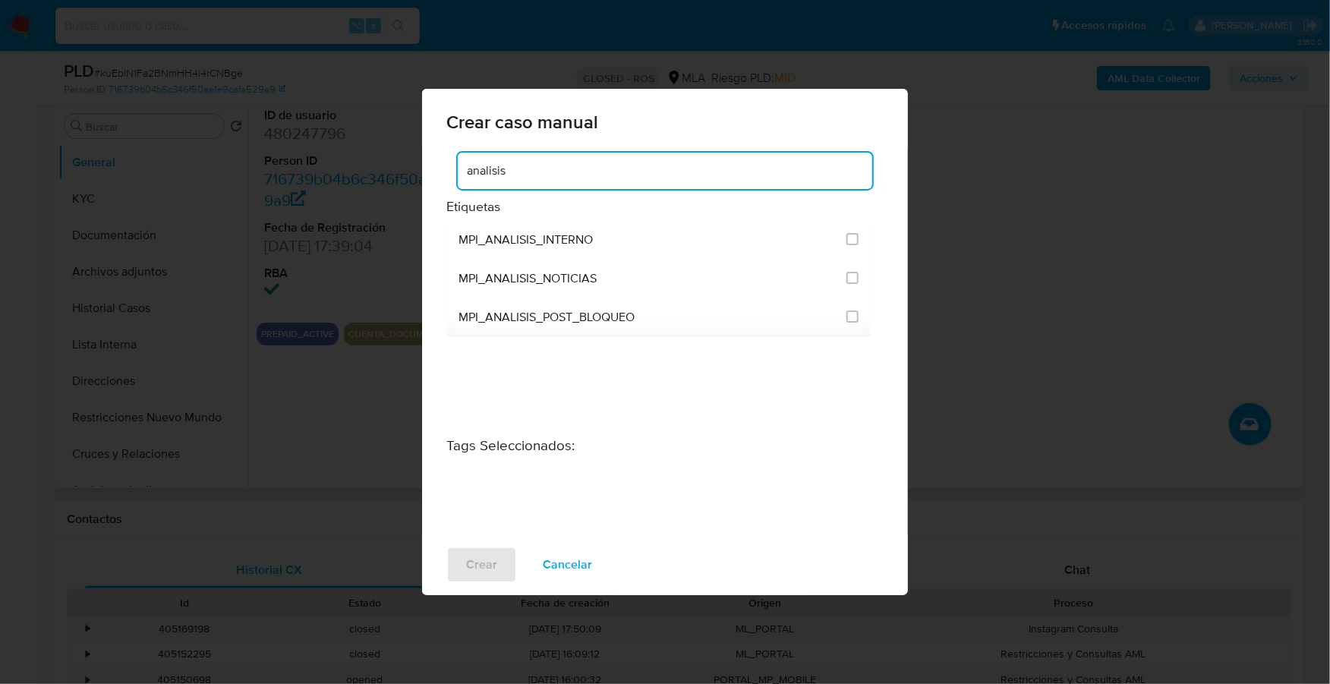
click at [409, 172] on div "Crear caso manual analisis Etiquetas MPI_ANALISIS_INTERNO MPI_ANALISIS_NOTICIAS…" at bounding box center [665, 342] width 1330 height 684
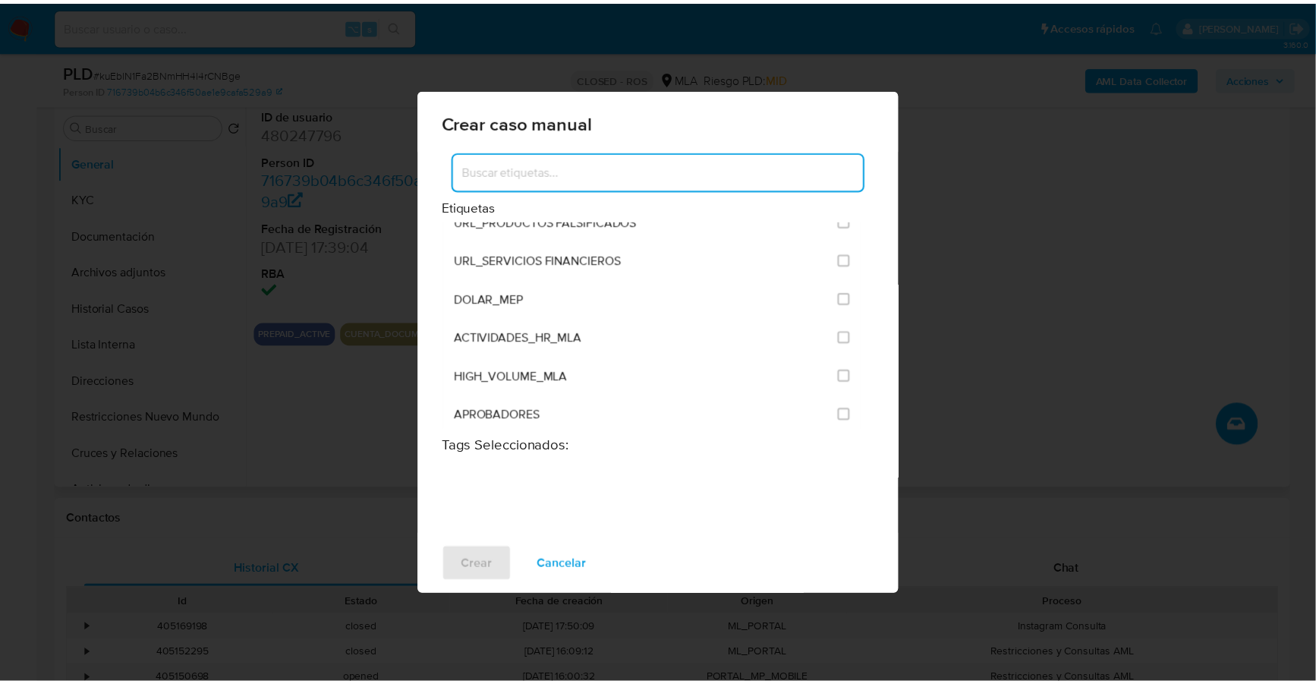
scroll to position [2997, 0]
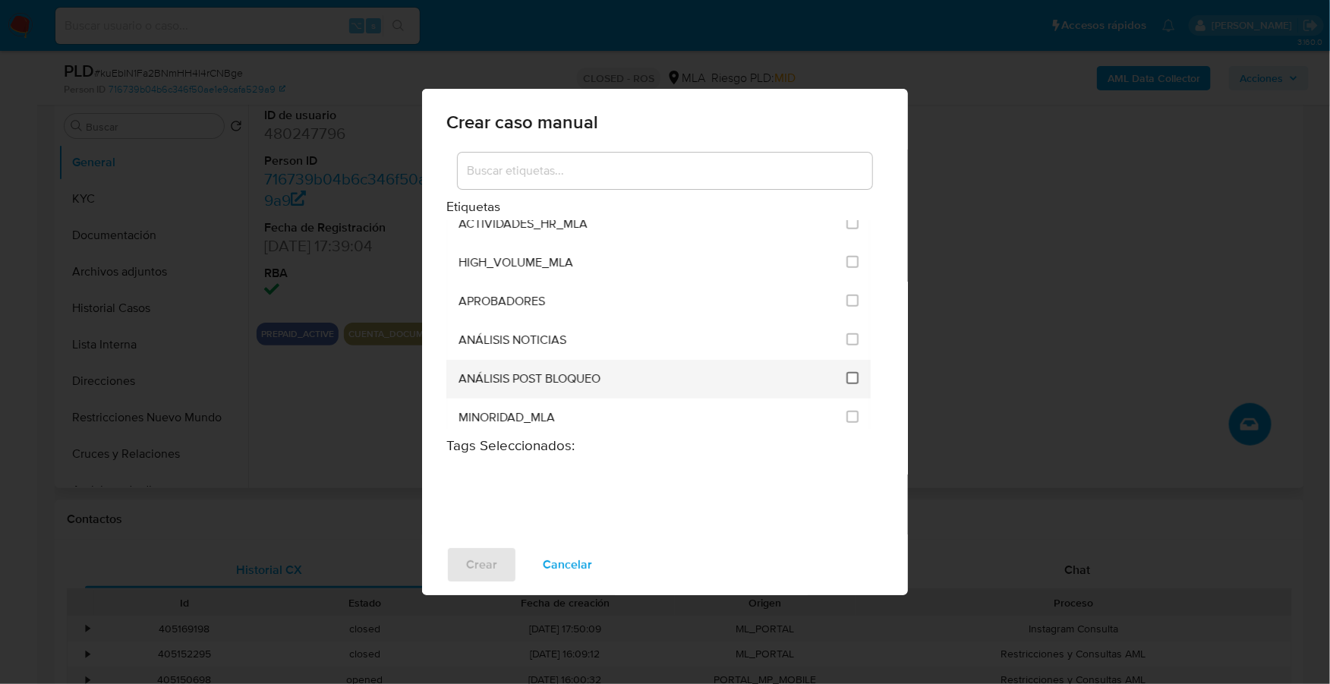
click at [846, 372] on input "3249" at bounding box center [852, 378] width 12 height 12
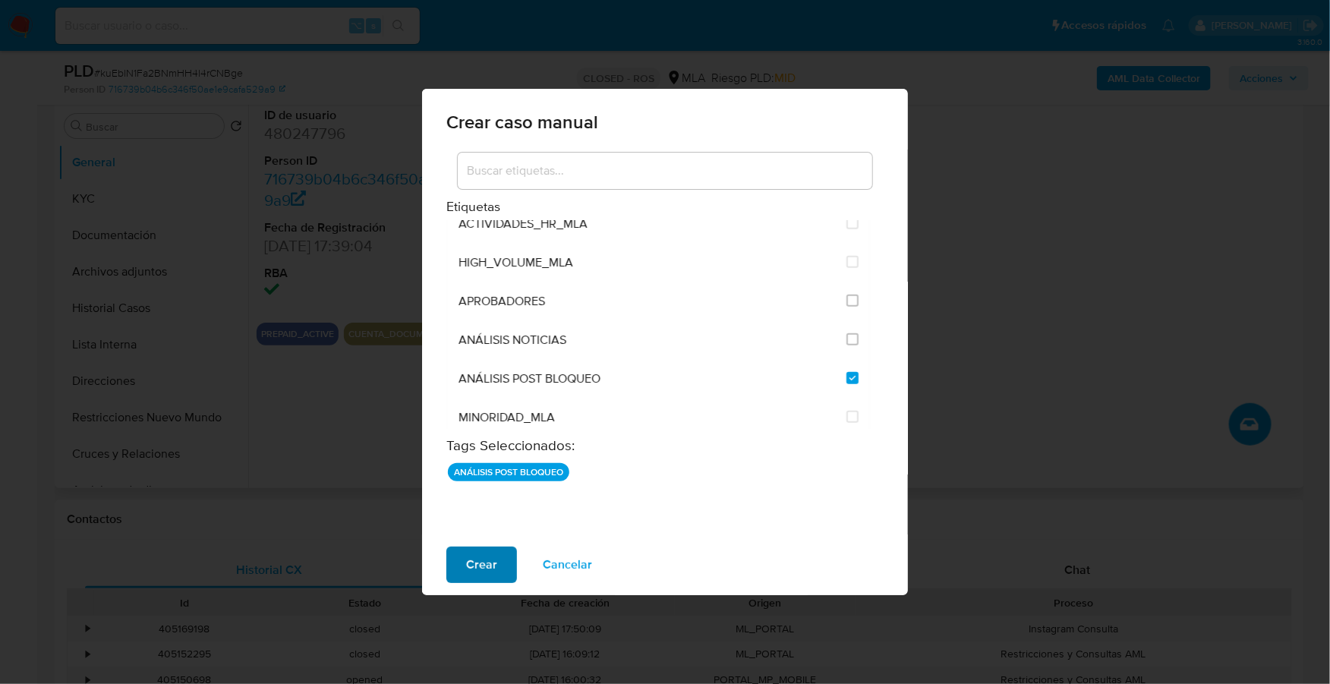
click at [476, 570] on span "Crear" at bounding box center [481, 564] width 31 height 33
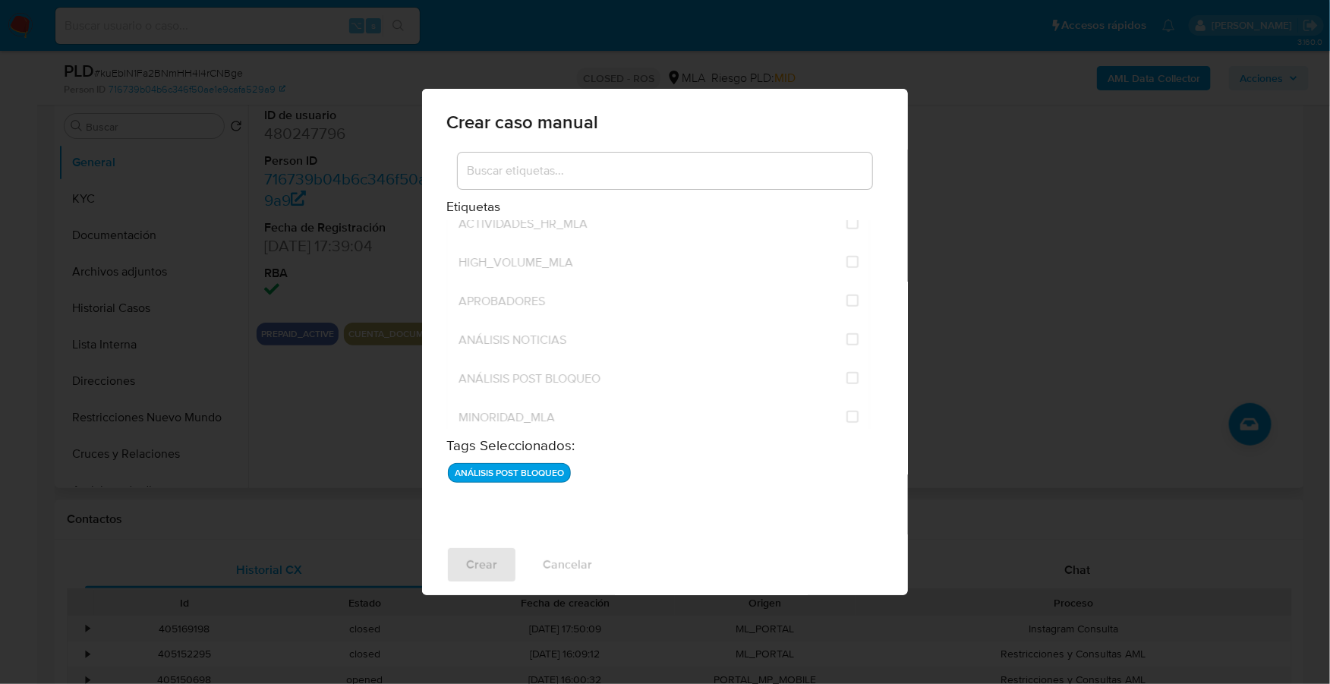
checkbox input "false"
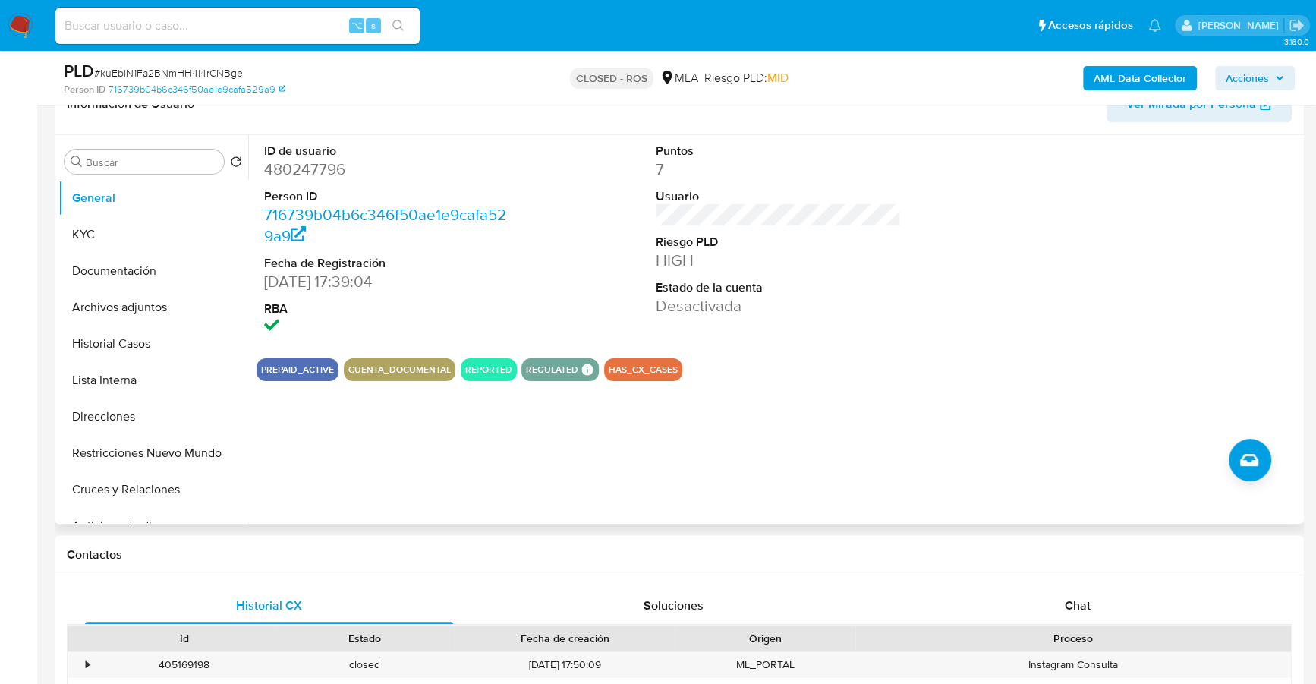
scroll to position [162, 0]
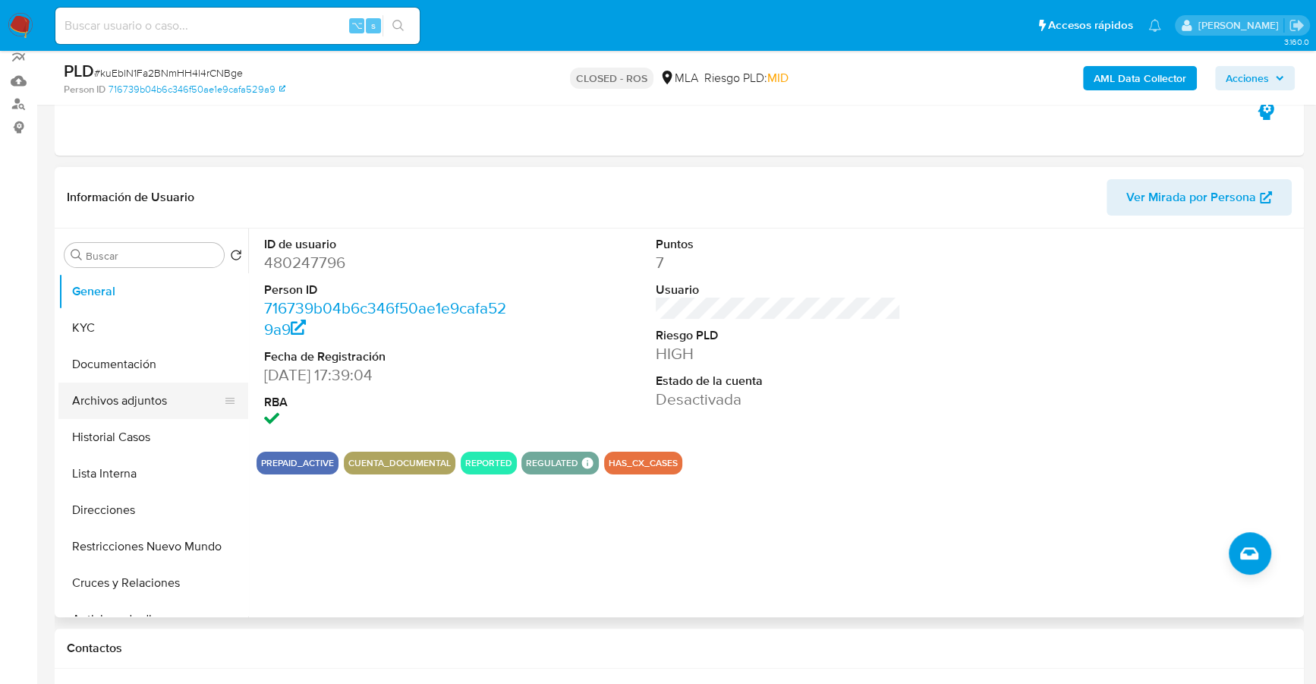
click at [146, 414] on button "Archivos adjuntos" at bounding box center [147, 401] width 178 height 36
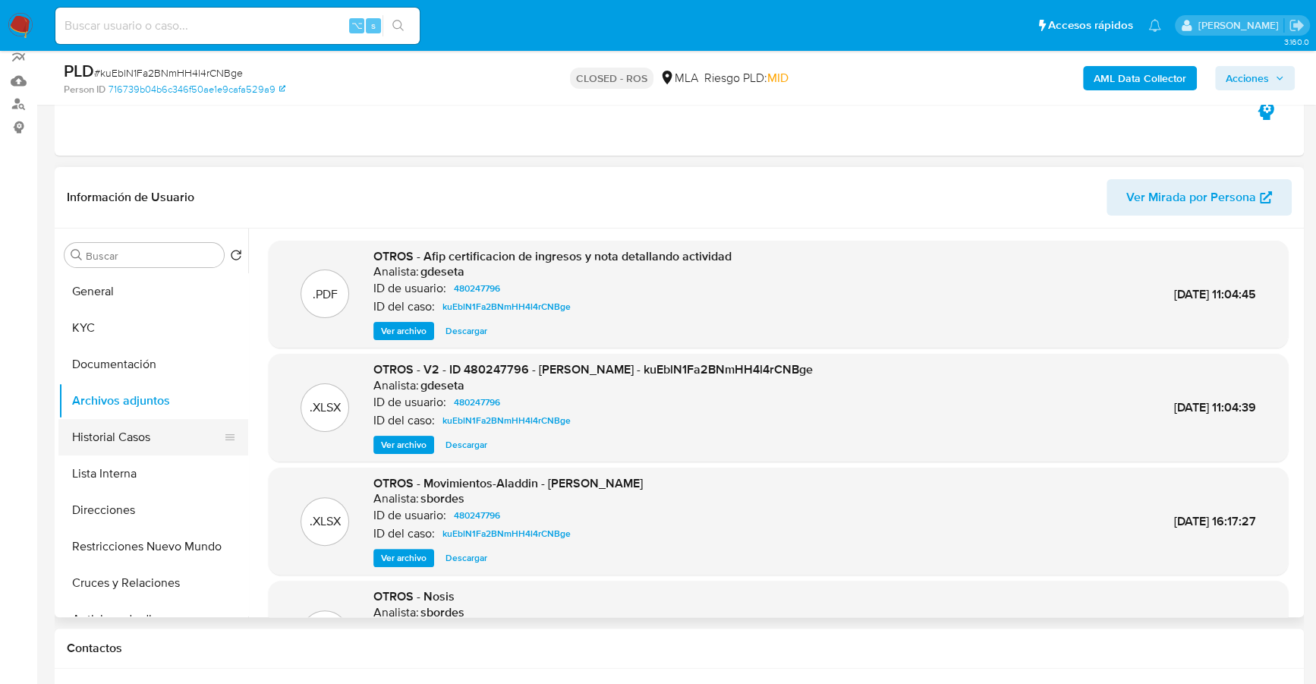
click at [116, 439] on button "Historial Casos" at bounding box center [147, 437] width 178 height 36
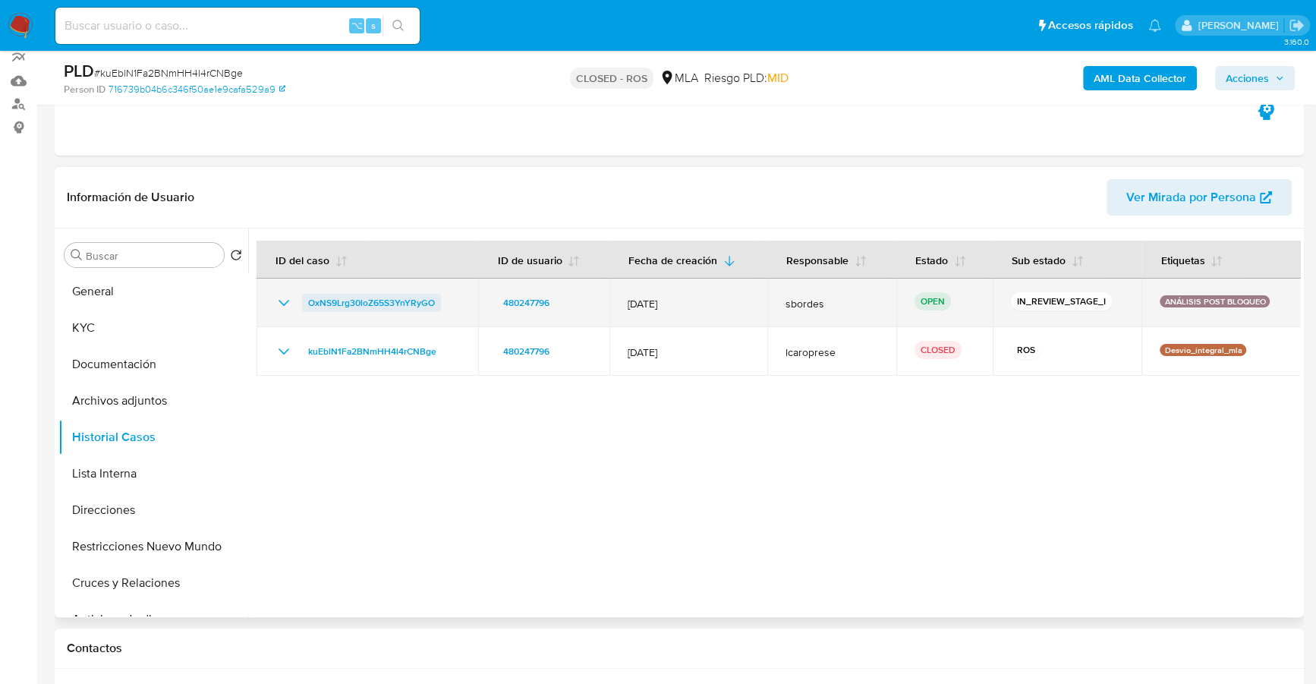
click at [357, 299] on span "OxNS9Lrg30loZ65S3YnYRyGO" at bounding box center [371, 303] width 127 height 18
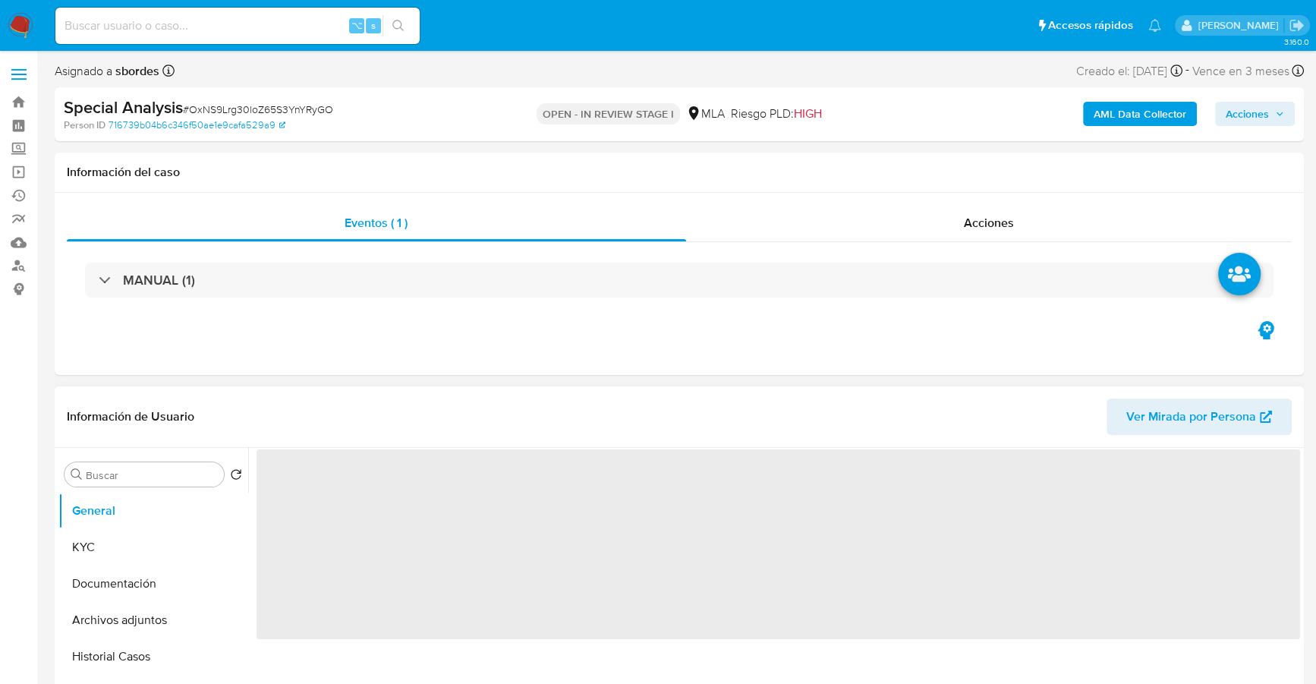
select select "10"
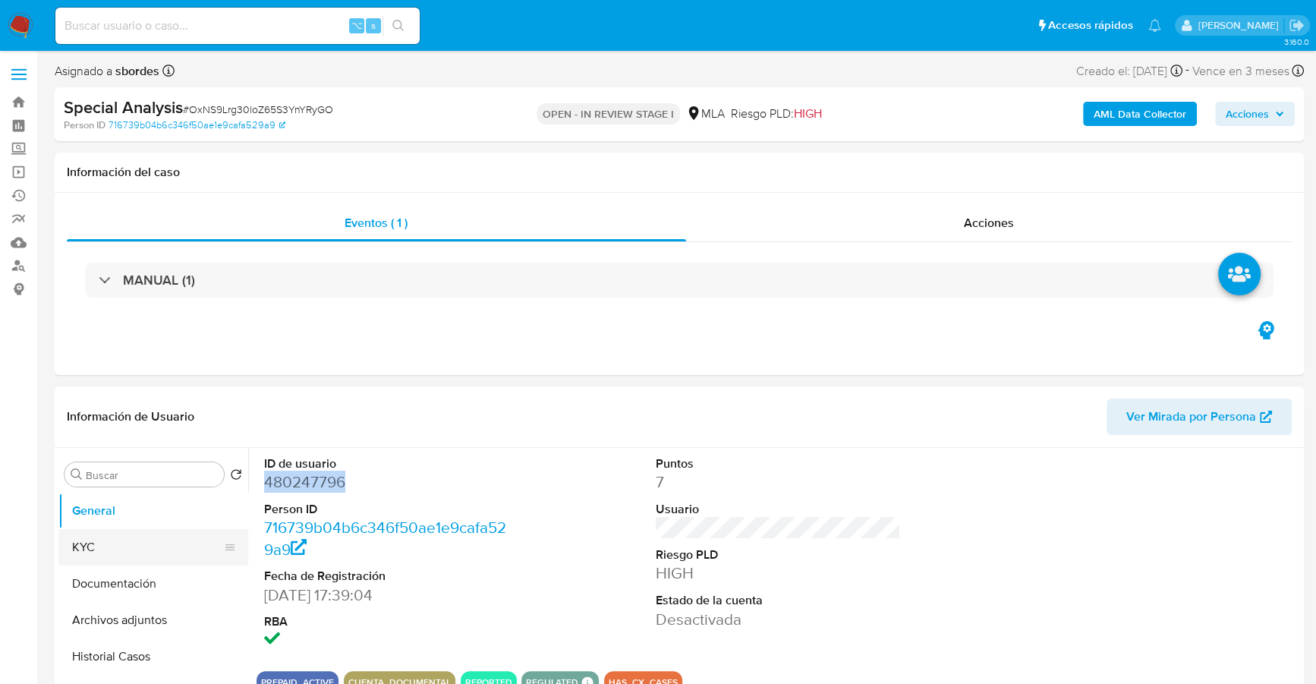
click at [89, 544] on button "KYC" at bounding box center [147, 547] width 178 height 36
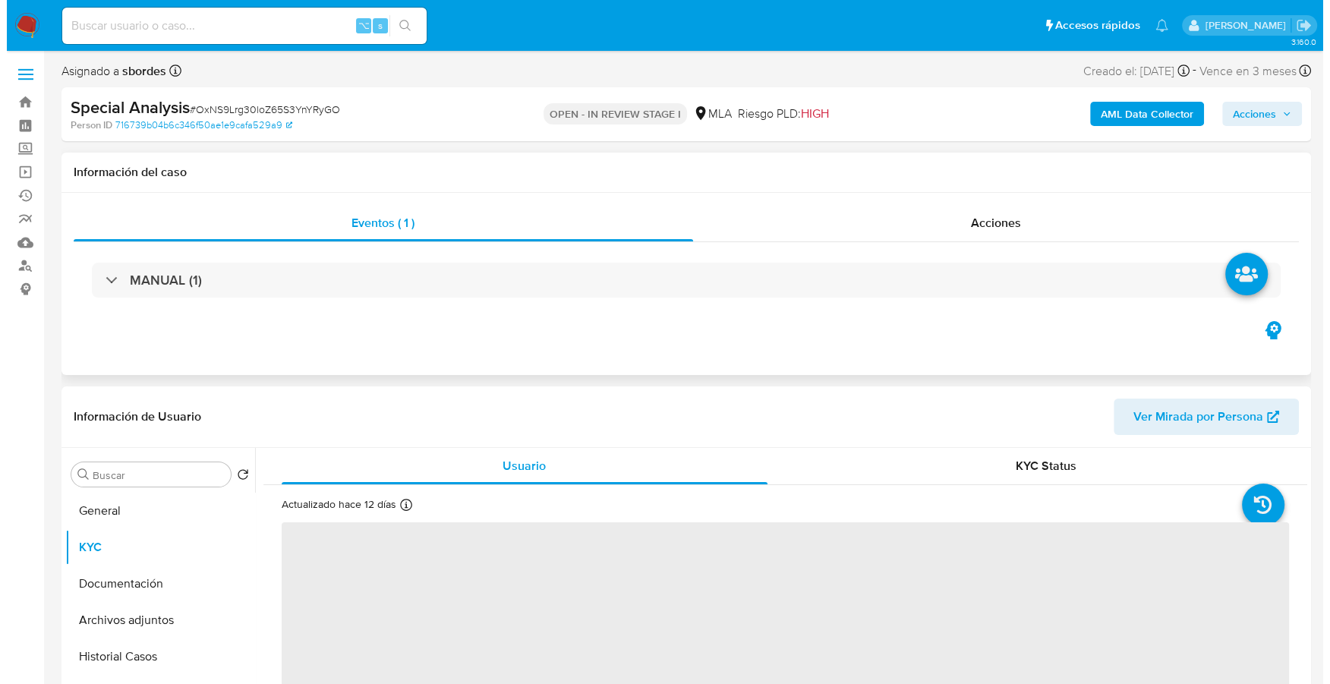
scroll to position [181, 0]
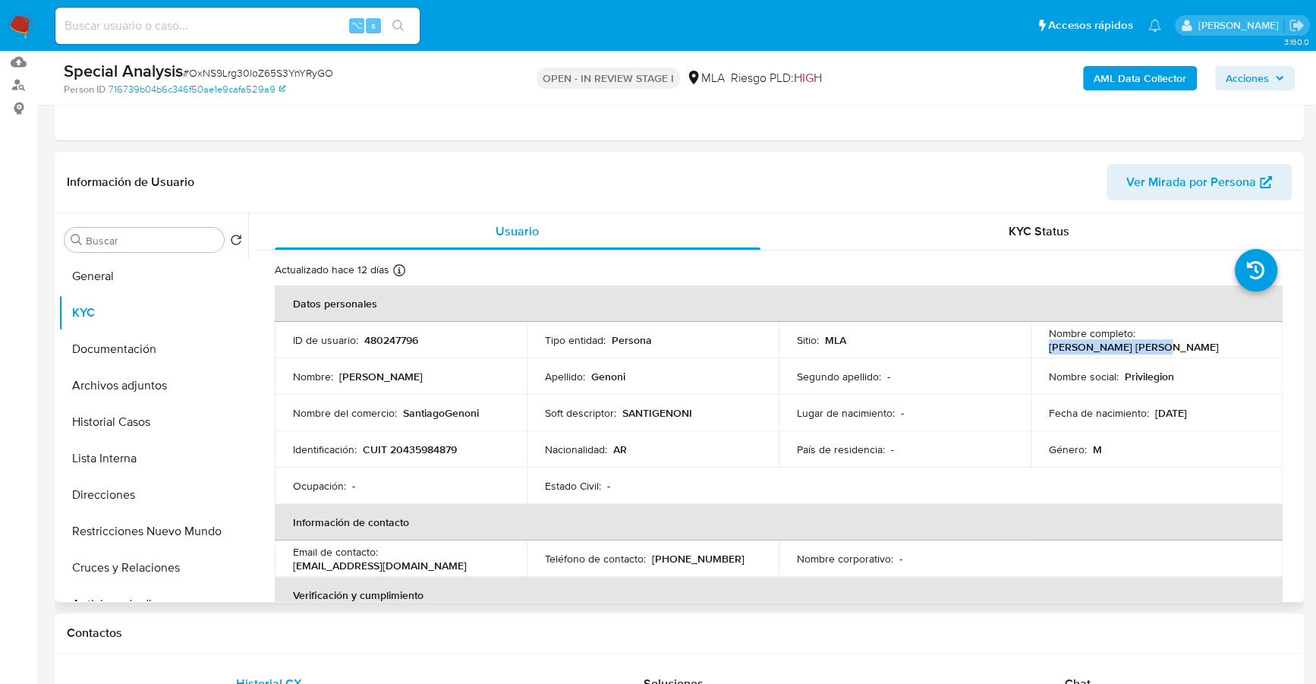
drag, startPoint x: 1138, startPoint y: 340, endPoint x: 1261, endPoint y: 339, distance: 123.0
click at [1261, 339] on td "Nombre completo : [PERSON_NAME] [PERSON_NAME]" at bounding box center [1157, 340] width 252 height 36
copy p "[PERSON_NAME] [PERSON_NAME]"
copy p "20435984879"
copy p "480247796"
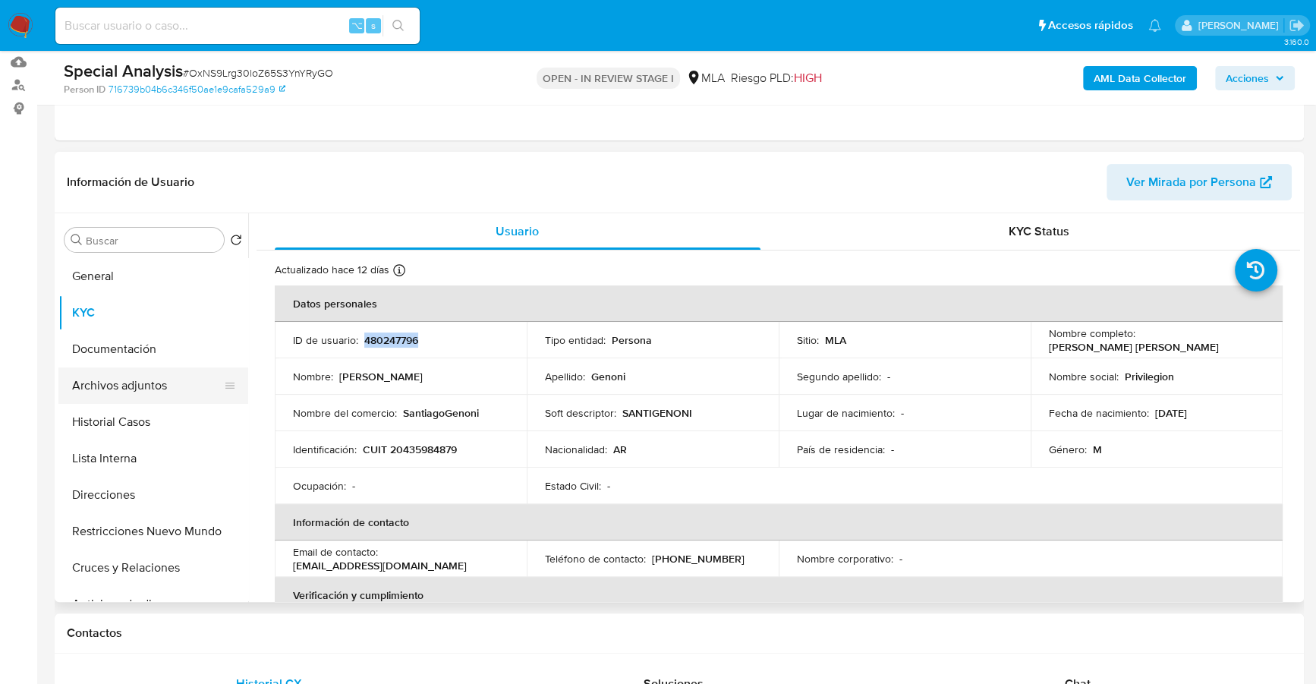
click at [128, 395] on button "Archivos adjuntos" at bounding box center [147, 385] width 178 height 36
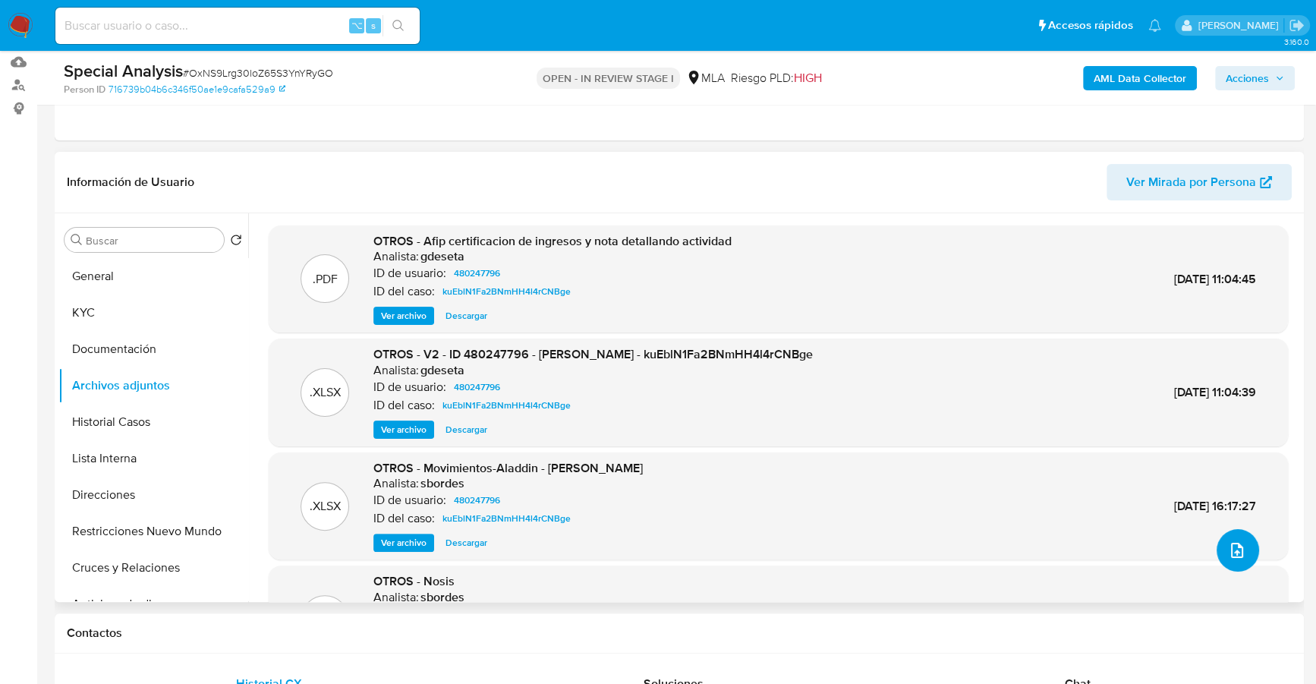
click at [1239, 558] on span "upload-file" at bounding box center [1237, 550] width 18 height 18
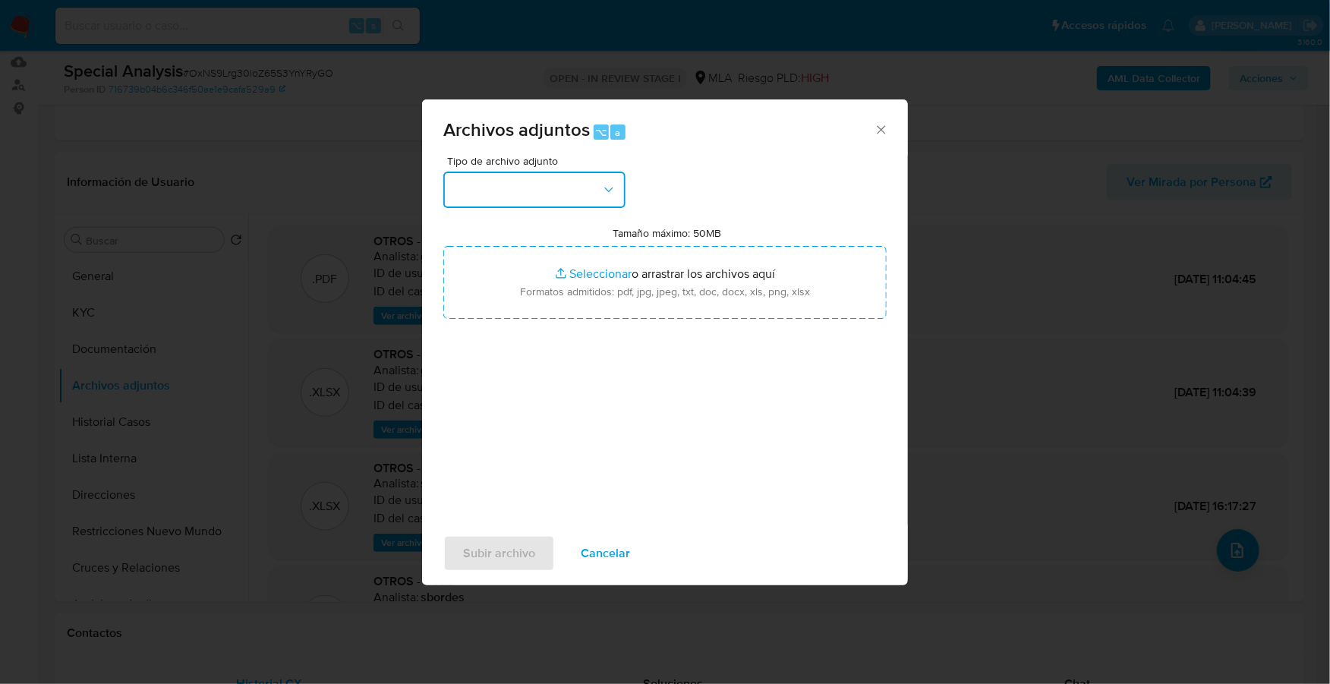
click at [599, 195] on button "button" at bounding box center [534, 190] width 182 height 36
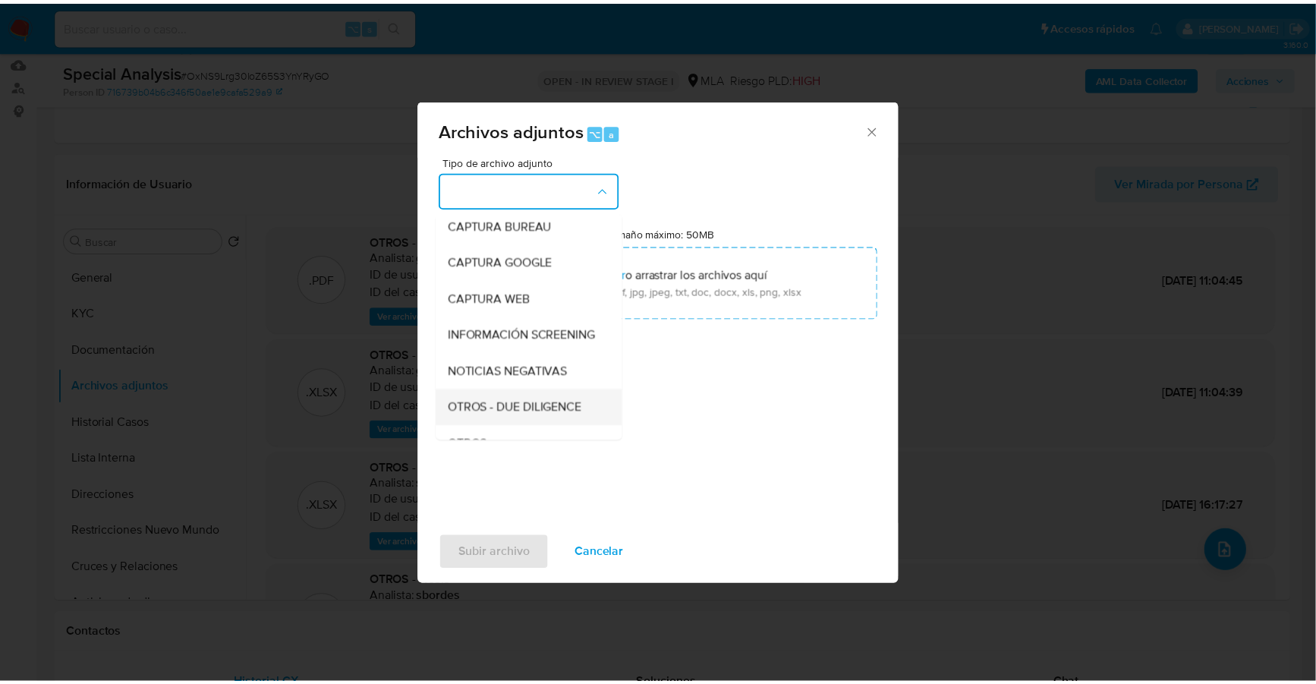
scroll to position [196, 0]
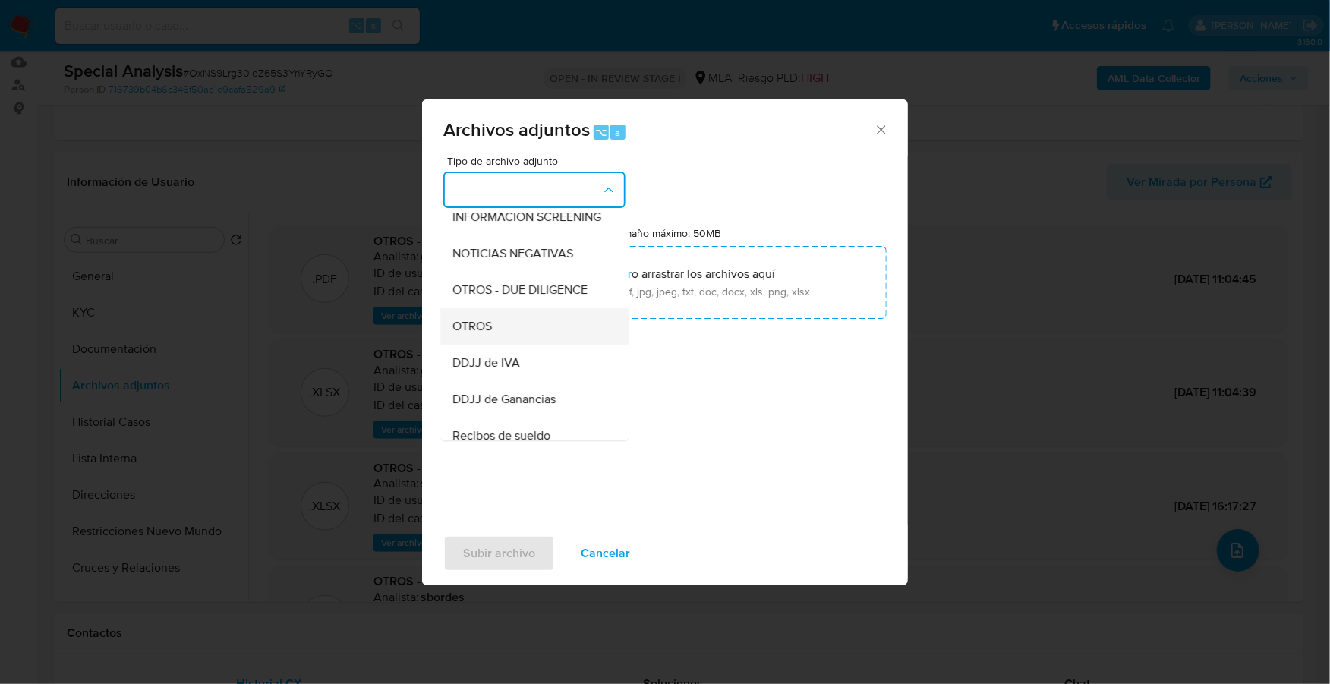
click at [515, 345] on div "OTROS" at bounding box center [529, 326] width 155 height 36
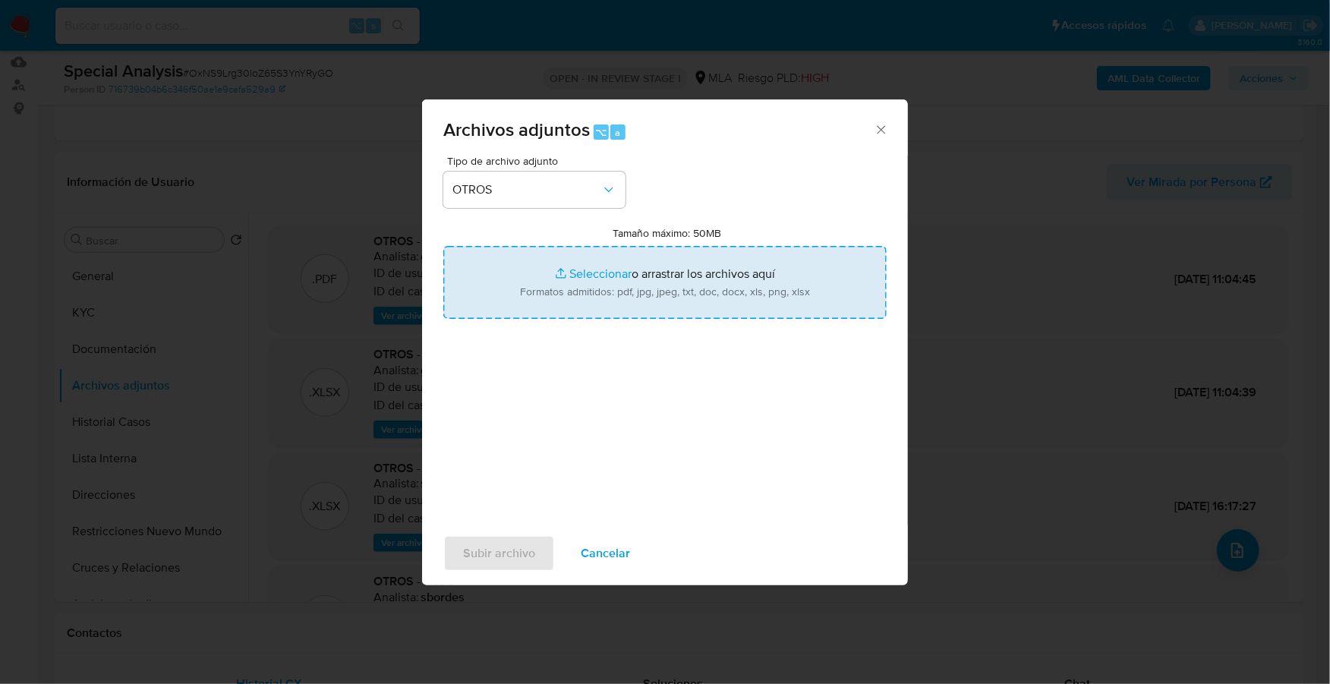
click at [619, 280] on input "Tamaño máximo: 50MB Seleccionar archivos" at bounding box center [664, 282] width 443 height 73
type input "C:\fakepath\Documentacion.pdf"
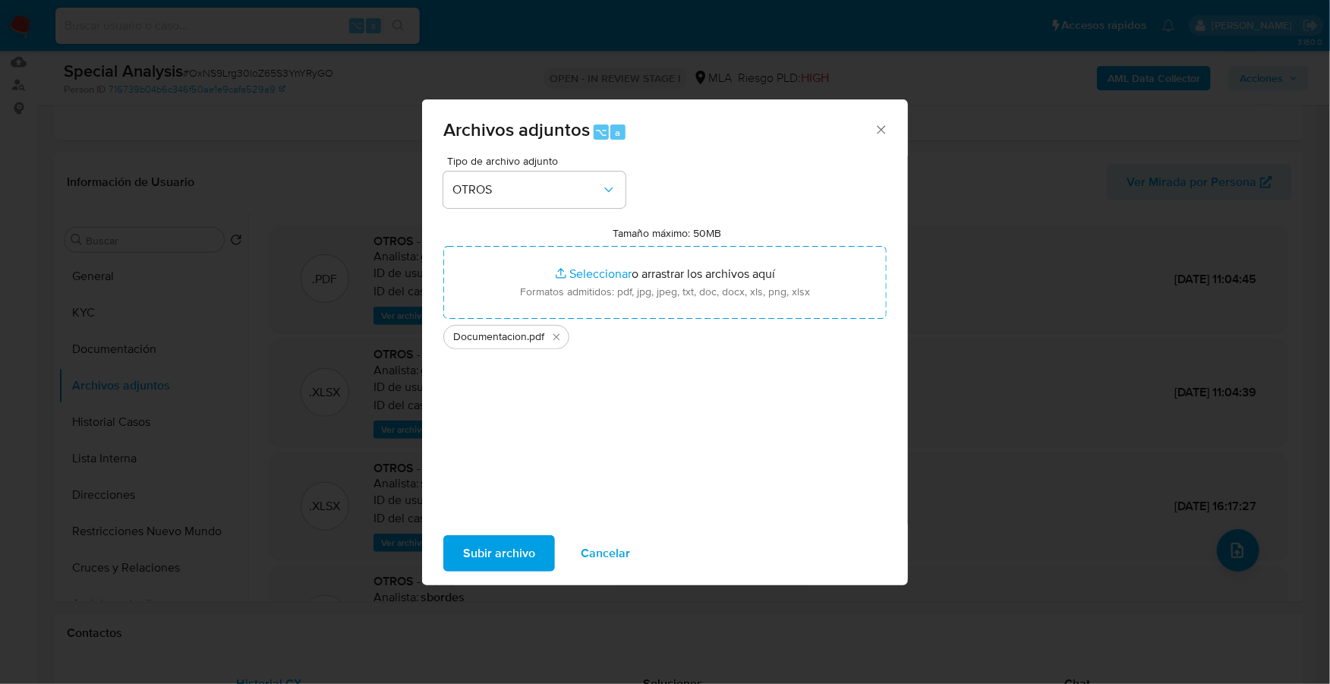
click at [482, 557] on span "Subir archivo" at bounding box center [499, 553] width 72 height 33
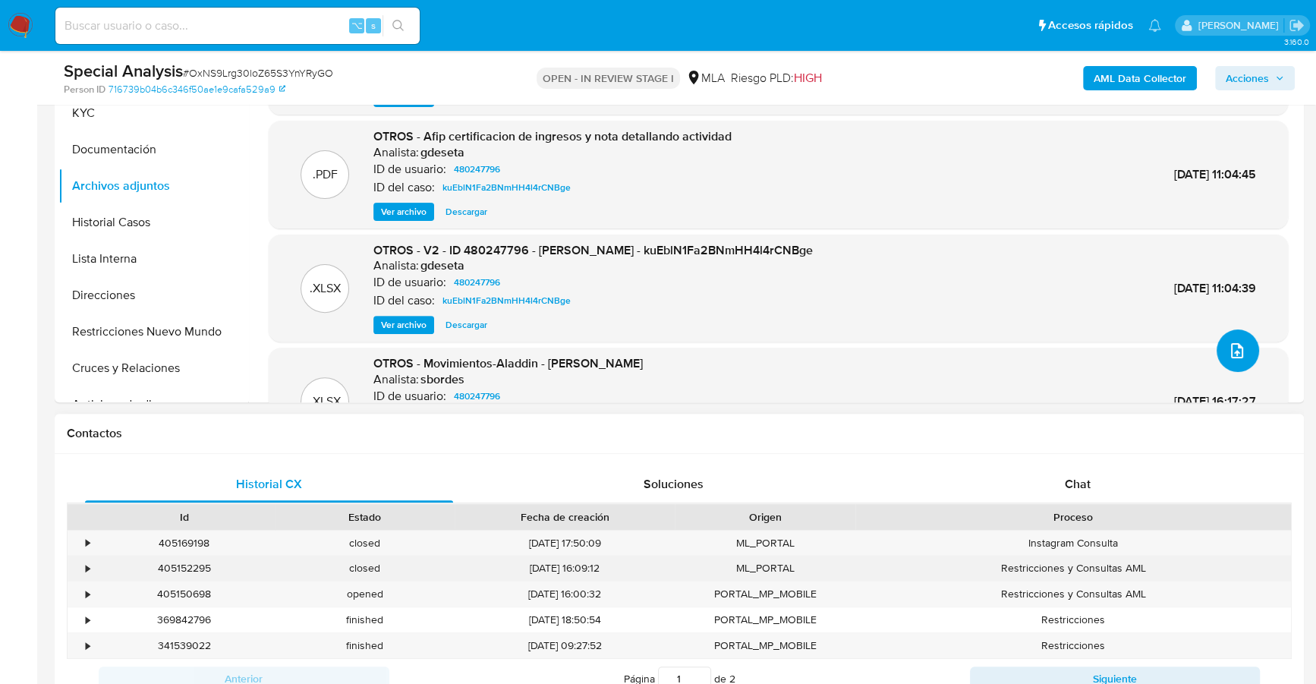
scroll to position [455, 0]
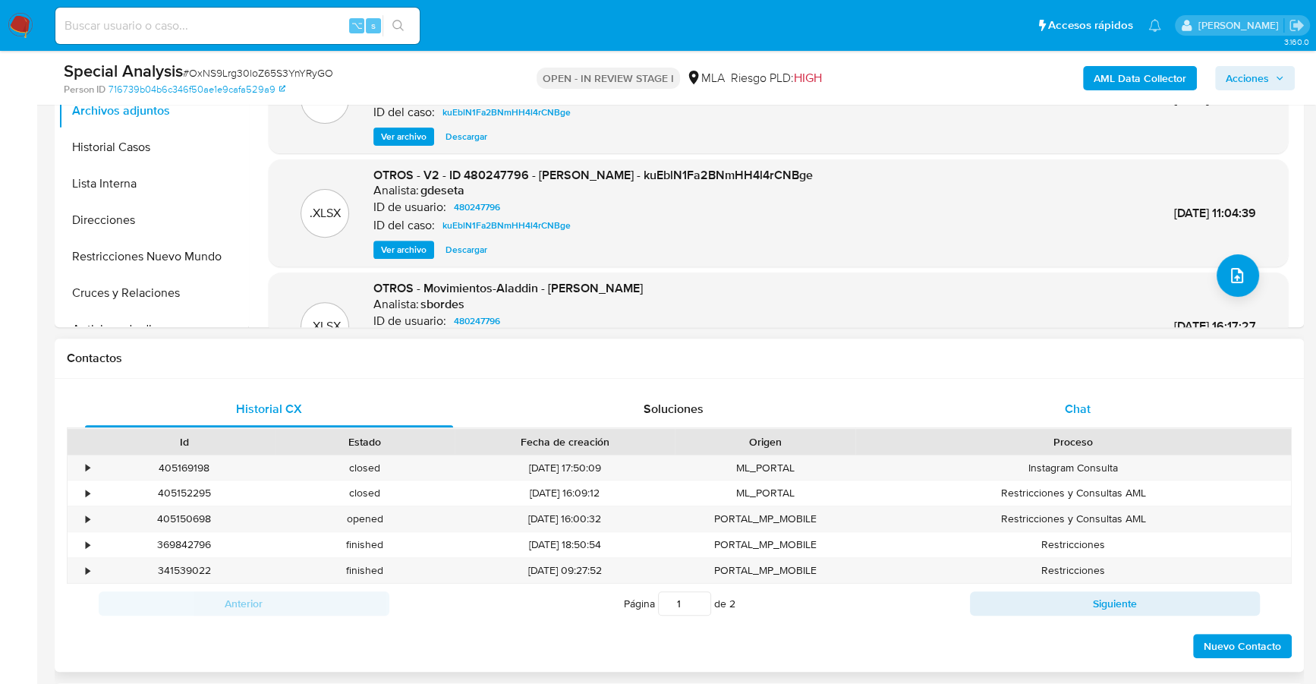
click at [1094, 406] on div "Chat" at bounding box center [1077, 409] width 368 height 36
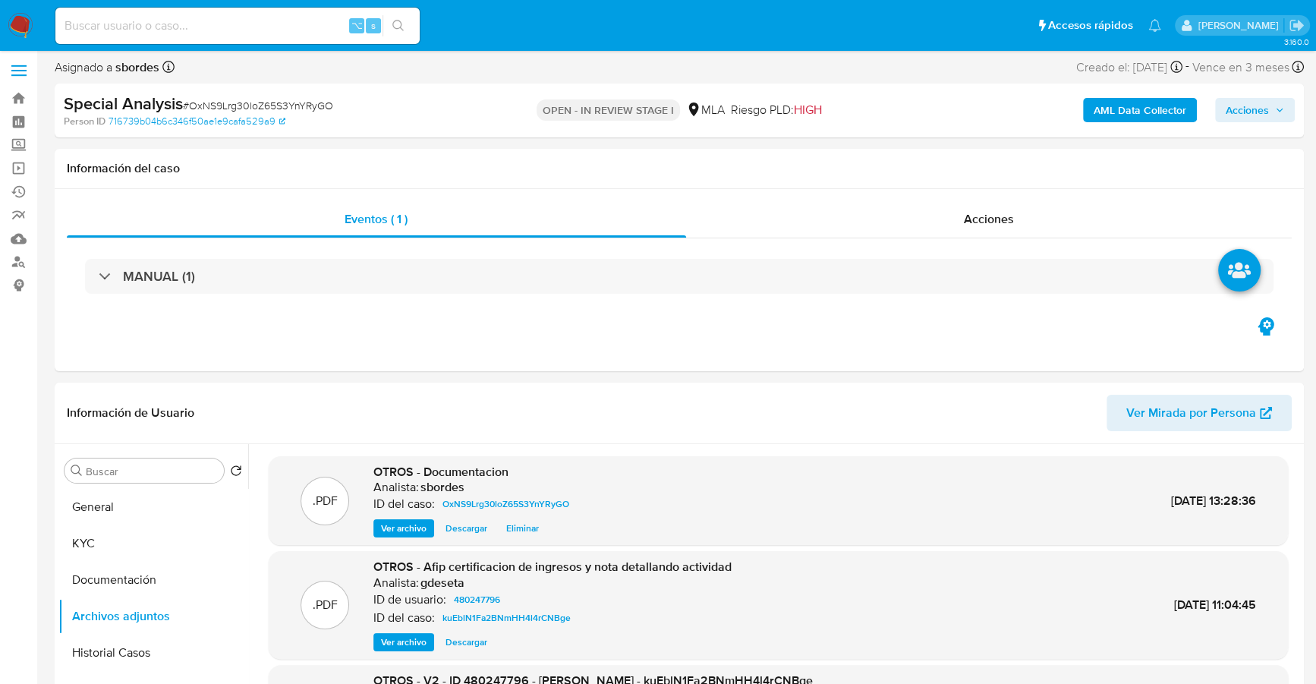
scroll to position [159, 0]
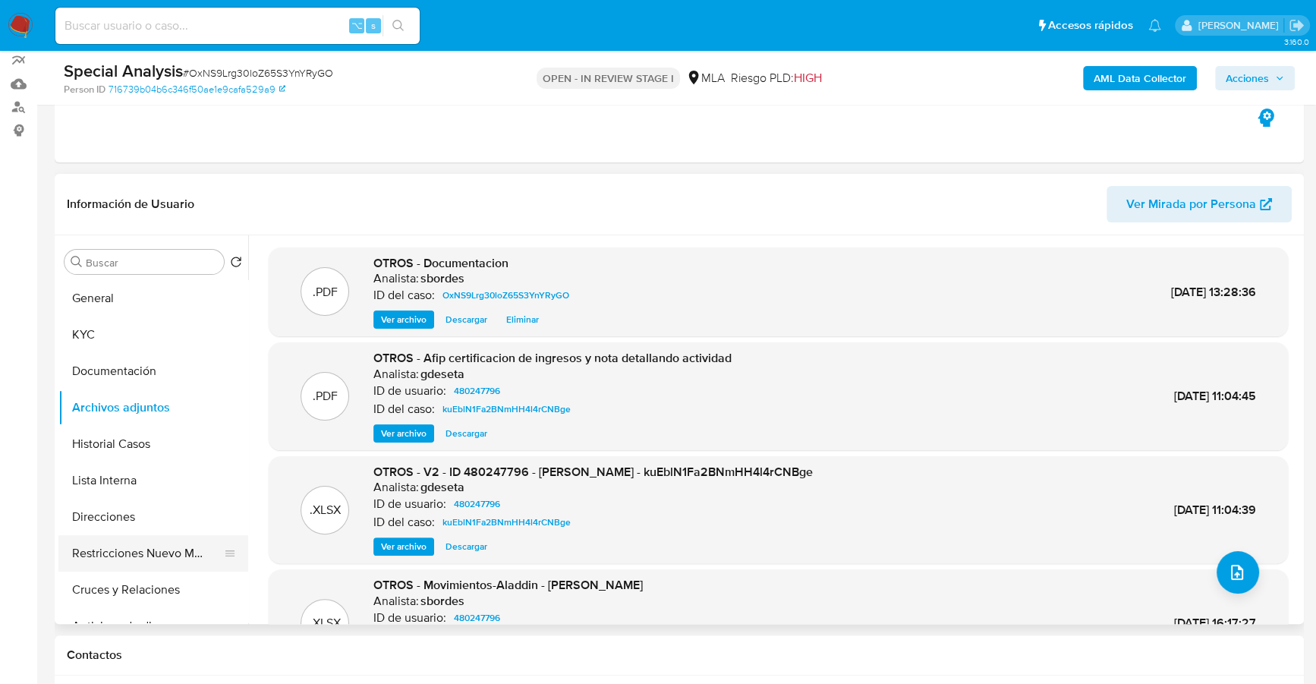
click at [147, 559] on button "Restricciones Nuevo Mundo" at bounding box center [147, 553] width 178 height 36
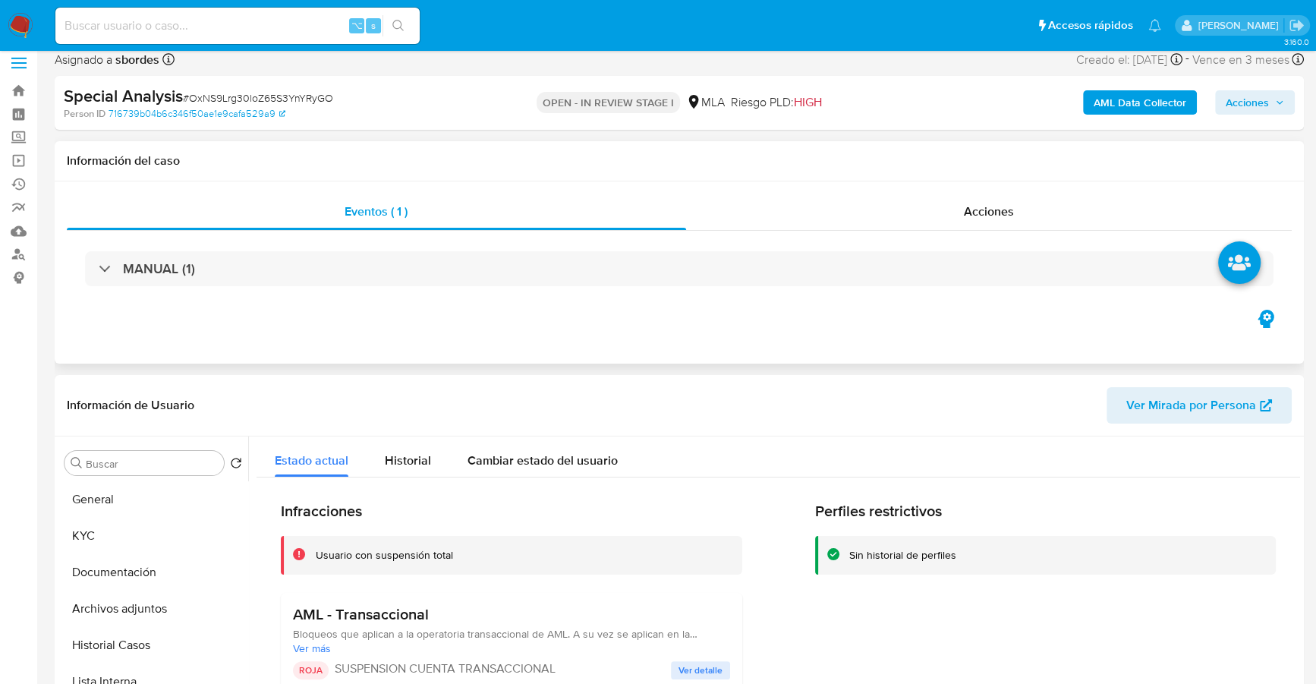
scroll to position [26, 0]
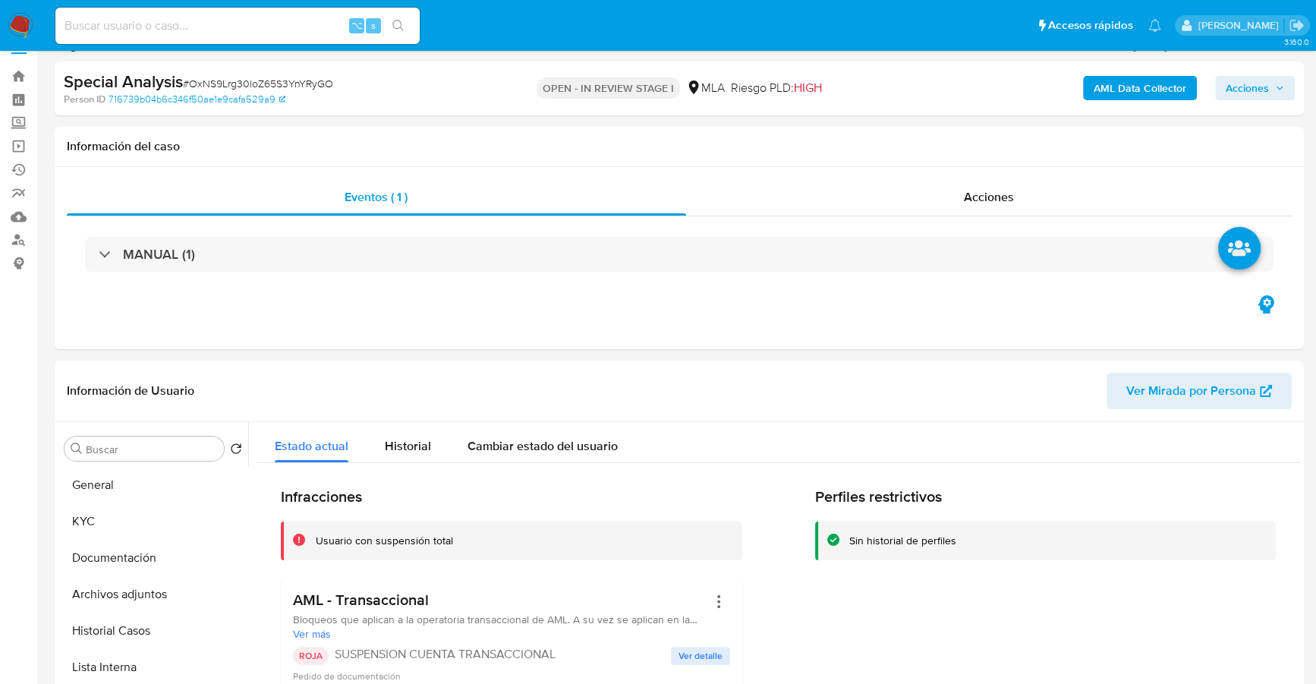
click at [1266, 90] on span "Acciones" at bounding box center [1247, 88] width 43 height 24
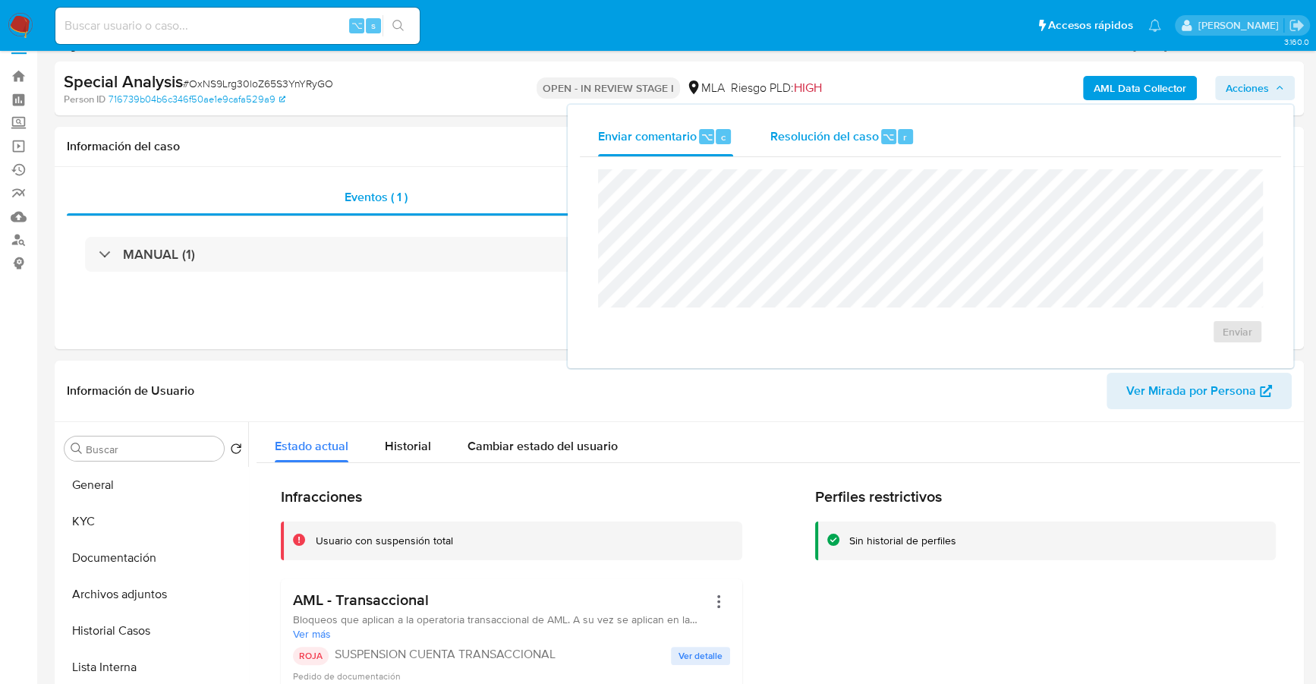
click at [829, 131] on span "Resolución del caso" at bounding box center [824, 136] width 109 height 17
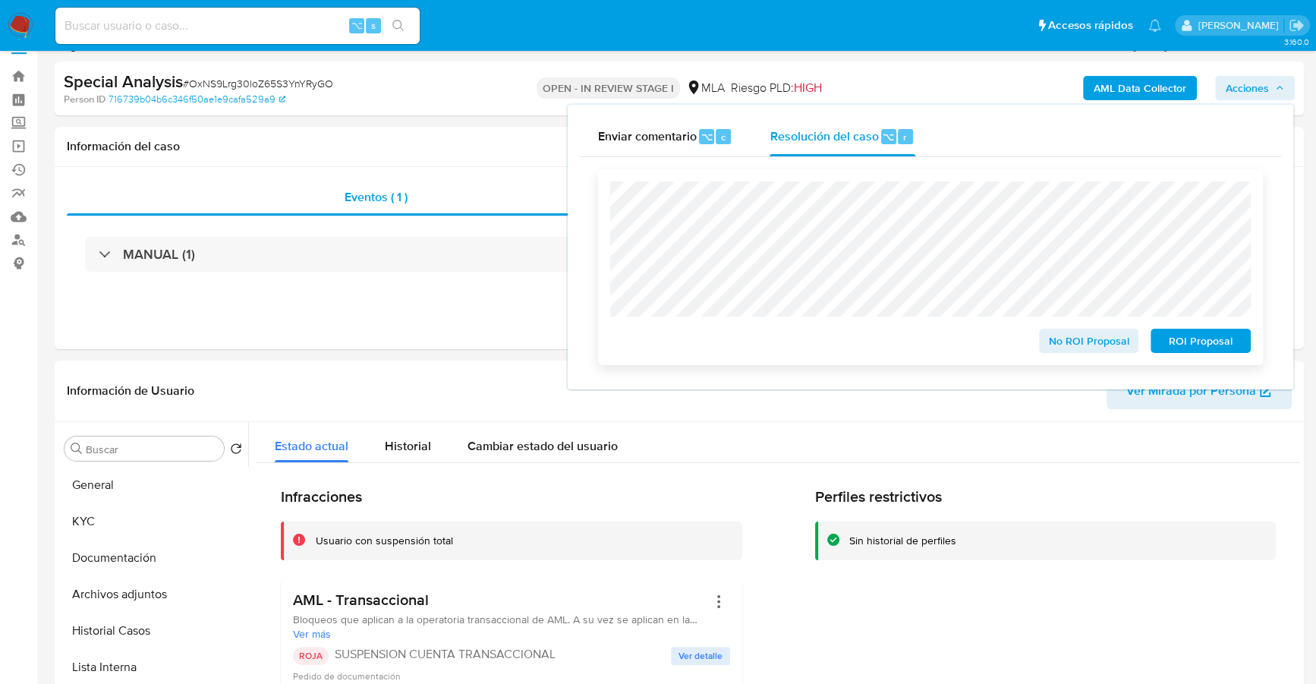
click at [1075, 346] on span "No ROI Proposal" at bounding box center [1089, 340] width 79 height 21
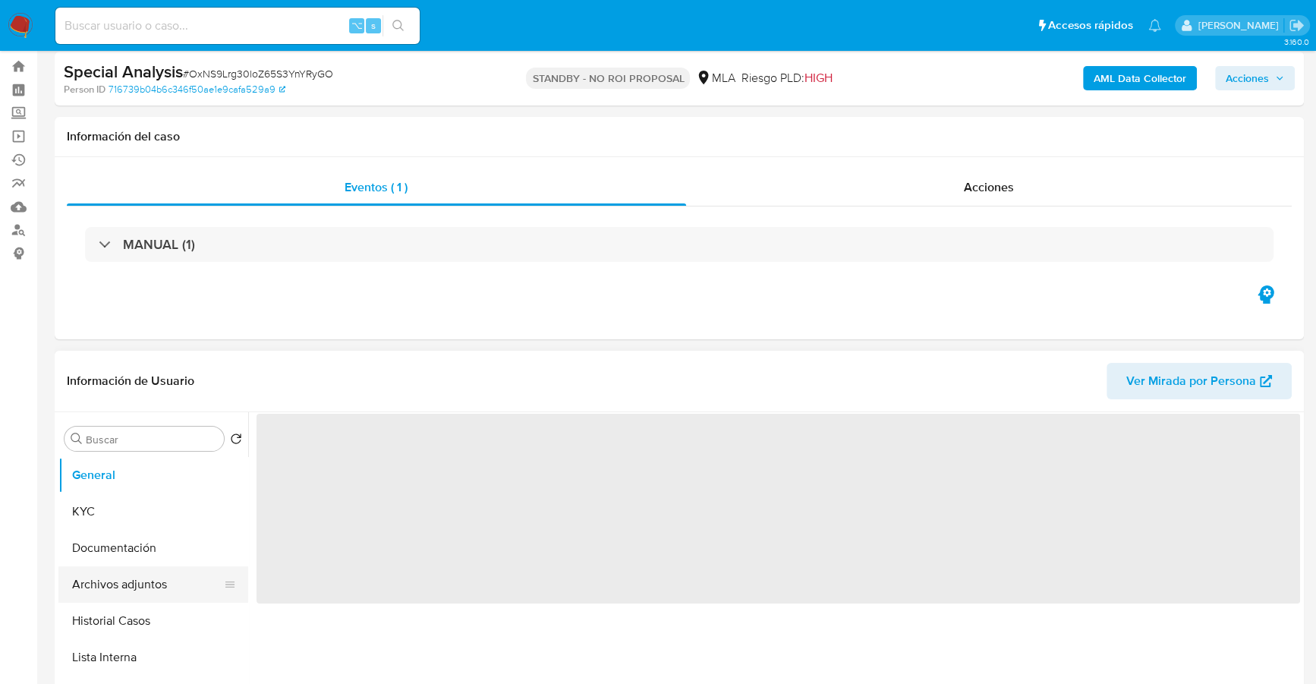
scroll to position [129, 0]
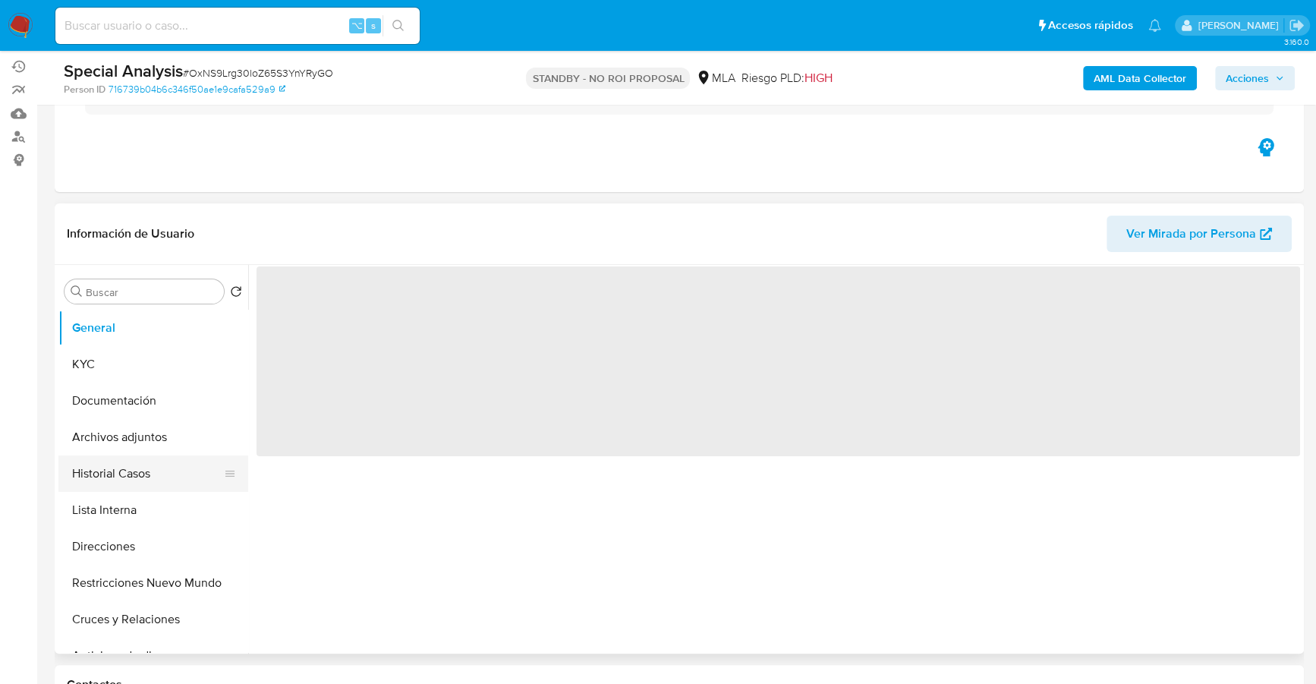
select select "10"
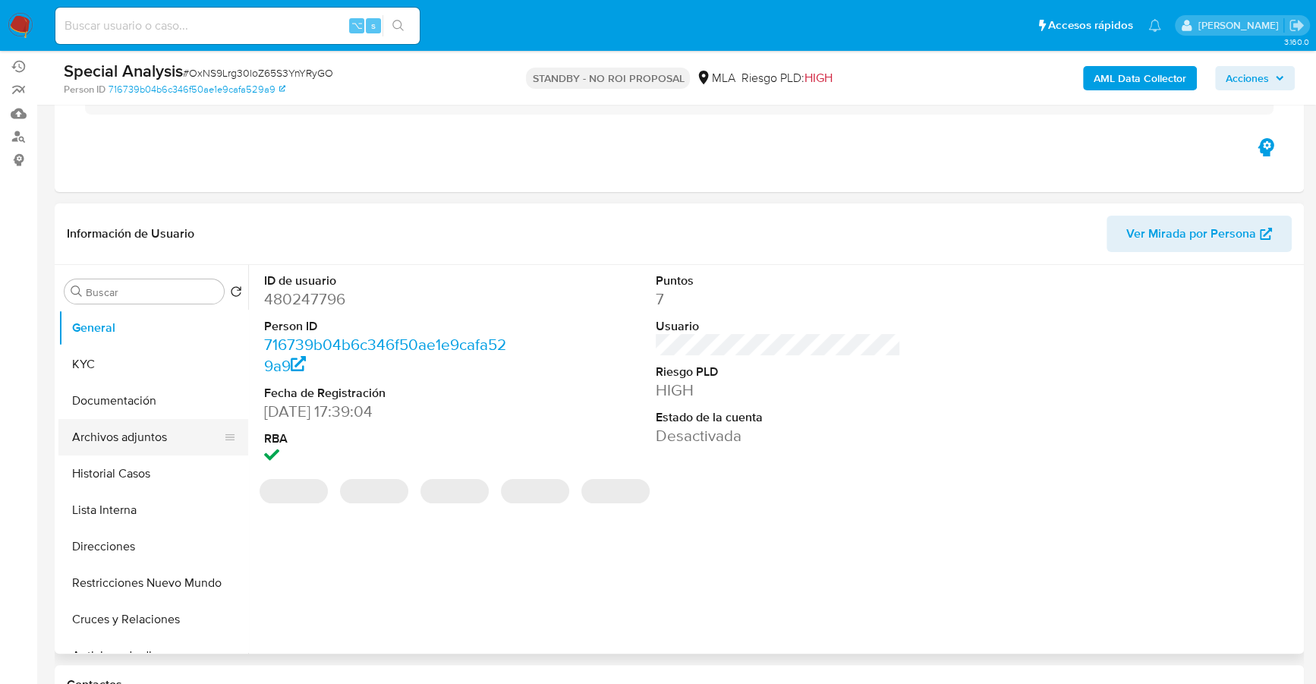
click at [133, 441] on button "Archivos adjuntos" at bounding box center [147, 437] width 178 height 36
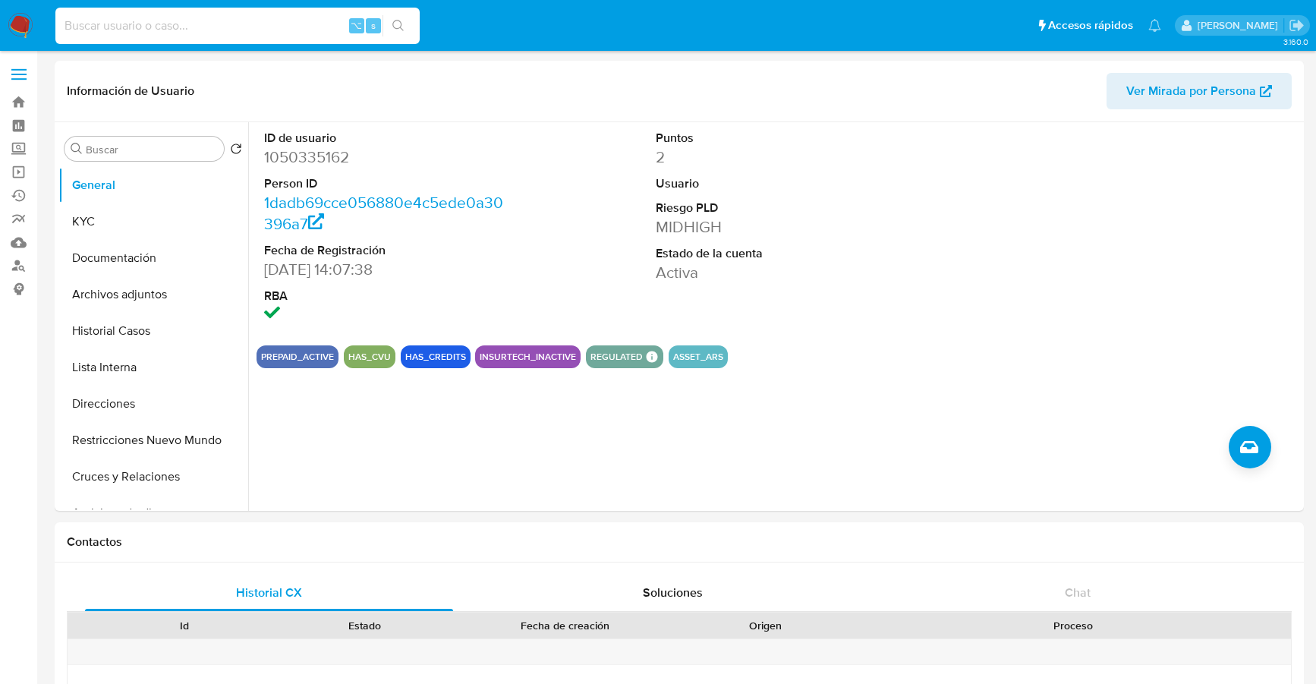
select select "10"
type input "1050335162"
click at [108, 327] on button "Historial Casos" at bounding box center [147, 331] width 178 height 36
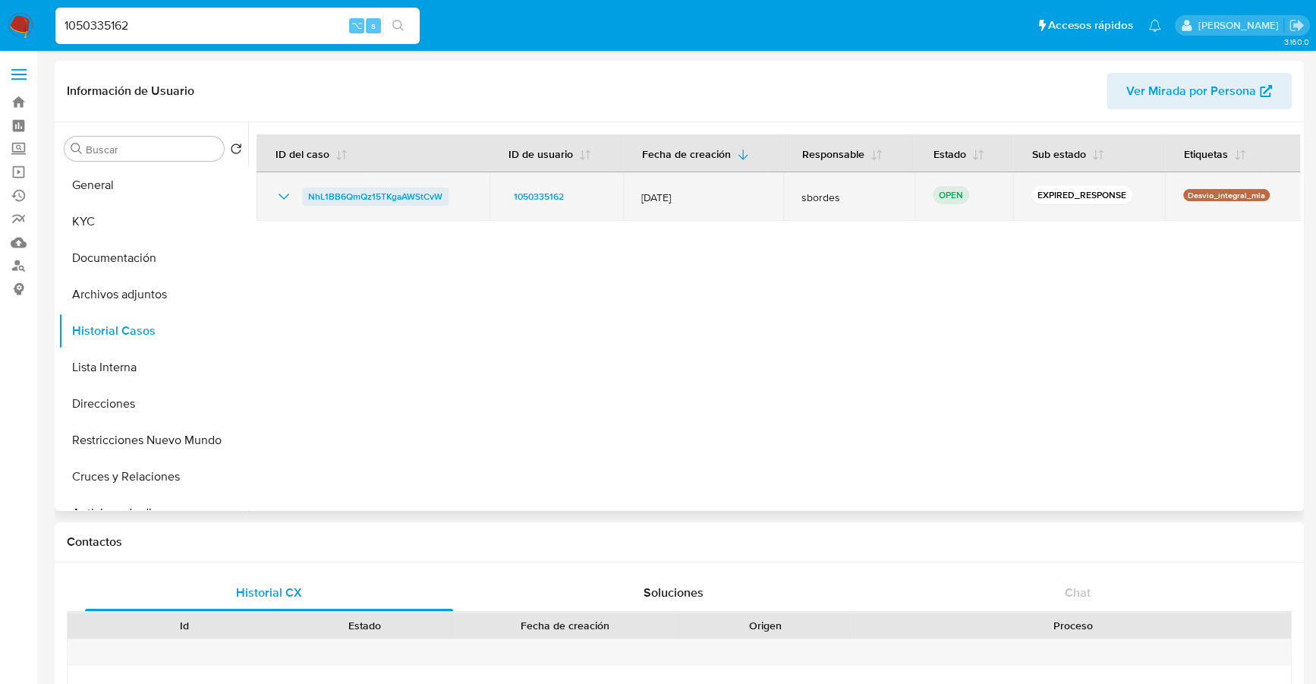
click at [381, 197] on span "NhL1BB6QmQz15TKgaAWStCvW" at bounding box center [375, 196] width 134 height 18
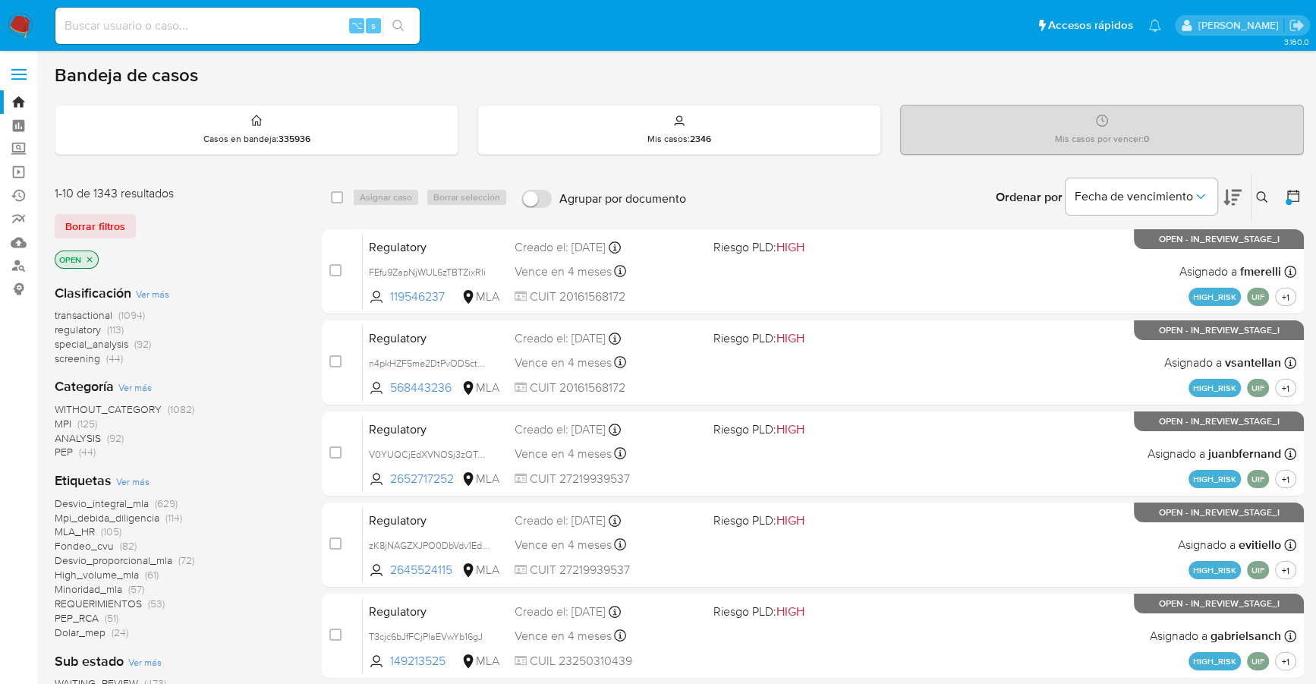
click at [1261, 194] on icon at bounding box center [1262, 197] width 12 height 12
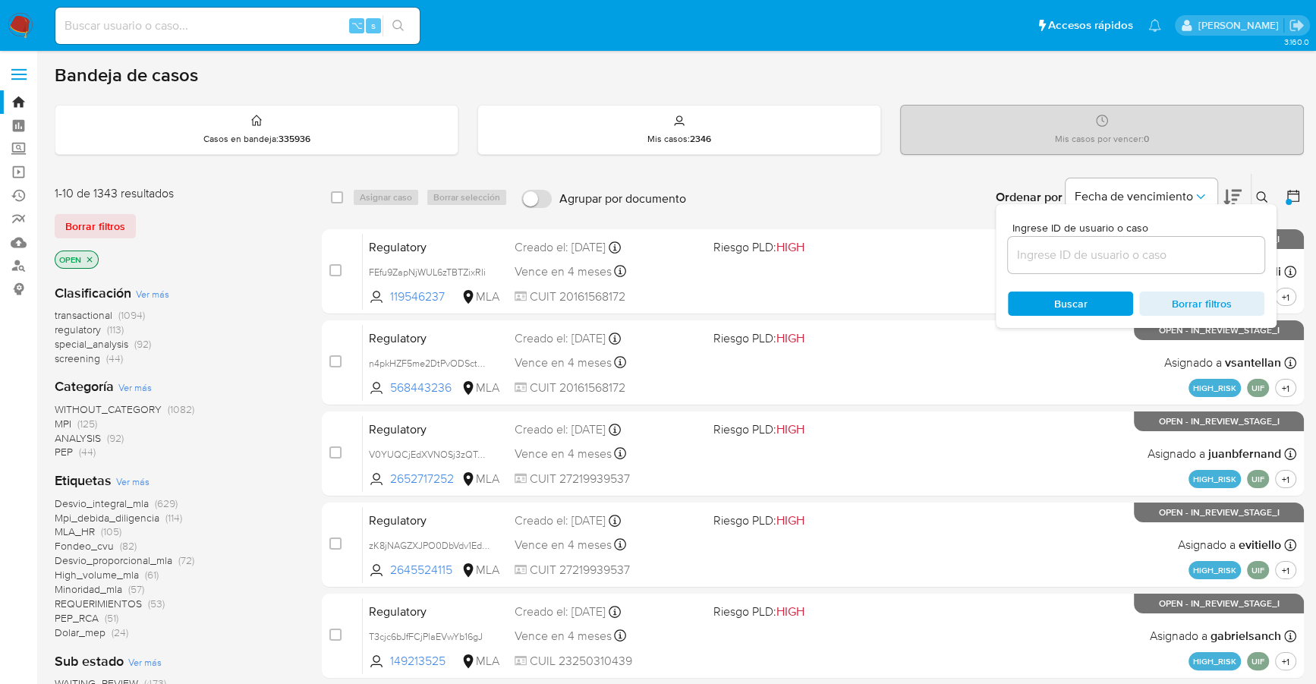
click at [1113, 250] on input at bounding box center [1136, 255] width 257 height 20
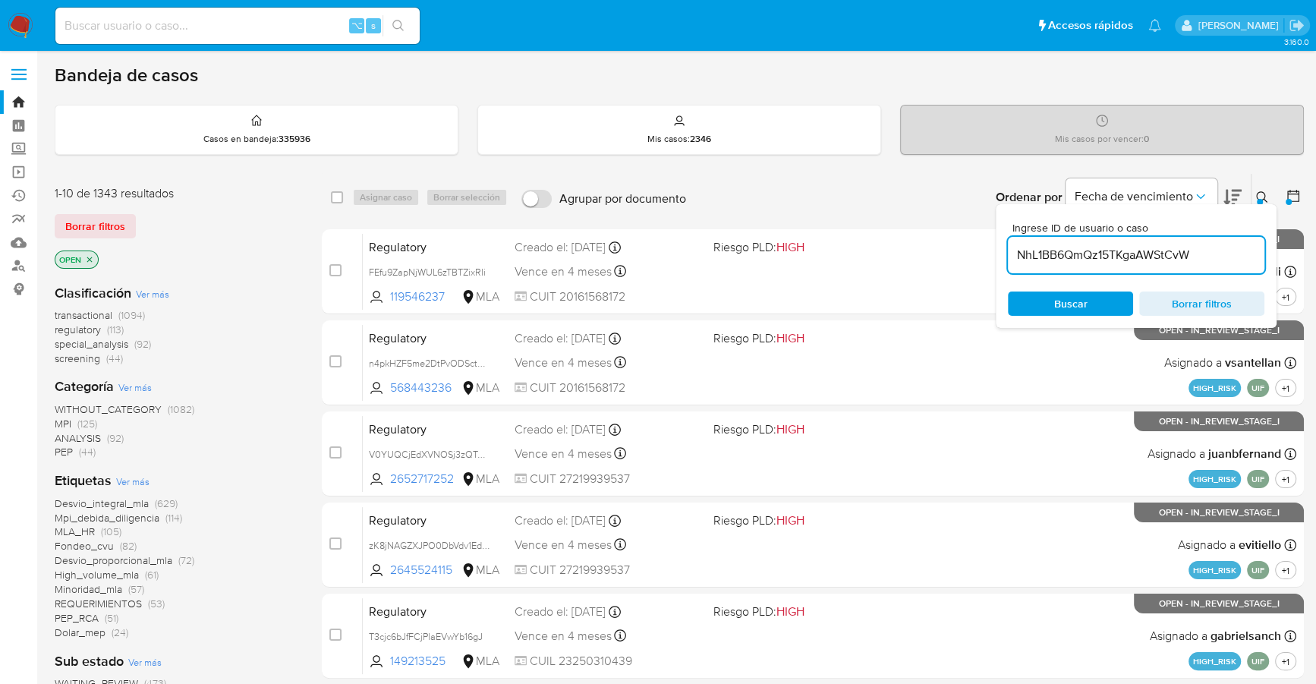
type input "NhL1BB6QmQz15TKgaAWStCvW"
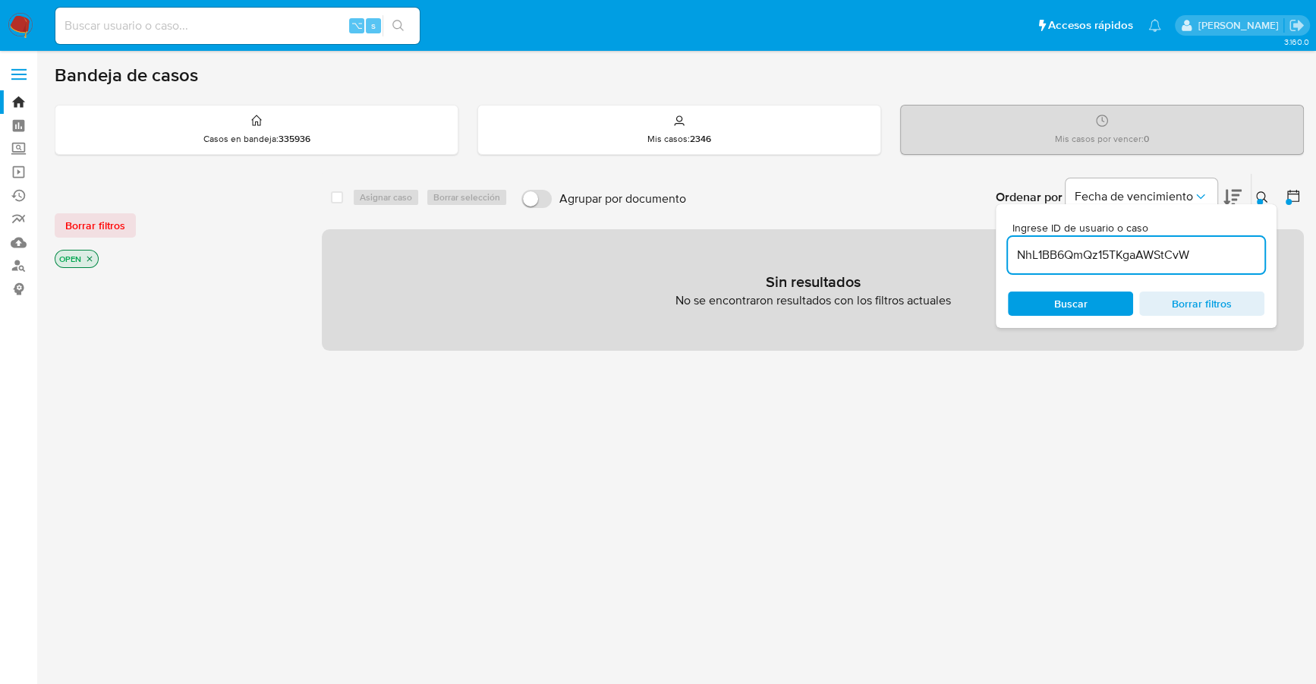
click at [1259, 199] on div at bounding box center [1260, 202] width 6 height 6
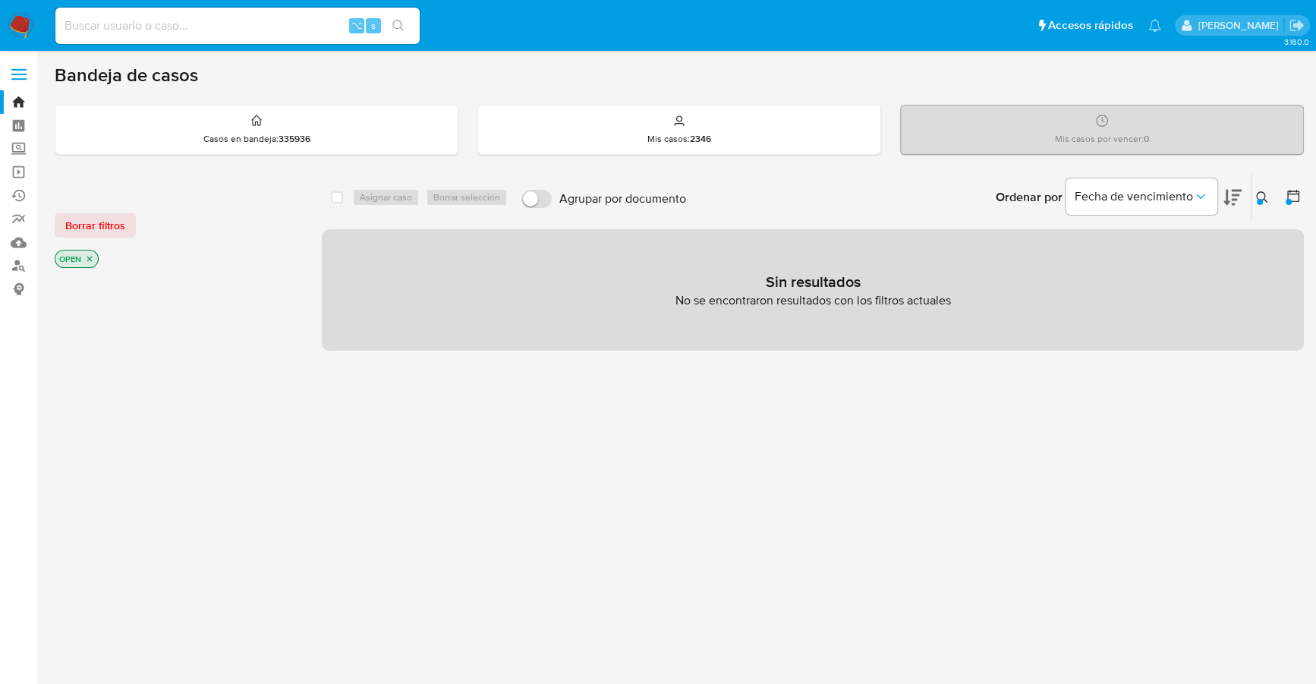
click at [82, 256] on p "OPEN" at bounding box center [76, 258] width 43 height 17
click at [92, 256] on icon "close-filter" at bounding box center [89, 258] width 9 height 9
click at [1289, 204] on button at bounding box center [1295, 197] width 18 height 18
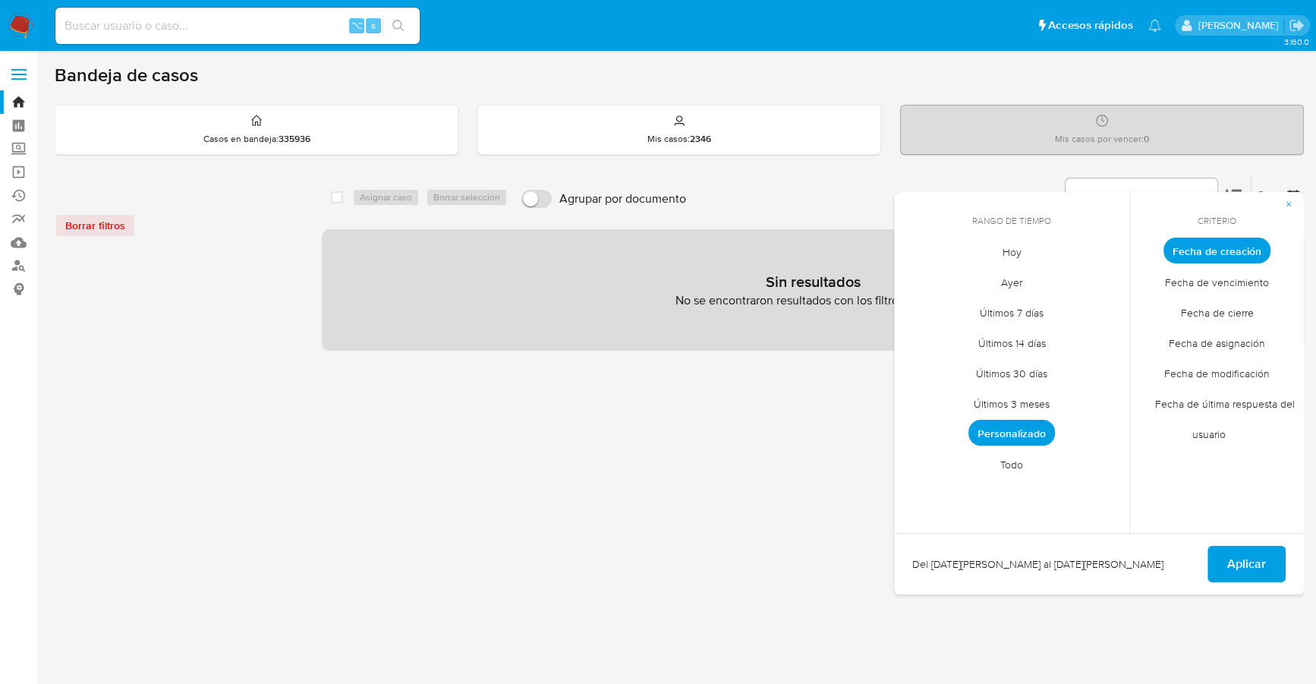
click at [1011, 467] on span "Todo" at bounding box center [1011, 464] width 55 height 31
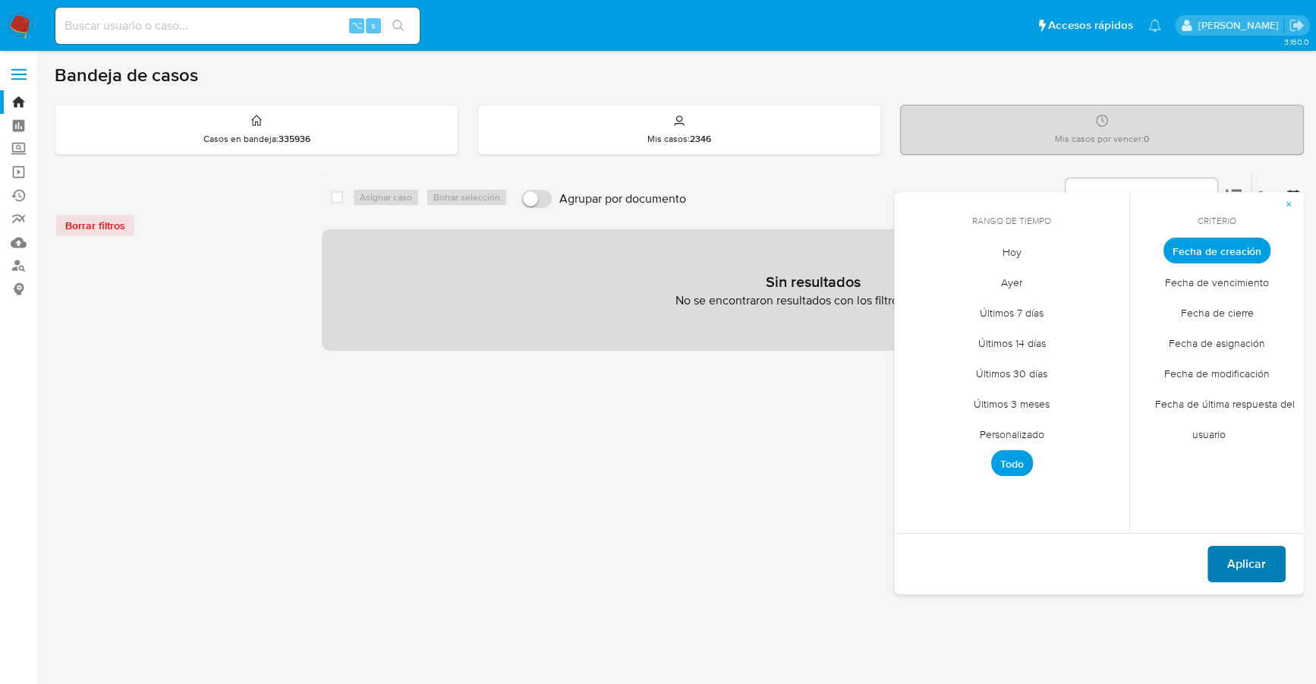
click at [1284, 557] on div "Aplicar" at bounding box center [1099, 563] width 410 height 61
click at [1269, 560] on button "Aplicar" at bounding box center [1247, 564] width 78 height 36
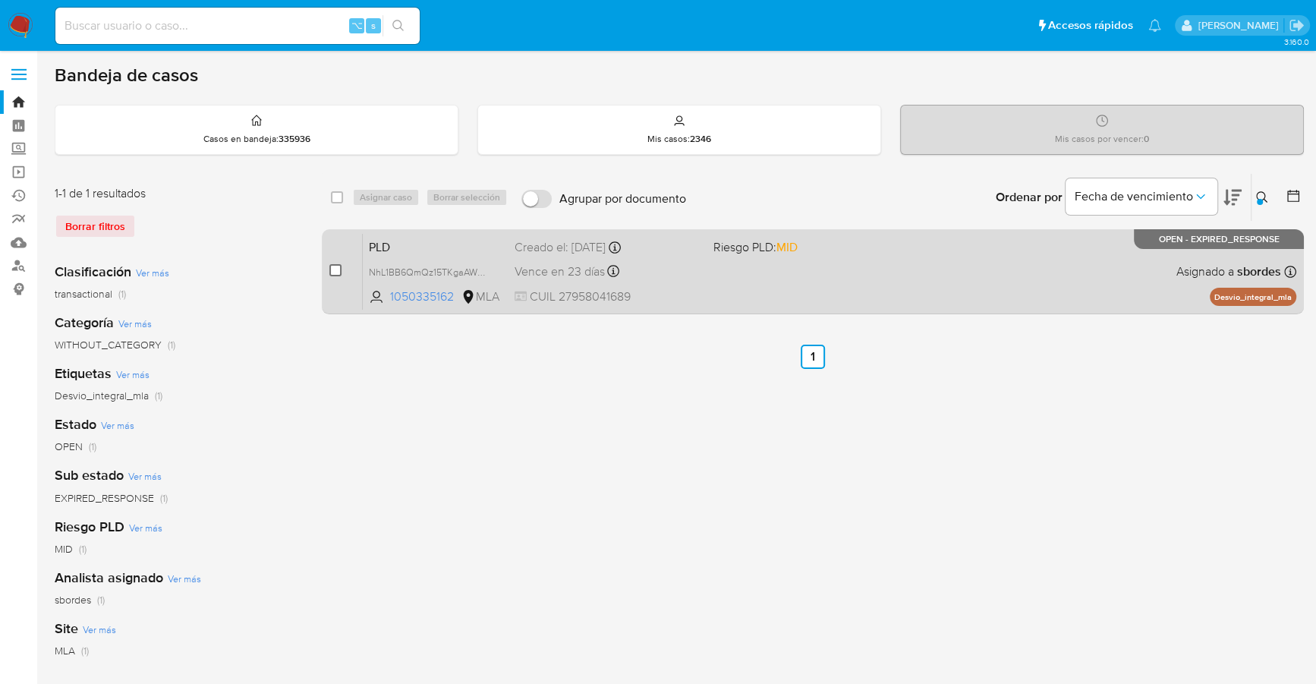
click at [338, 273] on input "checkbox" at bounding box center [335, 270] width 12 height 12
checkbox input "true"
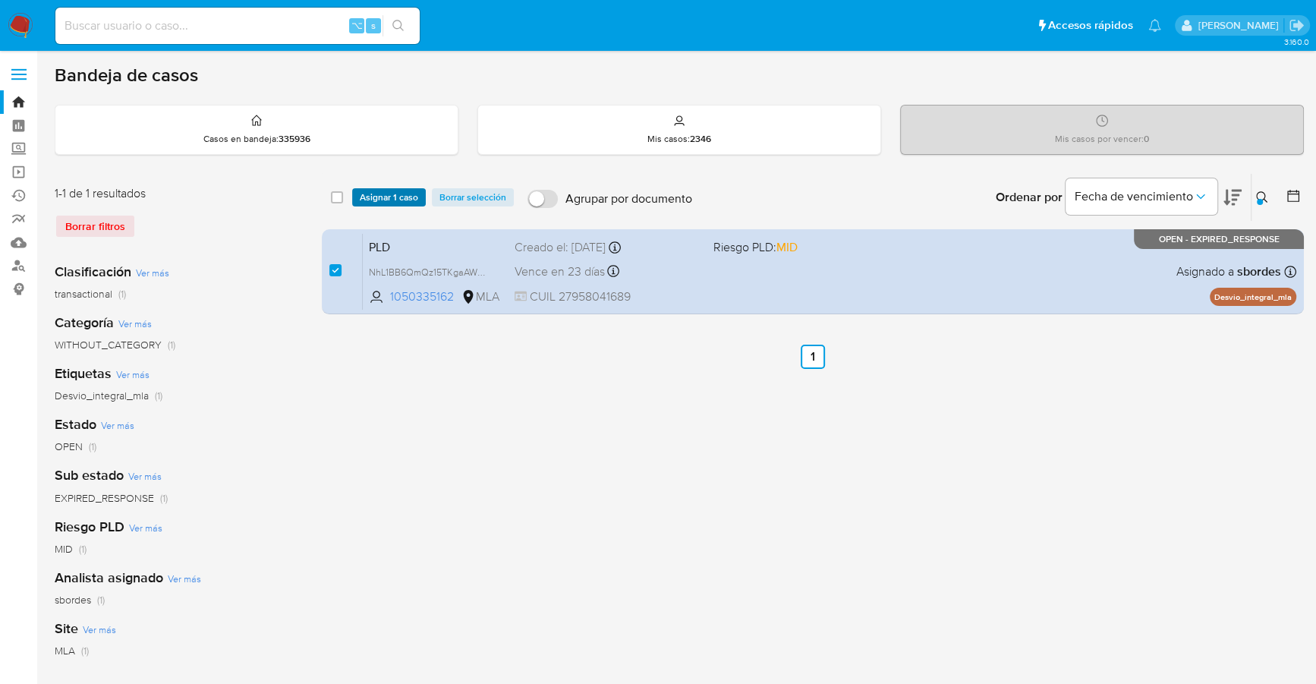
click at [381, 192] on span "Asignar 1 caso" at bounding box center [389, 197] width 58 height 15
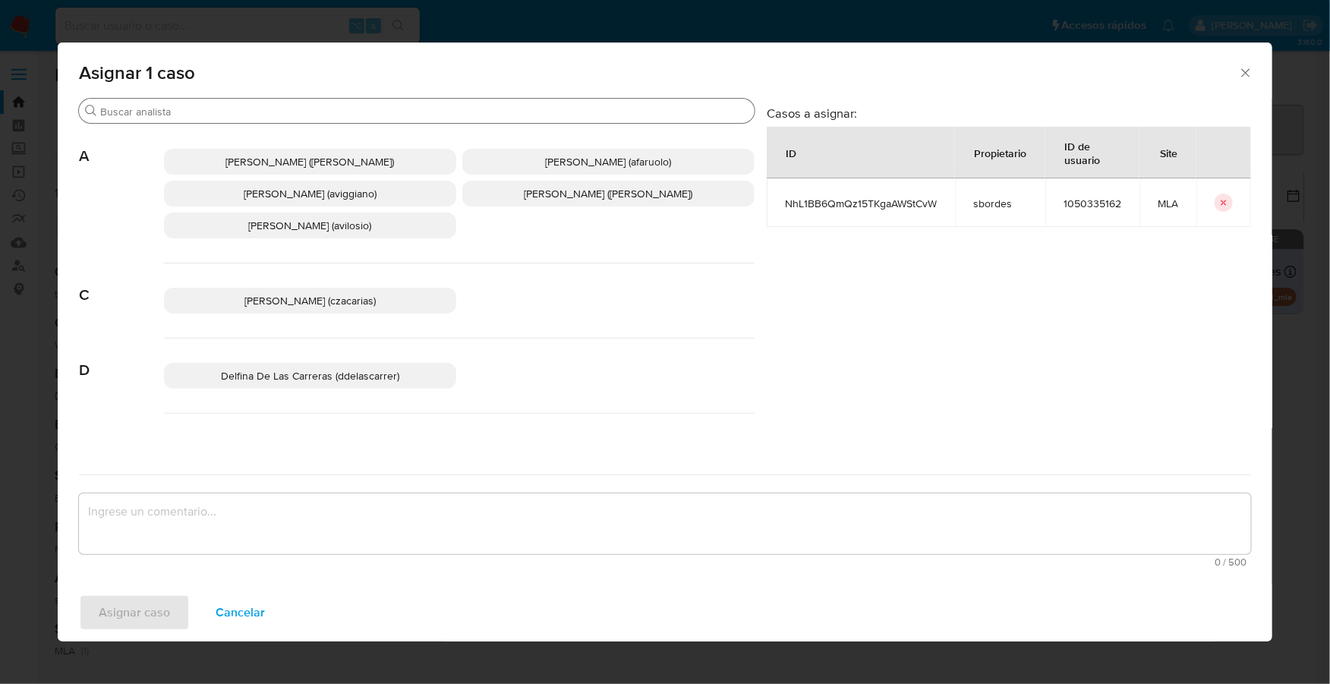
click at [246, 103] on div "Buscar" at bounding box center [417, 111] width 676 height 24
drag, startPoint x: 250, startPoint y: 104, endPoint x: 258, endPoint y: 112, distance: 11.3
click at [254, 105] on div "Buscar" at bounding box center [417, 111] width 676 height 24
click at [261, 117] on input "Buscar" at bounding box center [424, 112] width 648 height 14
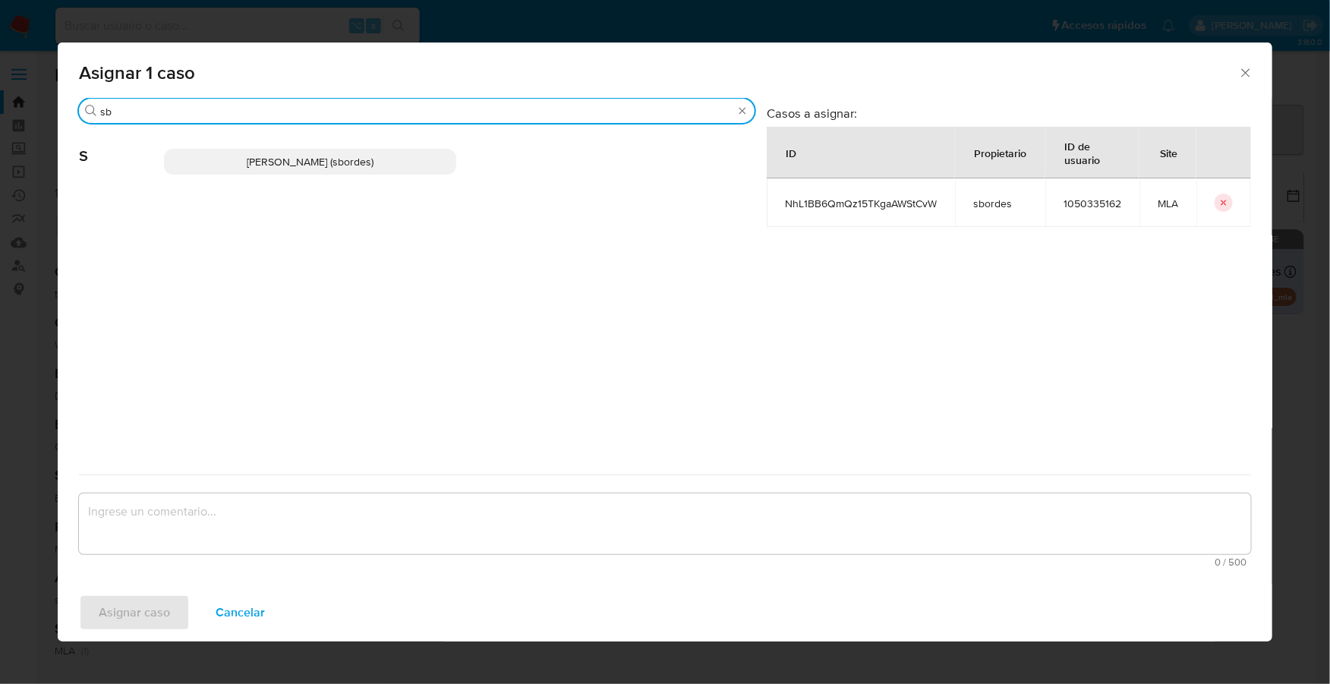
type input "sb"
click at [240, 165] on p "Stefania Bordes (sbordes)" at bounding box center [310, 162] width 292 height 26
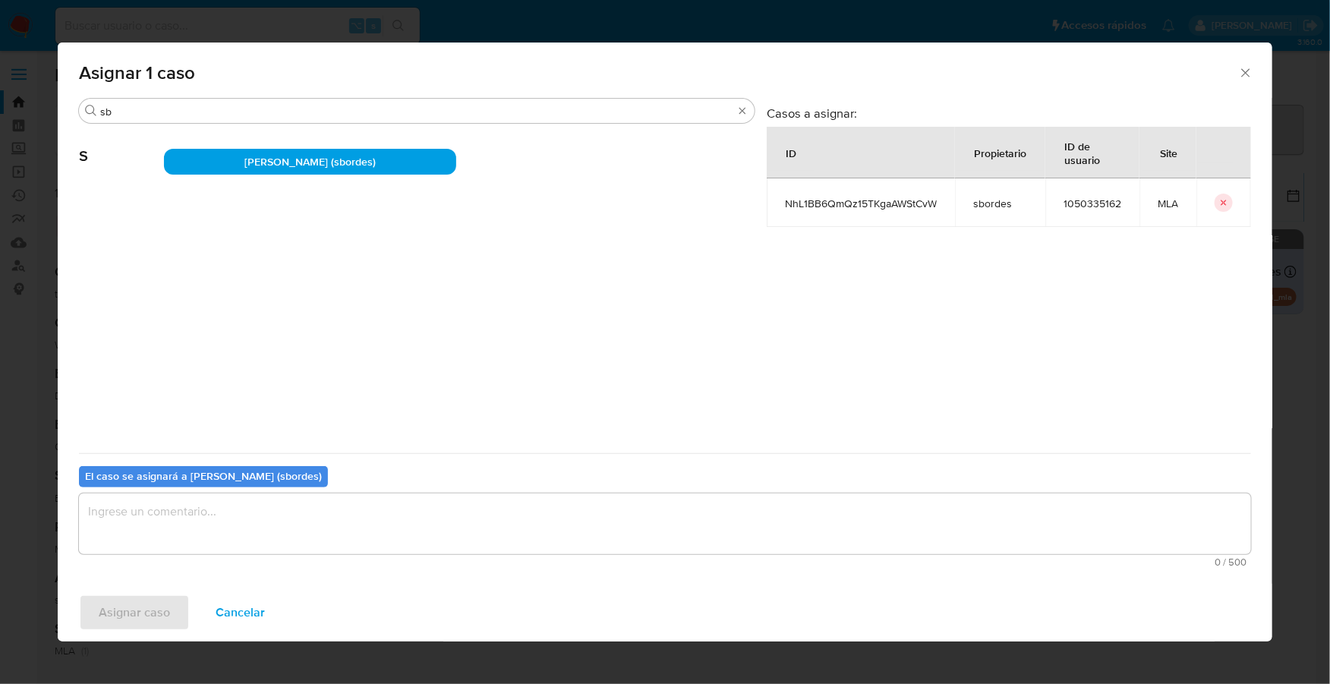
click at [182, 564] on span "0 / 500" at bounding box center [664, 562] width 1163 height 10
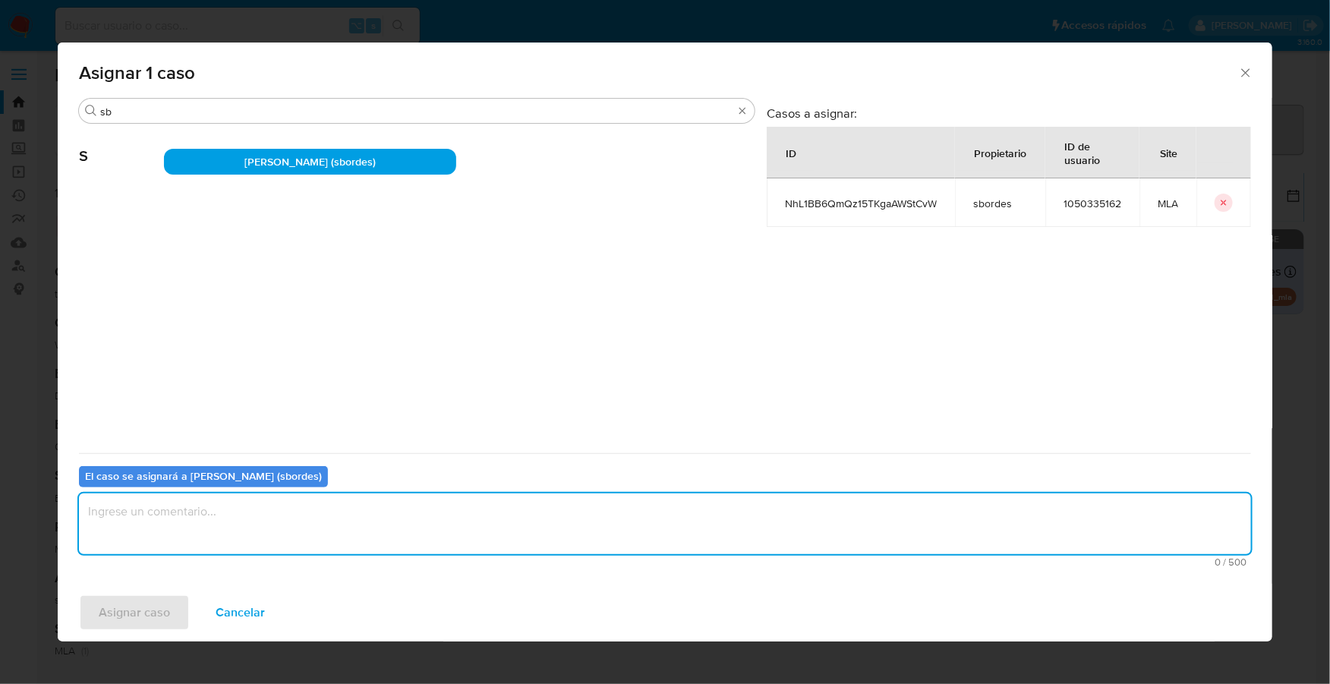
click at [183, 538] on textarea "assign-modal" at bounding box center [665, 523] width 1172 height 61
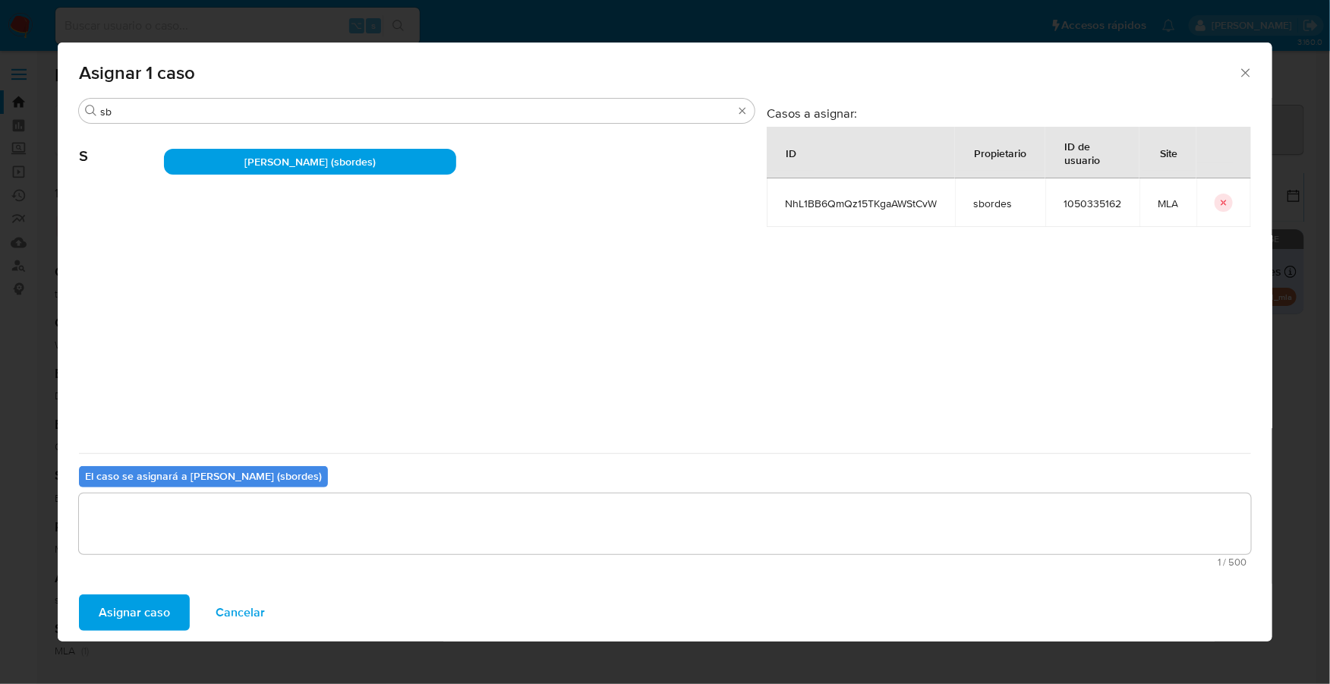
click at [142, 622] on span "Asignar caso" at bounding box center [134, 612] width 71 height 33
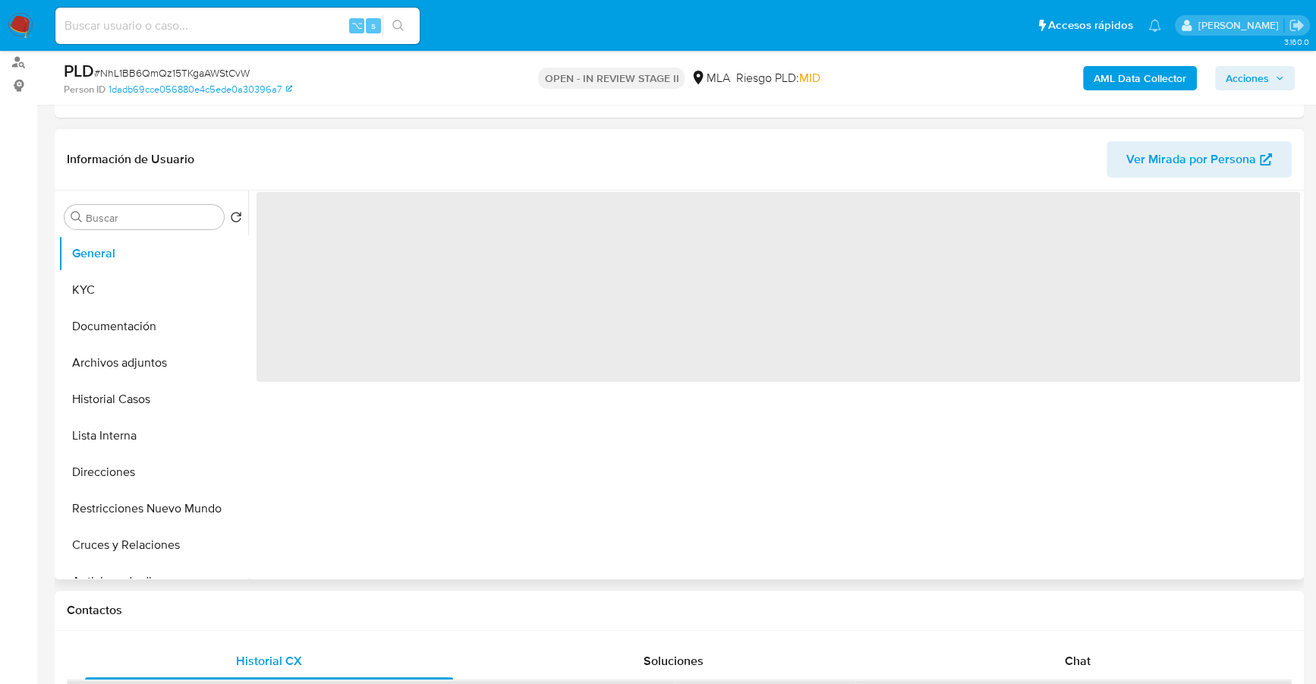
select select "10"
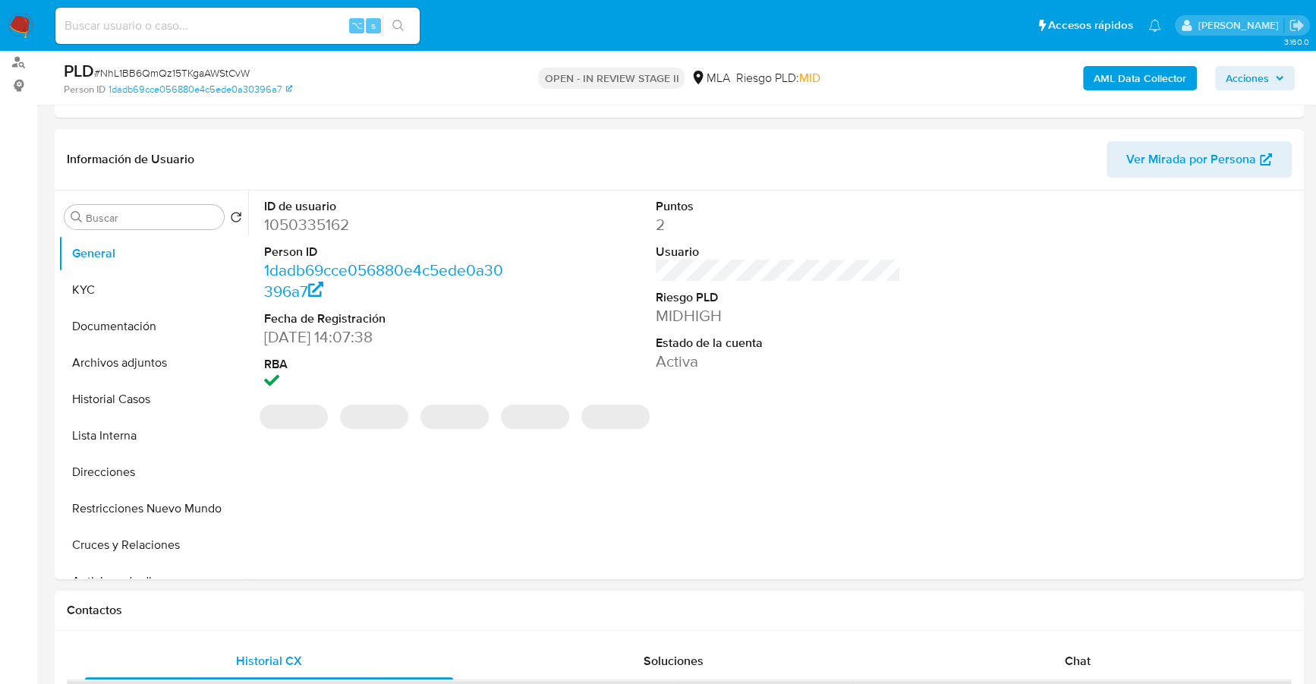
scroll to position [463, 0]
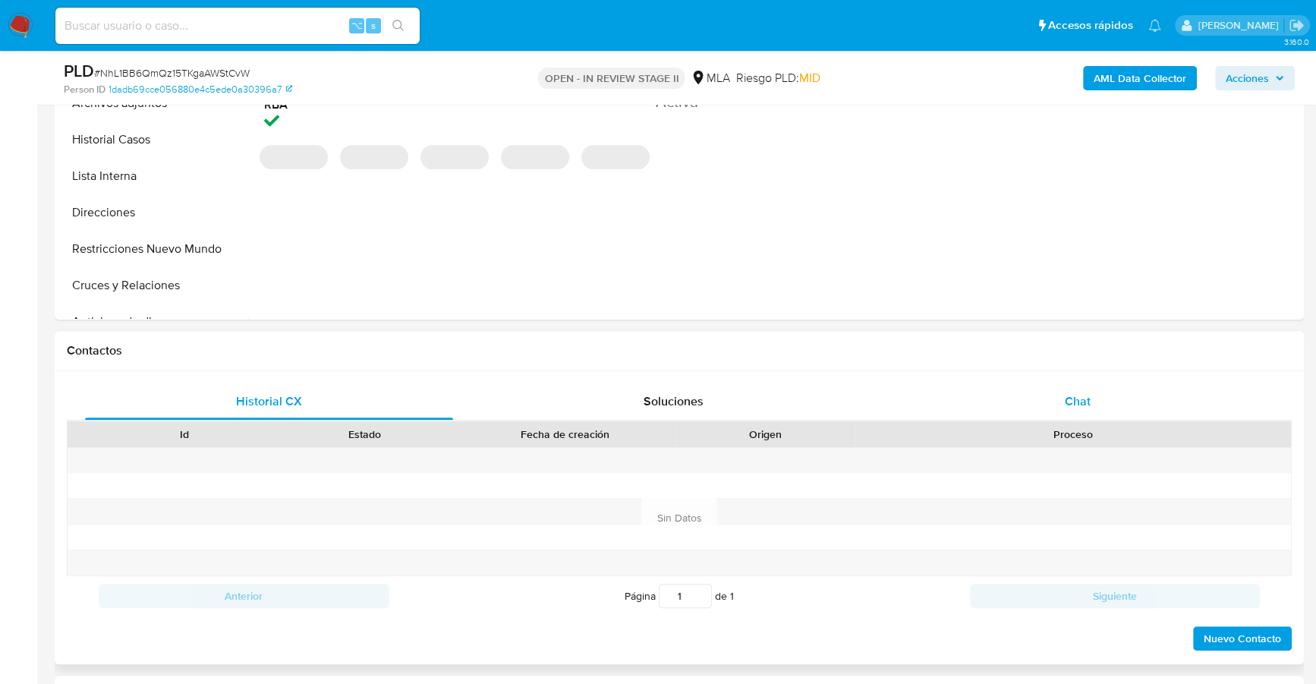
click at [1079, 398] on span "Chat" at bounding box center [1078, 400] width 26 height 17
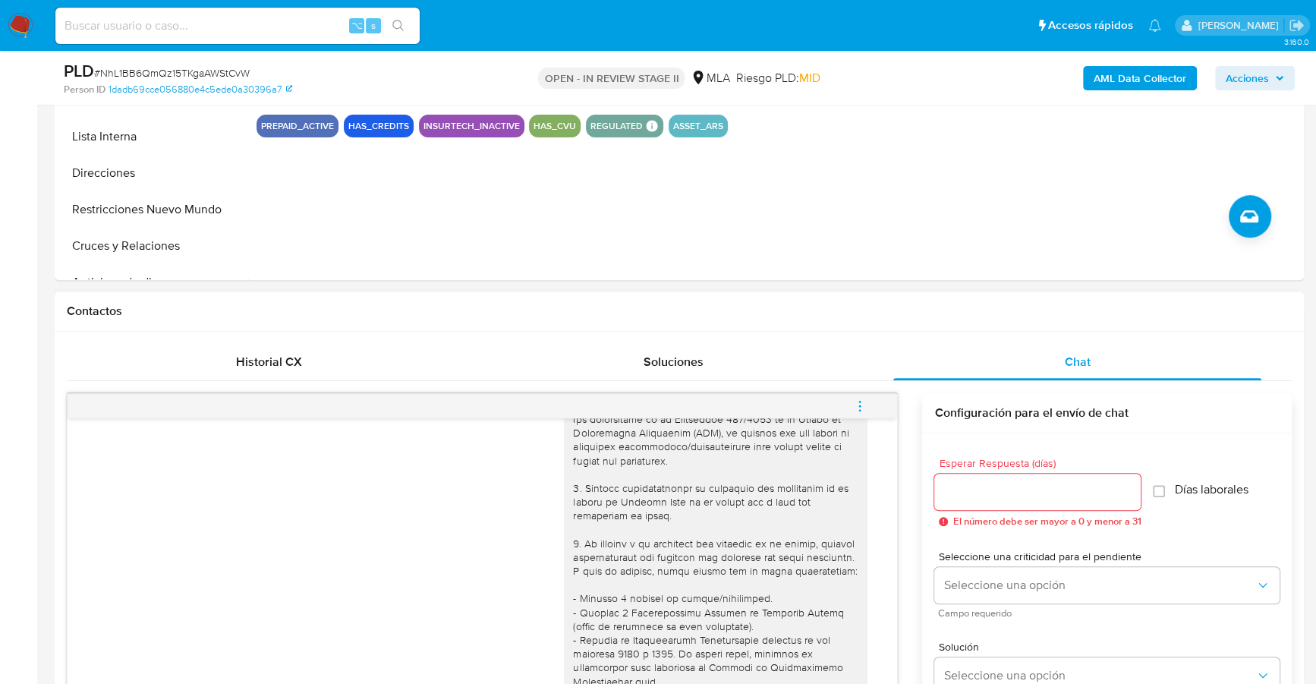
scroll to position [184, 0]
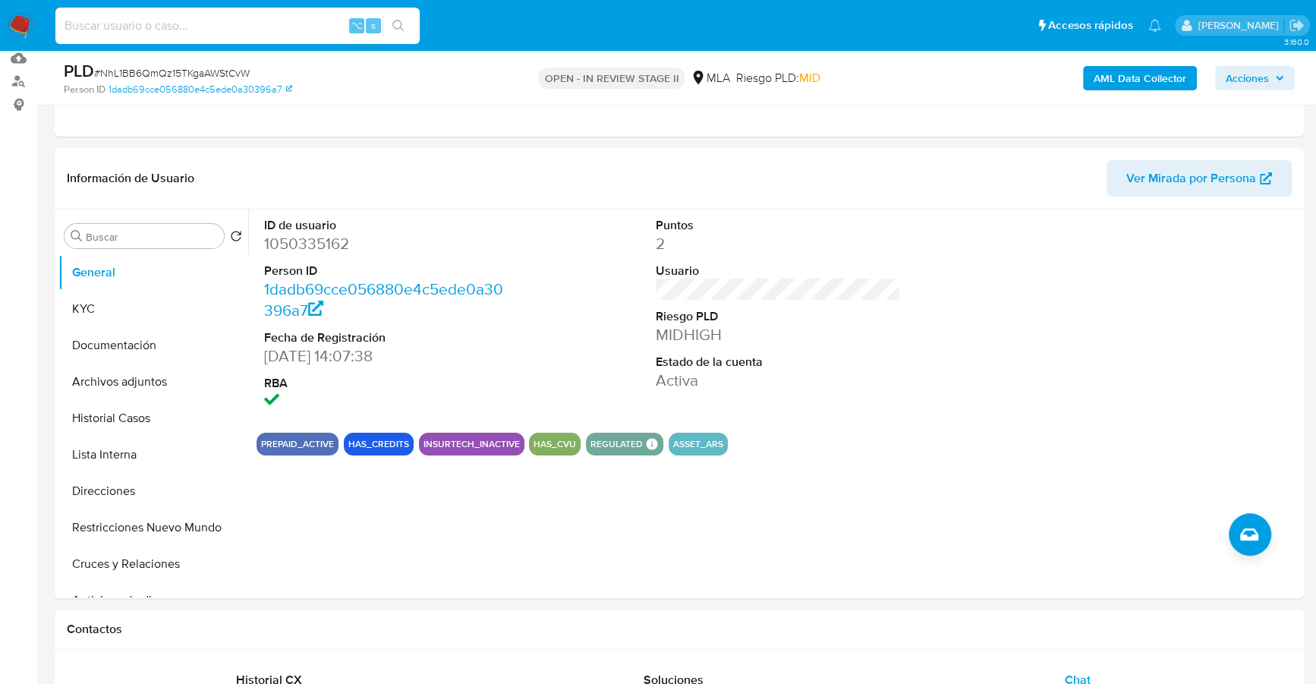
click at [249, 29] on input at bounding box center [237, 26] width 364 height 20
paste input "1050335162"
type input "1050335162"
click at [104, 308] on button "KYC" at bounding box center [147, 309] width 178 height 36
